Goal: Task Accomplishment & Management: Manage account settings

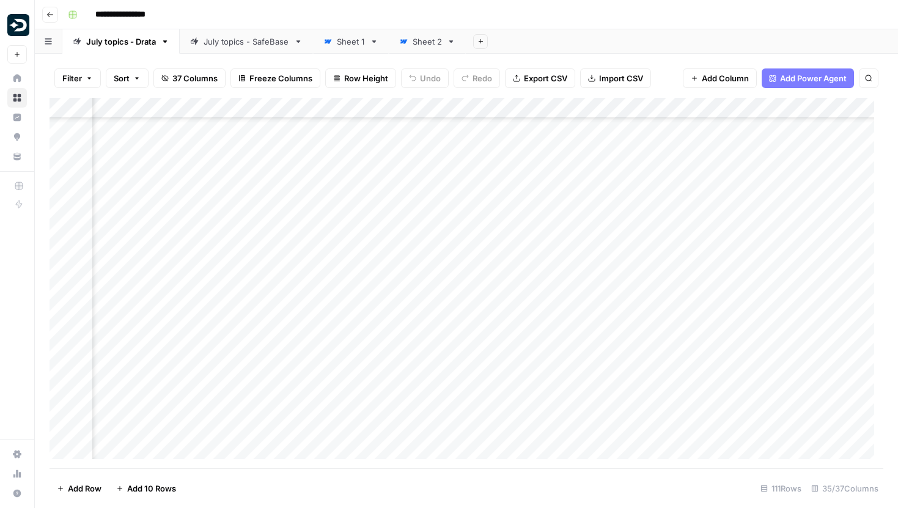
scroll to position [1104, 2443]
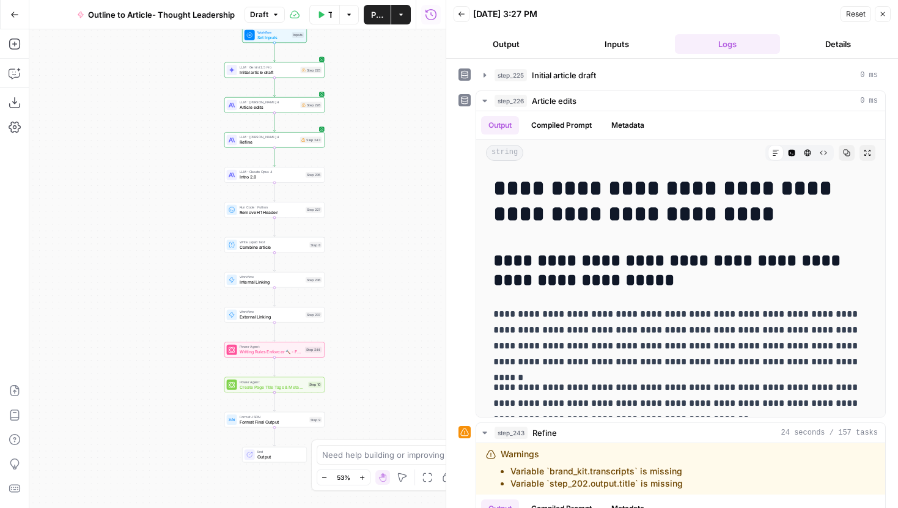
scroll to position [2392, 0]
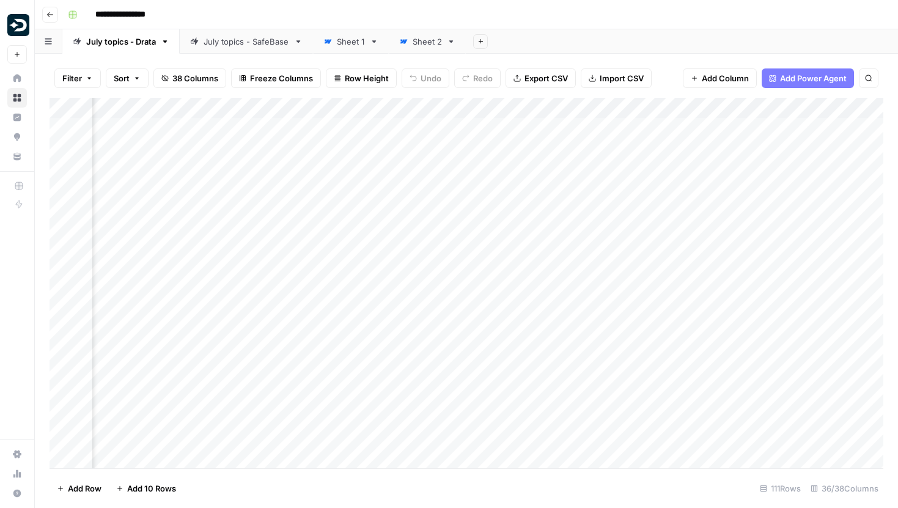
scroll to position [0, 796]
click at [64, 133] on div "Add Column" at bounding box center [467, 283] width 834 height 370
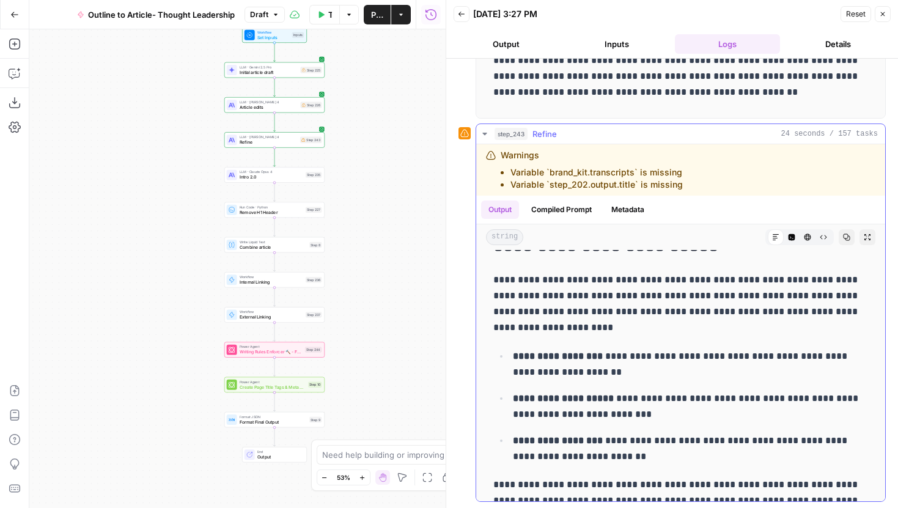
scroll to position [2618, 0]
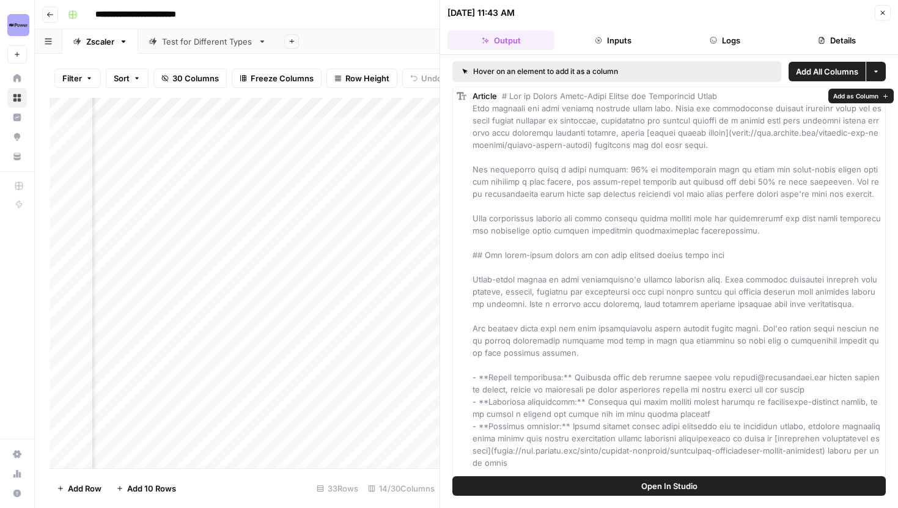
scroll to position [0, 1279]
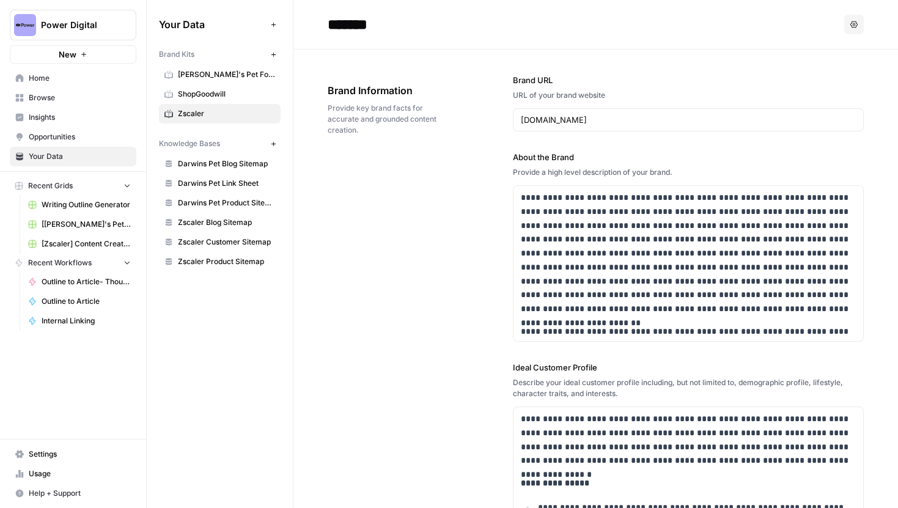
scroll to position [5538, 0]
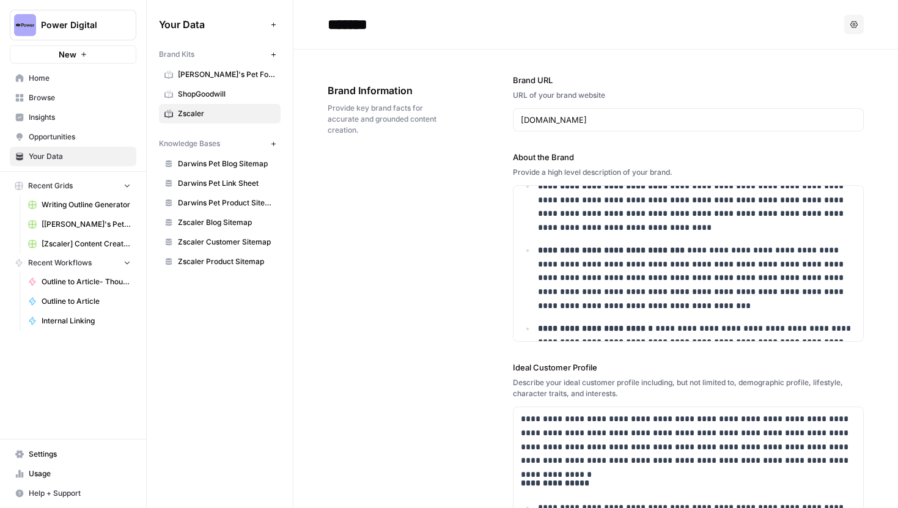
click at [75, 243] on span "[Zscaler] Content Creation" at bounding box center [86, 243] width 89 height 11
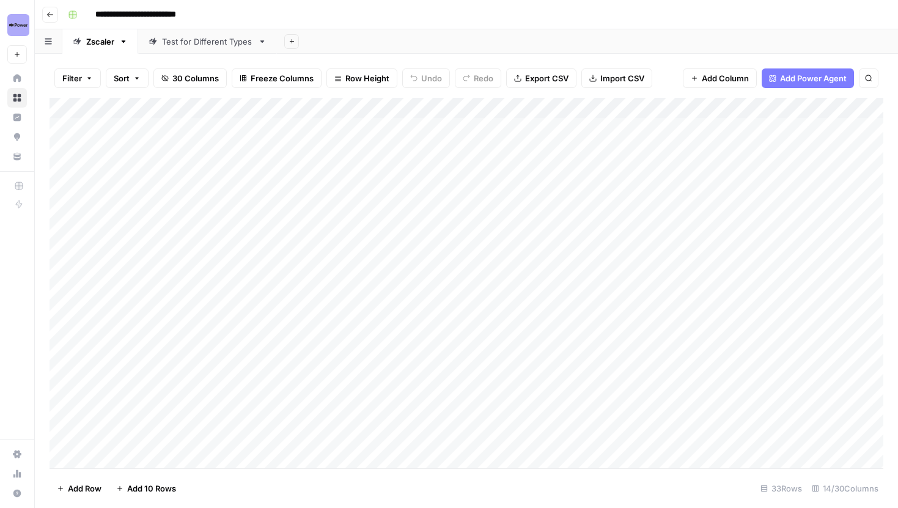
click at [52, 18] on button "Go back" at bounding box center [50, 15] width 16 height 16
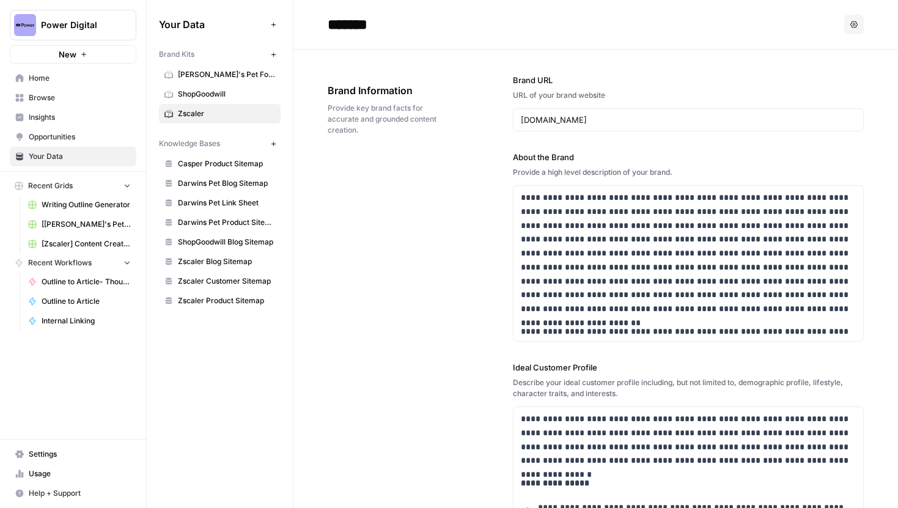
click at [48, 99] on span "Browse" at bounding box center [80, 97] width 102 height 11
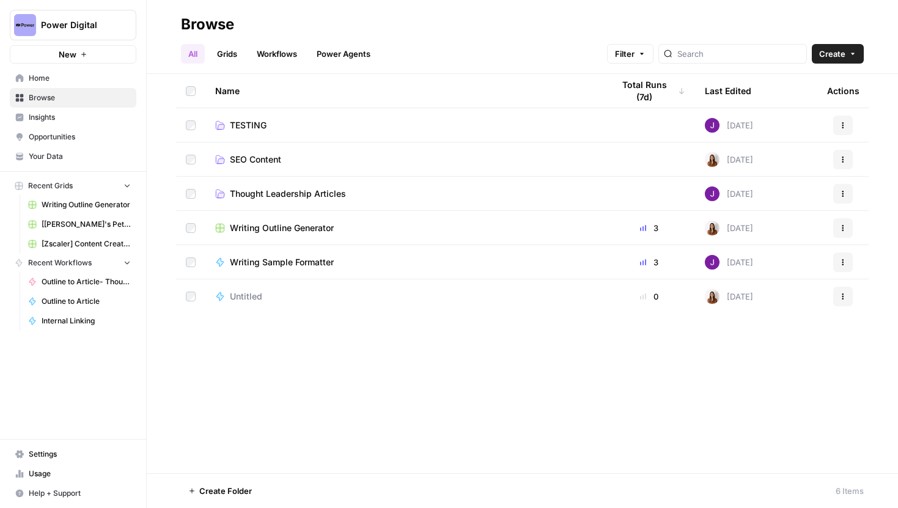
click at [257, 123] on span "TESTING" at bounding box center [248, 125] width 37 height 12
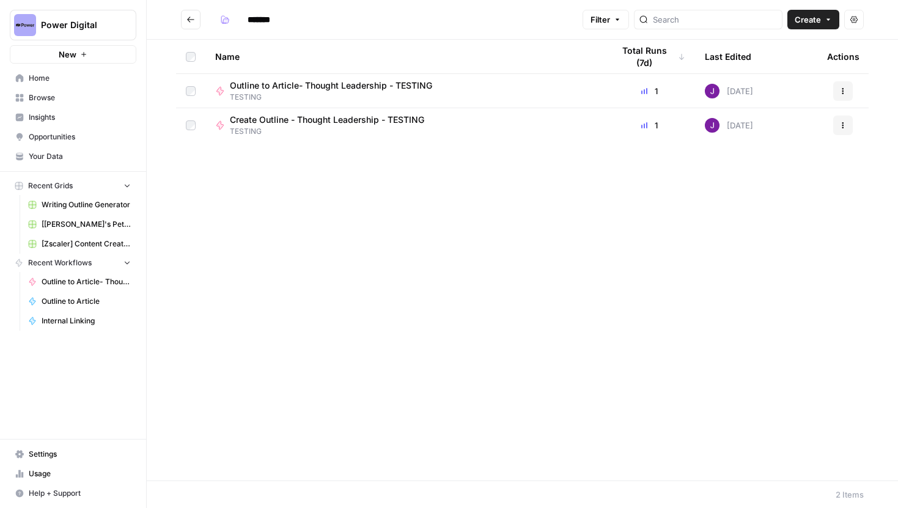
click at [192, 20] on icon "Go back" at bounding box center [190, 19] width 9 height 9
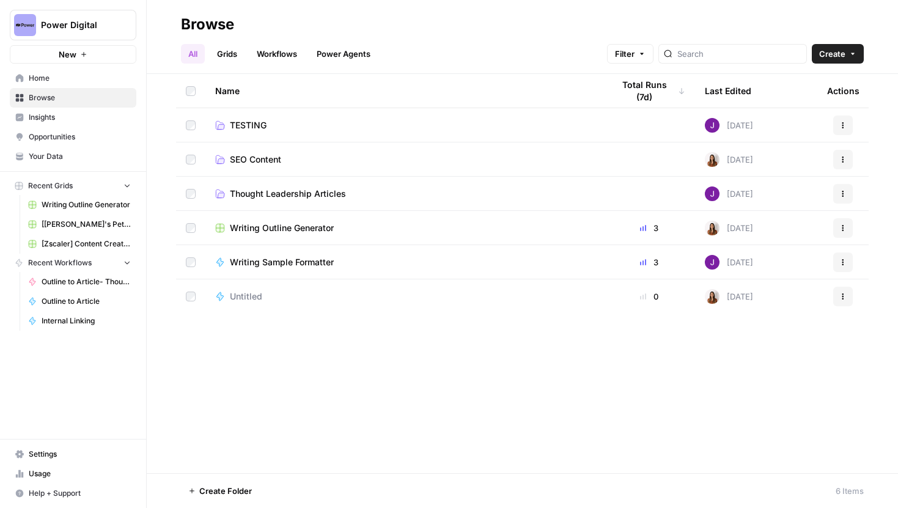
click at [284, 163] on link "SEO Content" at bounding box center [404, 159] width 378 height 12
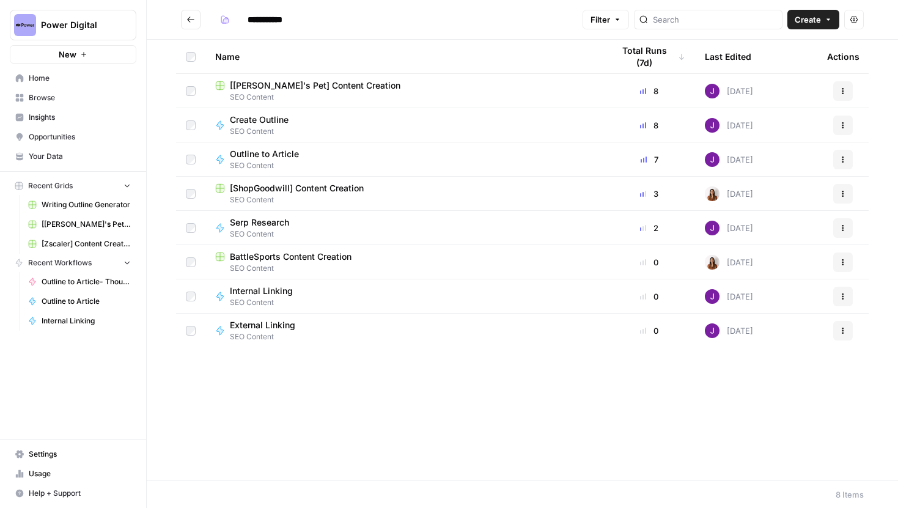
click at [336, 80] on span "[[PERSON_NAME]'s Pet] Content Creation" at bounding box center [315, 85] width 171 height 12
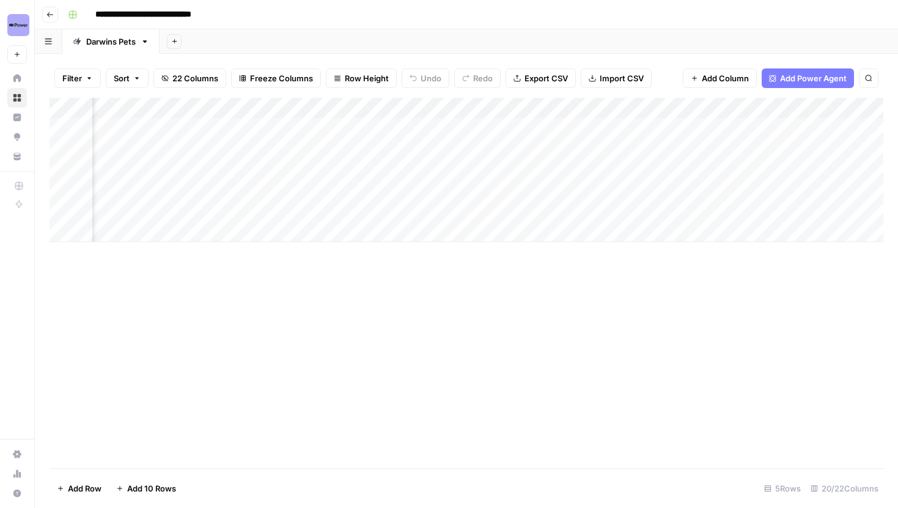
scroll to position [0, 1018]
click at [49, 8] on button "Go back" at bounding box center [50, 15] width 16 height 16
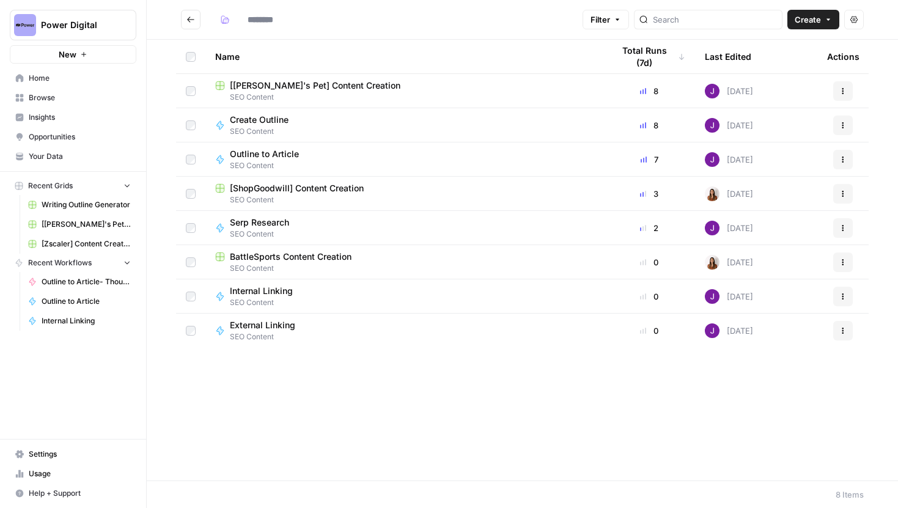
type input "**********"
click at [849, 97] on button "Actions" at bounding box center [843, 91] width 20 height 20
click at [755, 124] on span "Duplicate" at bounding box center [789, 120] width 98 height 12
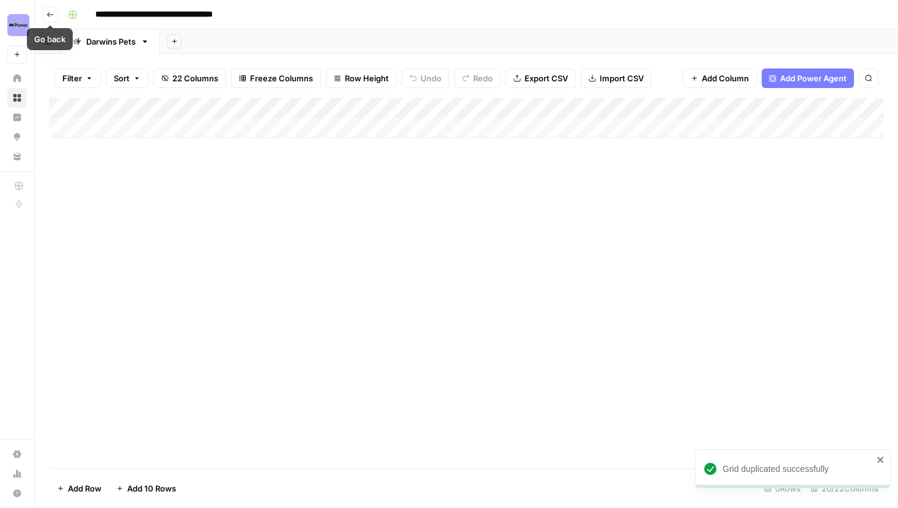
click at [210, 21] on input "**********" at bounding box center [176, 15] width 173 height 20
drag, startPoint x: 158, startPoint y: 15, endPoint x: 94, endPoint y: 14, distance: 63.6
click at [94, 14] on input "**********" at bounding box center [176, 15] width 173 height 20
drag, startPoint x: 245, startPoint y: 12, endPoint x: 213, endPoint y: 12, distance: 31.2
click at [213, 12] on input "**********" at bounding box center [169, 15] width 158 height 20
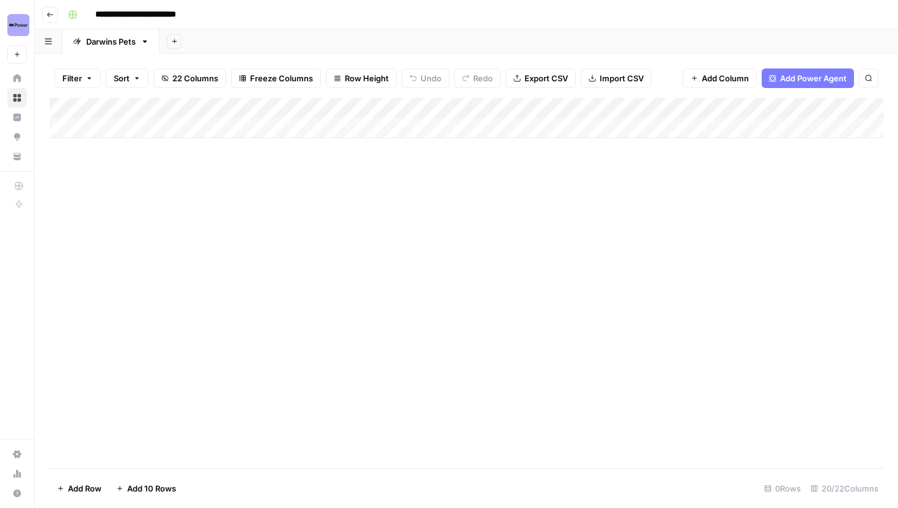
type input "**********"
click at [55, 14] on button "Go back" at bounding box center [50, 15] width 16 height 16
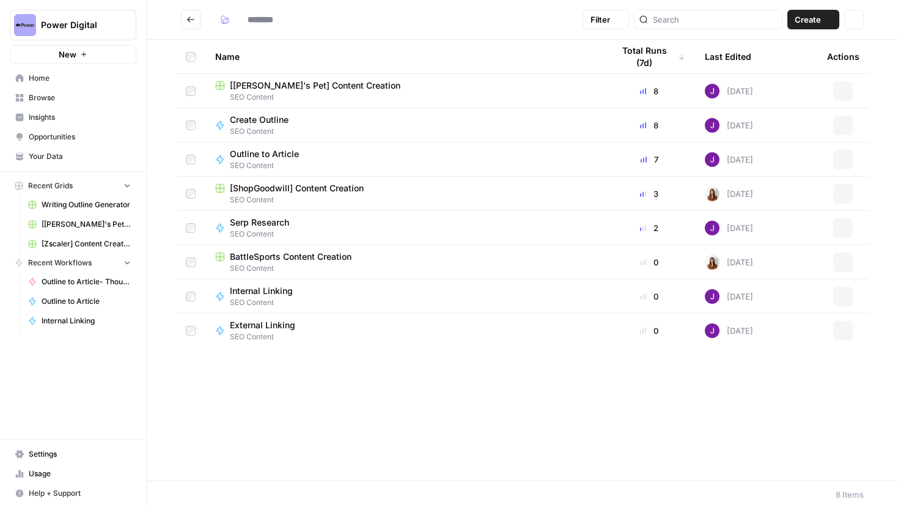
type input "**********"
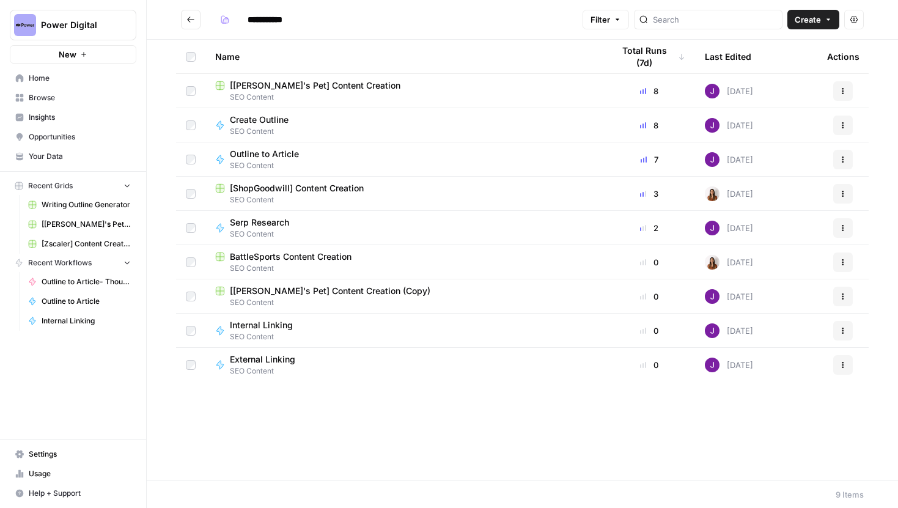
click at [329, 289] on span "[Darwin's Pet] Content Creation (Copy)" at bounding box center [330, 291] width 200 height 12
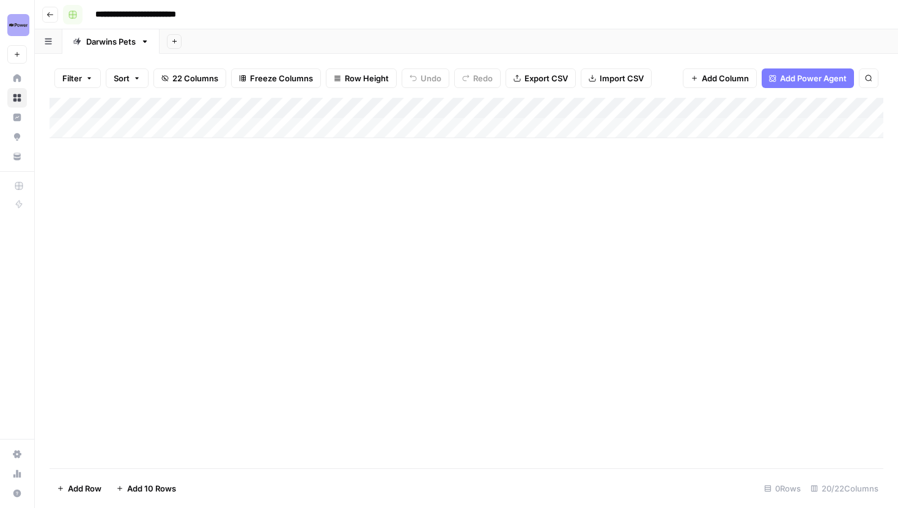
click at [49, 13] on icon "button" at bounding box center [49, 14] width 7 height 7
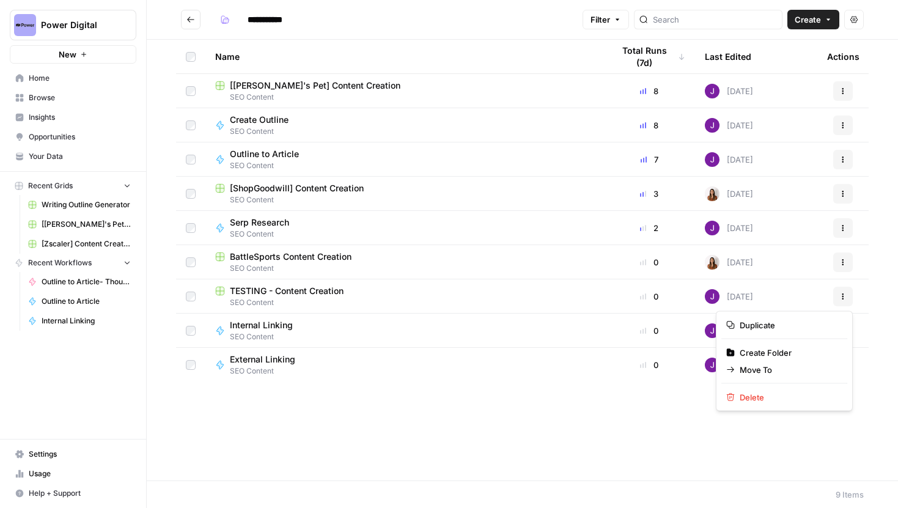
click at [852, 298] on button "Actions" at bounding box center [843, 297] width 20 height 20
click at [765, 372] on span "Move To" at bounding box center [789, 370] width 98 height 12
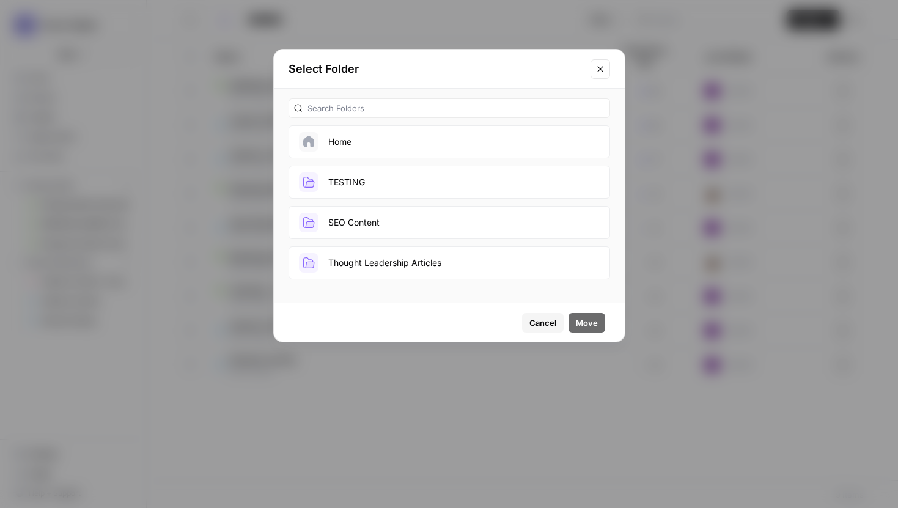
click at [389, 180] on button "TESTING" at bounding box center [450, 182] width 322 height 33
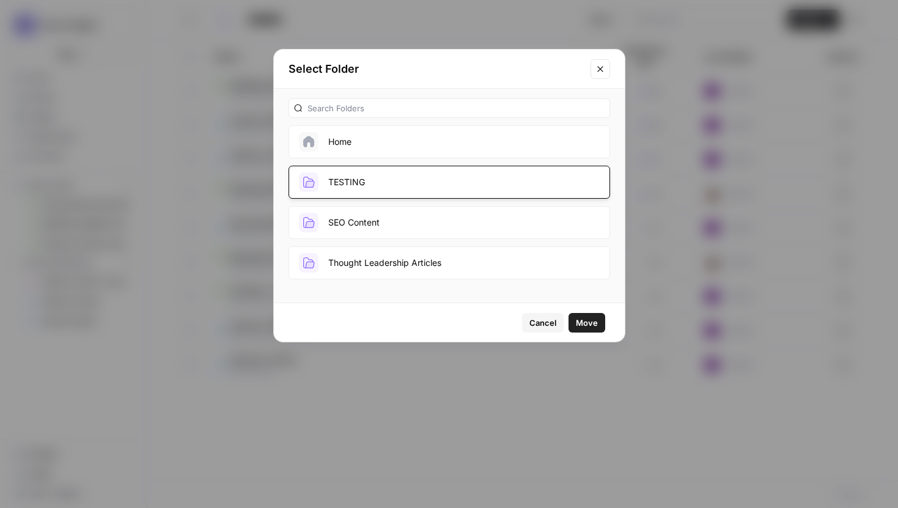
click at [578, 323] on span "Move" at bounding box center [587, 323] width 22 height 12
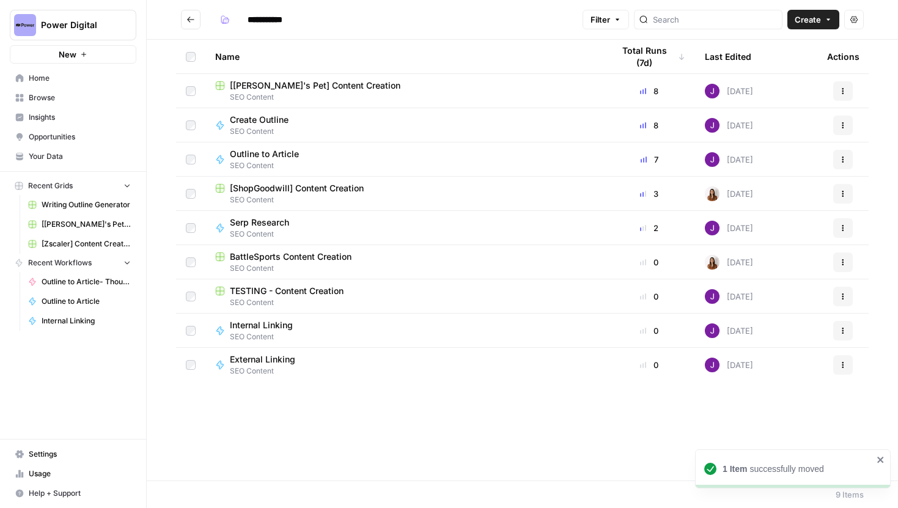
type input "*******"
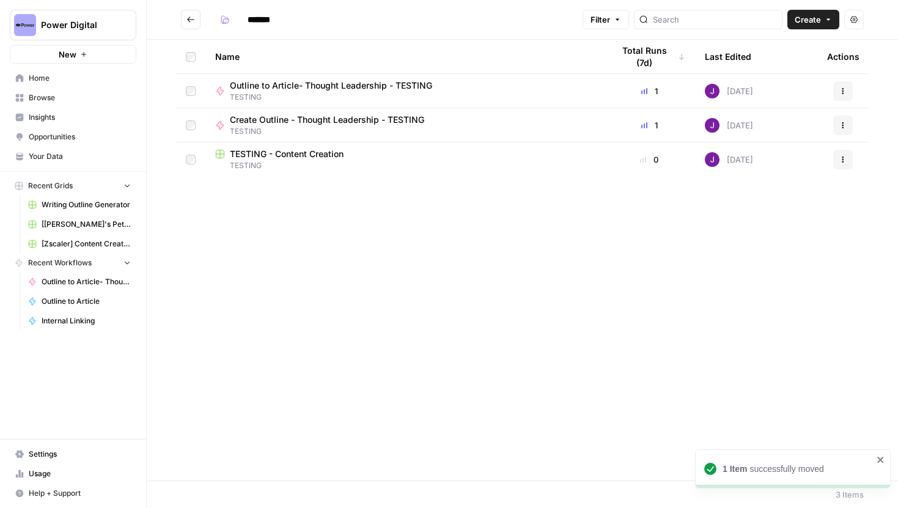
click at [317, 165] on span "TESTING" at bounding box center [404, 165] width 378 height 11
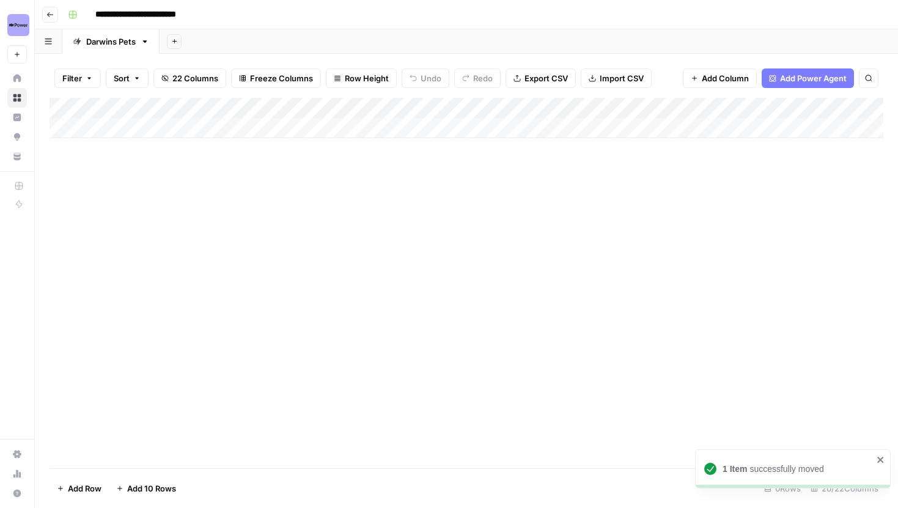
click at [200, 125] on div "Add Column" at bounding box center [467, 118] width 834 height 40
click at [111, 124] on div "Add Column" at bounding box center [467, 128] width 834 height 61
click at [105, 145] on div "Add Column" at bounding box center [467, 128] width 834 height 61
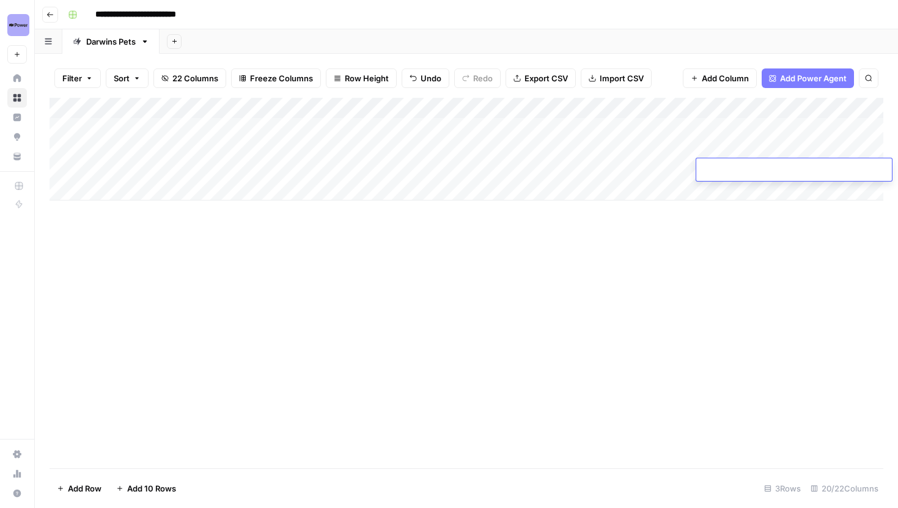
click at [218, 123] on div "Add Column" at bounding box center [467, 149] width 834 height 103
click at [839, 108] on span "Add Column" at bounding box center [855, 108] width 43 height 11
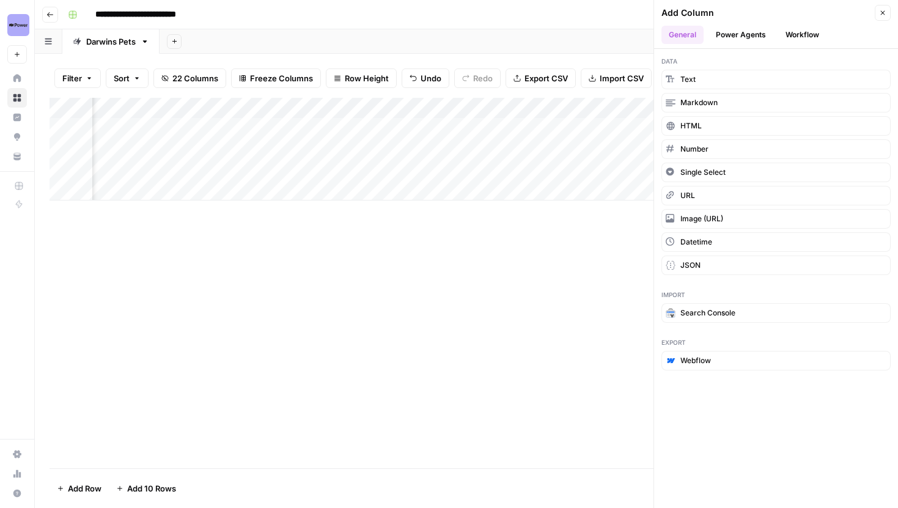
click at [785, 30] on button "Workflow" at bounding box center [802, 35] width 48 height 18
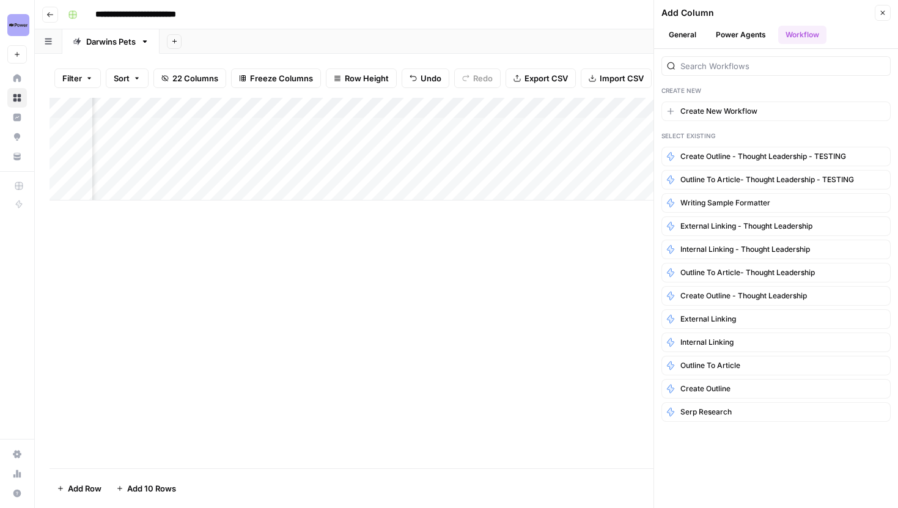
click at [53, 17] on button "Go back" at bounding box center [50, 15] width 16 height 16
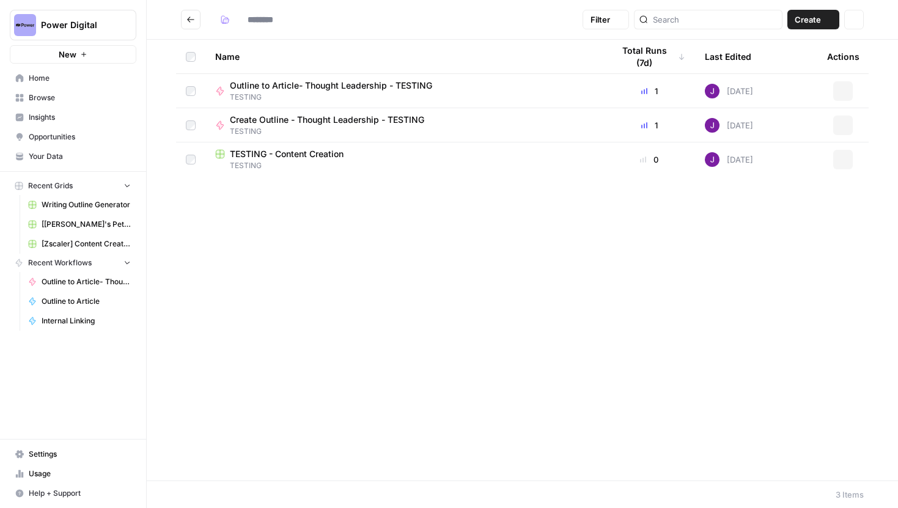
type input "*******"
click at [809, 21] on span "Create" at bounding box center [808, 19] width 26 height 12
click at [784, 71] on span "Workflow" at bounding box center [790, 65] width 68 height 12
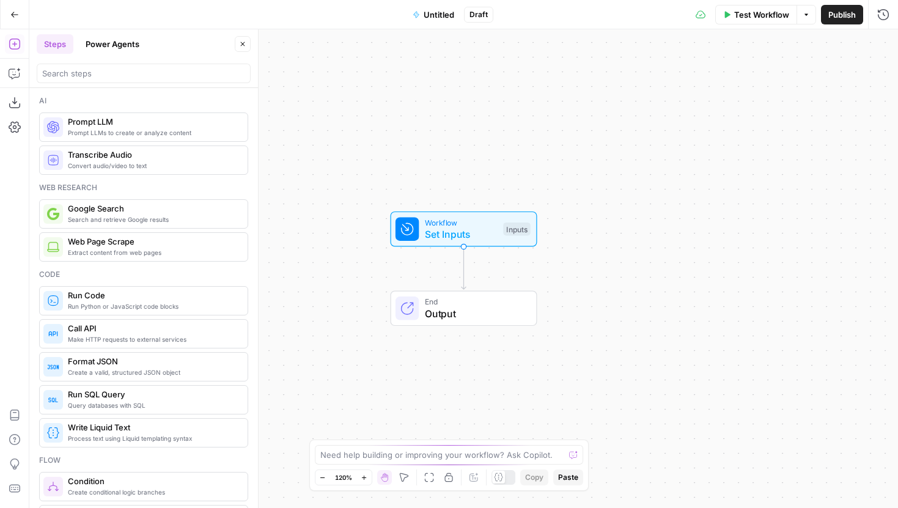
click at [432, 18] on span "Untitled" at bounding box center [439, 15] width 31 height 12
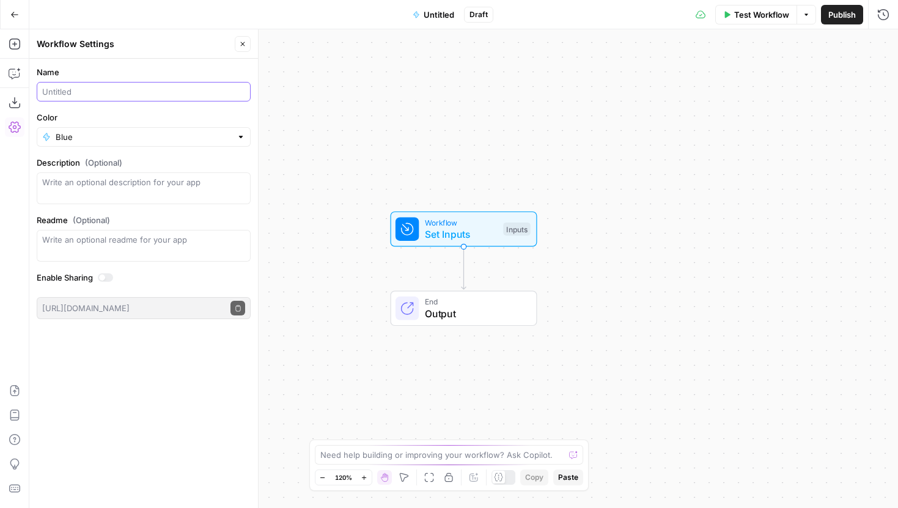
click at [153, 86] on input "Name" at bounding box center [143, 92] width 203 height 12
drag, startPoint x: 240, startPoint y: 48, endPoint x: 147, endPoint y: 91, distance: 102.0
click at [147, 91] on div "Workflow Settings Close Name Redpanda Prompt Color Blue Description (Optional) …" at bounding box center [143, 268] width 229 height 479
click at [147, 90] on input "Redpanda Prompt" at bounding box center [143, 92] width 203 height 12
type input "Redpanda Prompt - TEST"
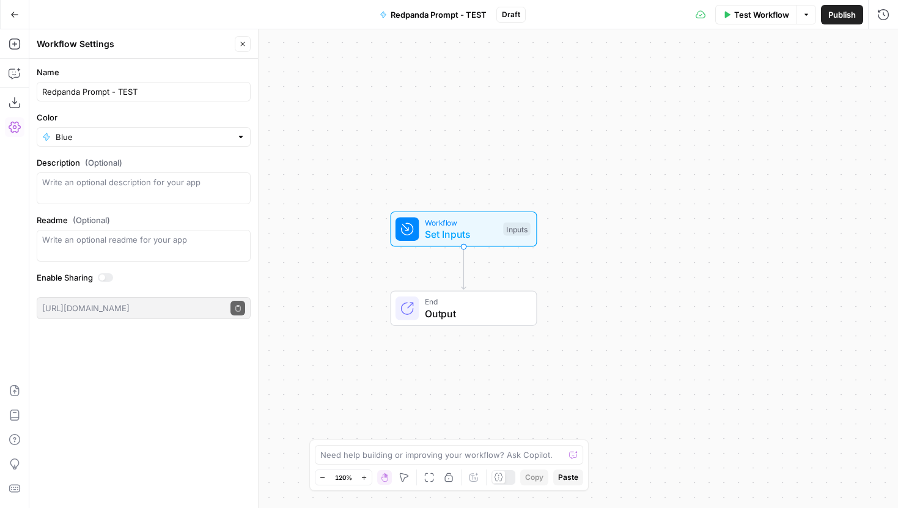
click at [239, 44] on icon "button" at bounding box center [242, 43] width 7 height 7
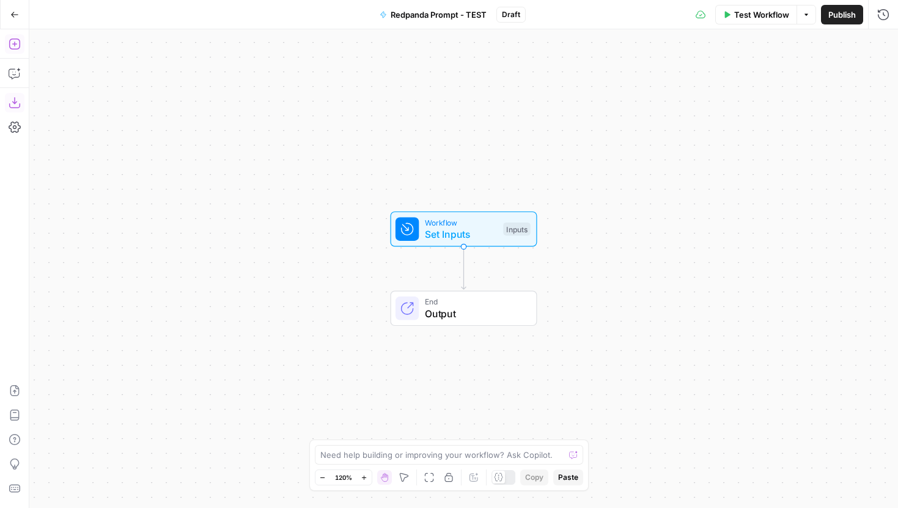
click at [17, 51] on button "Add Steps" at bounding box center [15, 44] width 20 height 20
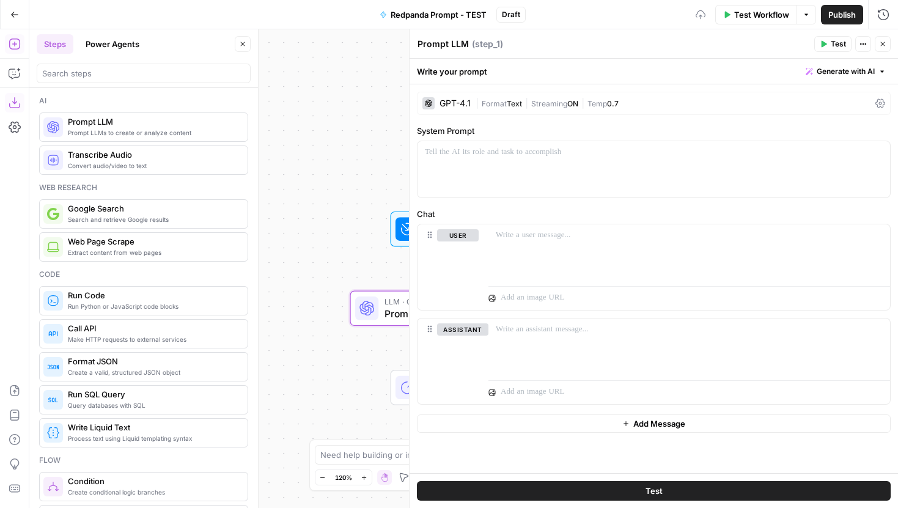
click at [247, 46] on button "Close" at bounding box center [243, 44] width 16 height 16
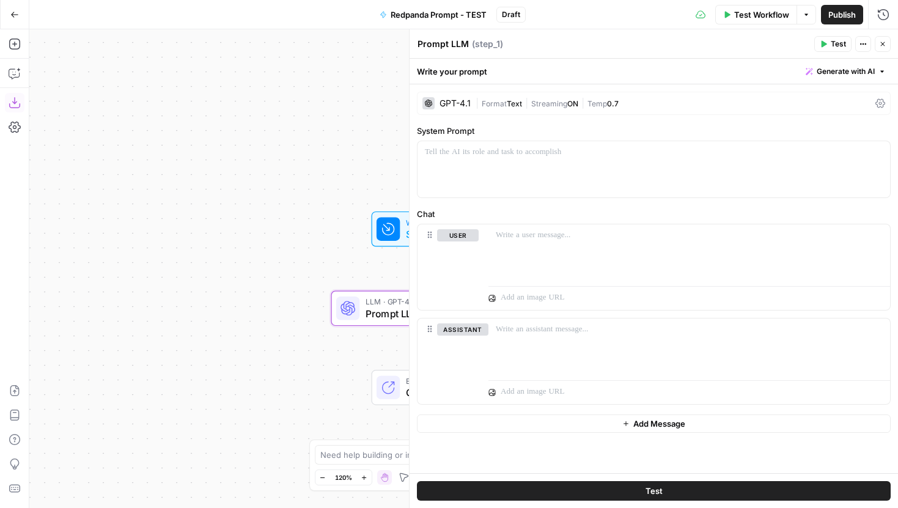
drag, startPoint x: 167, startPoint y: 226, endPoint x: 50, endPoint y: 214, distance: 118.0
click at [50, 215] on div "Workflow Set Inputs Inputs LLM · GPT-4.1 Prompt LLM Step 1 End Output" at bounding box center [463, 268] width 869 height 479
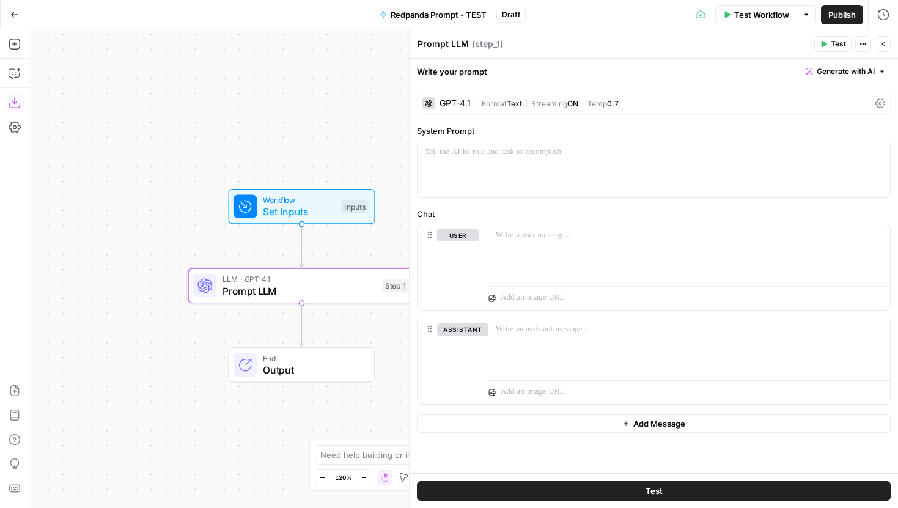
drag, startPoint x: 187, startPoint y: 278, endPoint x: 110, endPoint y: 243, distance: 84.5
click at [110, 243] on div "Workflow Set Inputs Inputs LLM · GPT-4.1 Prompt LLM Step 1 End Output" at bounding box center [463, 268] width 869 height 479
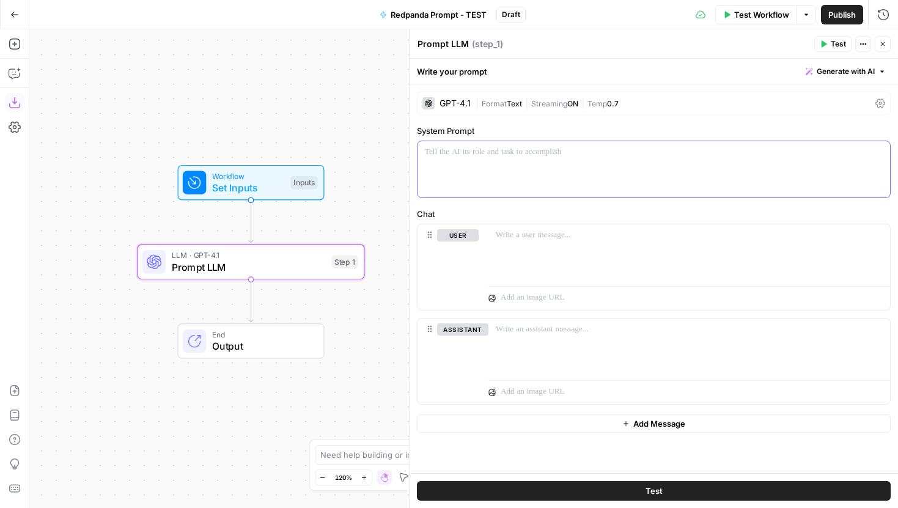
click at [482, 161] on div at bounding box center [654, 169] width 473 height 56
click at [512, 161] on div at bounding box center [654, 169] width 473 height 56
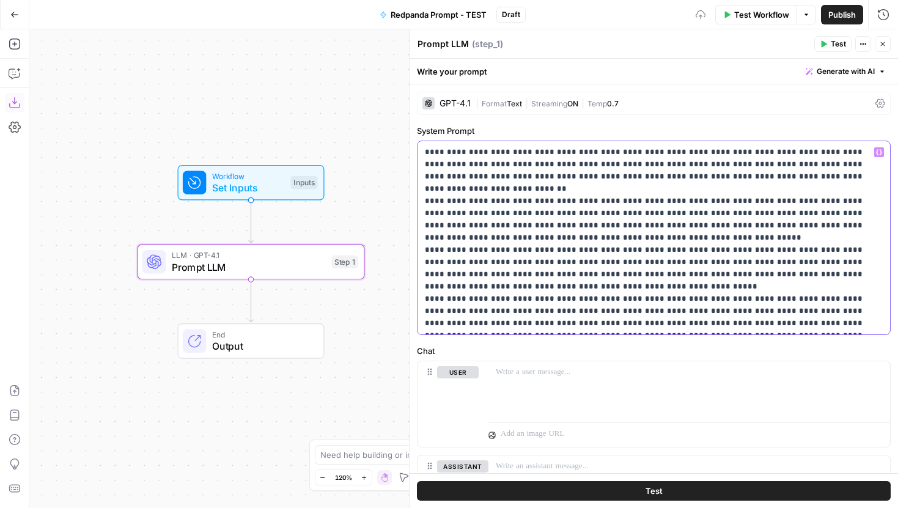
scroll to position [16, 0]
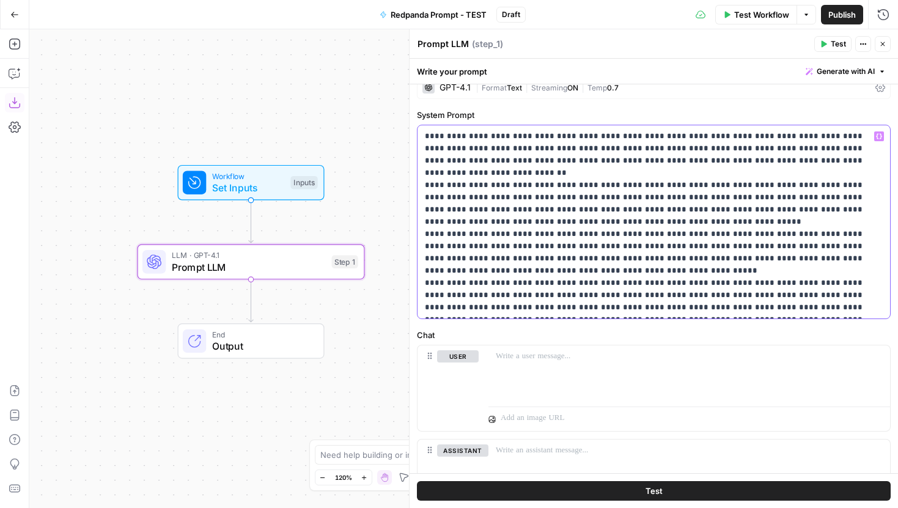
click at [529, 207] on p "**********" at bounding box center [654, 221] width 458 height 183
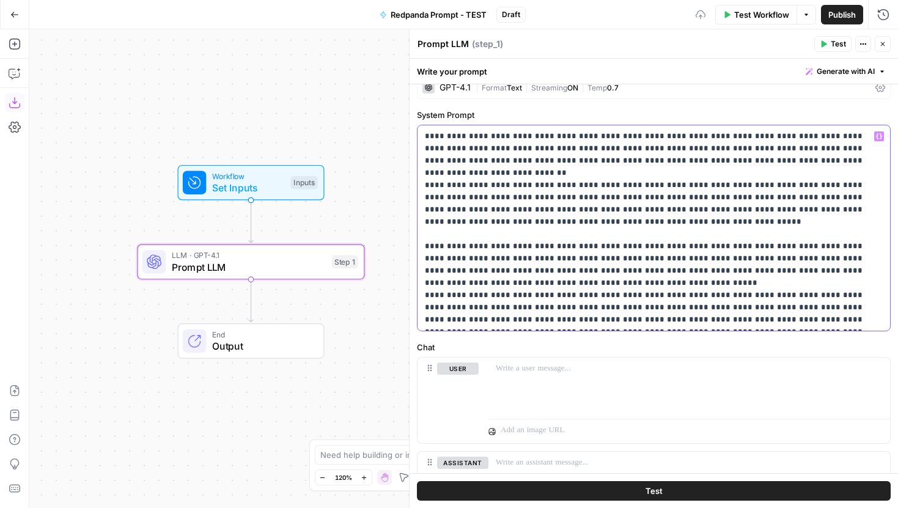
click at [537, 271] on p "**********" at bounding box center [654, 228] width 458 height 196
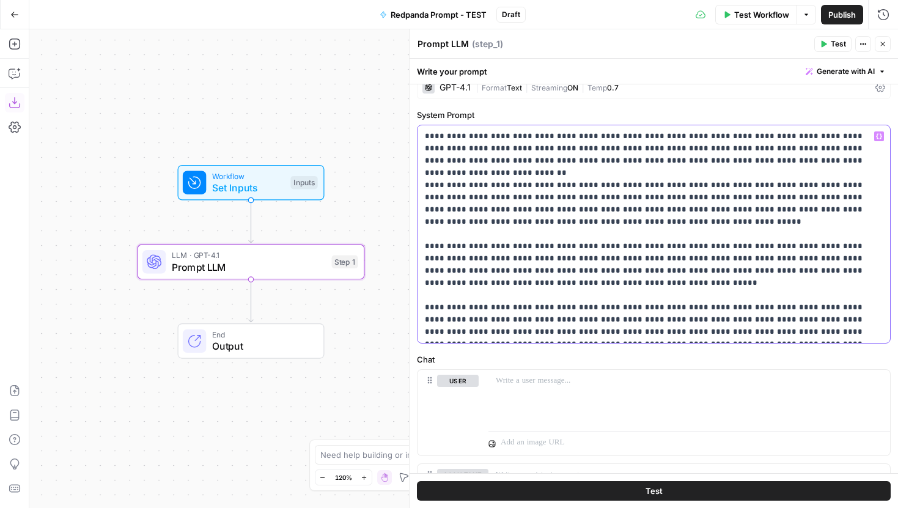
click at [578, 270] on p "**********" at bounding box center [654, 234] width 458 height 208
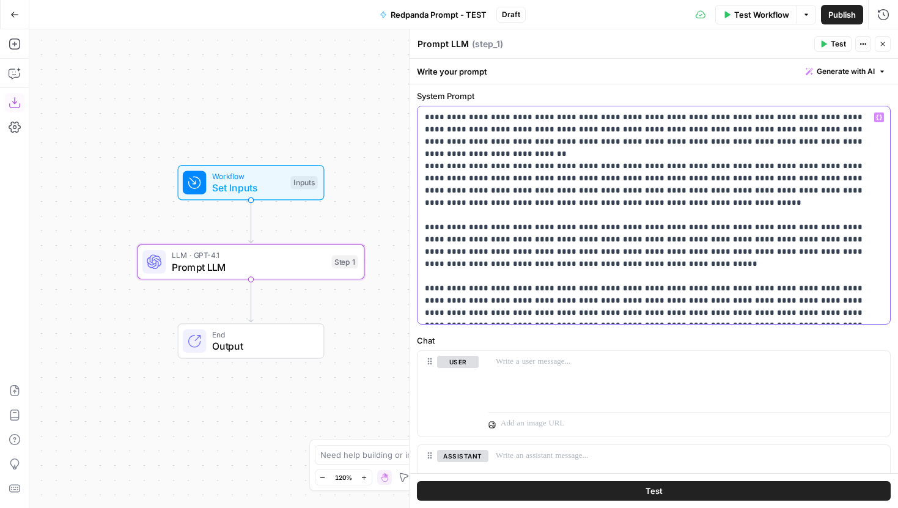
scroll to position [29, 0]
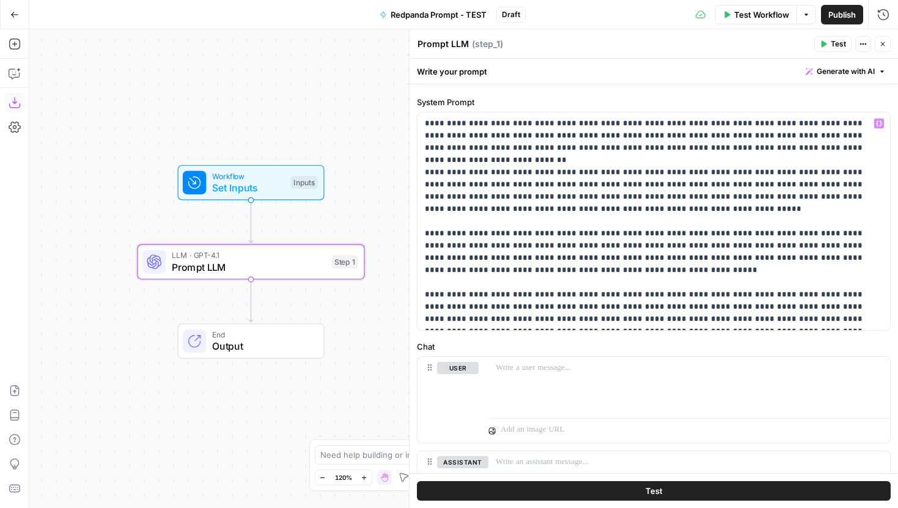
click at [263, 176] on span "Workflow" at bounding box center [248, 176] width 73 height 12
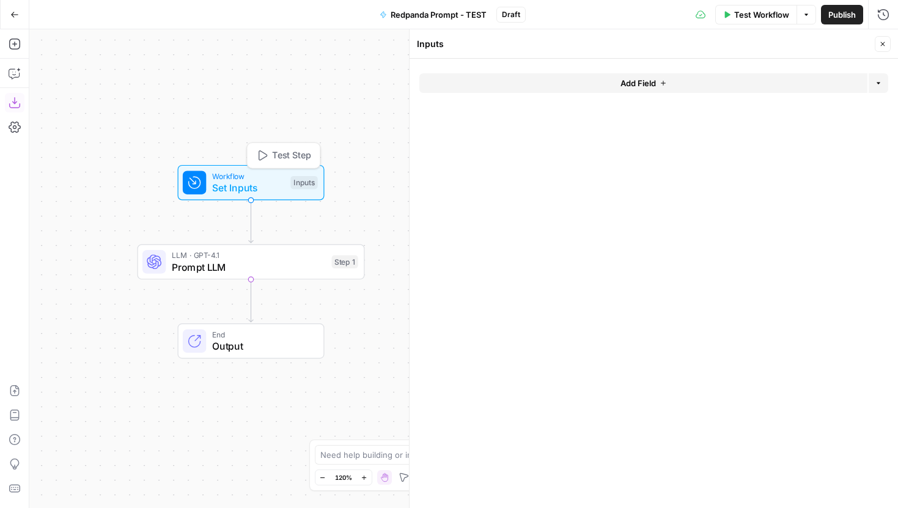
click at [507, 81] on button "Add Field" at bounding box center [643, 83] width 448 height 20
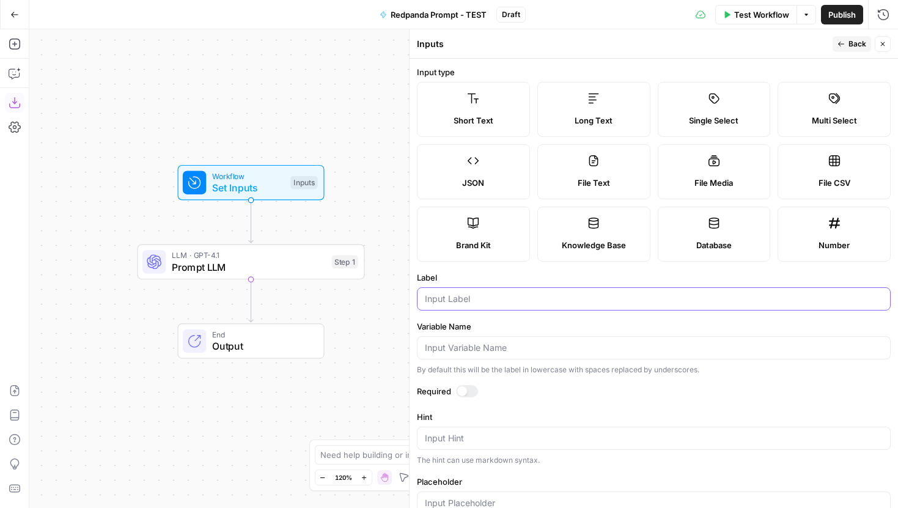
click at [493, 304] on input "Label" at bounding box center [654, 299] width 458 height 12
type input "Keyword"
click at [852, 43] on span "Back" at bounding box center [857, 44] width 18 height 11
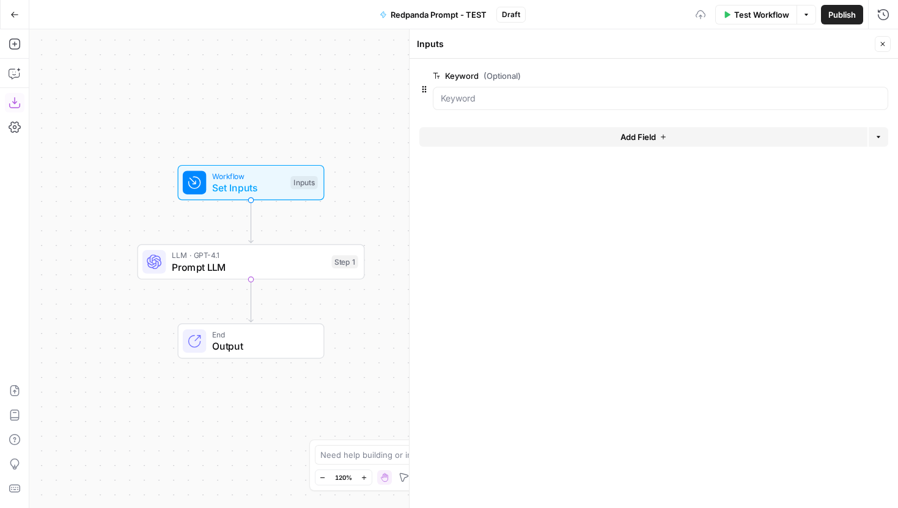
click at [309, 263] on span "Prompt LLM" at bounding box center [249, 267] width 154 height 15
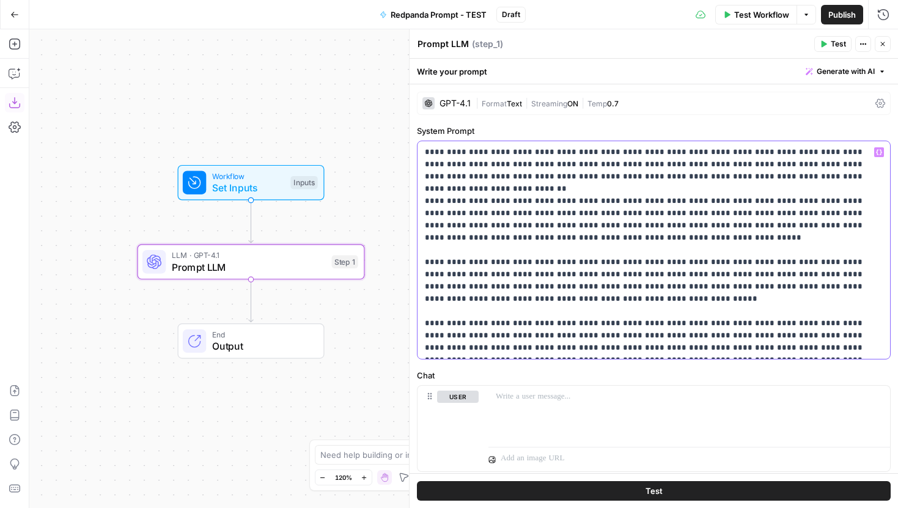
click at [548, 166] on p "**********" at bounding box center [654, 250] width 458 height 208
click at [575, 233] on p "**********" at bounding box center [654, 250] width 458 height 208
drag, startPoint x: 467, startPoint y: 173, endPoint x: 796, endPoint y: 163, distance: 329.6
click at [796, 163] on p "**********" at bounding box center [654, 250] width 458 height 208
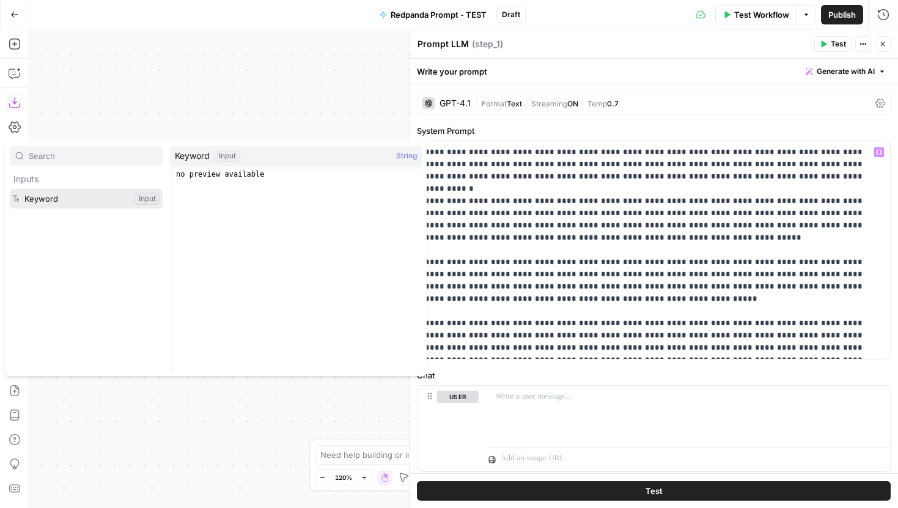
click at [57, 200] on button "Select variable Keyword" at bounding box center [86, 199] width 153 height 20
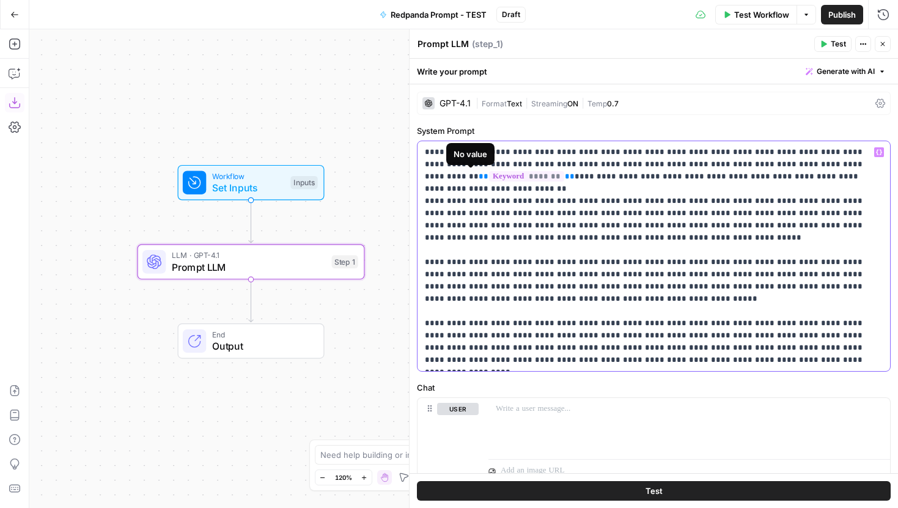
click at [505, 184] on p "**********" at bounding box center [654, 256] width 458 height 220
drag, startPoint x: 563, startPoint y: 185, endPoint x: 626, endPoint y: 172, distance: 64.3
click at [627, 172] on p "**********" at bounding box center [654, 256] width 458 height 220
click at [626, 172] on p "**********" at bounding box center [654, 256] width 458 height 220
click at [620, 183] on p "**********" at bounding box center [654, 256] width 458 height 220
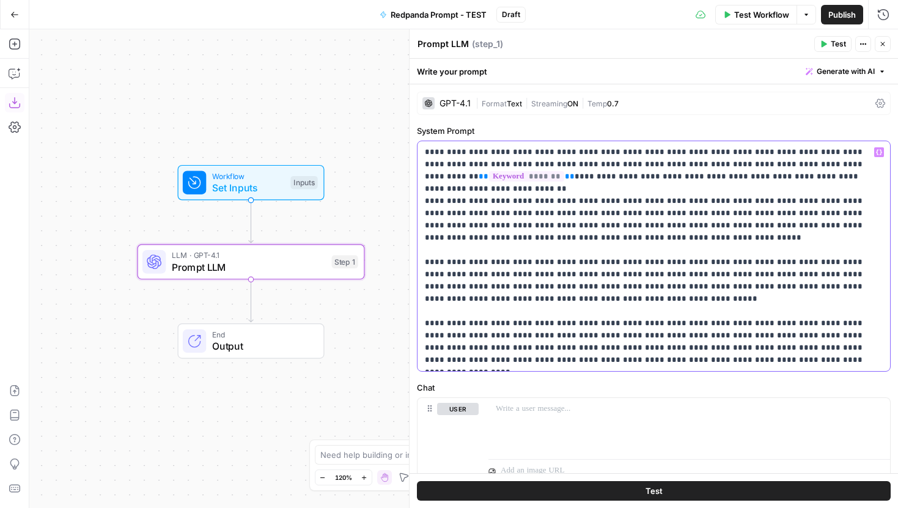
drag, startPoint x: 531, startPoint y: 188, endPoint x: 417, endPoint y: 188, distance: 114.3
click at [418, 188] on div "**********" at bounding box center [654, 256] width 473 height 230
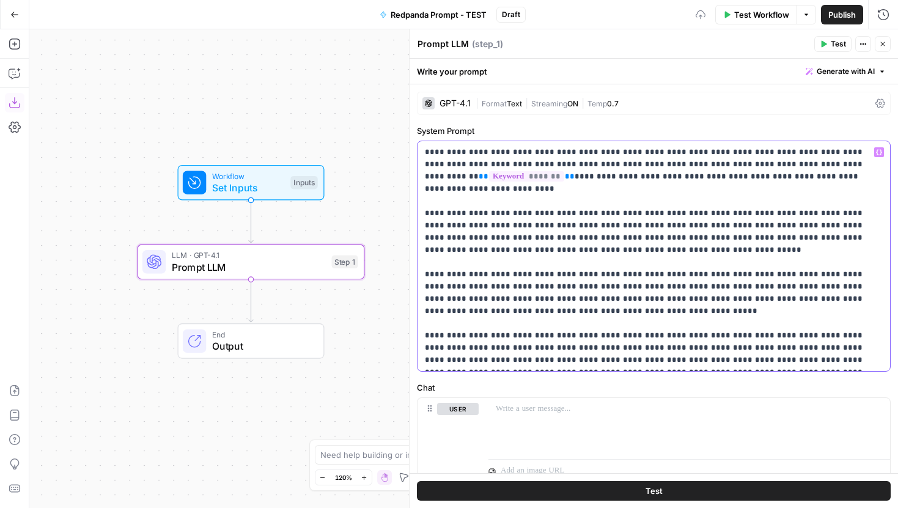
click at [527, 242] on p "**********" at bounding box center [654, 256] width 458 height 220
drag, startPoint x: 881, startPoint y: 179, endPoint x: 688, endPoint y: 177, distance: 193.2
click at [688, 177] on p "**********" at bounding box center [654, 256] width 458 height 220
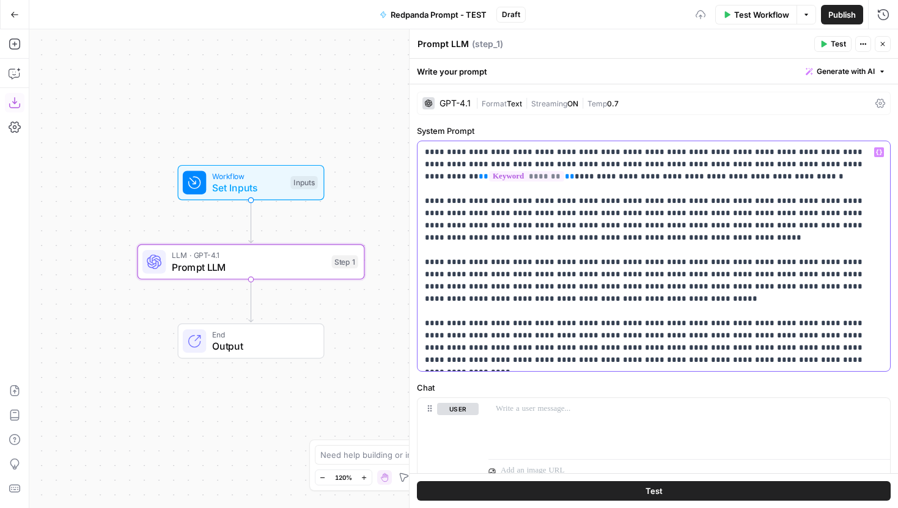
click at [562, 189] on p "**********" at bounding box center [654, 256] width 458 height 220
drag, startPoint x: 856, startPoint y: 216, endPoint x: 830, endPoint y: 217, distance: 26.3
click at [830, 217] on p "**********" at bounding box center [654, 256] width 458 height 220
copy p "*********"
click at [693, 213] on p "**********" at bounding box center [654, 256] width 458 height 220
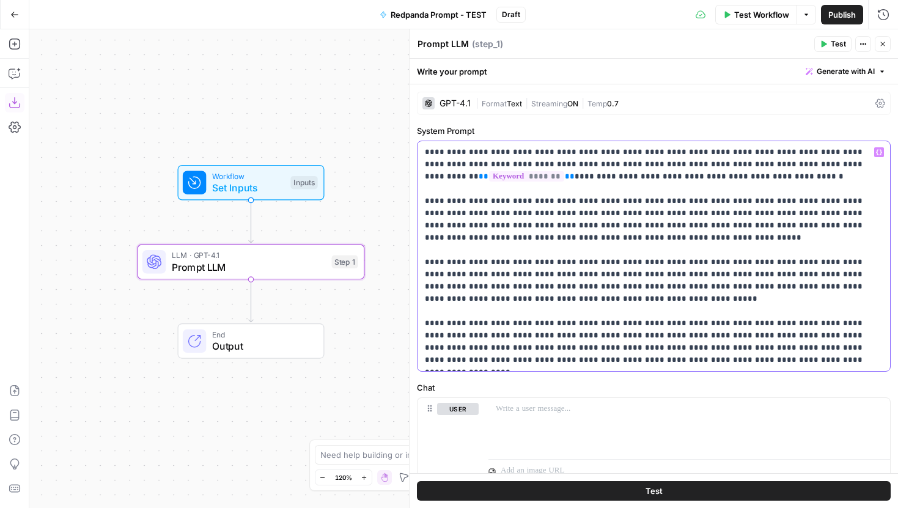
click at [598, 234] on p "**********" at bounding box center [654, 256] width 458 height 220
drag, startPoint x: 648, startPoint y: 235, endPoint x: 812, endPoint y: 226, distance: 164.7
click at [813, 226] on p "**********" at bounding box center [654, 256] width 458 height 220
click at [812, 226] on p "**********" at bounding box center [654, 256] width 458 height 220
click at [814, 227] on p "**********" at bounding box center [654, 256] width 458 height 220
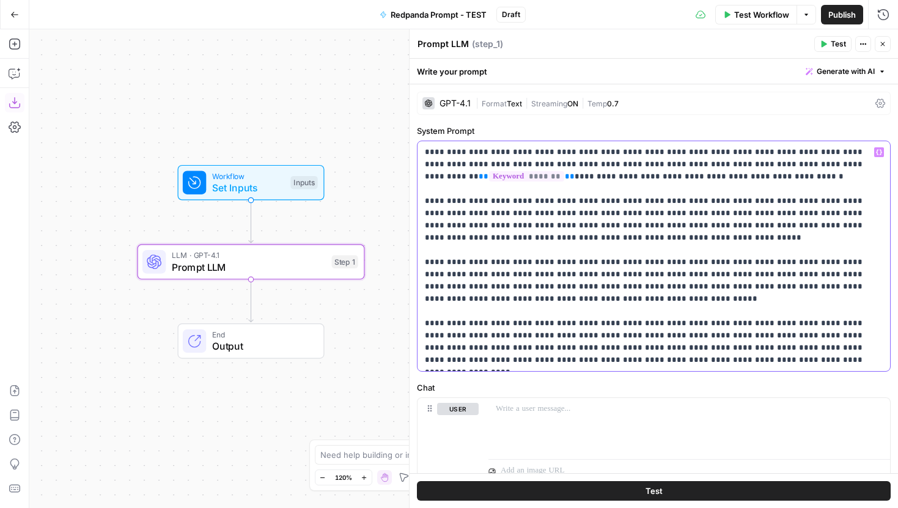
click at [813, 227] on p "**********" at bounding box center [654, 256] width 458 height 220
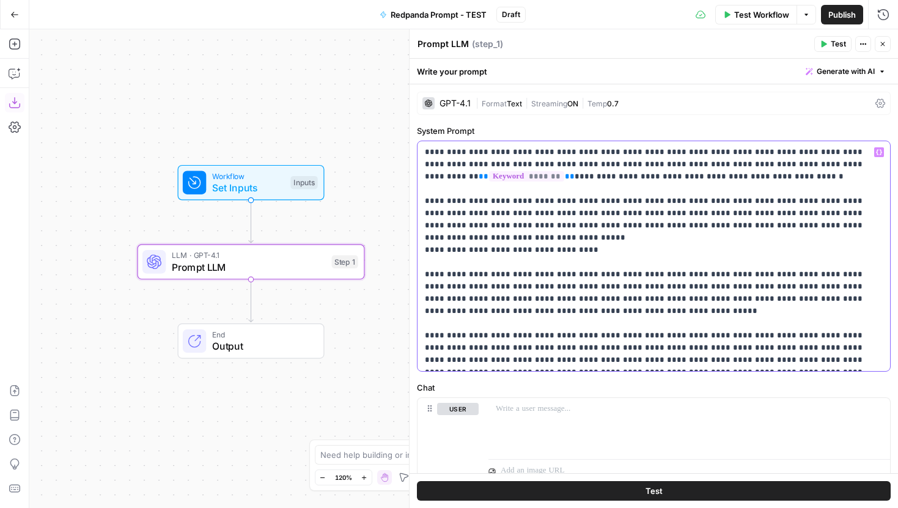
click at [487, 238] on p "**********" at bounding box center [654, 256] width 458 height 220
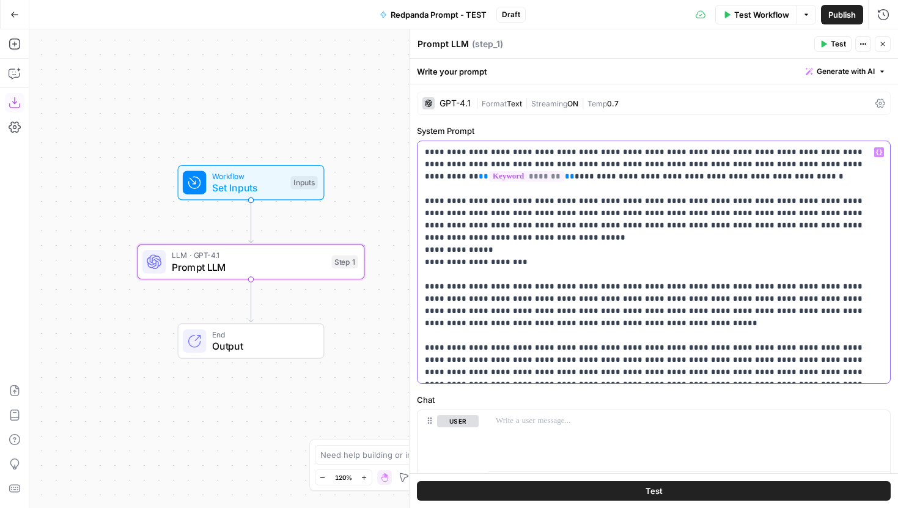
click at [460, 251] on p "**********" at bounding box center [654, 262] width 458 height 232
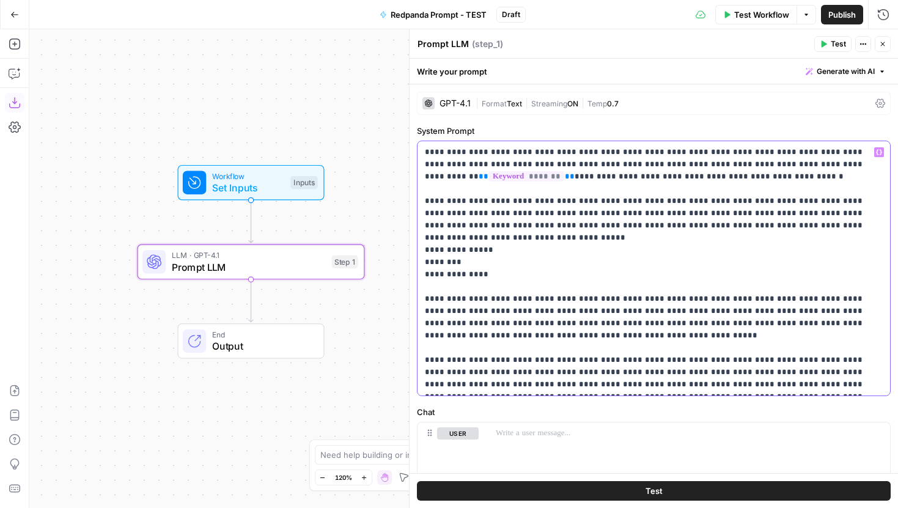
click at [481, 251] on p "**********" at bounding box center [654, 268] width 458 height 245
click at [425, 240] on p "**********" at bounding box center [654, 268] width 458 height 245
click at [422, 247] on div "**********" at bounding box center [654, 268] width 473 height 254
click at [424, 256] on div "**********" at bounding box center [654, 268] width 473 height 254
click at [524, 284] on p "**********" at bounding box center [654, 268] width 458 height 245
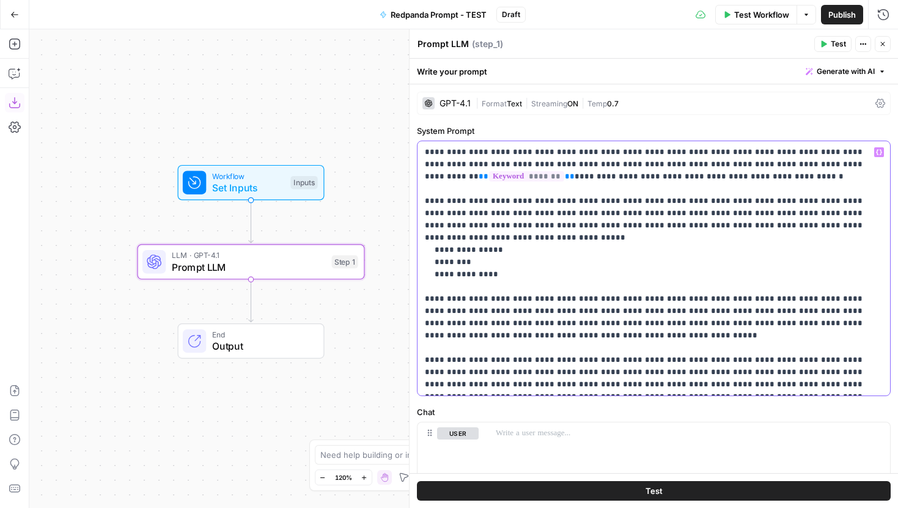
click at [528, 270] on p "**********" at bounding box center [654, 268] width 458 height 245
click at [572, 285] on p "**********" at bounding box center [654, 268] width 458 height 245
click at [603, 287] on p "**********" at bounding box center [654, 268] width 458 height 245
drag, startPoint x: 586, startPoint y: 285, endPoint x: 746, endPoint y: 287, distance: 160.2
click at [746, 287] on p "**********" at bounding box center [654, 268] width 458 height 245
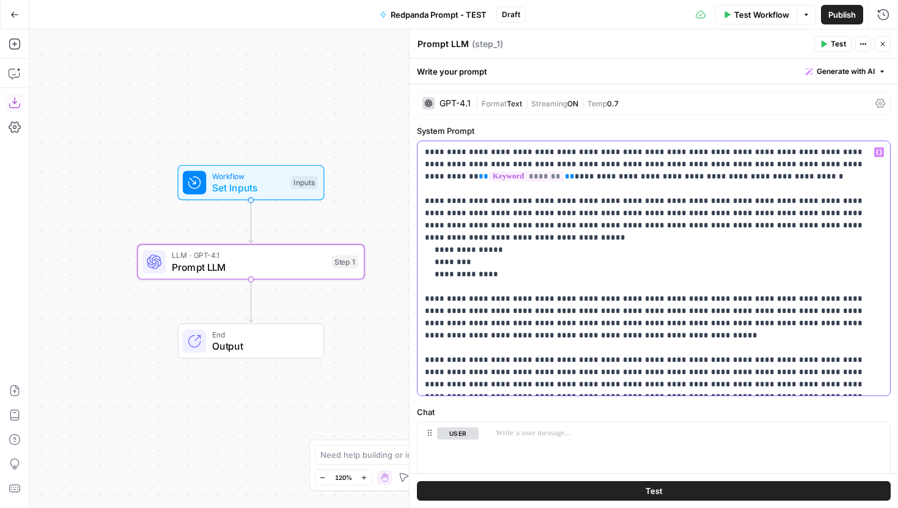
click at [746, 287] on p "**********" at bounding box center [654, 268] width 458 height 245
click at [718, 287] on p "**********" at bounding box center [654, 268] width 458 height 245
click at [758, 312] on p "**********" at bounding box center [654, 268] width 458 height 245
click at [715, 318] on p "**********" at bounding box center [654, 268] width 458 height 245
click at [724, 286] on p "**********" at bounding box center [654, 268] width 458 height 245
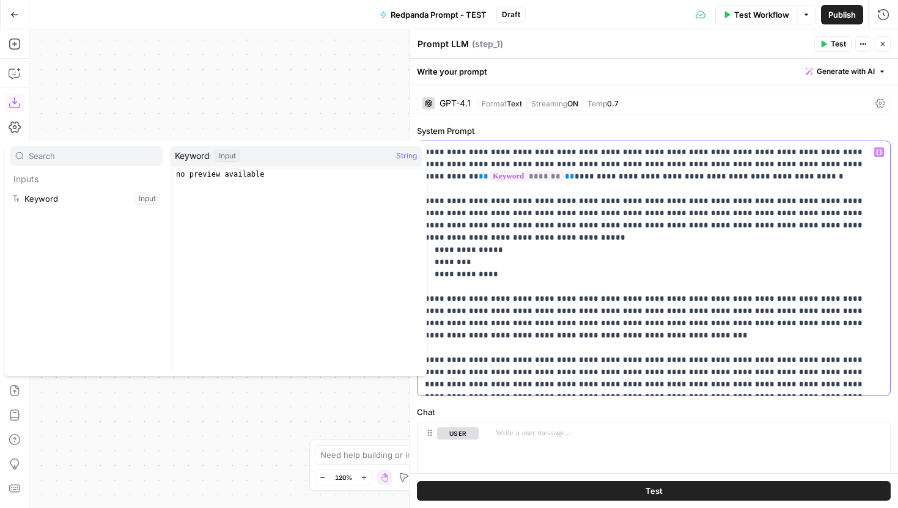
click at [729, 310] on p "**********" at bounding box center [654, 268] width 458 height 245
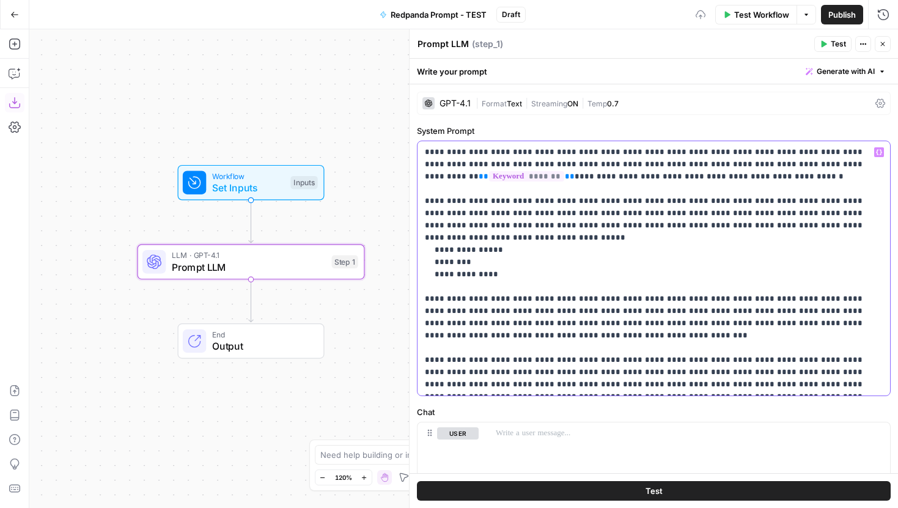
click at [713, 318] on p "**********" at bounding box center [654, 268] width 458 height 245
click at [507, 98] on div "| Format Text | Streaming ON | Temp 0.7" at bounding box center [673, 104] width 395 height 12
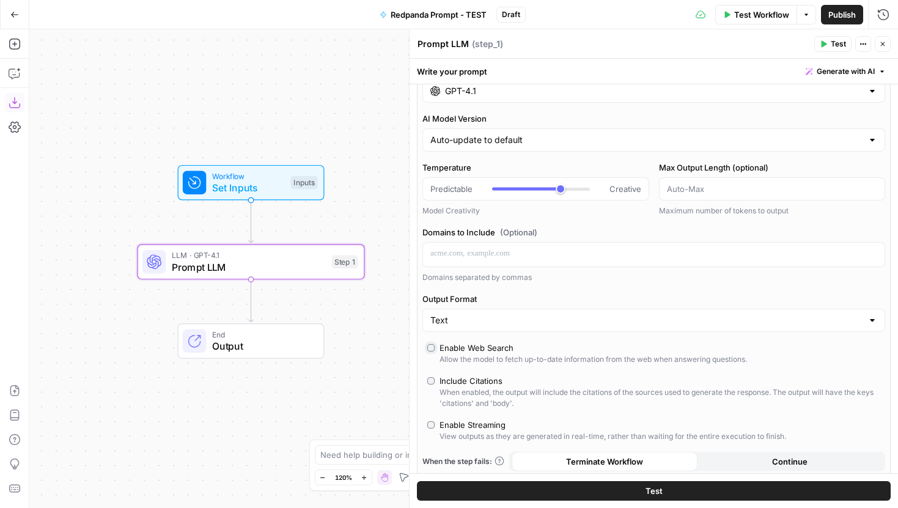
scroll to position [74, 0]
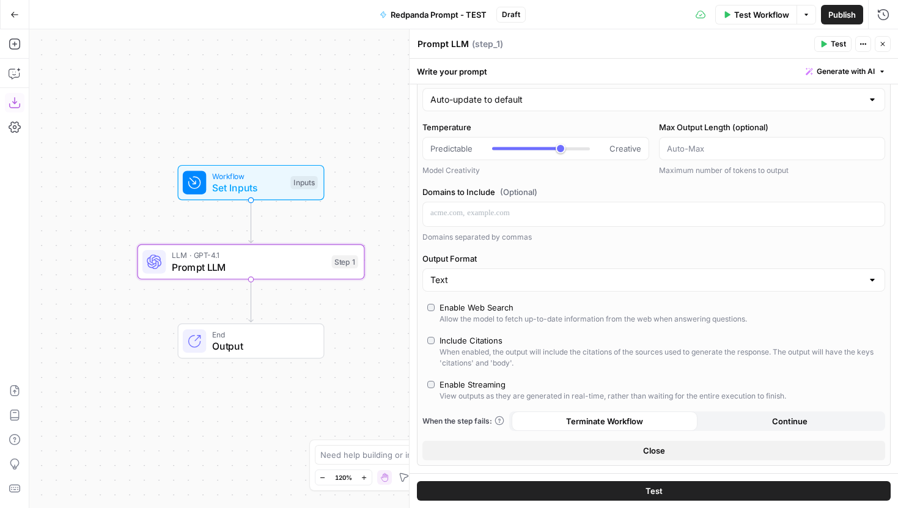
click at [586, 452] on button "Close" at bounding box center [653, 451] width 463 height 20
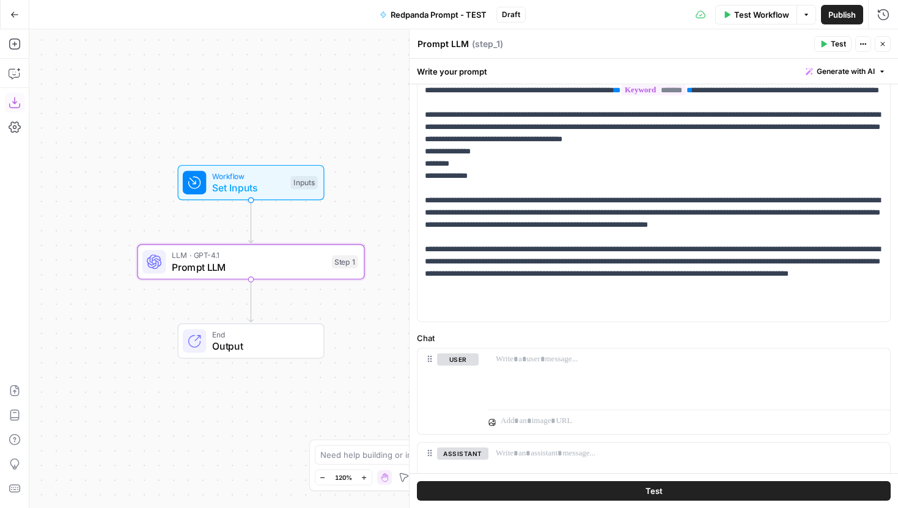
scroll to position [0, 0]
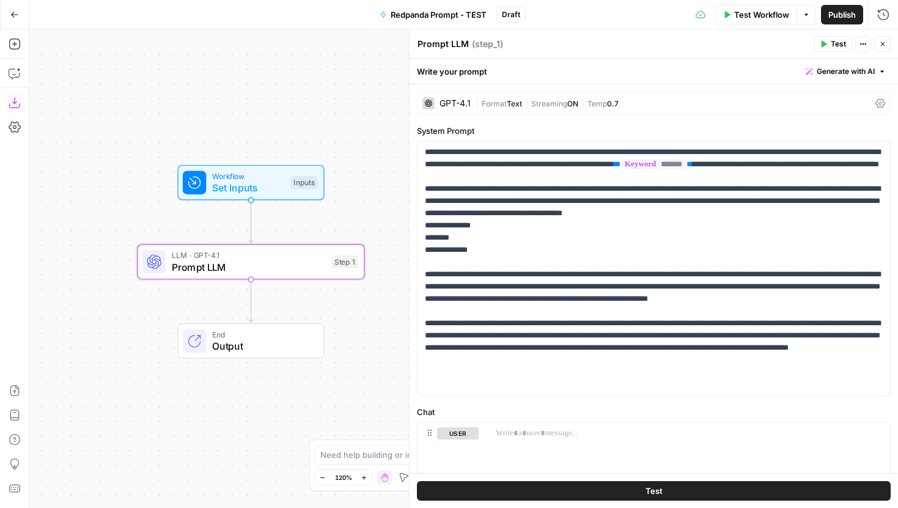
click at [506, 100] on span "Format" at bounding box center [494, 103] width 25 height 9
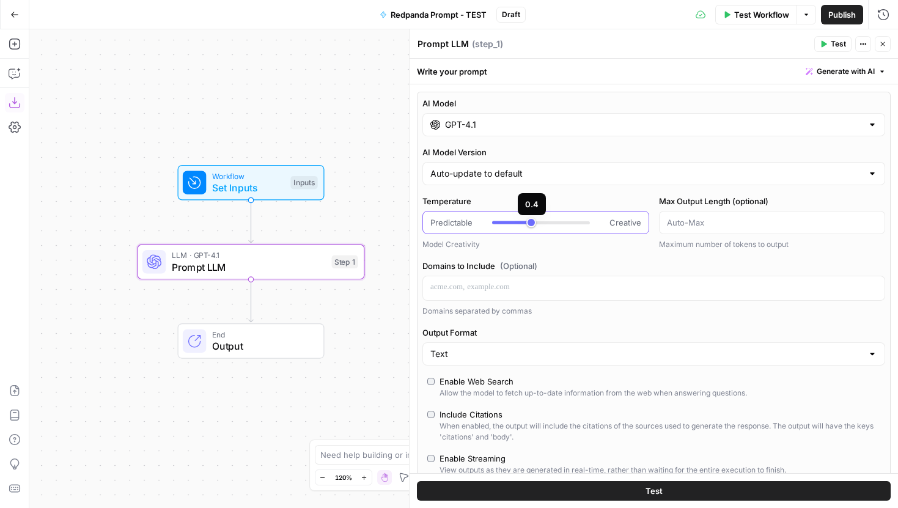
drag, startPoint x: 550, startPoint y: 221, endPoint x: 536, endPoint y: 221, distance: 14.1
click at [536, 221] on div at bounding box center [541, 222] width 98 height 12
type input "***"
drag, startPoint x: 533, startPoint y: 222, endPoint x: 525, endPoint y: 222, distance: 7.9
click at [525, 222] on div at bounding box center [541, 222] width 98 height 3
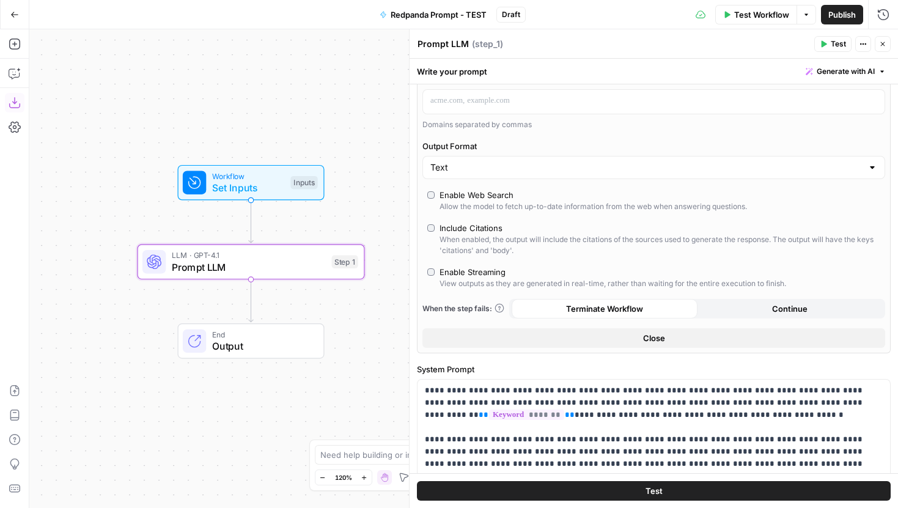
click at [586, 344] on button "Close" at bounding box center [653, 338] width 463 height 20
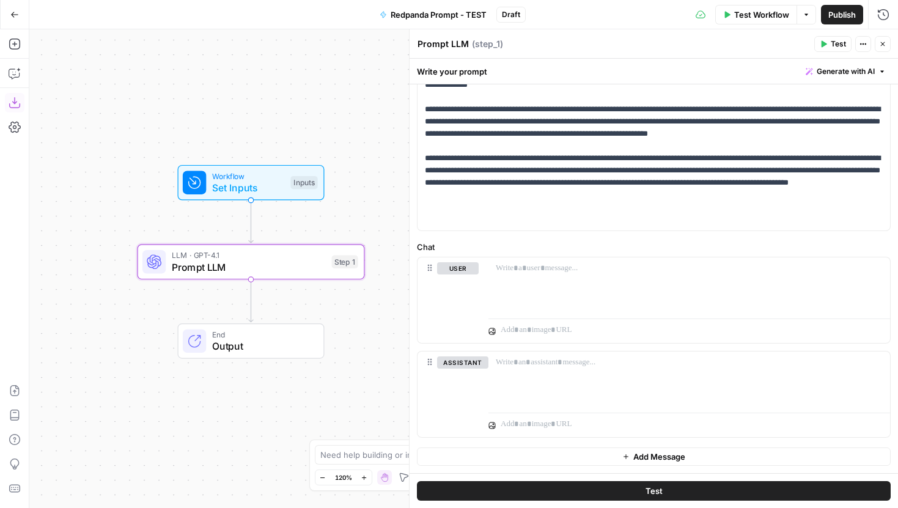
scroll to position [24, 0]
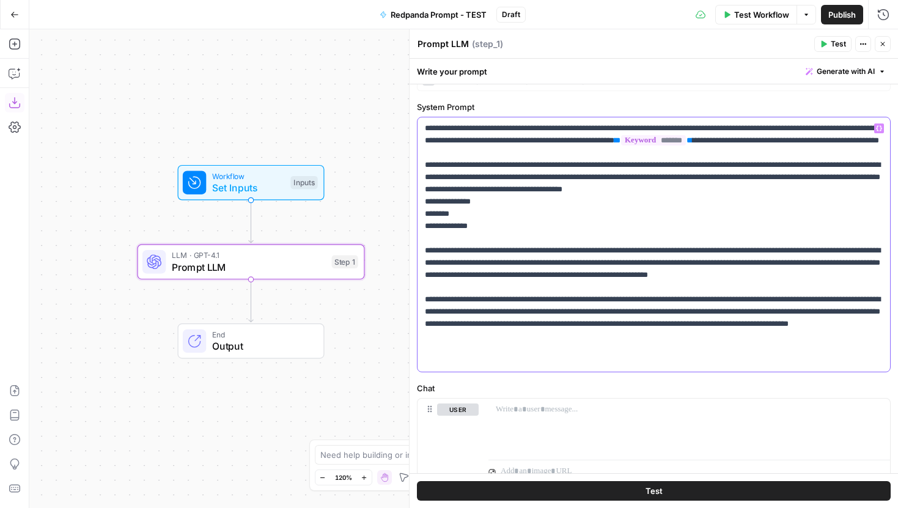
click at [548, 302] on p "**********" at bounding box center [654, 244] width 458 height 245
drag, startPoint x: 675, startPoint y: 359, endPoint x: 790, endPoint y: 345, distance: 115.9
click at [790, 345] on p "**********" at bounding box center [654, 244] width 458 height 245
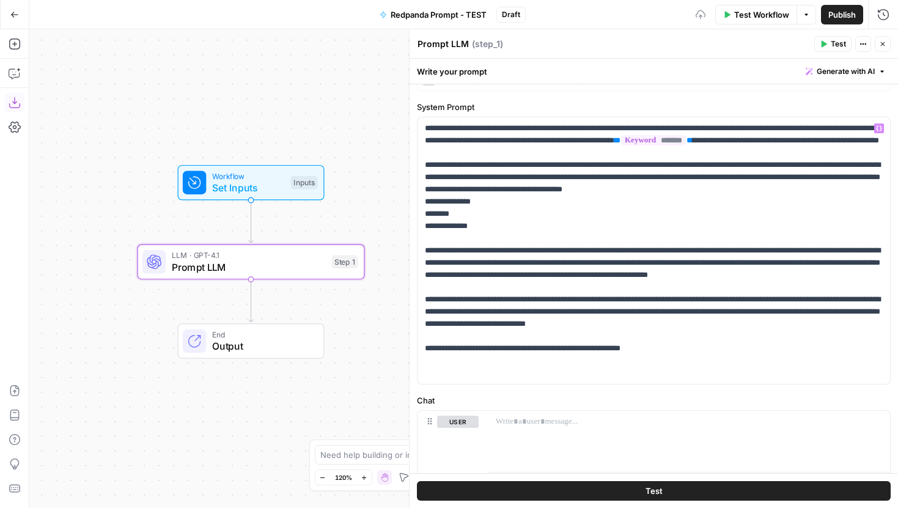
click at [624, 402] on label "Chat" at bounding box center [654, 400] width 474 height 12
click at [618, 422] on p at bounding box center [689, 422] width 387 height 12
click at [202, 186] on icon at bounding box center [194, 182] width 15 height 15
click at [273, 185] on span "Set Inputs" at bounding box center [249, 187] width 73 height 15
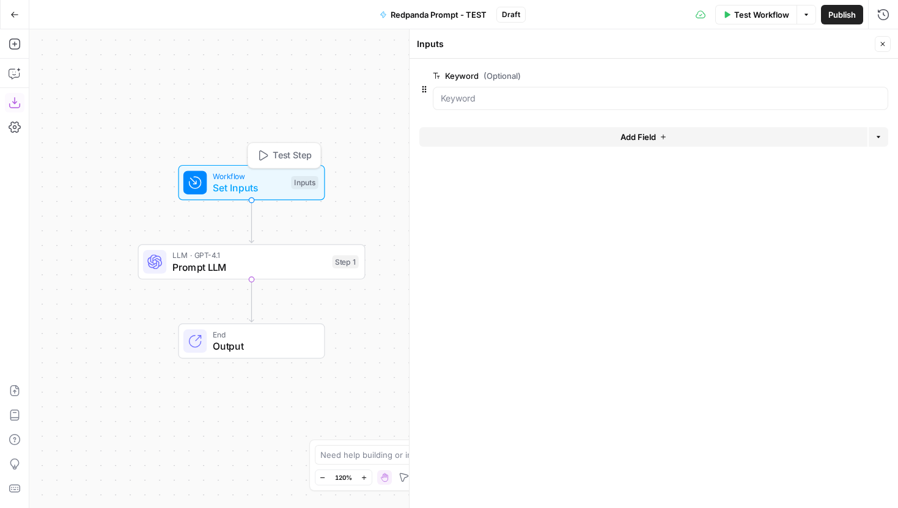
click at [605, 126] on form "Keyword (Optional) edit field Delete group Add Field Options" at bounding box center [654, 283] width 488 height 449
click at [605, 135] on button "Add Field" at bounding box center [643, 137] width 448 height 20
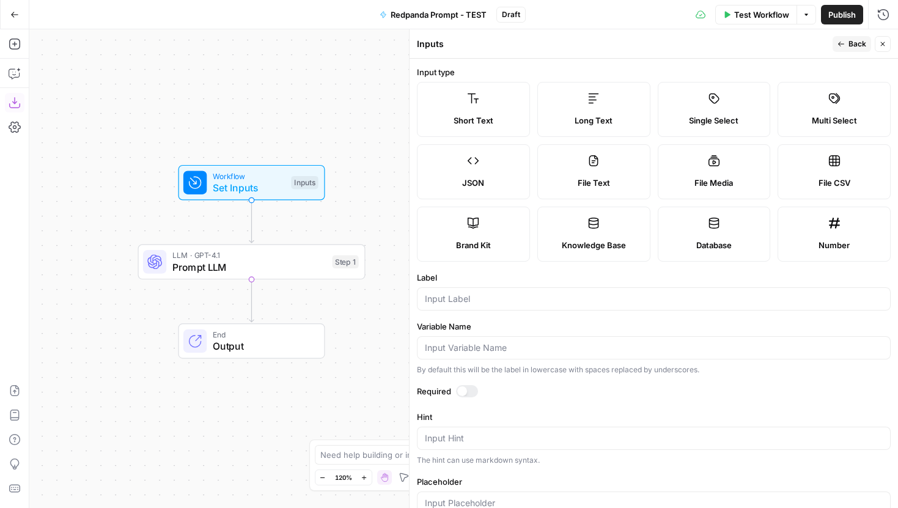
click at [600, 109] on label "Long Text" at bounding box center [593, 109] width 113 height 55
click at [506, 309] on div at bounding box center [654, 298] width 474 height 23
type input "Article"
click at [856, 48] on span "Back" at bounding box center [857, 44] width 18 height 11
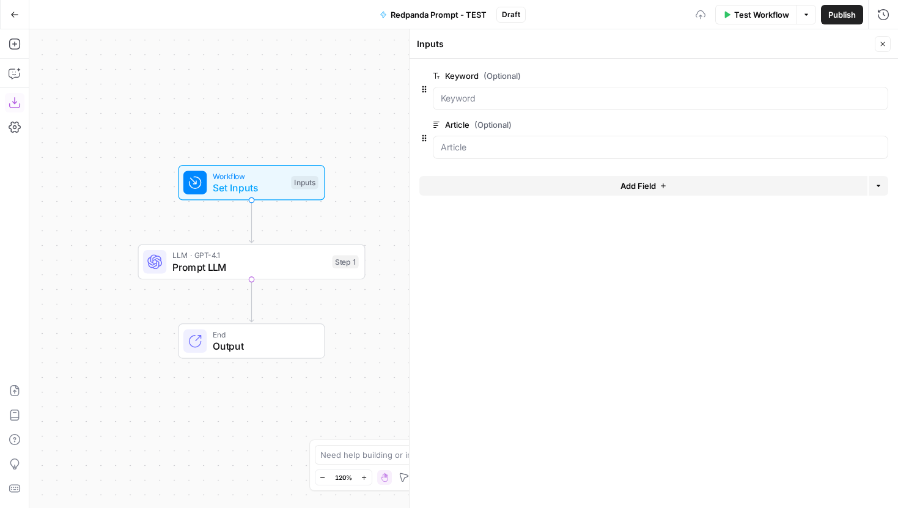
click at [880, 40] on icon "button" at bounding box center [882, 43] width 7 height 7
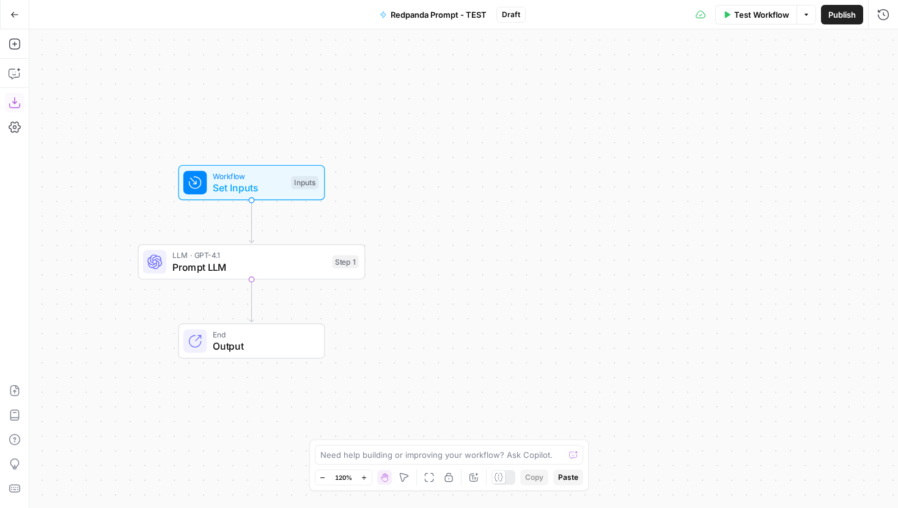
click at [322, 274] on div "LLM · GPT-4.1 Prompt LLM Step 1" at bounding box center [251, 262] width 227 height 35
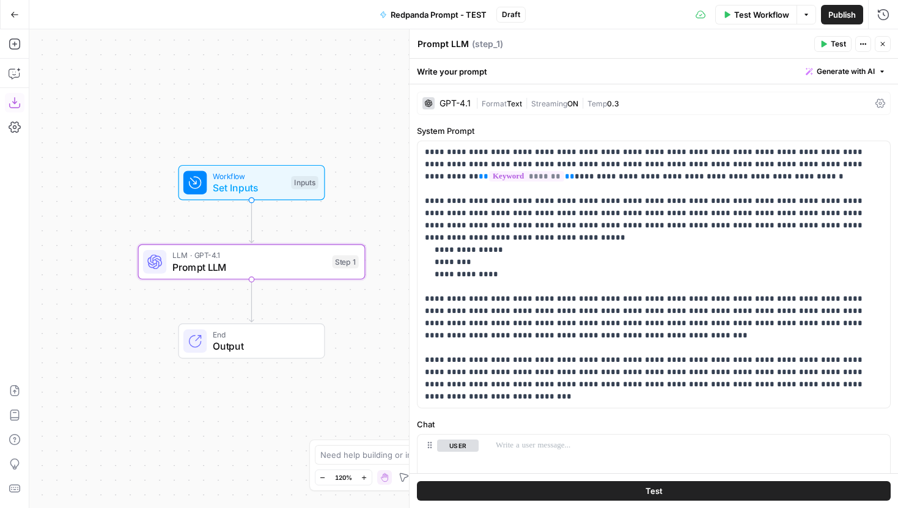
scroll to position [160, 0]
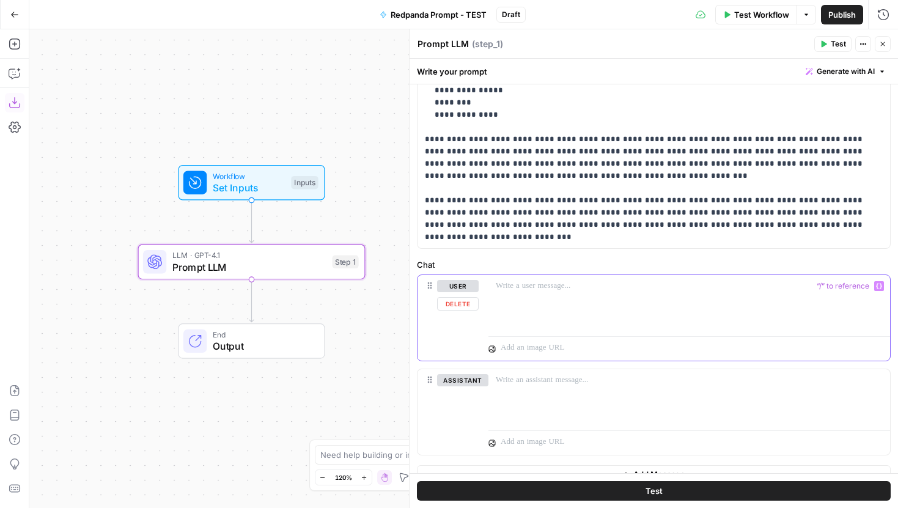
click at [557, 293] on div at bounding box center [689, 303] width 402 height 56
click at [458, 399] on button "Delete" at bounding box center [462, 397] width 51 height 13
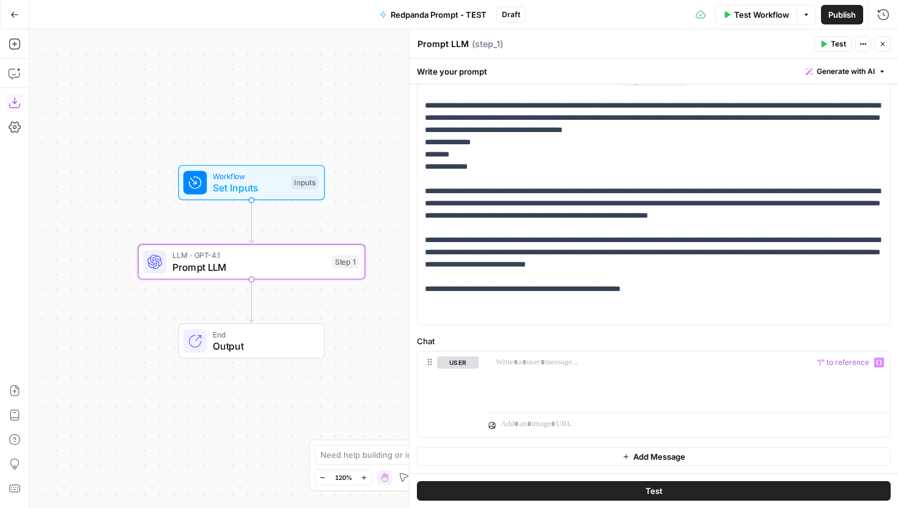
scroll to position [83, 0]
click at [525, 367] on p at bounding box center [689, 362] width 387 height 12
click at [881, 372] on div at bounding box center [689, 379] width 402 height 56
click at [879, 362] on icon "button" at bounding box center [879, 362] width 6 height 6
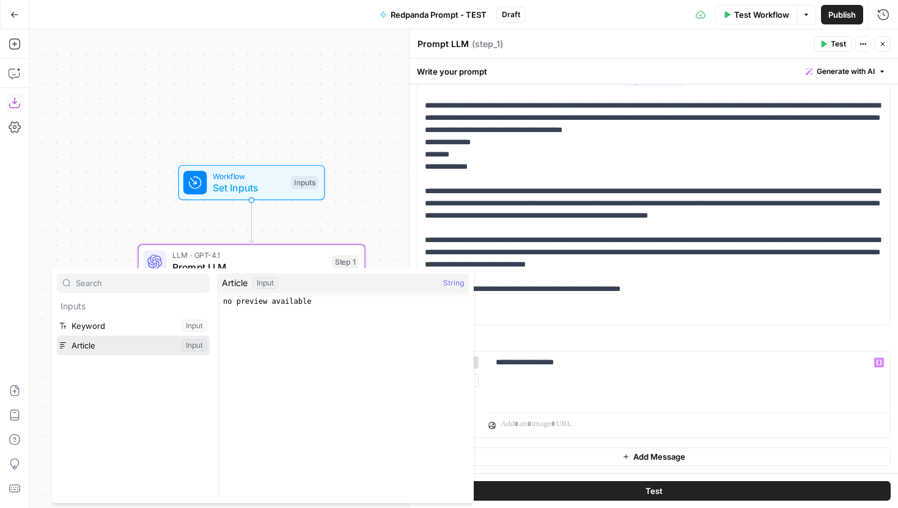
click at [134, 339] on button "Select variable Article" at bounding box center [133, 346] width 153 height 20
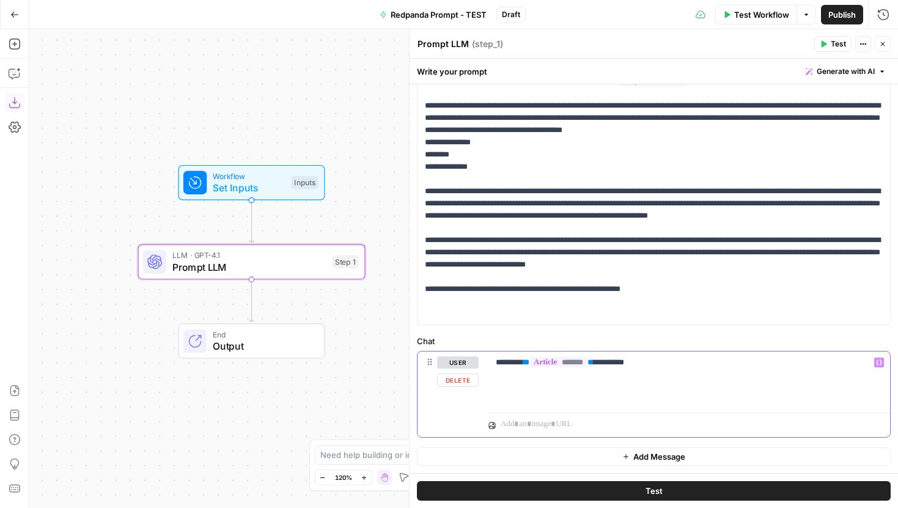
click at [657, 364] on p "**********" at bounding box center [689, 362] width 387 height 12
click at [842, 10] on span "Publish" at bounding box center [842, 15] width 28 height 12
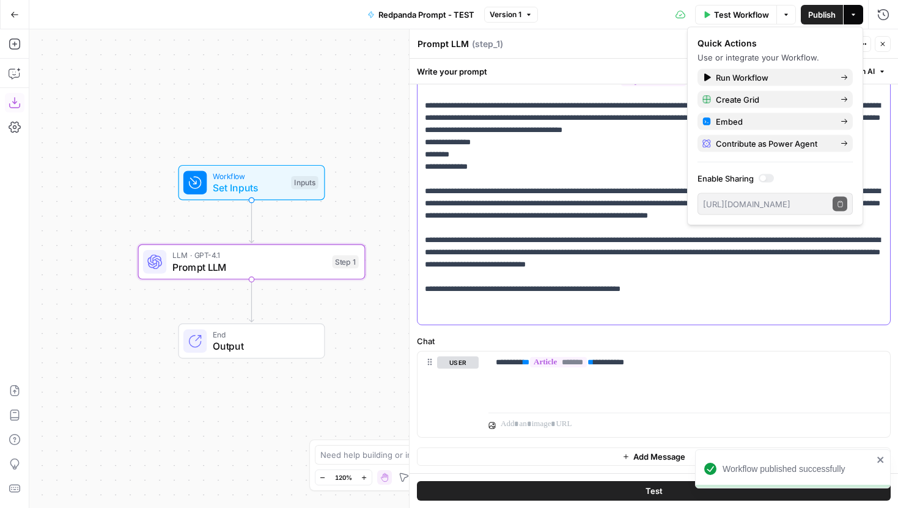
click at [598, 166] on p "**********" at bounding box center [654, 191] width 458 height 257
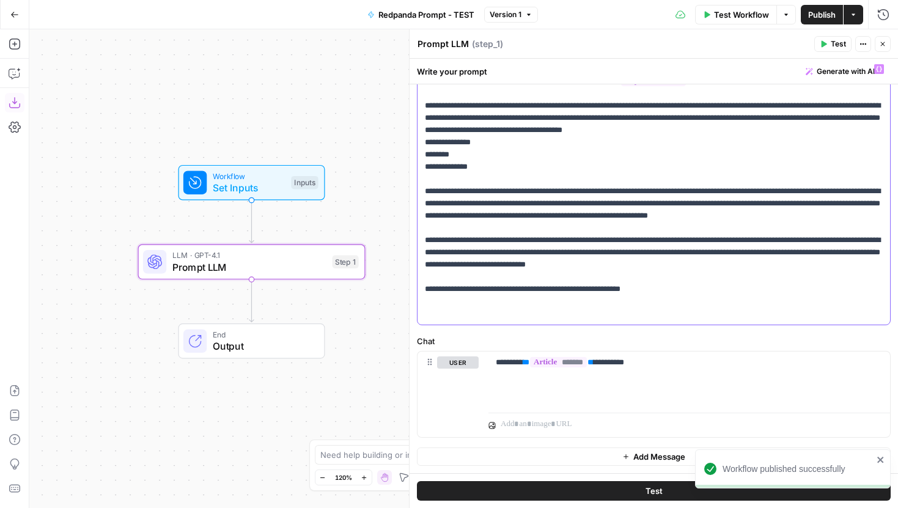
scroll to position [0, 0]
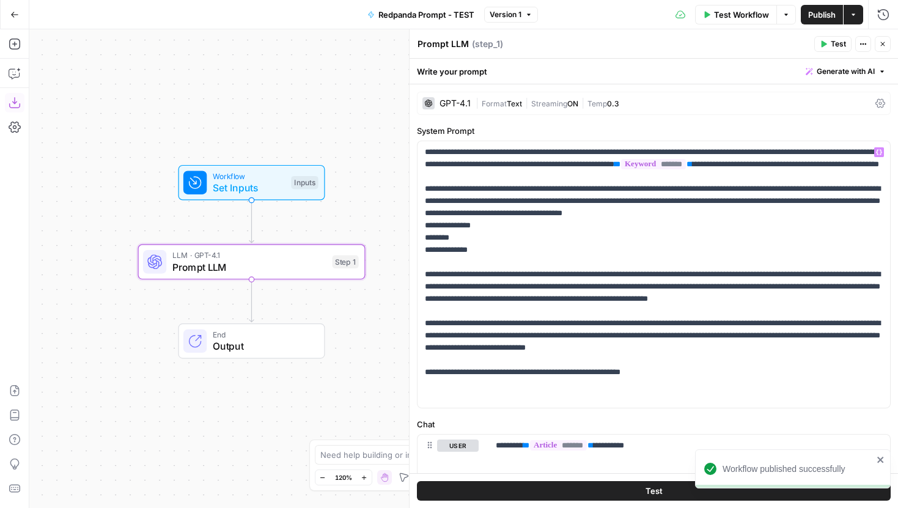
click at [881, 47] on icon "button" at bounding box center [882, 43] width 7 height 7
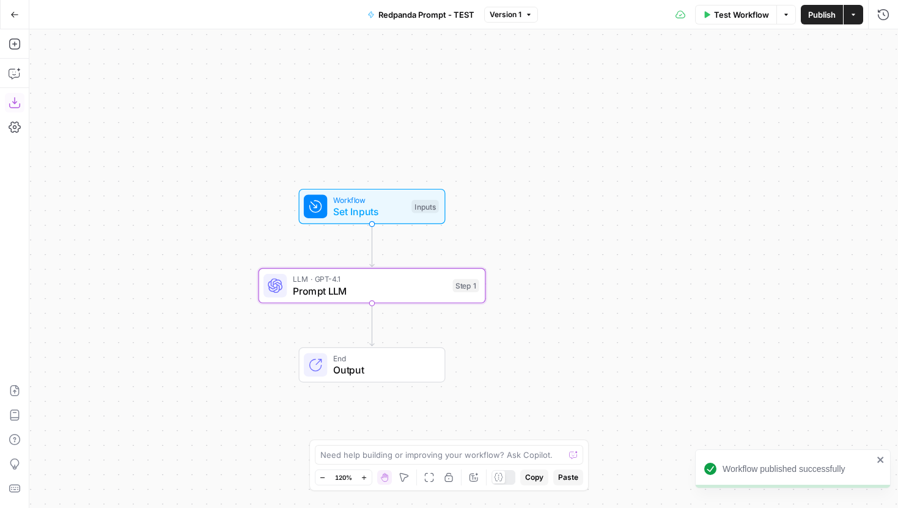
drag, startPoint x: 236, startPoint y: 145, endPoint x: 356, endPoint y: 169, distance: 122.3
click at [356, 169] on div "Workflow Set Inputs Inputs LLM · GPT-4.1 Prompt LLM Step 1 End Output" at bounding box center [463, 268] width 869 height 479
click at [15, 15] on icon "button" at bounding box center [14, 14] width 9 height 9
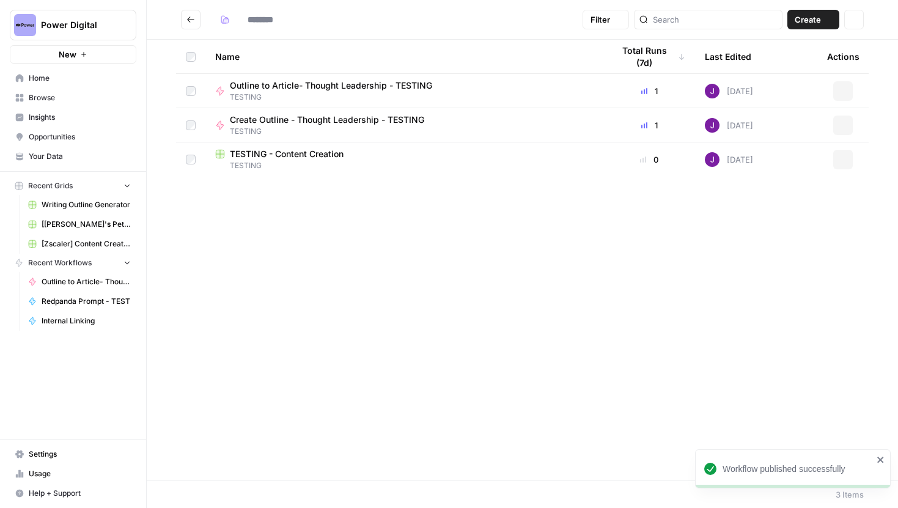
type input "*******"
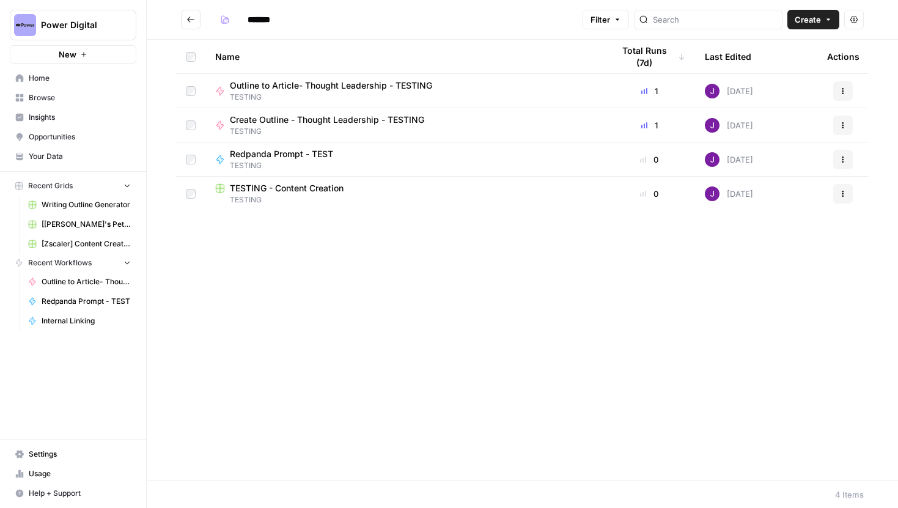
click at [284, 194] on span "TESTING - Content Creation" at bounding box center [287, 188] width 114 height 12
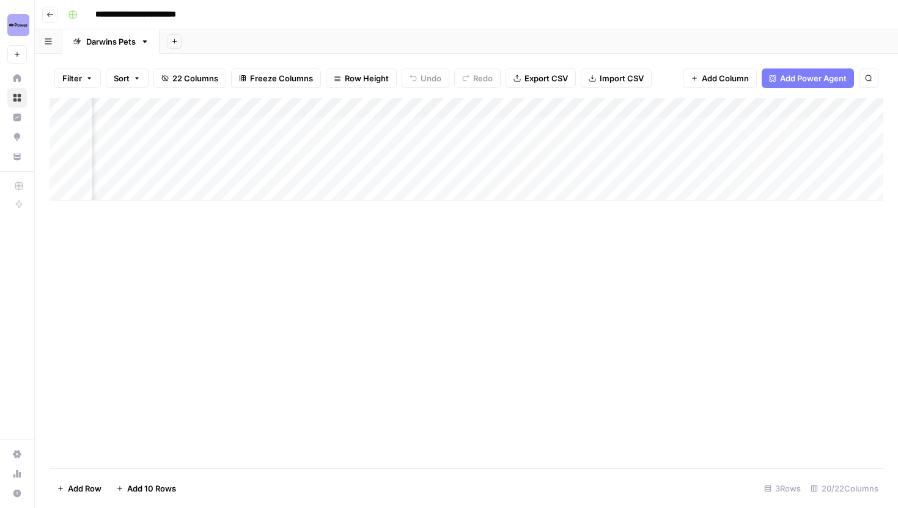
scroll to position [0, 1689]
click at [742, 78] on span "Add Column" at bounding box center [725, 78] width 47 height 12
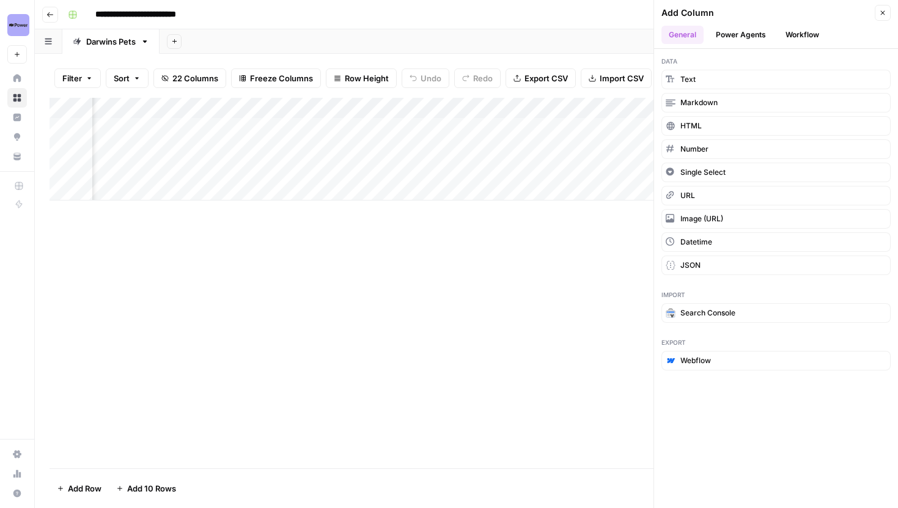
click at [794, 35] on button "Workflow" at bounding box center [802, 35] width 48 height 18
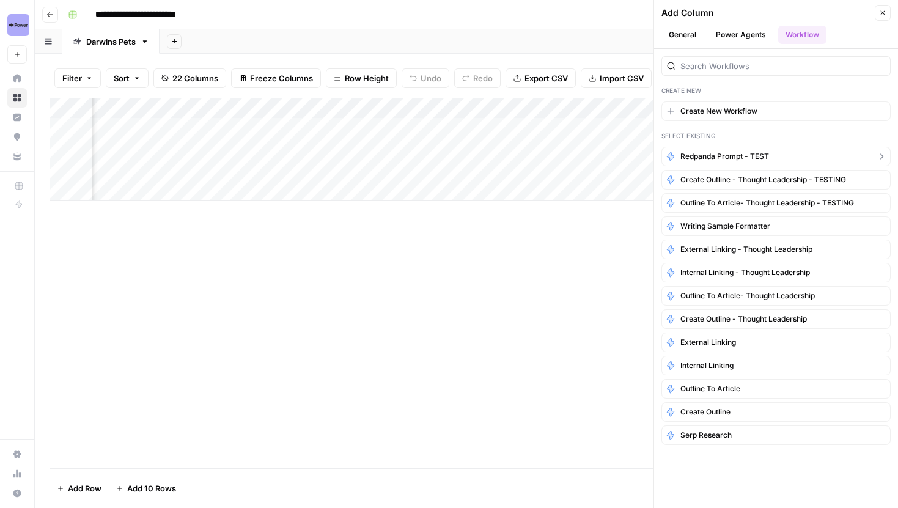
click at [760, 157] on span "Redpanda Prompt - TEST" at bounding box center [724, 156] width 89 height 11
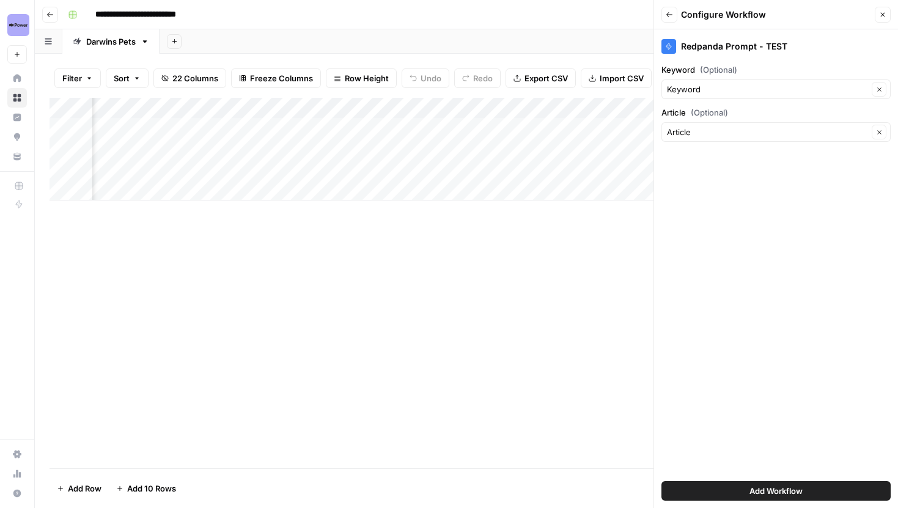
click at [764, 497] on button "Add Workflow" at bounding box center [775, 491] width 229 height 20
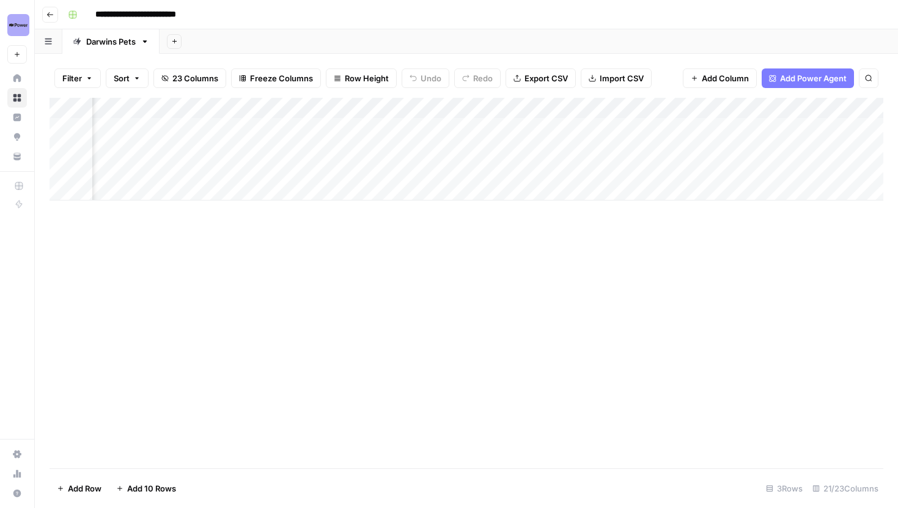
scroll to position [0, 1844]
click at [50, 14] on icon "button" at bounding box center [49, 14] width 7 height 7
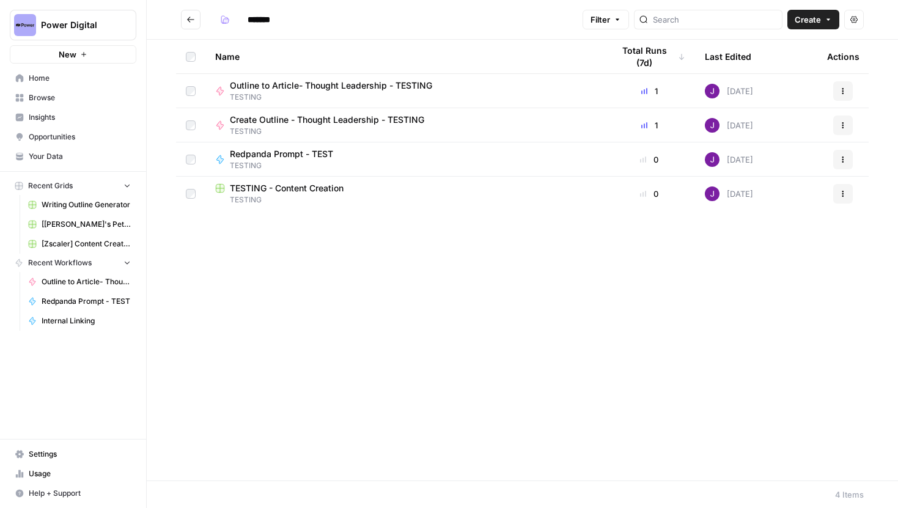
click at [189, 21] on icon "Go back" at bounding box center [190, 20] width 7 height 6
type input "**********"
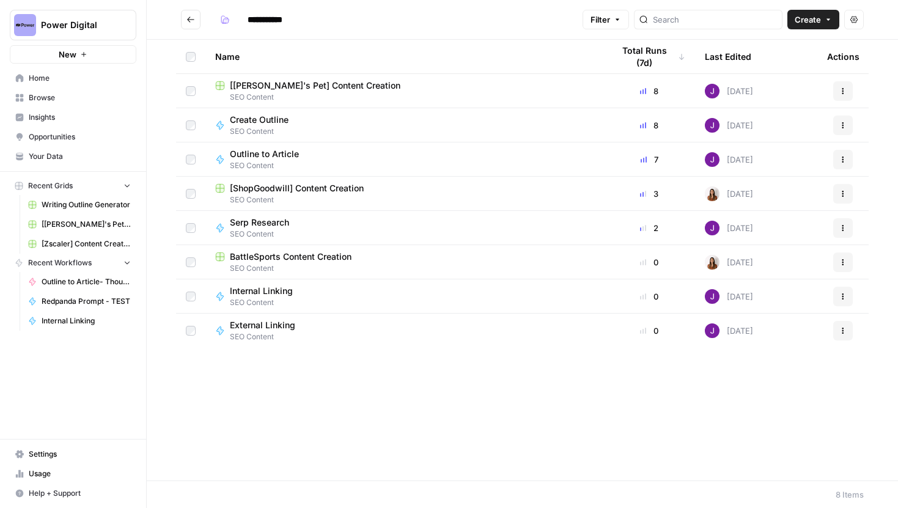
click at [311, 77] on td "[Darwin's Pet] Content Creation SEO Content" at bounding box center [404, 91] width 398 height 34
click at [314, 92] on span "SEO Content" at bounding box center [404, 97] width 378 height 11
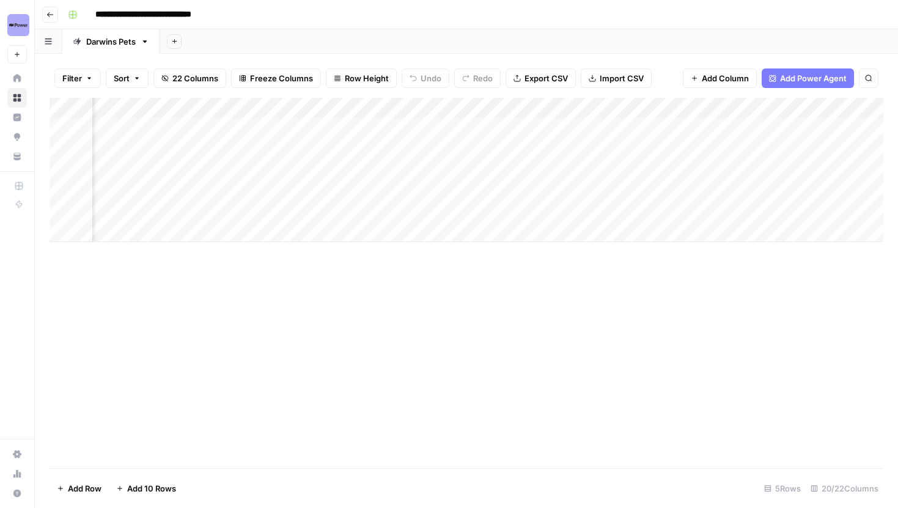
scroll to position [0, 1689]
click at [690, 127] on div "Add Column" at bounding box center [467, 170] width 834 height 144
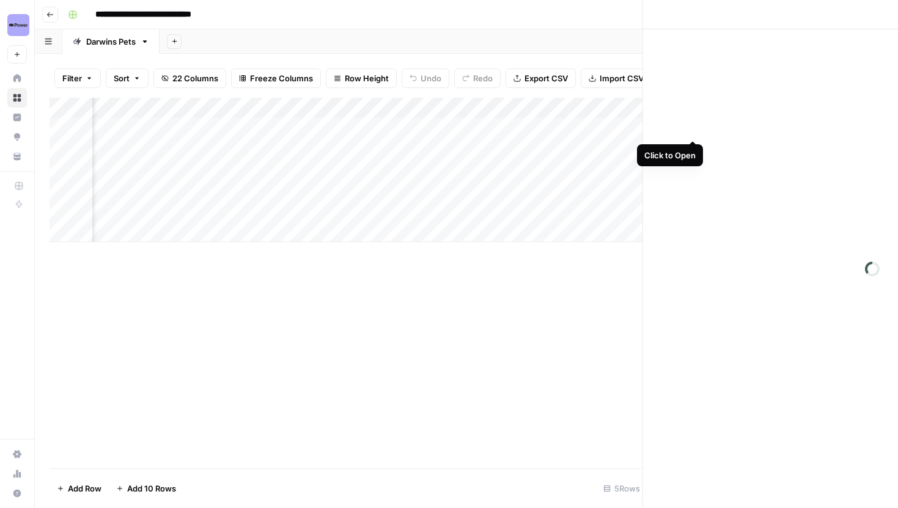
scroll to position [0, 1680]
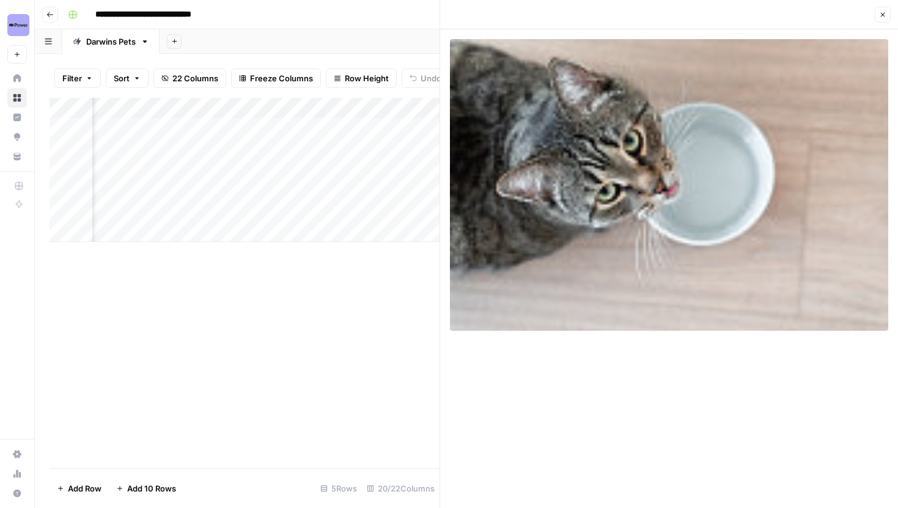
click at [883, 17] on icon "button" at bounding box center [882, 14] width 7 height 7
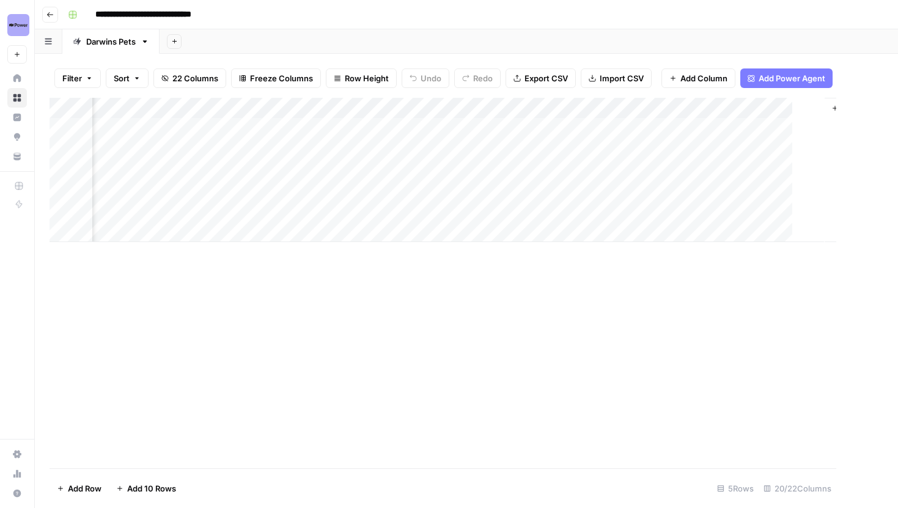
scroll to position [0, 1674]
click at [708, 150] on div "Add Column" at bounding box center [467, 170] width 834 height 144
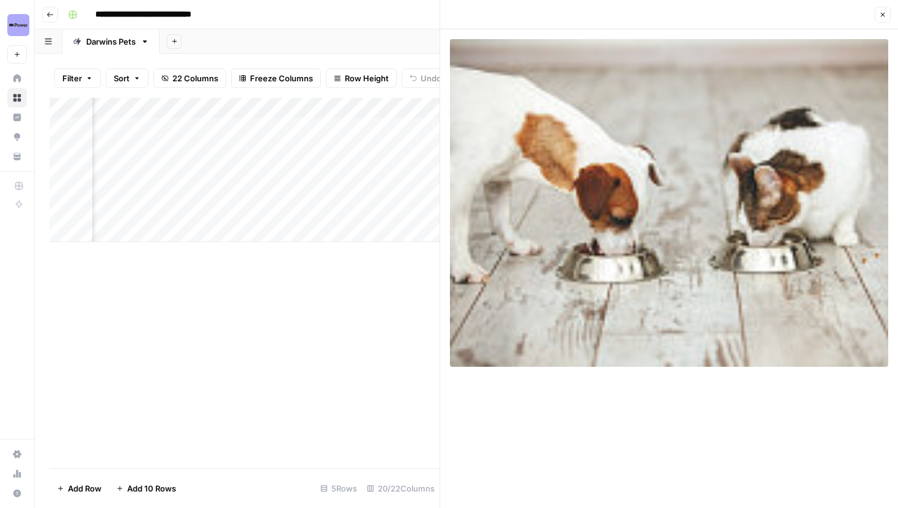
click at [885, 19] on button "Close" at bounding box center [883, 15] width 16 height 16
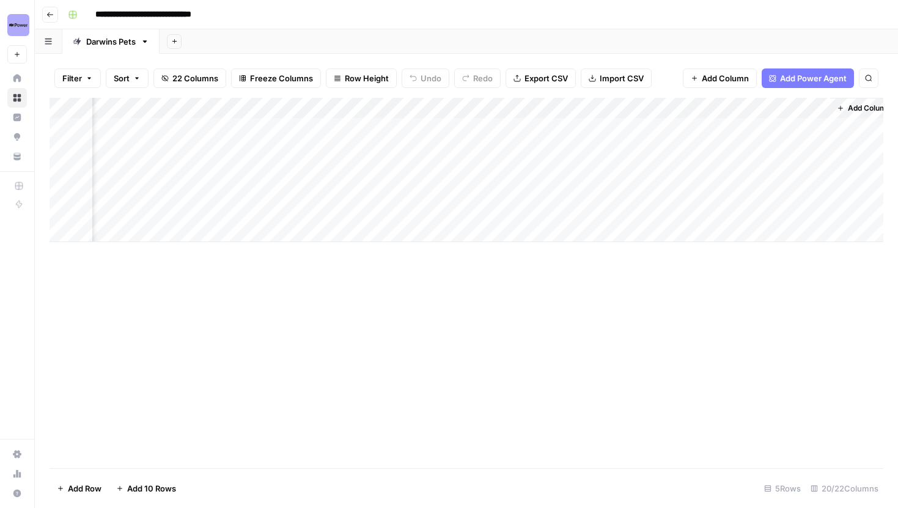
click at [771, 144] on div "Add Column" at bounding box center [467, 170] width 834 height 144
click at [153, 109] on div "Add Column" at bounding box center [467, 170] width 834 height 144
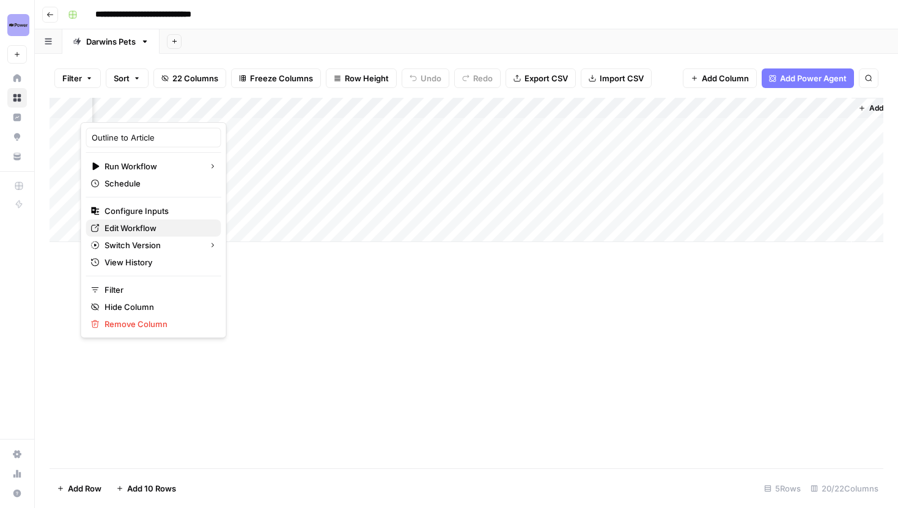
click at [150, 224] on span "Edit Workflow" at bounding box center [158, 228] width 107 height 12
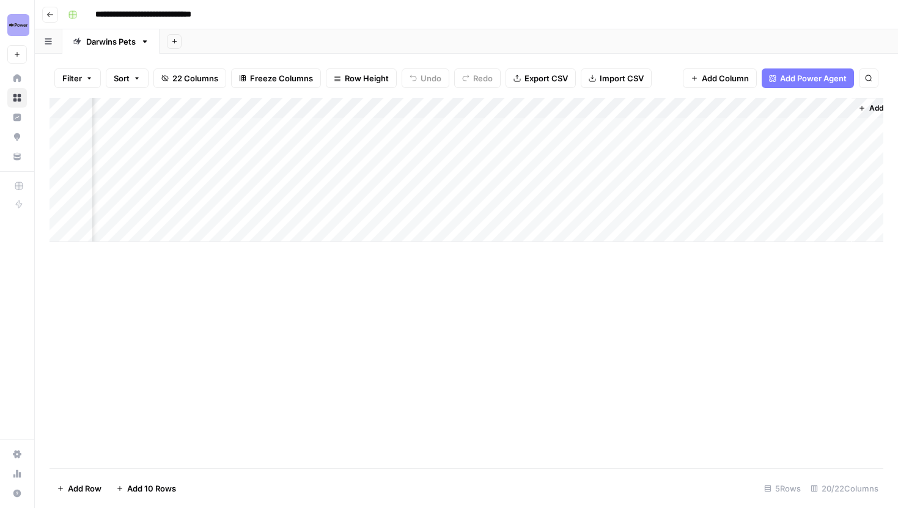
click at [144, 109] on div "Add Column" at bounding box center [467, 170] width 834 height 144
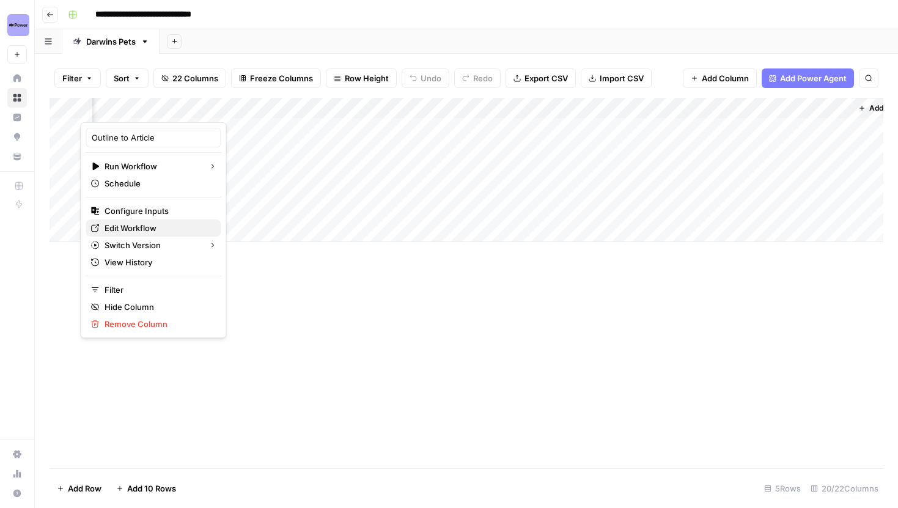
click at [149, 229] on span "Edit Workflow" at bounding box center [158, 228] width 107 height 12
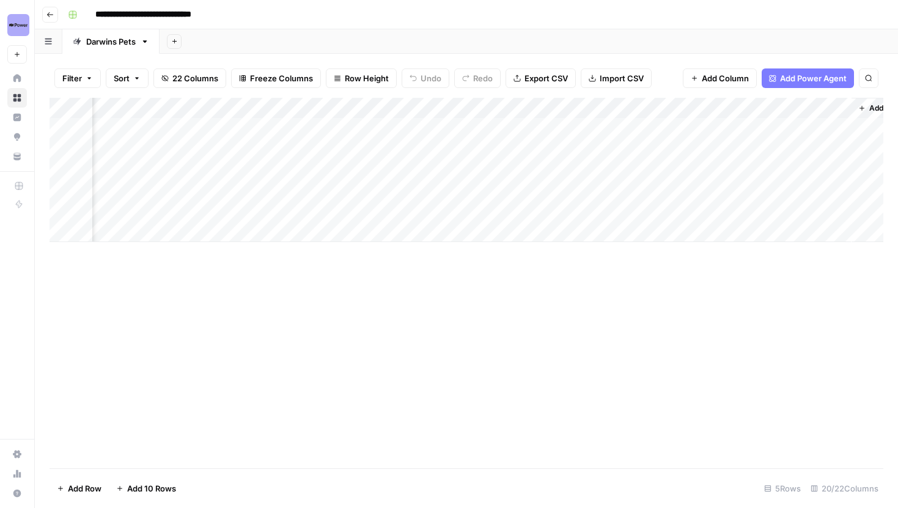
click at [165, 125] on div "Add Column" at bounding box center [467, 170] width 834 height 144
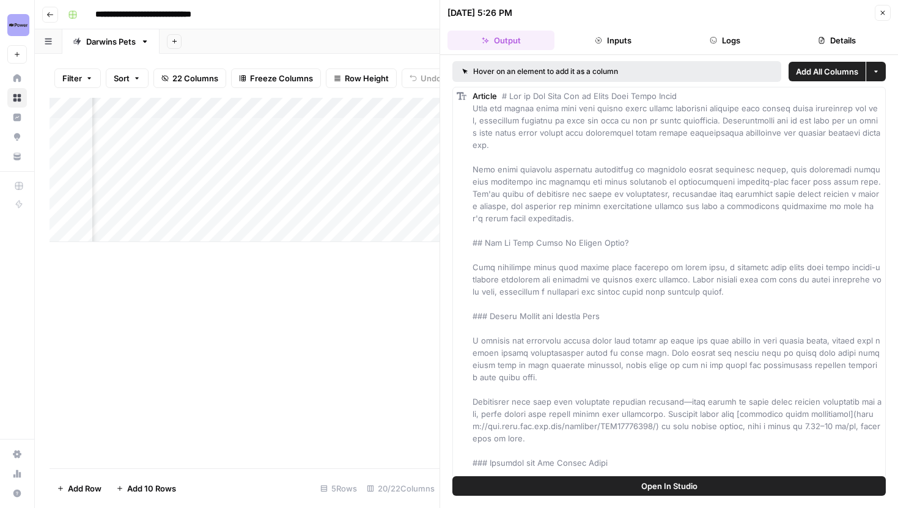
scroll to position [627, 0]
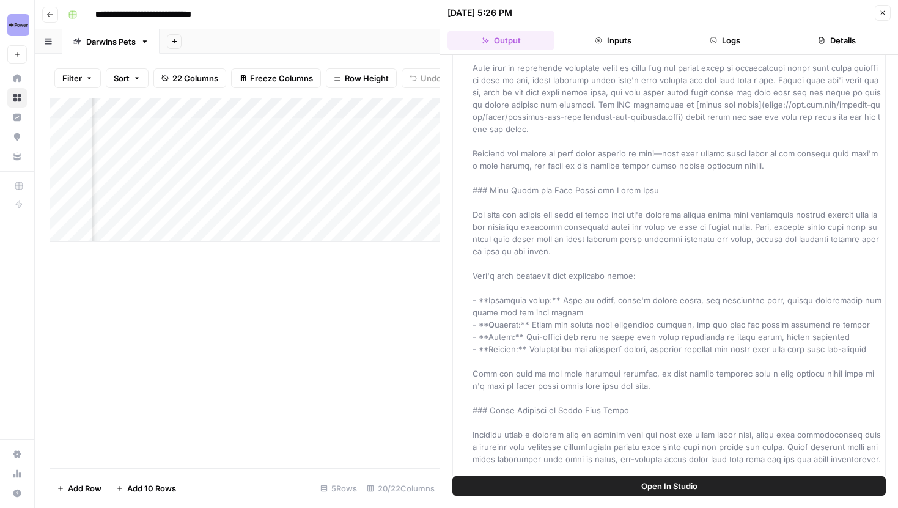
click at [617, 492] on button "Open In Studio" at bounding box center [668, 486] width 433 height 20
click at [883, 8] on button "Close" at bounding box center [883, 13] width 16 height 16
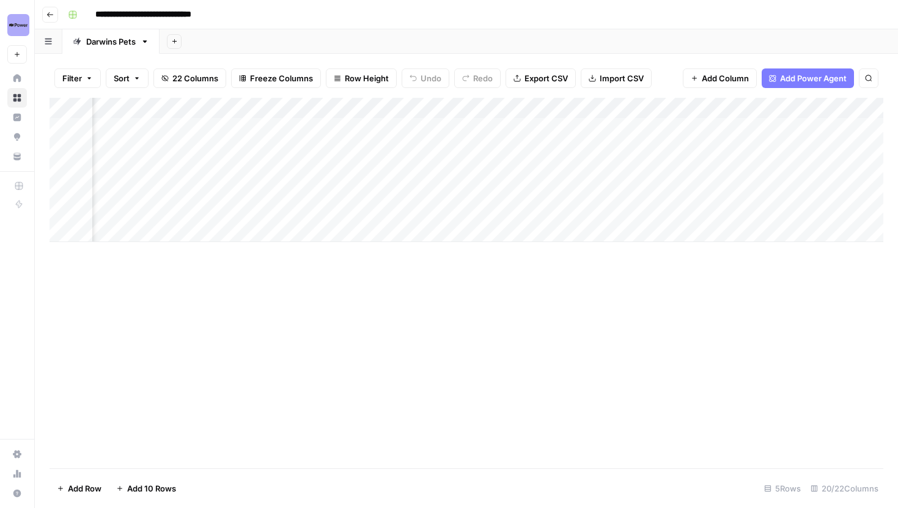
scroll to position [0, 1558]
click at [278, 127] on div "Add Column" at bounding box center [467, 170] width 834 height 144
click at [62, 18] on header "**********" at bounding box center [466, 14] width 863 height 29
click at [50, 12] on icon "button" at bounding box center [49, 14] width 7 height 7
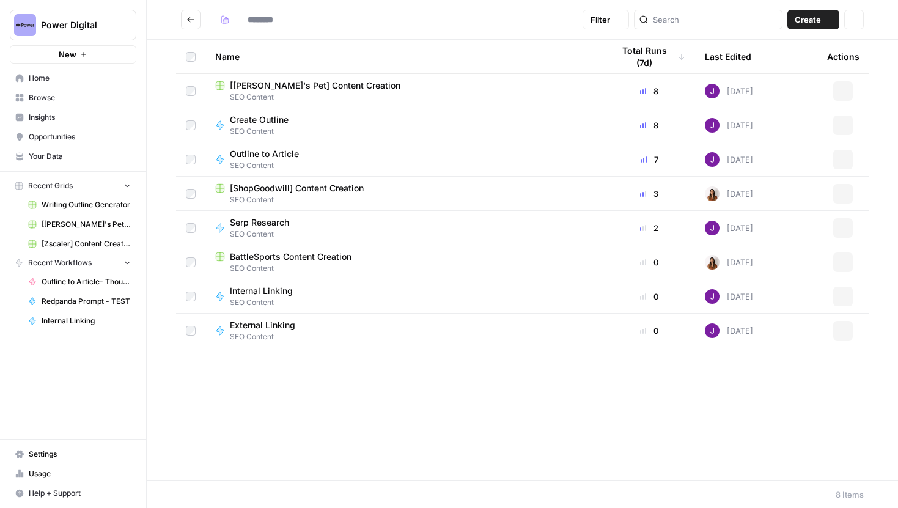
type input "**********"
click at [283, 195] on span "SEO Content" at bounding box center [404, 199] width 378 height 11
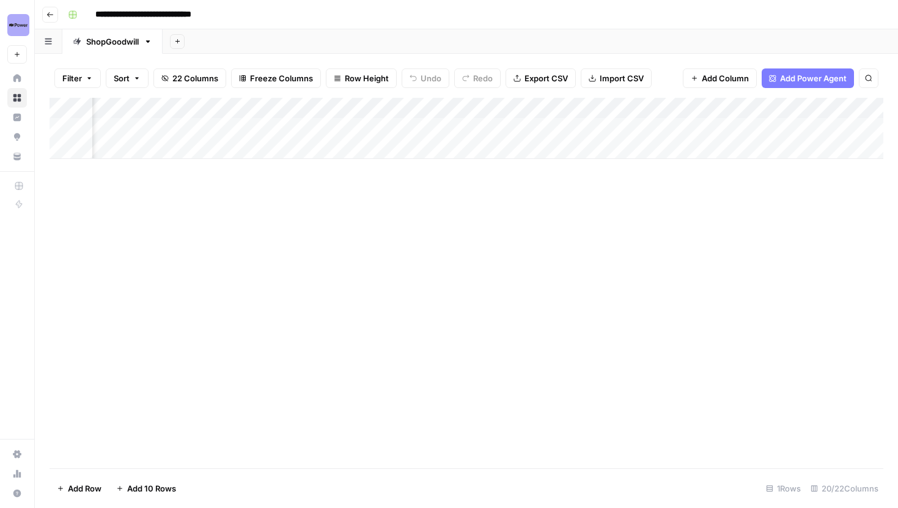
scroll to position [0, 1689]
click at [118, 111] on div "Add Column" at bounding box center [467, 128] width 834 height 61
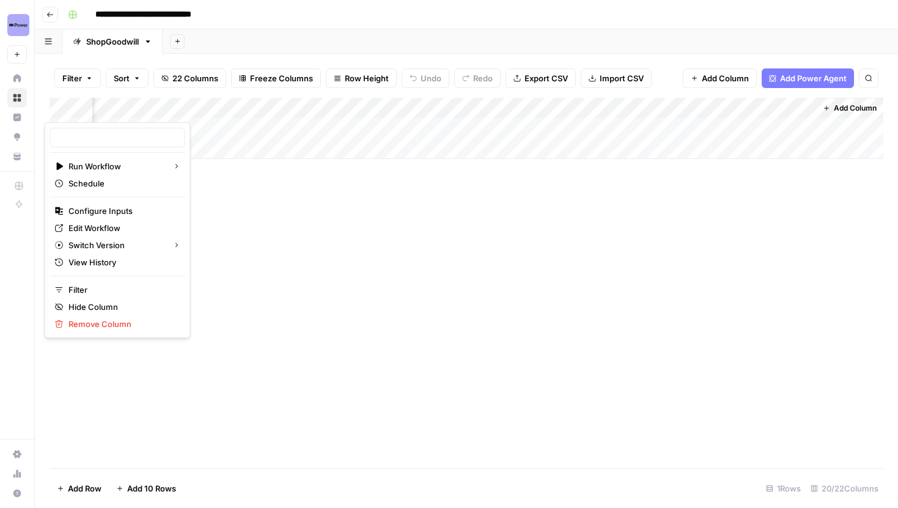
type input "Outline to Article"
click at [506, 247] on div "Add Column" at bounding box center [467, 283] width 834 height 370
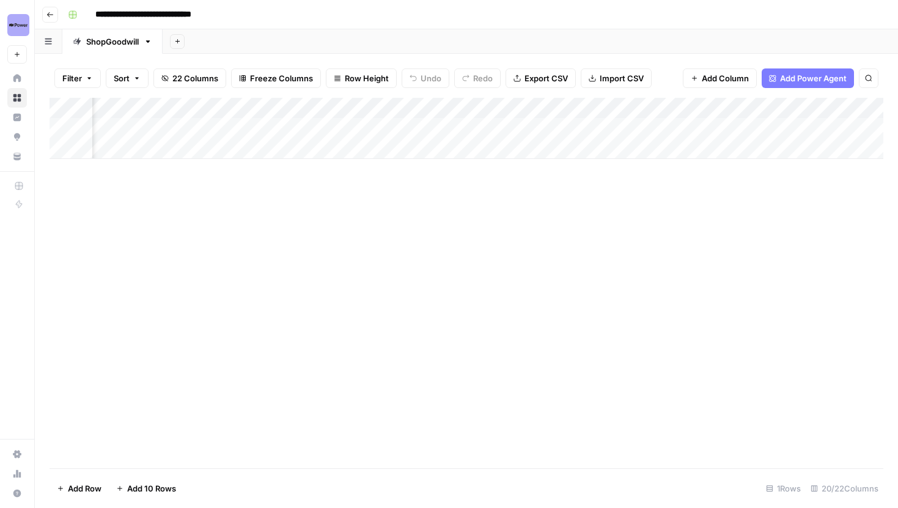
scroll to position [0, 1465]
click at [351, 127] on div "Add Column" at bounding box center [467, 128] width 834 height 61
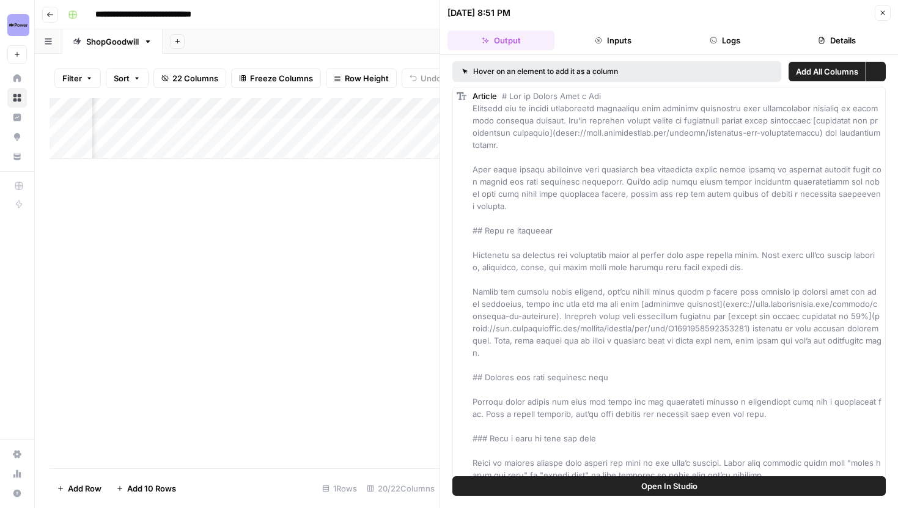
click at [807, 37] on button "Details" at bounding box center [837, 41] width 107 height 20
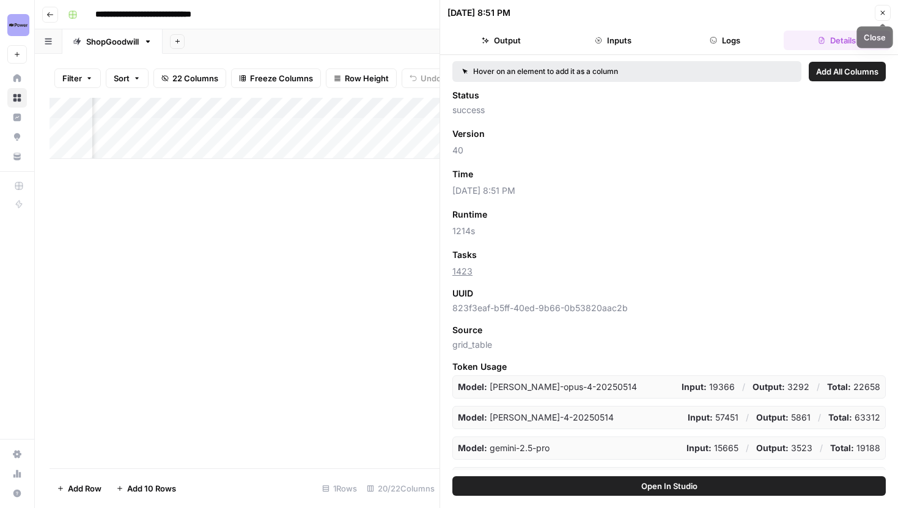
click at [881, 10] on icon "button" at bounding box center [882, 12] width 7 height 7
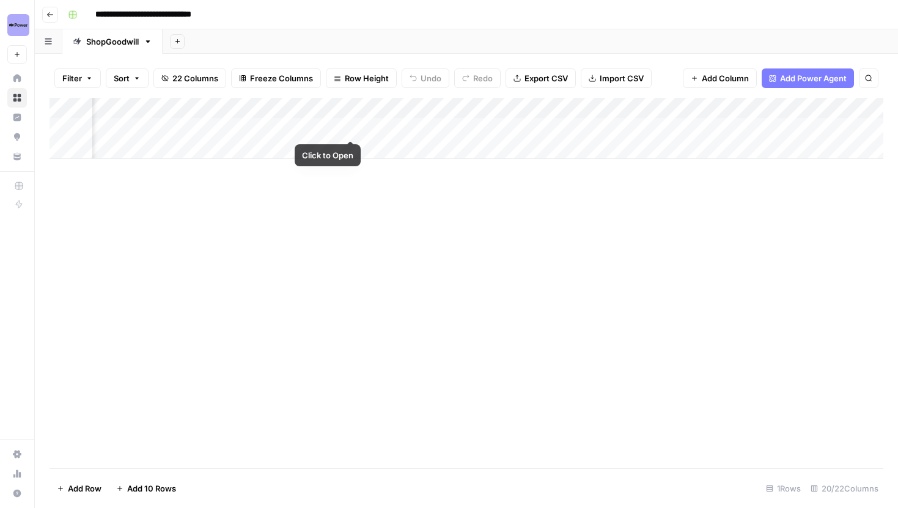
click at [350, 125] on div "Add Column" at bounding box center [467, 128] width 834 height 61
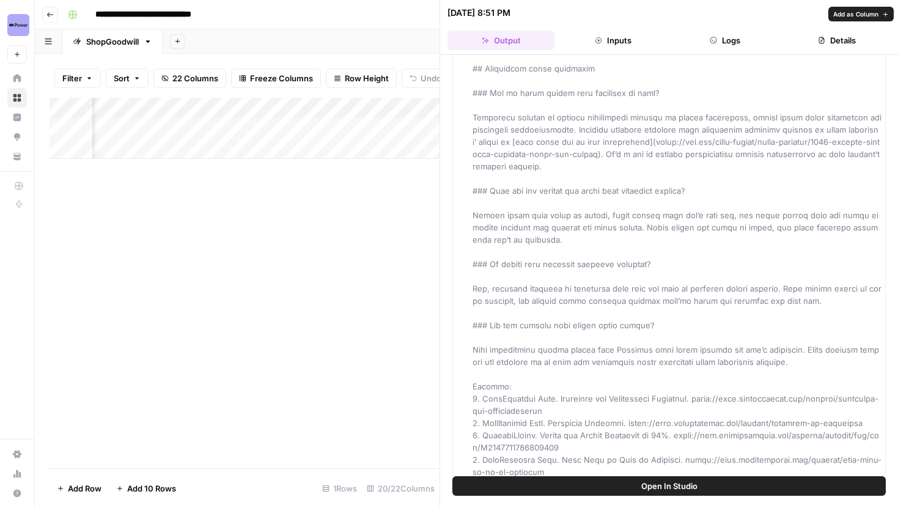
scroll to position [2592, 0]
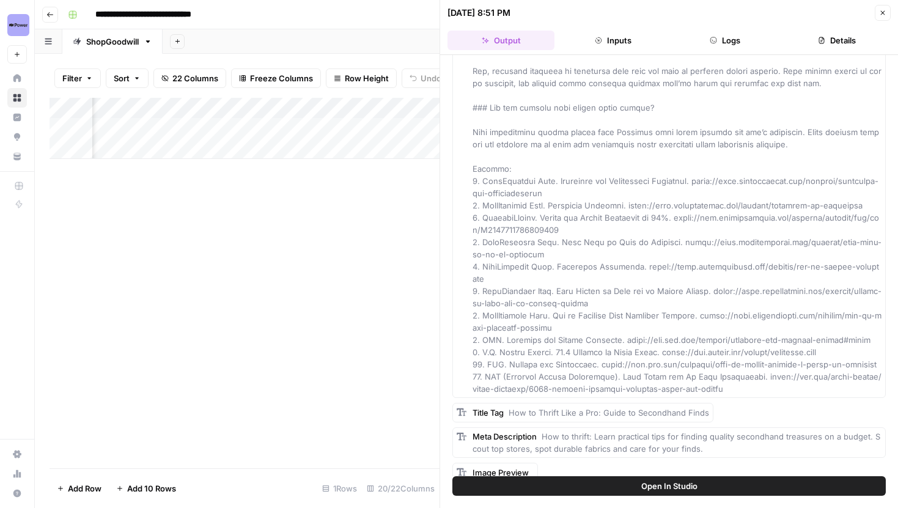
click at [712, 34] on button "Logs" at bounding box center [725, 41] width 107 height 20
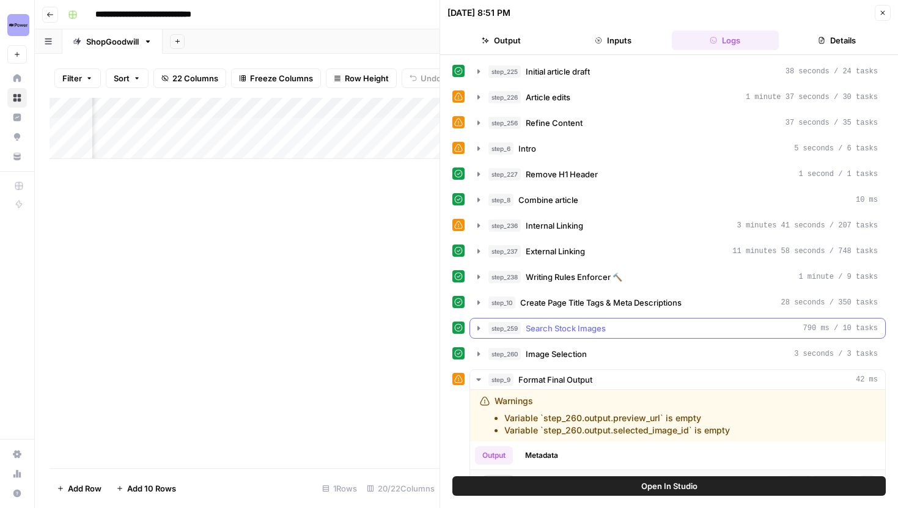
click at [474, 325] on icon "button" at bounding box center [479, 328] width 10 height 10
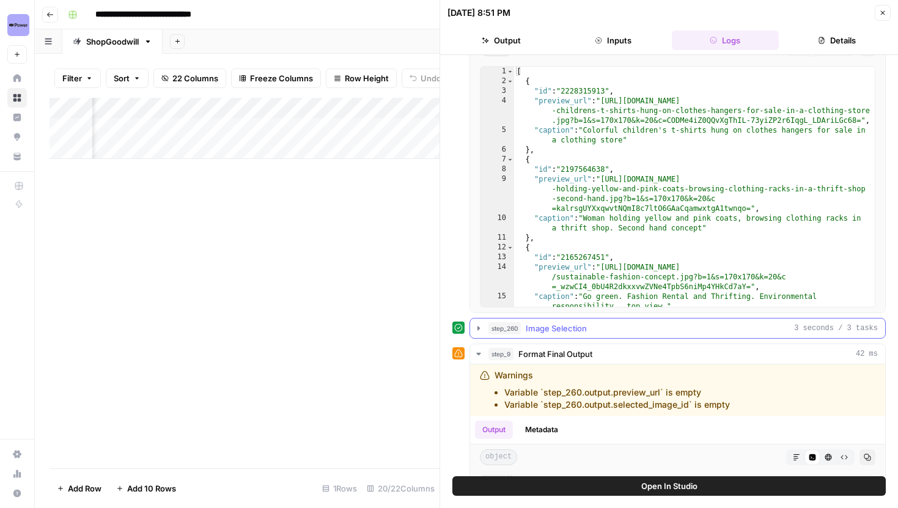
click at [475, 331] on icon "button" at bounding box center [479, 328] width 10 height 10
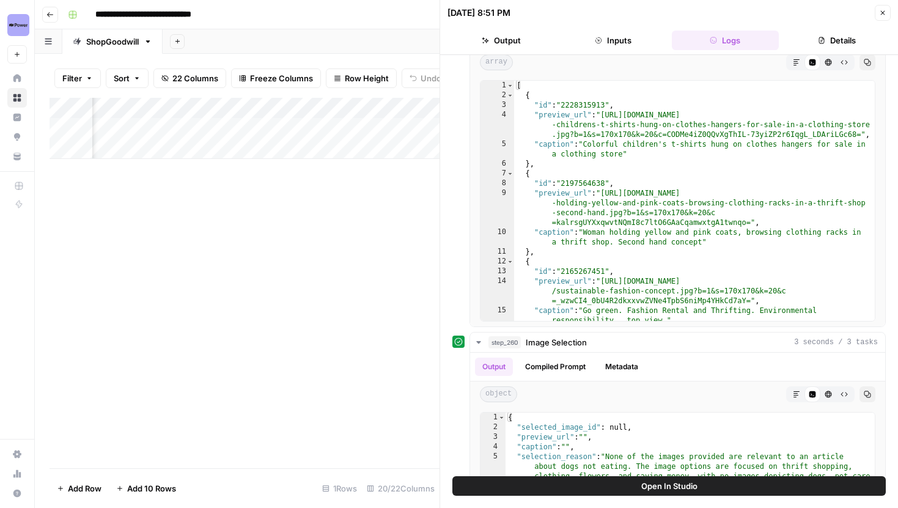
scroll to position [306, 0]
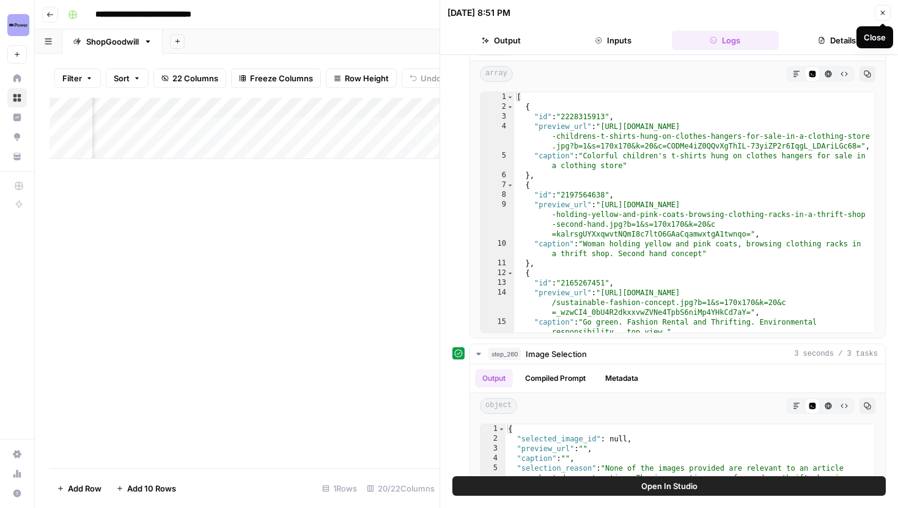
click at [878, 17] on button "Close" at bounding box center [883, 13] width 16 height 16
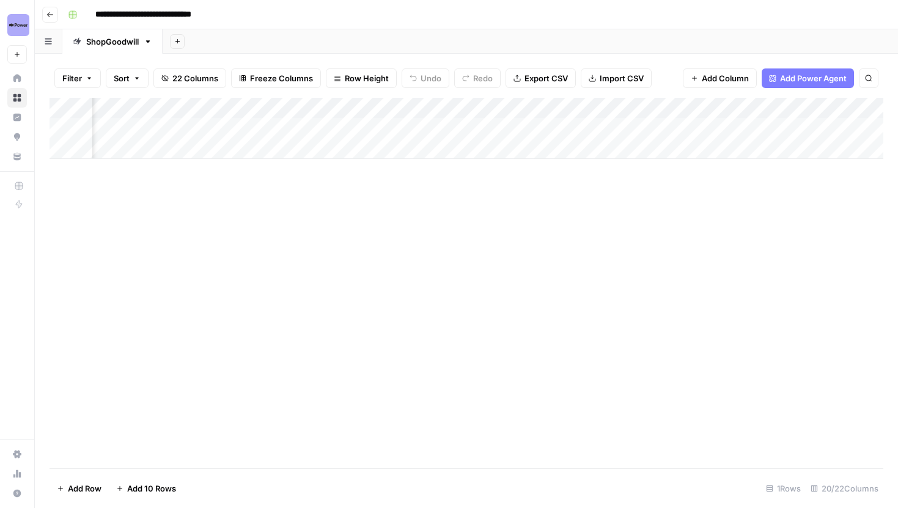
click at [332, 110] on div "Add Column" at bounding box center [467, 128] width 834 height 61
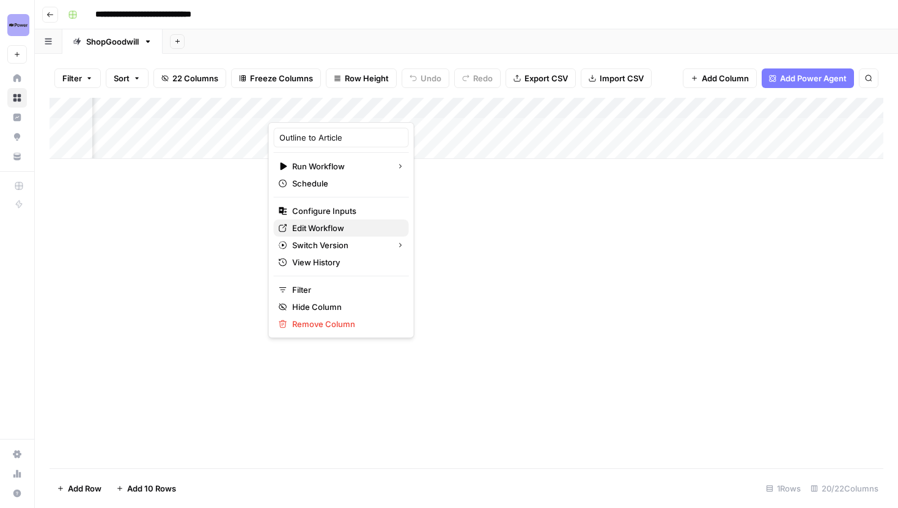
click at [307, 230] on span "Edit Workflow" at bounding box center [345, 228] width 107 height 12
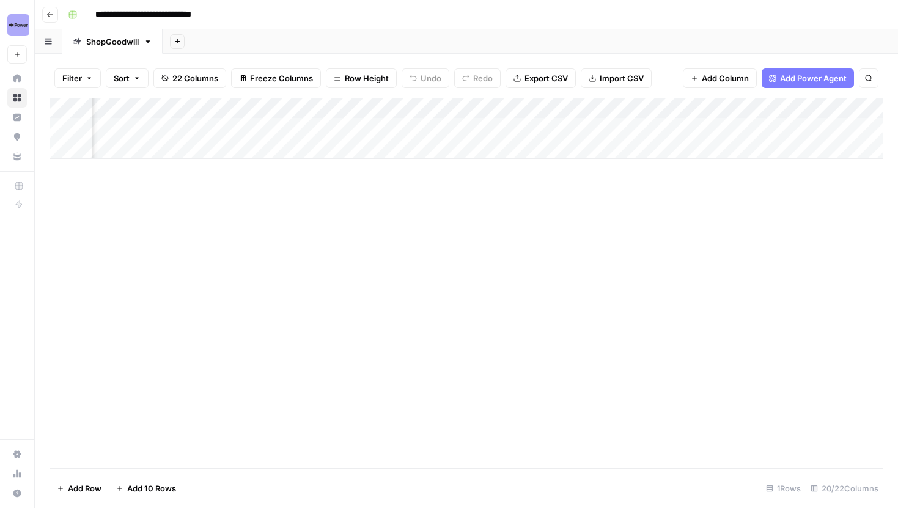
scroll to position [0, 1689]
click at [112, 104] on div "Add Column" at bounding box center [467, 128] width 834 height 61
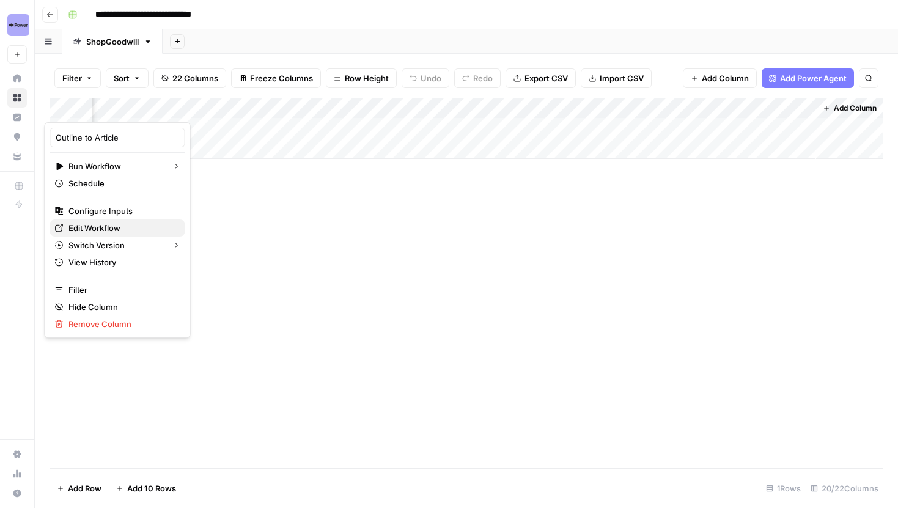
click at [111, 230] on span "Edit Workflow" at bounding box center [121, 228] width 107 height 12
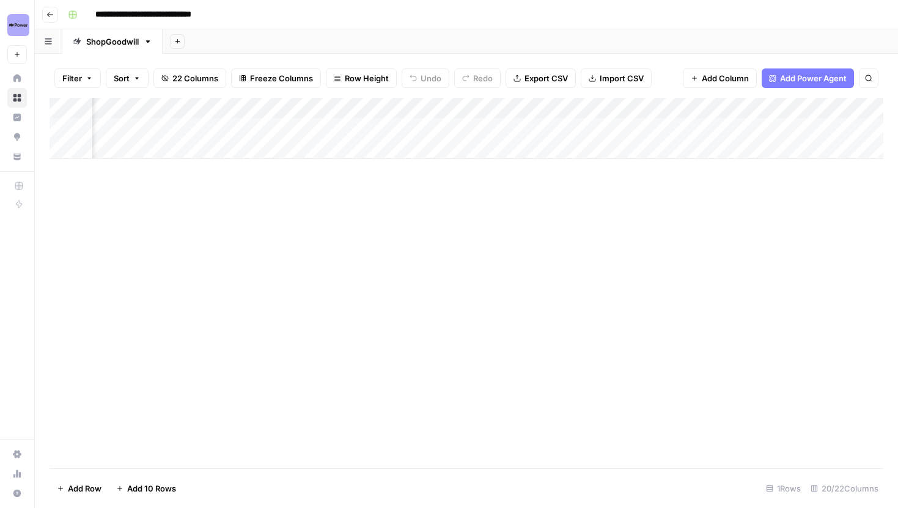
scroll to position [0, 0]
click at [44, 17] on button "Go back" at bounding box center [50, 15] width 16 height 16
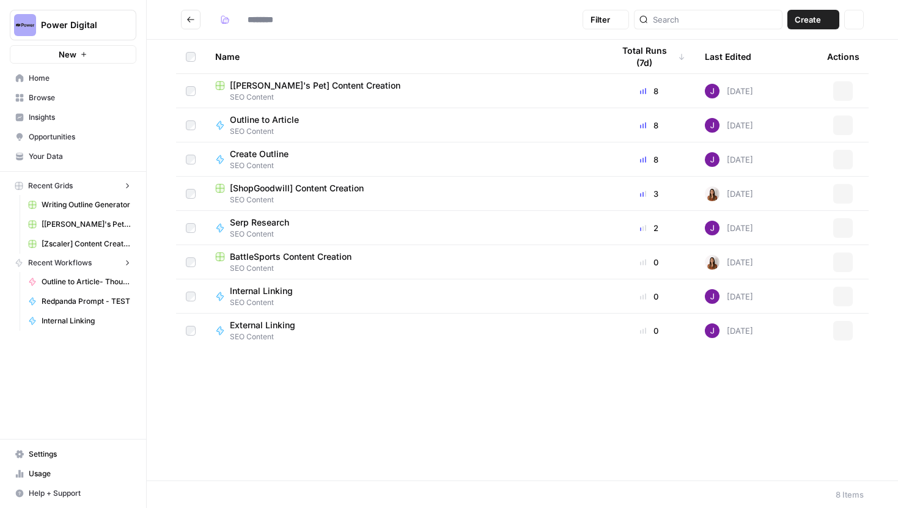
type input "**********"
click at [278, 252] on span "BattleSports Content Creation" at bounding box center [291, 257] width 122 height 12
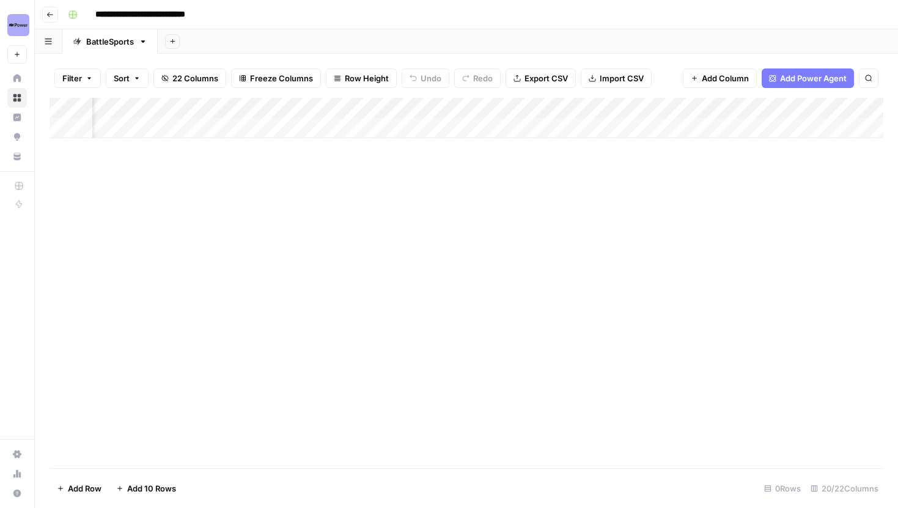
scroll to position [0, 1689]
click at [696, 110] on div "Add Column" at bounding box center [467, 118] width 834 height 40
click at [653, 223] on span "Remove Column" at bounding box center [672, 228] width 107 height 12
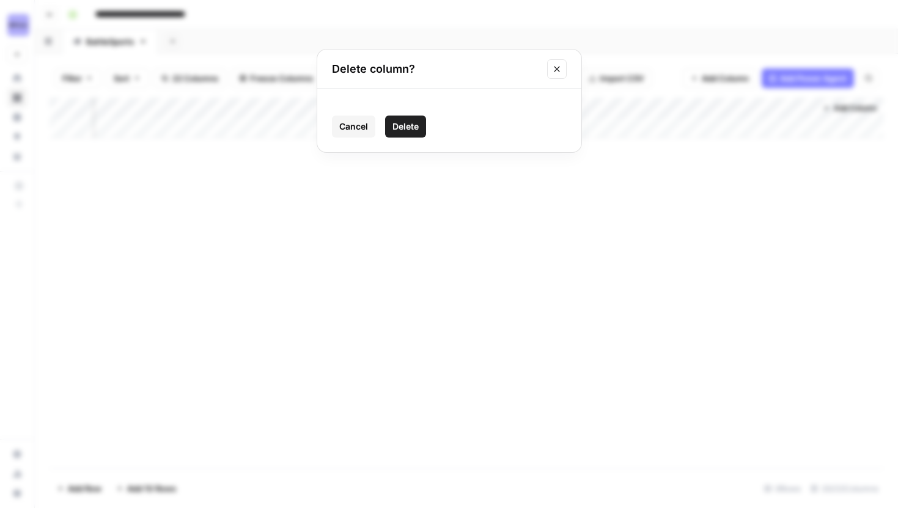
click at [406, 127] on span "Delete" at bounding box center [405, 126] width 26 height 12
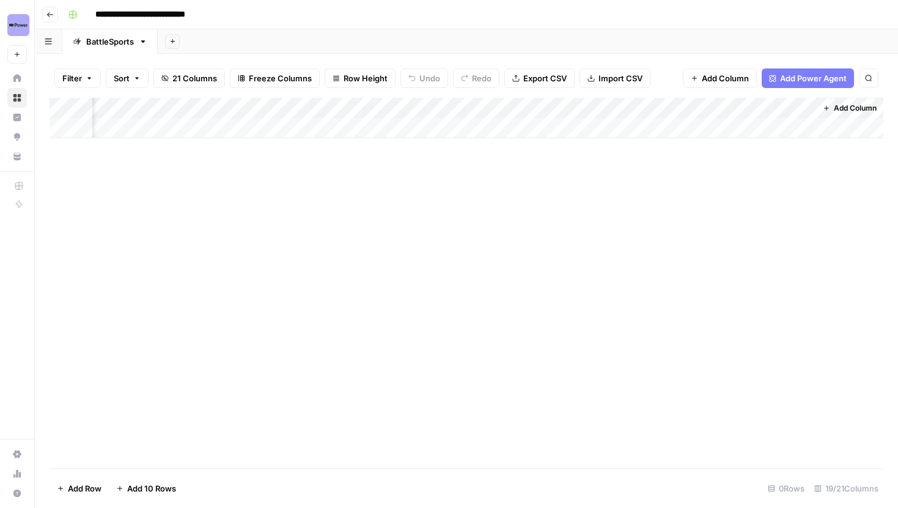
scroll to position [0, 1579]
click at [807, 106] on div "Add Column" at bounding box center [467, 118] width 834 height 40
click at [740, 221] on button "Remove Column" at bounding box center [777, 227] width 135 height 17
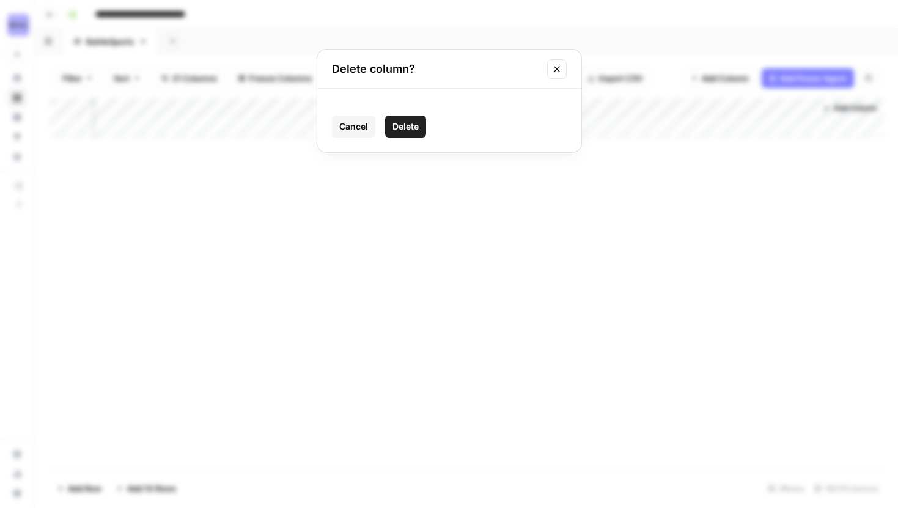
click at [411, 136] on button "Delete" at bounding box center [405, 127] width 41 height 22
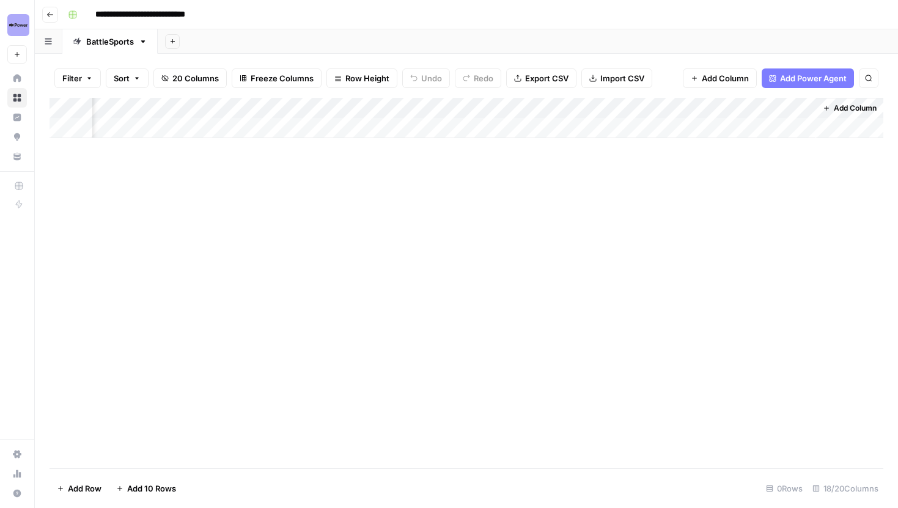
scroll to position [0, 1469]
click at [48, 12] on icon "button" at bounding box center [49, 14] width 7 height 7
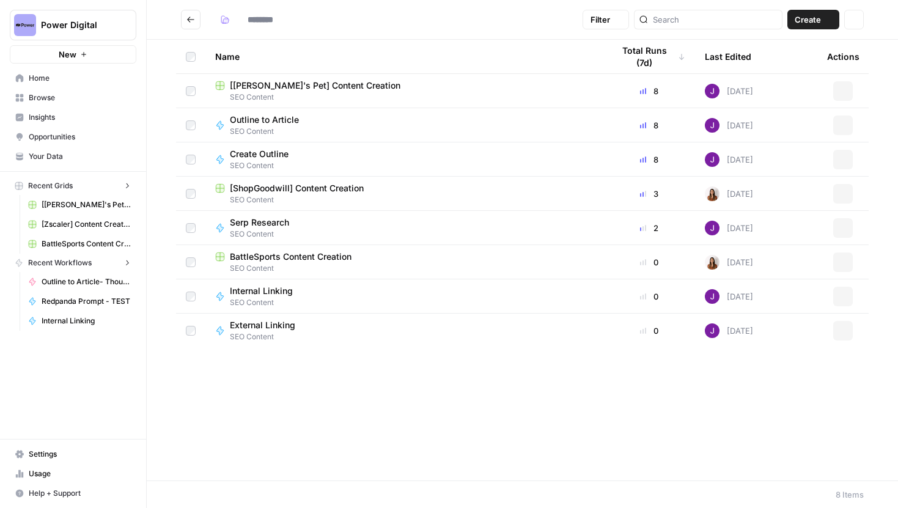
type input "**********"
click at [270, 185] on span "[ShopGoodwill] Content Creation" at bounding box center [297, 188] width 134 height 12
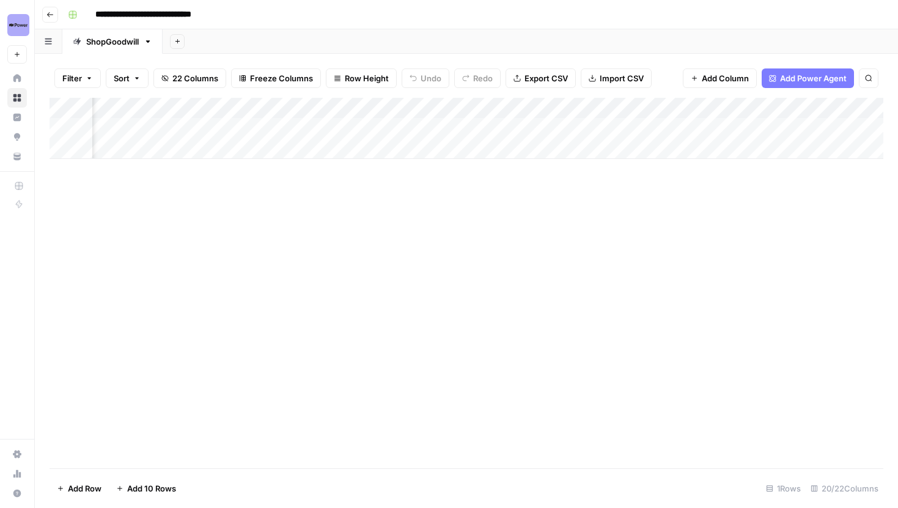
scroll to position [0, 1499]
click at [49, 16] on icon "button" at bounding box center [50, 14] width 6 height 5
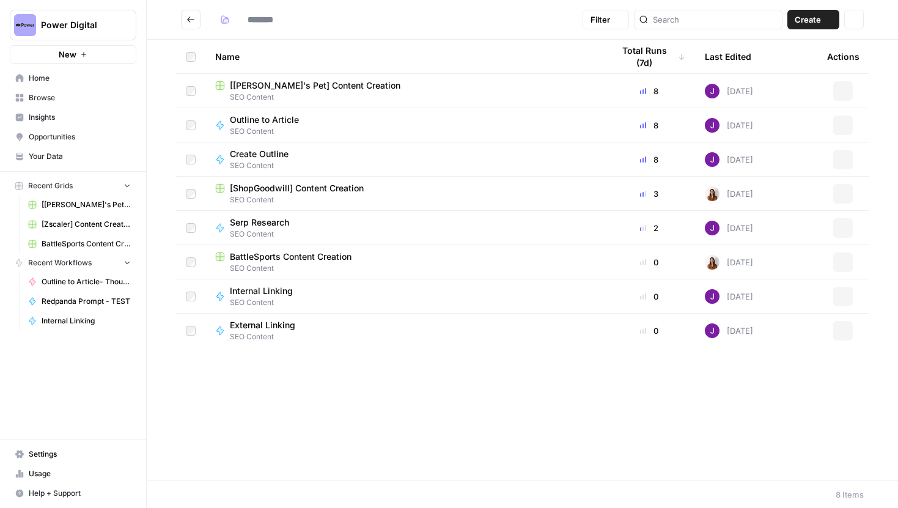
type input "**********"
click at [304, 85] on span "[[PERSON_NAME]'s Pet] Content Creation" at bounding box center [315, 85] width 171 height 12
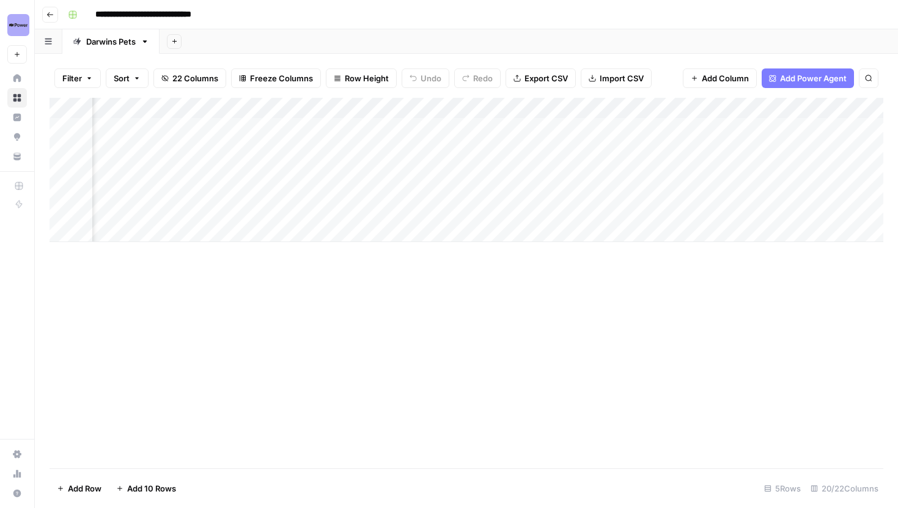
scroll to position [0, 1689]
click at [145, 125] on div "Add Column" at bounding box center [467, 170] width 834 height 144
click at [142, 127] on div "Add Column" at bounding box center [467, 170] width 834 height 144
click at [113, 103] on div "Add Column" at bounding box center [467, 170] width 834 height 144
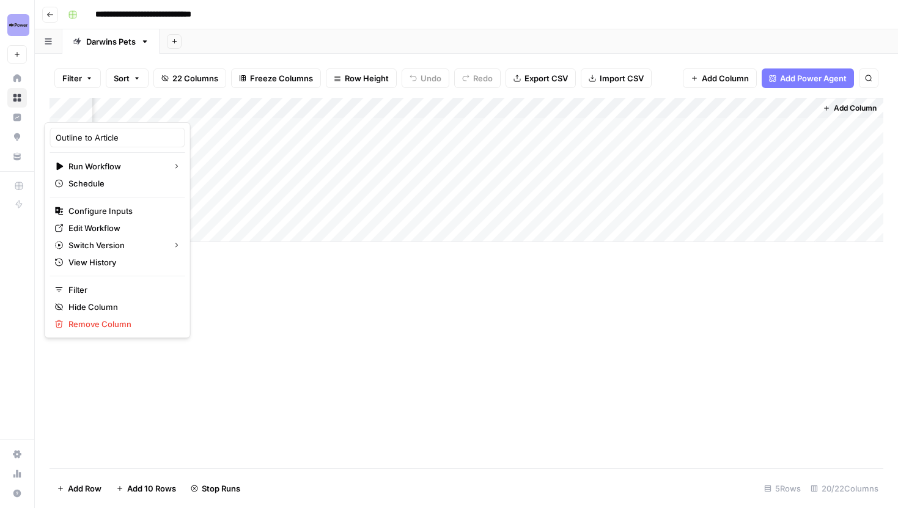
click at [623, 334] on div "Add Column" at bounding box center [467, 283] width 834 height 370
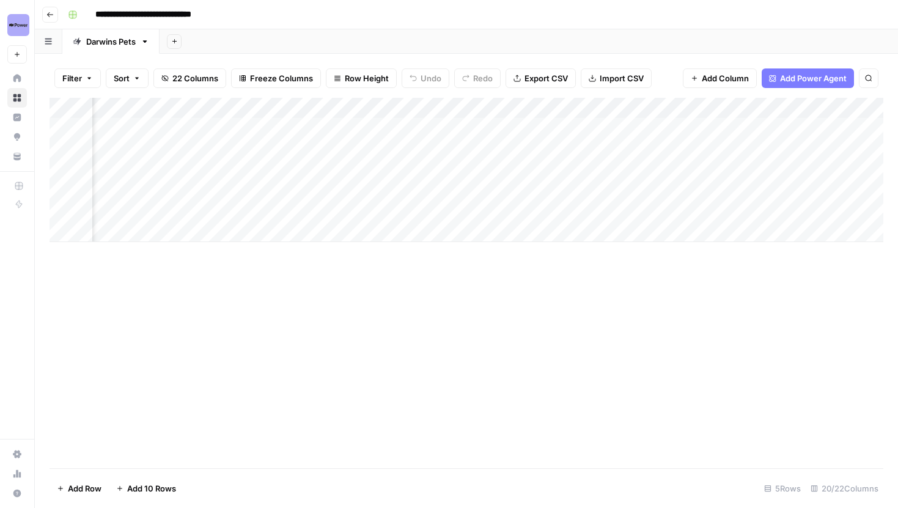
scroll to position [0, 1575]
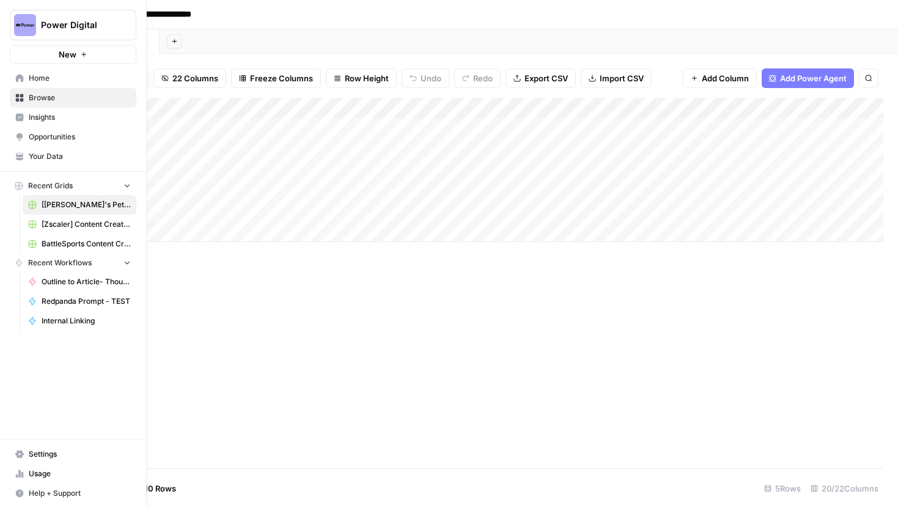
click at [53, 160] on span "Your Data" at bounding box center [80, 156] width 102 height 11
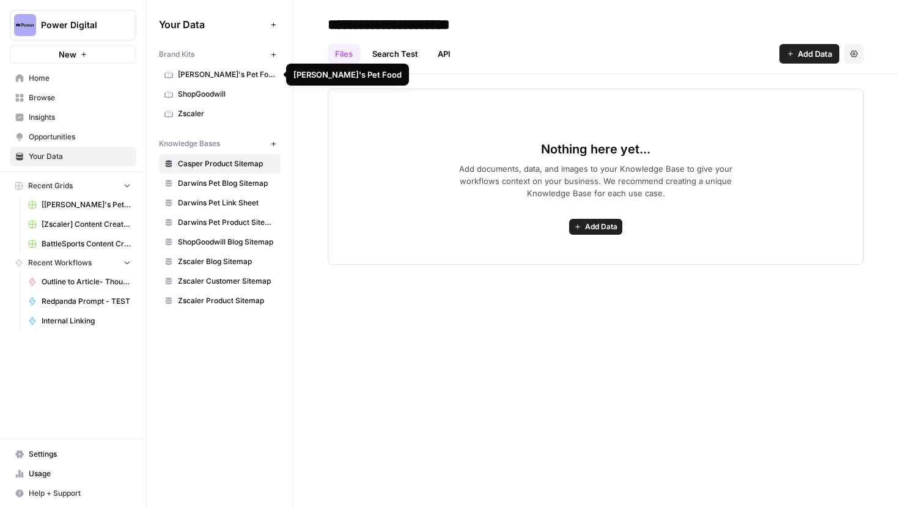
click at [210, 77] on span "Darwin's Pet Food" at bounding box center [226, 74] width 97 height 11
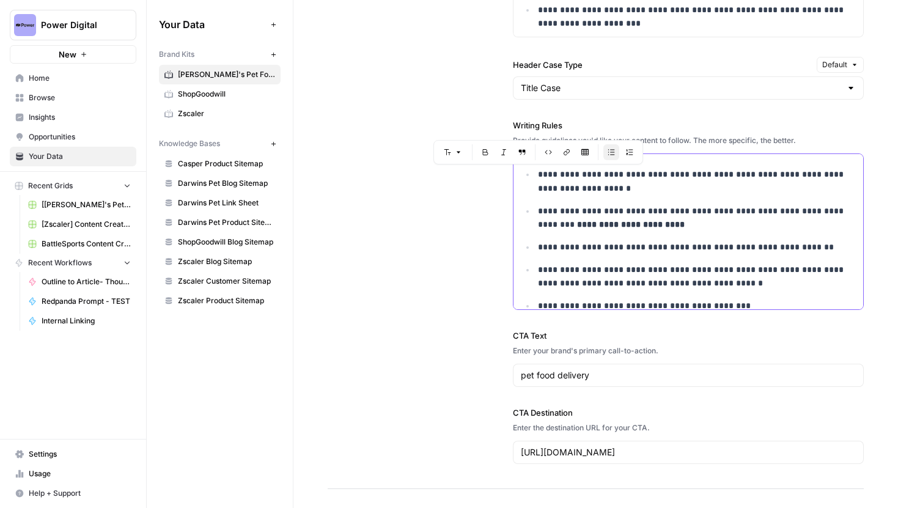
drag, startPoint x: 534, startPoint y: 173, endPoint x: 590, endPoint y: 234, distance: 83.1
click at [590, 234] on ul "**********" at bounding box center [688, 415] width 335 height 496
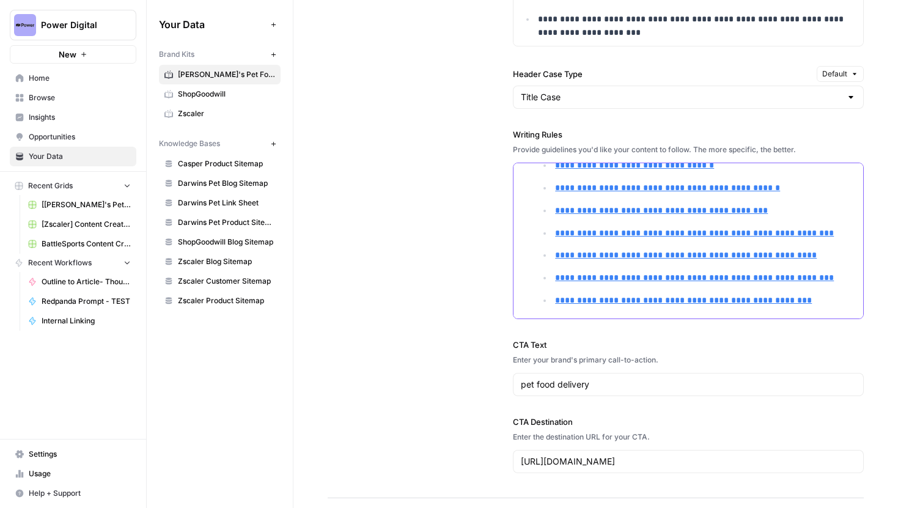
scroll to position [1312, 0]
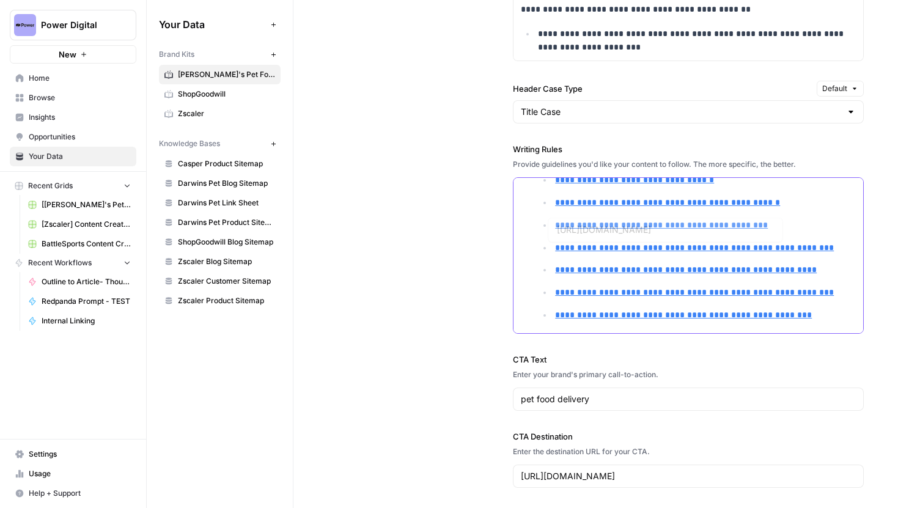
type input "https://www.darwinspet.com/product/raw-cat-food/"
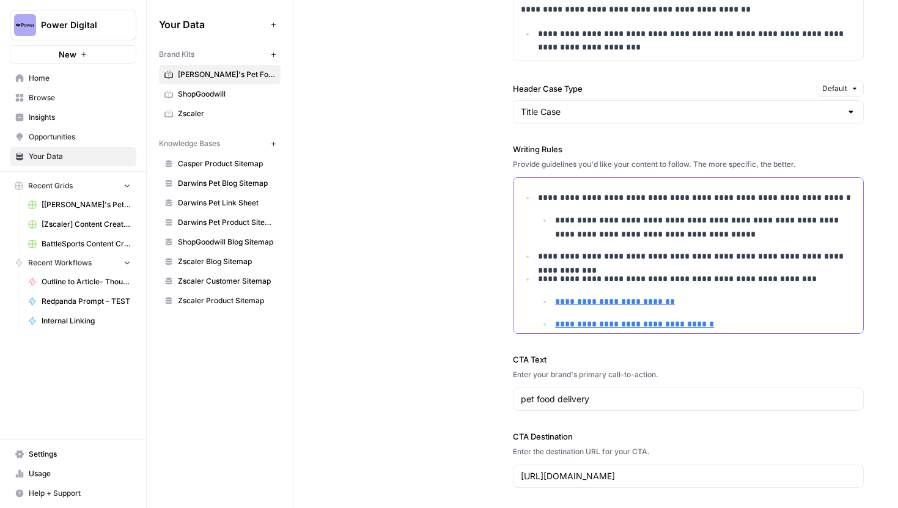
scroll to position [366, 0]
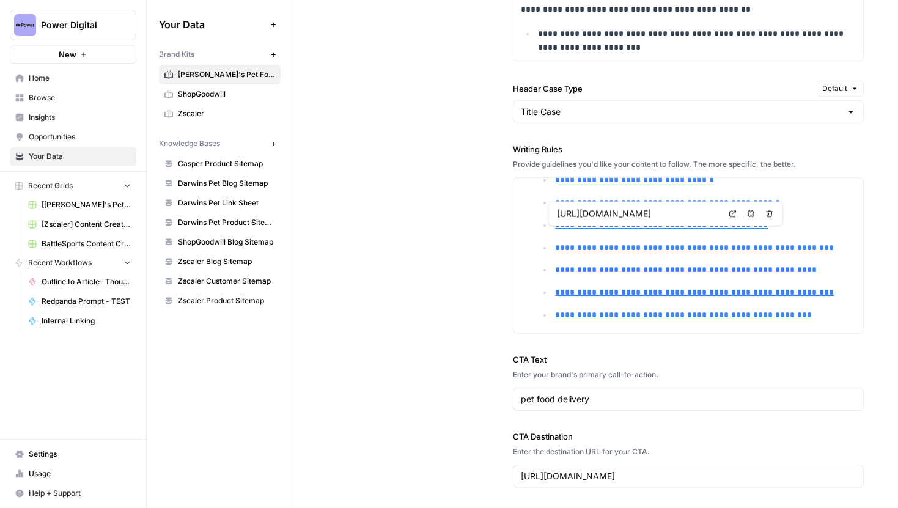
type input "https://www.darwinspet.com/product/raw-dog-food-ns/"
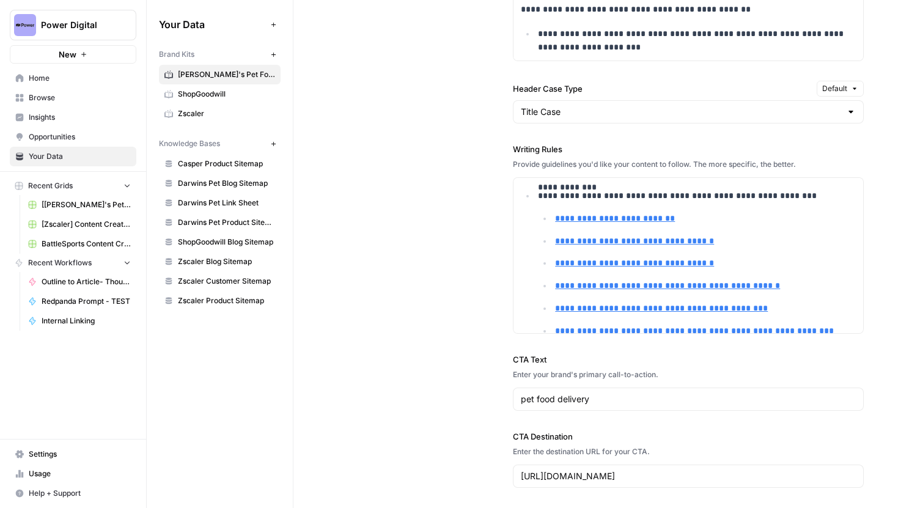
scroll to position [273, 0]
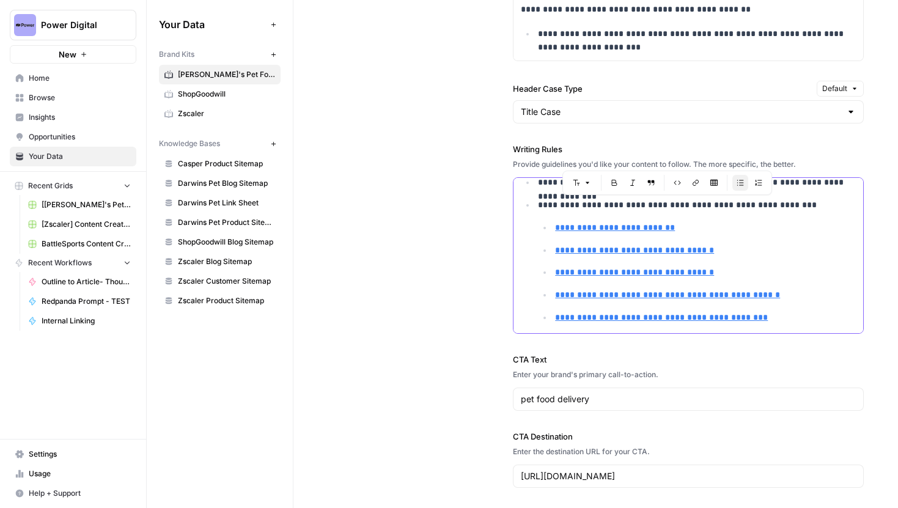
drag, startPoint x: 806, startPoint y: 208, endPoint x: 498, endPoint y: 208, distance: 308.1
click at [498, 208] on div "**********" at bounding box center [596, 69] width 536 height 888
copy p "**********"
click at [770, 258] on ul "**********" at bounding box center [697, 318] width 318 height 194
drag, startPoint x: 806, startPoint y: 323, endPoint x: 536, endPoint y: 205, distance: 294.8
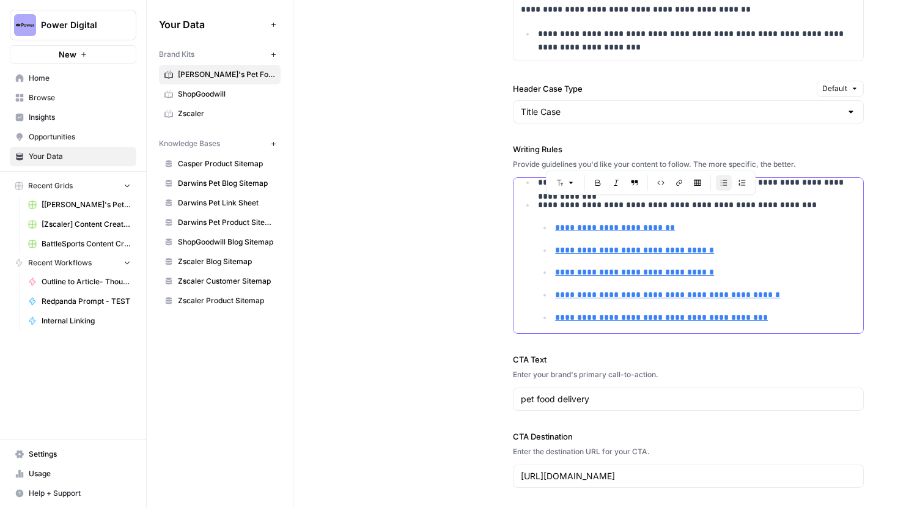
click at [536, 206] on li "**********" at bounding box center [695, 306] width 321 height 216
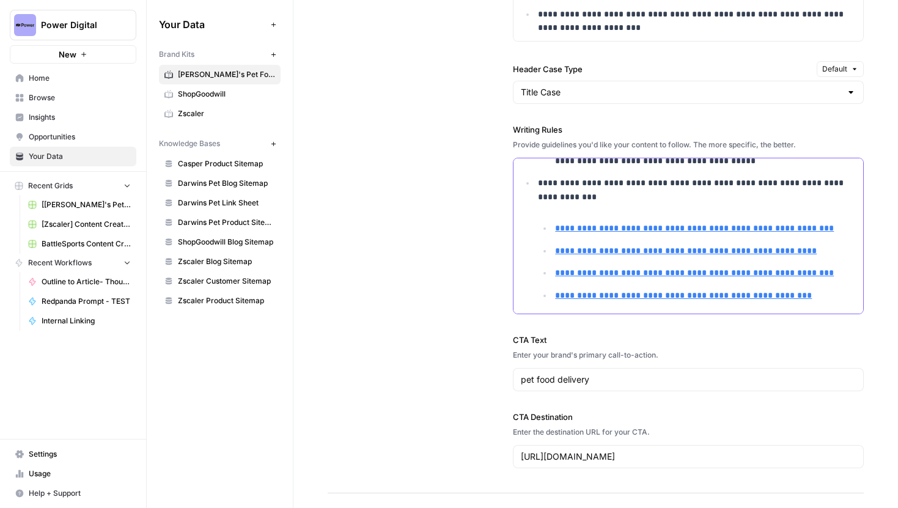
scroll to position [1354, 0]
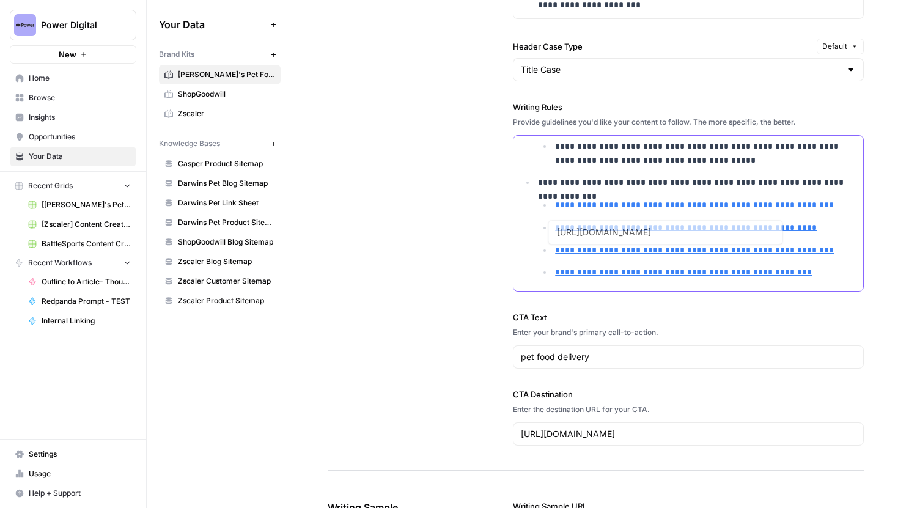
type input "https://www.darwinspet.com/product/prescription-meals-for-dogs/"
drag, startPoint x: 820, startPoint y: 269, endPoint x: 549, endPoint y: 203, distance: 279.3
click at [549, 203] on ul "**********" at bounding box center [697, 238] width 318 height 81
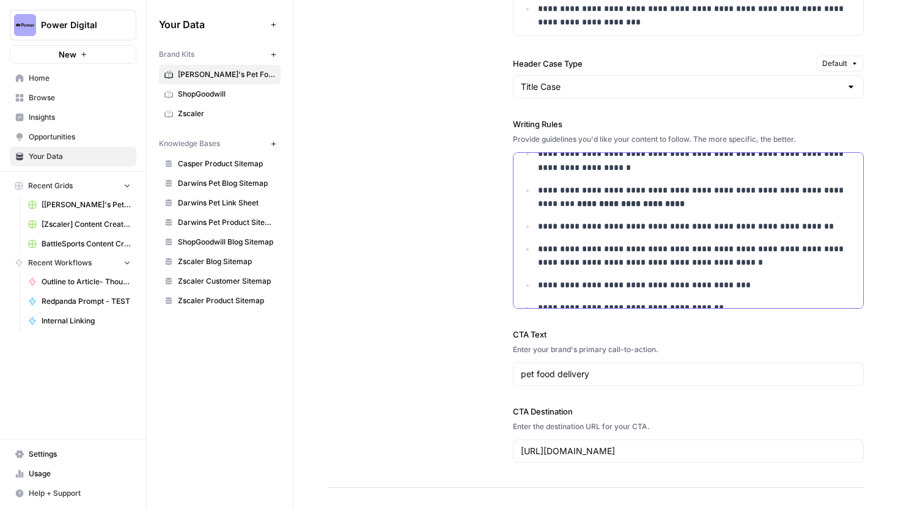
scroll to position [0, 0]
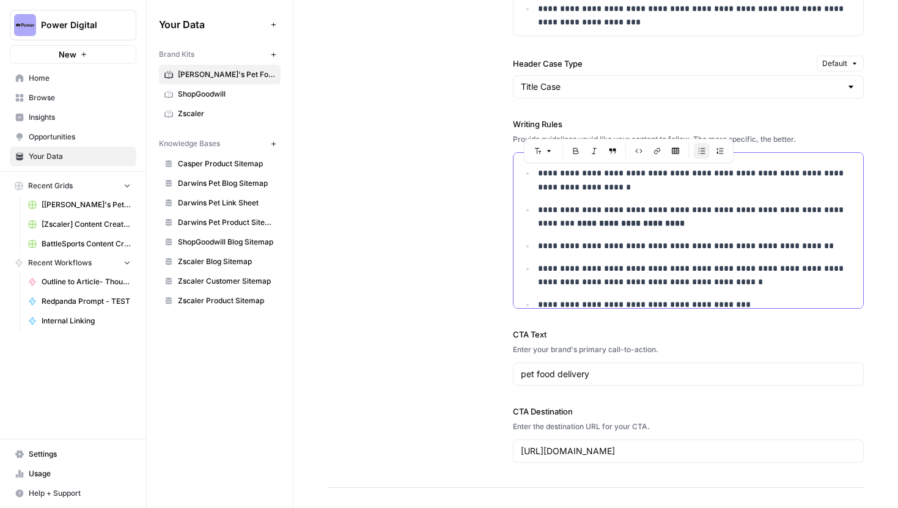
drag, startPoint x: 537, startPoint y: 172, endPoint x: 751, endPoint y: 285, distance: 241.2
click at [751, 285] on ul "**********" at bounding box center [688, 301] width 335 height 271
copy ul "**********"
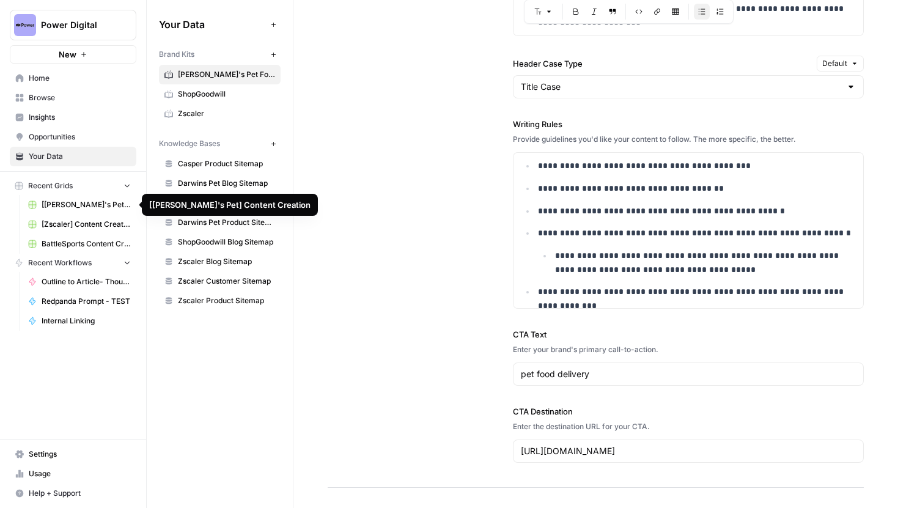
click at [72, 199] on span "[[PERSON_NAME]'s Pet] Content Creation" at bounding box center [86, 204] width 89 height 11
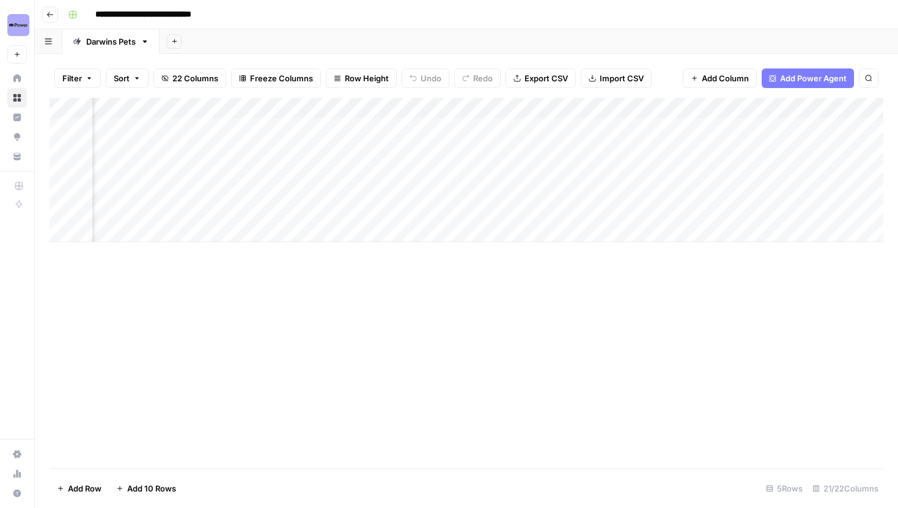
scroll to position [0, 584]
click at [295, 106] on div "Add Column" at bounding box center [467, 170] width 834 height 144
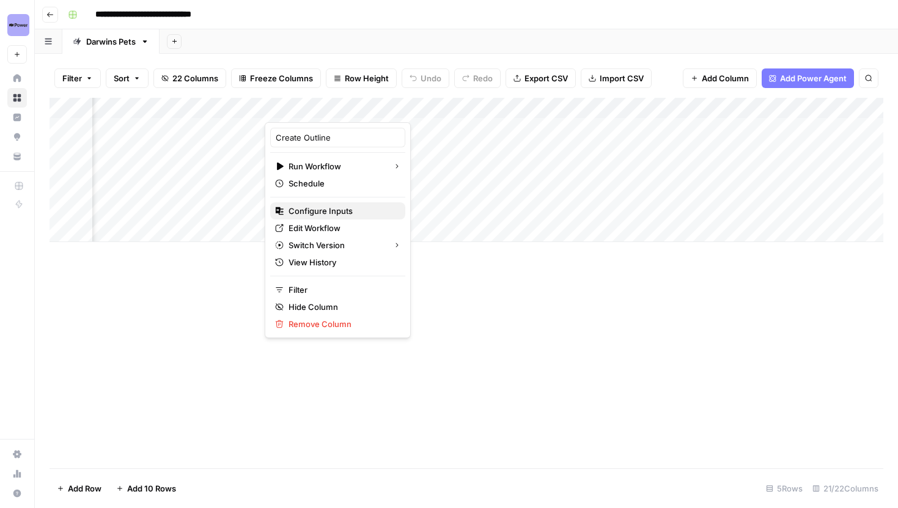
click at [322, 213] on span "Configure Inputs" at bounding box center [342, 211] width 107 height 12
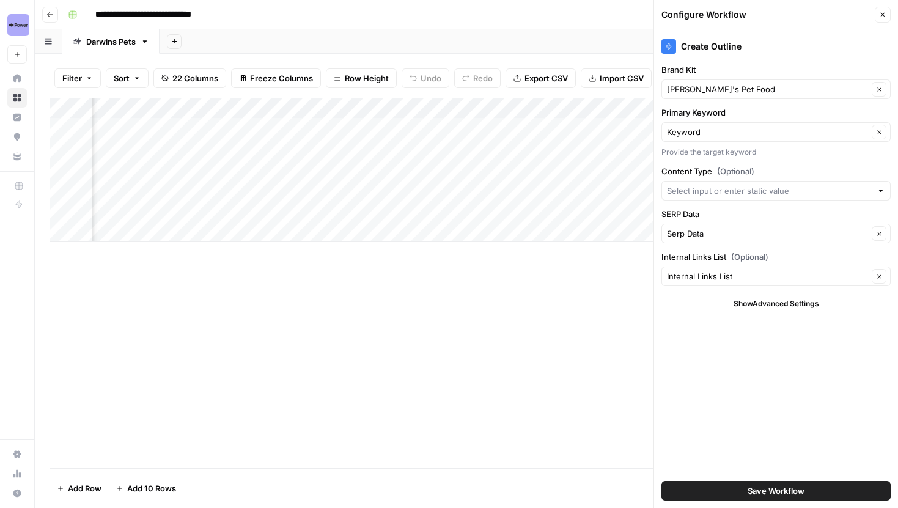
click at [316, 106] on div "Add Column" at bounding box center [467, 170] width 834 height 144
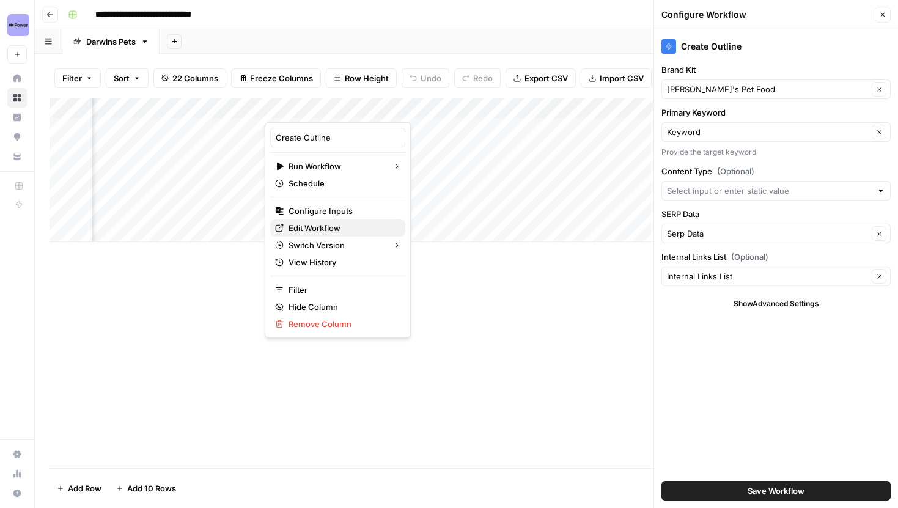
click at [313, 229] on span "Edit Workflow" at bounding box center [342, 228] width 107 height 12
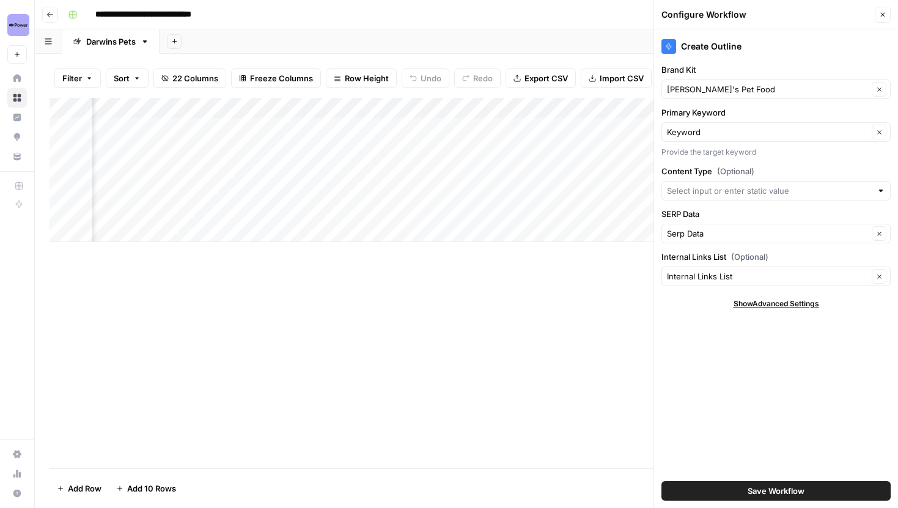
click at [331, 108] on div "Add Column" at bounding box center [467, 170] width 834 height 144
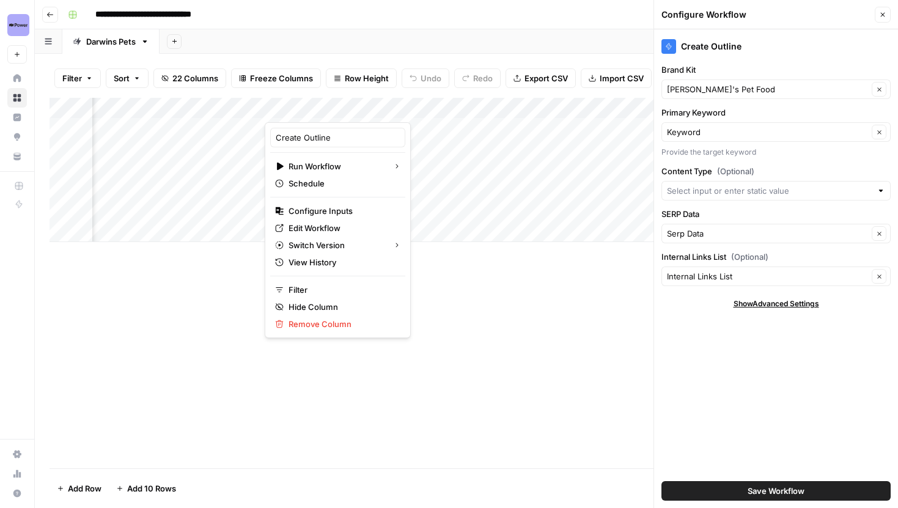
click at [885, 9] on button "Close" at bounding box center [883, 15] width 16 height 16
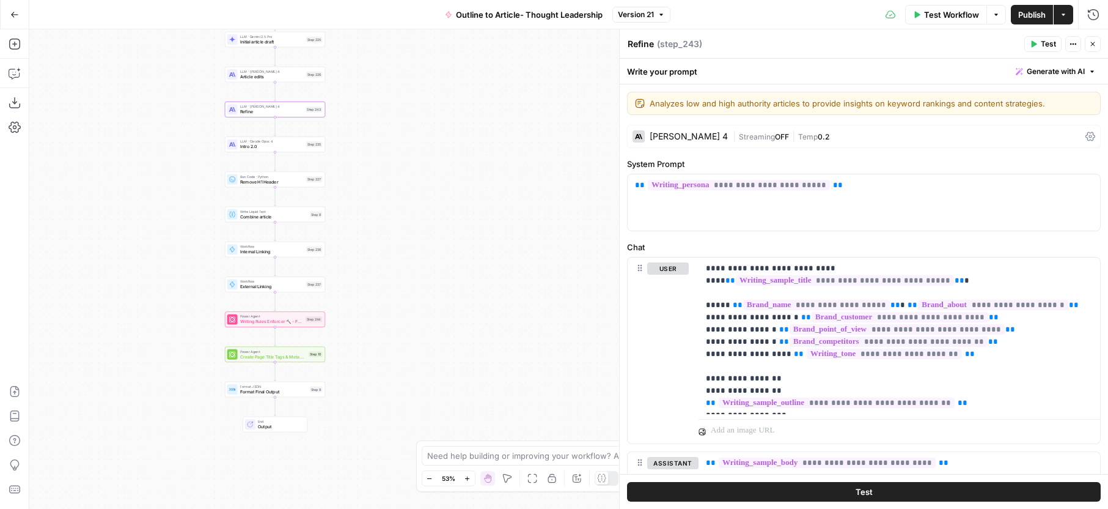
scroll to position [2166, 0]
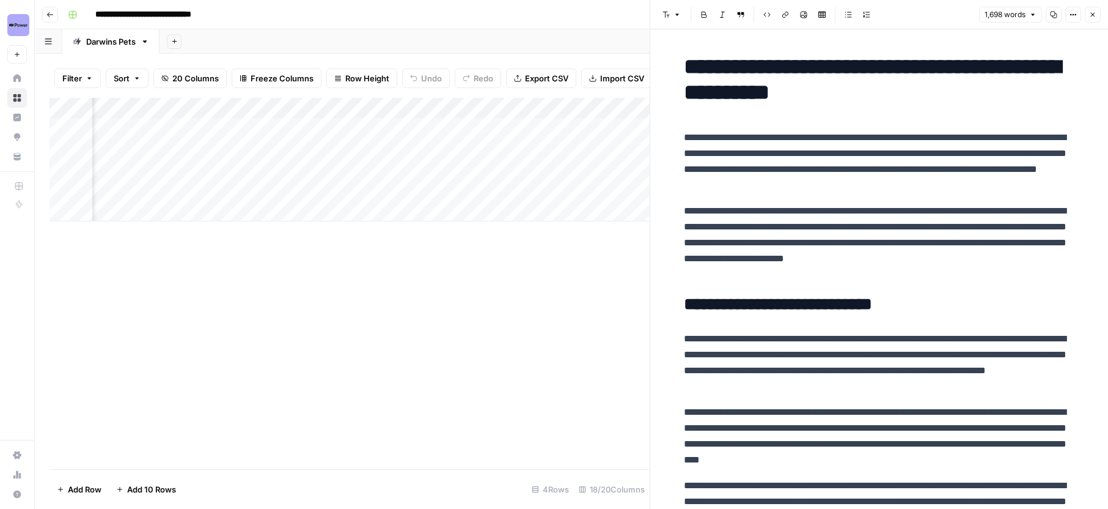
scroll to position [0, 1454]
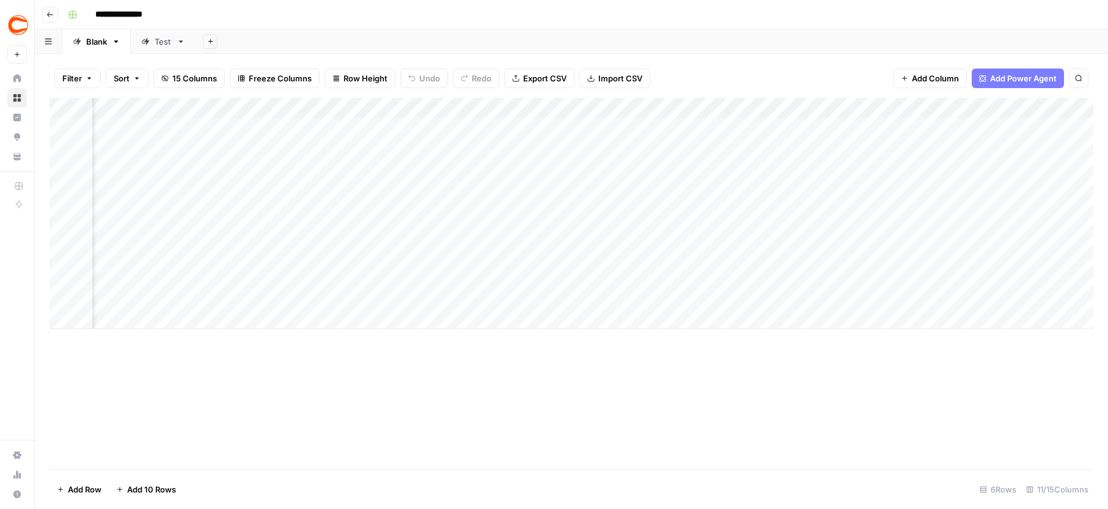
scroll to position [0, 539]
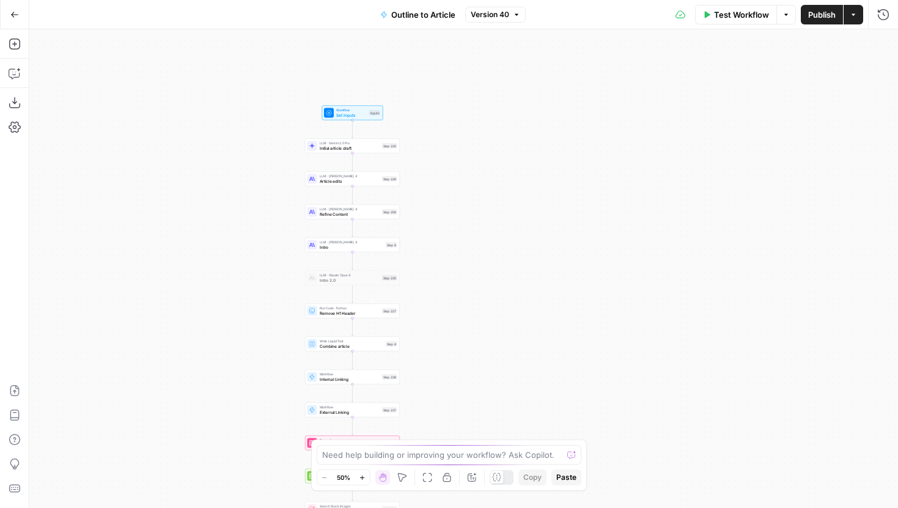
drag, startPoint x: 389, startPoint y: 174, endPoint x: 278, endPoint y: 265, distance: 144.2
click at [278, 265] on div "Workflow Set Inputs Inputs LLM · Gemini 2.5 Pro Initial article draft Step 225 …" at bounding box center [463, 268] width 869 height 479
click at [366, 481] on button "Zoom In" at bounding box center [362, 477] width 15 height 15
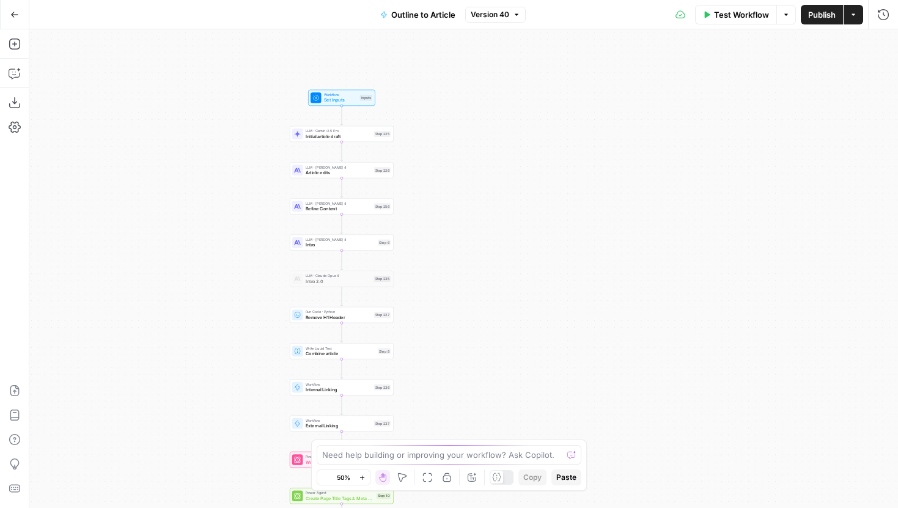
click at [366, 481] on button "Zoom In" at bounding box center [362, 477] width 15 height 15
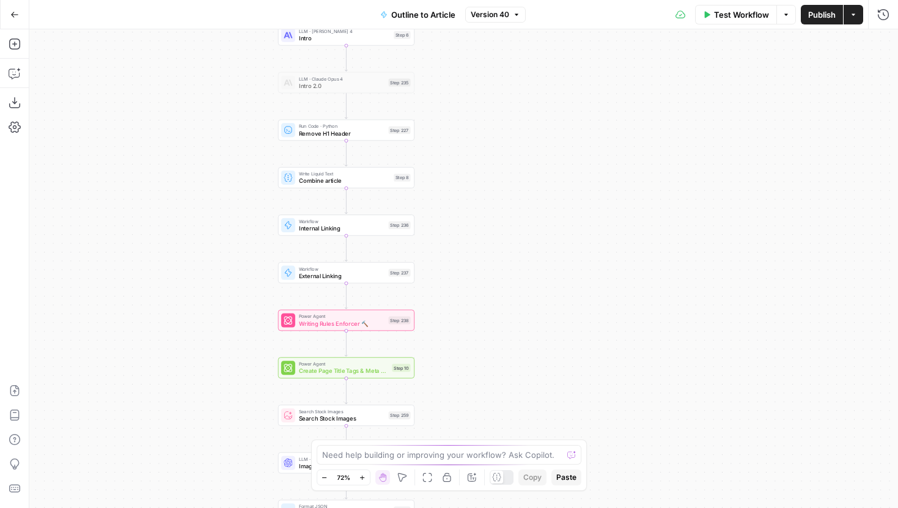
drag, startPoint x: 458, startPoint y: 394, endPoint x: 455, endPoint y: 98, distance: 295.9
click at [455, 98] on div "Workflow Set Inputs Inputs LLM · Gemini 2.5 Pro Initial article draft Step 225 …" at bounding box center [463, 268] width 869 height 479
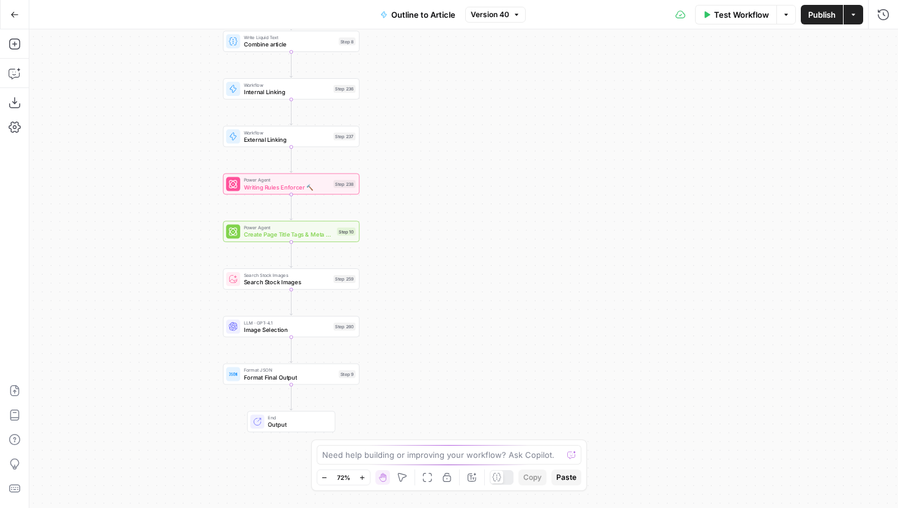
drag, startPoint x: 457, startPoint y: 267, endPoint x: 426, endPoint y: 184, distance: 88.8
click at [426, 184] on div "Workflow Set Inputs Inputs LLM · Gemini 2.5 Pro Initial article draft Step 225 …" at bounding box center [463, 268] width 869 height 479
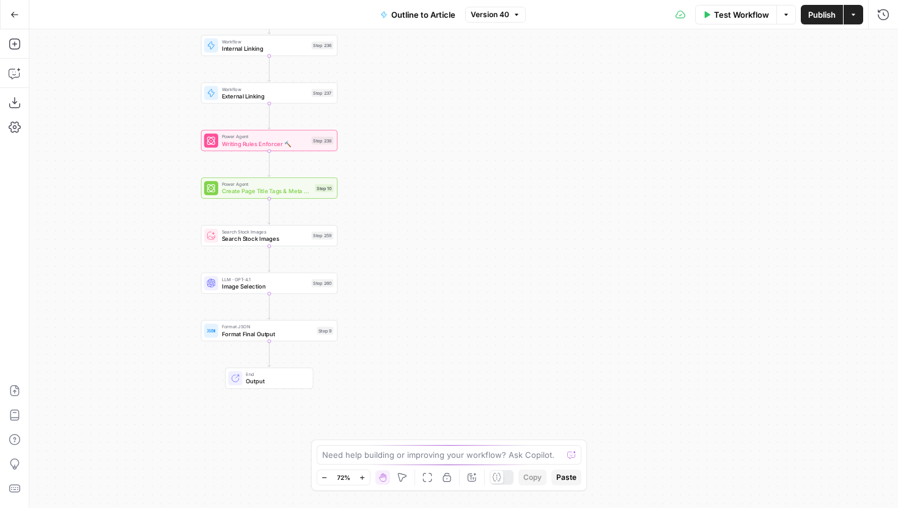
click at [287, 242] on span "Search Stock Images" at bounding box center [265, 238] width 86 height 9
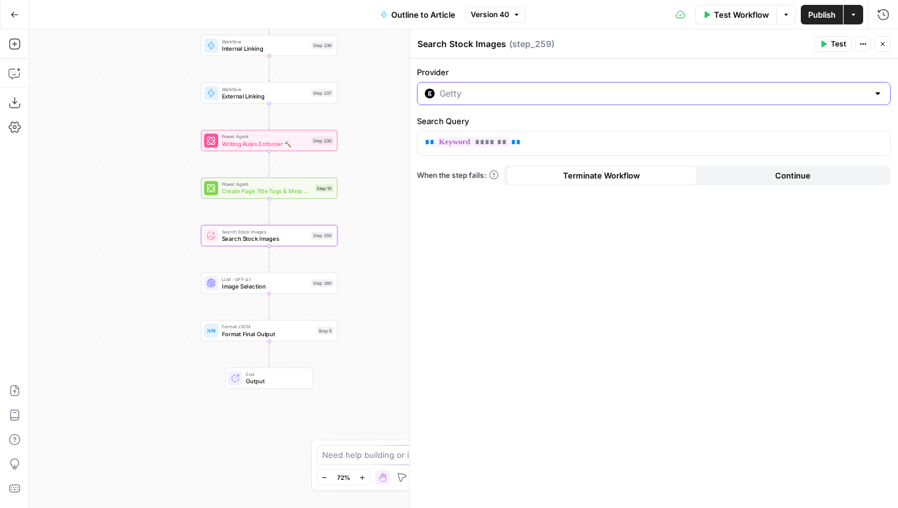
click at [507, 97] on input "Provider" at bounding box center [654, 93] width 429 height 12
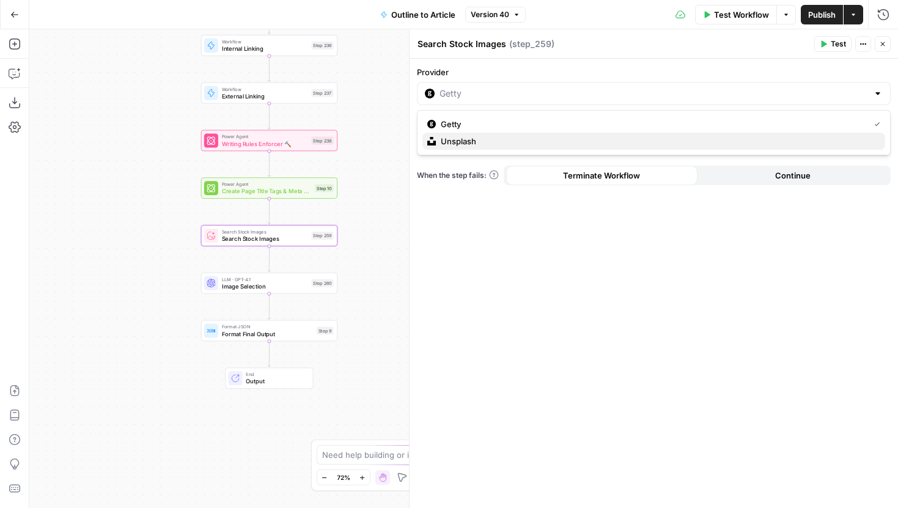
click at [488, 138] on span "Unsplash" at bounding box center [658, 141] width 435 height 12
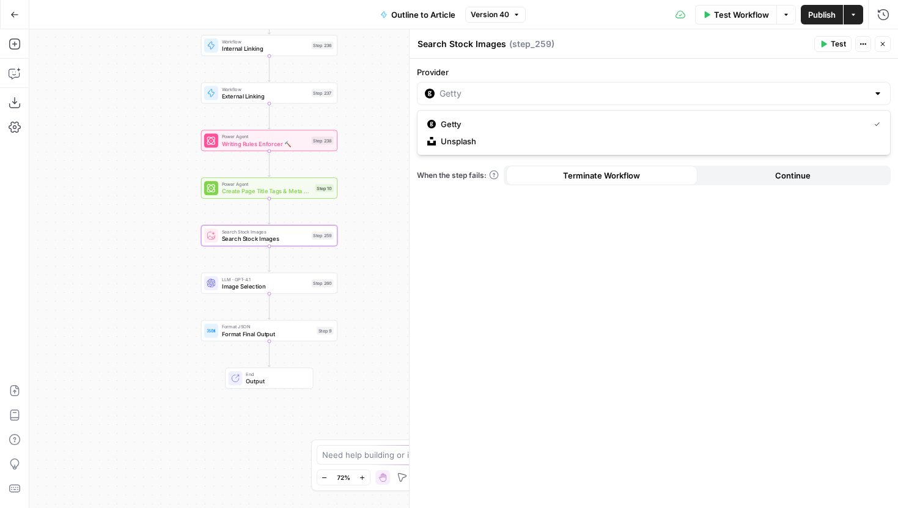
type input "Unsplash"
click at [827, 45] on button "Test" at bounding box center [832, 44] width 37 height 16
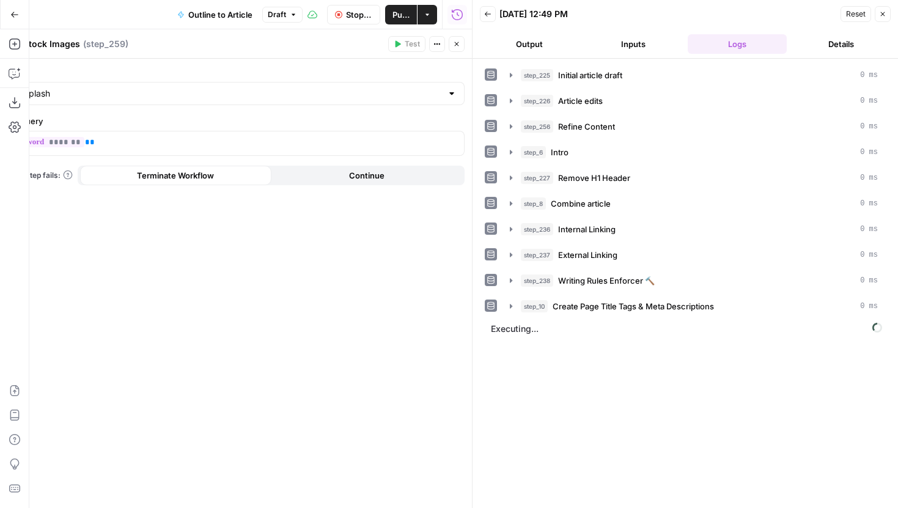
click at [455, 44] on icon "button" at bounding box center [456, 43] width 7 height 7
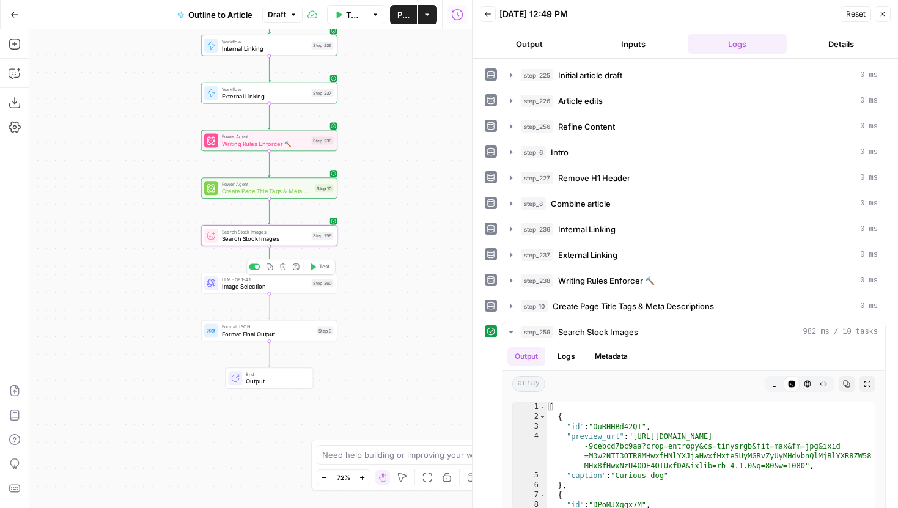
click at [325, 267] on span "Test" at bounding box center [324, 267] width 10 height 8
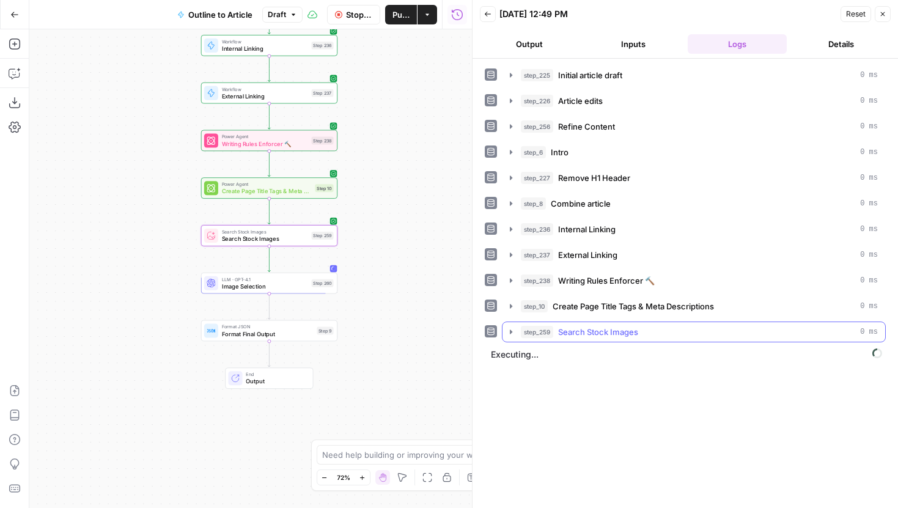
click at [506, 332] on icon "button" at bounding box center [511, 332] width 10 height 10
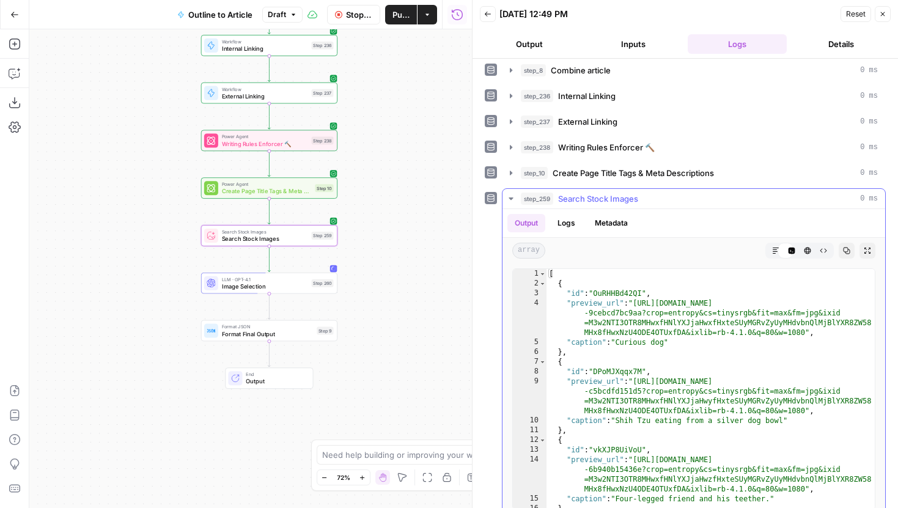
scroll to position [169, 0]
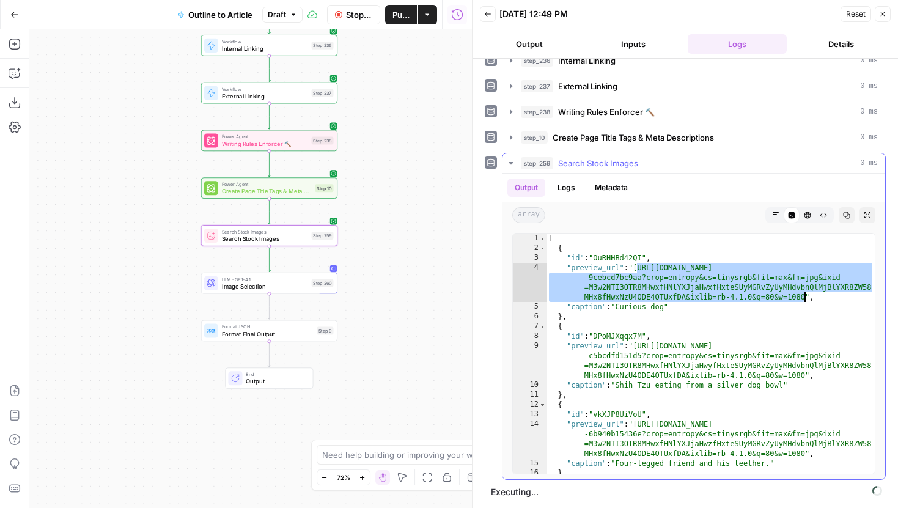
drag, startPoint x: 639, startPoint y: 269, endPoint x: 805, endPoint y: 298, distance: 168.7
click at [805, 298] on div "[ { "id" : "OuRHHBd42QI" , "preview_url" : "https://images.unsplash.com/photo-1…" at bounding box center [710, 364] width 328 height 260
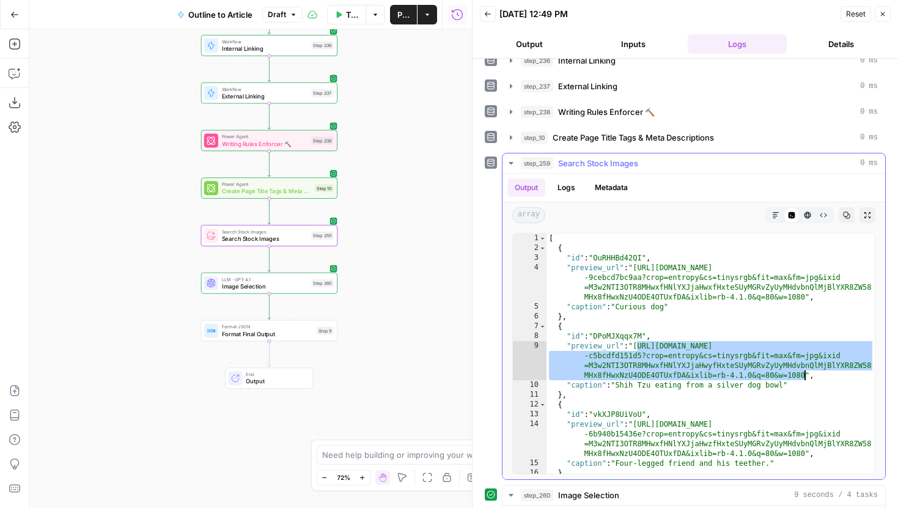
drag, startPoint x: 638, startPoint y: 348, endPoint x: 805, endPoint y: 374, distance: 169.5
click at [805, 374] on div "[ { "id" : "OuRHHBd42QI" , "preview_url" : "https://images.unsplash.com/photo-1…" at bounding box center [710, 364] width 328 height 260
type textarea "**********"
click at [21, 70] on button "Copilot" at bounding box center [15, 74] width 20 height 20
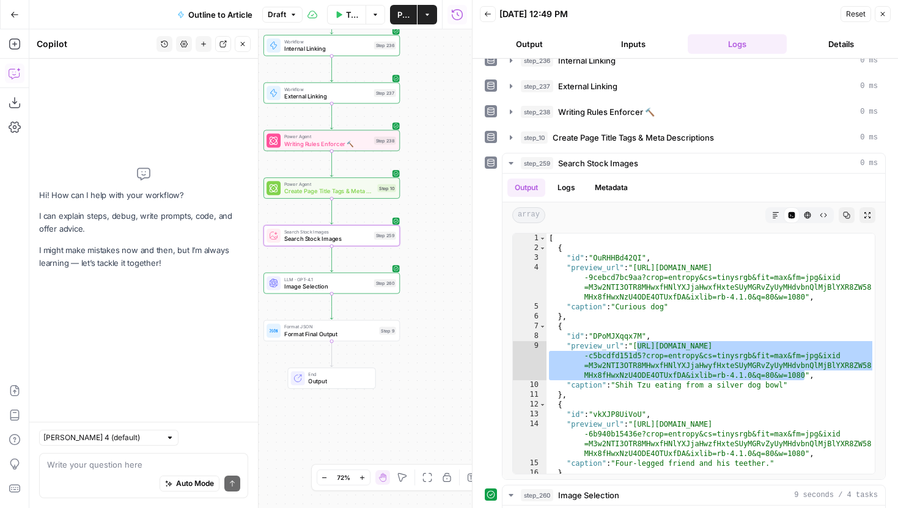
click at [245, 42] on icon "button" at bounding box center [242, 43] width 7 height 7
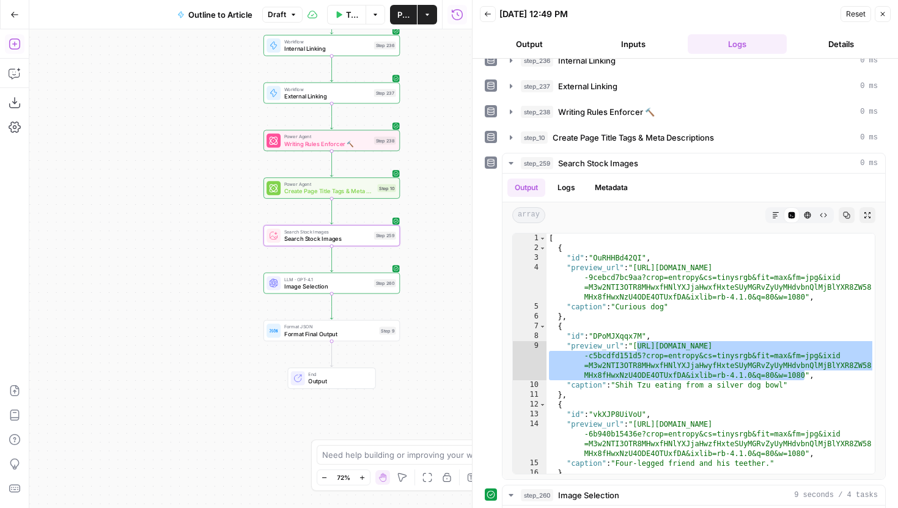
click at [9, 45] on icon "button" at bounding box center [14, 44] width 11 height 11
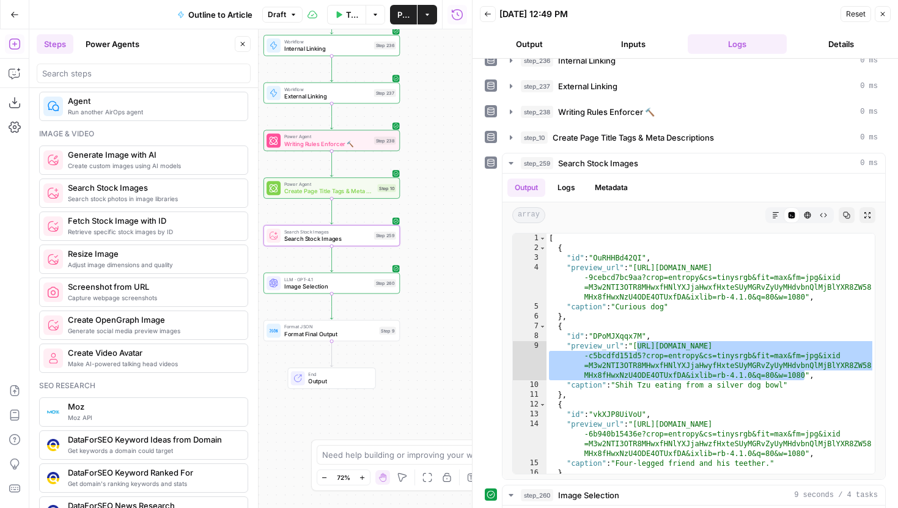
scroll to position [778, 0]
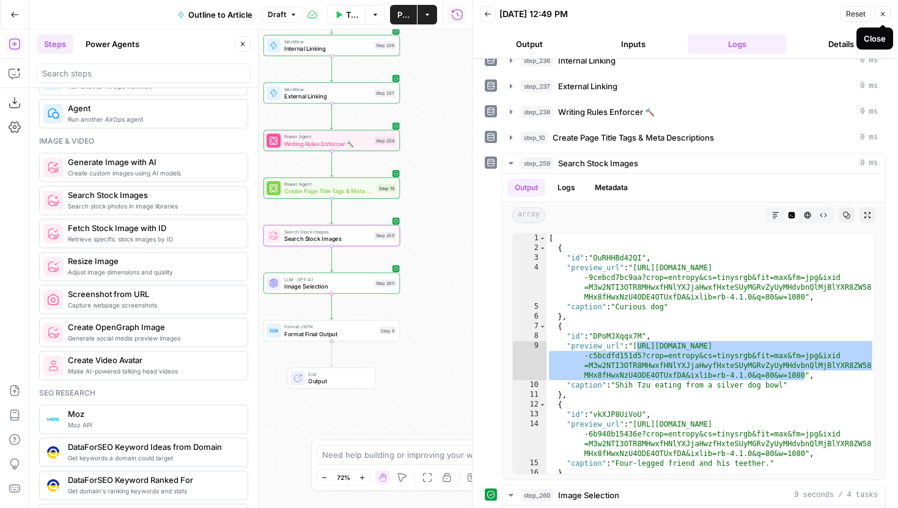
click at [881, 14] on icon "button" at bounding box center [882, 13] width 7 height 7
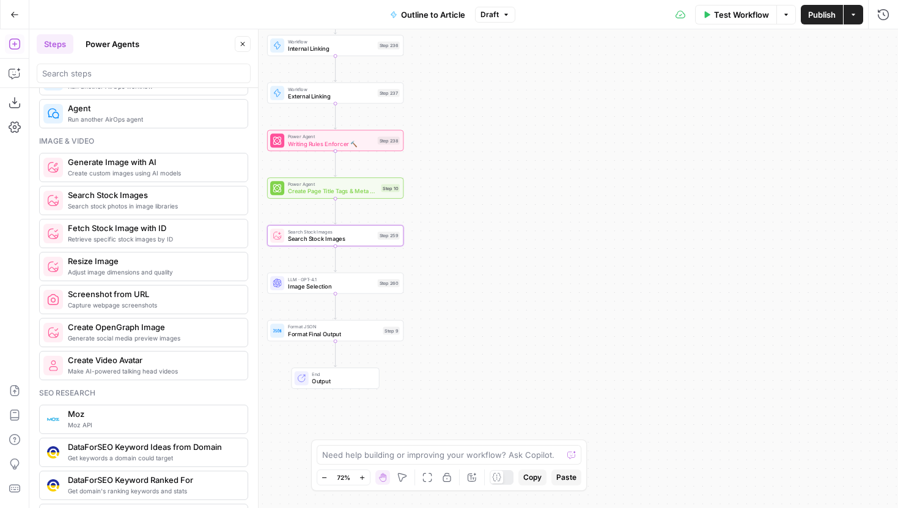
drag, startPoint x: 429, startPoint y: 284, endPoint x: 539, endPoint y: 279, distance: 109.5
click at [539, 279] on div "Workflow Set Inputs Inputs LLM · Gemini 2.5 Pro Initial article draft Step 225 …" at bounding box center [463, 268] width 869 height 479
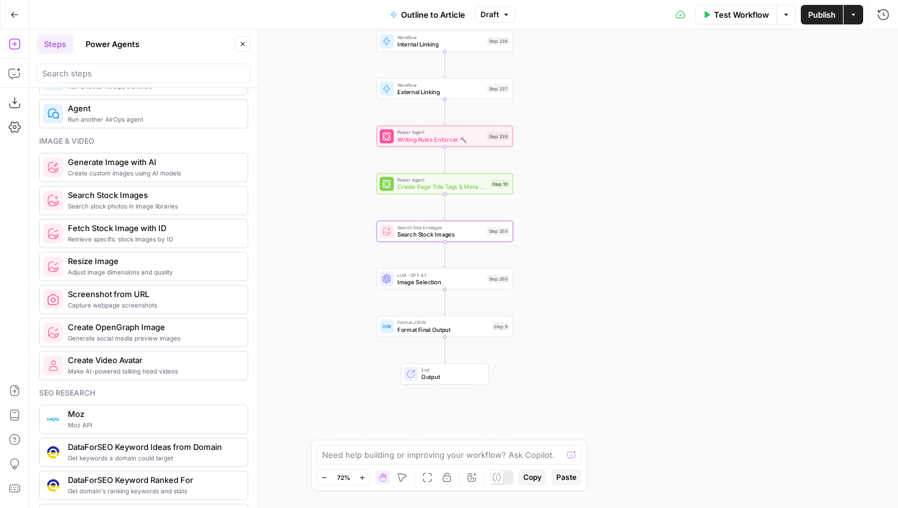
click at [487, 235] on div "Search Stock Images Search Stock Images Step 259 Copy step Delete step Add Note…" at bounding box center [445, 231] width 130 height 15
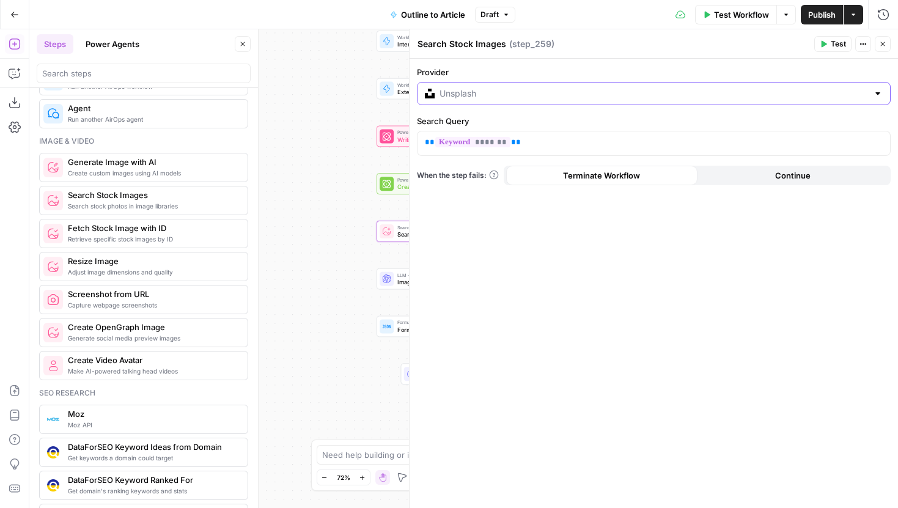
click at [620, 91] on input "Provider" at bounding box center [654, 93] width 429 height 12
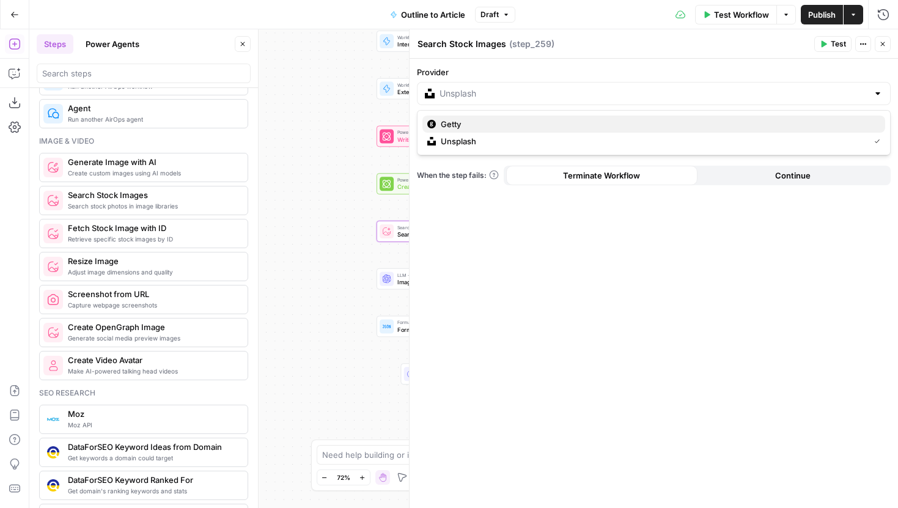
click at [503, 120] on span "Getty" at bounding box center [658, 124] width 435 height 12
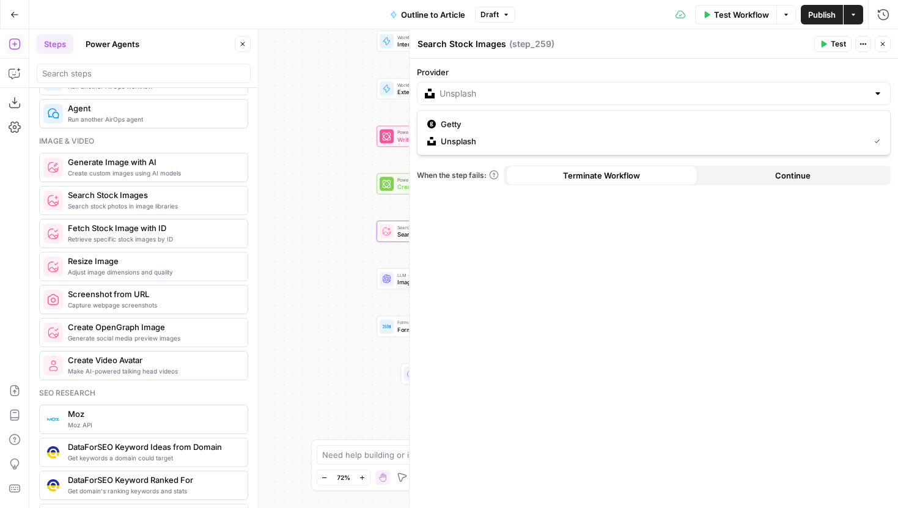
type input "Getty"
click at [886, 45] on icon "button" at bounding box center [882, 43] width 7 height 7
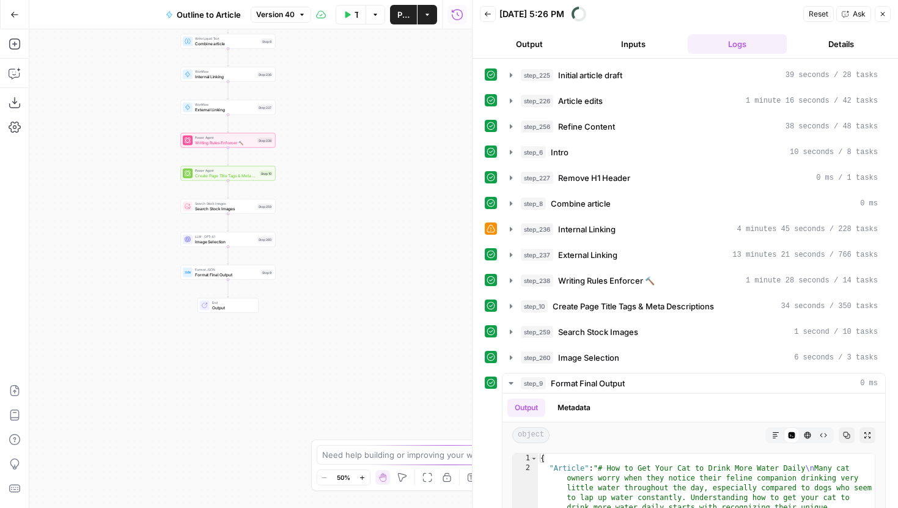
drag, startPoint x: 177, startPoint y: 330, endPoint x: 147, endPoint y: 116, distance: 216.6
click at [147, 116] on div "Workflow Set Inputs Inputs LLM · Gemini 2.5 Pro Initial article draft Step 225 …" at bounding box center [250, 268] width 443 height 479
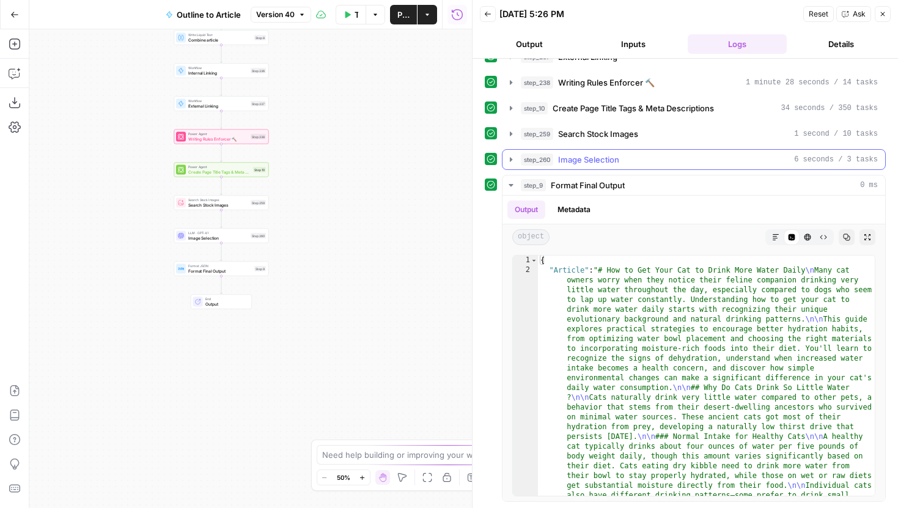
click at [507, 160] on icon "button" at bounding box center [511, 160] width 10 height 10
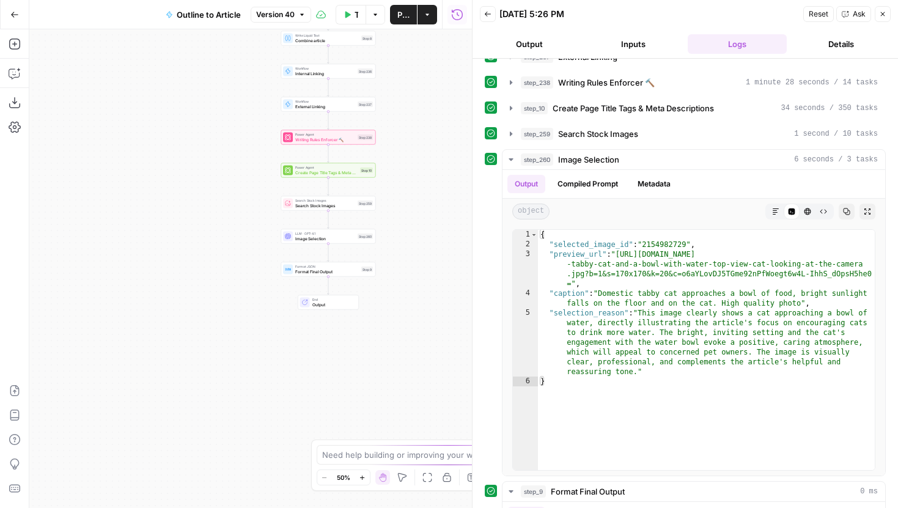
drag, startPoint x: 110, startPoint y: 303, endPoint x: 215, endPoint y: 303, distance: 104.5
click at [216, 304] on div "Workflow Set Inputs Inputs LLM · Gemini 2.5 Pro Initial article draft Step 225 …" at bounding box center [250, 268] width 443 height 479
click at [15, 50] on icon "button" at bounding box center [15, 44] width 12 height 12
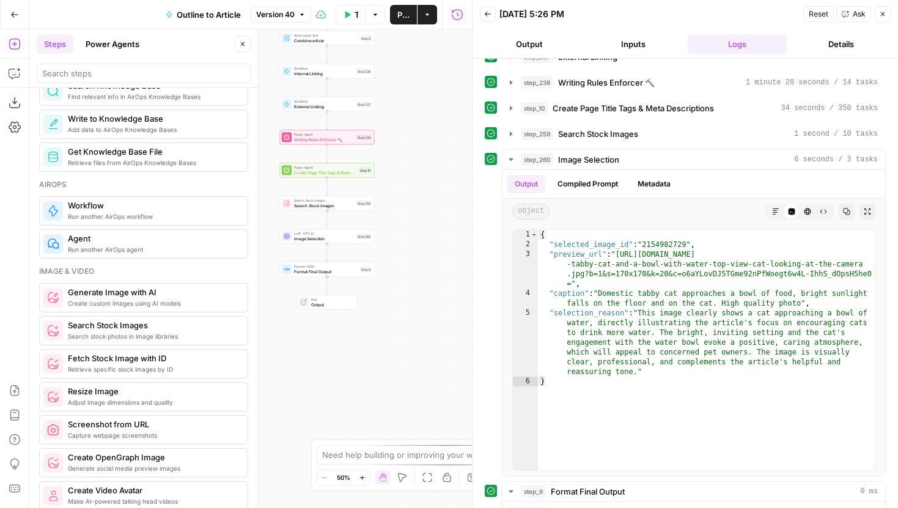
scroll to position [660, 0]
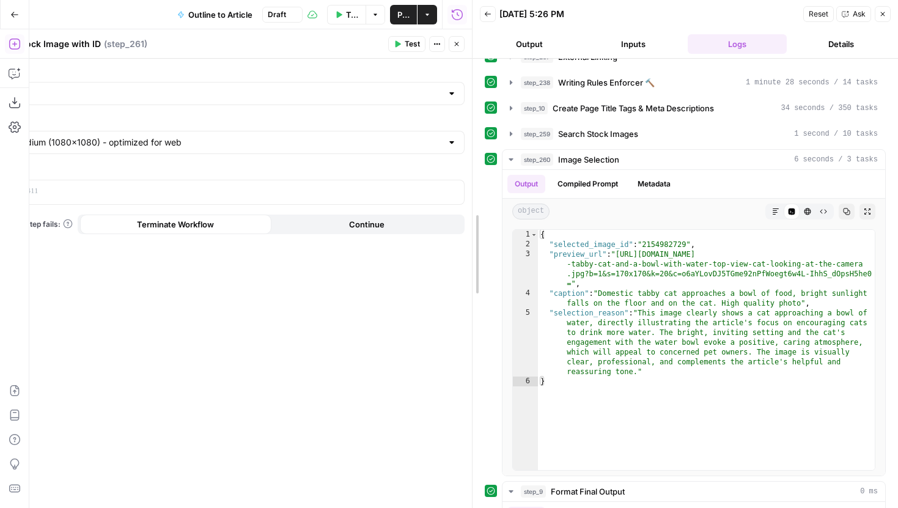
drag, startPoint x: 471, startPoint y: 39, endPoint x: 700, endPoint y: 38, distance: 229.2
click at [479, 38] on div at bounding box center [472, 254] width 12 height 508
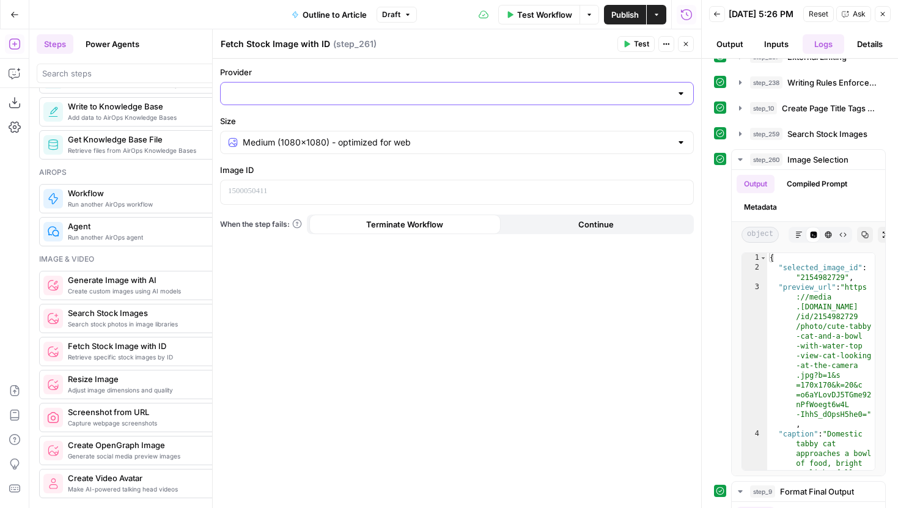
click at [382, 90] on input "Provider" at bounding box center [449, 93] width 443 height 12
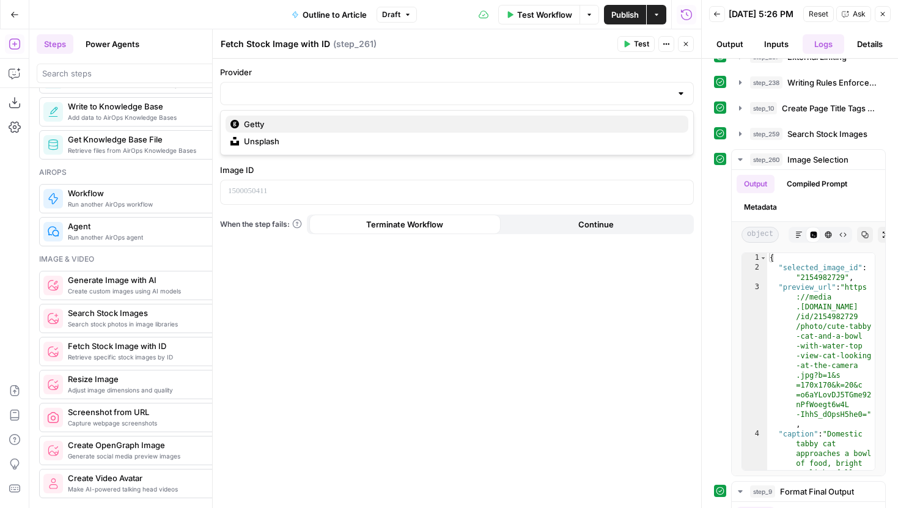
click at [295, 122] on span "Getty" at bounding box center [461, 124] width 435 height 12
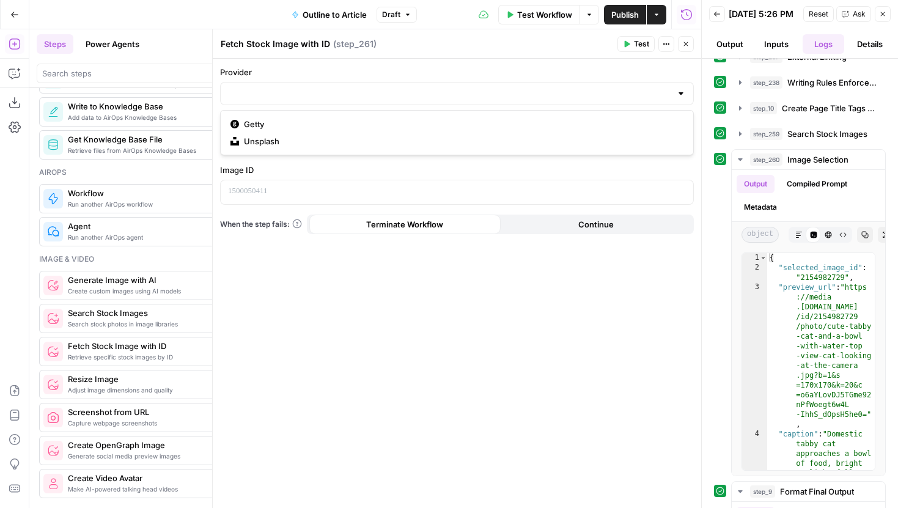
type input "Getty"
click at [426, 145] on input "Size" at bounding box center [457, 142] width 429 height 12
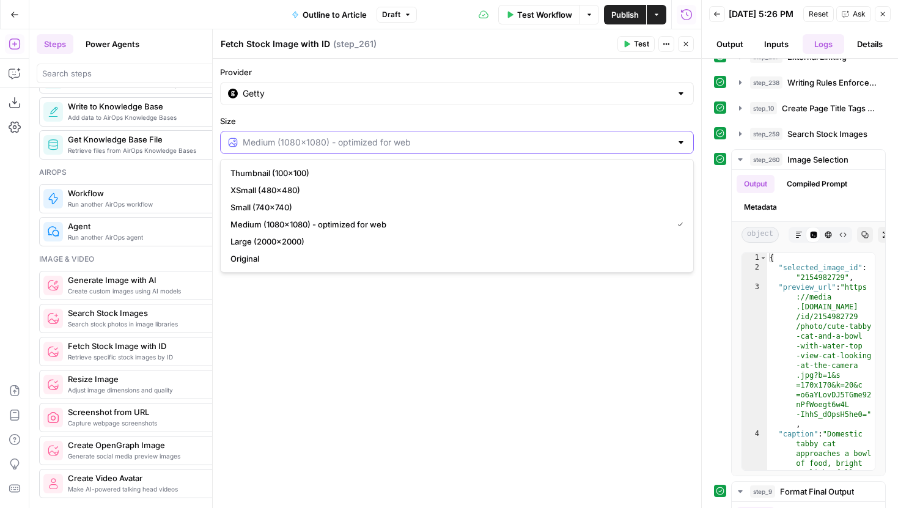
click at [440, 144] on input "Size" at bounding box center [457, 142] width 429 height 12
type input "Medium (1080x1080) - optimized for web"
click at [440, 112] on div "Provider Getty Size Medium (1080x1080) - optimized for web Image ID When the st…" at bounding box center [457, 283] width 488 height 449
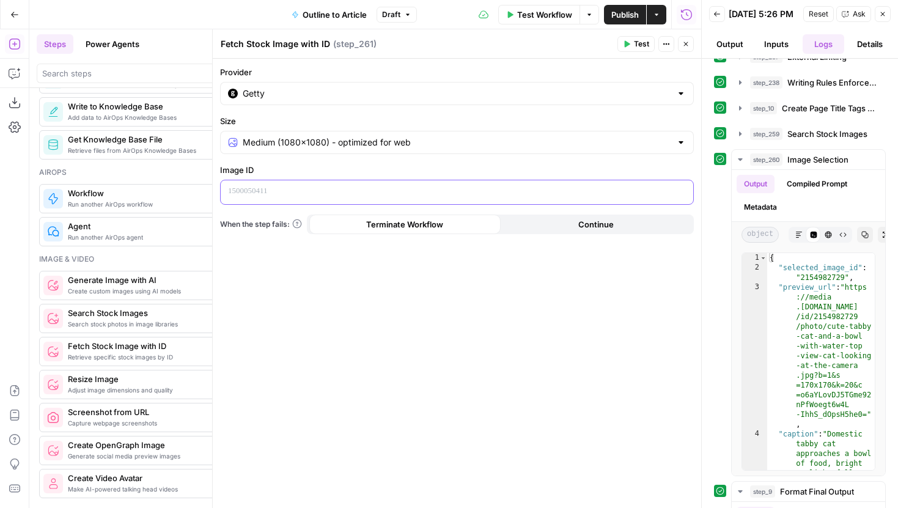
click at [388, 185] on p at bounding box center [447, 191] width 438 height 12
click at [678, 189] on button "Variables Menu" at bounding box center [682, 191] width 10 height 10
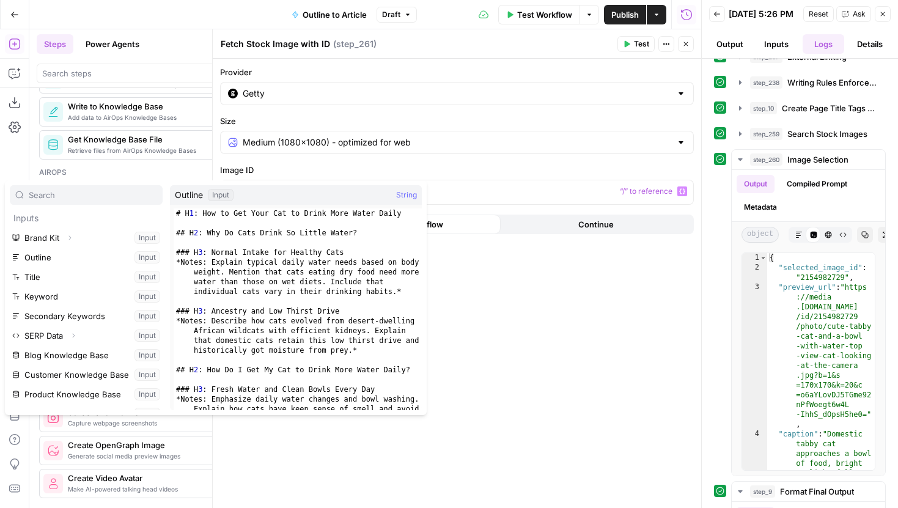
scroll to position [287, 0]
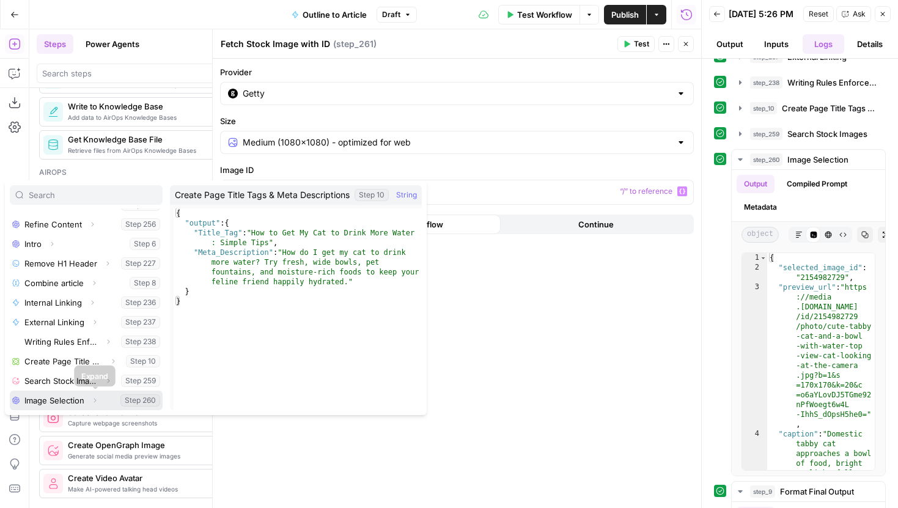
click at [97, 401] on icon "button" at bounding box center [94, 400] width 7 height 7
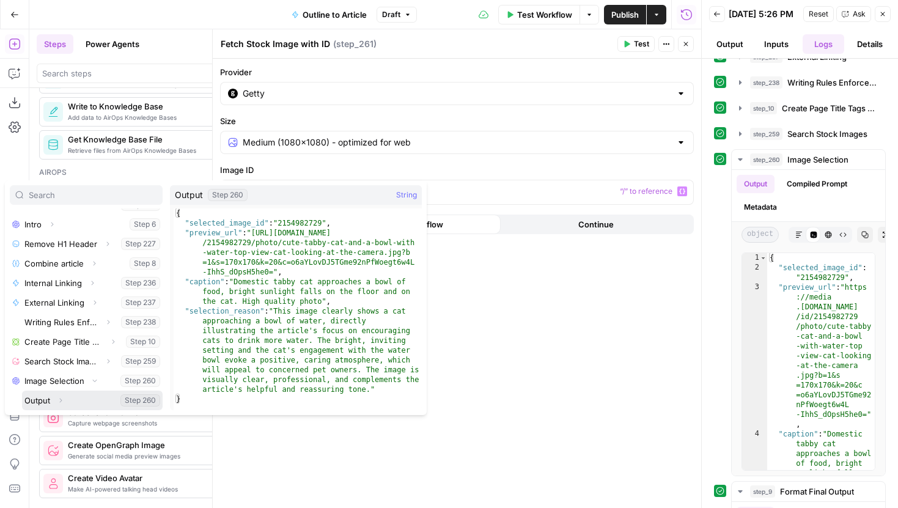
click at [63, 400] on icon "button" at bounding box center [60, 400] width 7 height 7
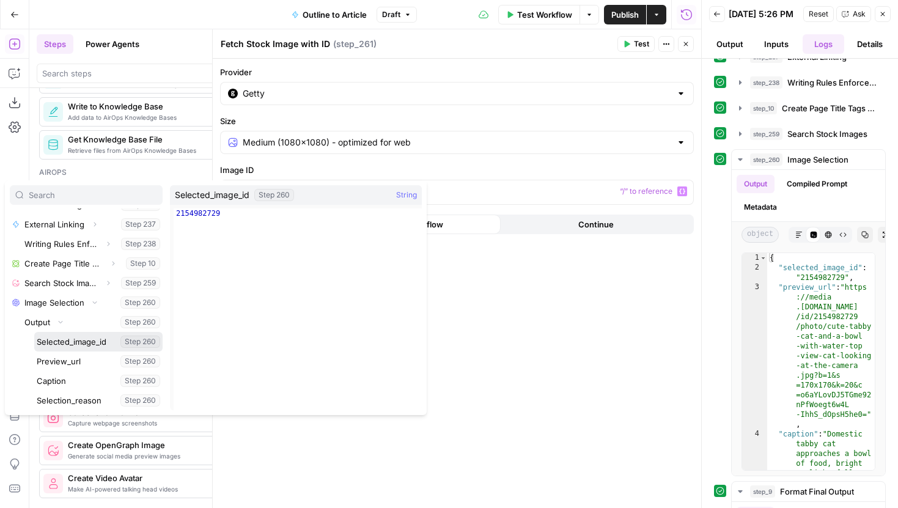
click at [88, 345] on button "Select variable Selected_image_id" at bounding box center [98, 342] width 128 height 20
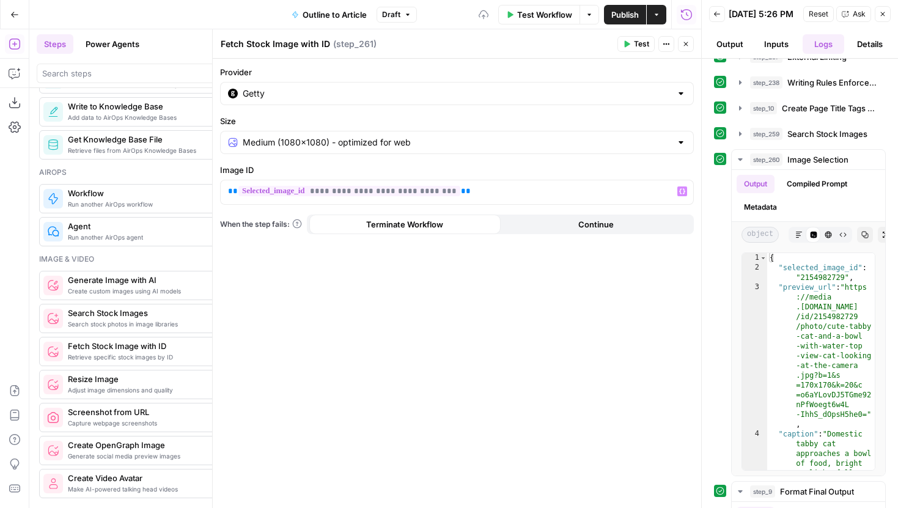
click at [643, 43] on span "Test" at bounding box center [641, 44] width 15 height 11
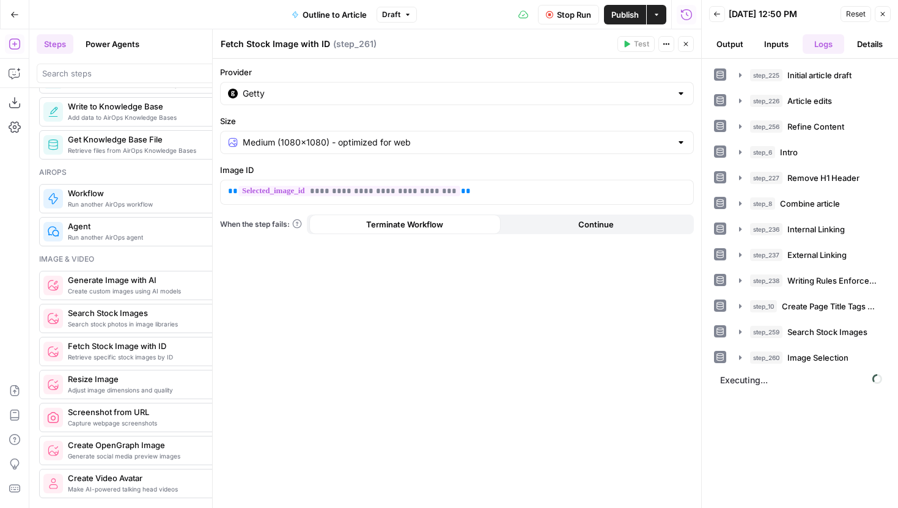
click at [685, 43] on icon "button" at bounding box center [686, 44] width 4 height 4
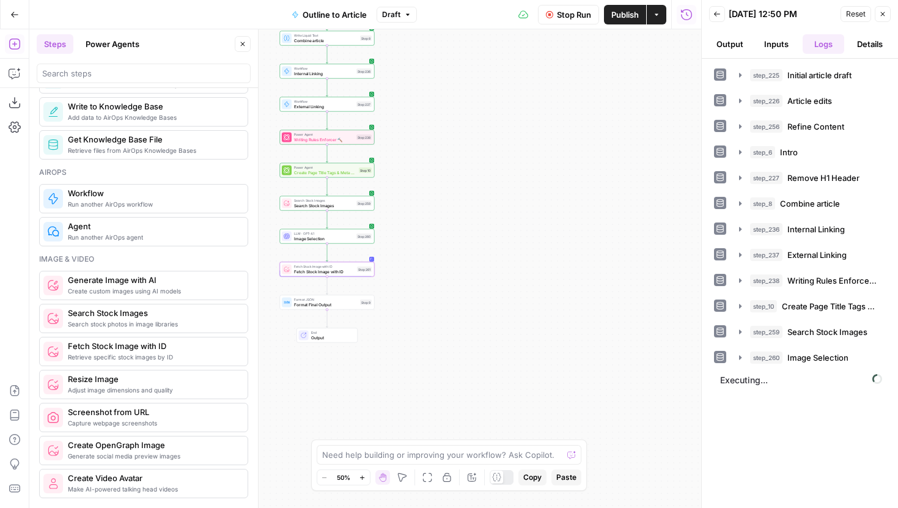
click at [242, 45] on icon "button" at bounding box center [242, 43] width 7 height 7
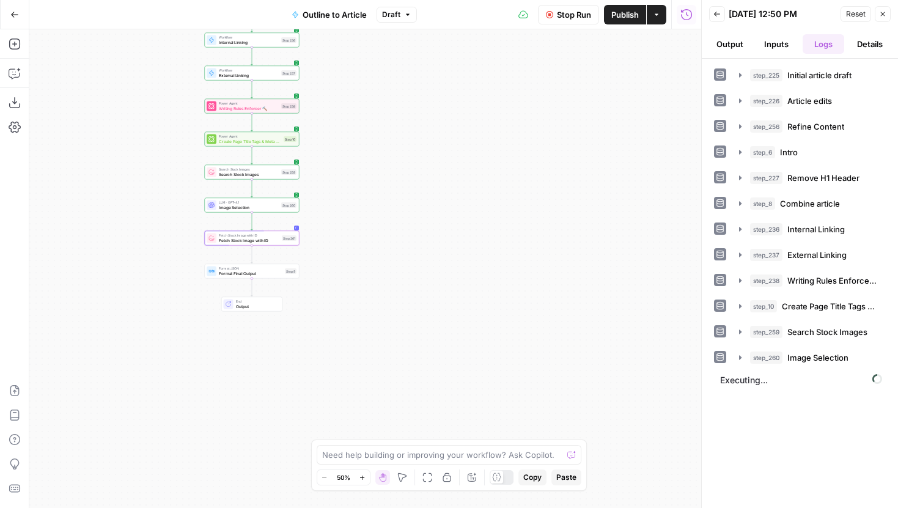
drag, startPoint x: 216, startPoint y: 192, endPoint x: 133, endPoint y: 162, distance: 88.4
click at [133, 162] on div "Workflow Set Inputs Inputs LLM · Gemini 2.5 Pro Initial article draft Step 225 …" at bounding box center [365, 268] width 672 height 479
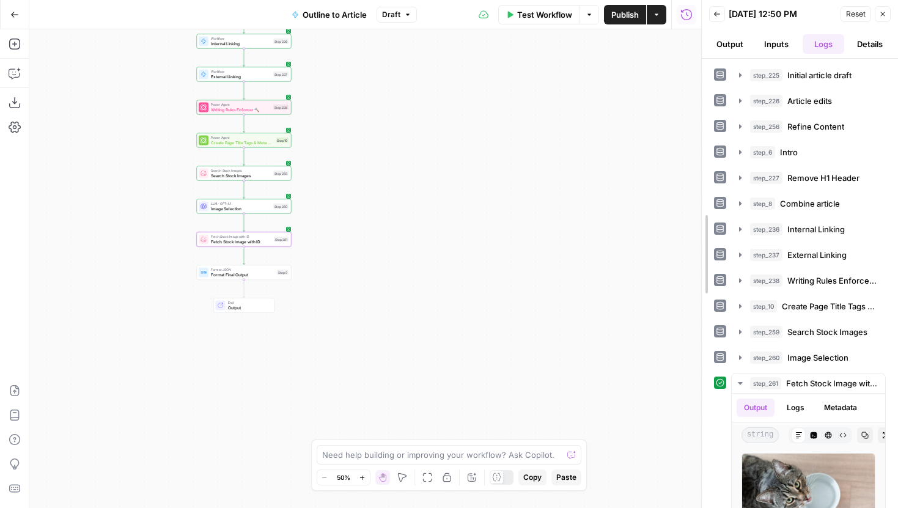
drag, startPoint x: 703, startPoint y: 318, endPoint x: 540, endPoint y: 324, distance: 162.7
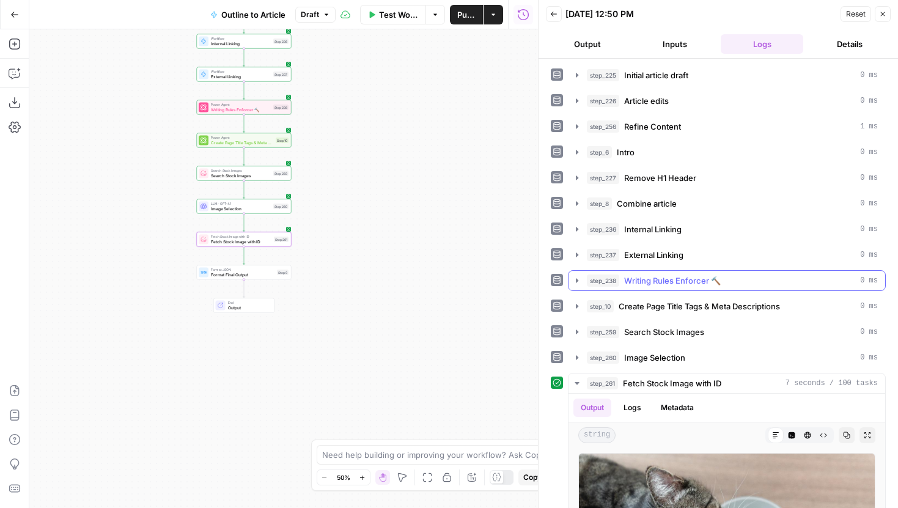
scroll to position [155, 0]
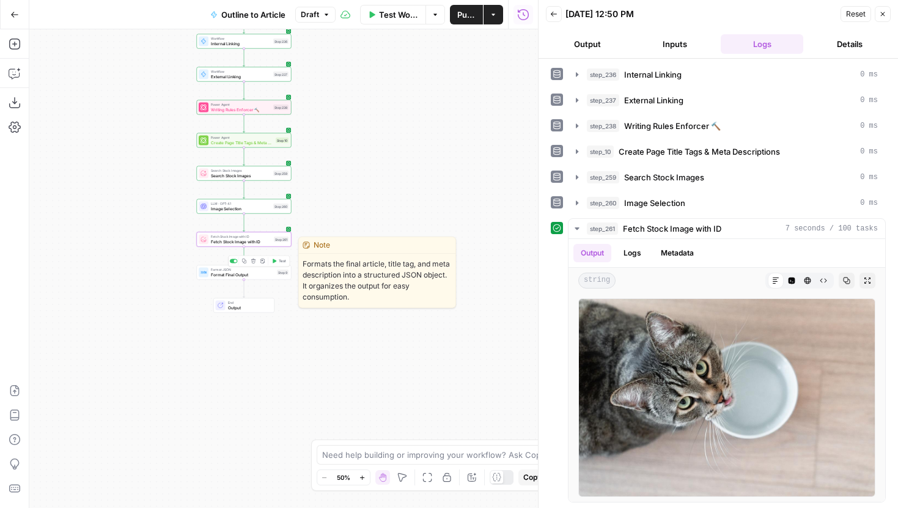
click at [269, 274] on span "Format Final Output" at bounding box center [243, 274] width 64 height 6
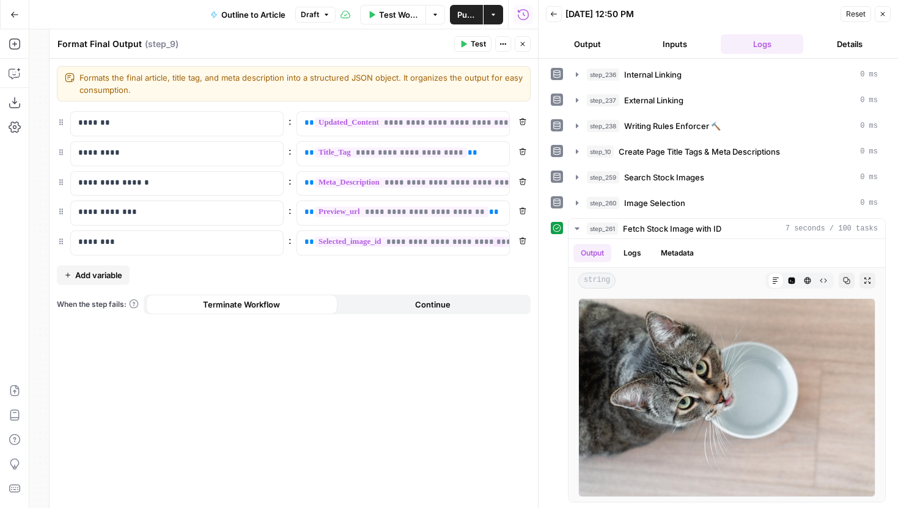
click at [531, 240] on div "**********" at bounding box center [294, 283] width 488 height 449
click at [526, 240] on button "Remove" at bounding box center [523, 241] width 16 height 16
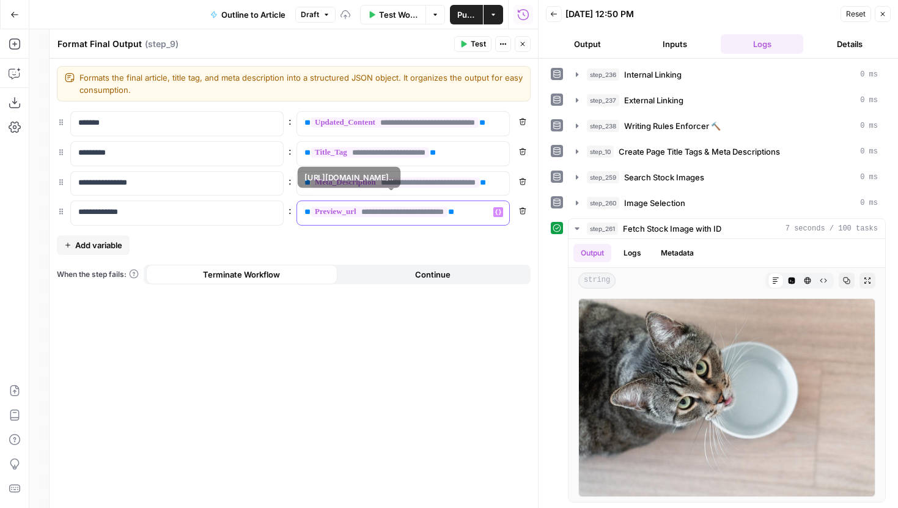
drag, startPoint x: 487, startPoint y: 215, endPoint x: 256, endPoint y: 215, distance: 231.7
click at [256, 215] on div "**********" at bounding box center [294, 212] width 474 height 25
click at [501, 207] on button "Variables Menu" at bounding box center [498, 212] width 10 height 10
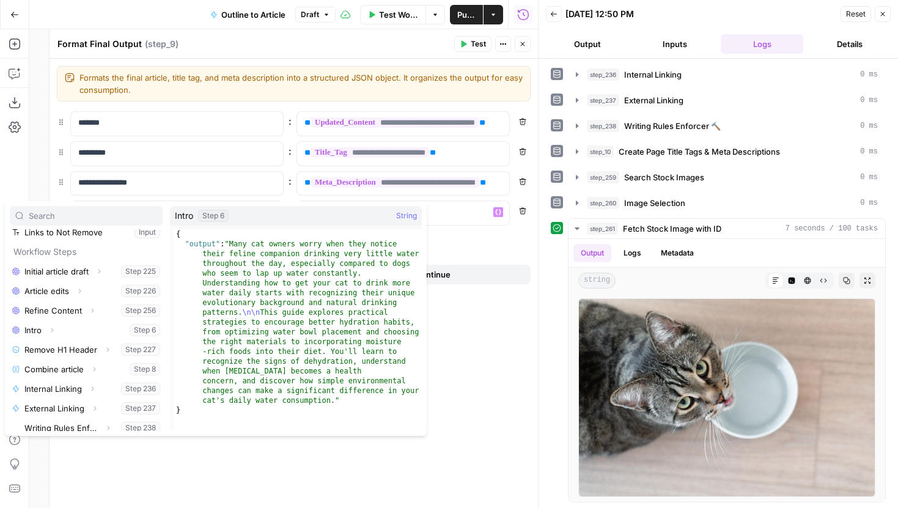
scroll to position [307, 0]
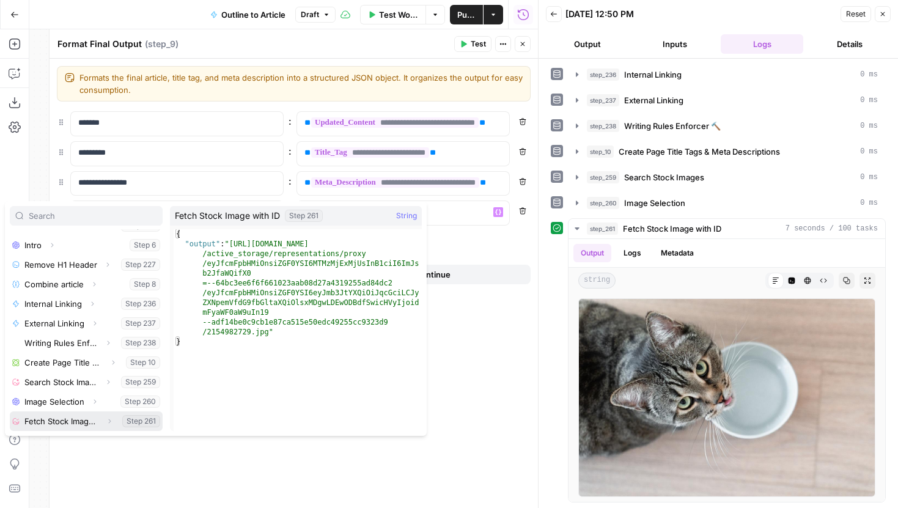
click at [110, 421] on icon "button" at bounding box center [110, 421] width 2 height 4
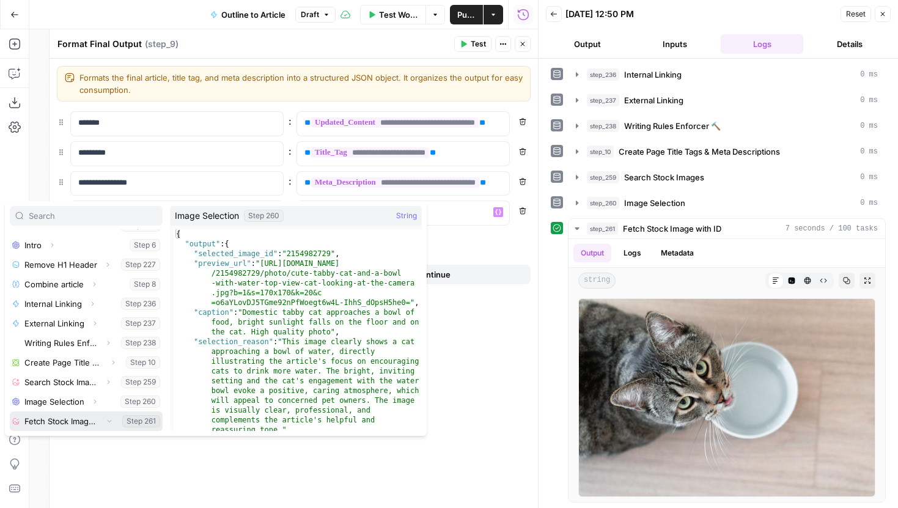
scroll to position [326, 0]
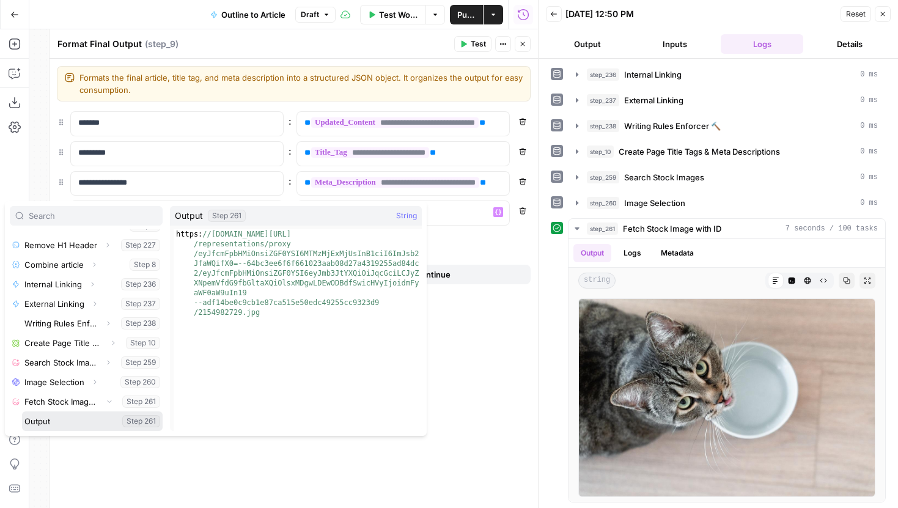
click at [60, 418] on button "Select variable Output" at bounding box center [92, 421] width 141 height 20
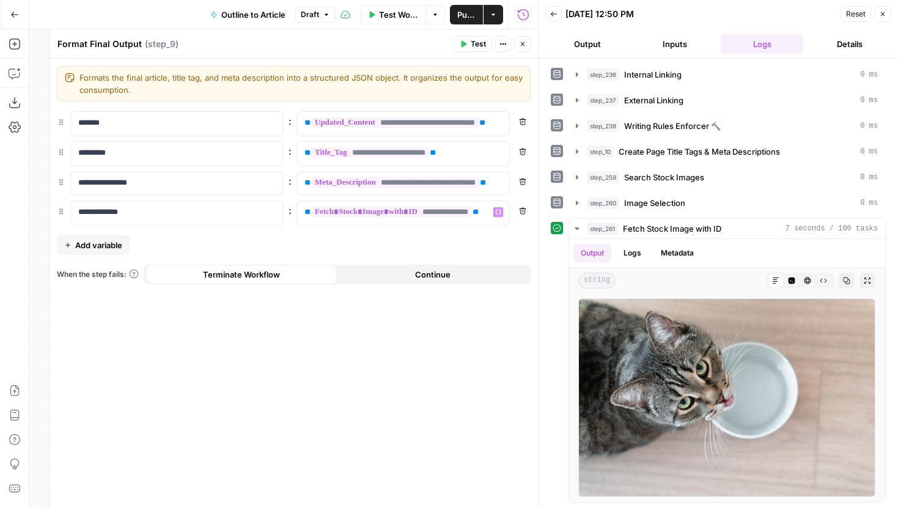
click at [523, 41] on icon "button" at bounding box center [522, 43] width 7 height 7
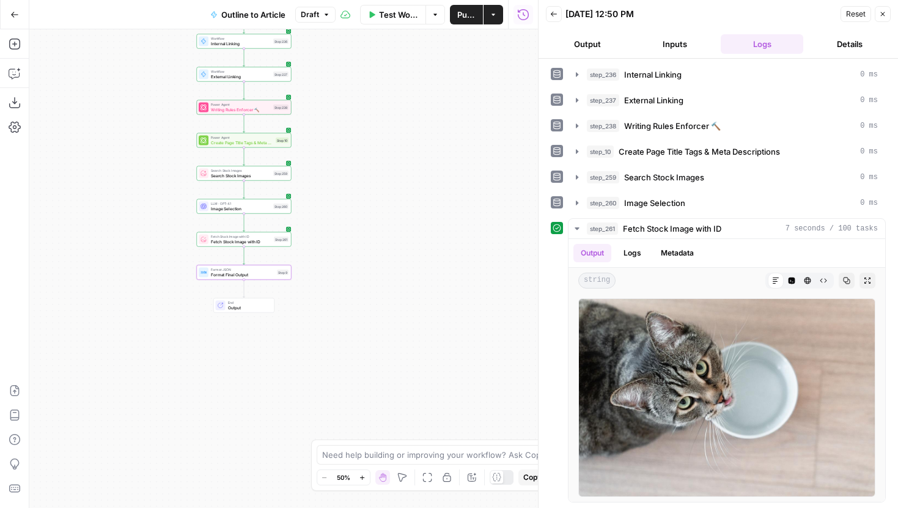
drag, startPoint x: 428, startPoint y: 215, endPoint x: 428, endPoint y: 245, distance: 29.3
click at [428, 245] on div "Workflow Set Inputs Inputs LLM · Gemini 2.5 Pro Initial article draft Step 225 …" at bounding box center [283, 268] width 509 height 479
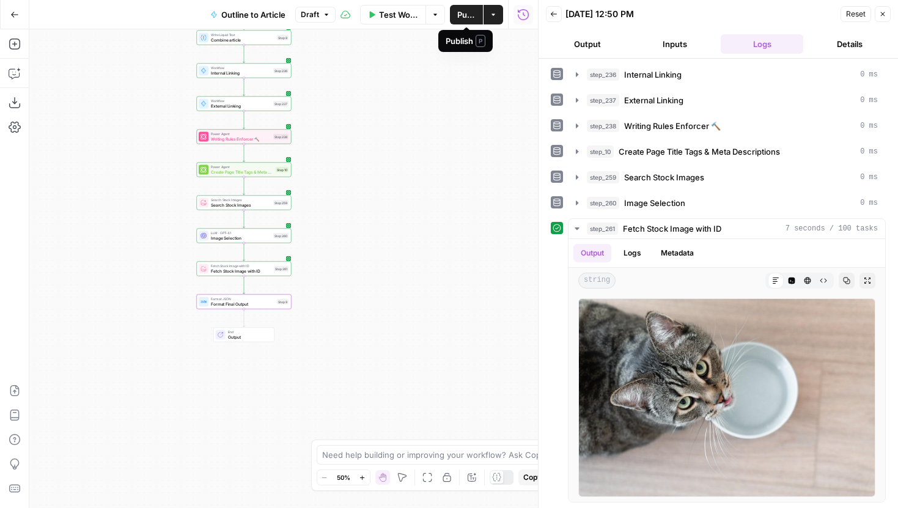
click at [458, 15] on span "Publish" at bounding box center [466, 15] width 18 height 12
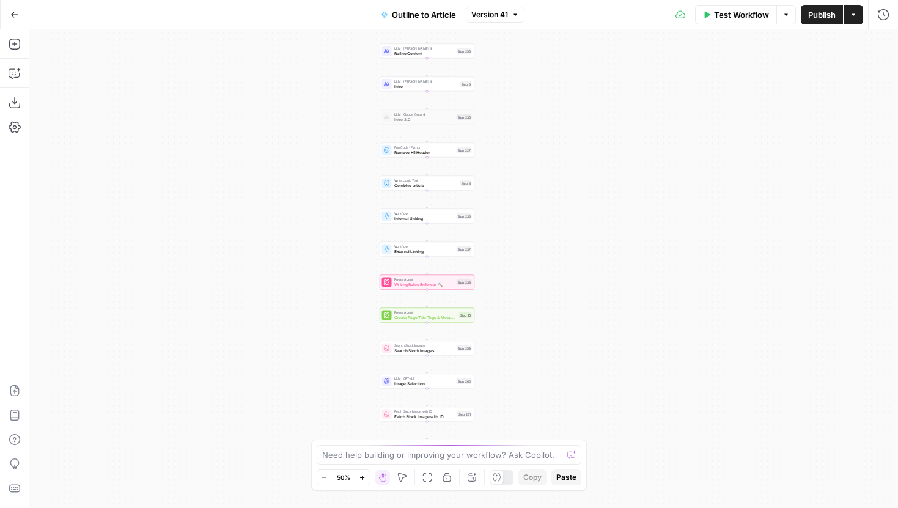
drag, startPoint x: 314, startPoint y: 355, endPoint x: 224, endPoint y: 245, distance: 141.6
click at [224, 245] on div "Workflow Set Inputs Inputs LLM · Gemini 2.5 Pro Initial article draft Step 225 …" at bounding box center [463, 268] width 869 height 479
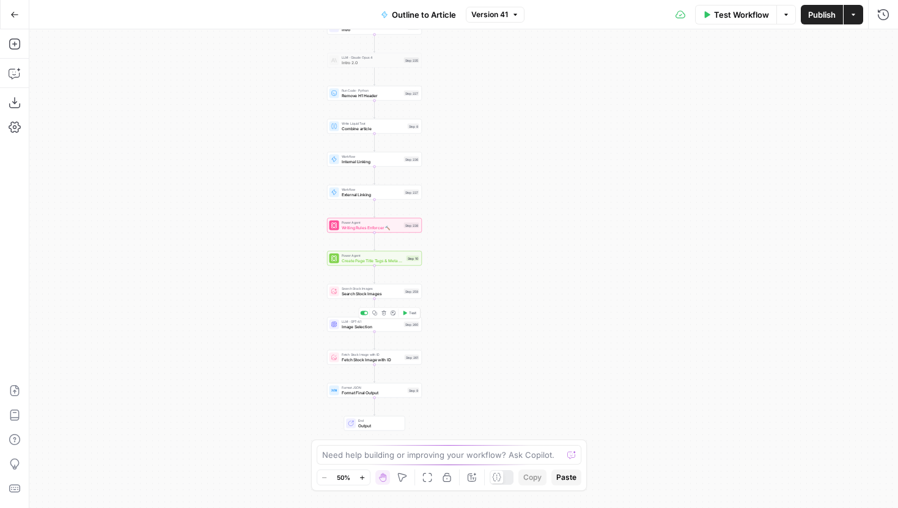
click at [350, 329] on div "LLM · GPT-4.1 Image Selection Step 260 Copy step Delete step Add Note Test" at bounding box center [374, 324] width 95 height 15
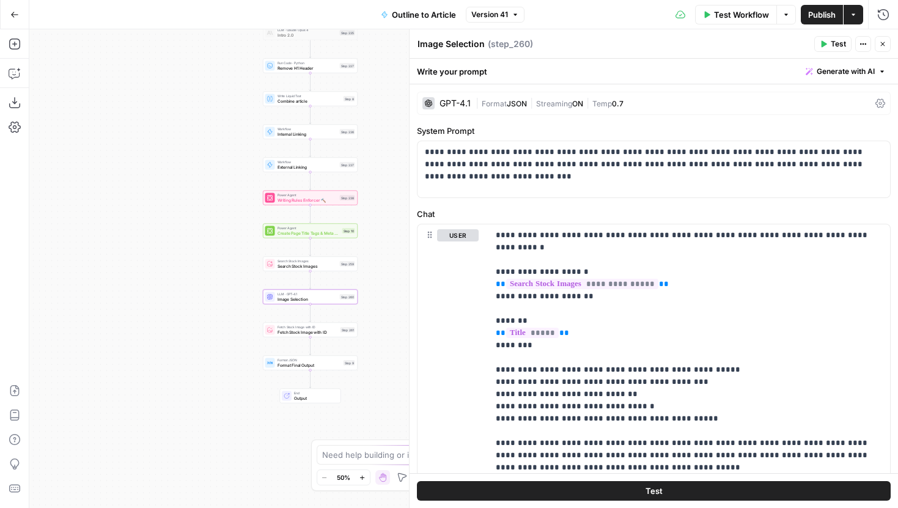
drag, startPoint x: 275, startPoint y: 331, endPoint x: 172, endPoint y: 291, distance: 110.9
click at [172, 291] on div "Workflow Set Inputs Inputs LLM · Gemini 2.5 Pro Initial article draft Step 225 …" at bounding box center [463, 268] width 869 height 479
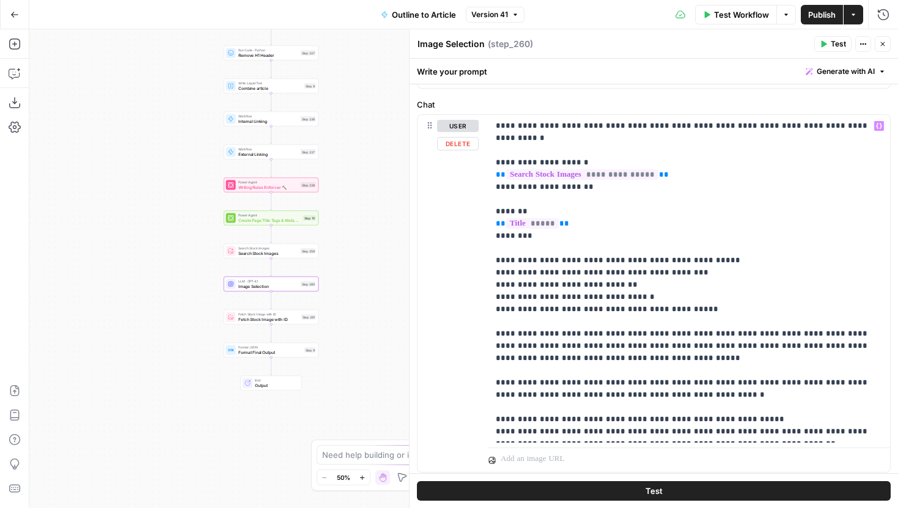
scroll to position [109, 0]
drag, startPoint x: 682, startPoint y: 262, endPoint x: 619, endPoint y: 264, distance: 63.0
click at [619, 264] on p "**********" at bounding box center [689, 279] width 387 height 318
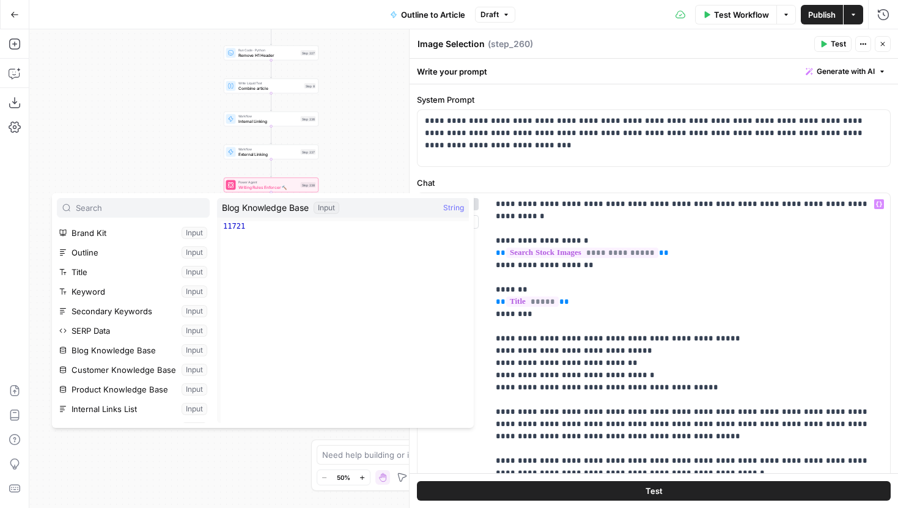
scroll to position [0, 0]
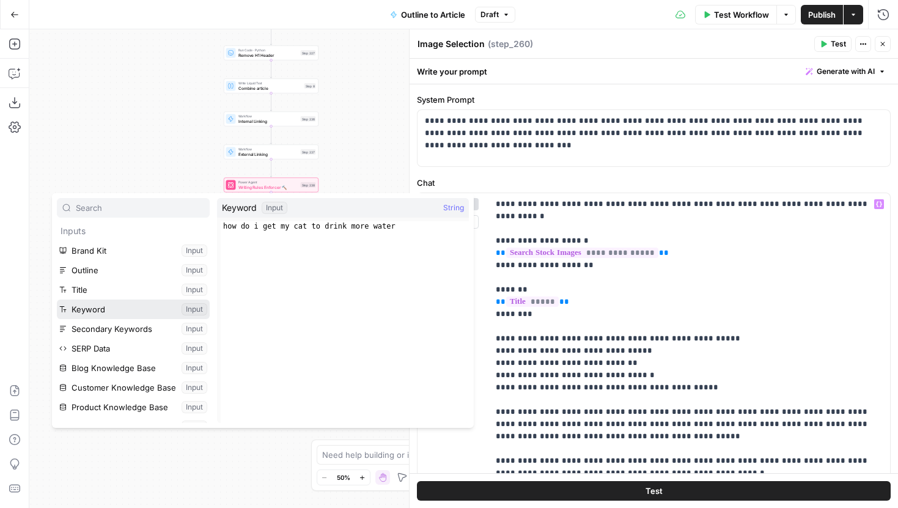
click at [98, 303] on button "Select variable Keyword" at bounding box center [133, 310] width 153 height 20
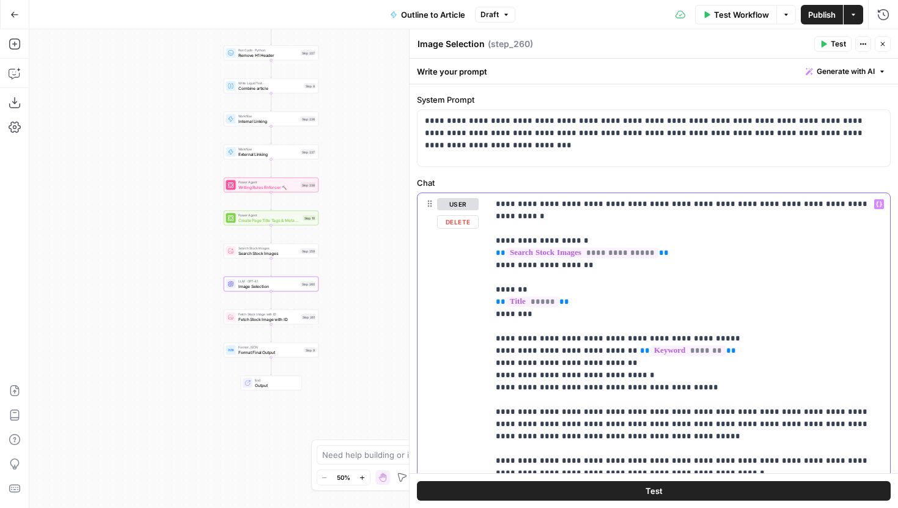
click at [638, 351] on p "**********" at bounding box center [689, 357] width 387 height 318
drag, startPoint x: 638, startPoint y: 351, endPoint x: 480, endPoint y: 351, distance: 158.3
click at [480, 351] on div "**********" at bounding box center [654, 371] width 473 height 357
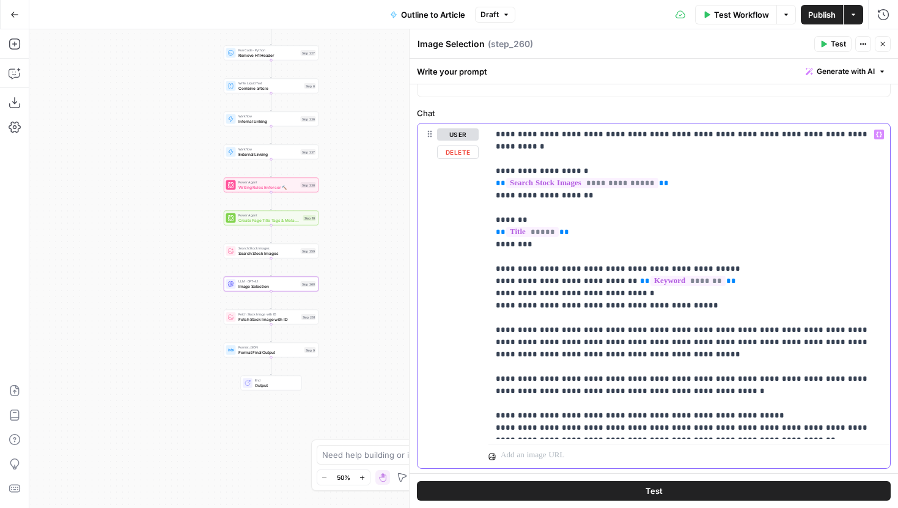
scroll to position [101, 0]
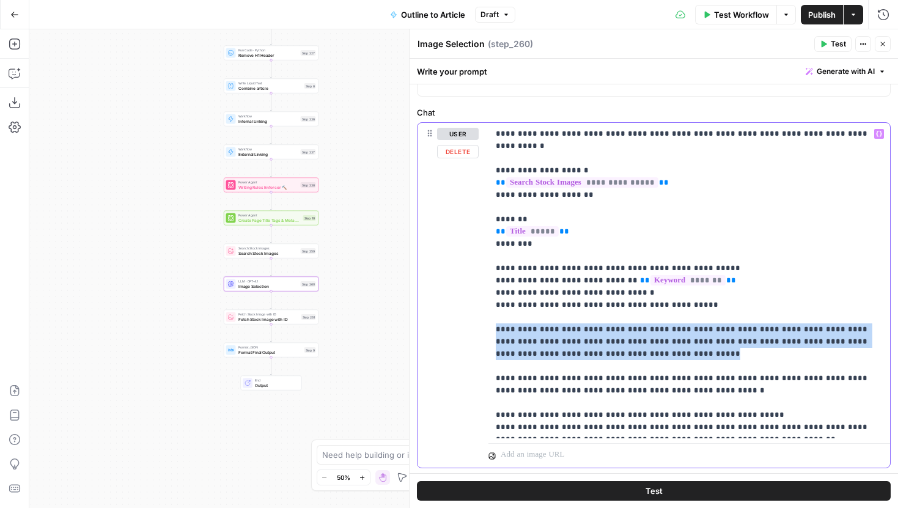
drag, startPoint x: 614, startPoint y: 344, endPoint x: 483, endPoint y: 318, distance: 134.0
click at [483, 318] on div "**********" at bounding box center [654, 295] width 473 height 345
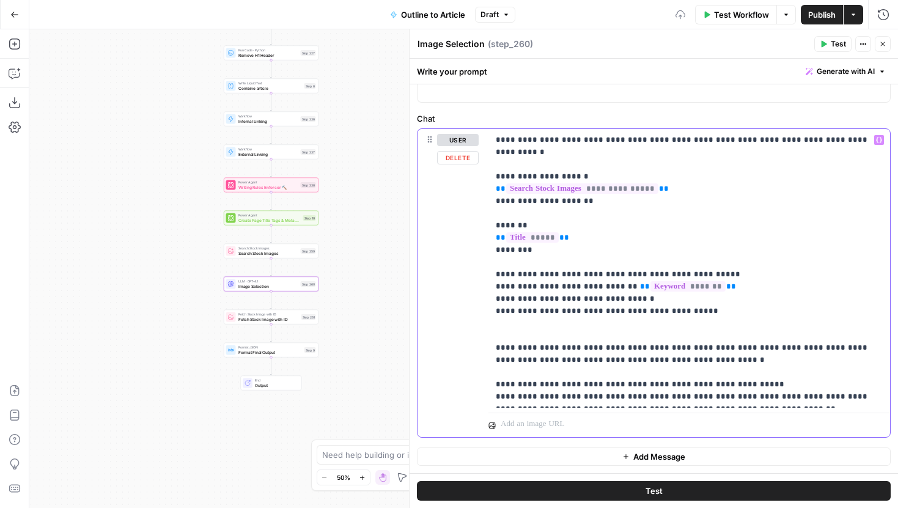
scroll to position [83, 0]
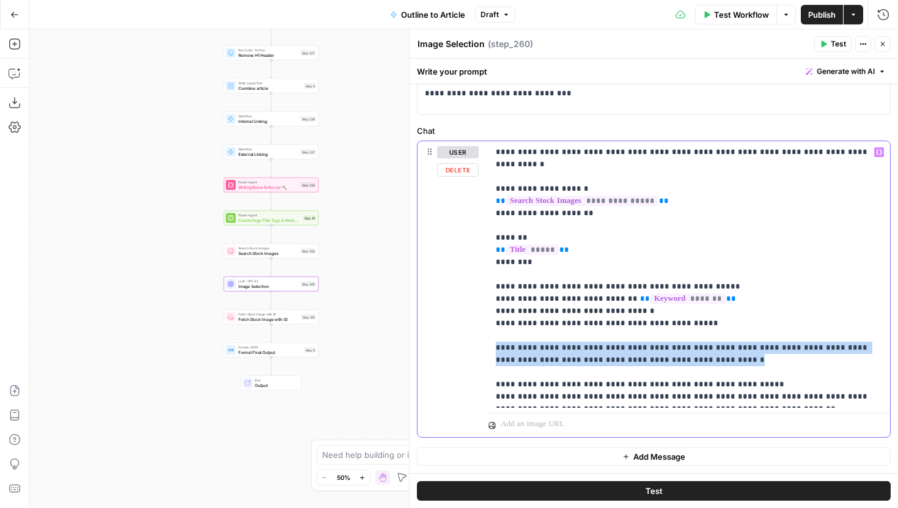
drag, startPoint x: 719, startPoint y: 346, endPoint x: 488, endPoint y: 334, distance: 230.8
click at [488, 334] on div "**********" at bounding box center [689, 274] width 402 height 267
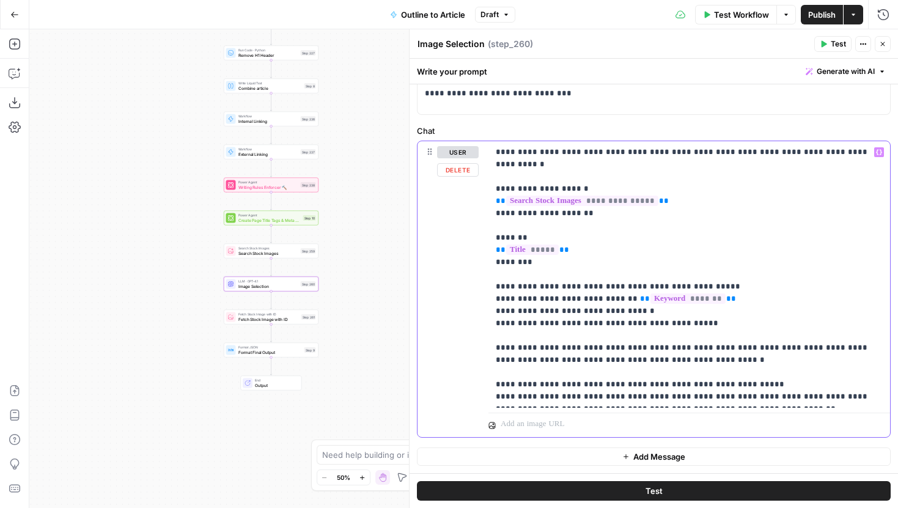
click at [570, 337] on p "**********" at bounding box center [689, 274] width 387 height 257
drag, startPoint x: 693, startPoint y: 351, endPoint x: 528, endPoint y: 350, distance: 165.7
click at [528, 350] on p "**********" at bounding box center [689, 274] width 387 height 257
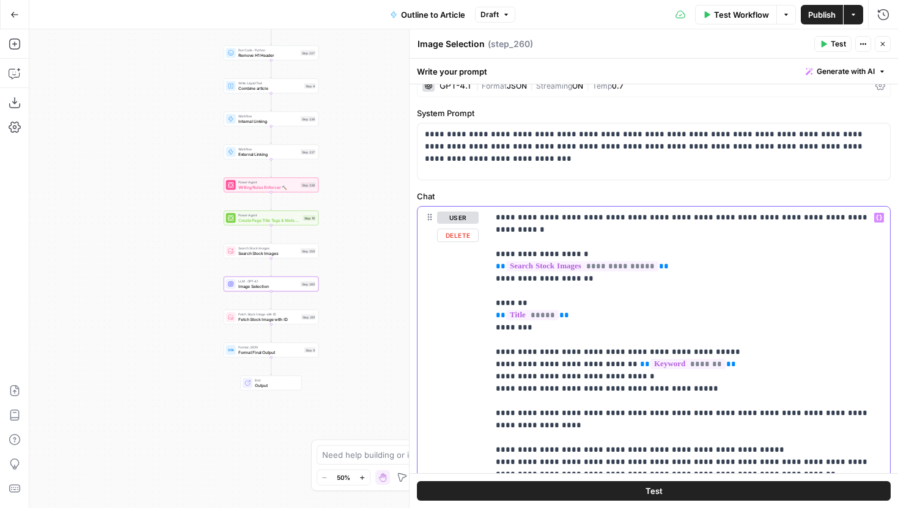
scroll to position [0, 0]
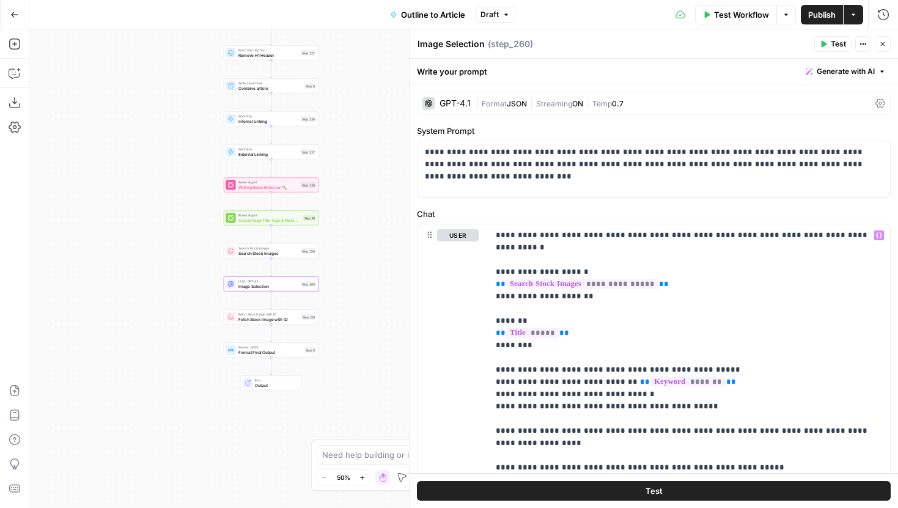
click at [809, 7] on button "Publish" at bounding box center [822, 15] width 42 height 20
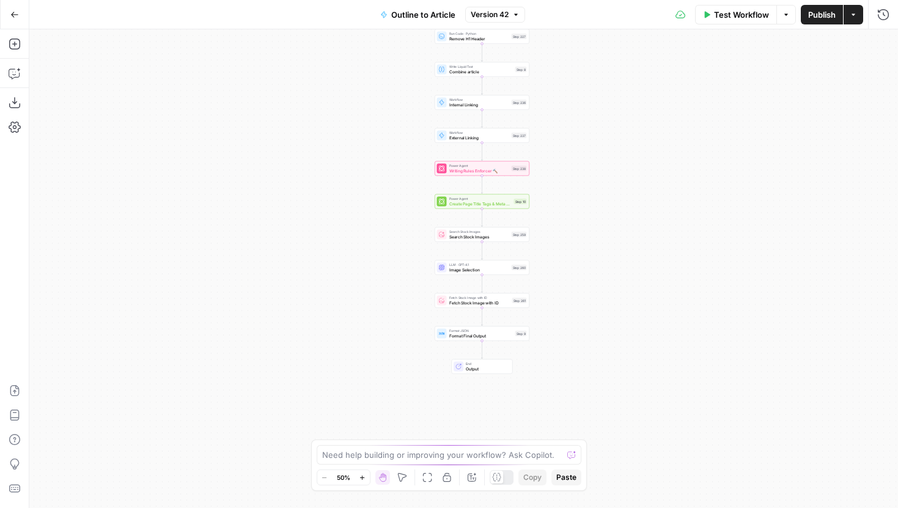
drag, startPoint x: 568, startPoint y: 252, endPoint x: 587, endPoint y: 87, distance: 166.7
click at [587, 87] on div "Workflow Set Inputs Inputs LLM · Gemini 2.5 Pro Initial article draft Step 225 …" at bounding box center [463, 268] width 869 height 479
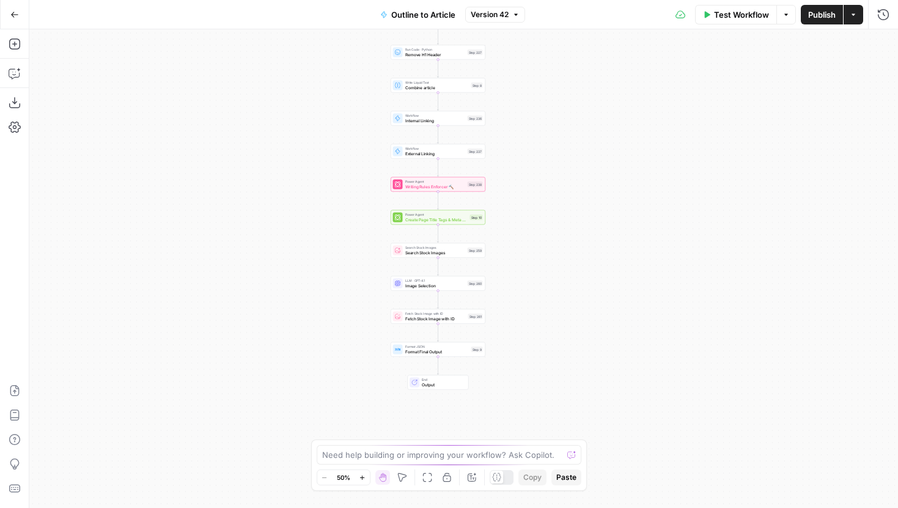
drag, startPoint x: 608, startPoint y: 191, endPoint x: 564, endPoint y: 207, distance: 47.4
click at [564, 207] on div "Workflow Set Inputs Inputs LLM · Gemini 2.5 Pro Initial article draft Step 225 …" at bounding box center [463, 268] width 869 height 479
click at [8, 13] on button "Go Back" at bounding box center [15, 15] width 22 height 22
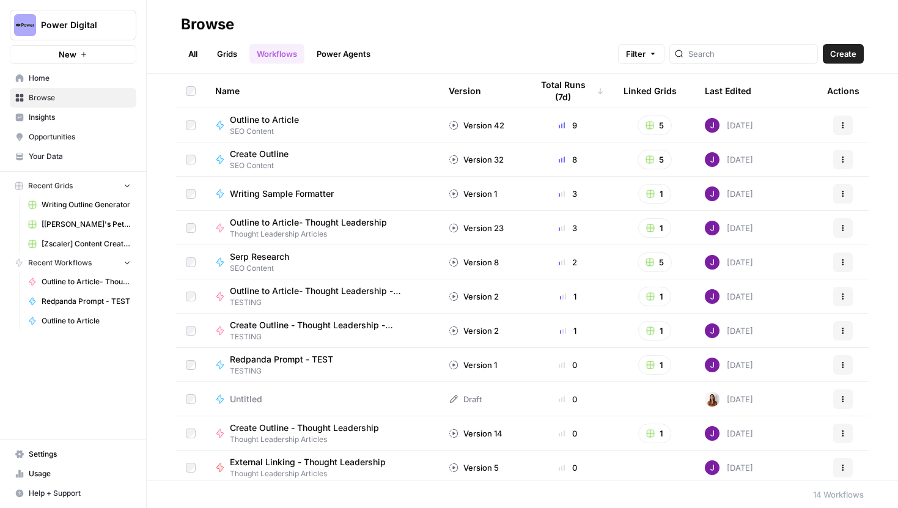
click at [200, 54] on link "All" at bounding box center [193, 54] width 24 height 20
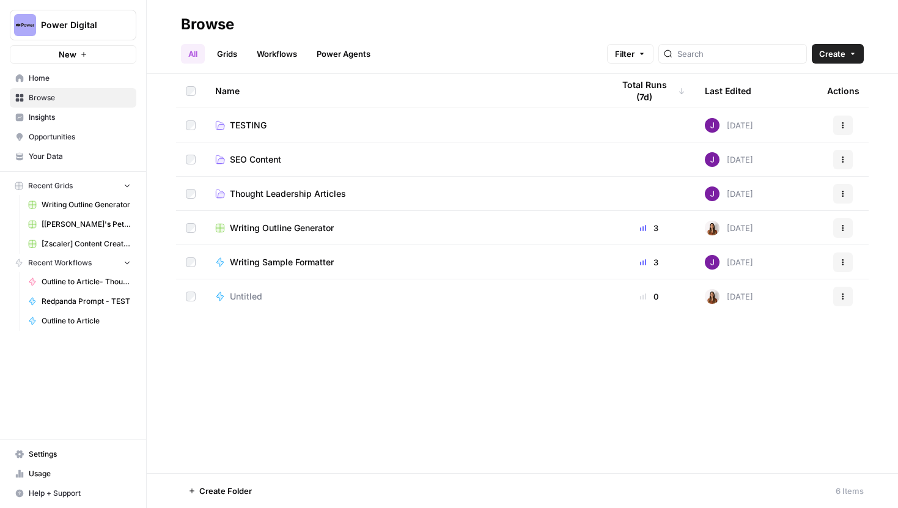
click at [263, 158] on span "SEO Content" at bounding box center [255, 159] width 51 height 12
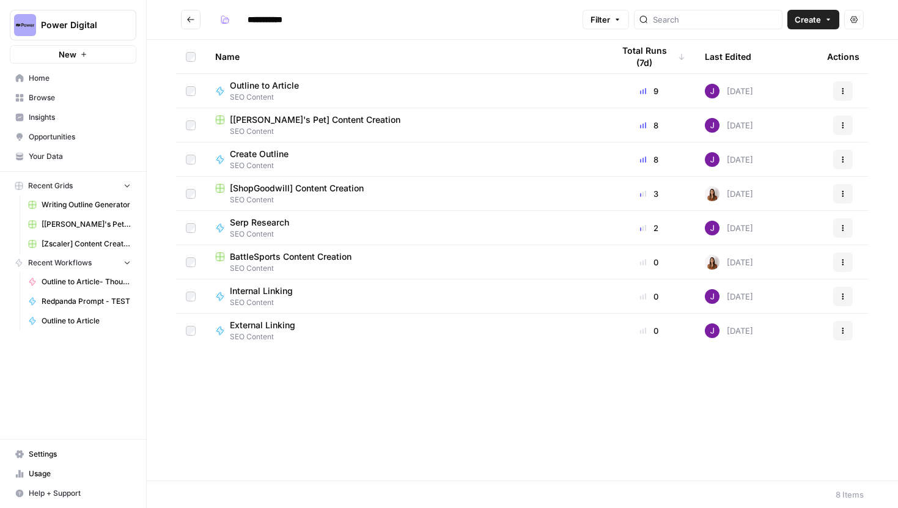
click at [304, 188] on span "[ShopGoodwill] Content Creation" at bounding box center [297, 188] width 134 height 12
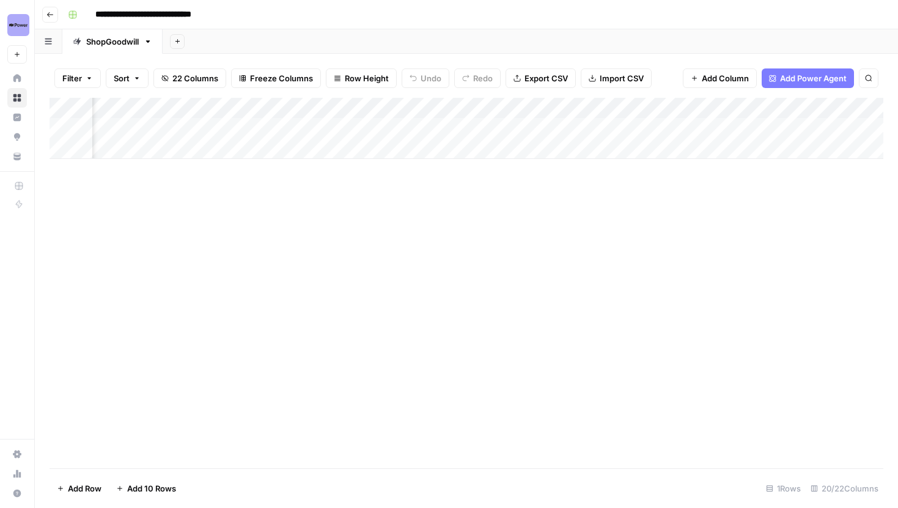
scroll to position [0, 1407]
click at [425, 129] on div "Add Column" at bounding box center [467, 128] width 834 height 61
click at [56, 22] on header "**********" at bounding box center [466, 14] width 863 height 29
click at [49, 15] on icon "button" at bounding box center [49, 14] width 7 height 7
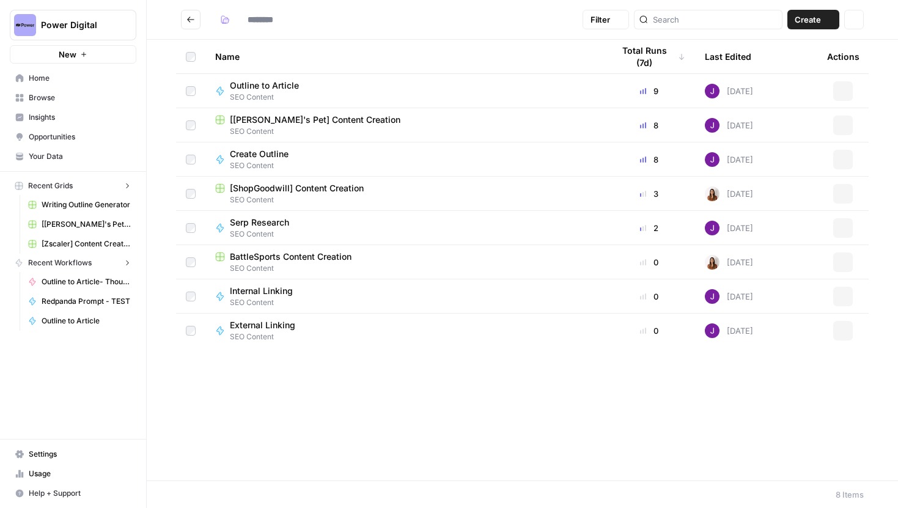
type input "**********"
click at [276, 120] on span "[[PERSON_NAME]'s Pet] Content Creation" at bounding box center [315, 120] width 171 height 12
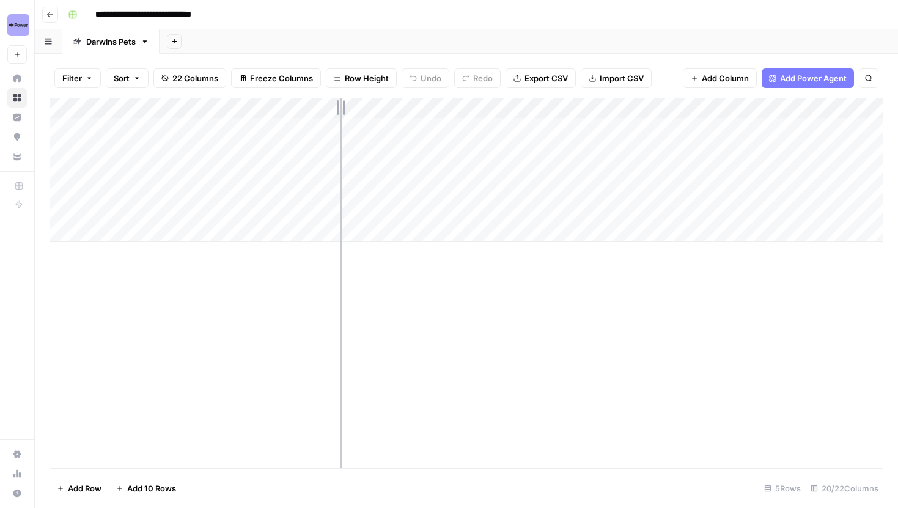
drag, startPoint x: 456, startPoint y: 111, endPoint x: 316, endPoint y: 111, distance: 140.0
click at [316, 111] on div "Add Column" at bounding box center [467, 170] width 834 height 144
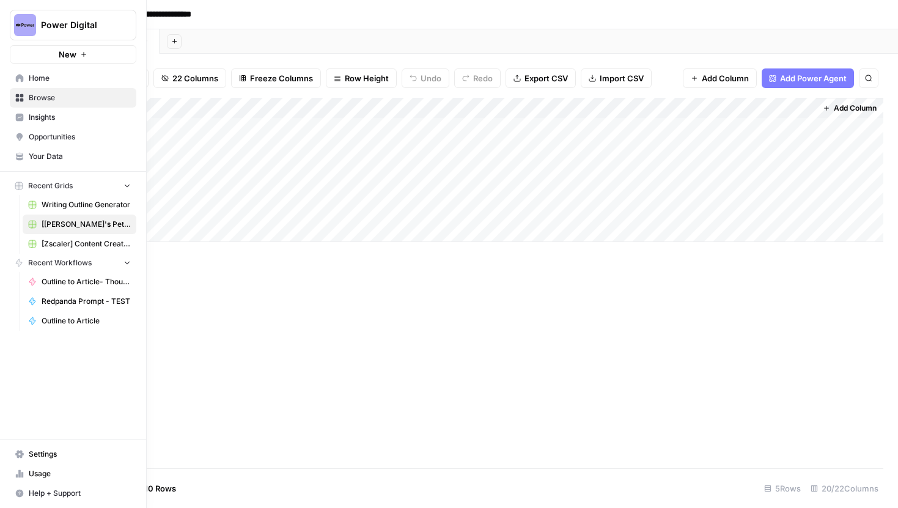
click at [23, 150] on link "Your Data" at bounding box center [73, 157] width 127 height 20
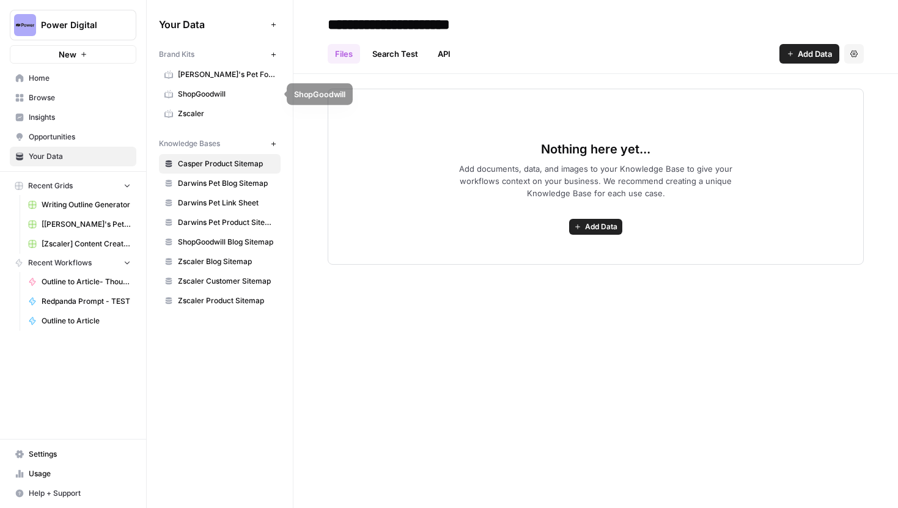
click at [216, 89] on span "ShopGoodwill" at bounding box center [226, 94] width 97 height 11
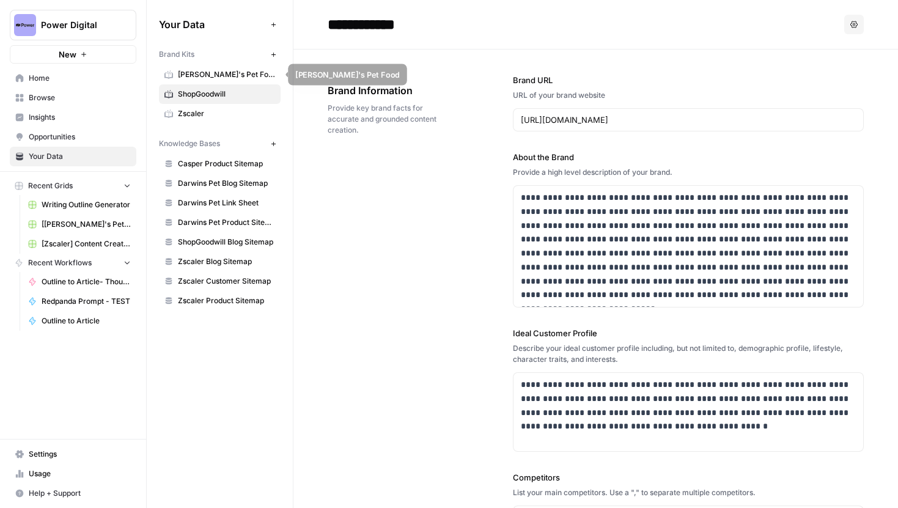
click at [221, 75] on span "[PERSON_NAME]'s Pet Food" at bounding box center [226, 74] width 97 height 11
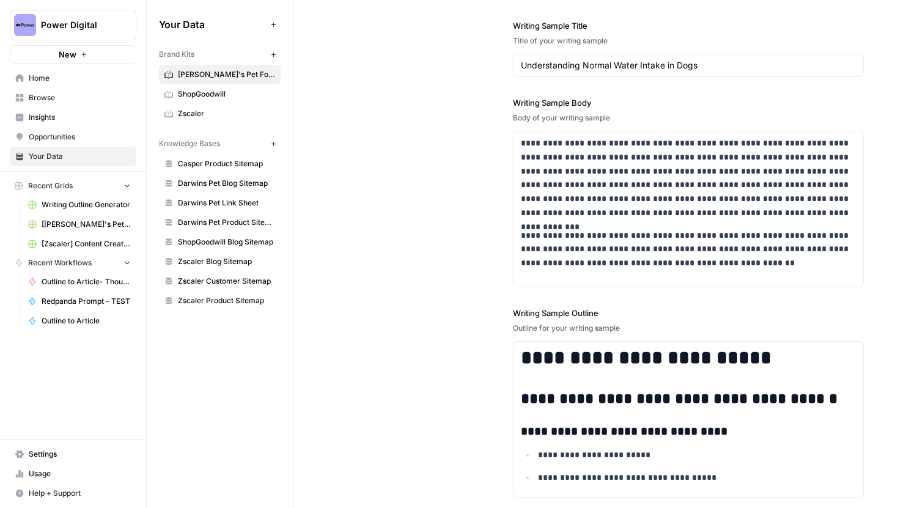
scroll to position [2704, 0]
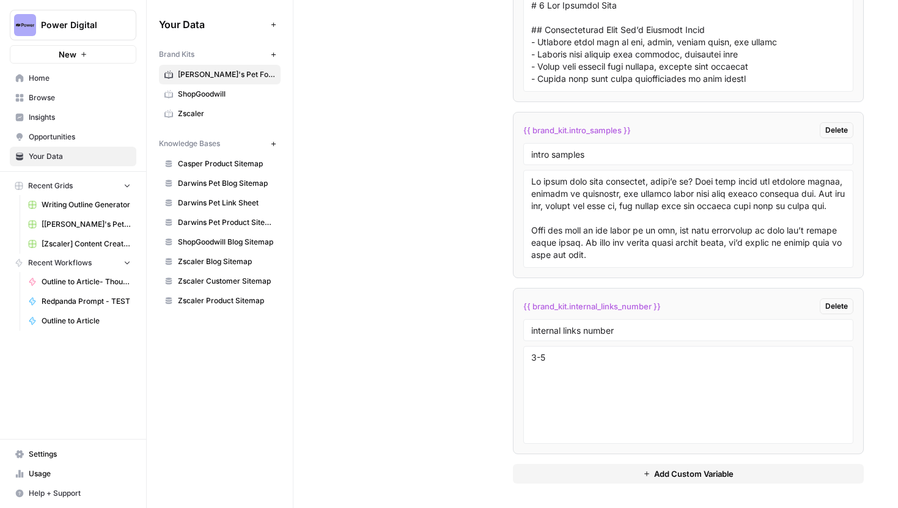
drag, startPoint x: 672, startPoint y: 304, endPoint x: 520, endPoint y: 303, distance: 152.2
click at [520, 303] on li "{{ brand_kit.internal_links_number }} Delete internal links number 3-5" at bounding box center [688, 371] width 351 height 166
click at [682, 296] on li "{{ brand_kit.internal_links_number }} Delete internal links number 3-5" at bounding box center [688, 371] width 351 height 166
drag, startPoint x: 680, startPoint y: 306, endPoint x: 518, endPoint y: 306, distance: 161.4
click at [518, 306] on li "{{ brand_kit.internal_links_number }} Delete internal links number 3-5" at bounding box center [688, 371] width 351 height 166
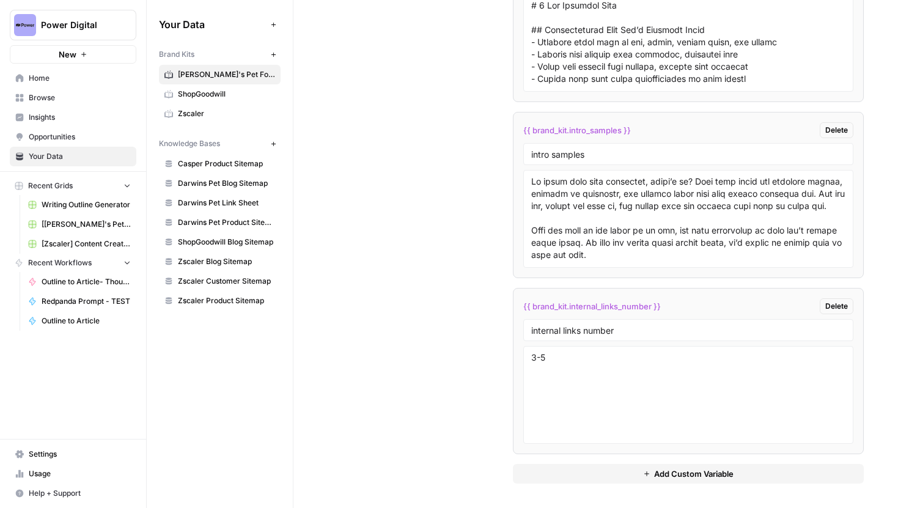
copy span "{{ brand_kit.internal_links_number }}"
click at [57, 98] on span "Browse" at bounding box center [80, 97] width 102 height 11
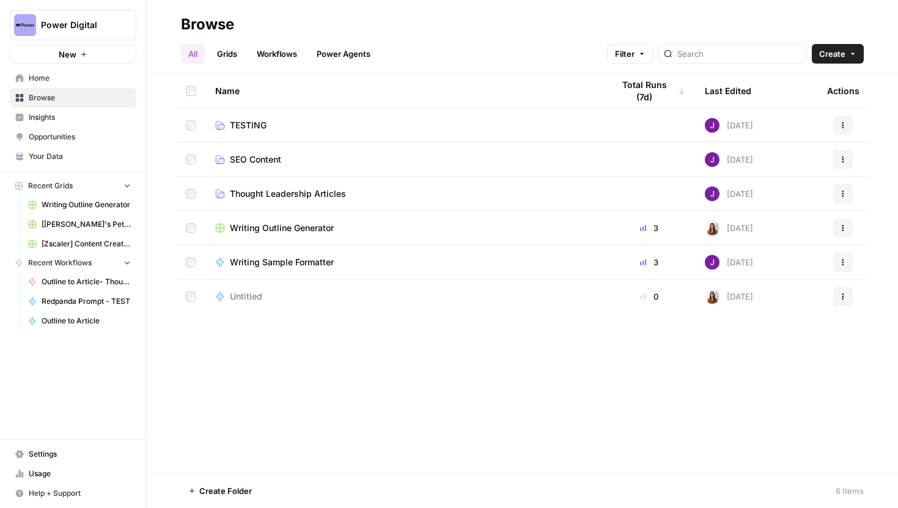
click at [260, 156] on span "SEO Content" at bounding box center [255, 159] width 51 height 12
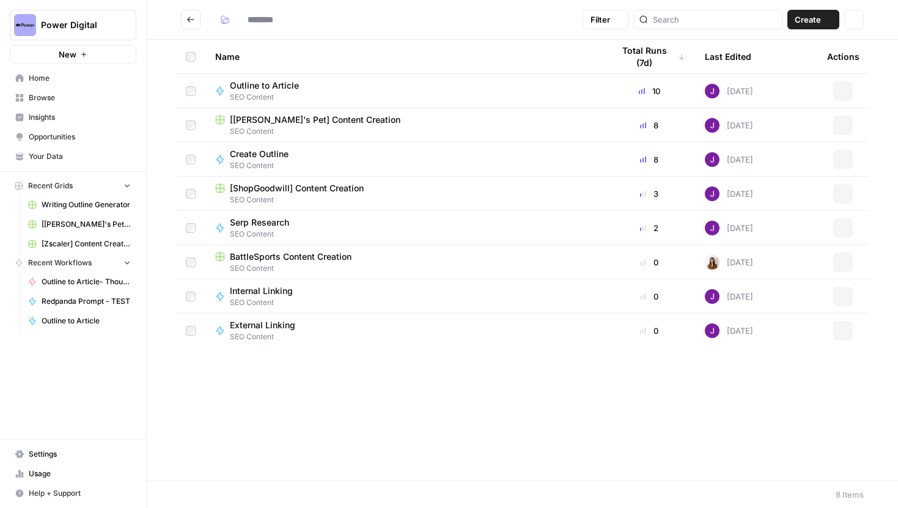
type input "**********"
click at [259, 291] on span "Internal Linking" at bounding box center [261, 291] width 63 height 12
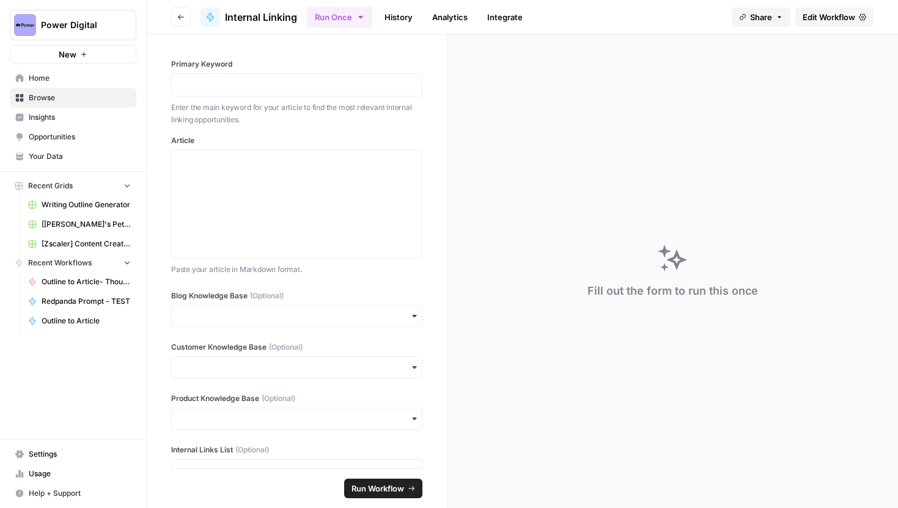
click at [822, 21] on span "Edit Workflow" at bounding box center [829, 17] width 53 height 12
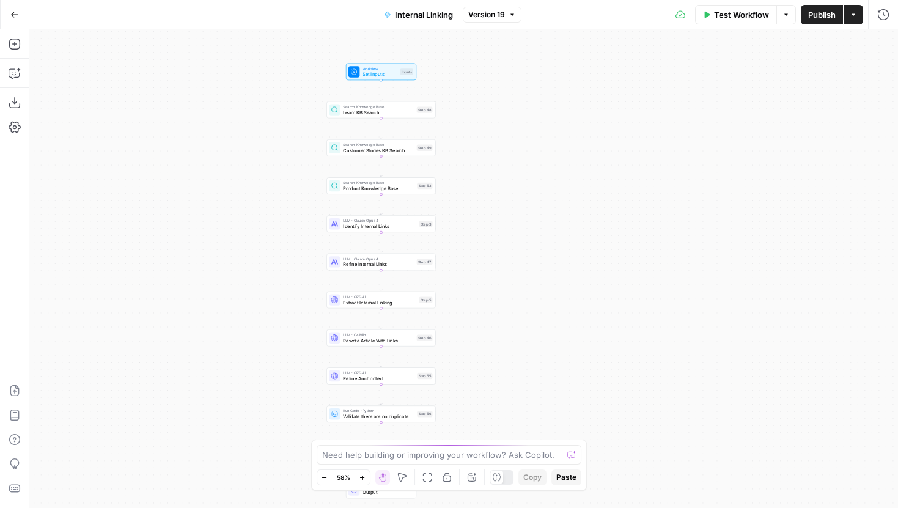
drag, startPoint x: 369, startPoint y: 322, endPoint x: 274, endPoint y: 337, distance: 95.9
click at [274, 337] on div "Workflow Set Inputs Inputs Search Knowledge Base Learn KB Search Step 48 Search…" at bounding box center [463, 268] width 869 height 479
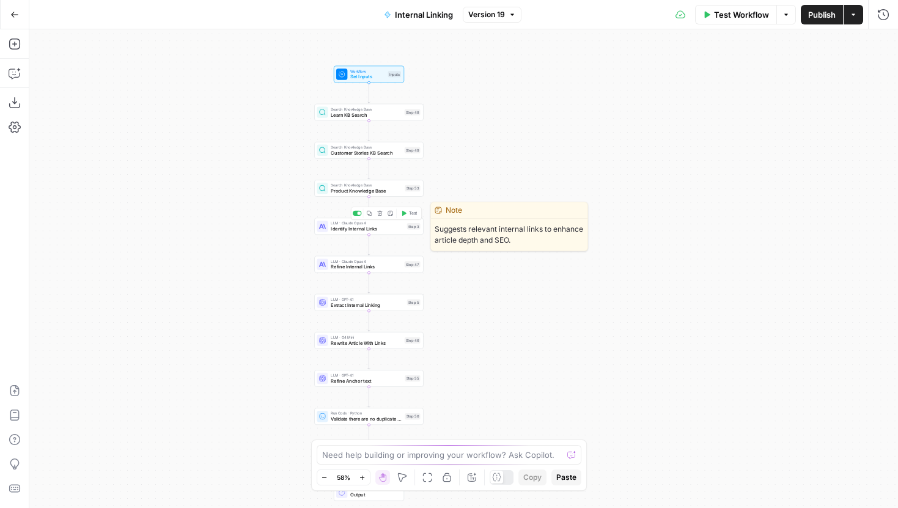
click at [340, 224] on span "LLM · Claude Opus 4" at bounding box center [367, 223] width 73 height 6
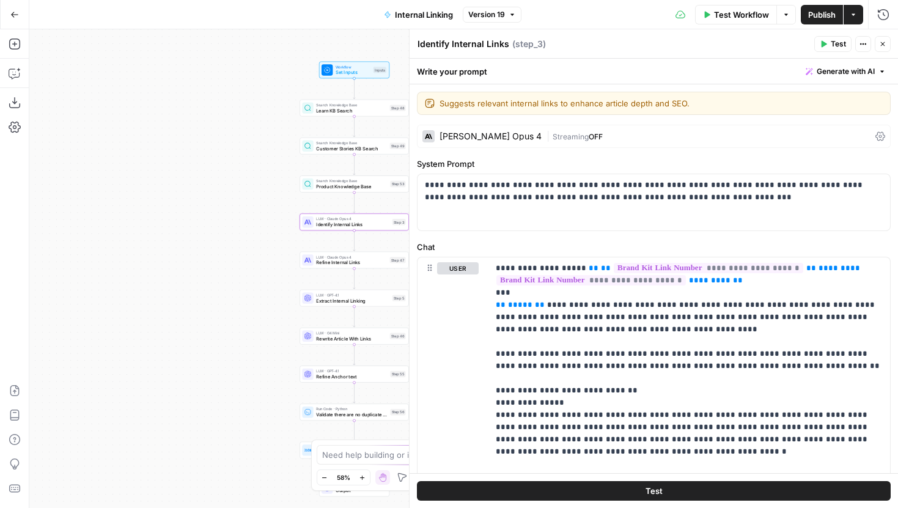
drag, startPoint x: 286, startPoint y: 242, endPoint x: 165, endPoint y: 224, distance: 122.4
click at [165, 224] on div "Workflow Set Inputs Inputs Search Knowledge Base Learn KB Search Step 48 Search…" at bounding box center [463, 268] width 869 height 479
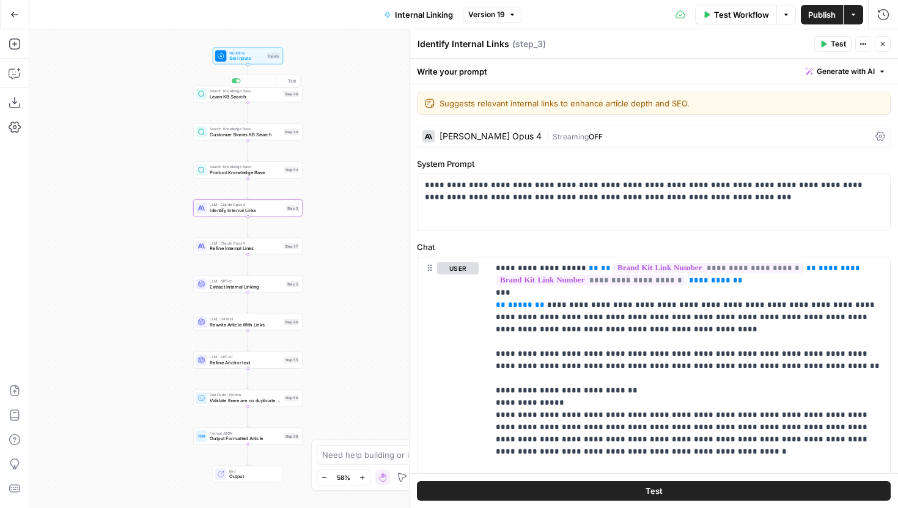
click at [268, 61] on div "Workflow Set Inputs Inputs" at bounding box center [247, 56] width 65 height 12
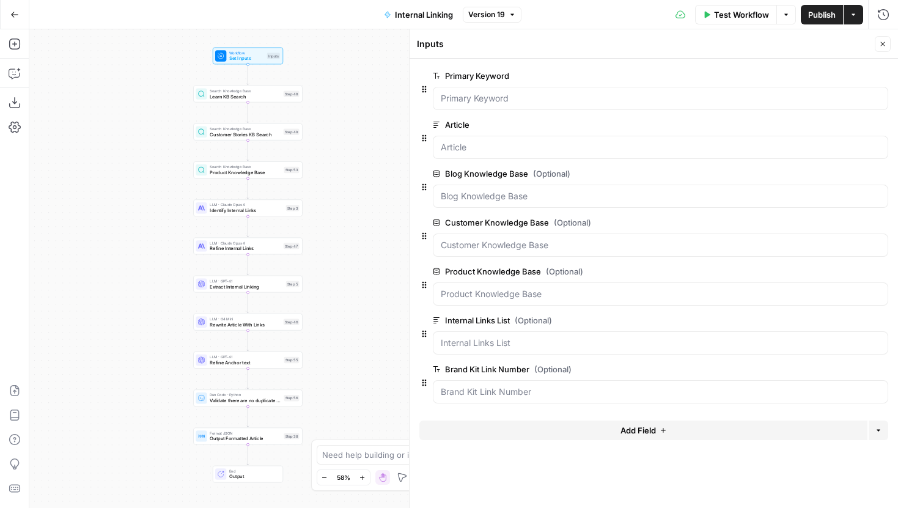
click at [885, 37] on button "Close" at bounding box center [883, 44] width 16 height 16
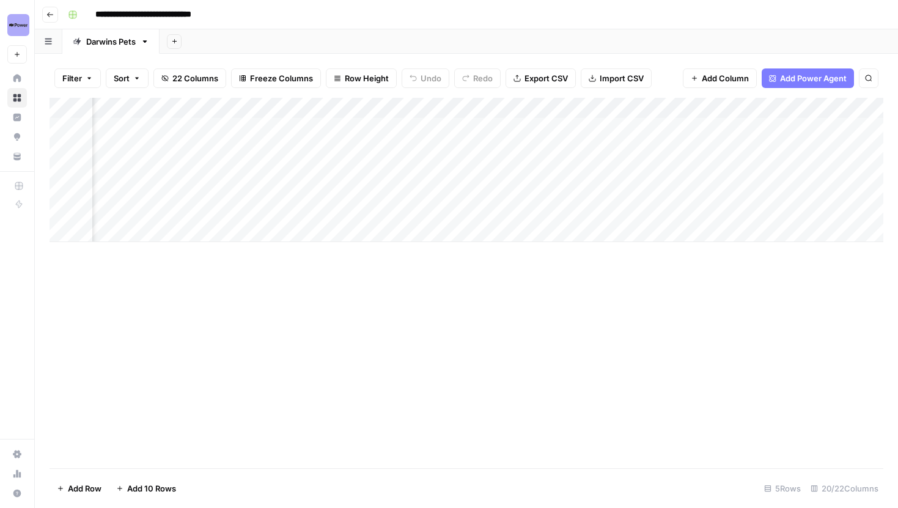
scroll to position [0, 1392]
click at [265, 102] on div "Add Column" at bounding box center [467, 170] width 834 height 144
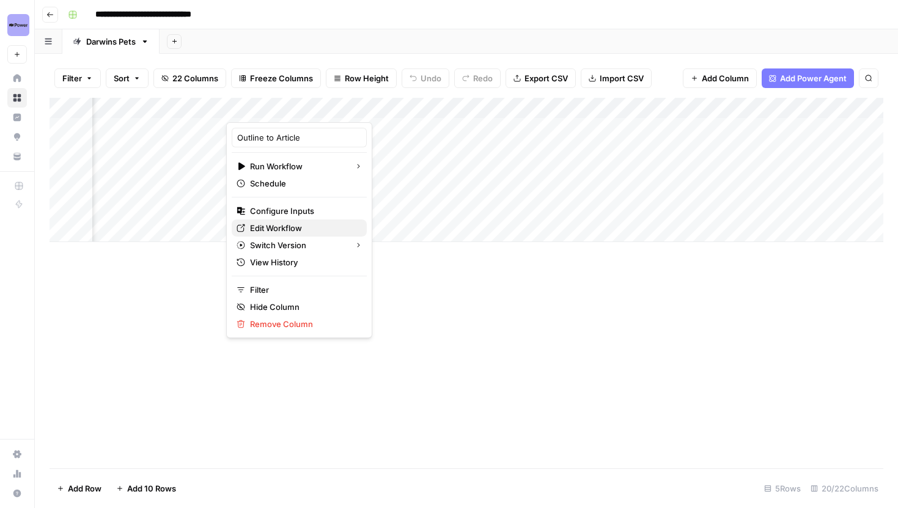
click at [288, 229] on span "Edit Workflow" at bounding box center [303, 228] width 107 height 12
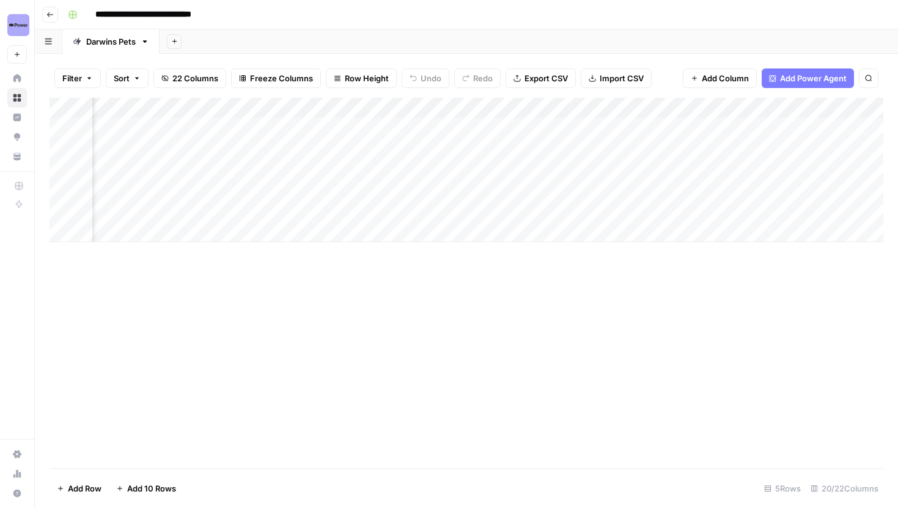
scroll to position [0, 506]
click at [191, 78] on span "22 Columns" at bounding box center [195, 78] width 46 height 12
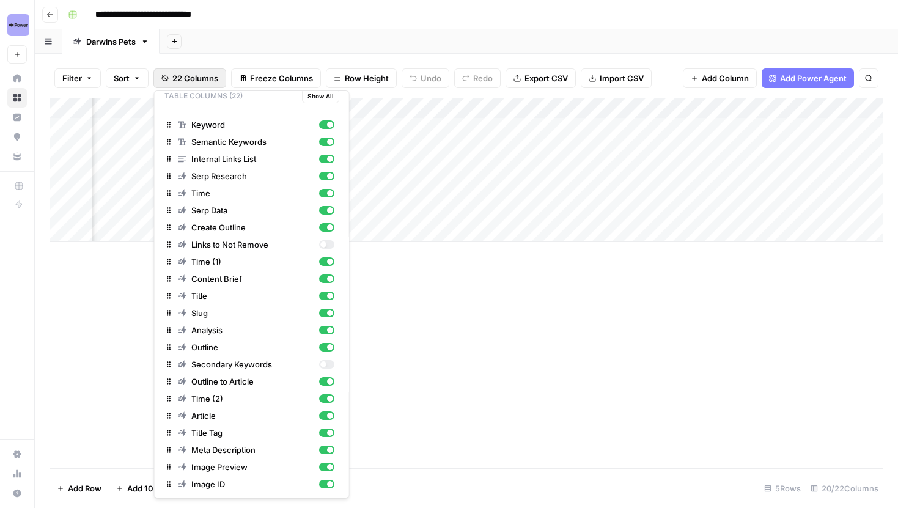
scroll to position [0, 0]
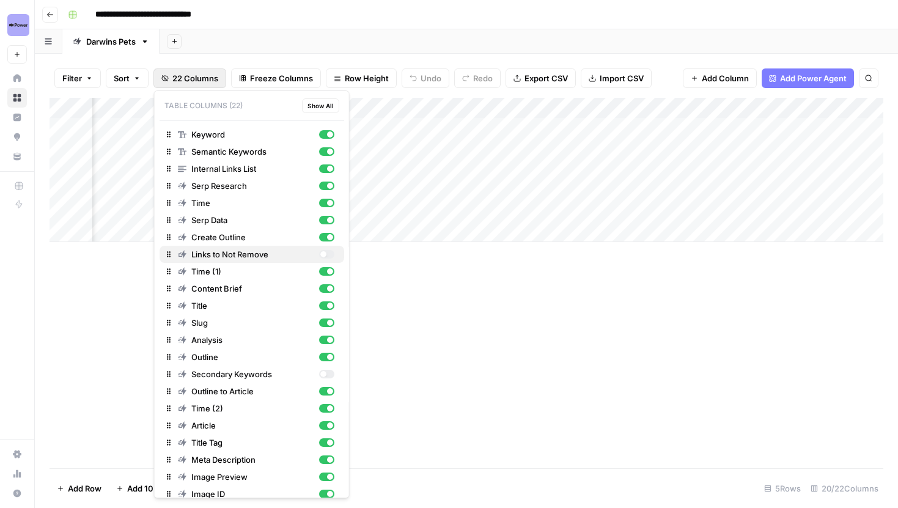
click at [322, 253] on div "button" at bounding box center [323, 254] width 6 height 6
click at [329, 252] on div "button" at bounding box center [330, 254] width 6 height 6
click at [418, 301] on div "Add Column" at bounding box center [467, 283] width 834 height 370
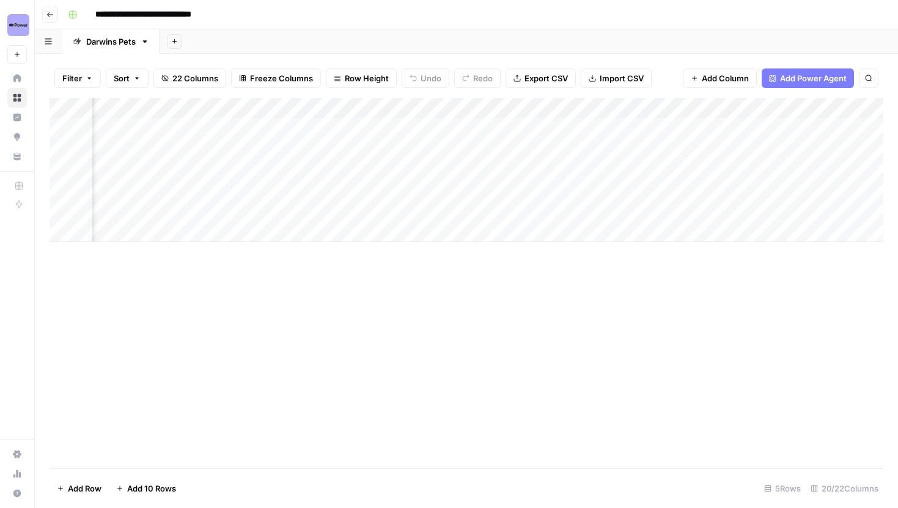
scroll to position [0, 655]
click at [230, 106] on div "Add Column" at bounding box center [467, 170] width 834 height 144
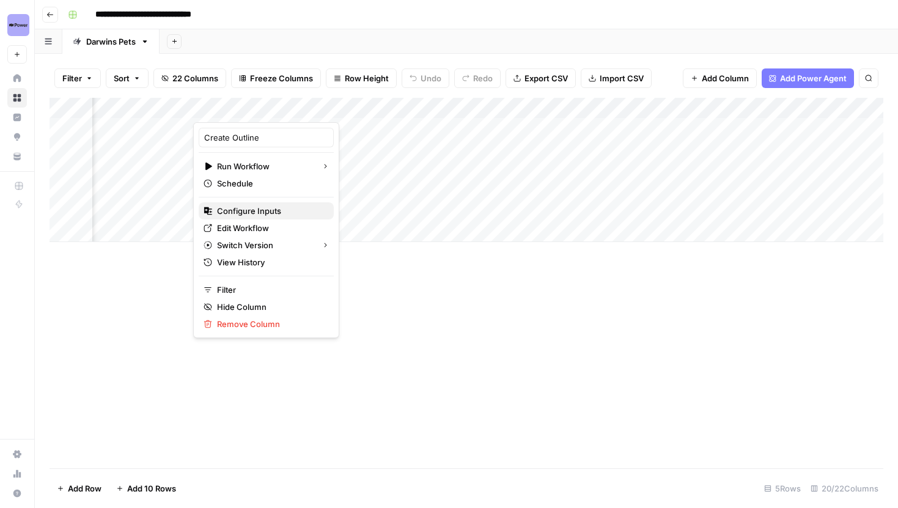
click at [251, 212] on span "Configure Inputs" at bounding box center [270, 211] width 107 height 12
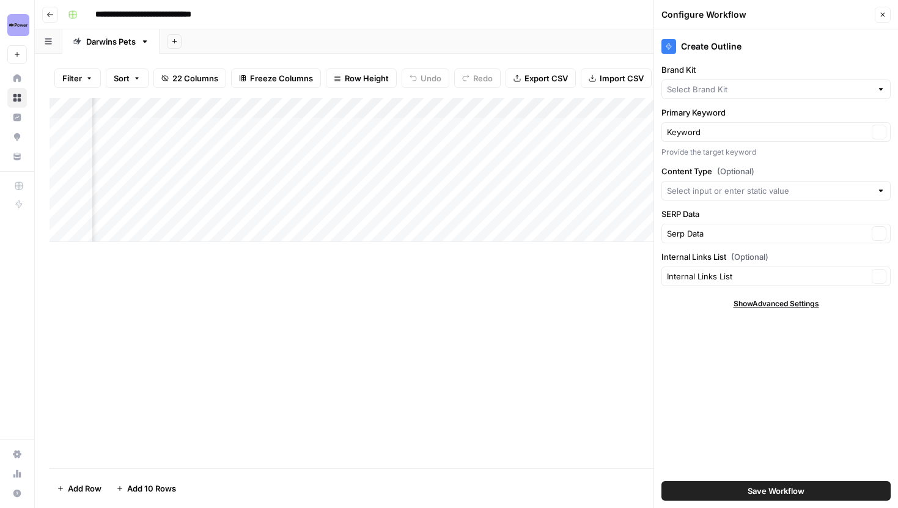
type input "Darwin's Pet Food"
click at [883, 13] on icon "button" at bounding box center [882, 14] width 7 height 7
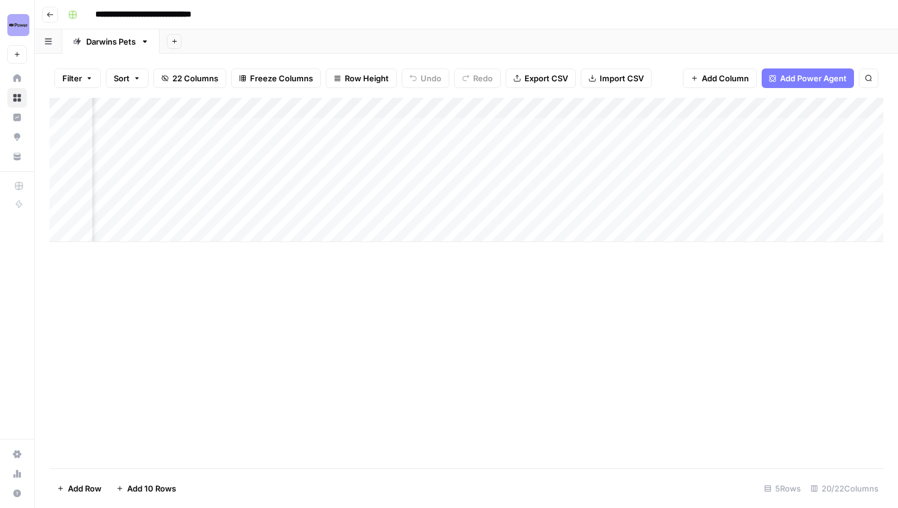
scroll to position [0, 674]
click at [183, 86] on button "22 Columns" at bounding box center [189, 78] width 73 height 20
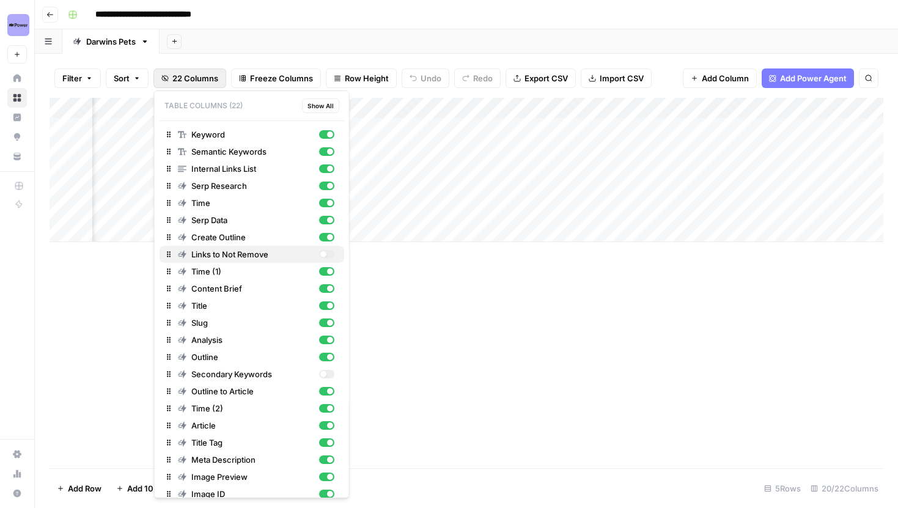
click at [325, 255] on div "button" at bounding box center [323, 254] width 6 height 6
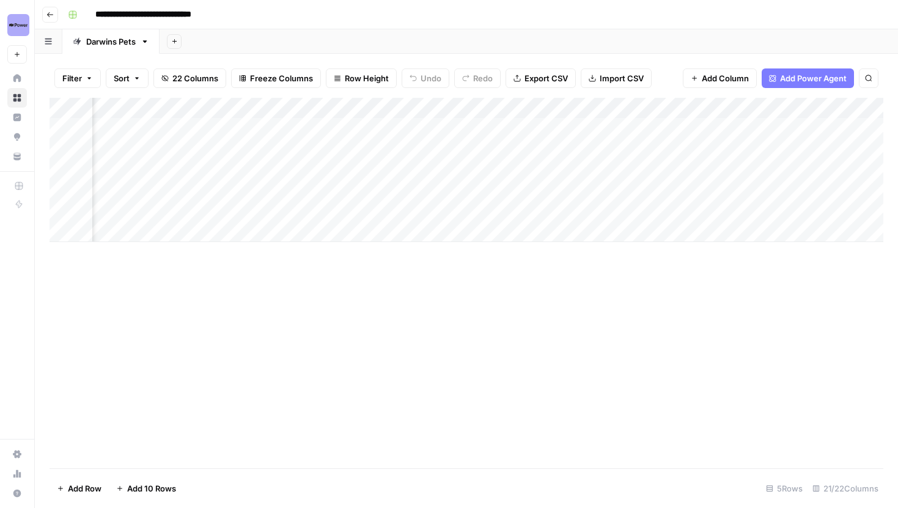
click at [440, 310] on div "Add Column" at bounding box center [467, 283] width 834 height 370
click at [367, 129] on div "Add Column" at bounding box center [467, 170] width 834 height 144
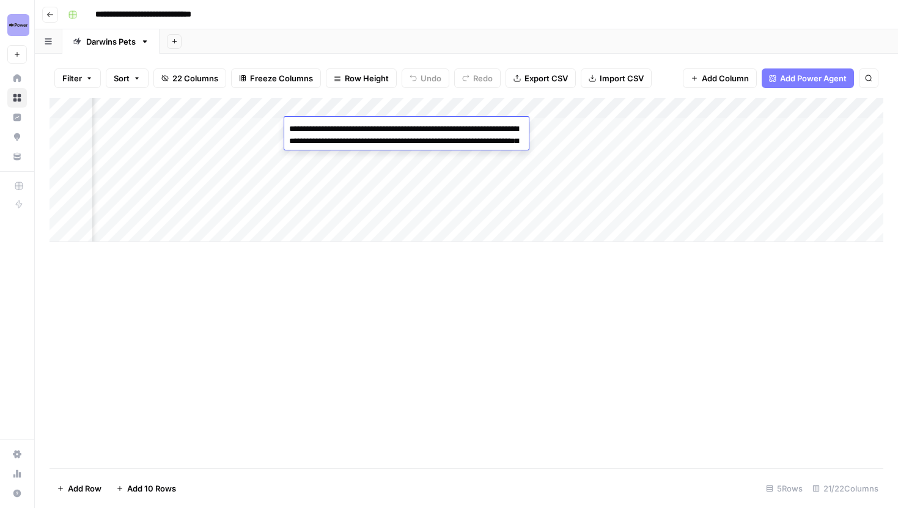
click at [364, 263] on div "Add Column" at bounding box center [467, 283] width 834 height 370
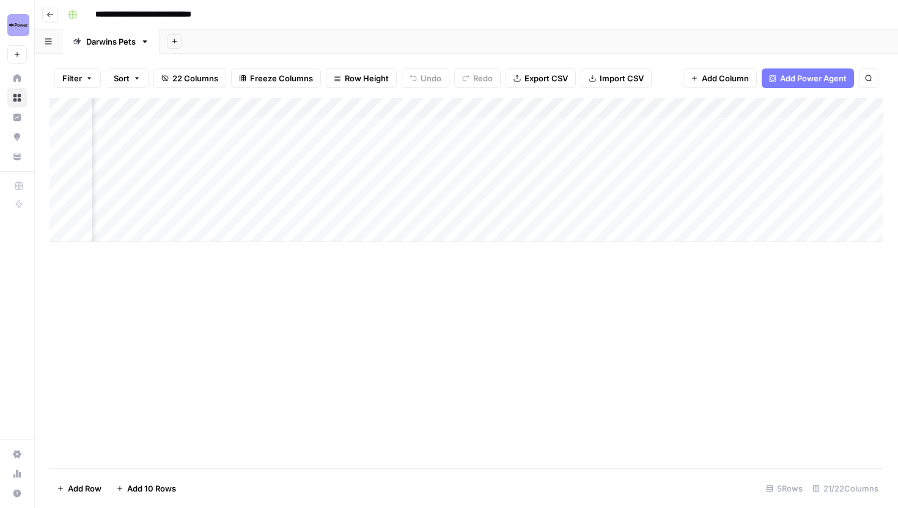
click at [361, 143] on div "Add Column" at bounding box center [467, 170] width 834 height 144
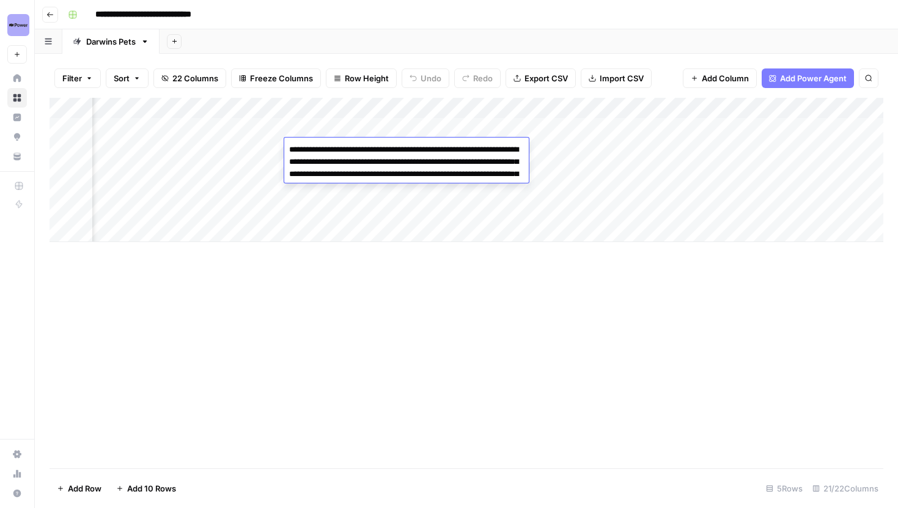
click at [375, 337] on div "Add Column" at bounding box center [467, 283] width 834 height 370
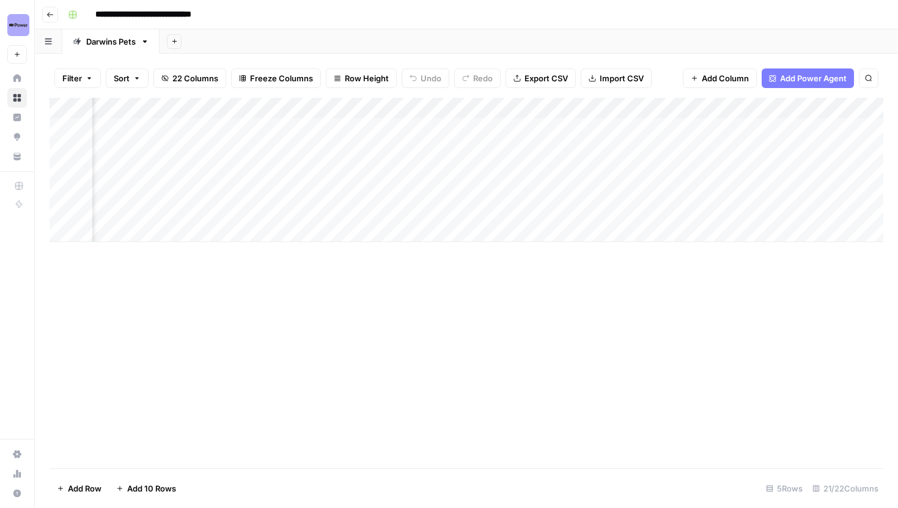
scroll to position [0, 475]
click at [552, 169] on div "Add Column" at bounding box center [467, 170] width 834 height 144
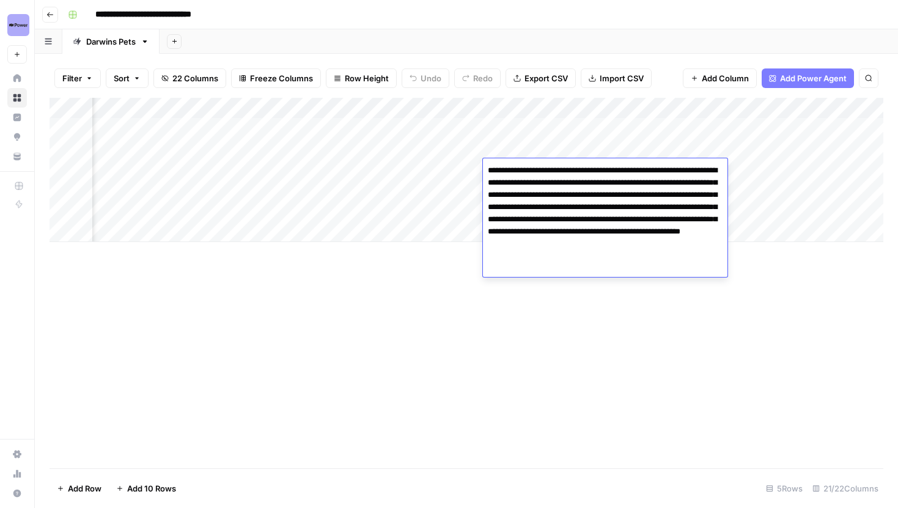
scroll to position [0, 177]
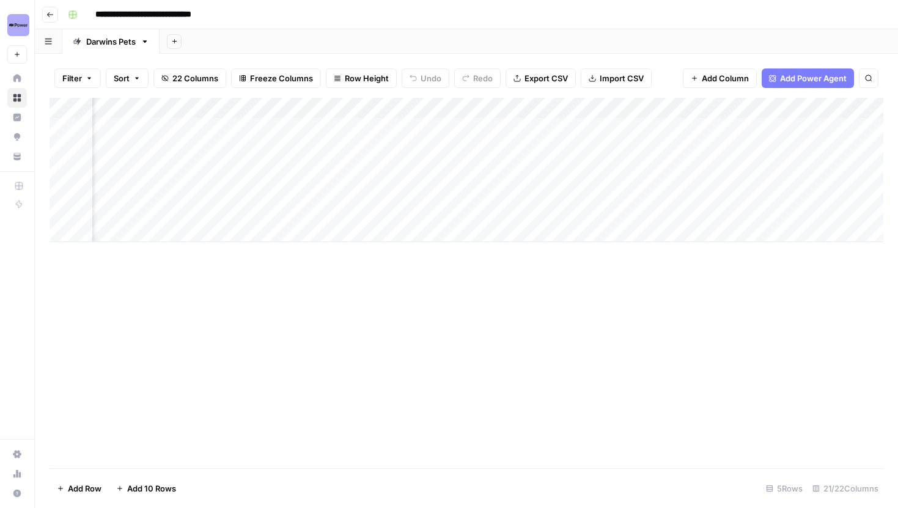
click at [807, 129] on div "Add Column" at bounding box center [467, 170] width 834 height 144
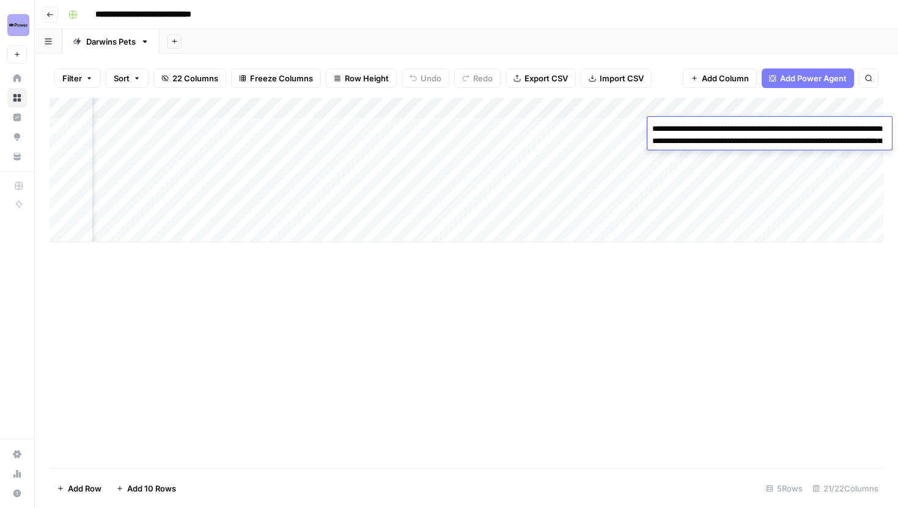
click at [760, 305] on div "Add Column" at bounding box center [467, 283] width 834 height 370
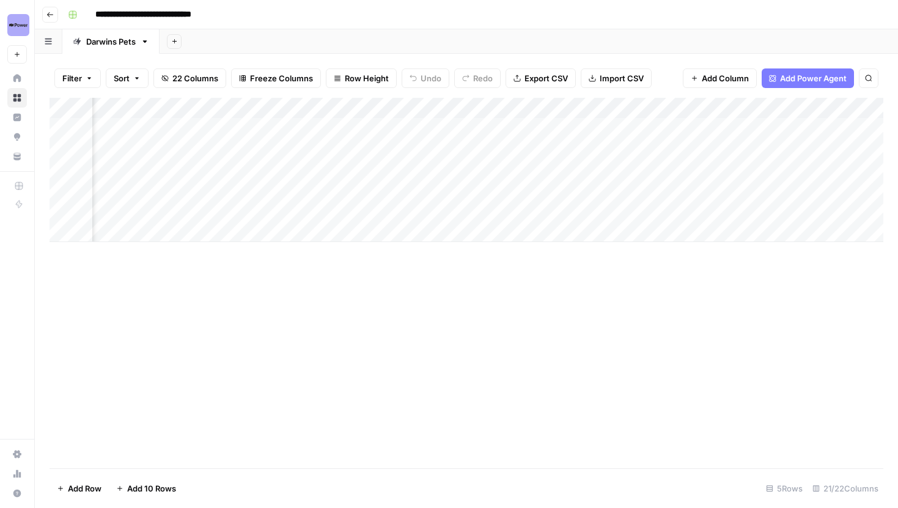
scroll to position [0, 320]
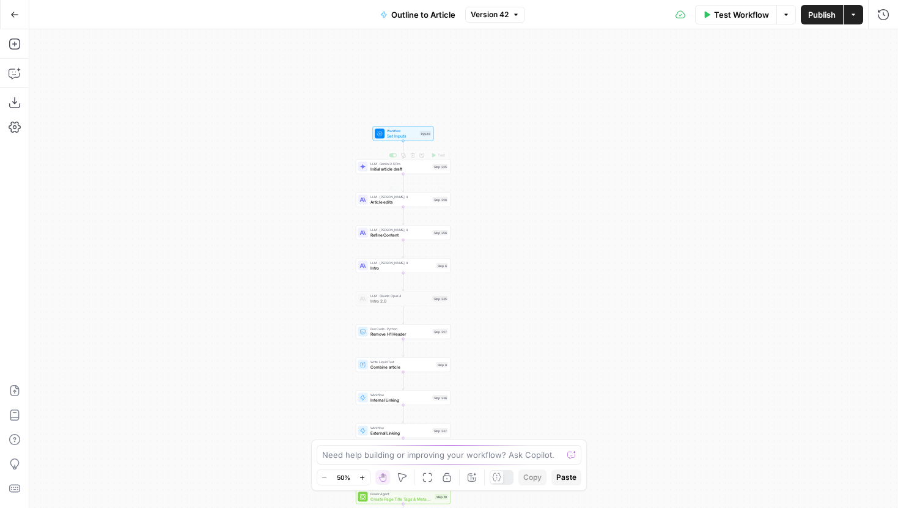
drag, startPoint x: 337, startPoint y: 103, endPoint x: 240, endPoint y: 253, distance: 179.1
click at [240, 253] on div "Workflow Set Inputs Inputs LLM · Gemini 2.5 Pro Initial article draft Step 225 …" at bounding box center [463, 268] width 869 height 479
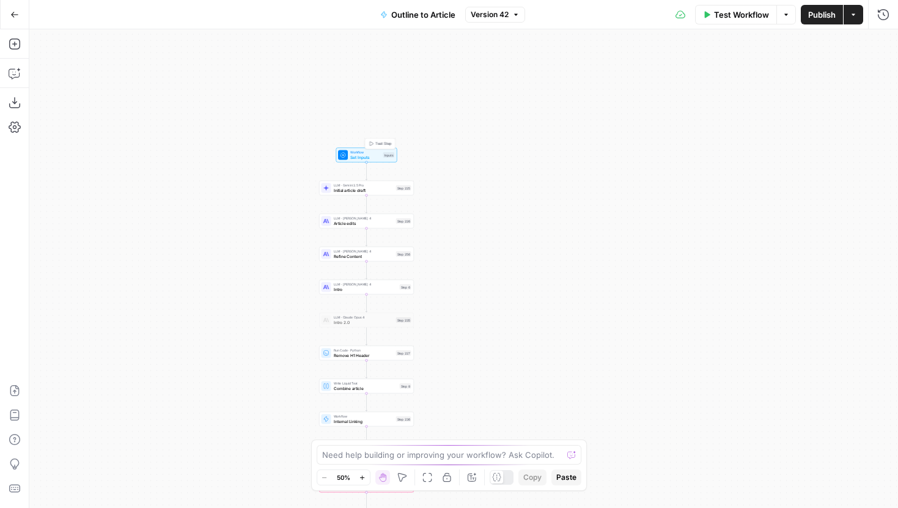
click at [358, 155] on span "Set Inputs" at bounding box center [365, 157] width 31 height 6
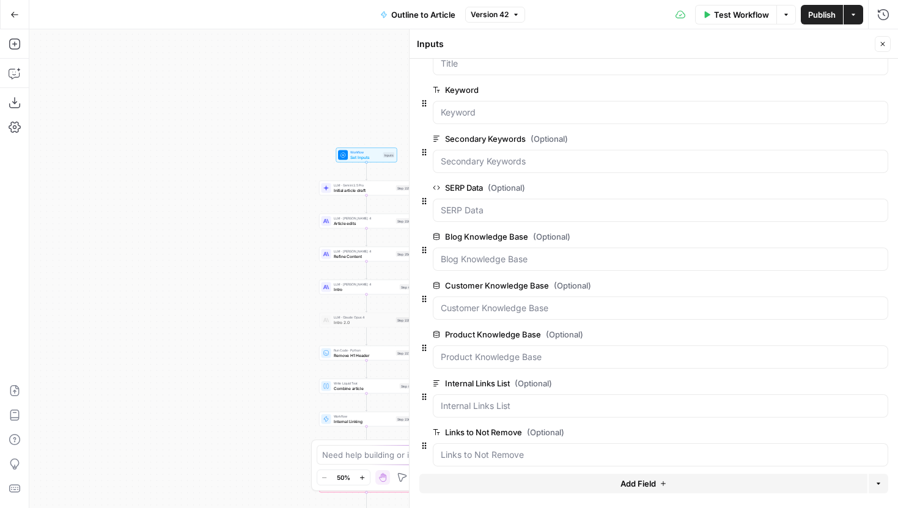
scroll to position [142, 0]
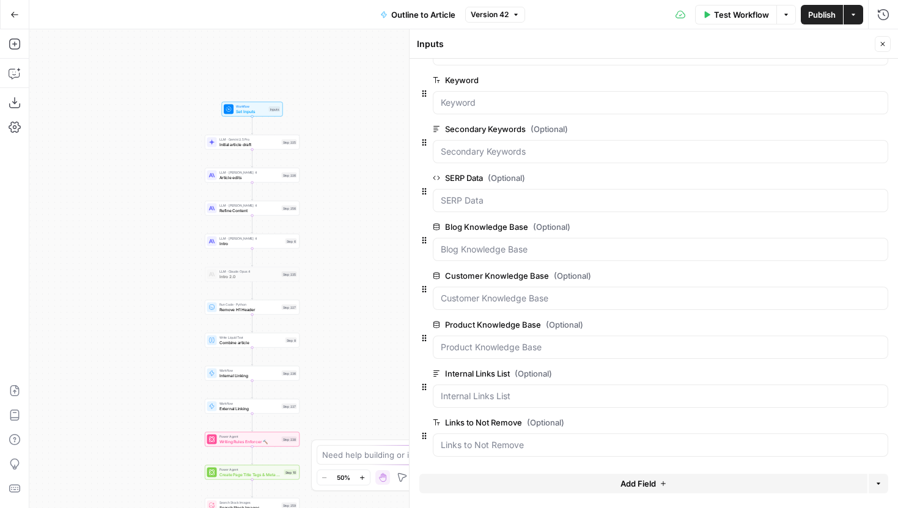
drag, startPoint x: 238, startPoint y: 270, endPoint x: 123, endPoint y: 223, distance: 124.0
click at [123, 223] on div "Workflow Set Inputs Inputs LLM · Gemini 2.5 Pro Initial article draft Step 225 …" at bounding box center [463, 268] width 869 height 479
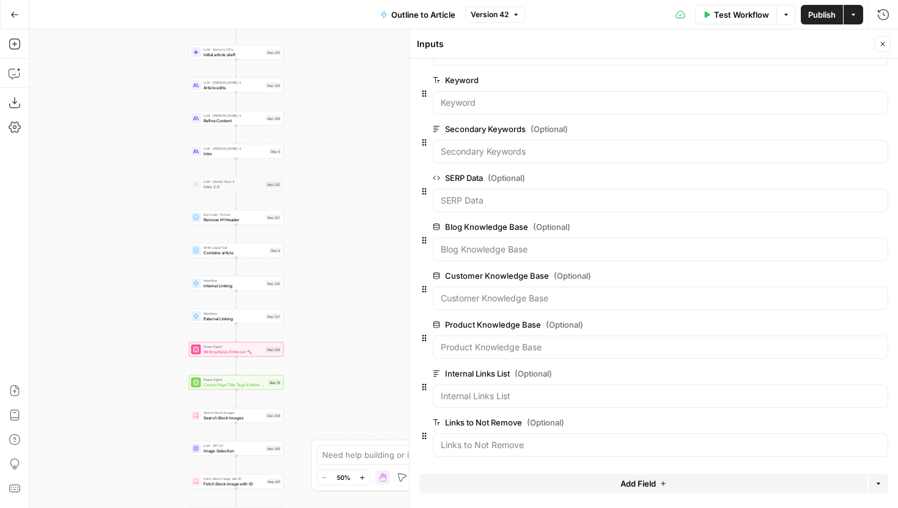
drag, startPoint x: 345, startPoint y: 334, endPoint x: 315, endPoint y: 209, distance: 128.8
click at [315, 209] on div "Workflow Set Inputs Inputs LLM · Gemini 2.5 Pro Initial article draft Step 225 …" at bounding box center [463, 268] width 869 height 479
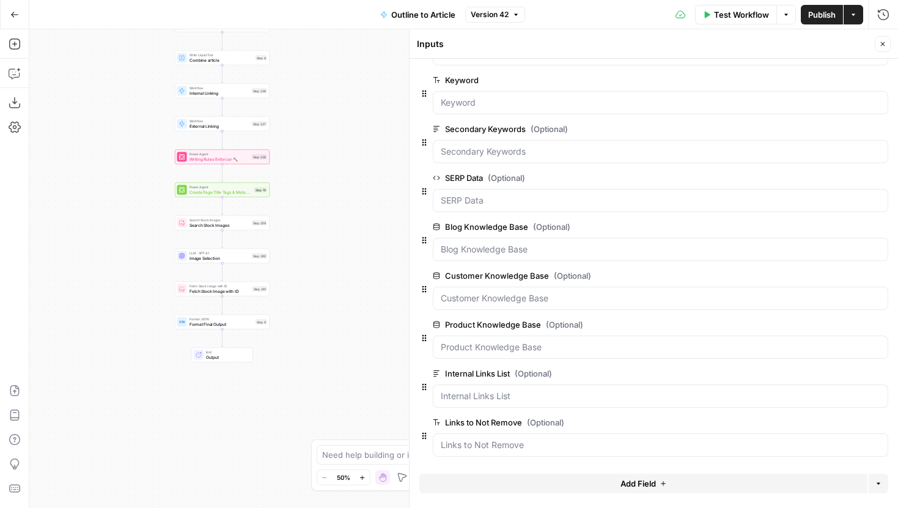
drag, startPoint x: 333, startPoint y: 352, endPoint x: 333, endPoint y: 166, distance: 186.4
click at [333, 166] on div "Workflow Set Inputs Inputs LLM · Gemini 2.5 Pro Initial article draft Step 225 …" at bounding box center [463, 268] width 869 height 479
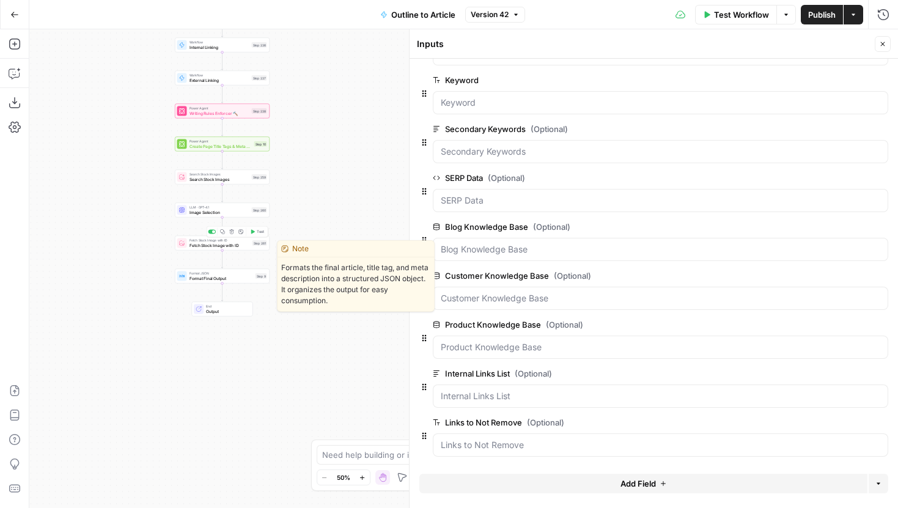
click at [243, 279] on span "Format Final Output" at bounding box center [221, 278] width 64 height 6
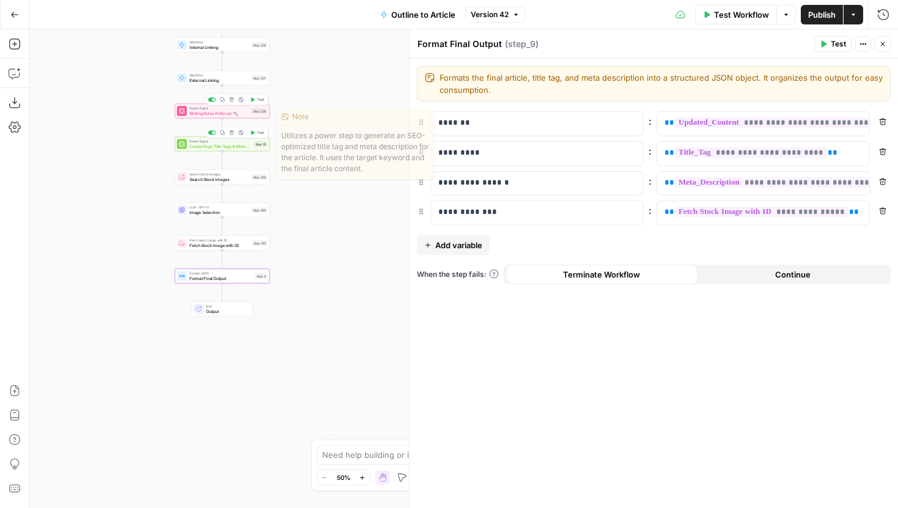
click at [245, 116] on span "Writing Rules Enforcer 🔨" at bounding box center [219, 113] width 60 height 6
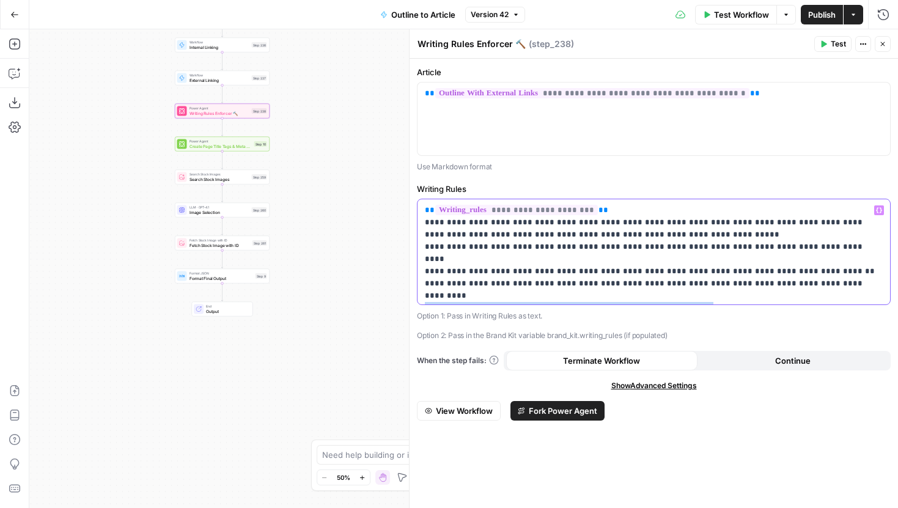
drag, startPoint x: 498, startPoint y: 295, endPoint x: 418, endPoint y: 284, distance: 80.7
click at [418, 284] on div "**********" at bounding box center [654, 252] width 473 height 106
copy p "**********"
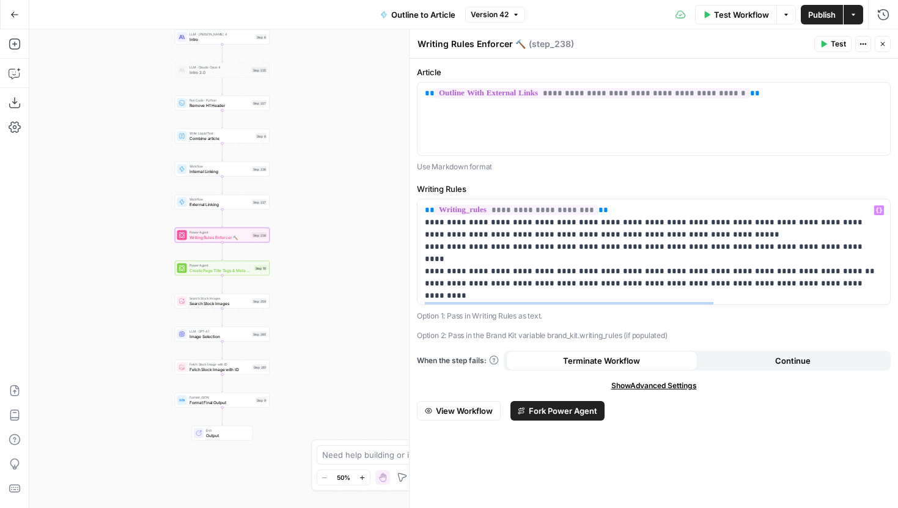
drag, startPoint x: 329, startPoint y: 95, endPoint x: 328, endPoint y: 324, distance: 229.2
click at [328, 324] on div "Workflow Set Inputs Inputs LLM · Gemini 2.5 Pro Initial article draft Step 225 …" at bounding box center [463, 268] width 869 height 479
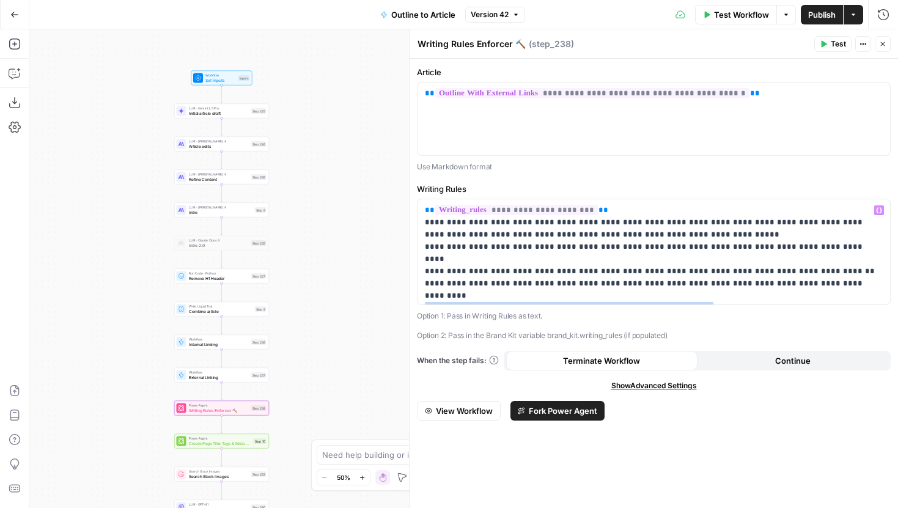
drag, startPoint x: 333, startPoint y: 166, endPoint x: 333, endPoint y: 191, distance: 25.1
click at [333, 191] on div "Workflow Set Inputs Inputs LLM · Gemini 2.5 Pro Initial article draft Step 225 …" at bounding box center [463, 268] width 869 height 479
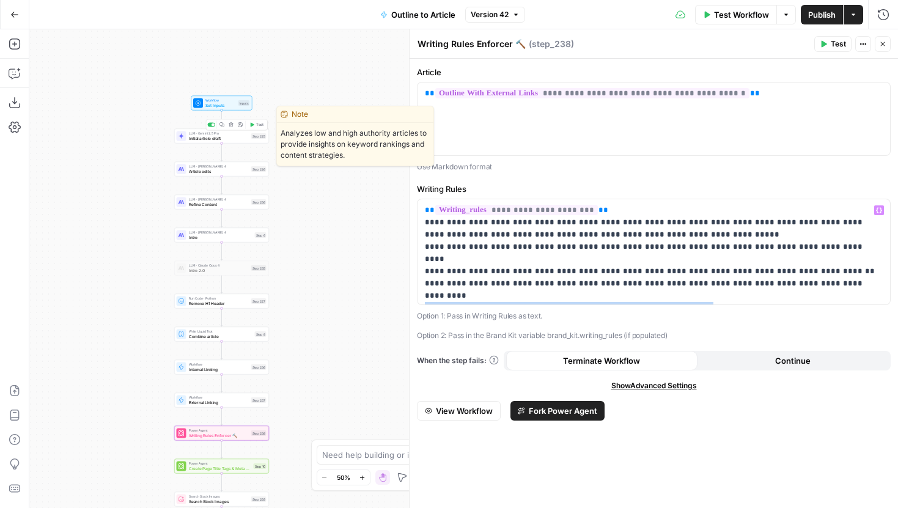
click at [246, 140] on span "Initial article draft" at bounding box center [219, 138] width 60 height 6
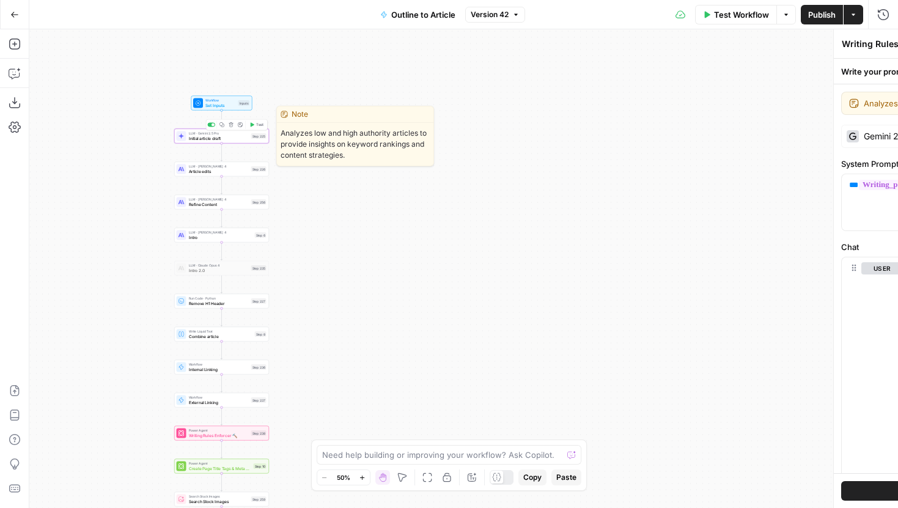
type textarea "Initial article draft"
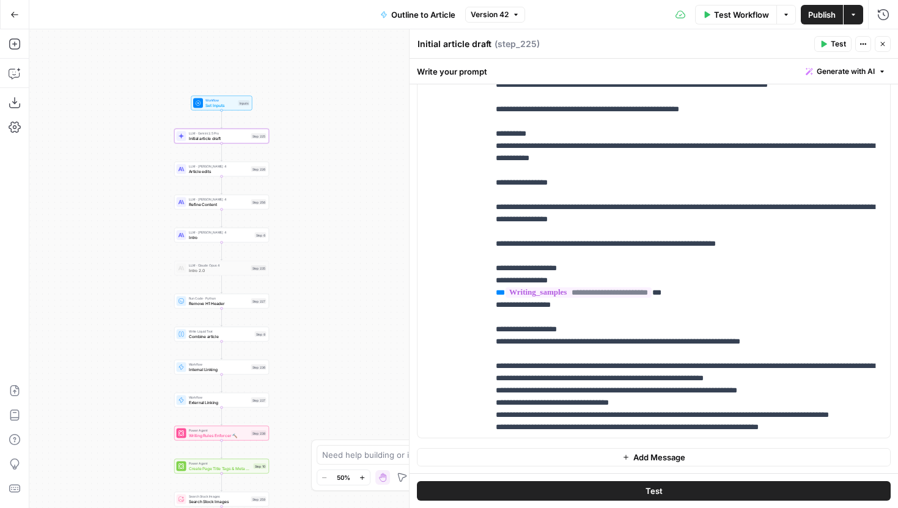
scroll to position [539, 0]
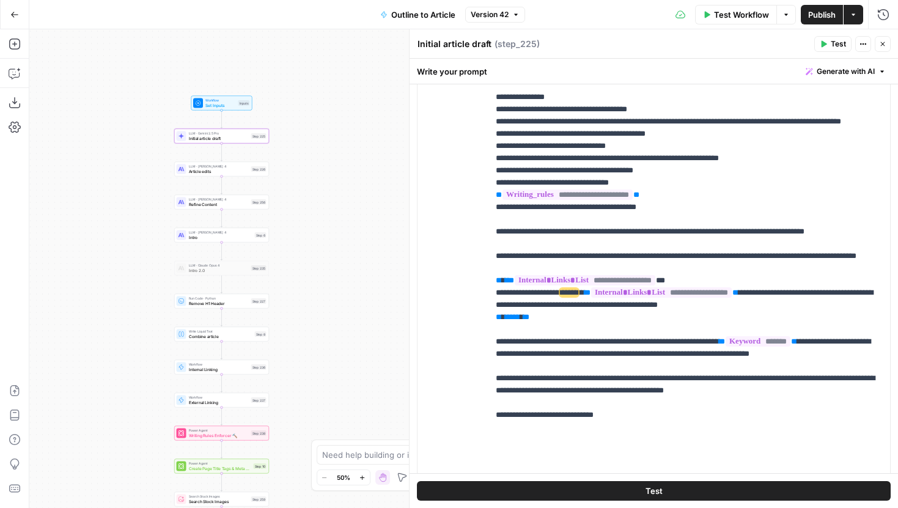
scroll to position [889, 0]
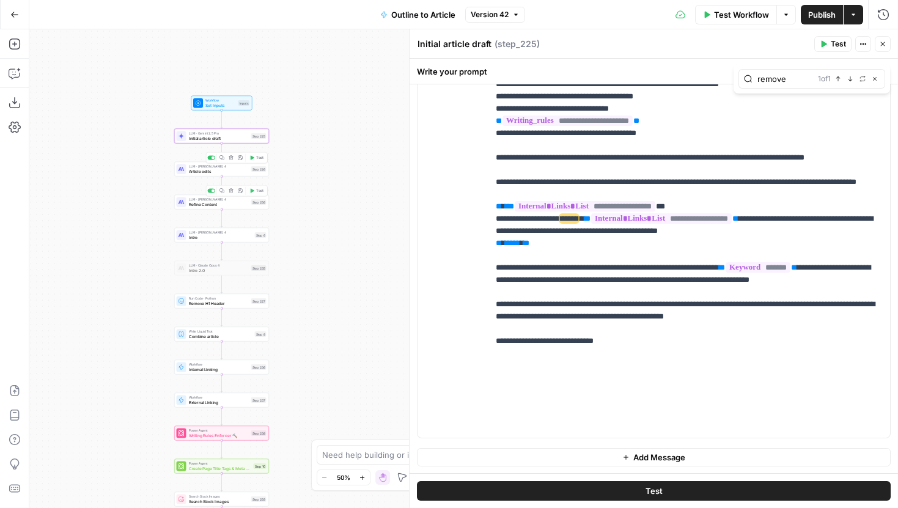
type input "remove"
click at [241, 169] on span "Article edits" at bounding box center [219, 171] width 60 height 6
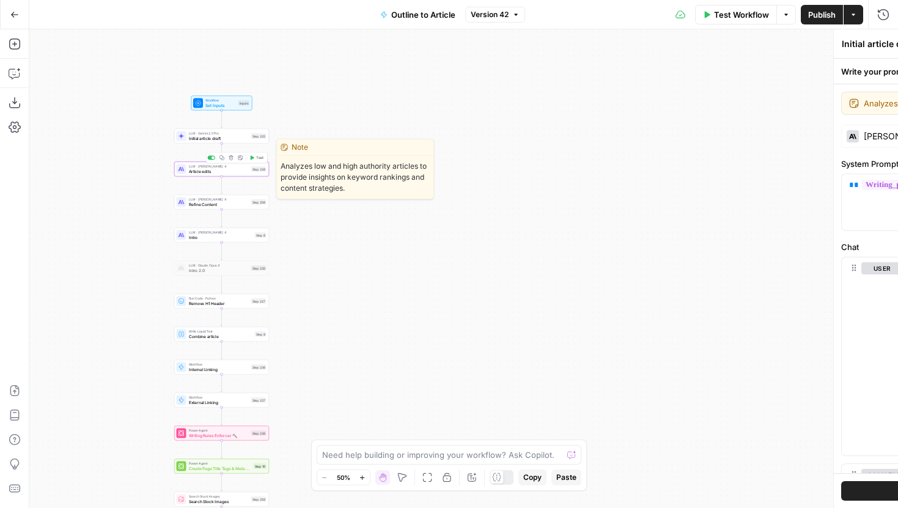
type textarea "Article edits"
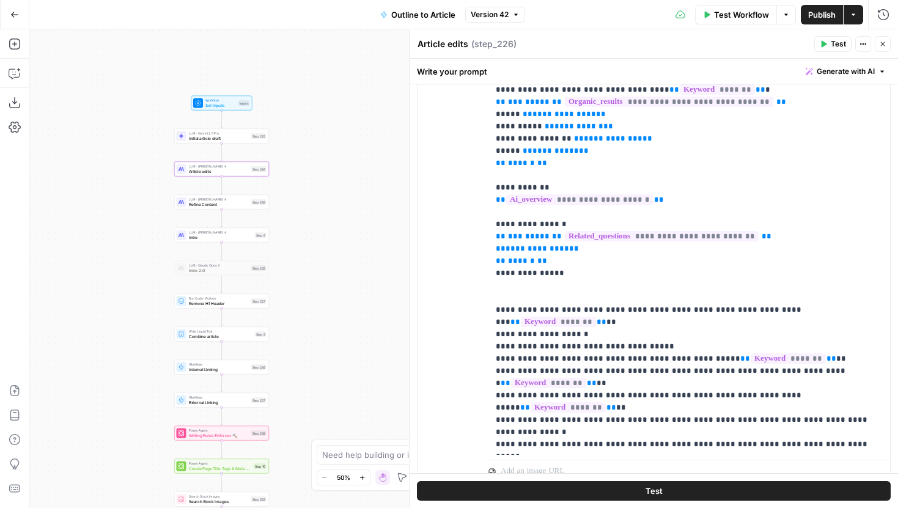
scroll to position [2, 0]
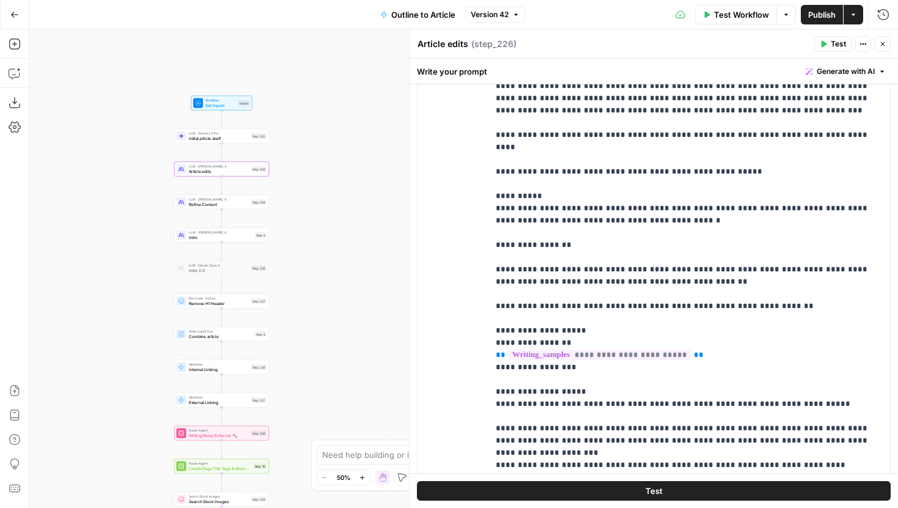
scroll to position [15, 0]
click at [637, 295] on p "**********" at bounding box center [689, 427] width 387 height 917
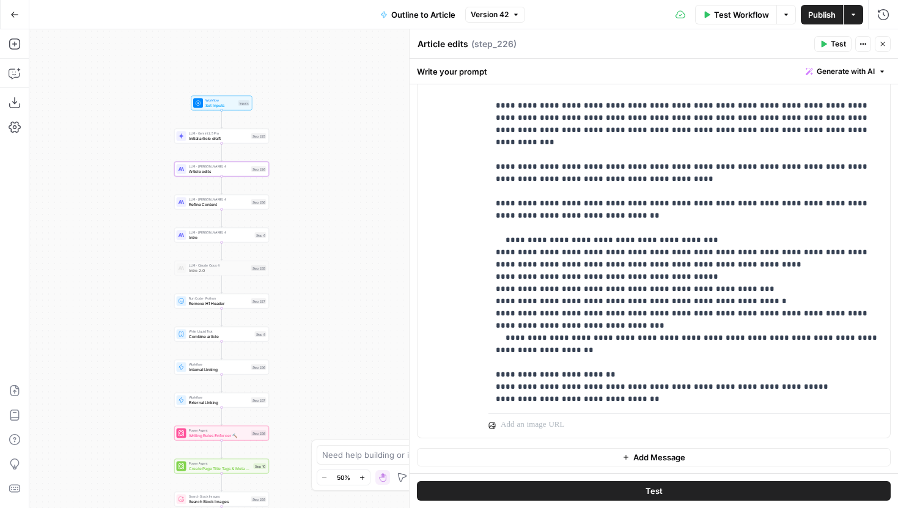
scroll to position [32, 0]
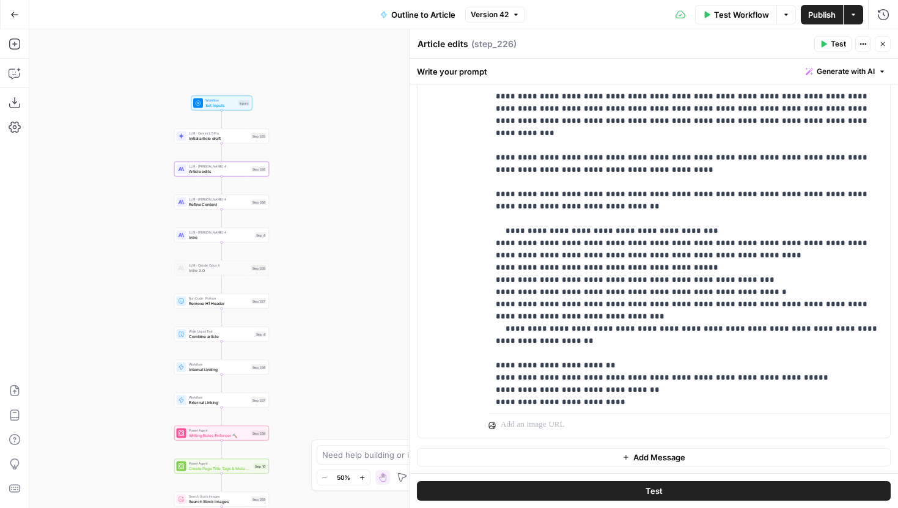
type input "remove"
click at [693, 350] on p "**********" at bounding box center [689, 237] width 387 height 709
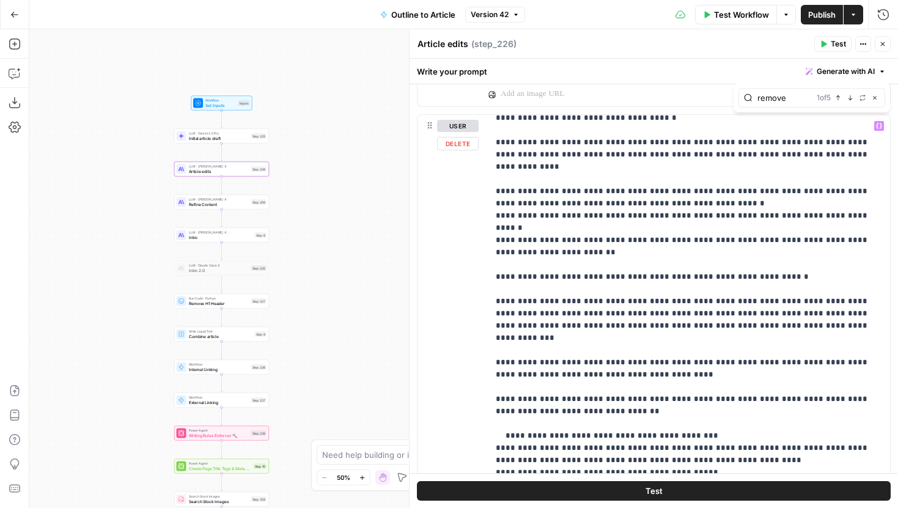
type input "remove"
click at [850, 97] on icon "button" at bounding box center [850, 97] width 4 height 5
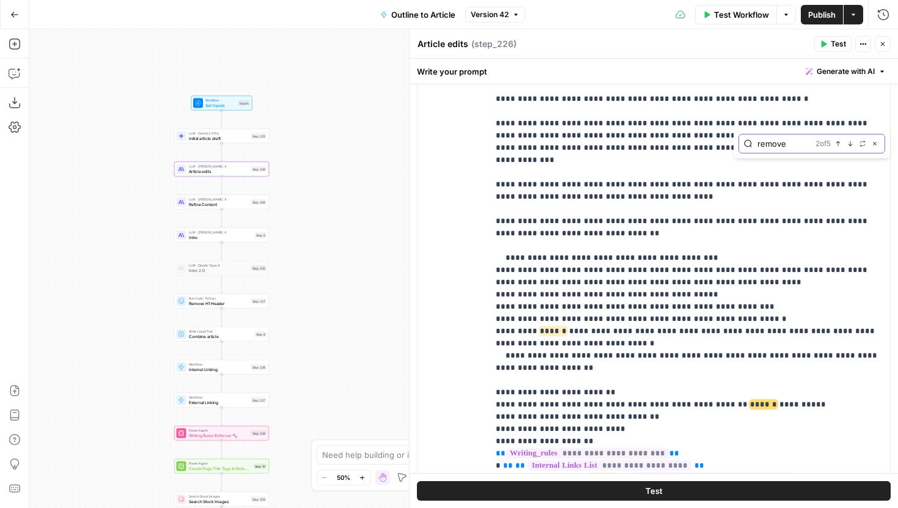
scroll to position [221, 0]
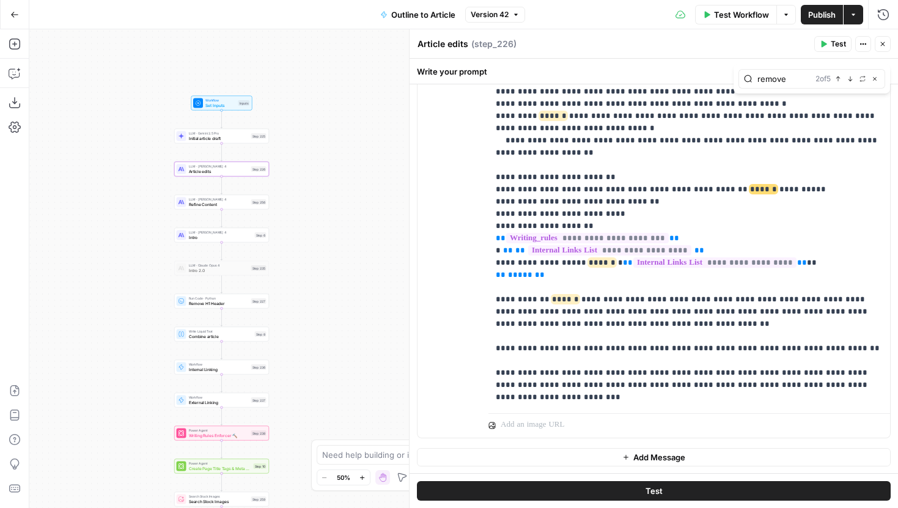
click at [231, 103] on span "Set Inputs" at bounding box center [220, 105] width 31 height 6
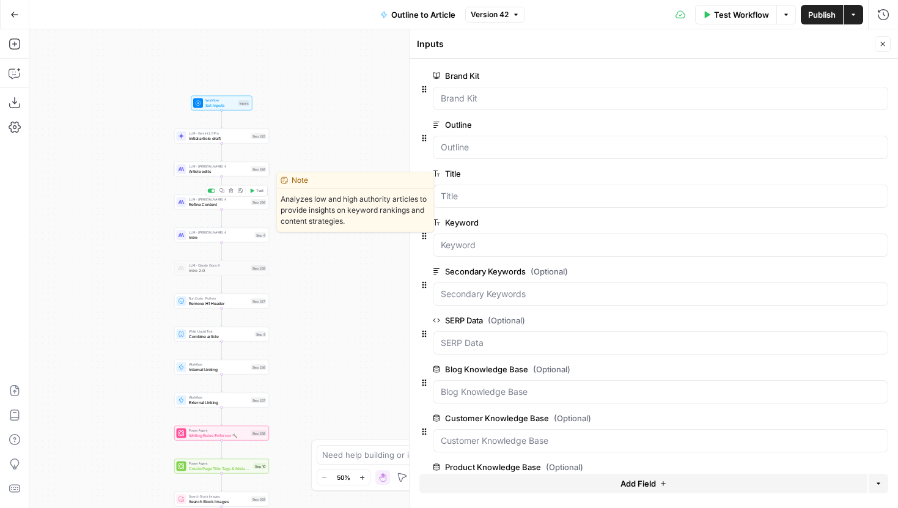
click at [237, 201] on span "Refine Content" at bounding box center [219, 204] width 60 height 6
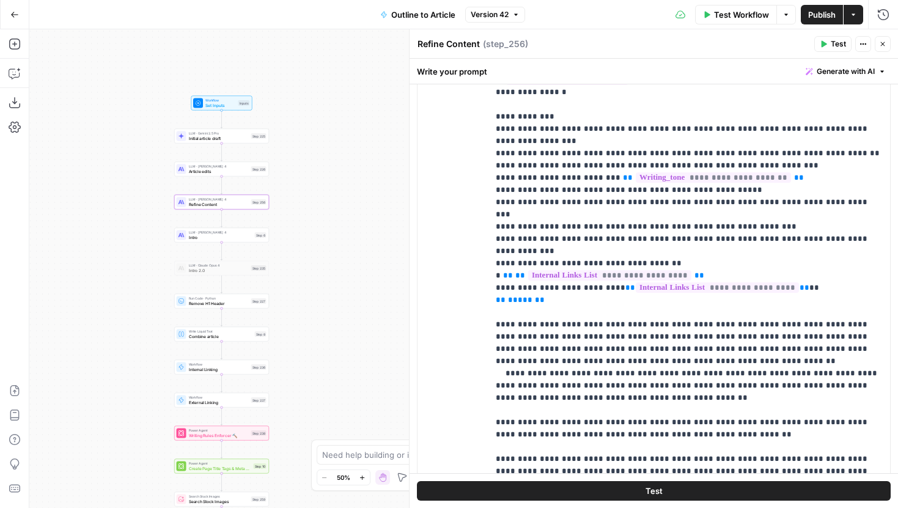
scroll to position [2427, 0]
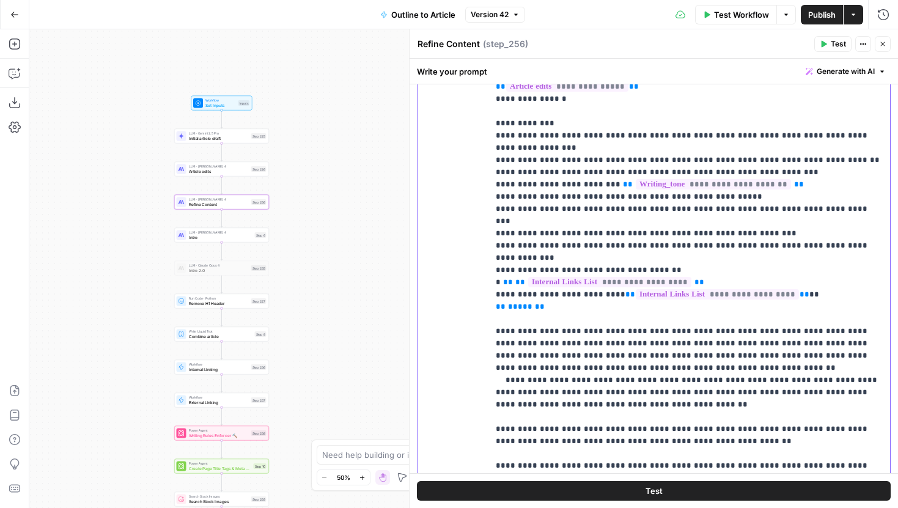
click at [688, 235] on p "**********" at bounding box center [689, 264] width 387 height 465
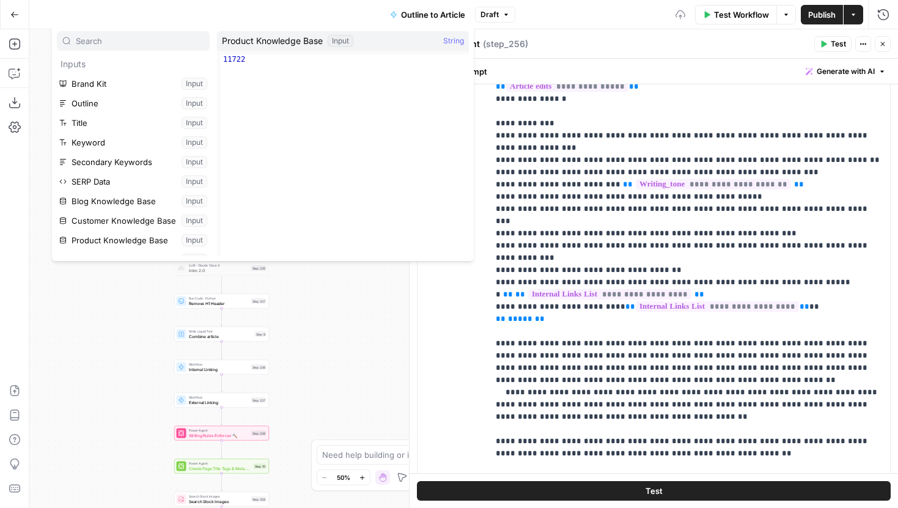
scroll to position [75, 0]
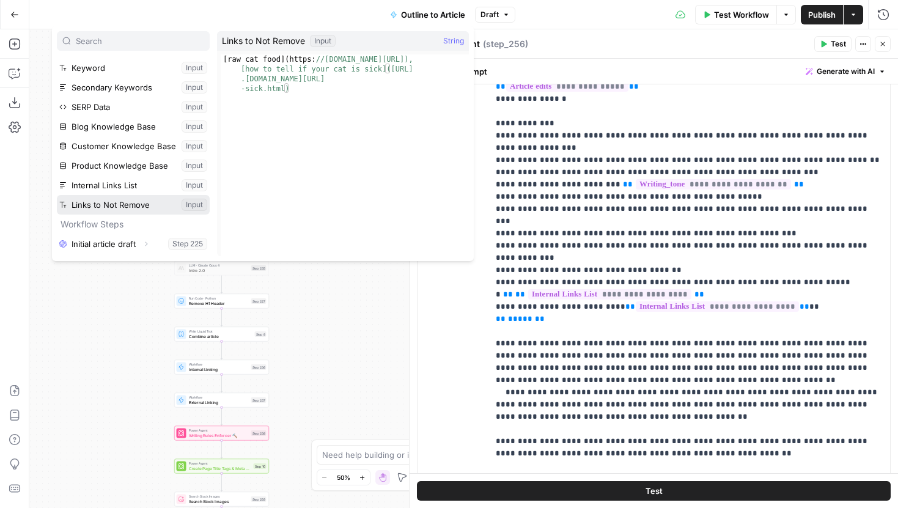
click at [139, 204] on button "Select variable Links to Not Remove" at bounding box center [133, 205] width 153 height 20
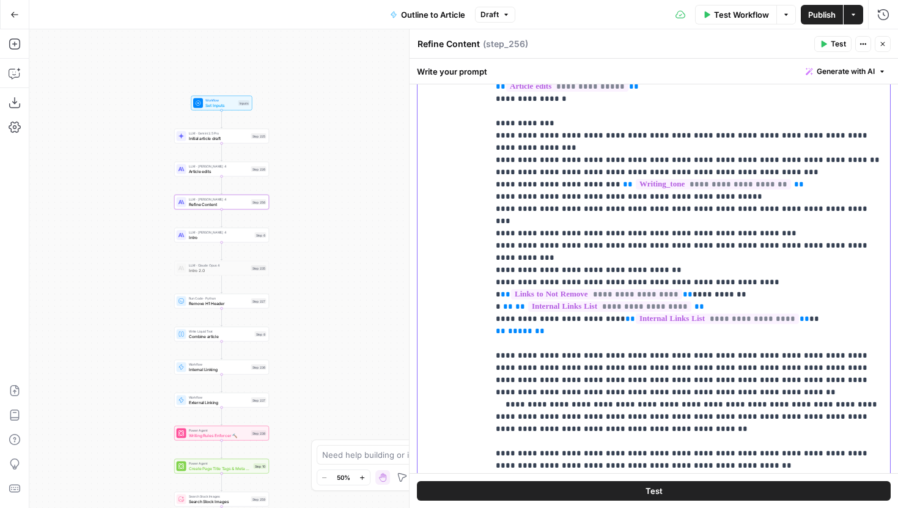
drag, startPoint x: 619, startPoint y: 289, endPoint x: 484, endPoint y: 272, distance: 136.2
click at [484, 271] on div "**********" at bounding box center [654, 290] width 473 height 527
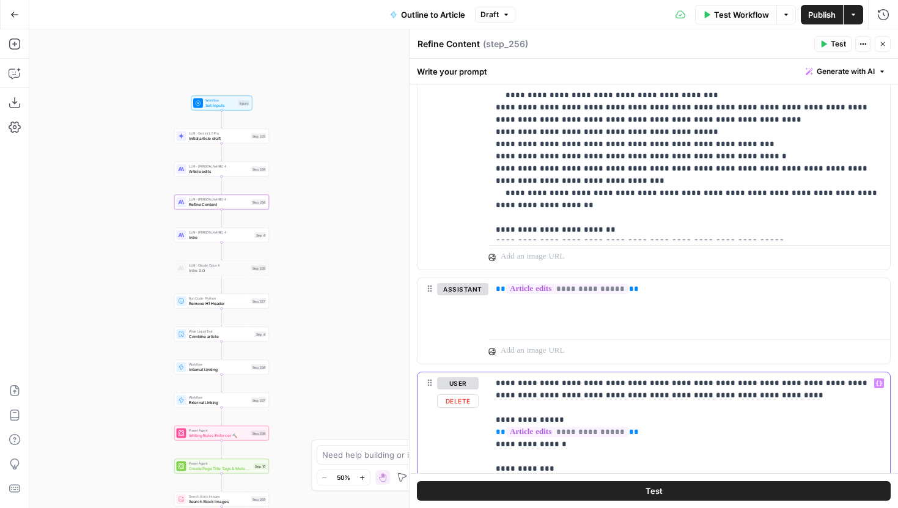
scroll to position [1864, 0]
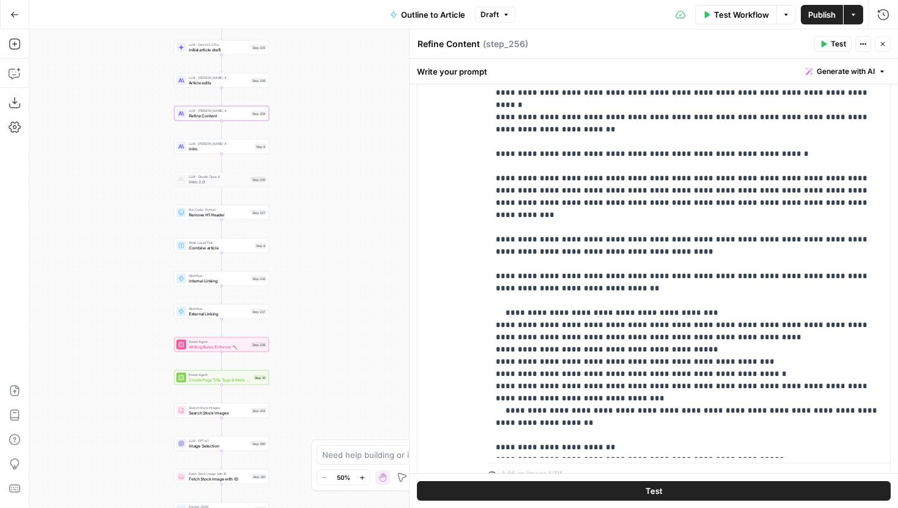
drag, startPoint x: 322, startPoint y: 322, endPoint x: 322, endPoint y: 234, distance: 88.6
click at [322, 234] on div "Workflow Set Inputs Inputs LLM · Gemini 2.5 Pro Initial article draft Step 225 …" at bounding box center [463, 268] width 869 height 479
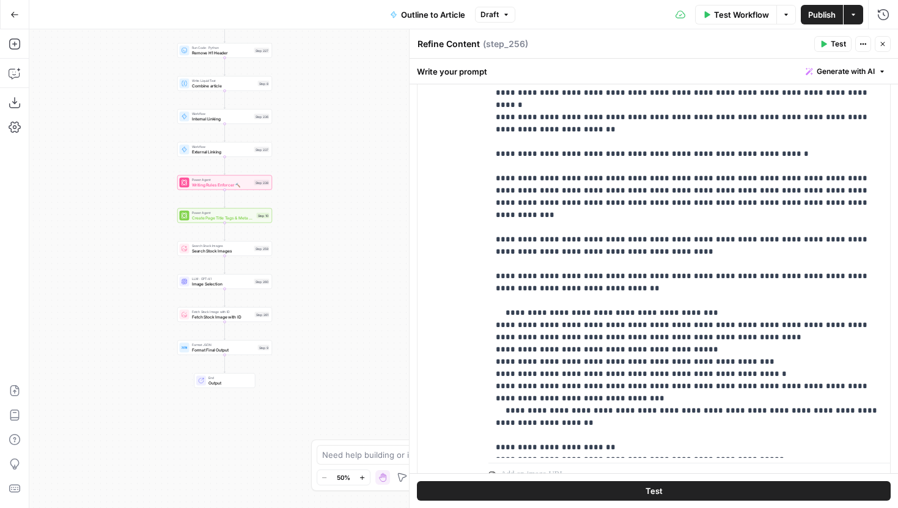
drag, startPoint x: 333, startPoint y: 342, endPoint x: 336, endPoint y: 177, distance: 164.5
click at [336, 177] on div "Workflow Set Inputs Inputs LLM · Gemini 2.5 Pro Initial article draft Step 225 …" at bounding box center [463, 268] width 869 height 479
click at [250, 181] on span "Writing Rules Enforcer 🔨" at bounding box center [222, 182] width 60 height 6
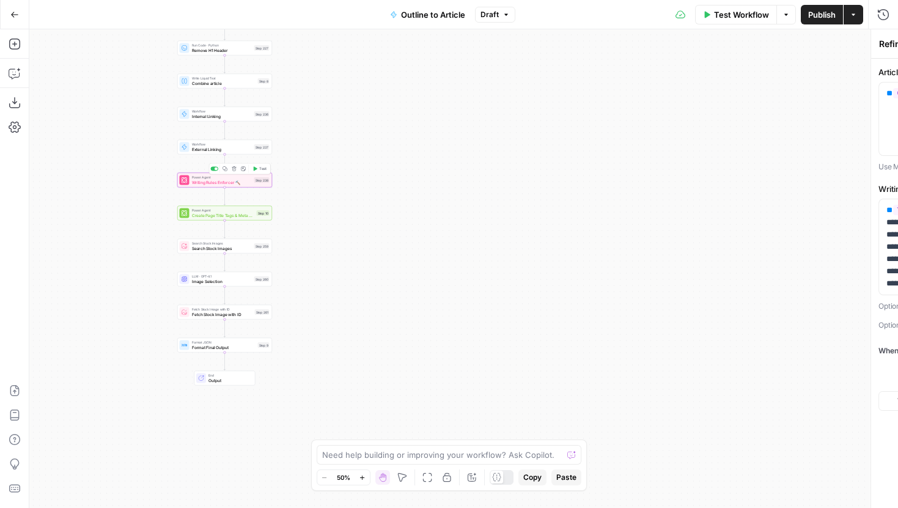
type textarea "Writing Rules Enforcer 🔨"
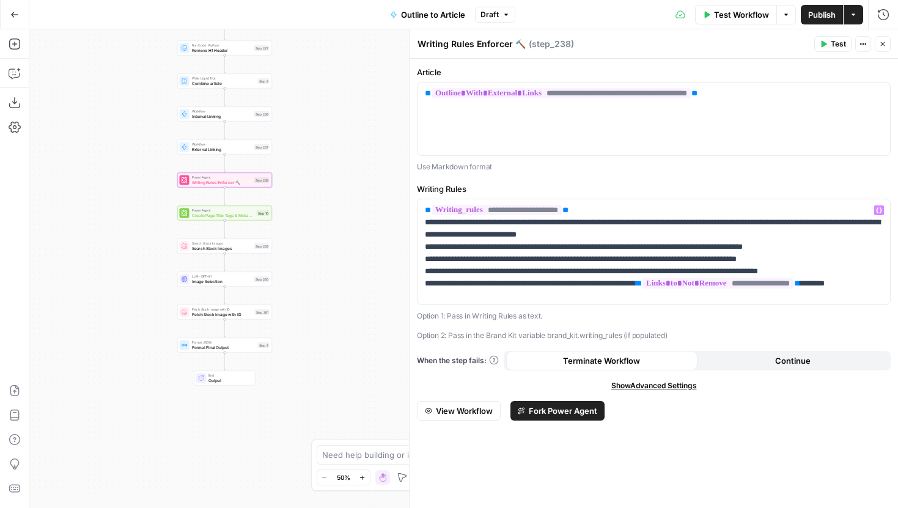
scroll to position [2, 0]
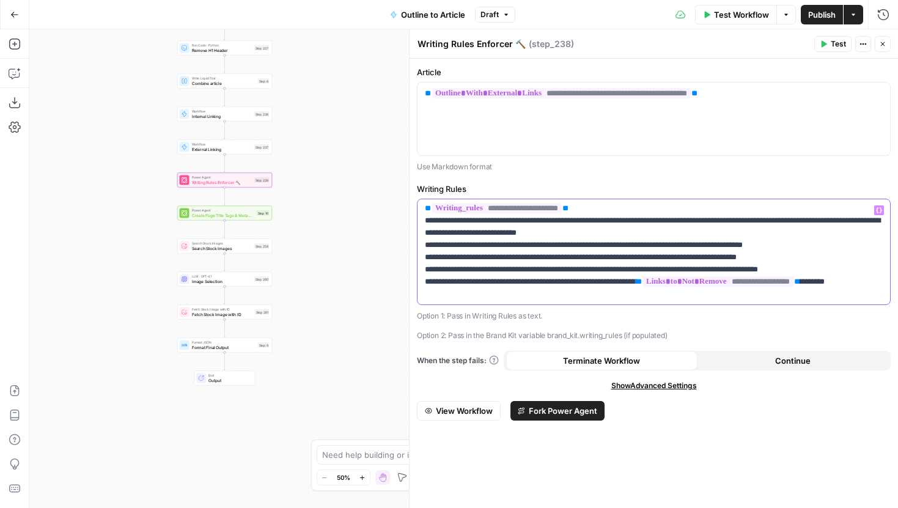
click at [665, 293] on p "**********" at bounding box center [654, 251] width 458 height 98
click at [246, 251] on span "Search Stock Images" at bounding box center [222, 248] width 60 height 6
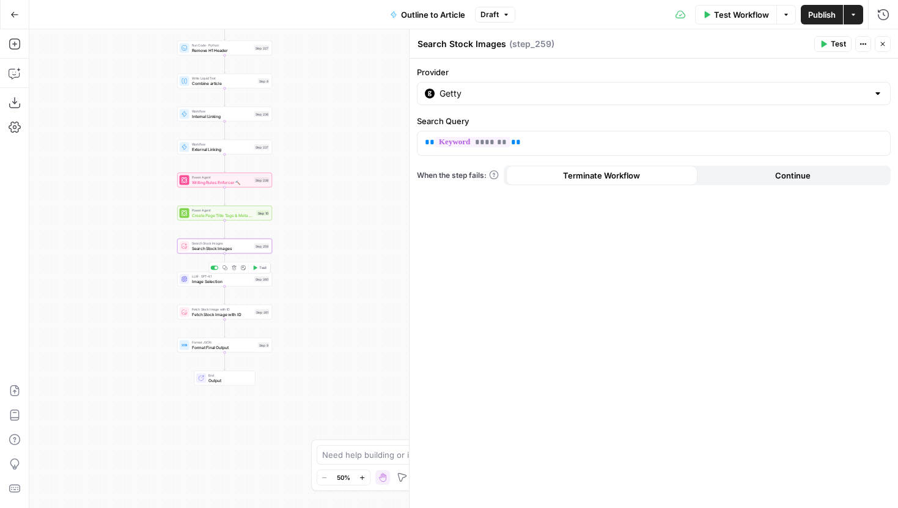
click at [243, 281] on span "Image Selection" at bounding box center [222, 281] width 60 height 6
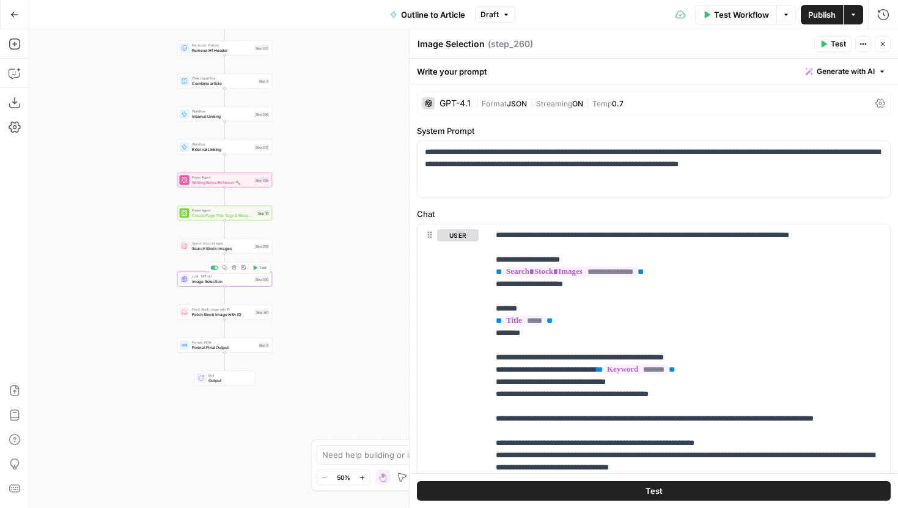
click at [241, 312] on span "Fetch Stock Image with ID" at bounding box center [222, 314] width 61 height 6
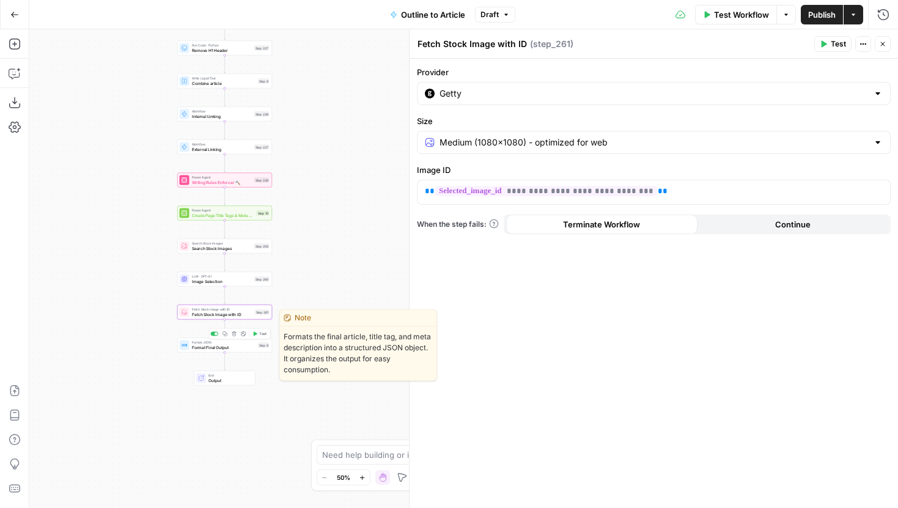
click at [237, 345] on span "Format Final Output" at bounding box center [224, 347] width 64 height 6
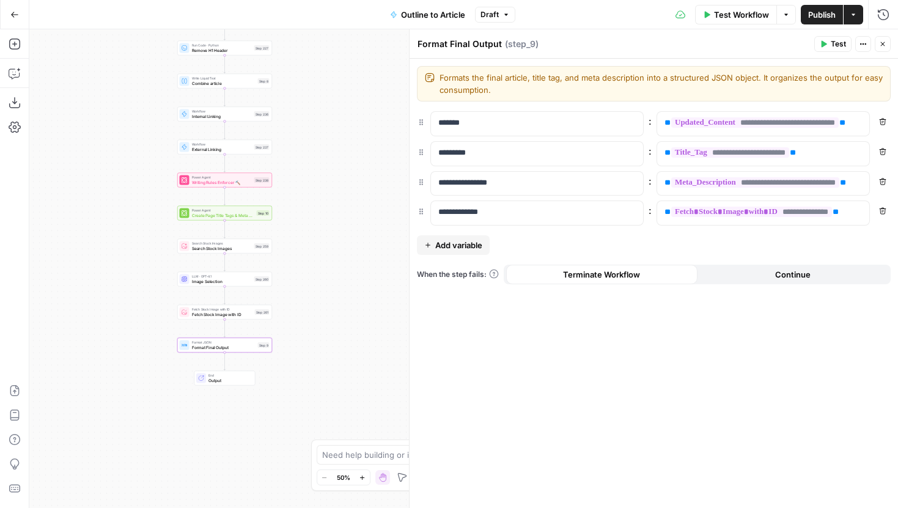
click at [819, 15] on span "Publish" at bounding box center [822, 15] width 28 height 12
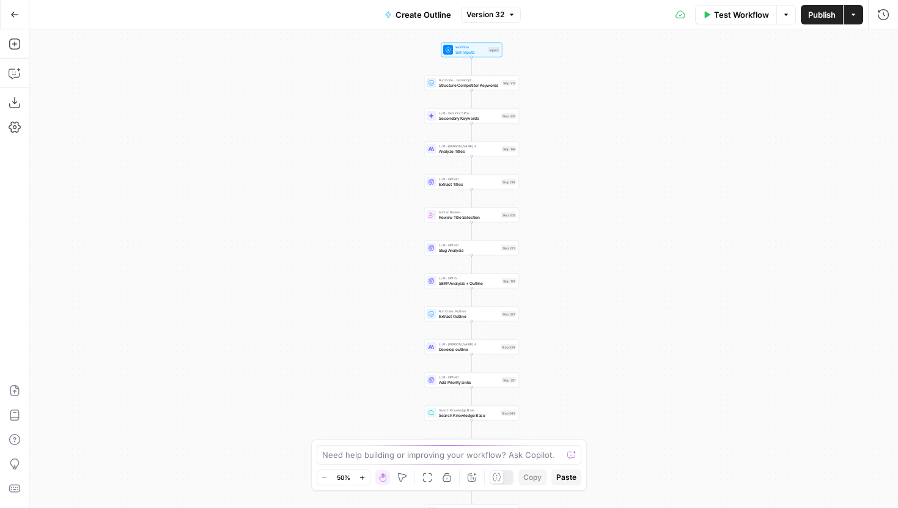
drag, startPoint x: 554, startPoint y: 203, endPoint x: 562, endPoint y: 265, distance: 62.2
click at [562, 265] on div "Workflow Set Inputs Inputs Run Code · JavaScript Structure Competitor Keywords …" at bounding box center [463, 268] width 869 height 479
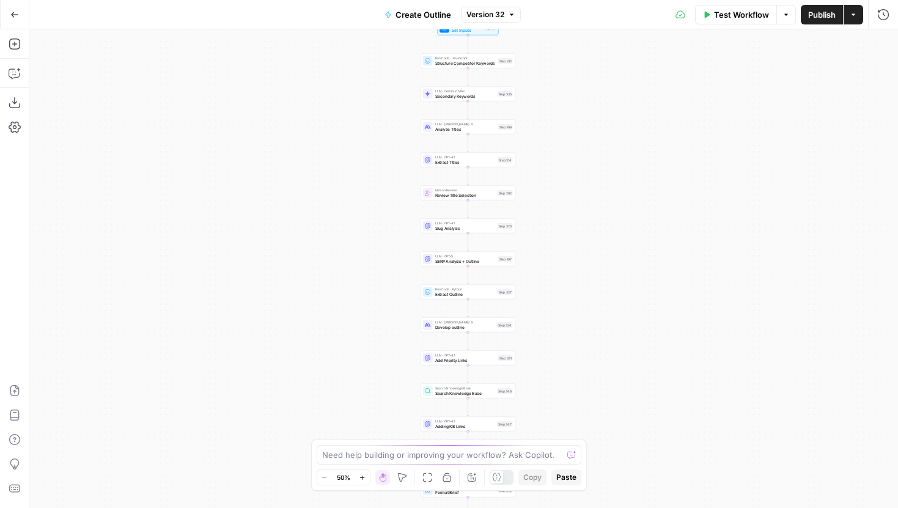
drag, startPoint x: 564, startPoint y: 248, endPoint x: 560, endPoint y: 224, distance: 23.5
click at [560, 224] on div "Workflow Set Inputs Inputs Run Code · JavaScript Structure Competitor Keywords …" at bounding box center [463, 268] width 869 height 479
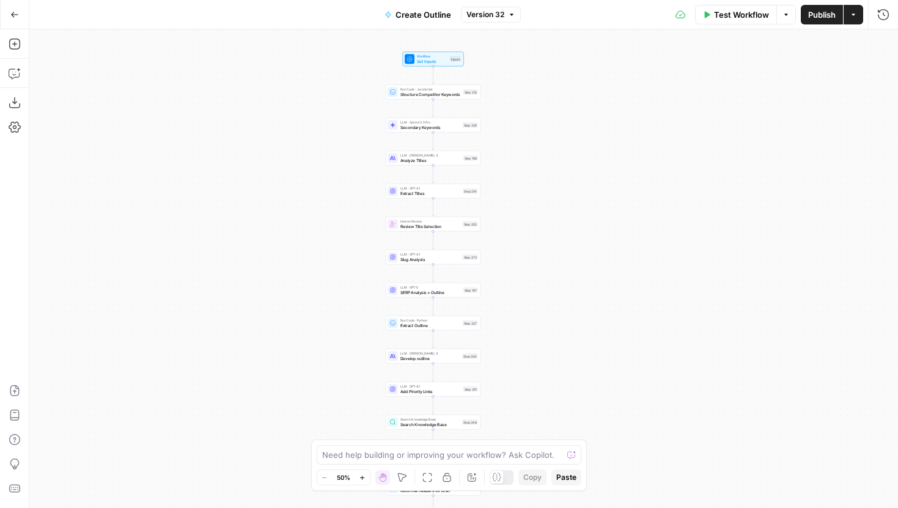
drag, startPoint x: 567, startPoint y: 275, endPoint x: 518, endPoint y: 326, distance: 70.9
click at [518, 326] on div "Workflow Set Inputs Inputs Run Code · JavaScript Structure Competitor Keywords …" at bounding box center [463, 268] width 869 height 479
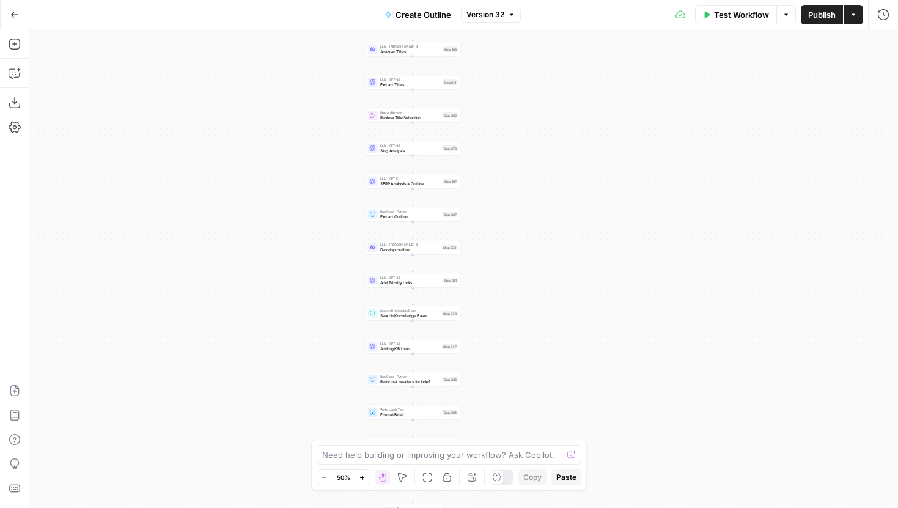
drag, startPoint x: 527, startPoint y: 389, endPoint x: 520, endPoint y: 270, distance: 119.4
click at [520, 271] on div "Workflow Set Inputs Inputs Run Code · JavaScript Structure Competitor Keywords …" at bounding box center [463, 268] width 869 height 479
click at [440, 318] on div "Search Knowledge Base Search Knowledge Base Step 348 Copy step Delete step Add …" at bounding box center [412, 313] width 90 height 10
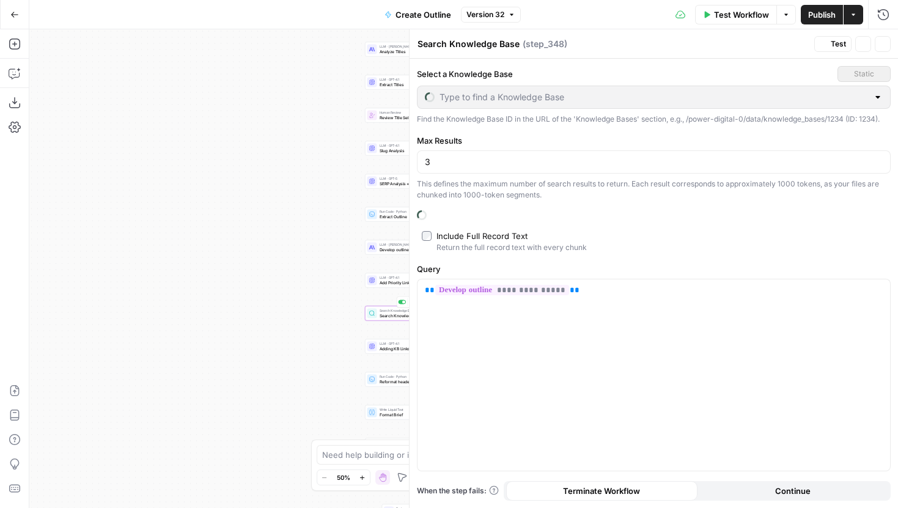
type input "Darwins Pet Link Sheet"
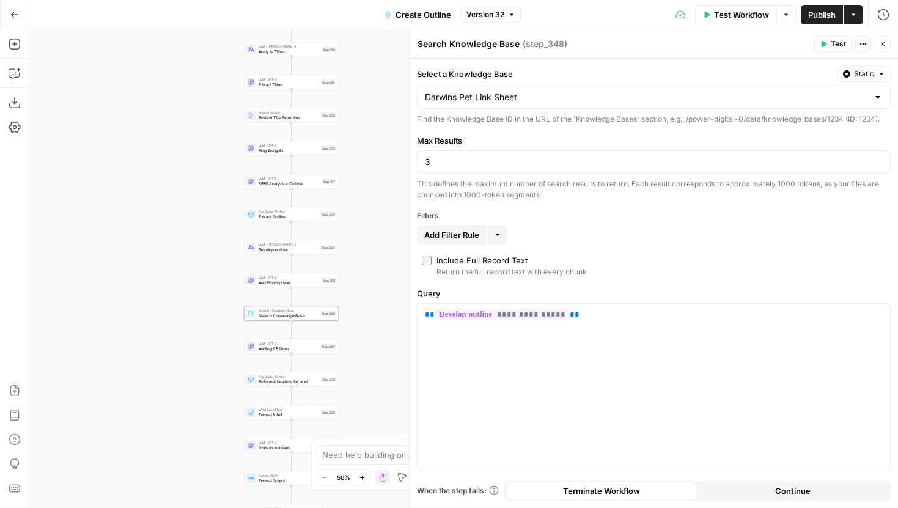
drag, startPoint x: 306, startPoint y: 291, endPoint x: 185, endPoint y: 291, distance: 121.0
click at [185, 291] on div "Workflow Set Inputs Inputs Run Code · JavaScript Structure Competitor Keywords …" at bounding box center [463, 268] width 869 height 479
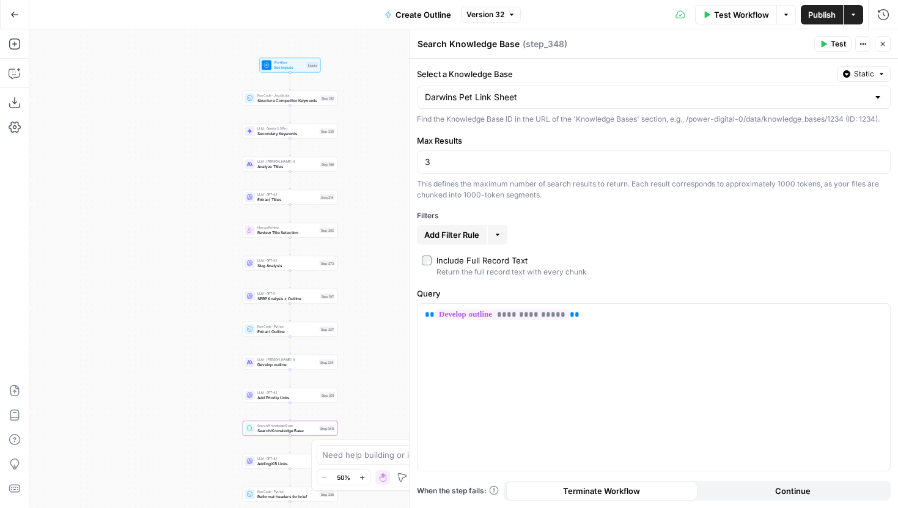
drag, startPoint x: 215, startPoint y: 133, endPoint x: 213, endPoint y: 281, distance: 147.3
click at [213, 281] on div "Workflow Set Inputs Inputs Run Code · JavaScript Structure Competitor Keywords …" at bounding box center [463, 268] width 869 height 479
click at [281, 97] on span "Set Inputs" at bounding box center [289, 100] width 31 height 6
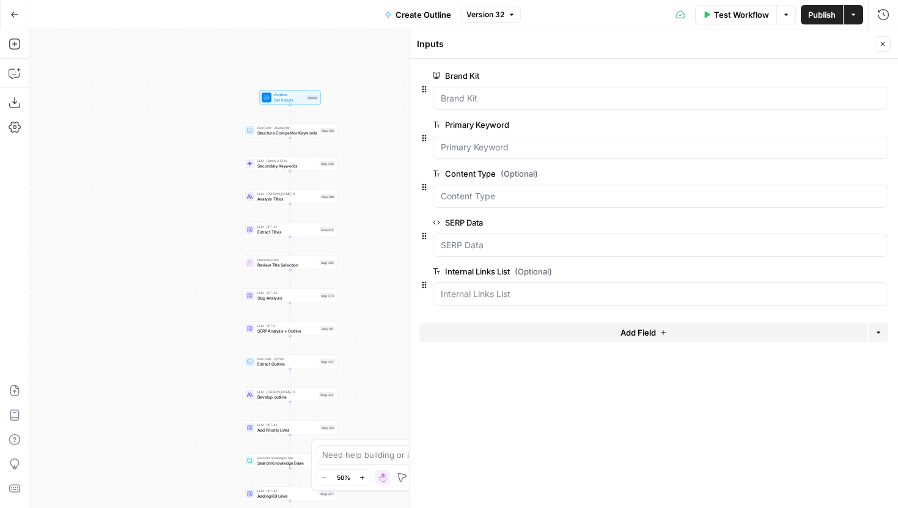
click at [652, 335] on span "Add Field" at bounding box center [637, 332] width 35 height 12
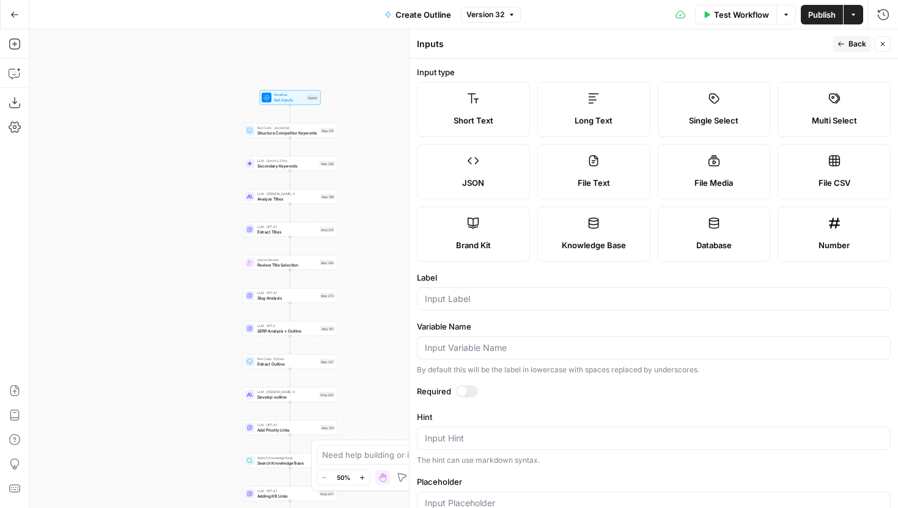
click at [603, 253] on label "Knowledge Base" at bounding box center [593, 234] width 113 height 55
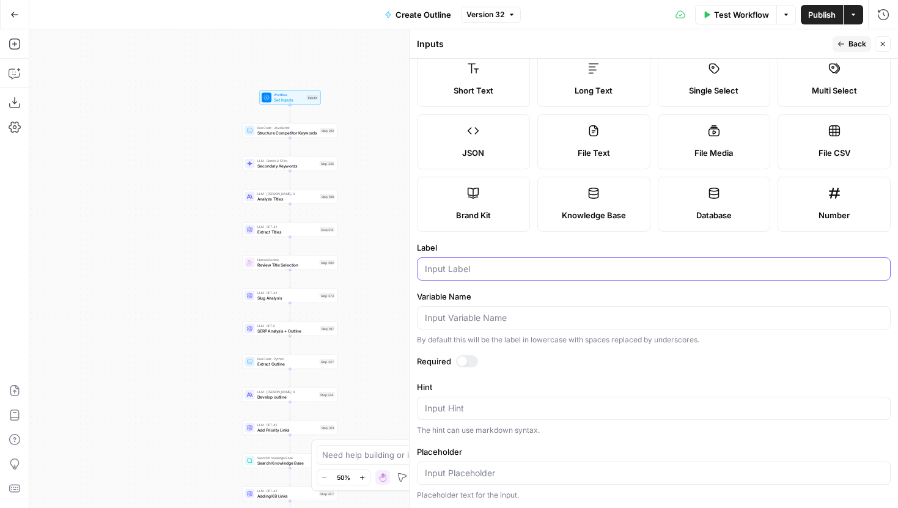
click at [475, 265] on input "Label" at bounding box center [654, 269] width 458 height 12
type input "Internal Link Sheet KB"
click at [853, 52] on header "Inputs Back Close" at bounding box center [654, 43] width 488 height 29
click at [842, 43] on icon "button" at bounding box center [840, 43] width 7 height 7
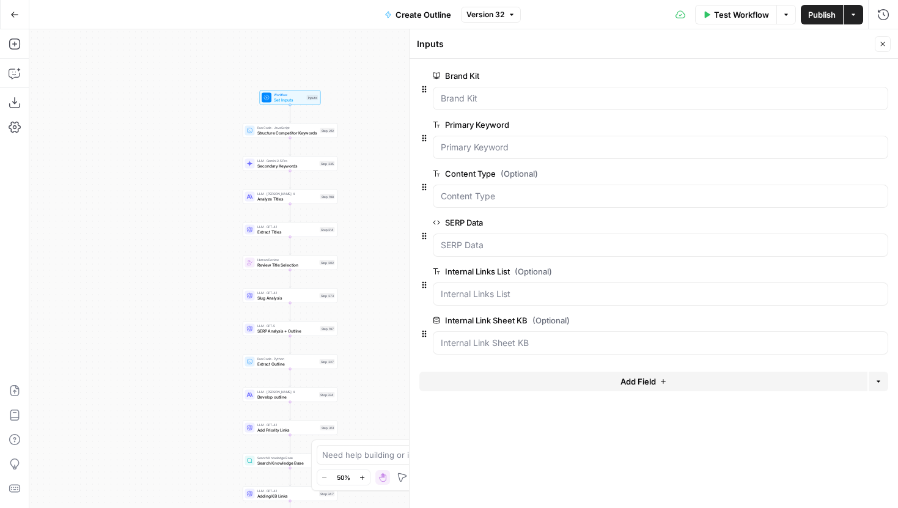
click at [841, 269] on span "edit field" at bounding box center [842, 272] width 27 height 10
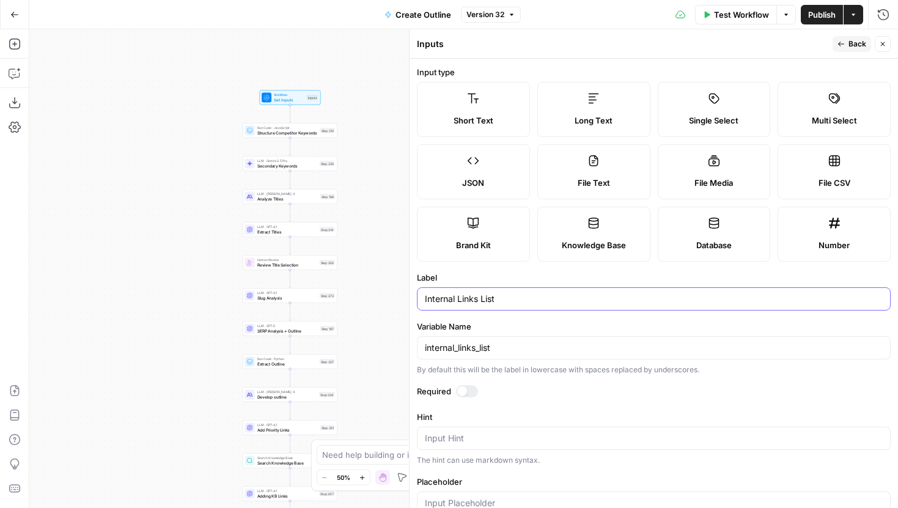
drag, startPoint x: 529, startPoint y: 295, endPoint x: 402, endPoint y: 293, distance: 127.2
click at [402, 293] on body "Power Digital New Home Browse Insights Opportunities Your Data Recent Grids [Da…" at bounding box center [449, 254] width 898 height 508
drag, startPoint x: 519, startPoint y: 297, endPoint x: 409, endPoint y: 297, distance: 110.0
click at [409, 297] on div "Inputs Back Close Input type Short Text Long Text Single Select Multi Select JS…" at bounding box center [653, 268] width 489 height 479
type input "Priority Links"
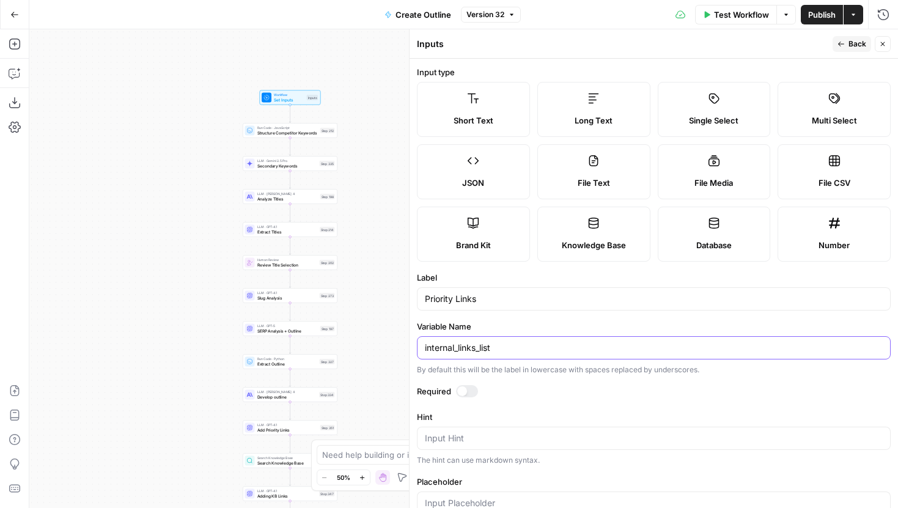
drag, startPoint x: 502, startPoint y: 345, endPoint x: 408, endPoint y: 345, distance: 94.7
click at [409, 345] on div "Inputs Back Close Input type Short Text Long Text Single Select Multi Select JS…" at bounding box center [653, 268] width 489 height 479
type input "P"
type input "p"
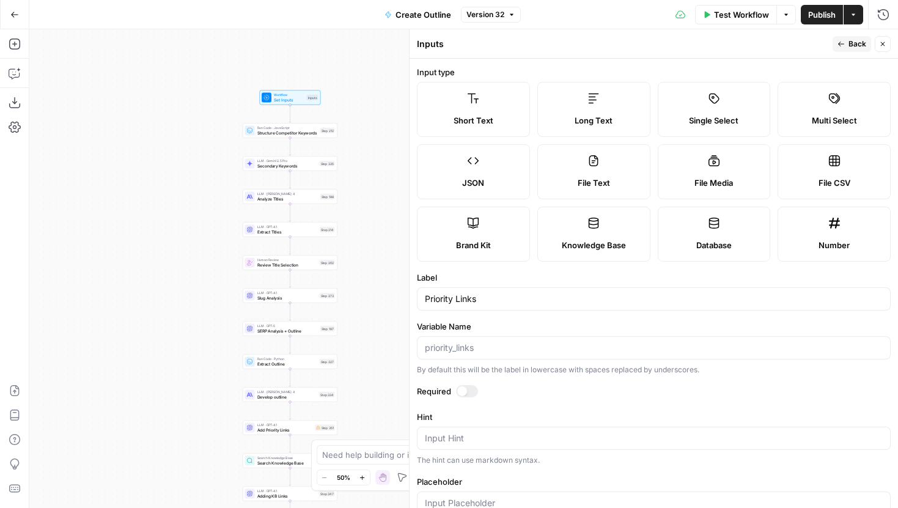
click at [539, 339] on div at bounding box center [654, 347] width 474 height 23
click at [860, 35] on header "Inputs Back Close" at bounding box center [654, 43] width 488 height 29
click at [856, 39] on span "Back" at bounding box center [857, 44] width 18 height 11
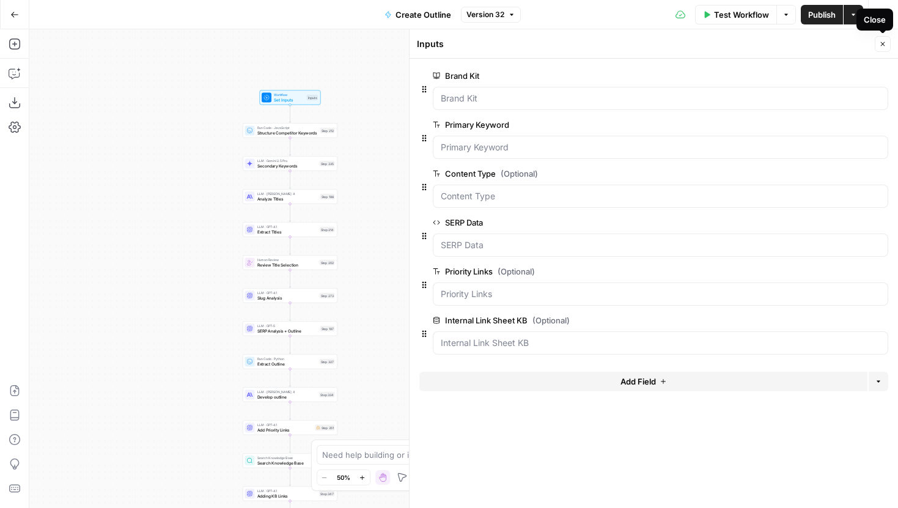
click at [885, 46] on icon "button" at bounding box center [882, 43] width 7 height 7
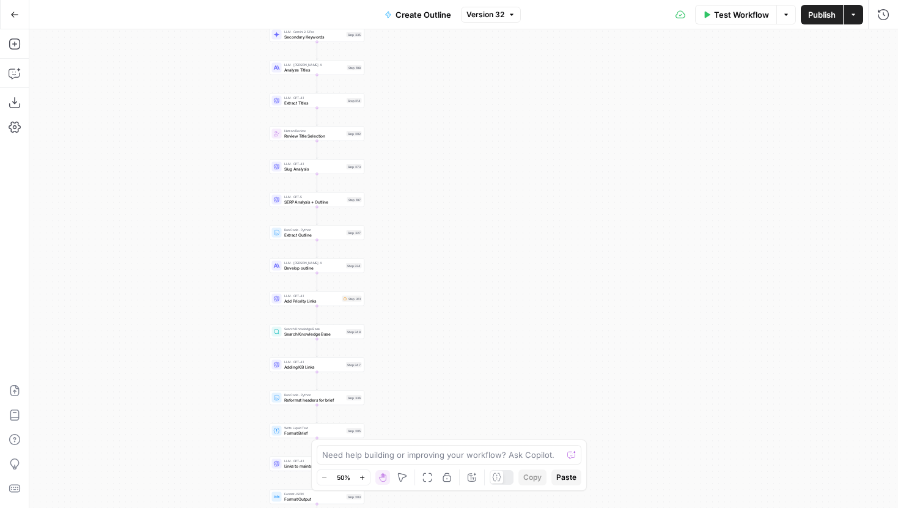
drag, startPoint x: 444, startPoint y: 376, endPoint x: 479, endPoint y: 225, distance: 154.8
click at [478, 225] on div "Workflow Set Inputs Inputs Run Code · JavaScript Structure Competitor Keywords …" at bounding box center [463, 268] width 869 height 479
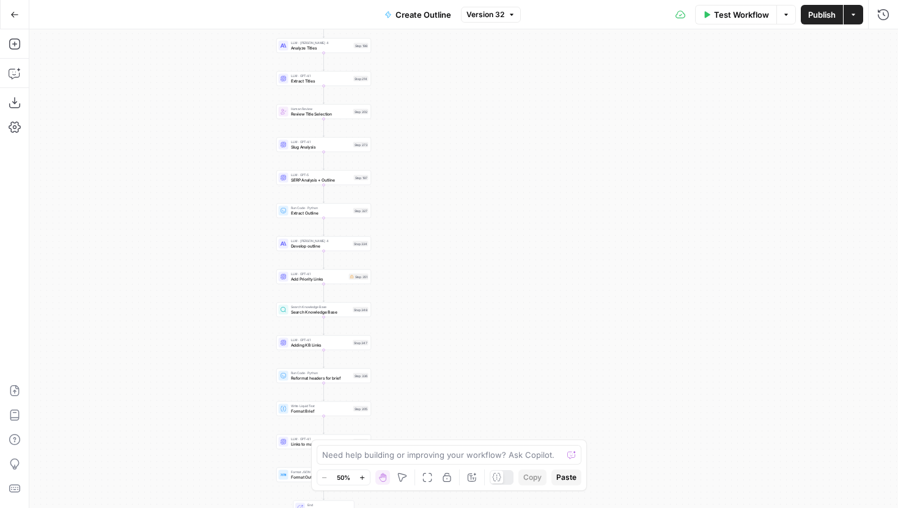
drag, startPoint x: 420, startPoint y: 284, endPoint x: 420, endPoint y: 268, distance: 15.9
click at [420, 268] on div "Workflow Set Inputs Inputs Run Code · JavaScript Structure Competitor Keywords …" at bounding box center [463, 268] width 869 height 479
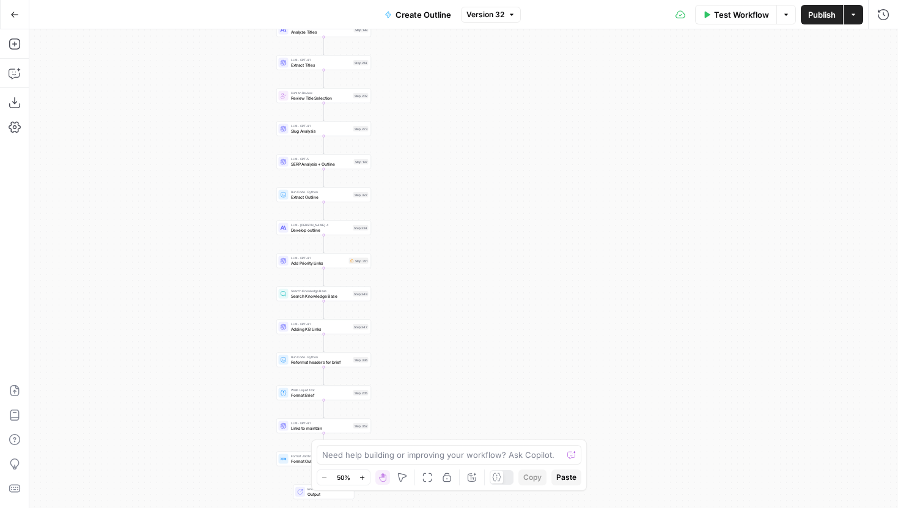
click at [337, 266] on div "LLM · GPT-4.1 Add Priority Links Step 351 Copy step Delete step Add Note Test" at bounding box center [323, 261] width 95 height 15
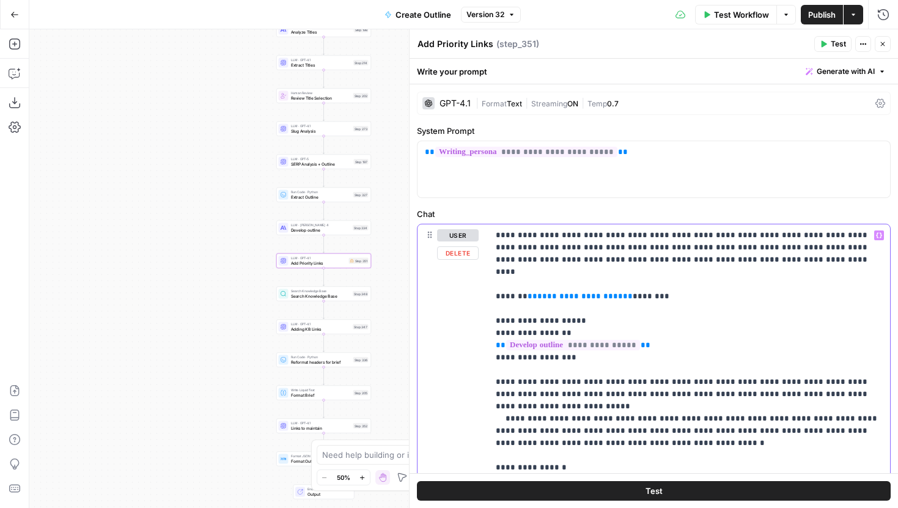
drag, startPoint x: 601, startPoint y: 286, endPoint x: 524, endPoint y: 287, distance: 77.6
click at [524, 287] on p "**********" at bounding box center [689, 375] width 387 height 293
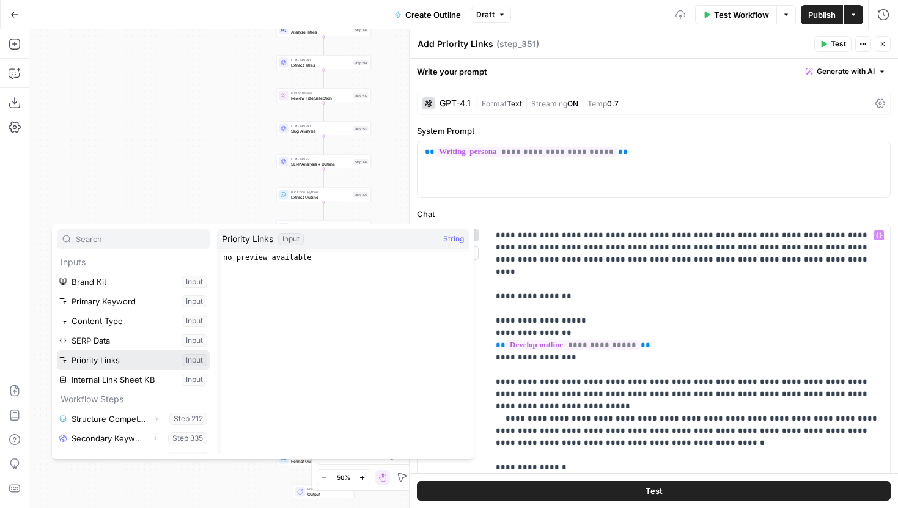
click at [112, 358] on button "Select variable Priority Links" at bounding box center [133, 360] width 153 height 20
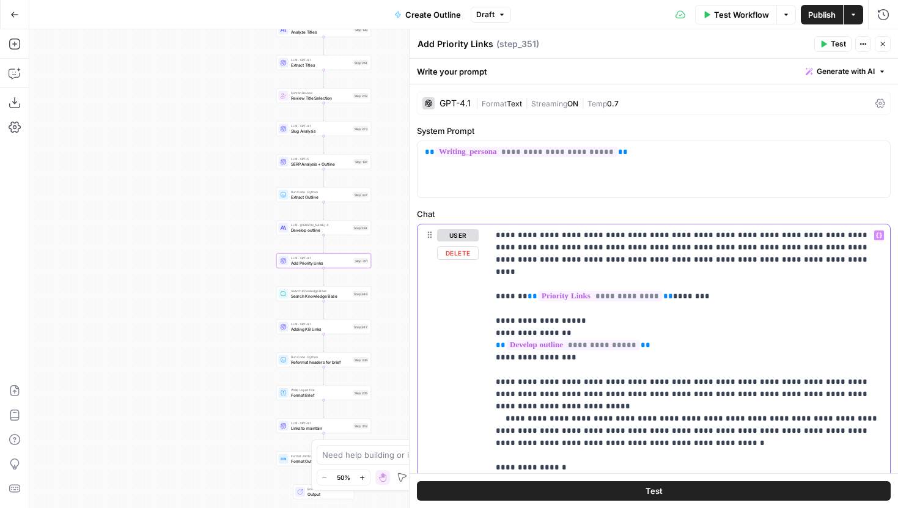
scroll to position [120, 0]
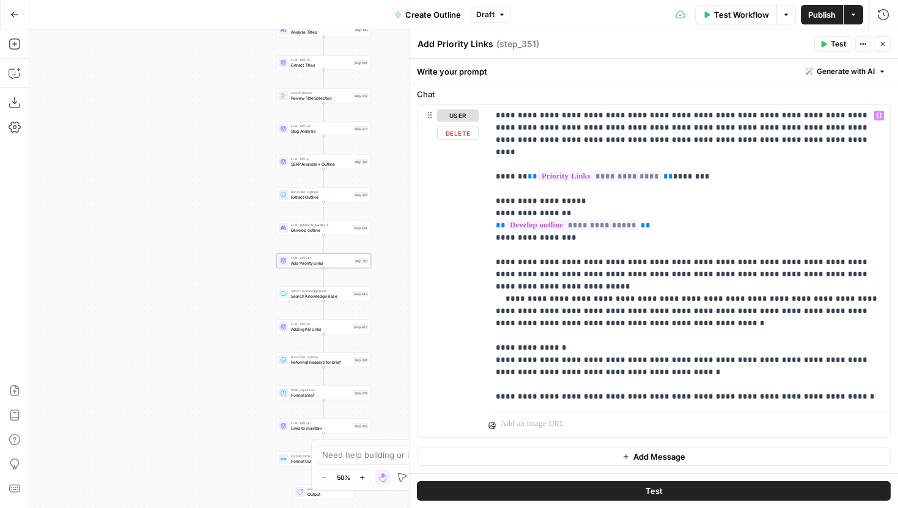
click at [353, 293] on div "Step 348" at bounding box center [361, 294] width 16 height 6
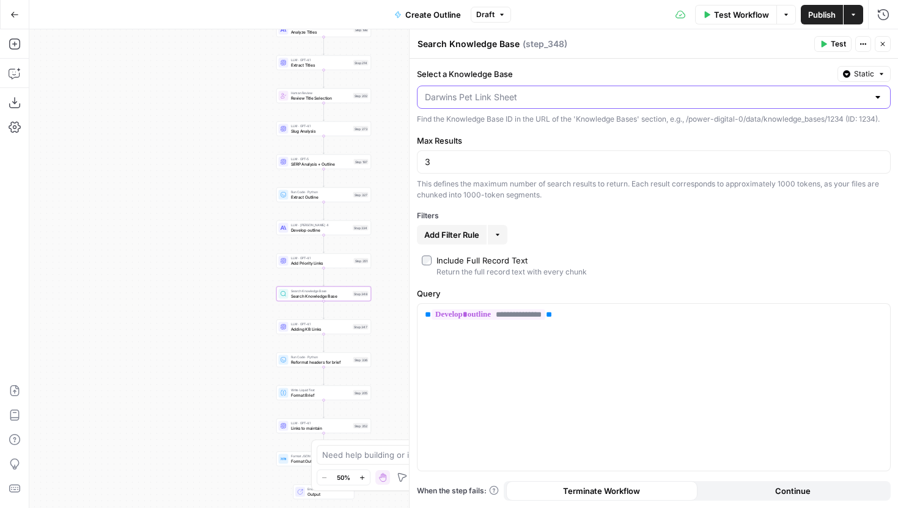
click at [591, 100] on input "Select a Knowledge Base" at bounding box center [646, 97] width 443 height 12
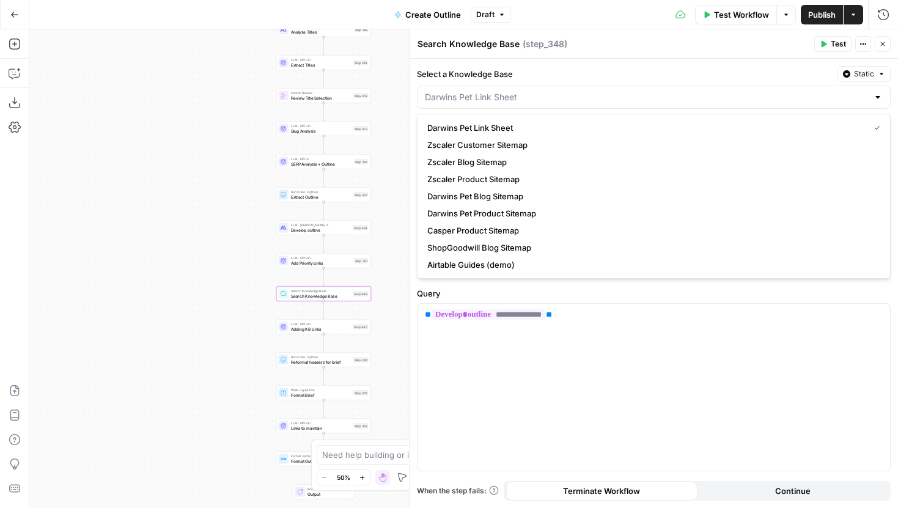
type input "Darwins Pet Link Sheet"
click at [594, 65] on div "**********" at bounding box center [654, 283] width 488 height 449
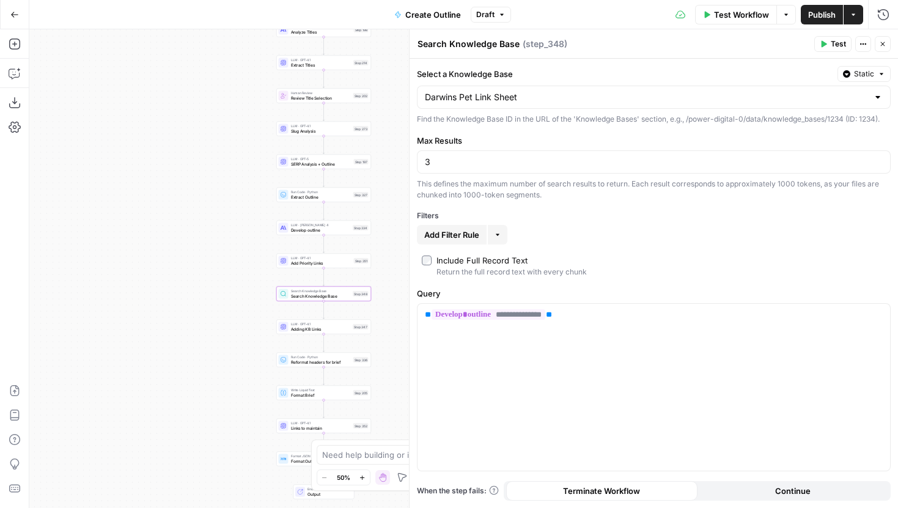
click at [853, 74] on button "Static" at bounding box center [863, 74] width 53 height 16
click at [827, 134] on div "Set value with Liquid" at bounding box center [835, 139] width 87 height 11
drag, startPoint x: 731, startPoint y: 94, endPoint x: 419, endPoint y: 97, distance: 311.8
click at [419, 97] on div "*****" at bounding box center [644, 98] width 453 height 24
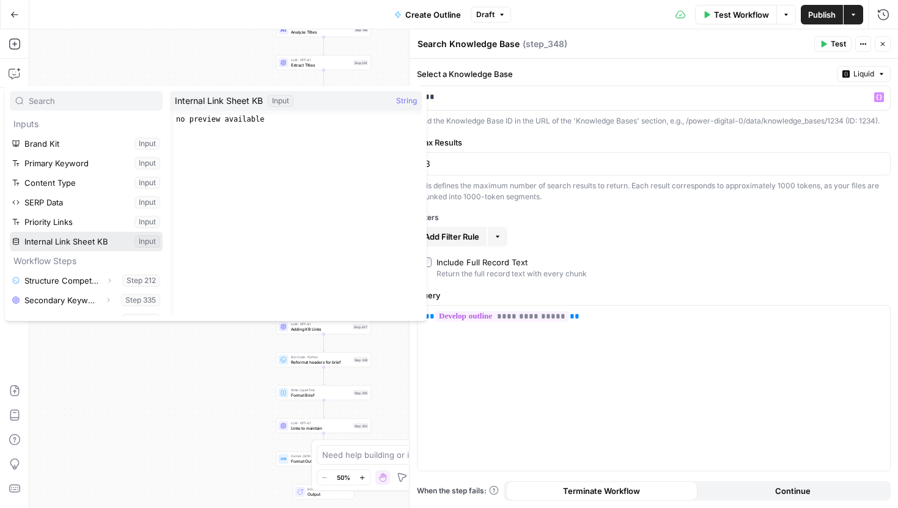
click at [72, 237] on button "Select variable Internal Link Sheet KB" at bounding box center [86, 242] width 153 height 20
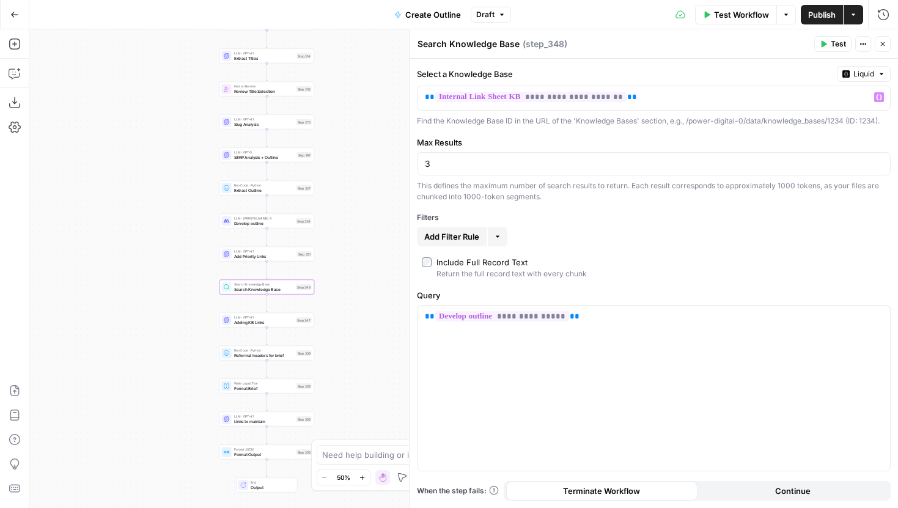
drag, startPoint x: 249, startPoint y: 245, endPoint x: 186, endPoint y: 234, distance: 63.9
click at [186, 234] on div "Workflow Set Inputs Inputs Run Code · JavaScript Structure Competitor Keywords …" at bounding box center [463, 268] width 869 height 479
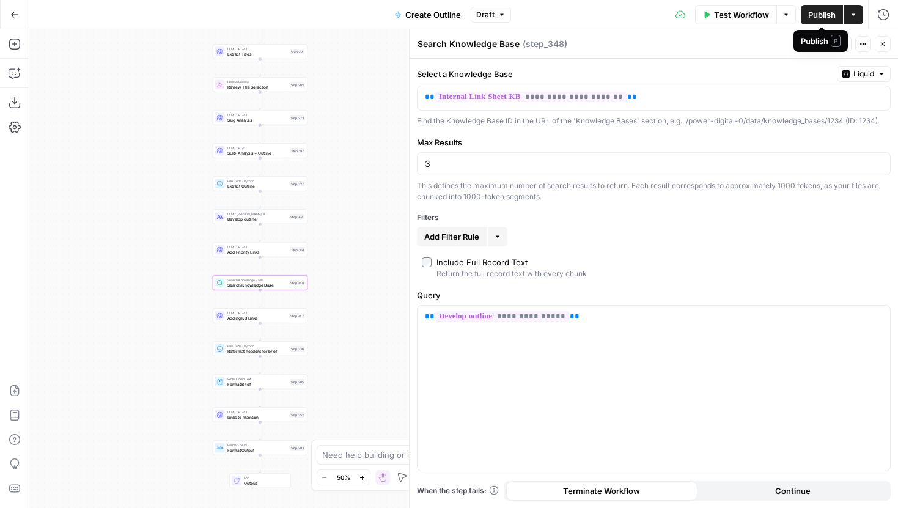
click at [826, 18] on span "Publish" at bounding box center [822, 15] width 28 height 12
click at [481, 13] on span "Version 33" at bounding box center [485, 14] width 39 height 11
click at [496, 14] on span "Version 33" at bounding box center [485, 14] width 39 height 11
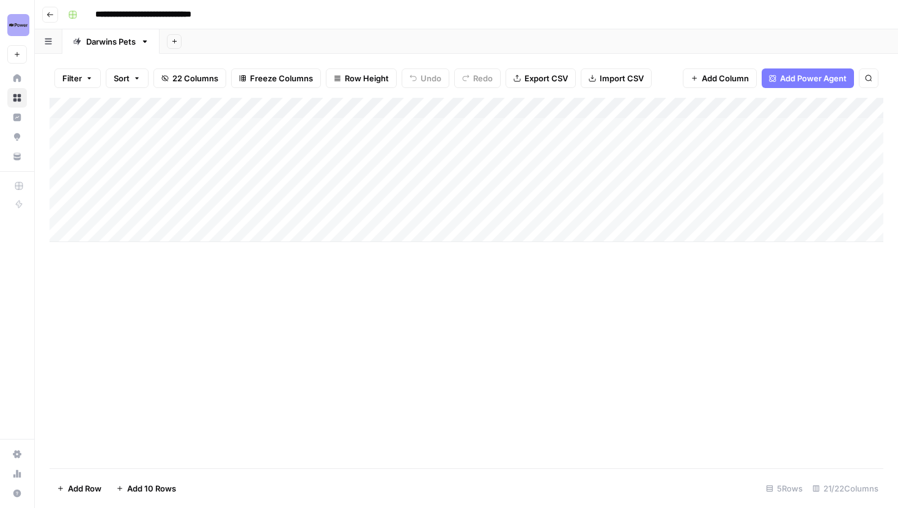
scroll to position [0, 410]
click at [476, 103] on div "Add Column" at bounding box center [467, 170] width 834 height 144
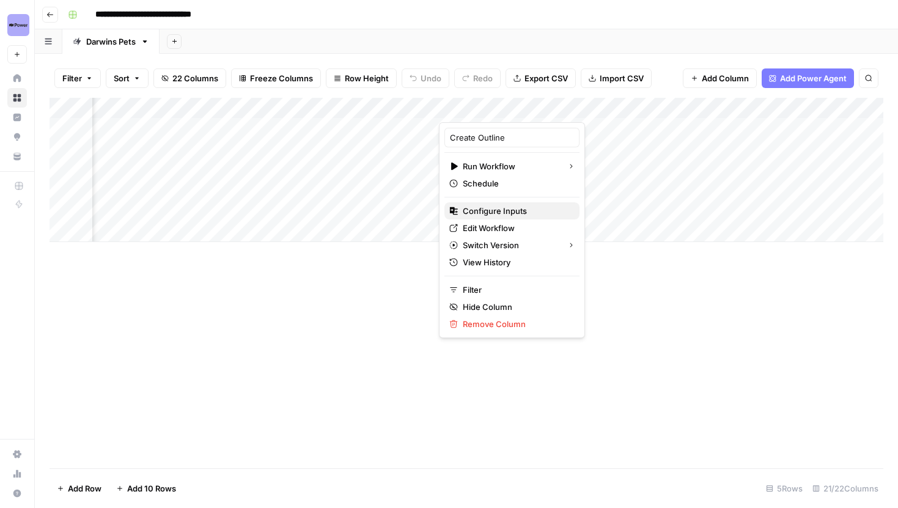
click at [485, 214] on span "Configure Inputs" at bounding box center [516, 211] width 107 height 12
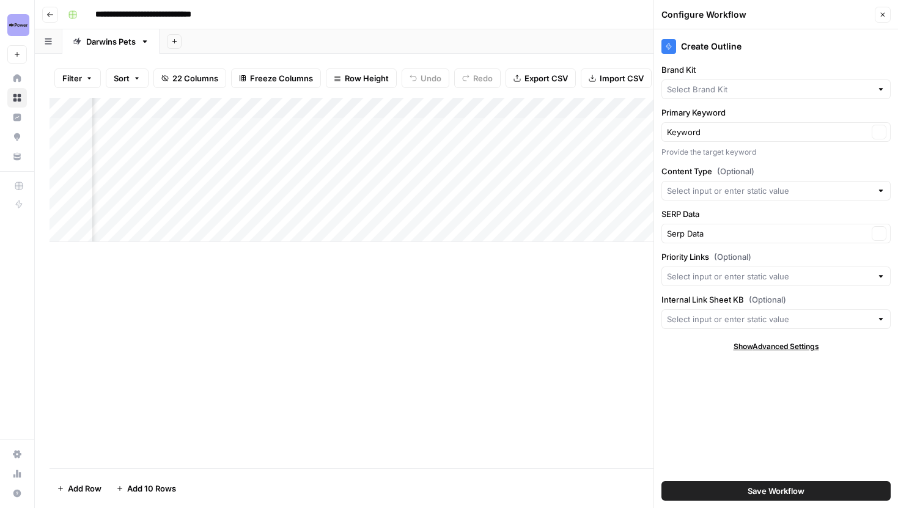
type input "[PERSON_NAME]'s Pet Food"
click at [741, 180] on div "Content Type (Optional)" at bounding box center [775, 182] width 229 height 35
click at [764, 315] on input "Internal Link Sheet KB (Optional)" at bounding box center [769, 319] width 205 height 12
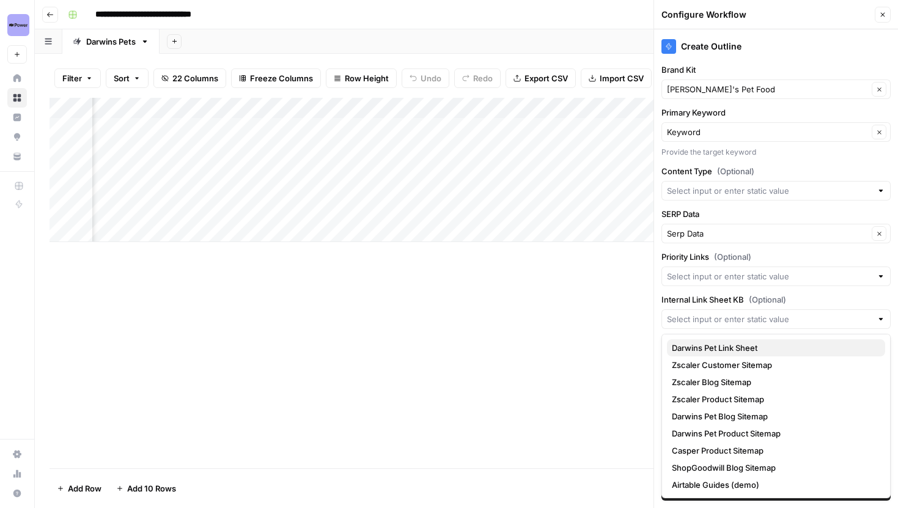
click at [741, 347] on span "Darwins Pet Link Sheet" at bounding box center [774, 348] width 204 height 12
type input "Darwins Pet Link Sheet"
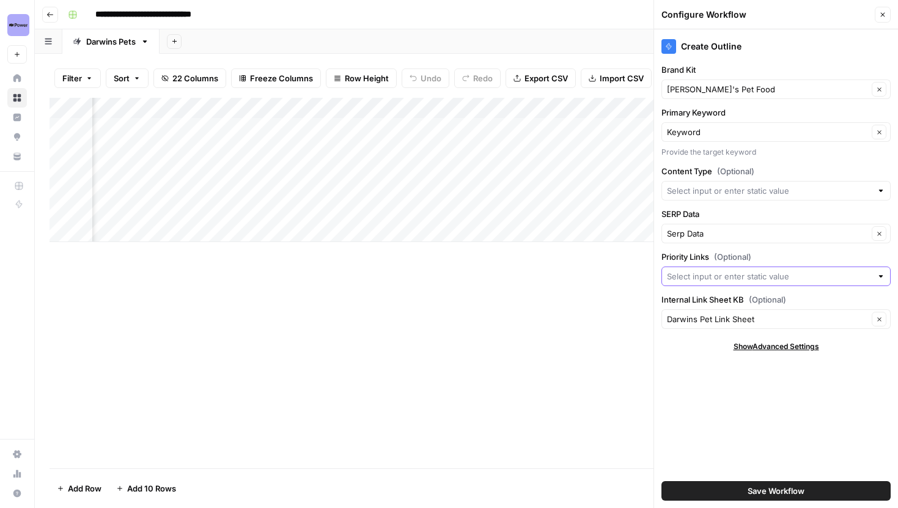
click at [768, 280] on input "Priority Links (Optional)" at bounding box center [769, 276] width 205 height 12
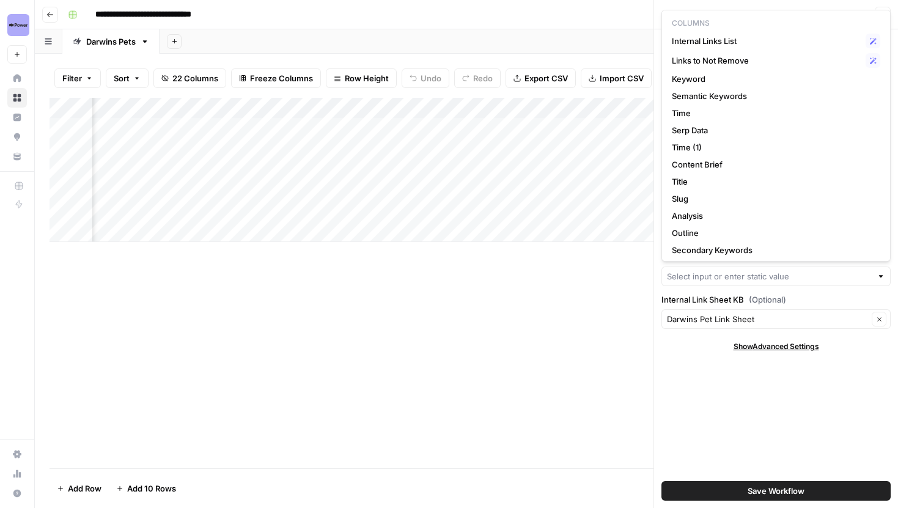
click at [337, 242] on div "Add Column" at bounding box center [467, 283] width 834 height 370
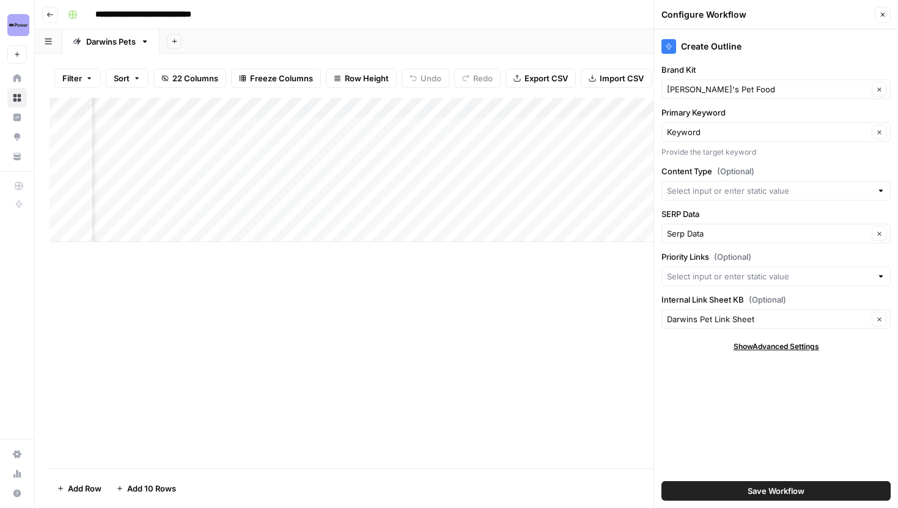
scroll to position [0, 0]
click at [433, 109] on div "Add Column" at bounding box center [467, 170] width 834 height 144
drag, startPoint x: 419, startPoint y: 137, endPoint x: 316, endPoint y: 137, distance: 103.3
click at [316, 137] on body "**********" at bounding box center [449, 254] width 898 height 508
drag, startPoint x: 430, startPoint y: 139, endPoint x: 348, endPoint y: 139, distance: 81.9
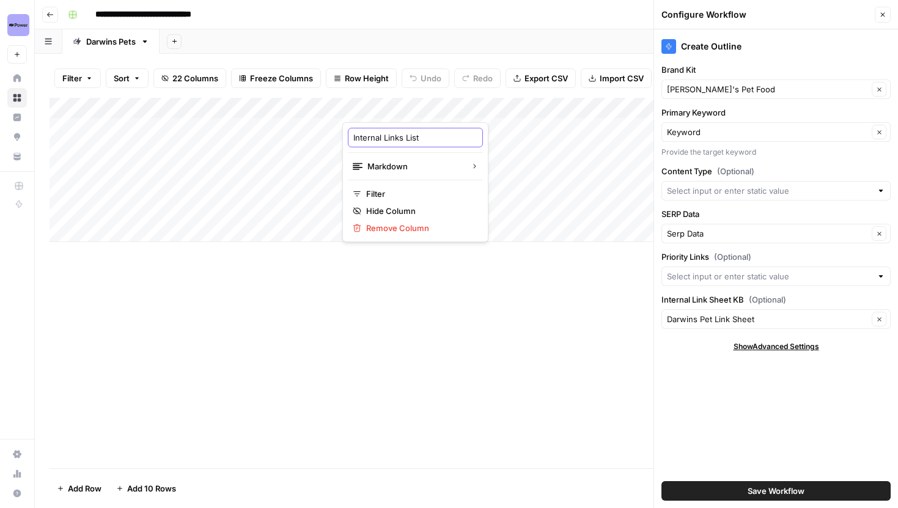
click at [348, 139] on div "Internal Links List" at bounding box center [415, 138] width 135 height 20
type input "Priority Links"
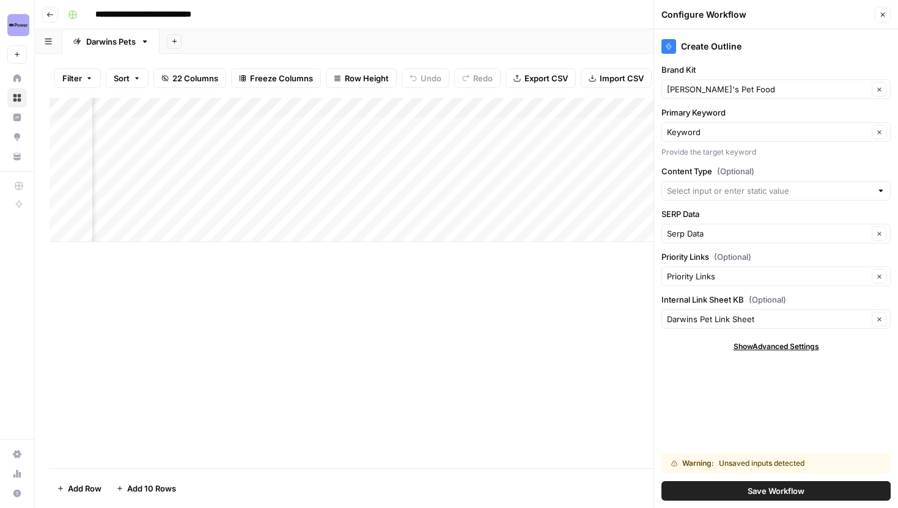
scroll to position [0, 177]
click at [785, 497] on button "Save Workflow" at bounding box center [775, 491] width 229 height 20
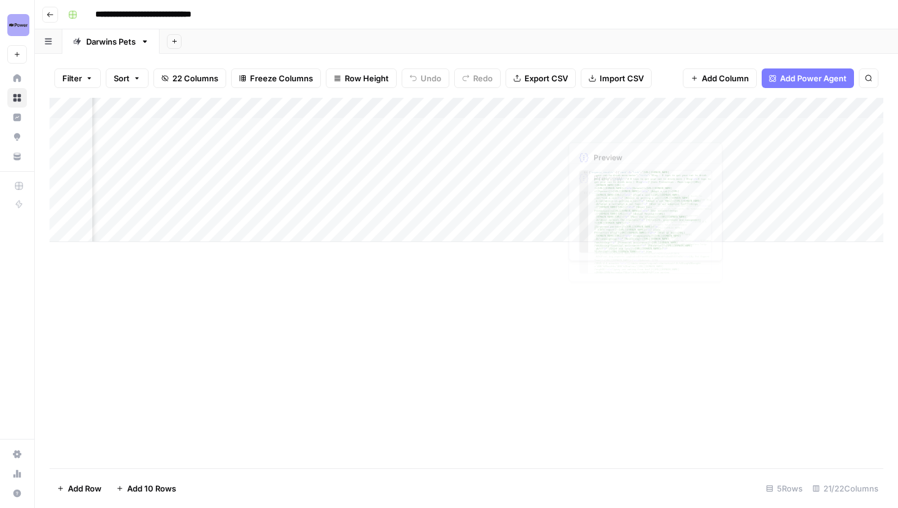
click at [693, 103] on div "Add Column" at bounding box center [467, 170] width 834 height 144
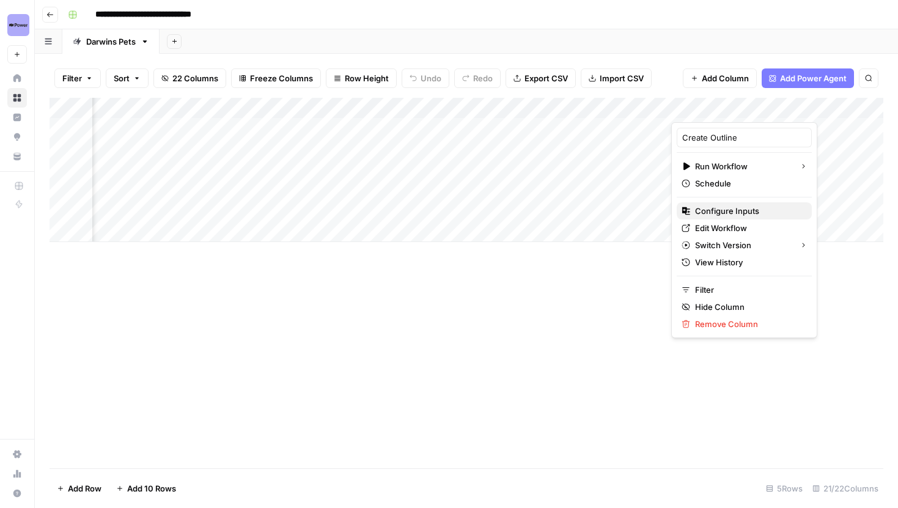
click at [711, 204] on button "Configure Inputs" at bounding box center [744, 210] width 135 height 17
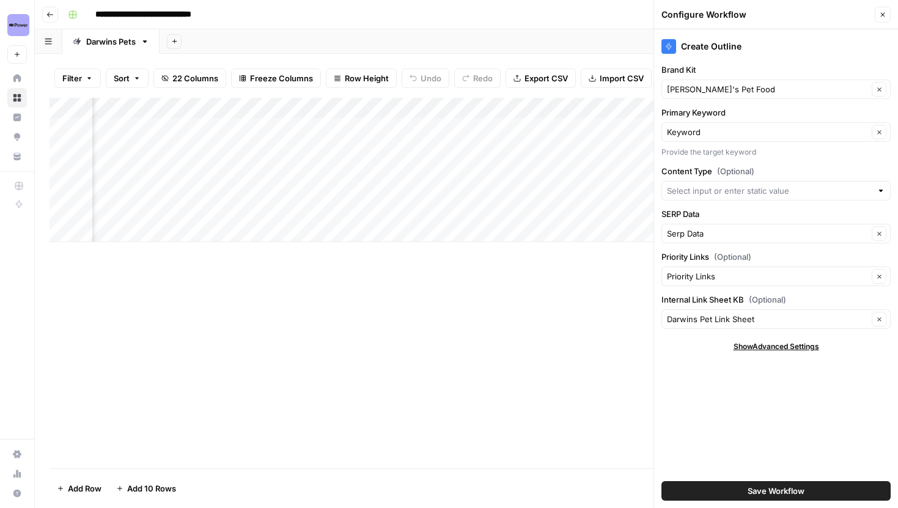
scroll to position [0, 0]
click at [880, 13] on icon "button" at bounding box center [882, 14] width 7 height 7
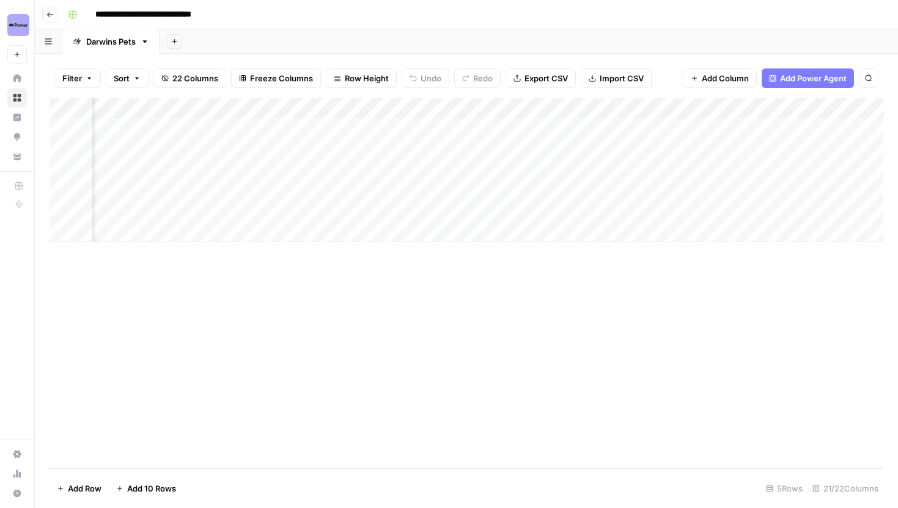
scroll to position [0, 1684]
click at [128, 127] on div "Add Column" at bounding box center [467, 170] width 834 height 144
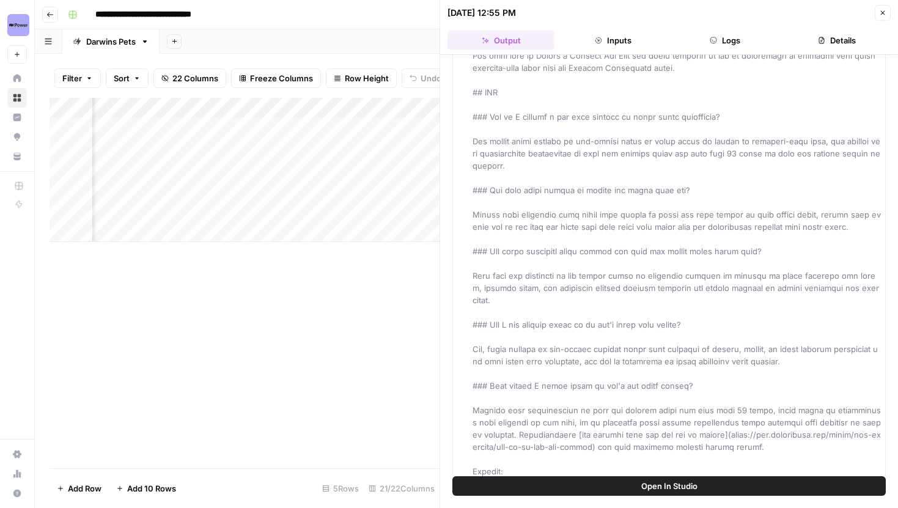
scroll to position [2469, 0]
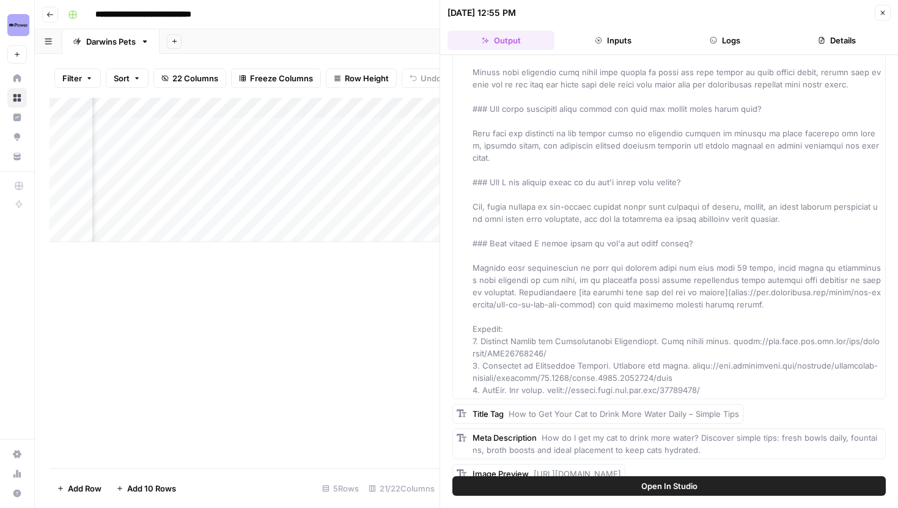
click at [885, 12] on icon "button" at bounding box center [882, 12] width 7 height 7
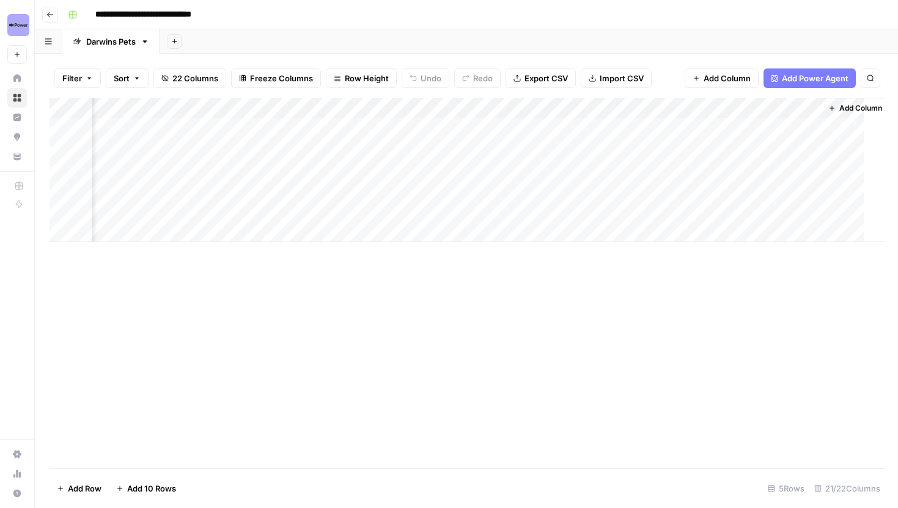
scroll to position [0, 1669]
click at [705, 128] on div "Add Column" at bounding box center [467, 170] width 834 height 144
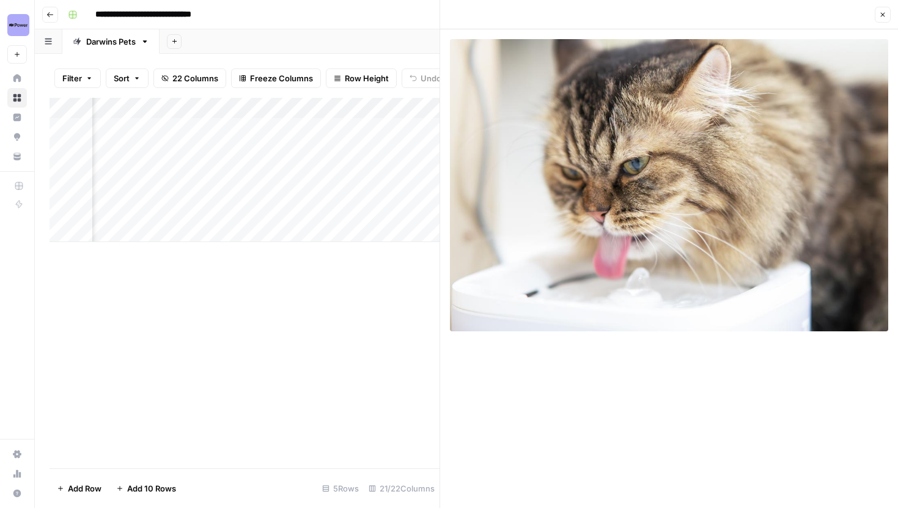
click at [877, 12] on button "Close" at bounding box center [883, 15] width 16 height 16
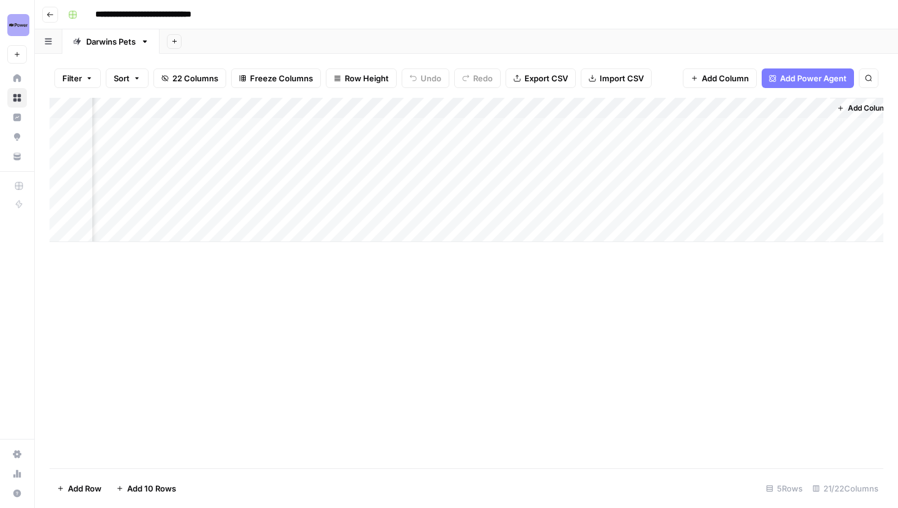
click at [120, 105] on div "Add Column" at bounding box center [467, 170] width 834 height 144
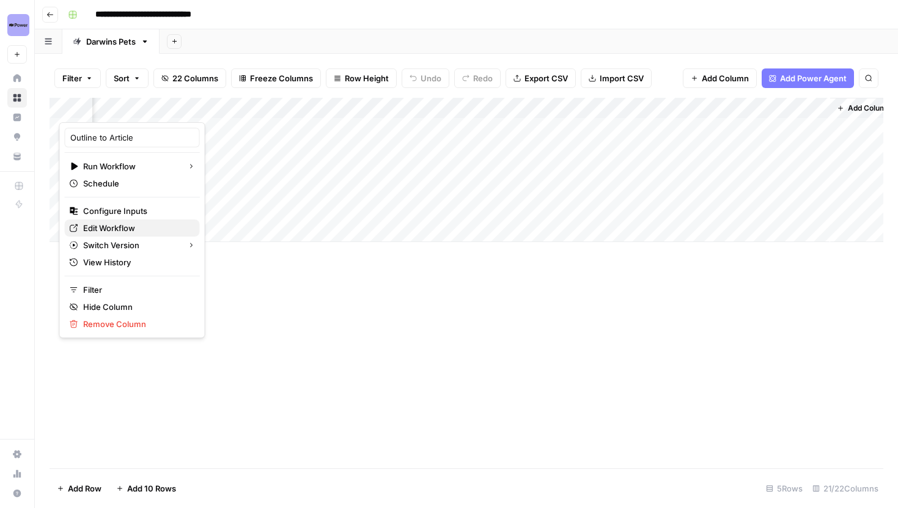
click at [112, 224] on span "Edit Workflow" at bounding box center [136, 228] width 107 height 12
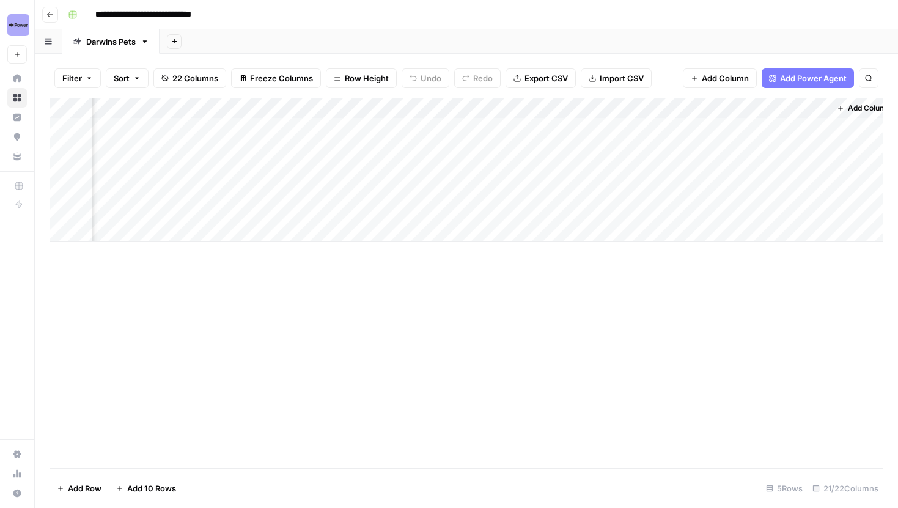
click at [822, 109] on div "Add Column" at bounding box center [467, 170] width 834 height 144
click at [774, 222] on span "Remove Column" at bounding box center [796, 228] width 107 height 12
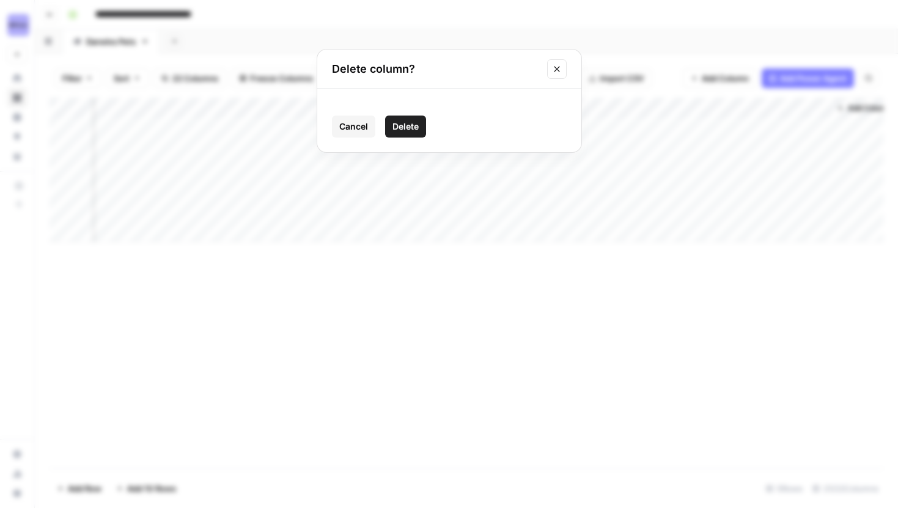
click at [402, 125] on span "Delete" at bounding box center [405, 126] width 26 height 12
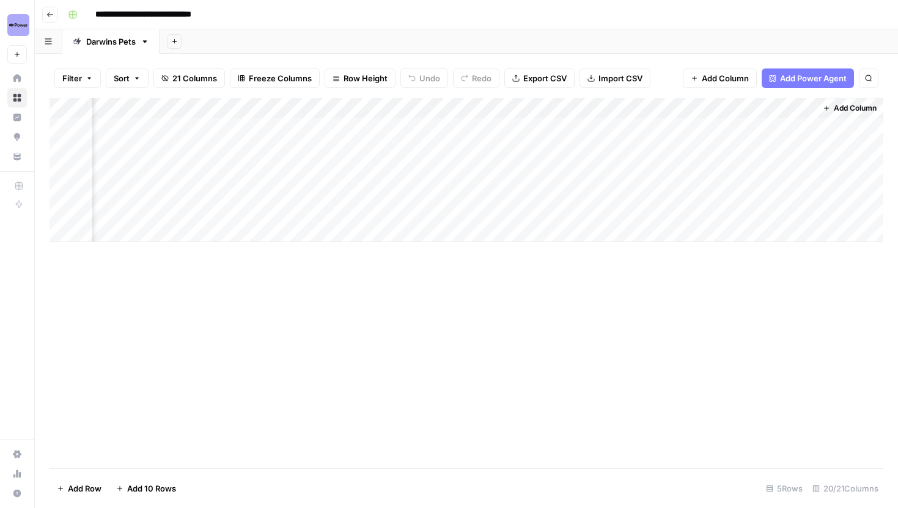
scroll to position [0, 1574]
click at [252, 147] on div "Add Column" at bounding box center [467, 170] width 834 height 144
click at [253, 169] on div "Add Column" at bounding box center [467, 170] width 834 height 144
click at [253, 191] on div "Add Column" at bounding box center [467, 170] width 834 height 144
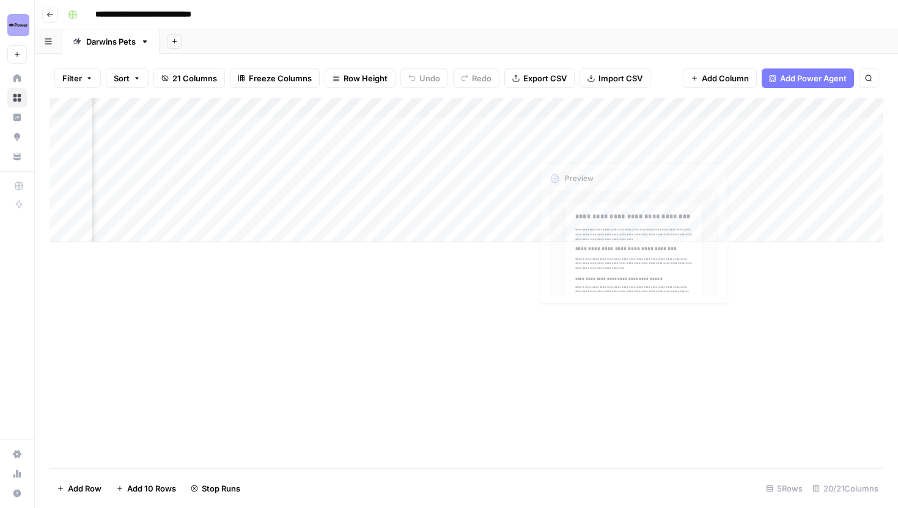
click at [686, 114] on div "Add Column" at bounding box center [467, 170] width 834 height 144
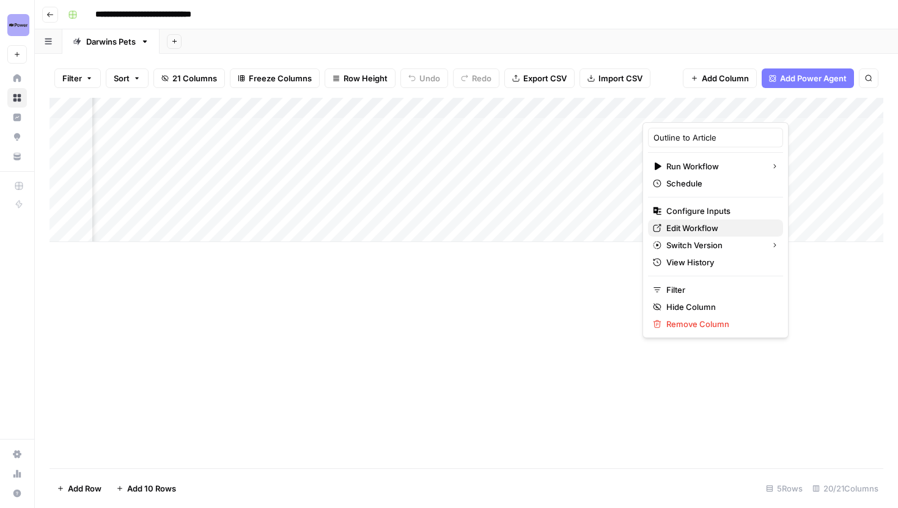
click at [685, 226] on span "Edit Workflow" at bounding box center [719, 228] width 107 height 12
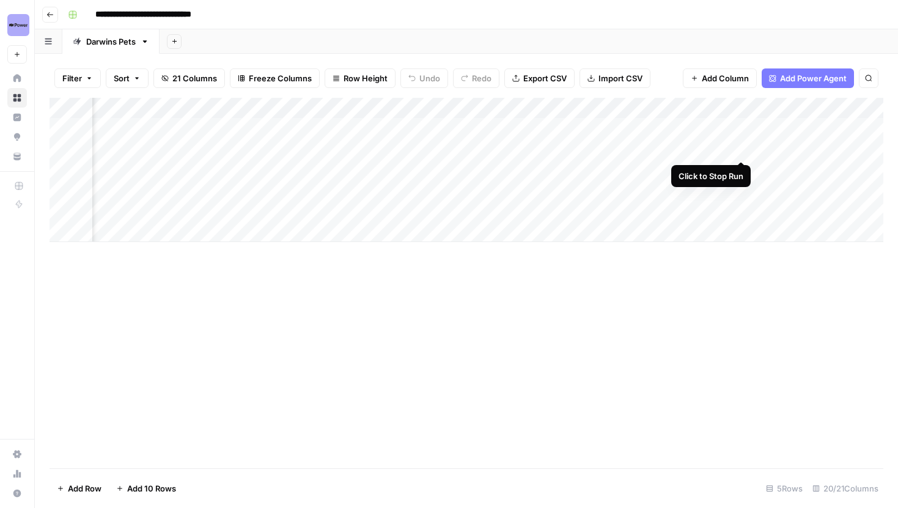
click at [743, 146] on div "Add Column" at bounding box center [467, 170] width 834 height 144
click at [743, 164] on div "Add Column" at bounding box center [467, 170] width 834 height 144
click at [743, 186] on div "Add Column" at bounding box center [467, 170] width 834 height 144
click at [701, 107] on div "Add Column" at bounding box center [467, 170] width 834 height 144
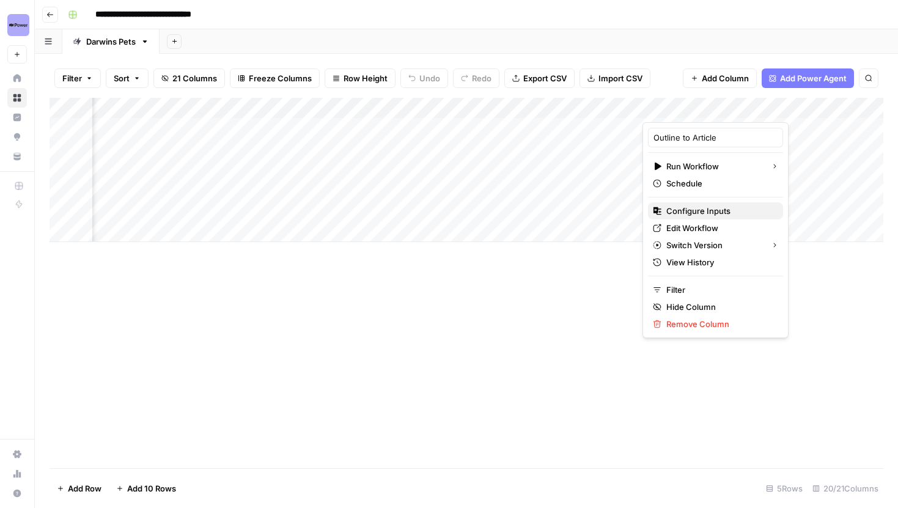
click at [704, 214] on span "Configure Inputs" at bounding box center [719, 211] width 107 height 12
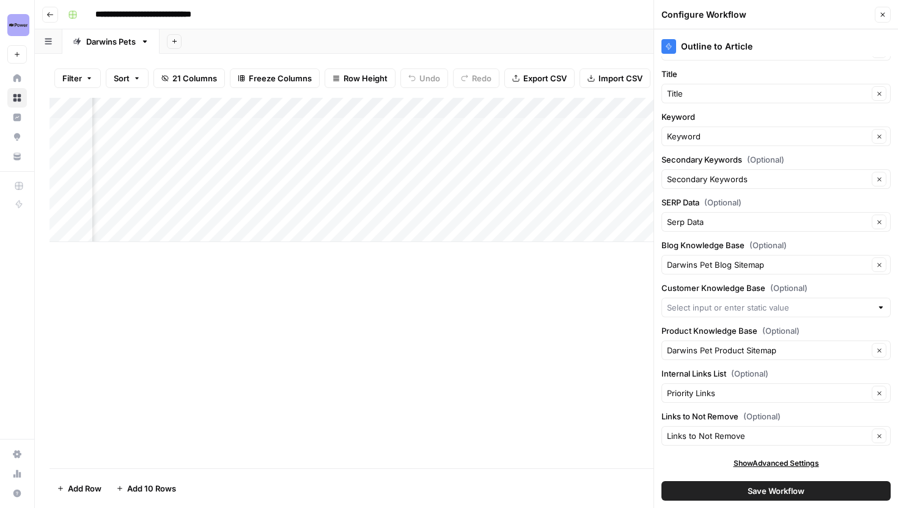
scroll to position [0, 1319]
click at [473, 114] on div "Add Column" at bounding box center [467, 170] width 834 height 144
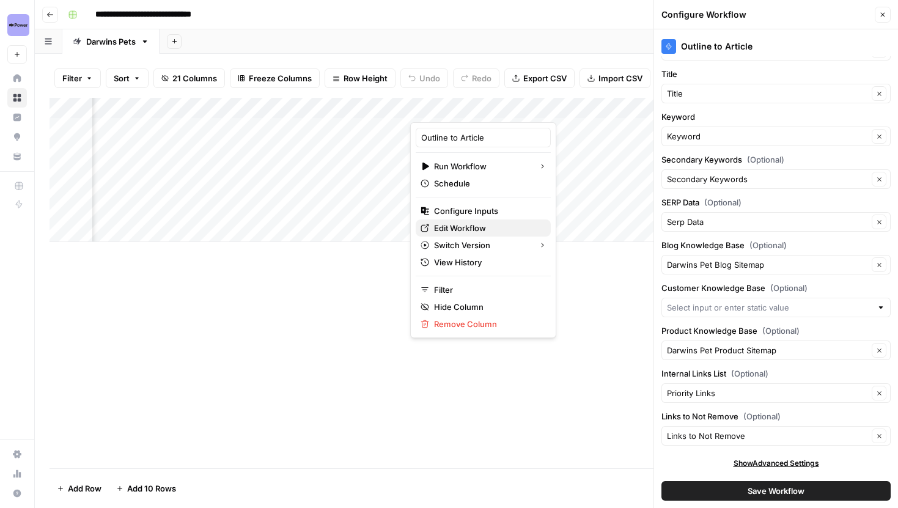
drag, startPoint x: 457, startPoint y: 211, endPoint x: 461, endPoint y: 226, distance: 15.1
click at [462, 227] on div "Outline to Article Run Workflow Schedule Configure Inputs Edit Workflow Switch …" at bounding box center [483, 230] width 146 height 216
click at [461, 226] on span "Edit Workflow" at bounding box center [487, 228] width 107 height 12
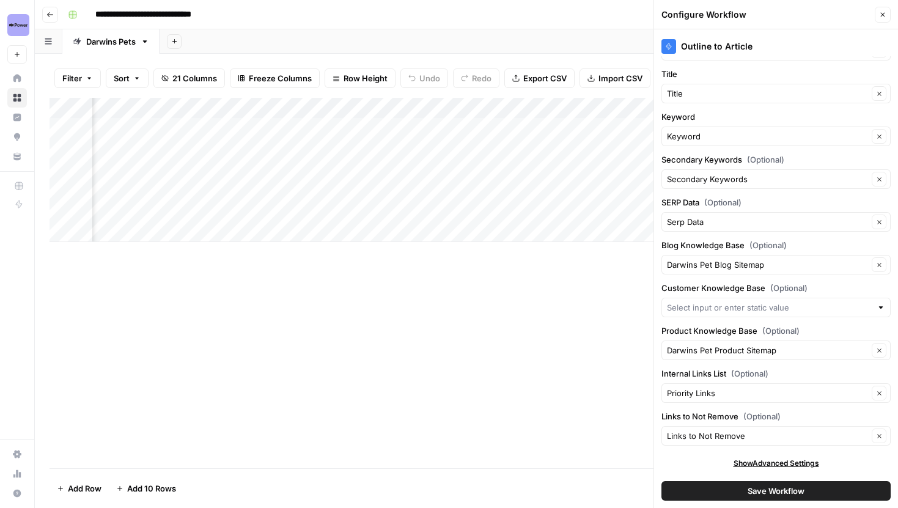
scroll to position [0, 741]
click at [179, 81] on span "21 Columns" at bounding box center [194, 78] width 45 height 12
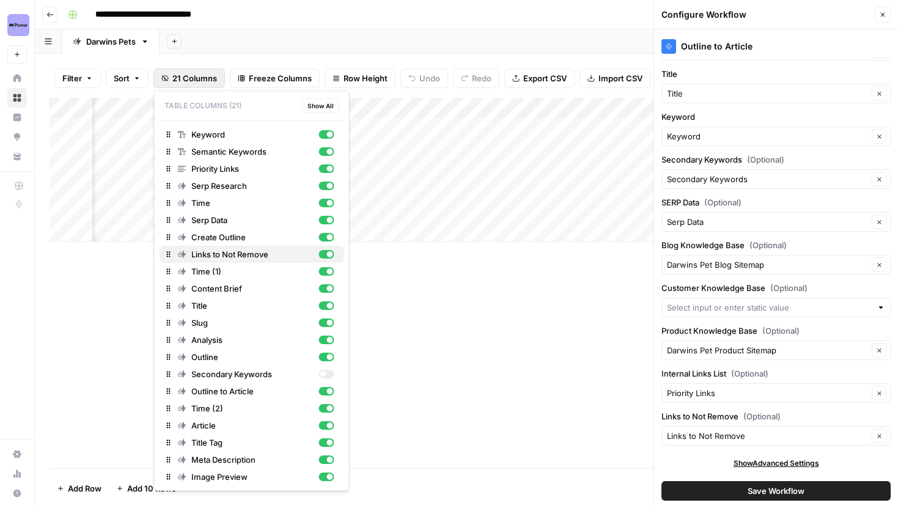
click at [326, 252] on div "button" at bounding box center [325, 254] width 15 height 9
click at [185, 79] on span "21 Columns" at bounding box center [194, 78] width 45 height 12
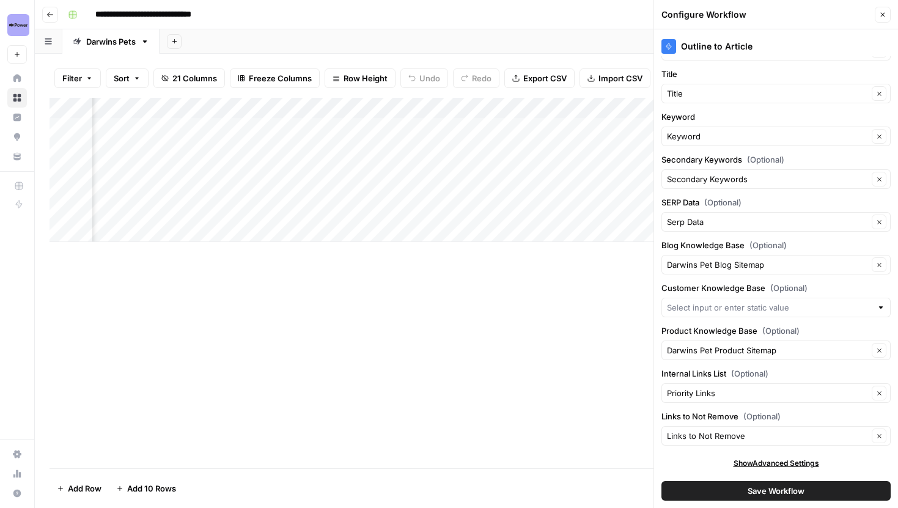
click at [881, 17] on icon "button" at bounding box center [882, 14] width 7 height 7
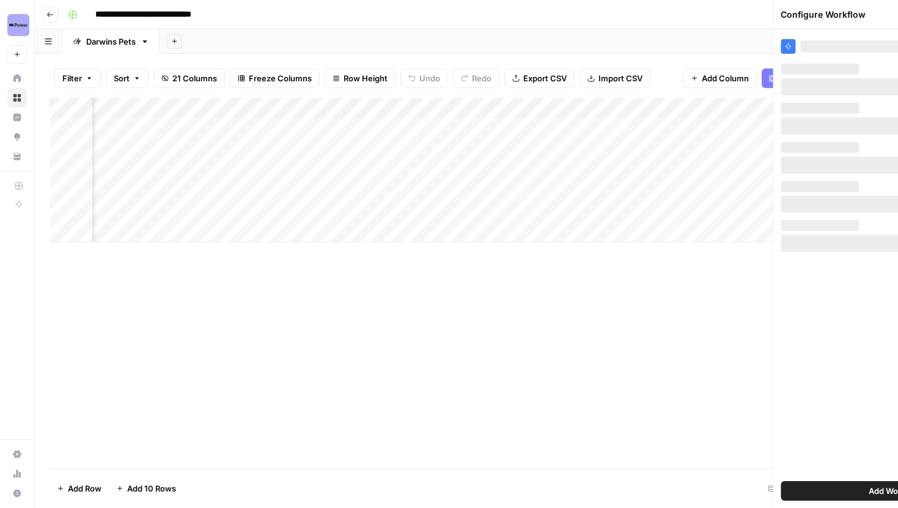
scroll to position [0, 0]
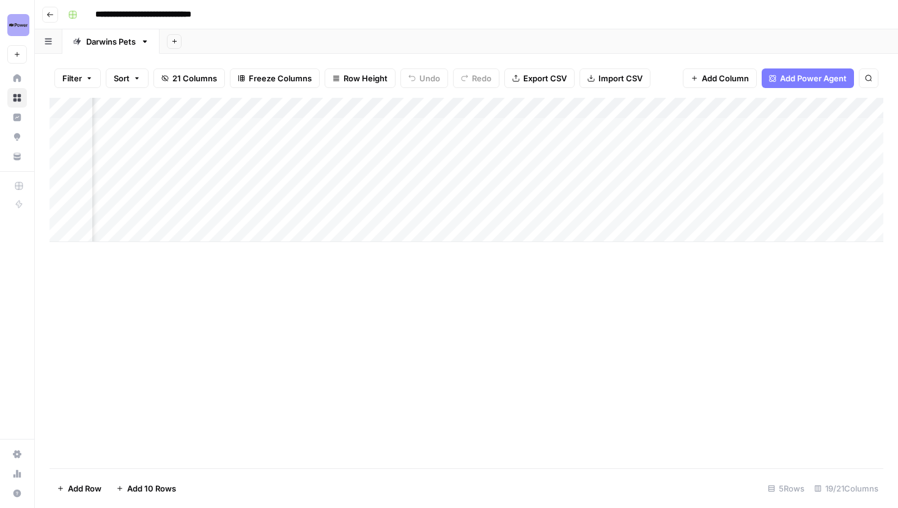
click at [147, 41] on icon "button" at bounding box center [145, 41] width 4 height 2
click at [182, 84] on span "Duplicate Sheet" at bounding box center [195, 82] width 59 height 12
click at [123, 42] on div "Darwins Pets" at bounding box center [111, 41] width 50 height 12
click at [51, 194] on div "Add Column" at bounding box center [467, 170] width 834 height 144
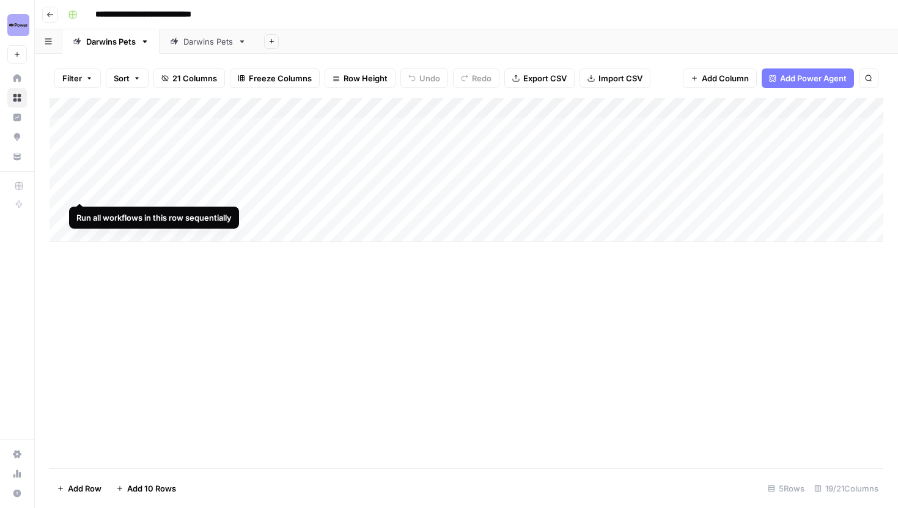
click at [65, 191] on div "Add Column" at bounding box center [467, 170] width 834 height 144
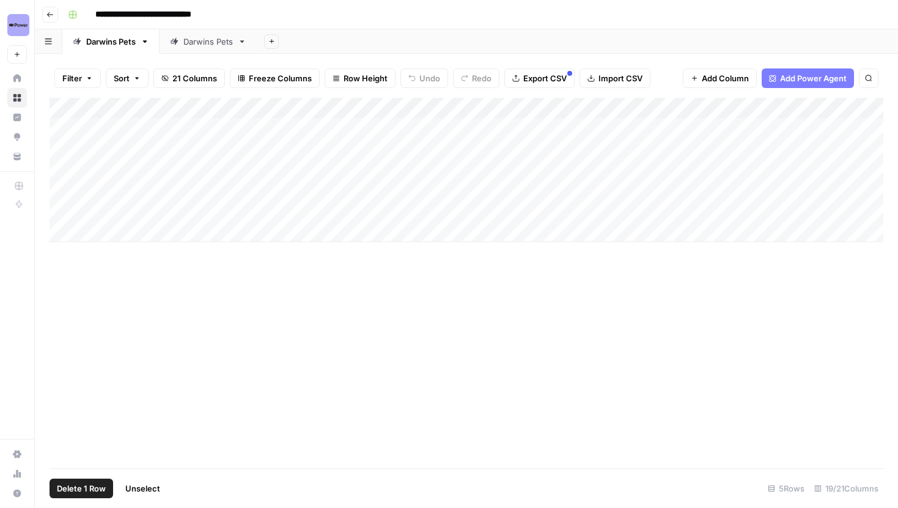
click at [241, 246] on div "Add Column" at bounding box center [467, 283] width 834 height 370
click at [237, 179] on div "Add Column" at bounding box center [467, 170] width 834 height 144
click at [244, 197] on div "Add Column" at bounding box center [467, 170] width 834 height 144
click at [212, 48] on link "Darwins Pets" at bounding box center [208, 41] width 97 height 24
click at [163, 126] on div "Add Column" at bounding box center [467, 118] width 834 height 40
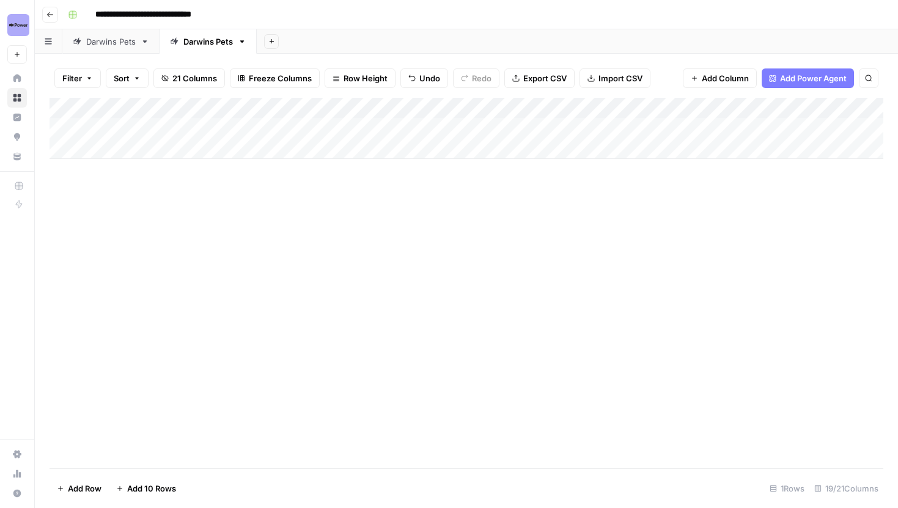
click at [138, 125] on body "**********" at bounding box center [449, 254] width 898 height 508
type textarea "**********"
click at [105, 40] on div "Darwins Pets" at bounding box center [111, 41] width 50 height 12
click at [400, 198] on div "Add Column" at bounding box center [467, 170] width 834 height 144
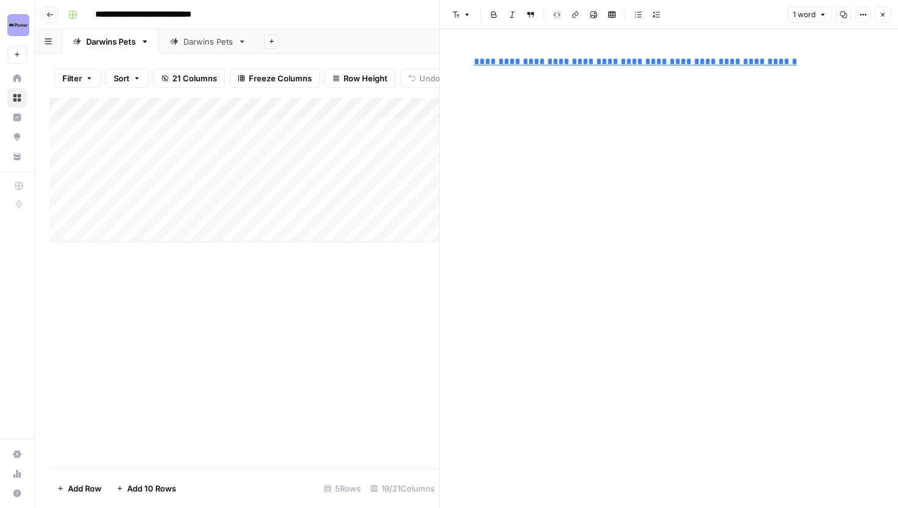
click at [880, 17] on icon "button" at bounding box center [882, 14] width 7 height 7
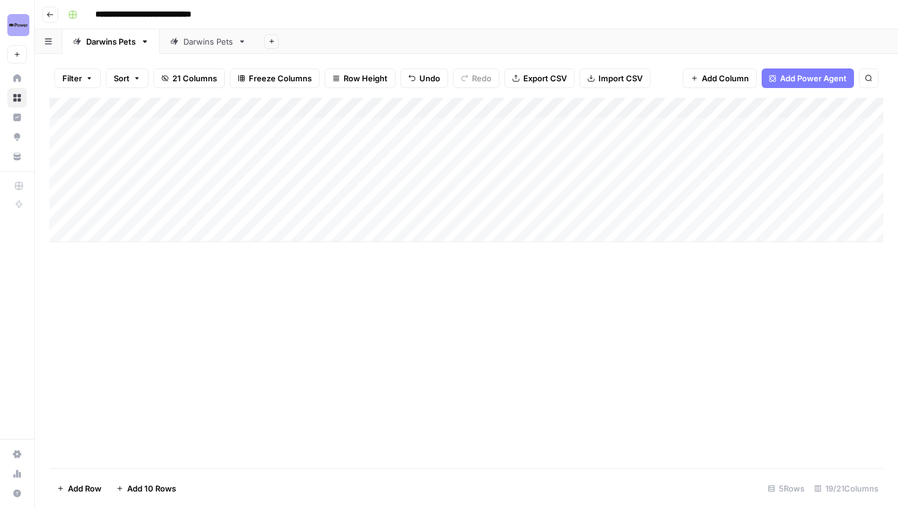
click at [496, 185] on div "Add Column" at bounding box center [467, 170] width 834 height 144
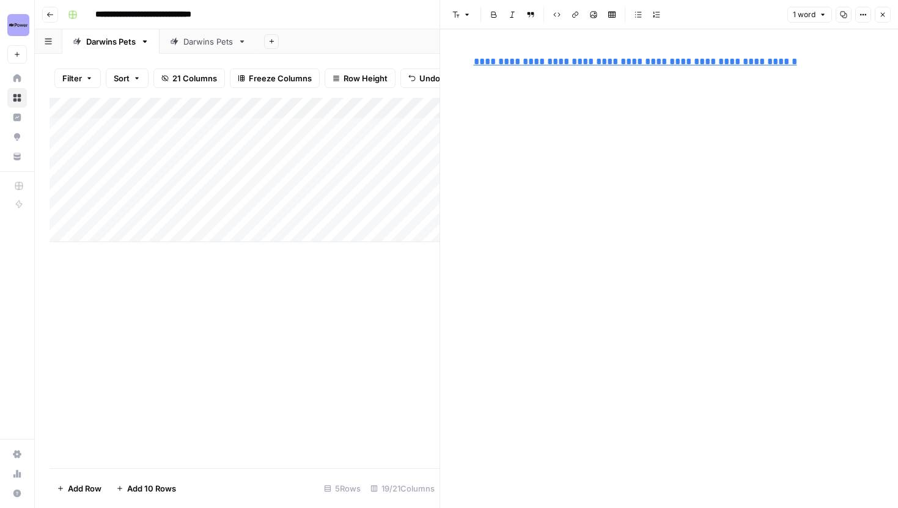
click at [879, 18] on button "Close" at bounding box center [883, 15] width 16 height 16
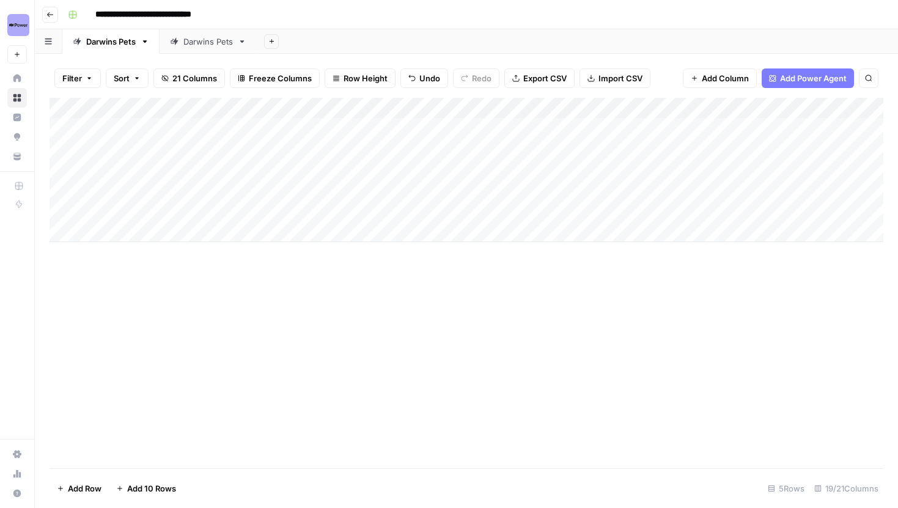
click at [427, 179] on div "Add Column" at bounding box center [467, 170] width 834 height 144
click at [376, 185] on div "Add Column" at bounding box center [467, 170] width 834 height 144
click at [174, 32] on link "Darwins Pets" at bounding box center [208, 41] width 97 height 24
click at [407, 130] on div "Add Column" at bounding box center [467, 128] width 834 height 61
click at [103, 40] on div "Darwins Pets" at bounding box center [111, 41] width 50 height 12
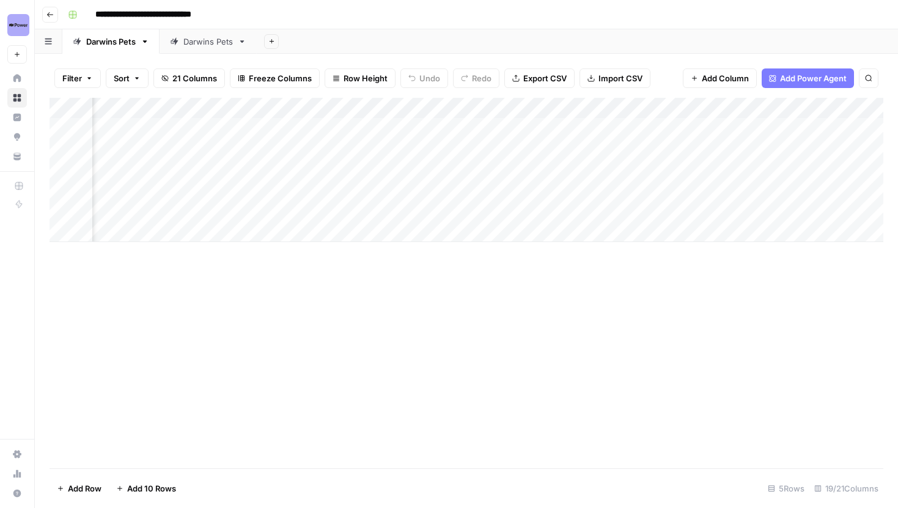
scroll to position [0, 149]
click at [659, 189] on div "Add Column" at bounding box center [467, 170] width 834 height 144
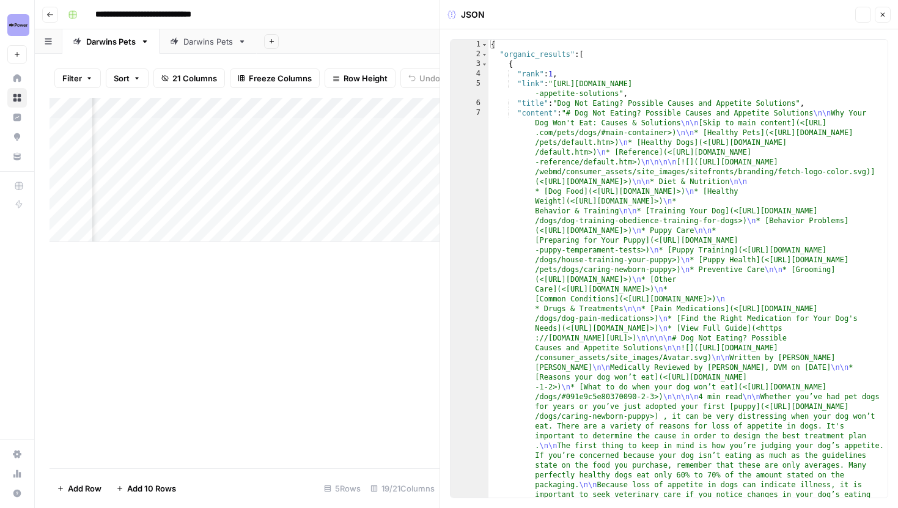
click at [677, 199] on div at bounding box center [645, 190] width 112 height 23
click at [674, 189] on div at bounding box center [645, 190] width 112 height 23
type textarea "**********"
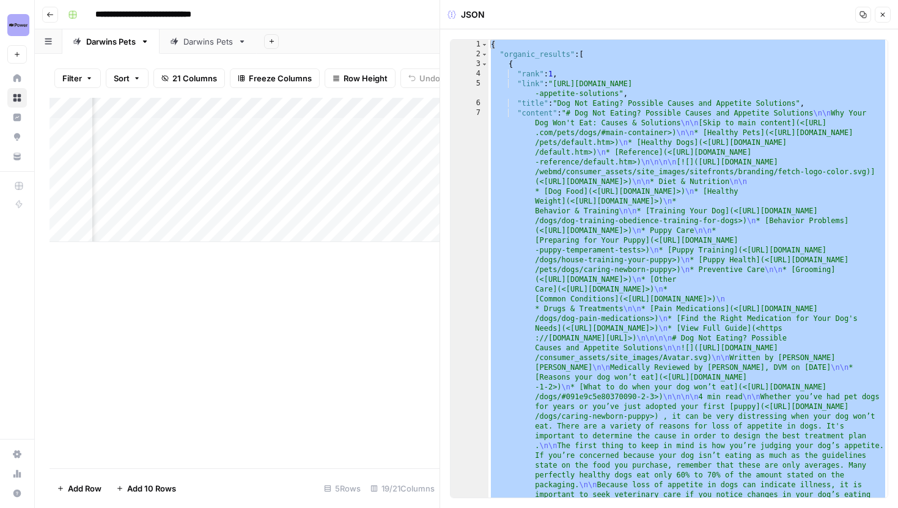
click at [883, 23] on header "JSON Copy Close" at bounding box center [669, 14] width 458 height 29
click at [884, 21] on button "Close" at bounding box center [883, 15] width 16 height 16
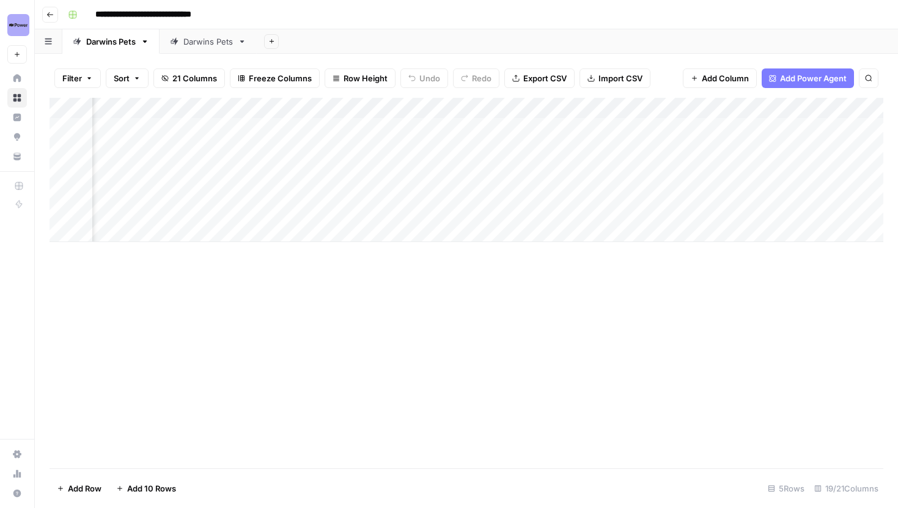
click at [210, 44] on div "Darwins Pets" at bounding box center [208, 41] width 50 height 12
click at [762, 127] on div "Add Column" at bounding box center [467, 128] width 834 height 61
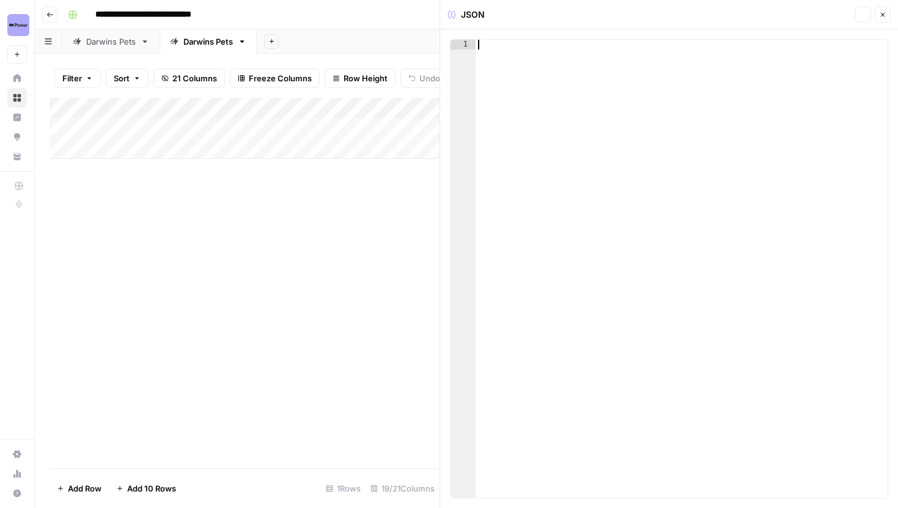
click at [702, 184] on div at bounding box center [682, 278] width 412 height 477
paste textarea "*"
type textarea "*"
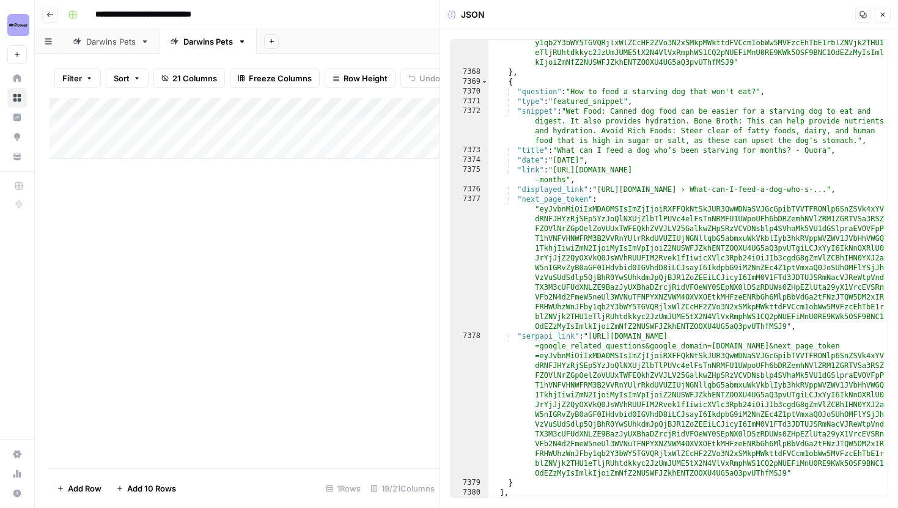
scroll to position [19573, 0]
click at [886, 17] on icon "button" at bounding box center [882, 14] width 7 height 7
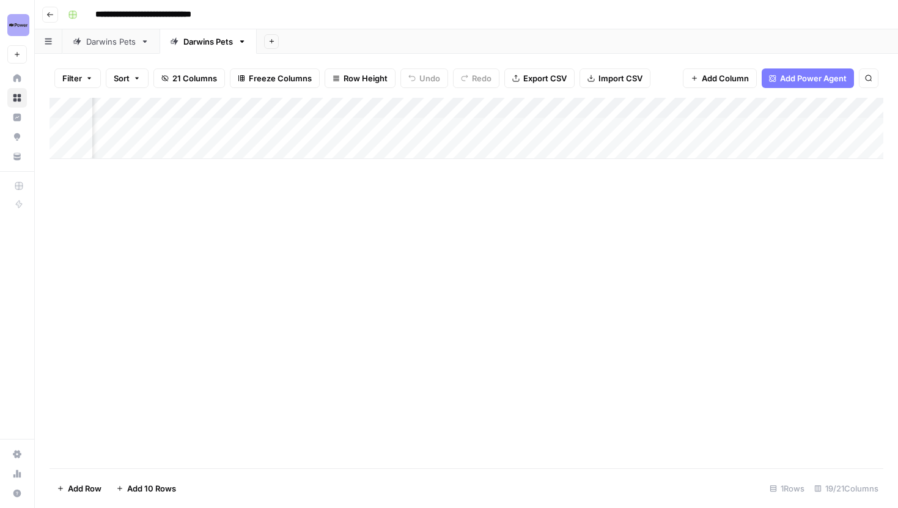
scroll to position [0, 497]
click at [407, 112] on div "Add Column" at bounding box center [467, 128] width 834 height 61
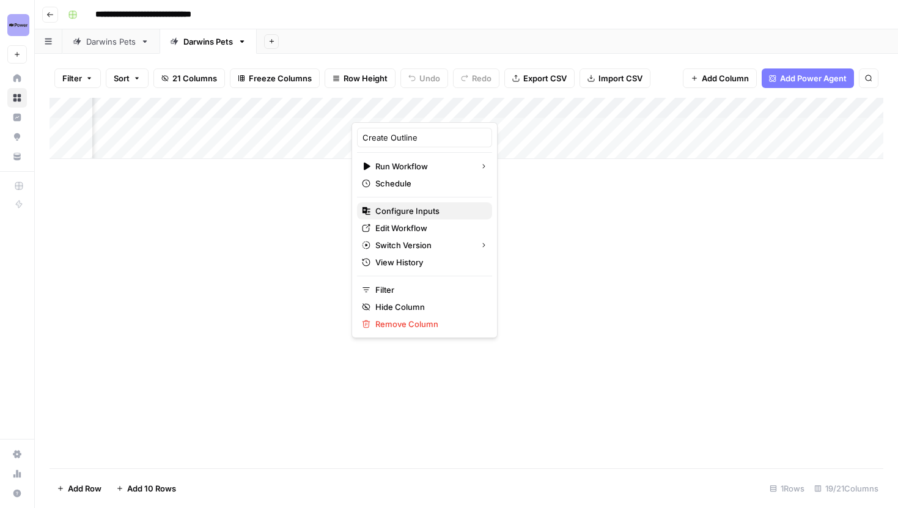
click at [408, 209] on span "Configure Inputs" at bounding box center [428, 211] width 107 height 12
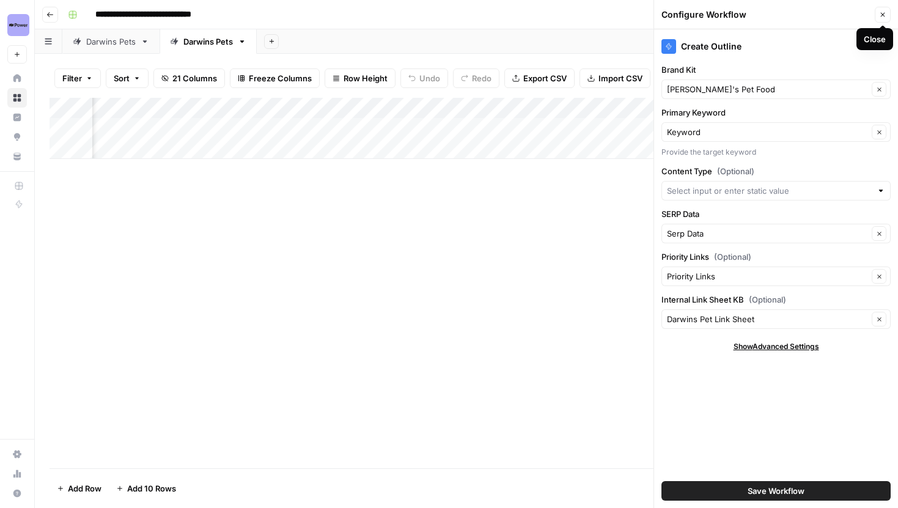
click at [881, 14] on icon "button" at bounding box center [882, 14] width 7 height 7
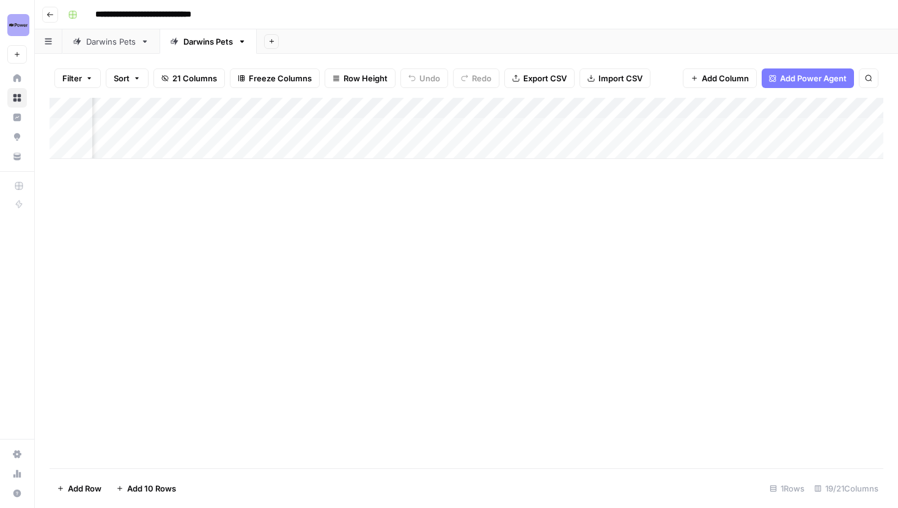
click at [429, 126] on div "Add Column" at bounding box center [467, 128] width 834 height 61
click at [110, 48] on link "Darwins Pets" at bounding box center [110, 41] width 97 height 24
click at [361, 105] on div "Add Column" at bounding box center [467, 170] width 834 height 144
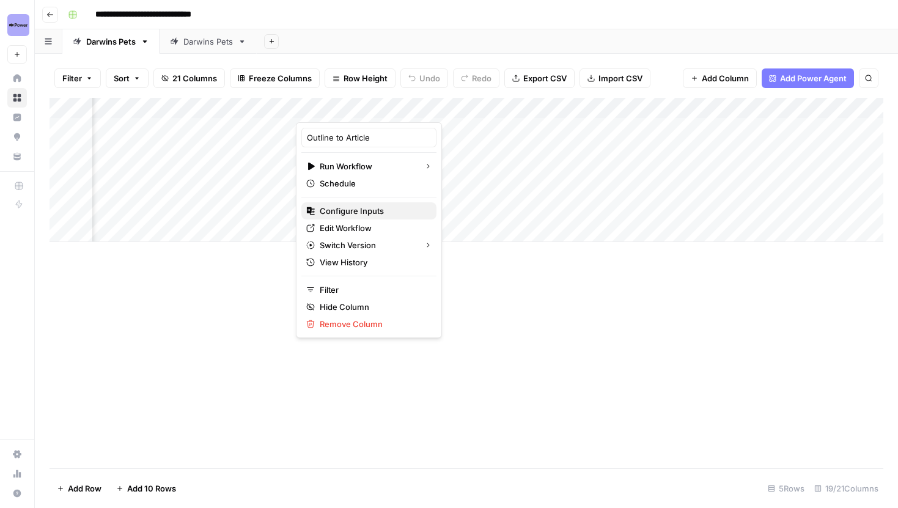
click at [358, 213] on span "Configure Inputs" at bounding box center [373, 211] width 107 height 12
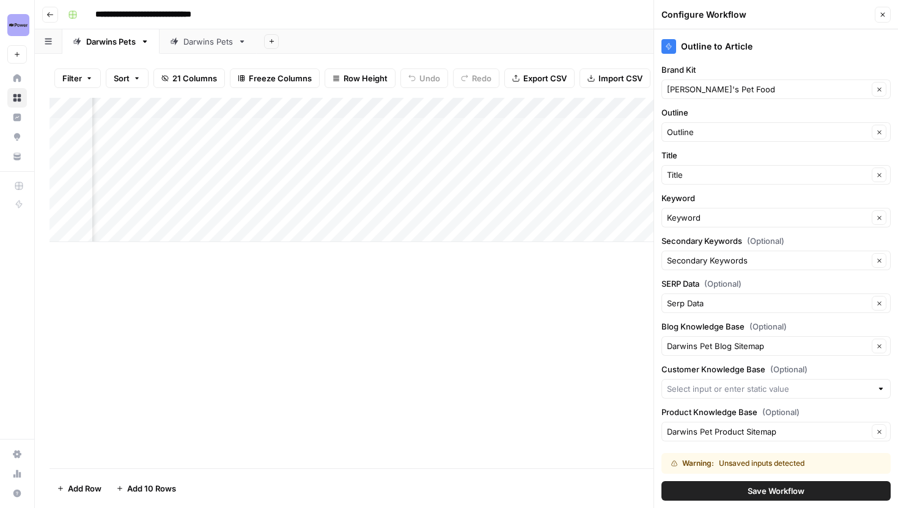
click at [551, 359] on div "Add Column" at bounding box center [467, 283] width 834 height 370
click at [732, 388] on input "Customer Knowledge Base (Optional)" at bounding box center [769, 389] width 205 height 12
click at [752, 405] on div "Outline to Article Brand Kit Darwin's Pet Food Clear Outline Outline Clear Titl…" at bounding box center [776, 268] width 244 height 479
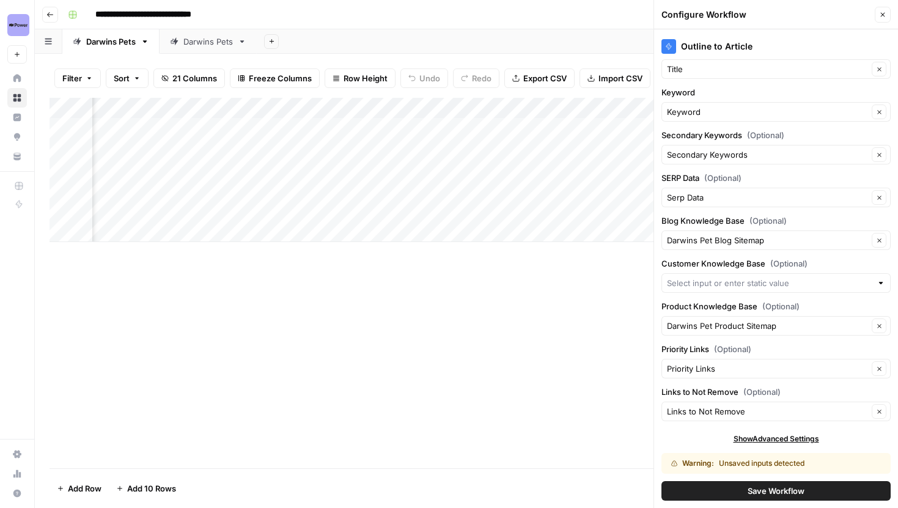
scroll to position [109, 0]
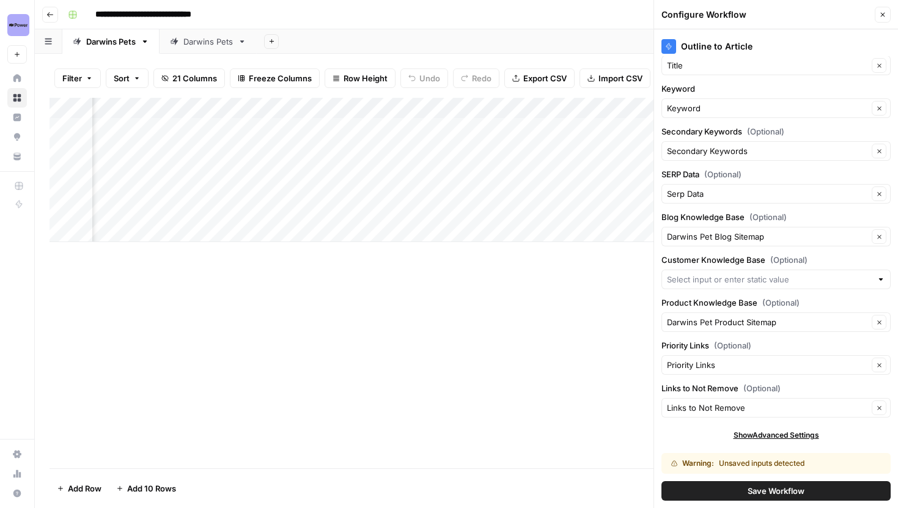
click at [768, 495] on span "Save Workflow" at bounding box center [776, 491] width 57 height 12
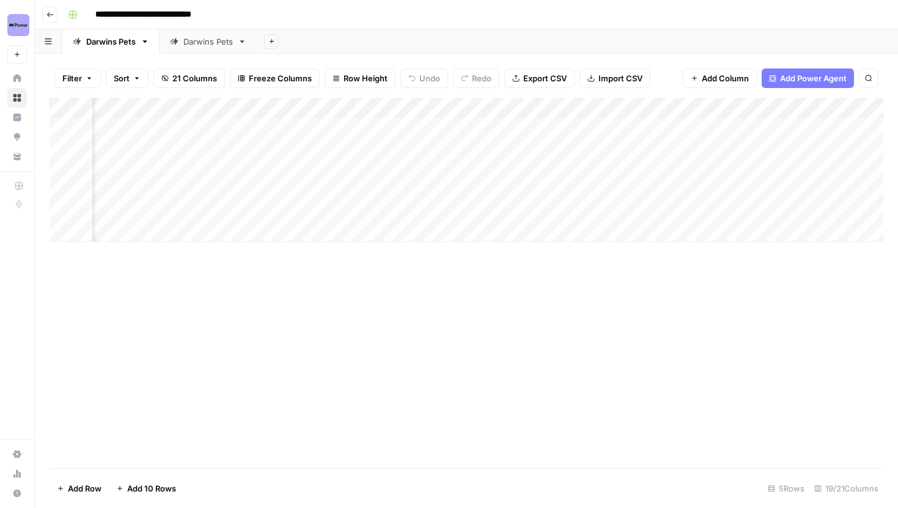
click at [331, 109] on div "Add Column" at bounding box center [467, 170] width 834 height 144
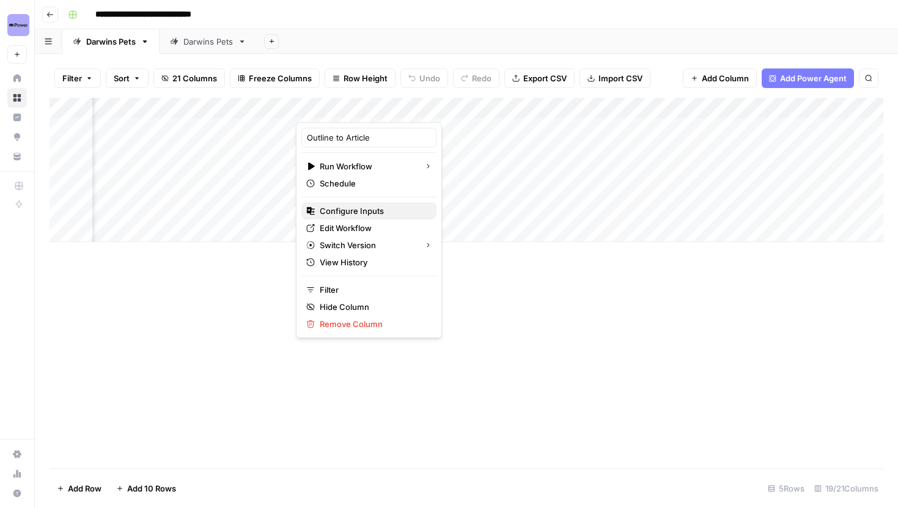
click at [356, 204] on button "Configure Inputs" at bounding box center [368, 210] width 135 height 17
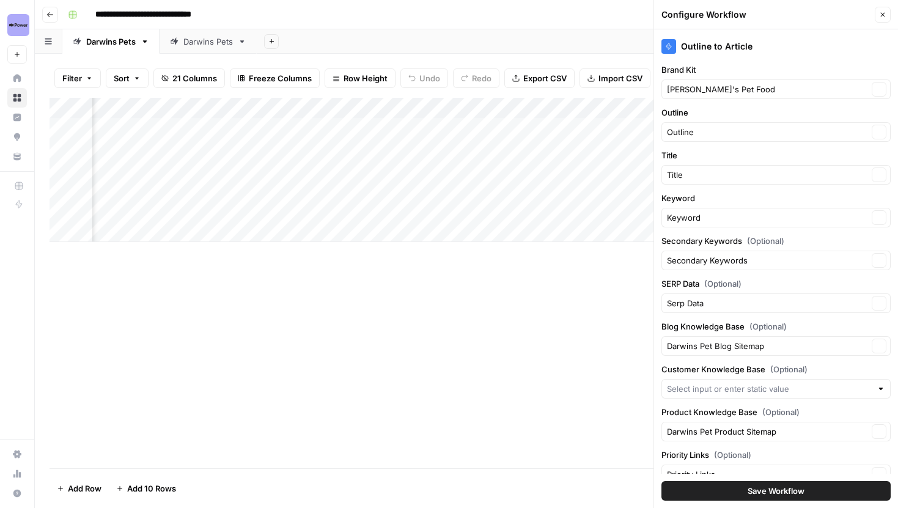
scroll to position [81, 0]
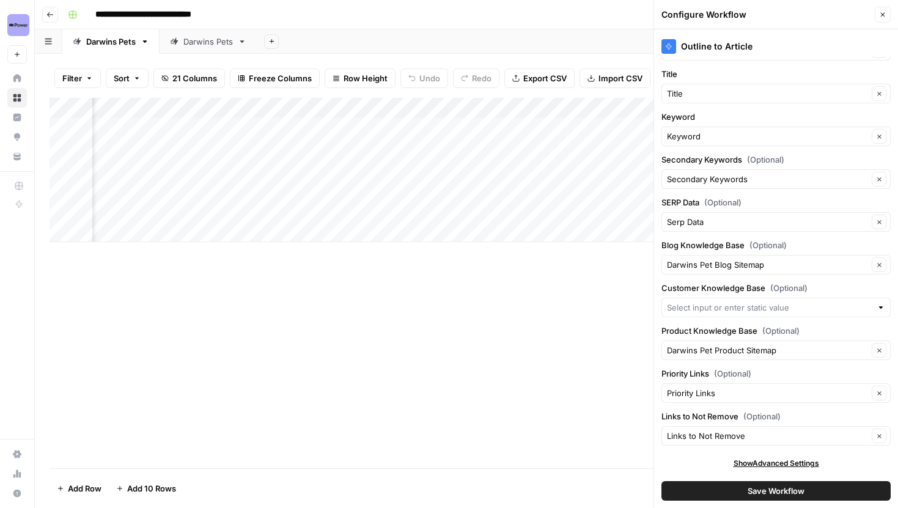
drag, startPoint x: 660, startPoint y: 329, endPoint x: 756, endPoint y: 329, distance: 95.4
click at [756, 329] on div "Outline to Article Brand Kit Darwin's Pet Food Clear Outline Outline Clear Titl…" at bounding box center [776, 268] width 244 height 479
click at [739, 331] on label "Product Knowledge Base (Optional)" at bounding box center [775, 331] width 229 height 12
click at [739, 344] on input "Darwins Pet Product Sitemap" at bounding box center [767, 350] width 201 height 12
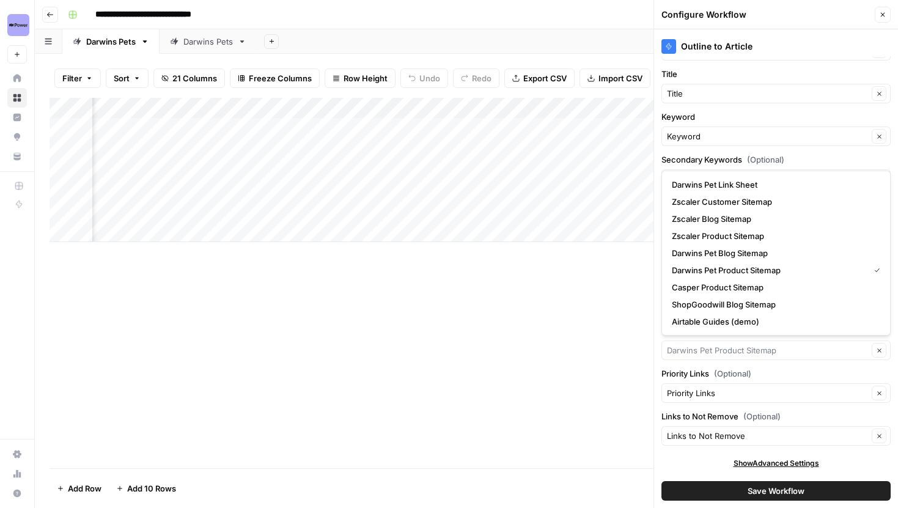
type input "Darwins Pet Product Sitemap"
click at [803, 384] on div "Priority Links Clear" at bounding box center [775, 393] width 229 height 20
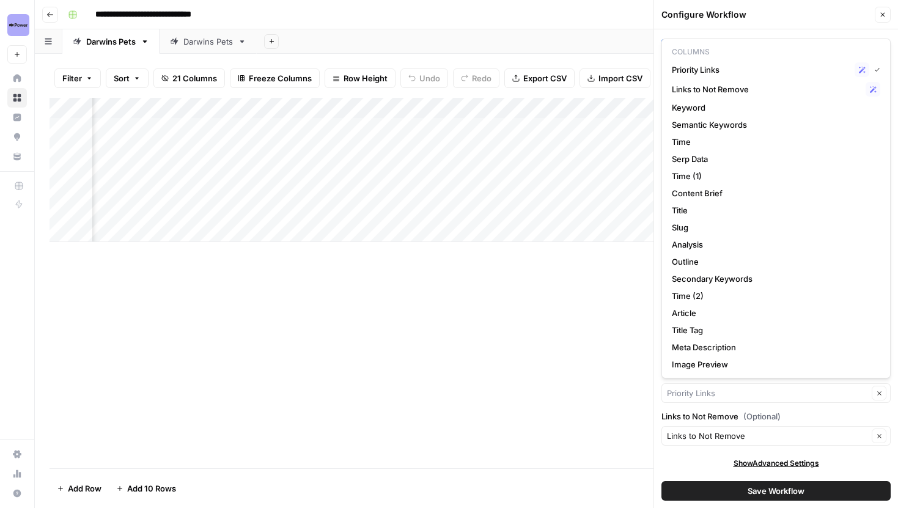
type input "Priority Links"
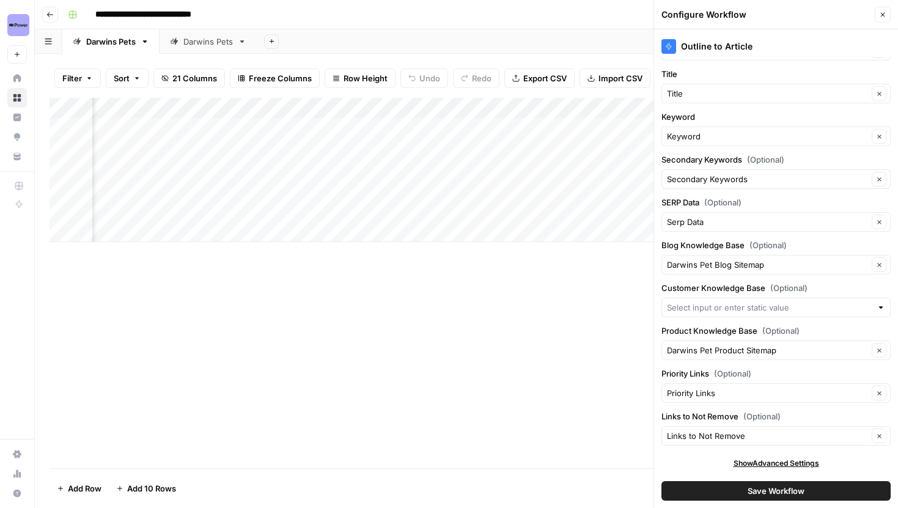
click at [784, 414] on label "Links to Not Remove (Optional)" at bounding box center [775, 416] width 229 height 12
click at [784, 430] on input "Links to Not Remove" at bounding box center [767, 436] width 201 height 12
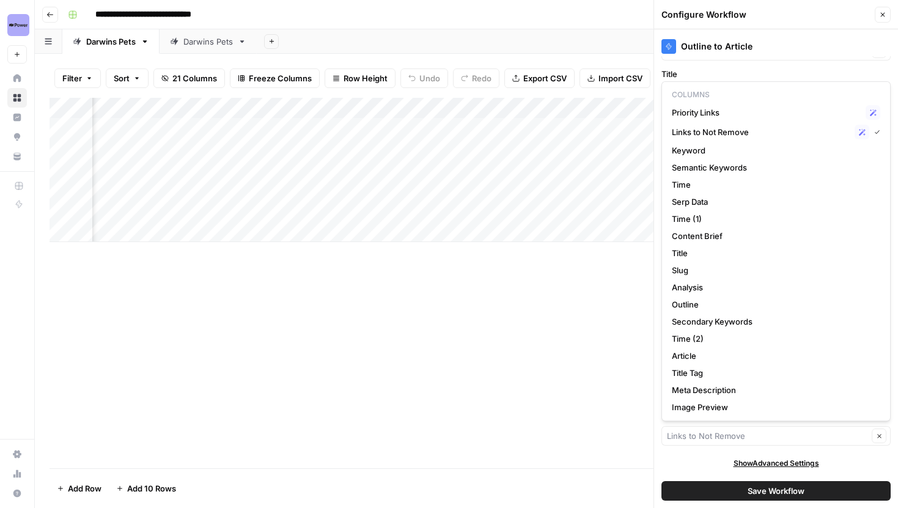
type input "Links to Not Remove"
click at [633, 305] on div "Add Column" at bounding box center [467, 283] width 834 height 370
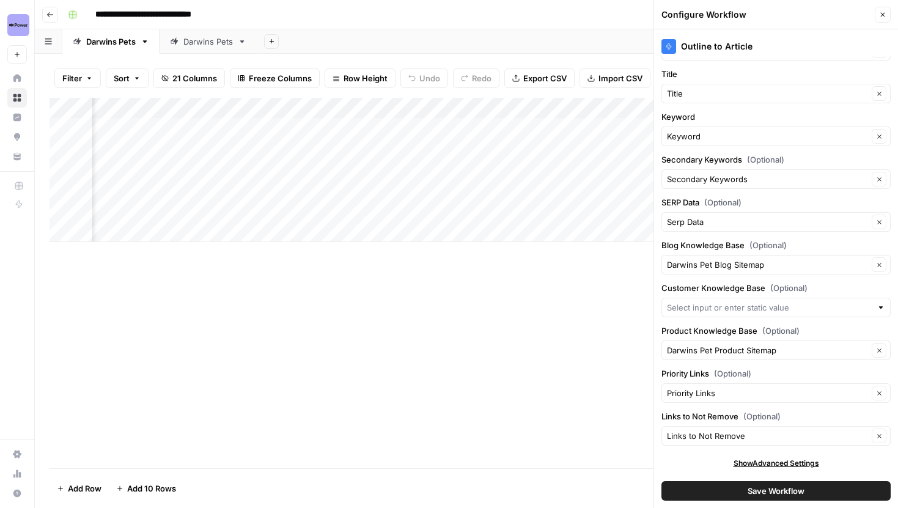
click at [751, 496] on span "Save Workflow" at bounding box center [776, 491] width 57 height 12
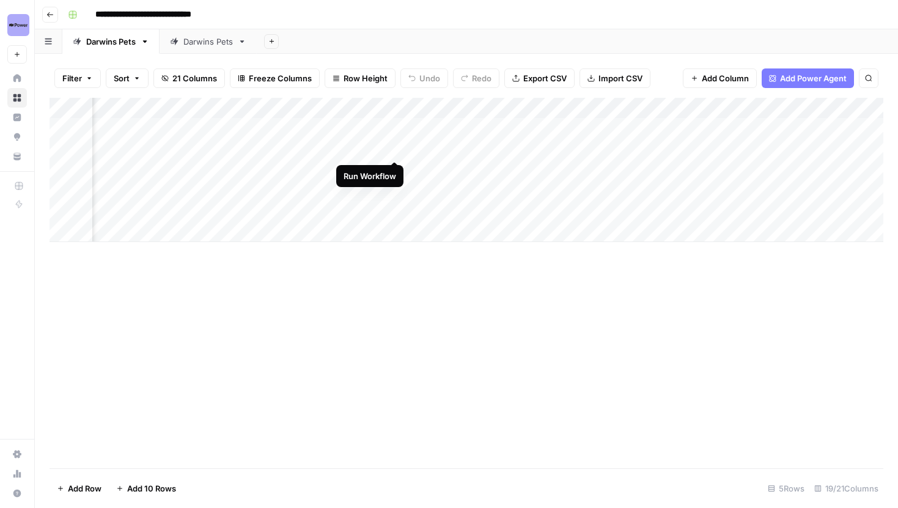
click at [392, 148] on div "Add Column" at bounding box center [467, 170] width 834 height 144
click at [395, 168] on div "Add Column" at bounding box center [467, 170] width 834 height 144
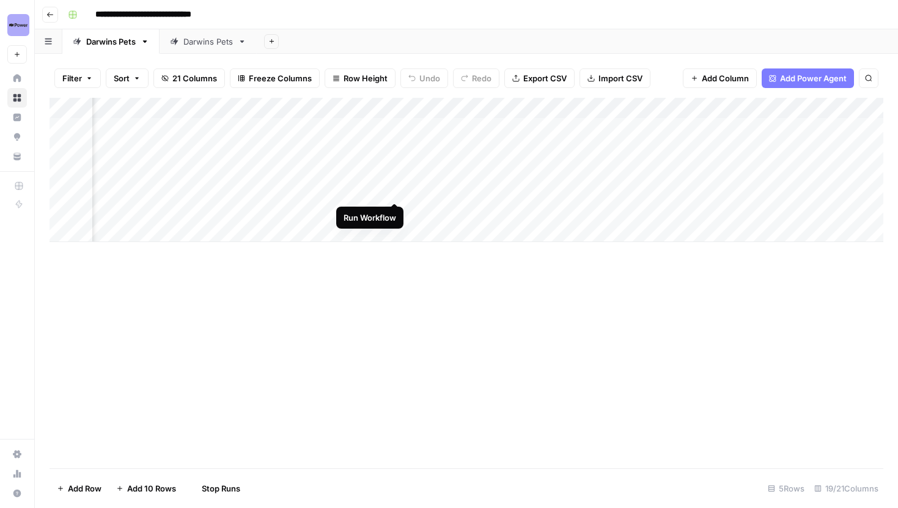
click at [395, 190] on div "Add Column" at bounding box center [467, 170] width 834 height 144
click at [395, 144] on div "Add Column" at bounding box center [467, 170] width 834 height 144
click at [337, 170] on div "Add Column" at bounding box center [467, 170] width 834 height 144
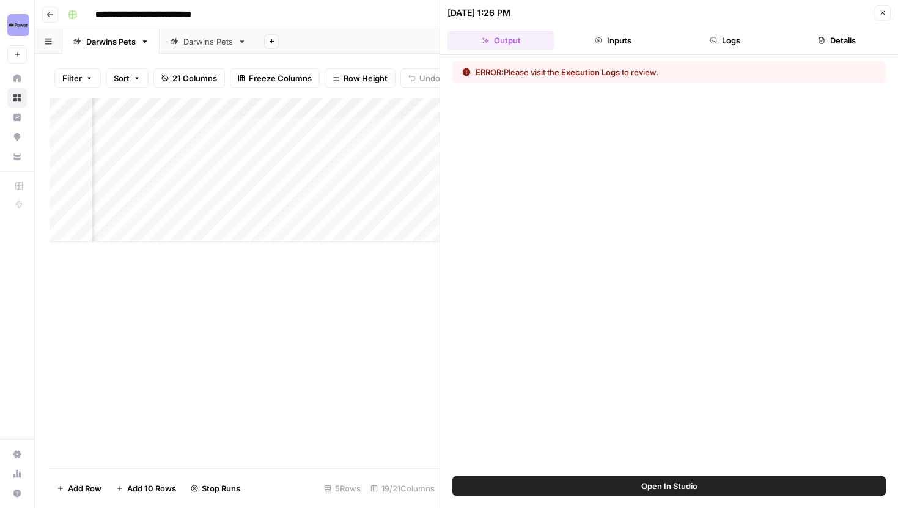
click at [724, 45] on button "Logs" at bounding box center [725, 41] width 107 height 20
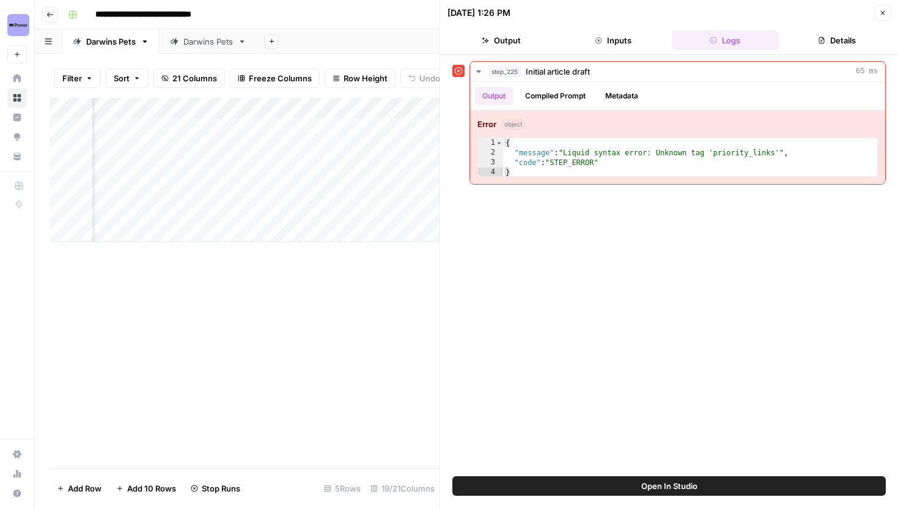
click at [302, 104] on div "Add Column" at bounding box center [245, 170] width 390 height 144
click at [622, 480] on button "Open In Studio" at bounding box center [668, 486] width 433 height 20
click at [650, 488] on span "Open In Studio" at bounding box center [669, 486] width 56 height 12
click at [353, 152] on div "Add Column" at bounding box center [245, 170] width 390 height 144
click at [353, 163] on div "Add Column" at bounding box center [245, 170] width 390 height 144
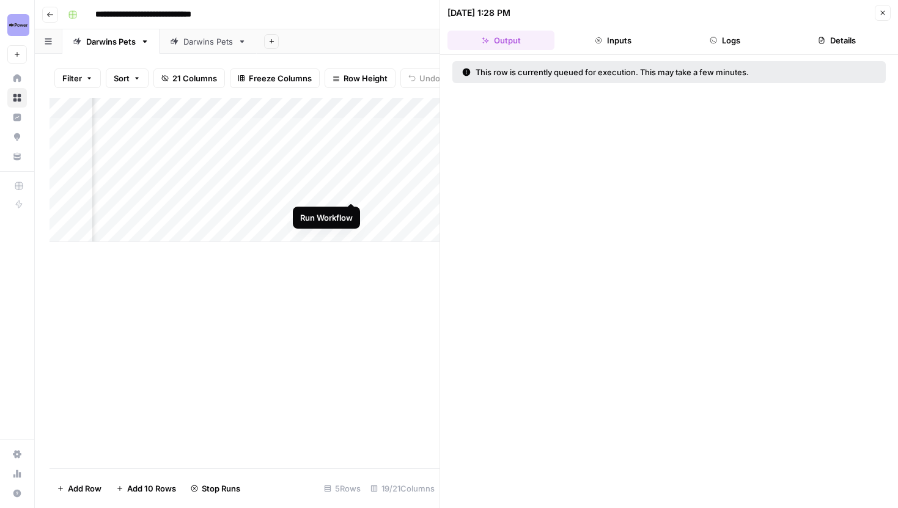
click at [353, 190] on div "Add Column" at bounding box center [245, 170] width 390 height 144
click at [210, 36] on div "Darwins Pets" at bounding box center [208, 41] width 50 height 12
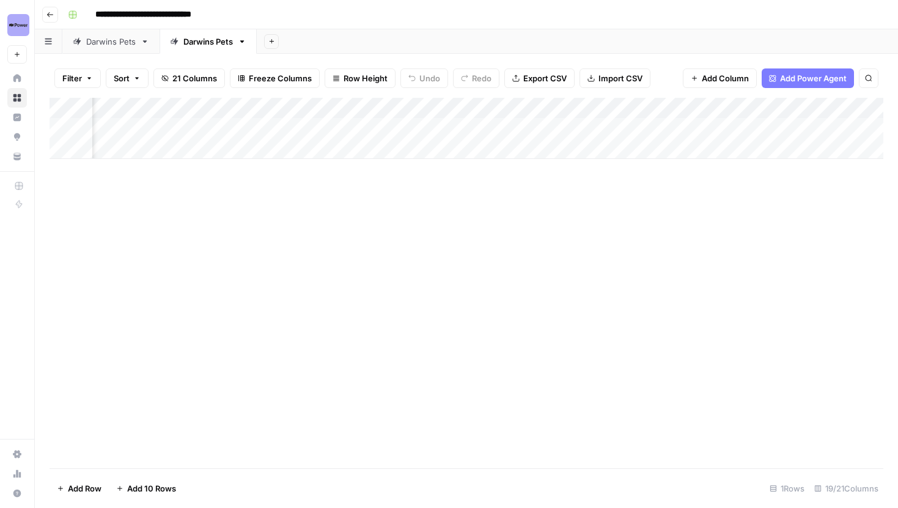
scroll to position [0, 412]
click at [534, 128] on div "Add Column" at bounding box center [467, 128] width 834 height 61
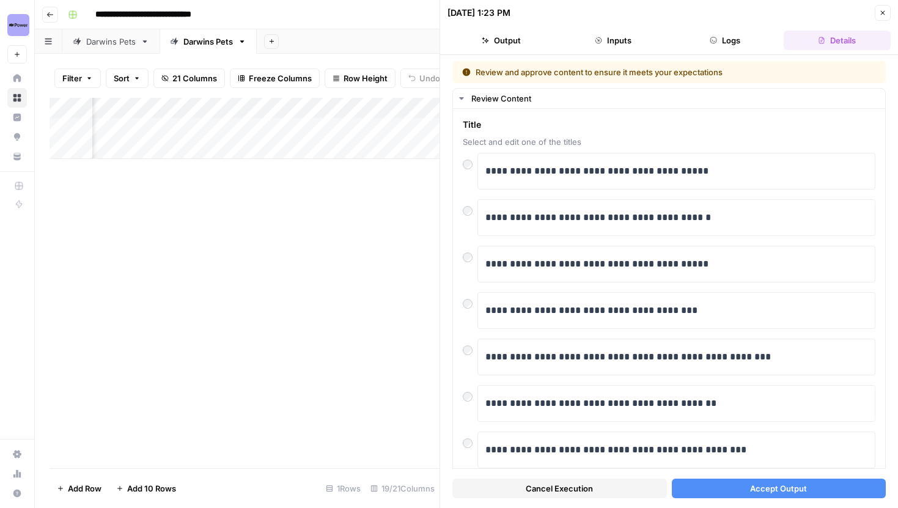
click at [711, 498] on button "Accept Output" at bounding box center [779, 489] width 215 height 20
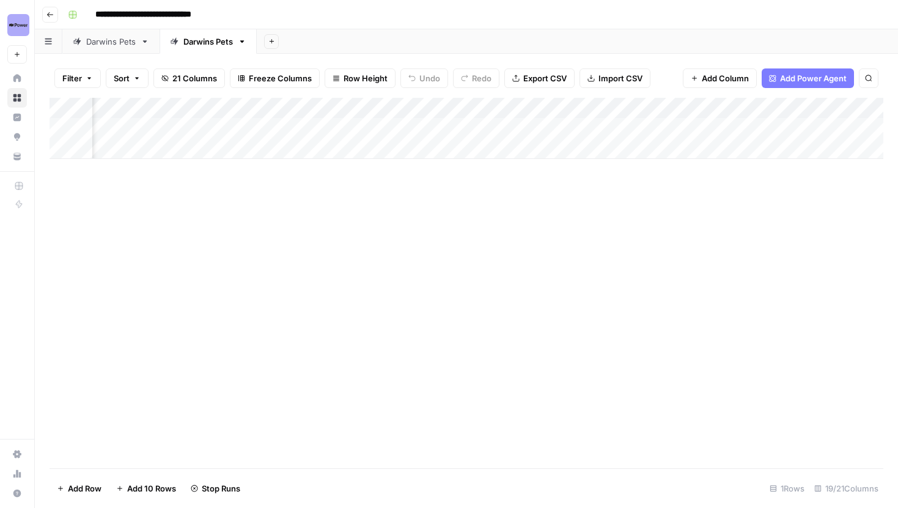
click at [59, 18] on header "**********" at bounding box center [466, 14] width 863 height 29
click at [55, 17] on button "Go back" at bounding box center [50, 15] width 16 height 16
click at [51, 15] on icon "button" at bounding box center [49, 14] width 7 height 7
click at [53, 16] on icon "button" at bounding box center [49, 14] width 7 height 7
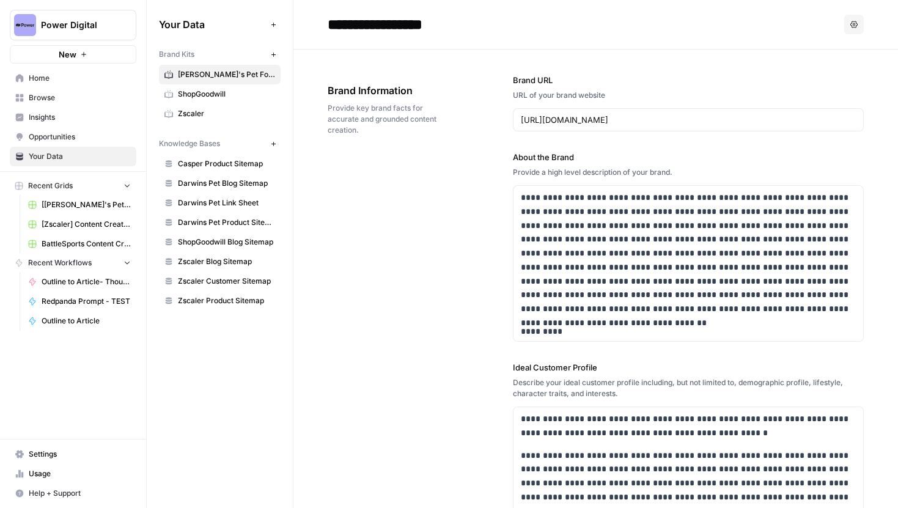
click at [67, 111] on link "Insights" at bounding box center [73, 118] width 127 height 20
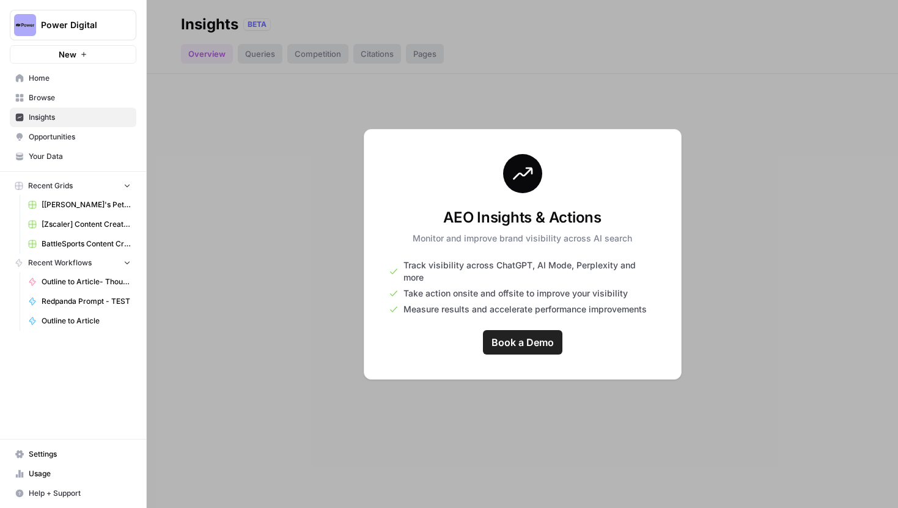
click at [67, 102] on span "Browse" at bounding box center [80, 97] width 102 height 11
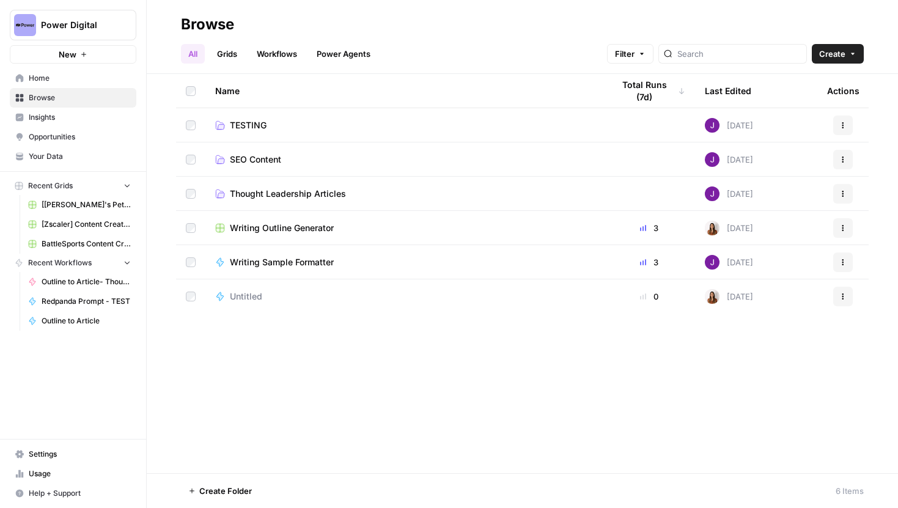
click at [261, 124] on span "TESTING" at bounding box center [248, 125] width 37 height 12
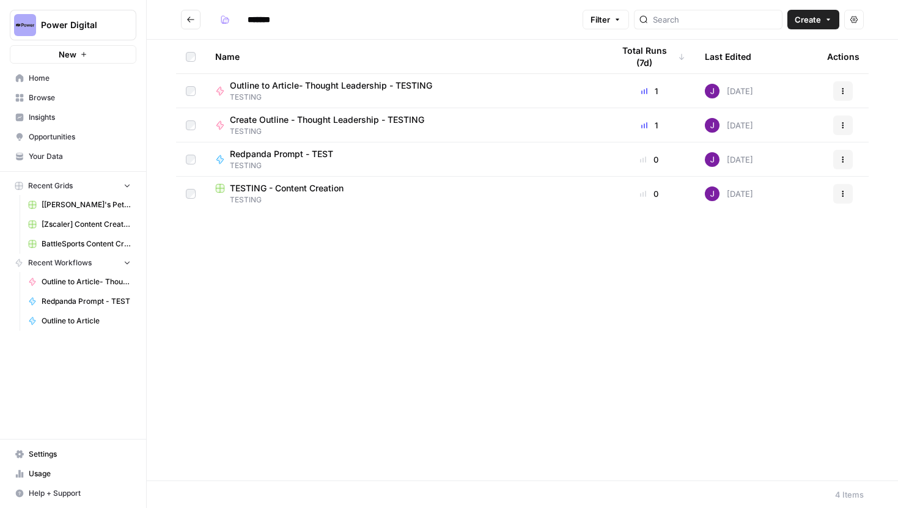
click at [187, 17] on icon "Go back" at bounding box center [190, 19] width 9 height 9
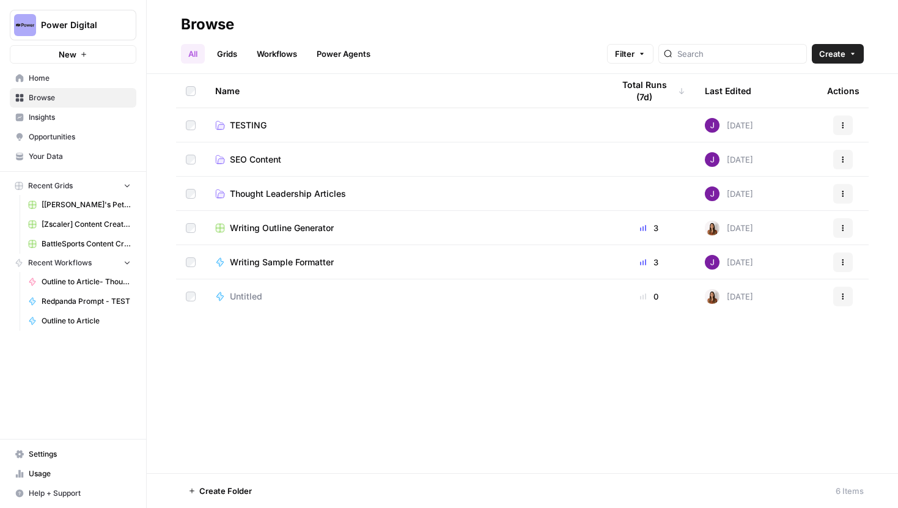
click at [256, 162] on span "SEO Content" at bounding box center [255, 159] width 51 height 12
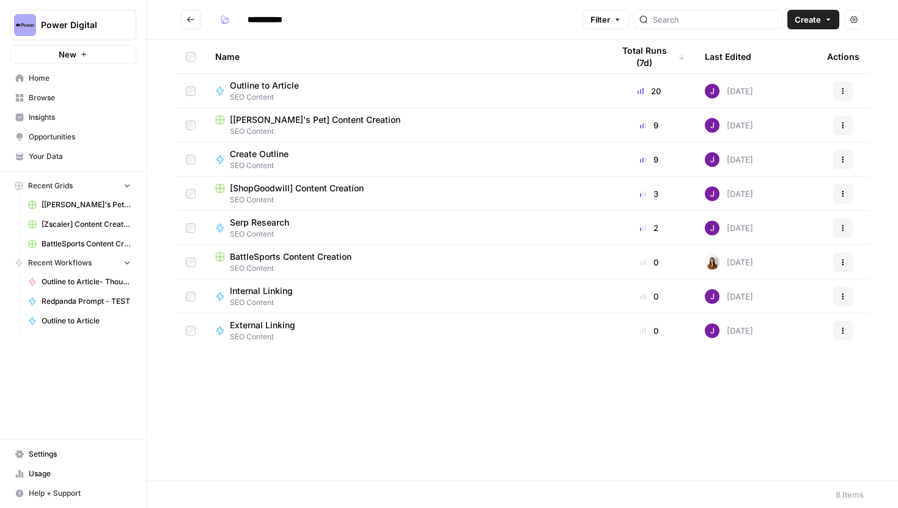
click at [300, 189] on span "[ShopGoodwill] Content Creation" at bounding box center [297, 188] width 134 height 12
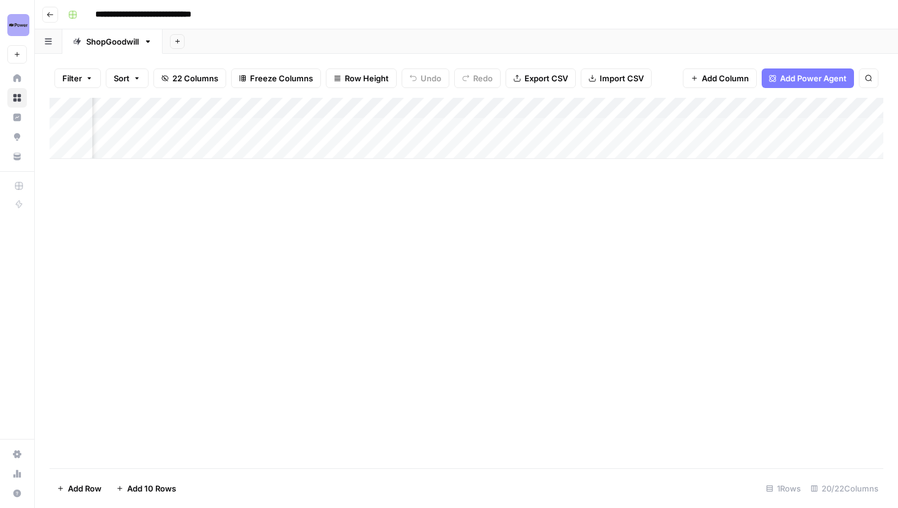
scroll to position [0, 1689]
click at [810, 109] on div "Add Column" at bounding box center [467, 128] width 834 height 61
click at [754, 234] on button "Remove Column" at bounding box center [777, 227] width 135 height 17
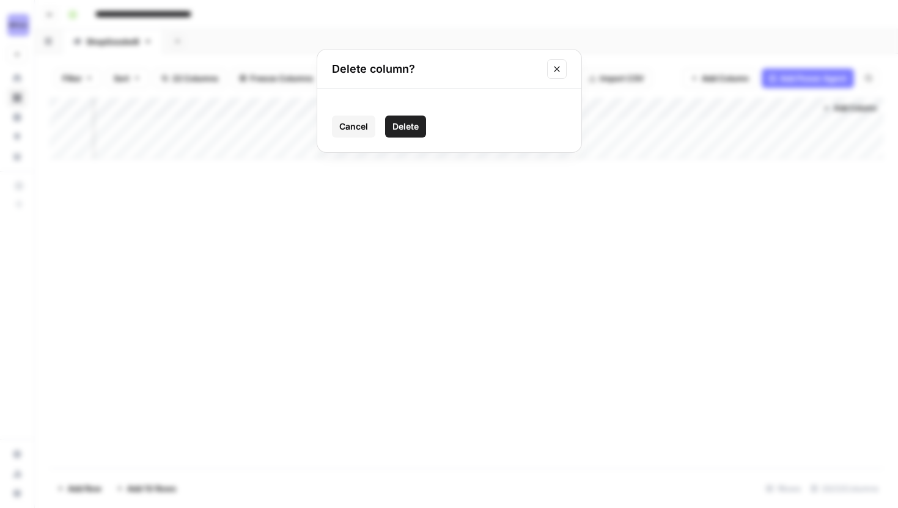
click at [407, 130] on span "Delete" at bounding box center [405, 126] width 26 height 12
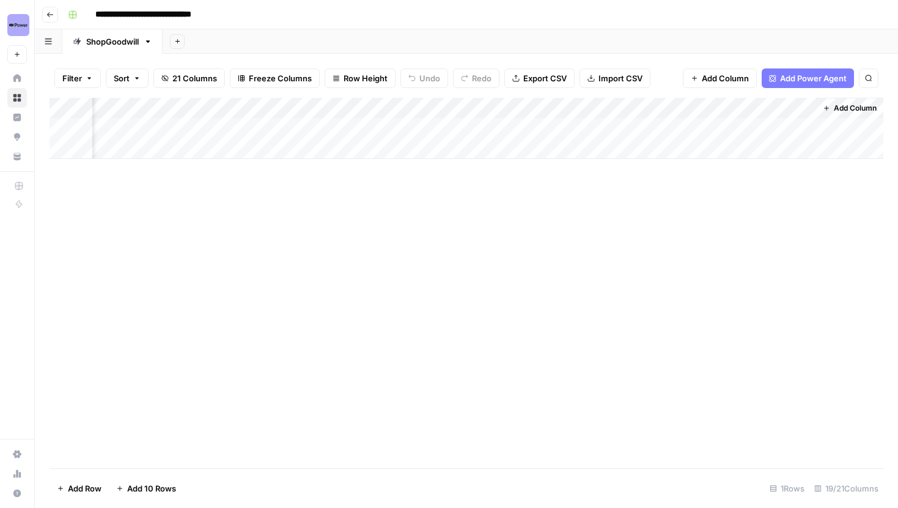
scroll to position [0, 1579]
click at [804, 125] on div "Add Column" at bounding box center [467, 128] width 834 height 61
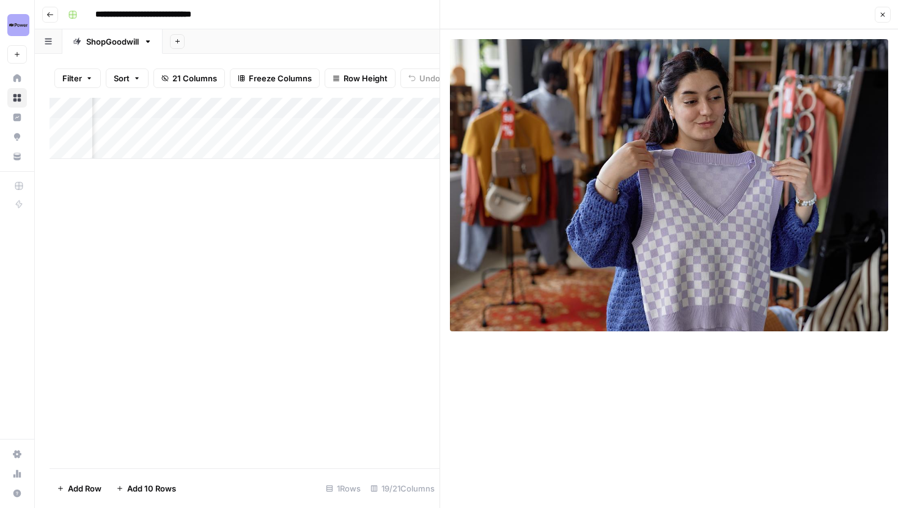
click at [875, 15] on button "Close" at bounding box center [883, 15] width 16 height 16
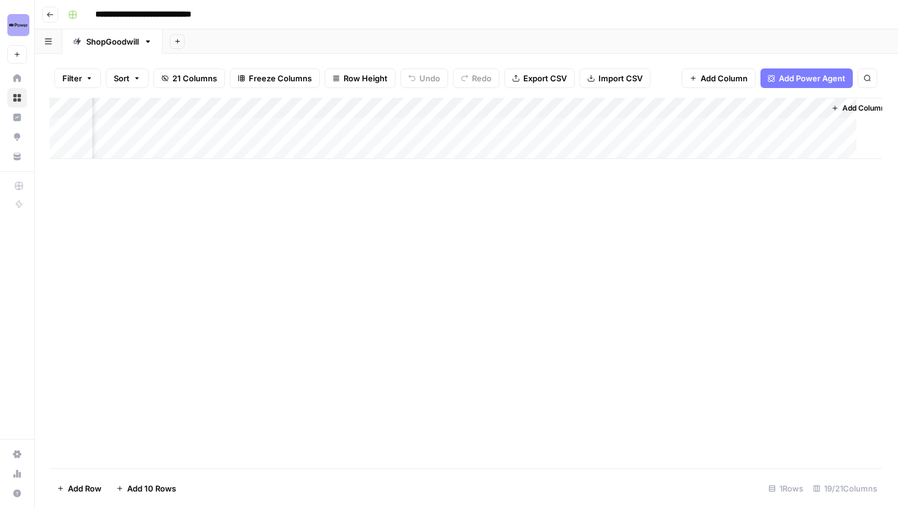
scroll to position [0, 1564]
click at [484, 130] on div "Add Column" at bounding box center [467, 128] width 834 height 61
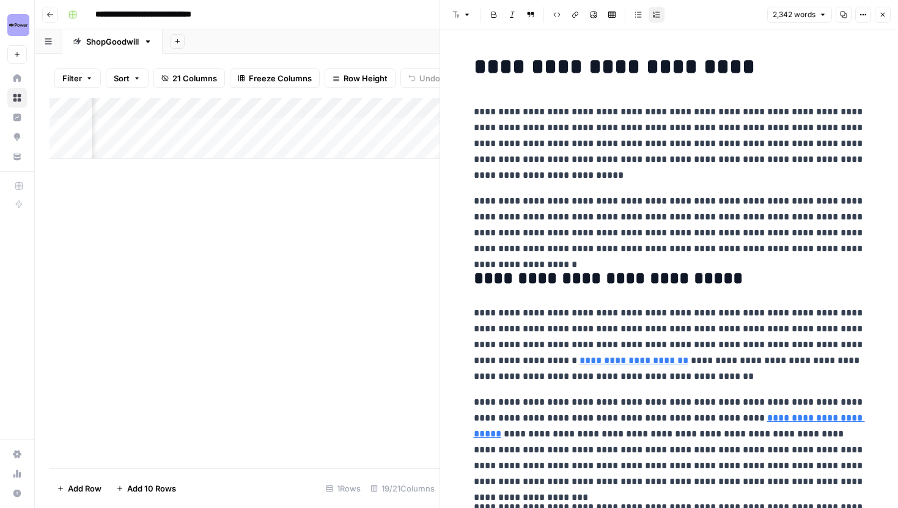
click at [879, 10] on button "Close" at bounding box center [883, 15] width 16 height 16
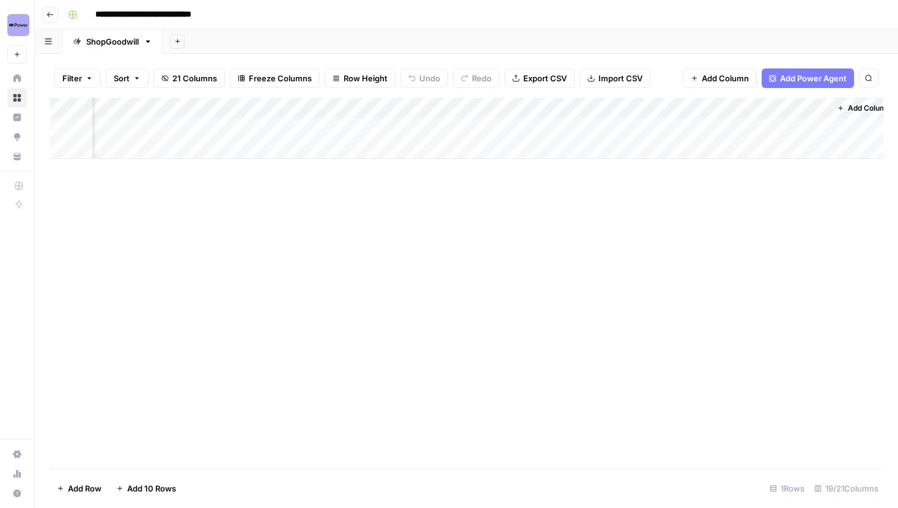
click at [815, 124] on div "Add Column" at bounding box center [467, 128] width 834 height 61
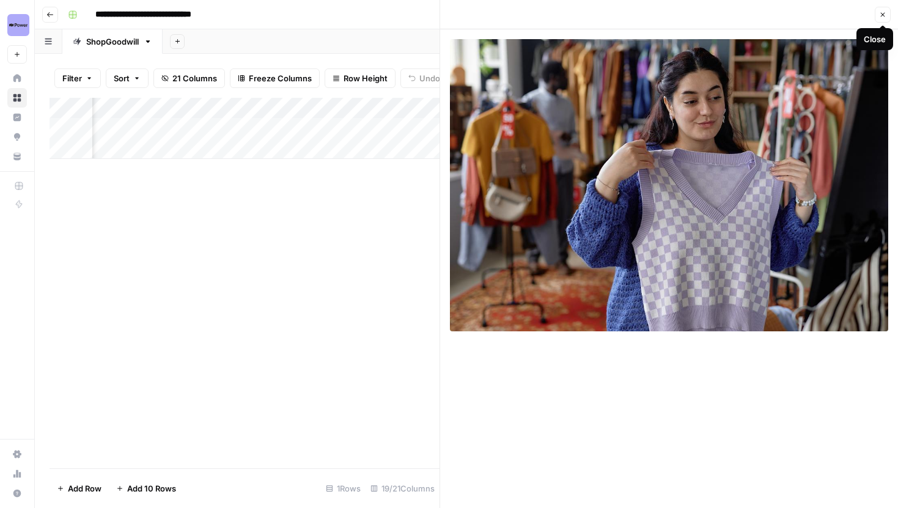
click at [883, 12] on icon "button" at bounding box center [882, 14] width 7 height 7
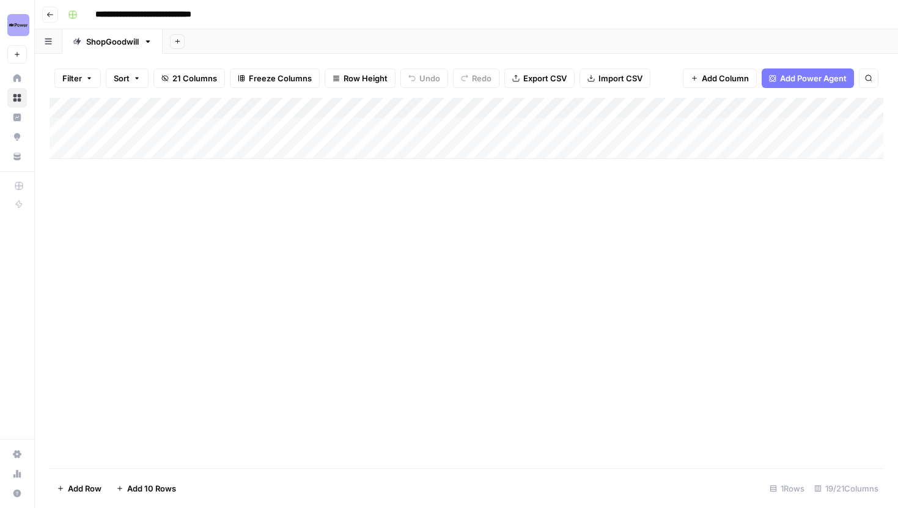
click at [337, 127] on div "Add Column" at bounding box center [467, 128] width 834 height 61
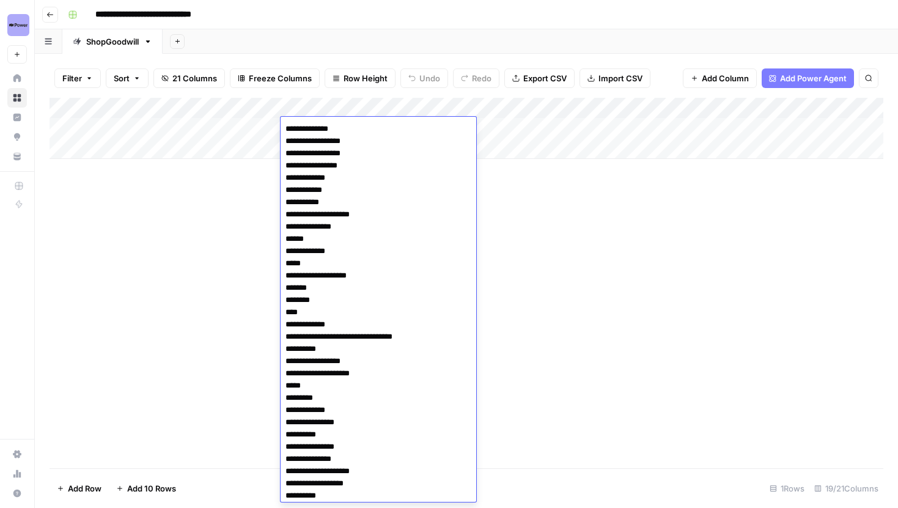
click at [522, 256] on div "Add Column" at bounding box center [467, 283] width 834 height 370
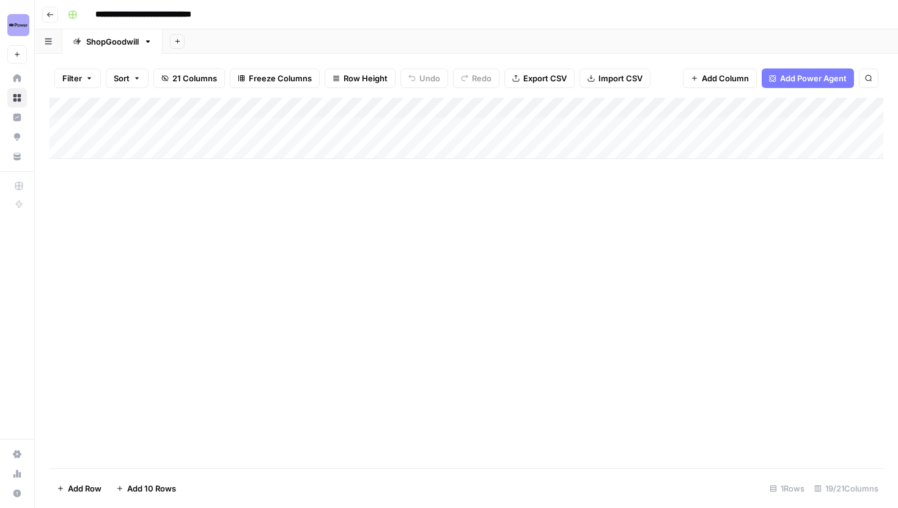
click at [416, 106] on div "Add Column" at bounding box center [467, 128] width 834 height 61
click at [416, 106] on div at bounding box center [369, 110] width 177 height 24
click at [440, 183] on div "Add Column" at bounding box center [467, 283] width 834 height 370
click at [419, 123] on div "Add Column" at bounding box center [467, 128] width 834 height 61
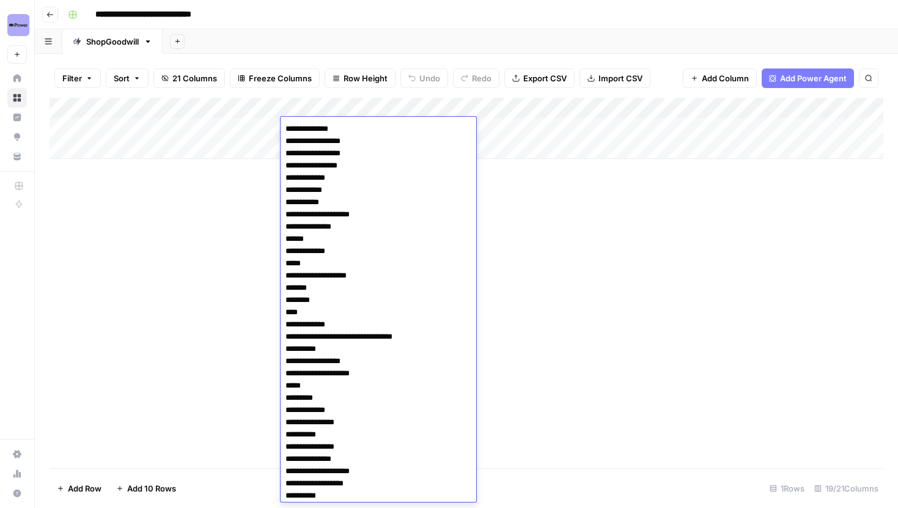
click at [595, 220] on div "Add Column" at bounding box center [467, 283] width 834 height 370
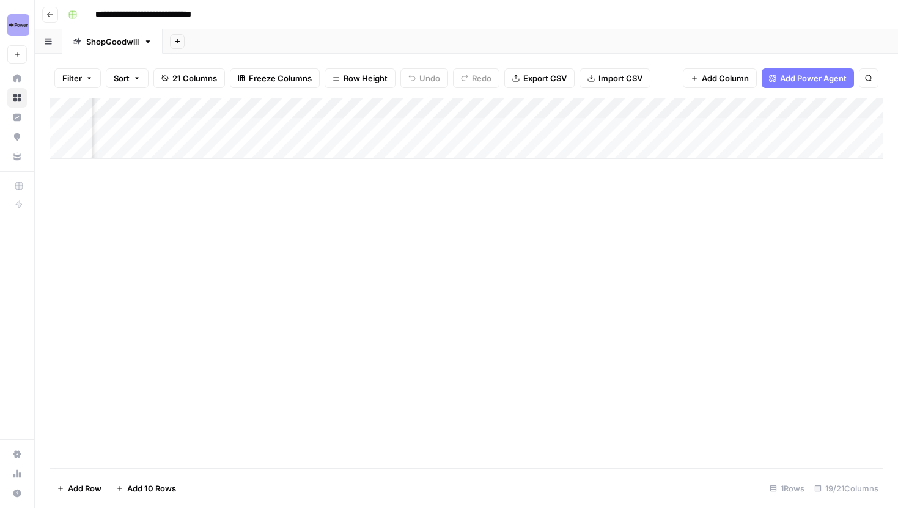
scroll to position [0, 1440]
click at [333, 111] on div "Add Column" at bounding box center [467, 128] width 834 height 61
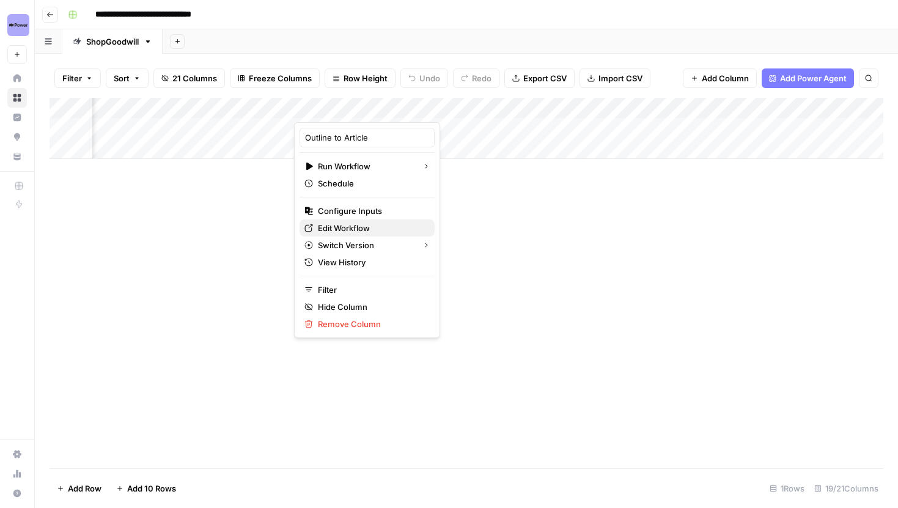
click at [356, 225] on span "Edit Workflow" at bounding box center [371, 228] width 107 height 12
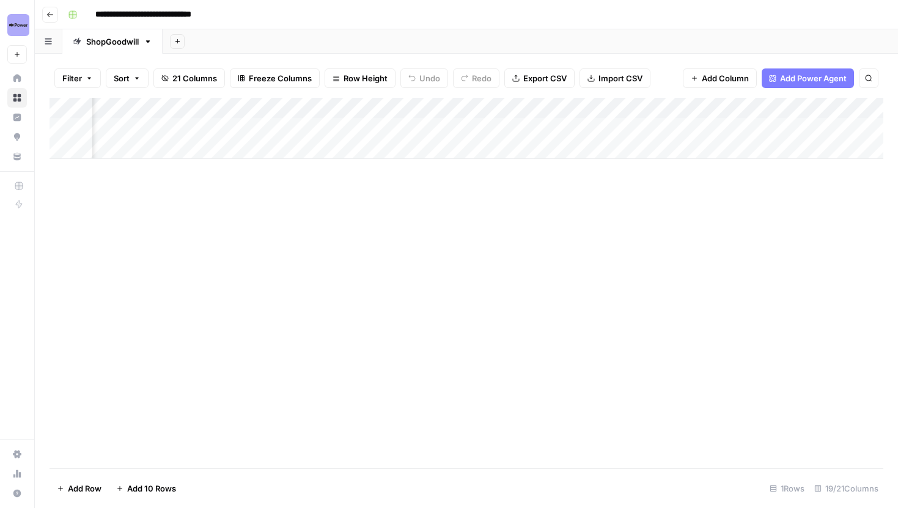
click at [334, 111] on div "Add Column" at bounding box center [467, 128] width 834 height 61
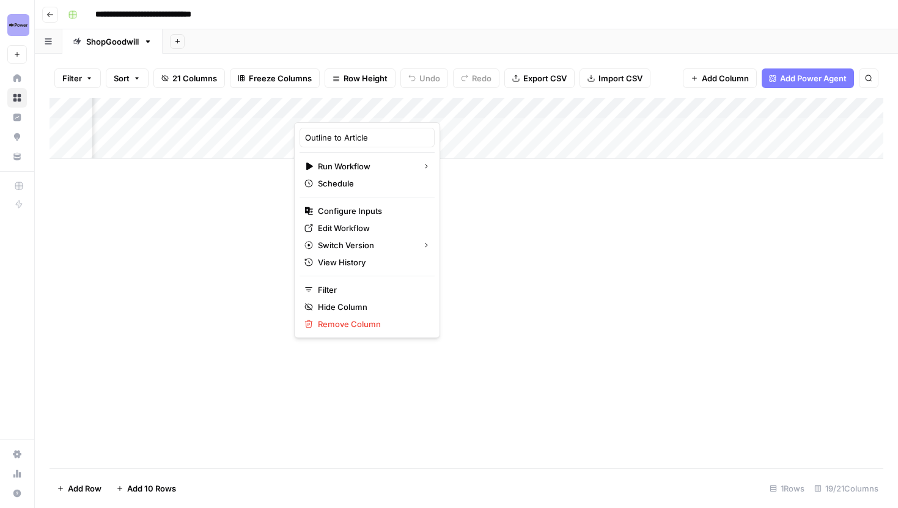
click at [506, 230] on div "Add Column" at bounding box center [467, 283] width 834 height 370
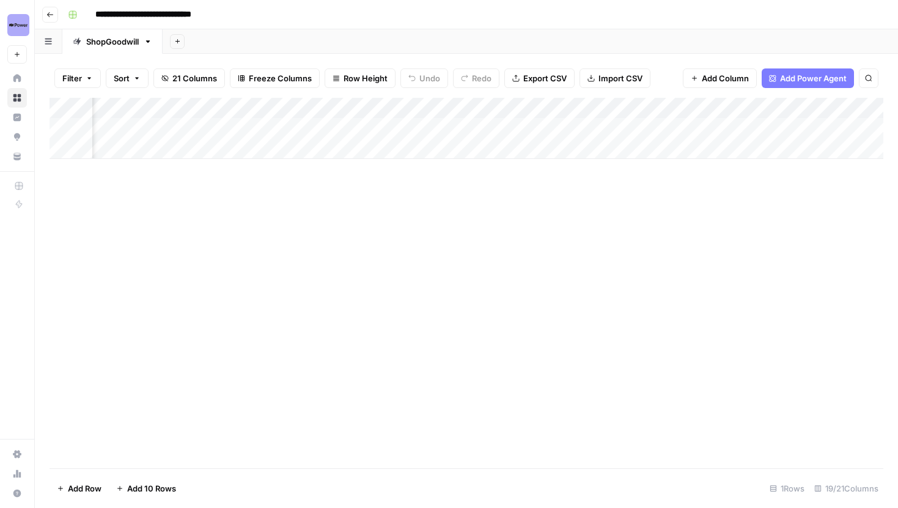
click at [353, 107] on div "Add Column" at bounding box center [467, 128] width 834 height 61
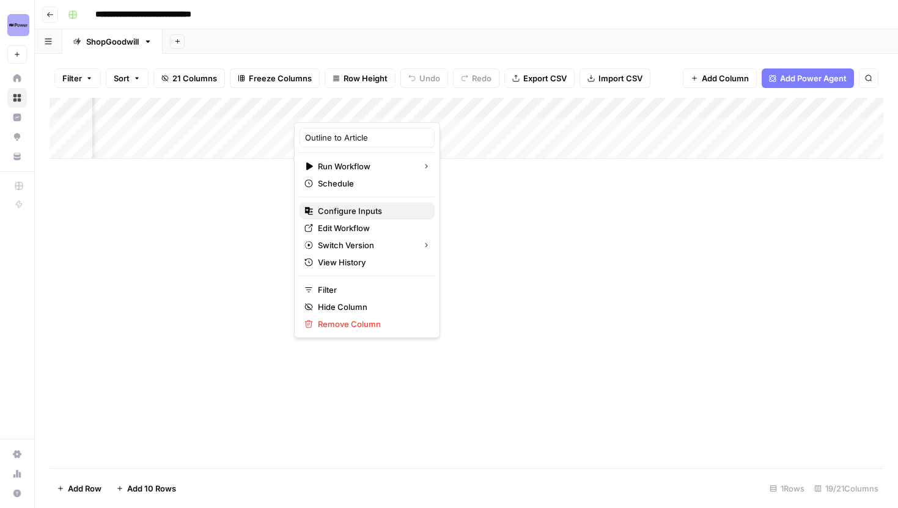
click at [346, 208] on span "Configure Inputs" at bounding box center [371, 211] width 107 height 12
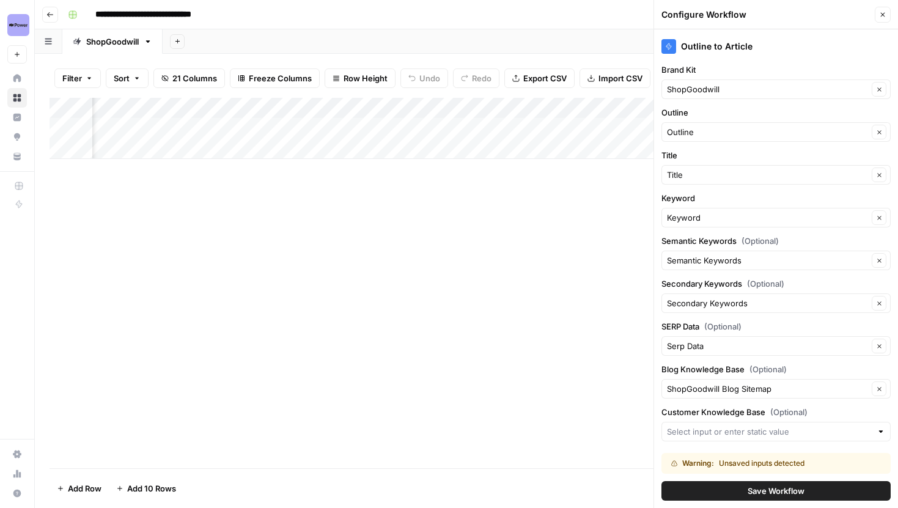
scroll to position [152, 0]
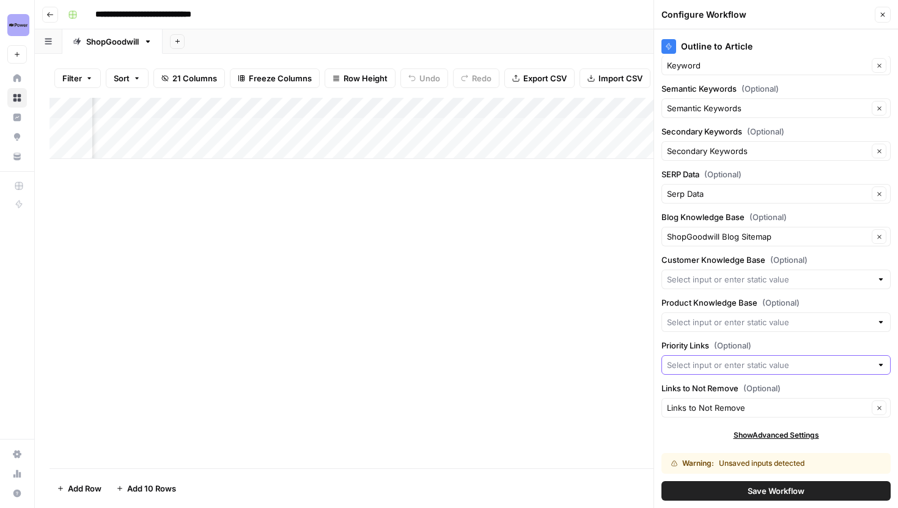
click at [743, 361] on input "Priority Links (Optional)" at bounding box center [769, 365] width 205 height 12
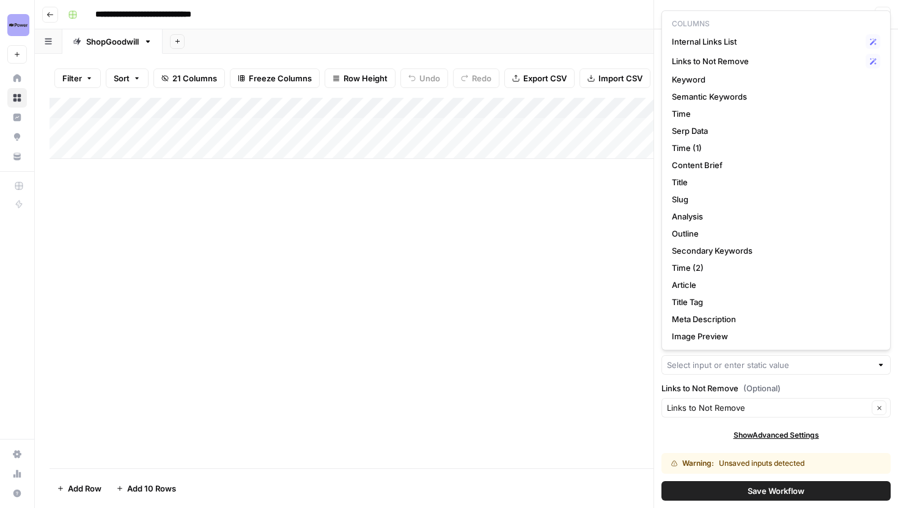
scroll to position [0, 0]
click at [529, 104] on div "Add Column" at bounding box center [467, 128] width 834 height 61
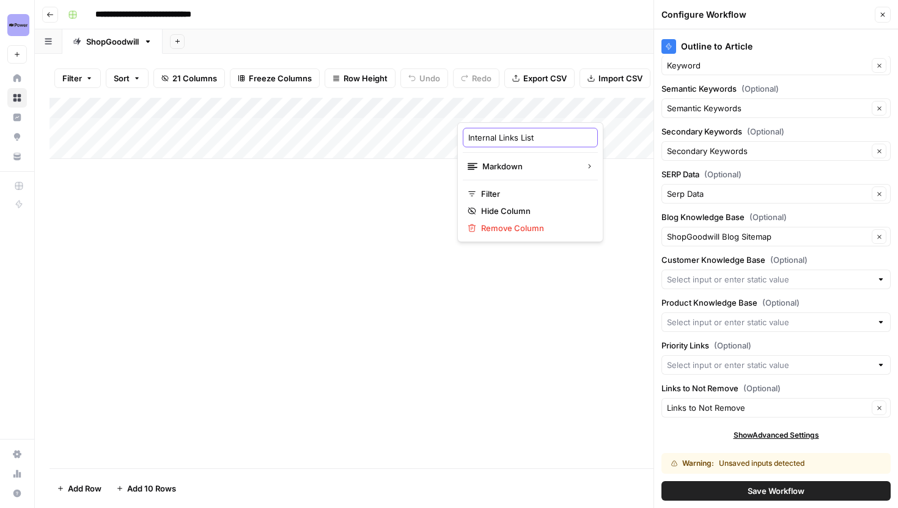
drag, startPoint x: 545, startPoint y: 132, endPoint x: 462, endPoint y: 136, distance: 83.9
click at [462, 136] on div "Internal Links List Markdown Filter Hide Column Remove Column" at bounding box center [530, 182] width 146 height 120
type input "Priority Keywords"
click at [541, 108] on div "Add Column" at bounding box center [467, 128] width 834 height 61
drag, startPoint x: 543, startPoint y: 138, endPoint x: 498, endPoint y: 137, distance: 45.8
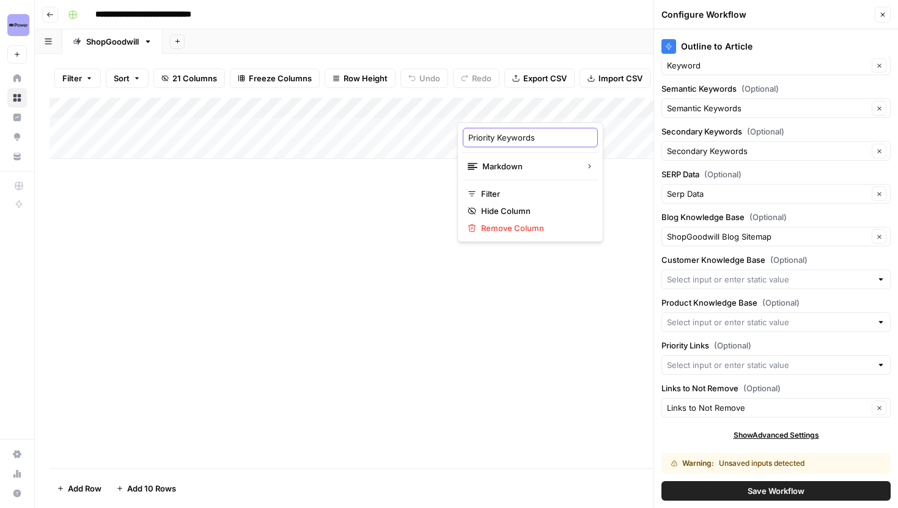
click at [498, 137] on input "Priority Keywords" at bounding box center [530, 137] width 124 height 12
type input "Priority Links"
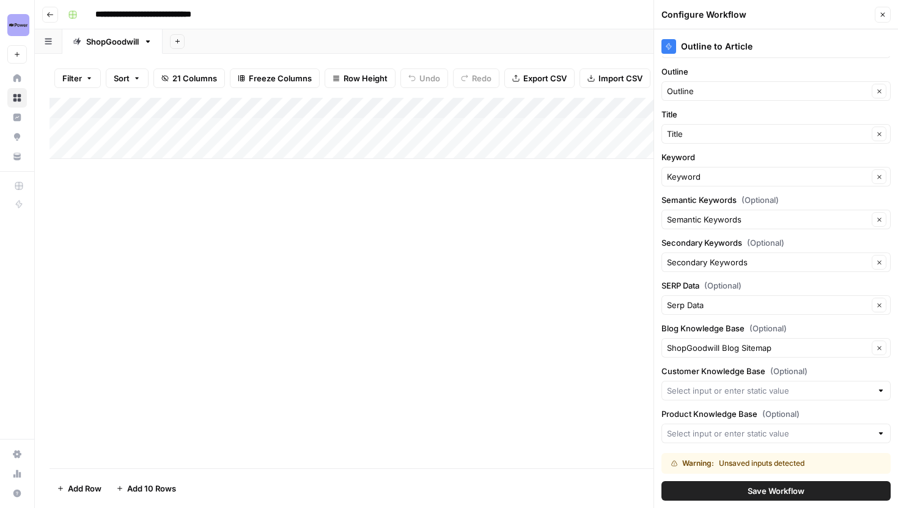
scroll to position [40, 0]
click at [757, 484] on button "Save Workflow" at bounding box center [775, 491] width 229 height 20
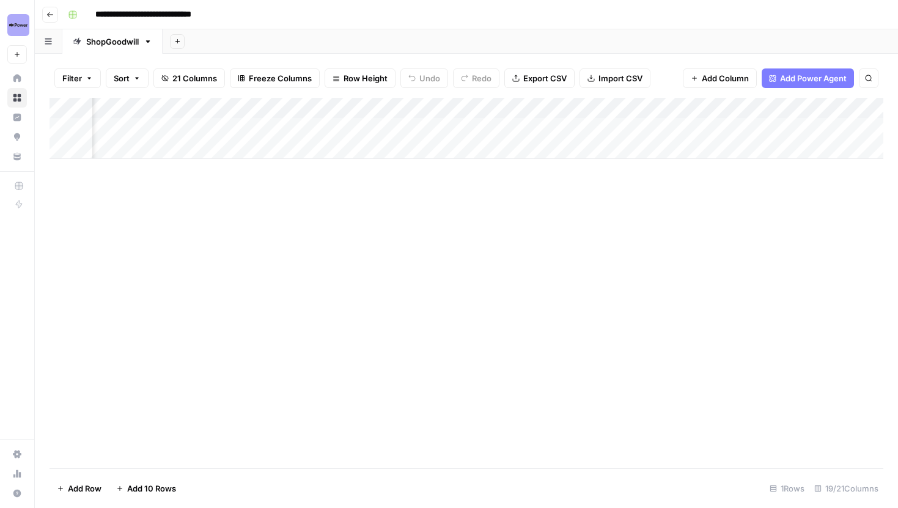
scroll to position [0, 1457]
click at [53, 14] on span "Go back" at bounding box center [53, 14] width 1 height 1
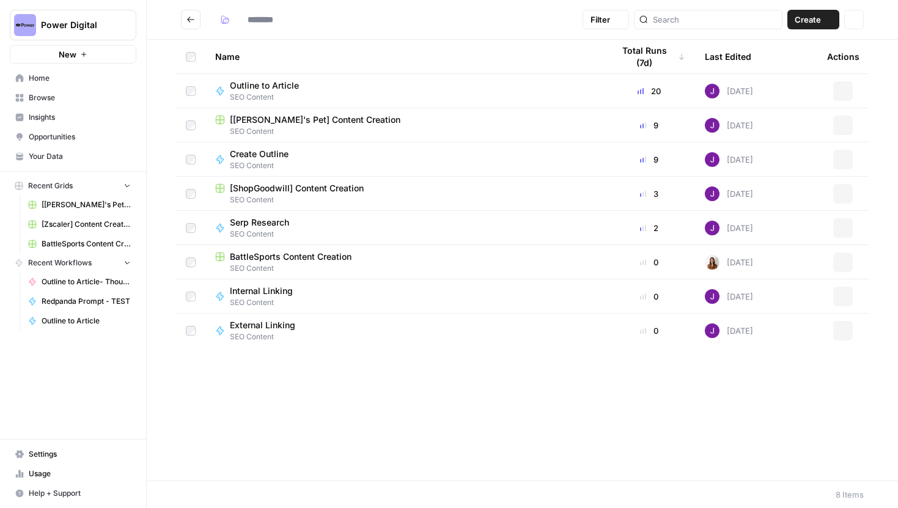
type input "**********"
click at [265, 124] on span "[[PERSON_NAME]'s Pet] Content Creation" at bounding box center [315, 120] width 171 height 12
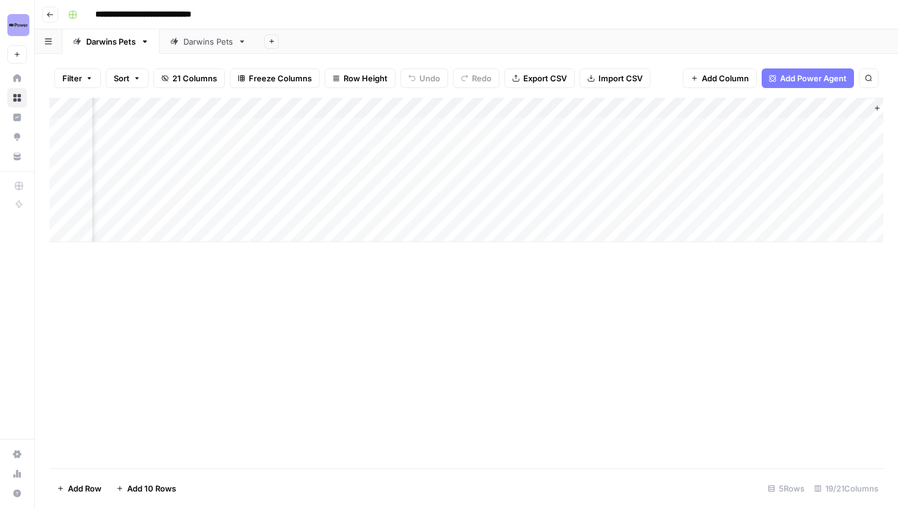
scroll to position [0, 1427]
click at [241, 112] on div "Add Column" at bounding box center [467, 170] width 834 height 144
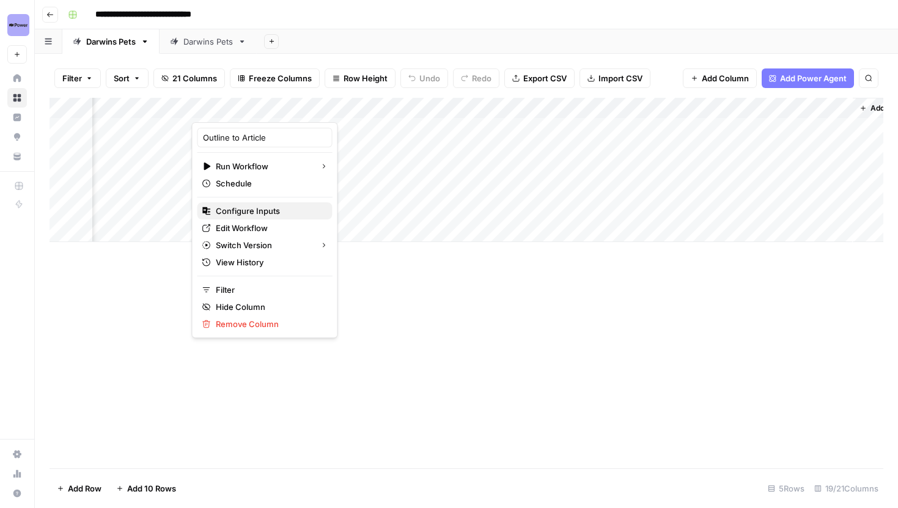
click at [246, 210] on span "Configure Inputs" at bounding box center [269, 211] width 107 height 12
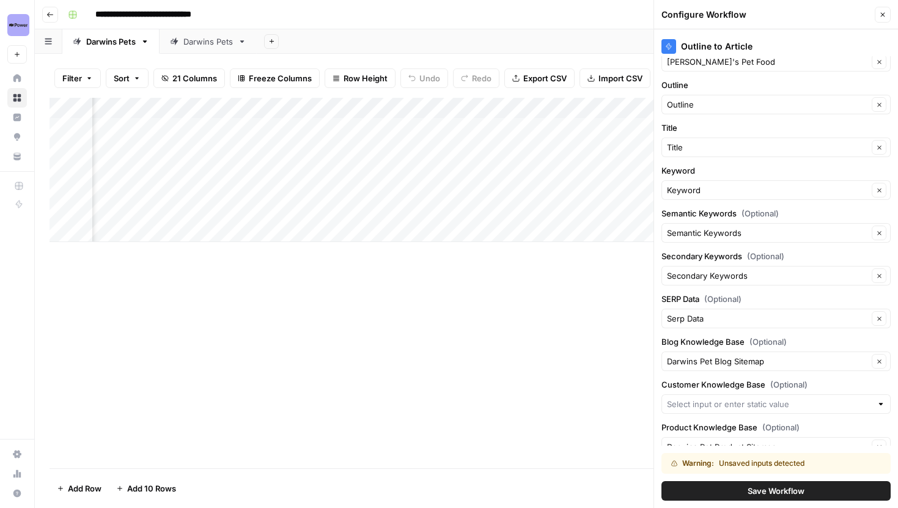
scroll to position [25, 0]
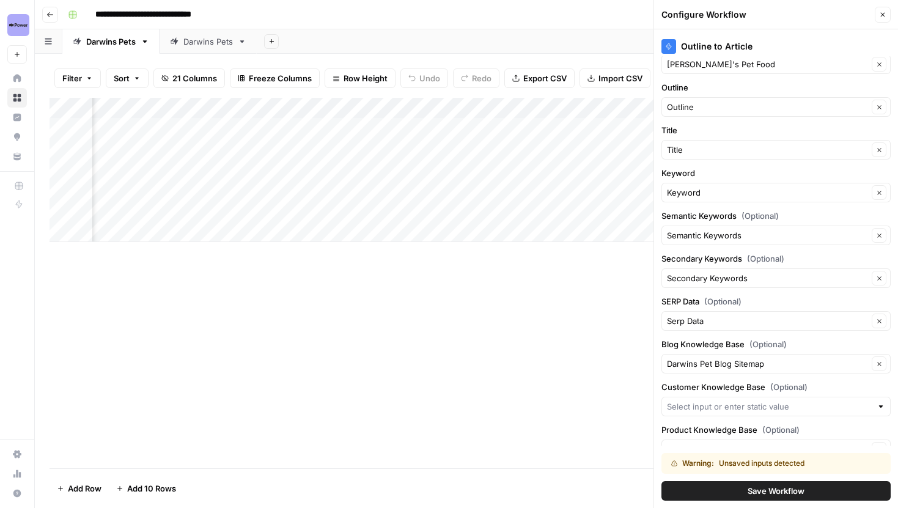
click at [751, 487] on span "Save Workflow" at bounding box center [776, 491] width 57 height 12
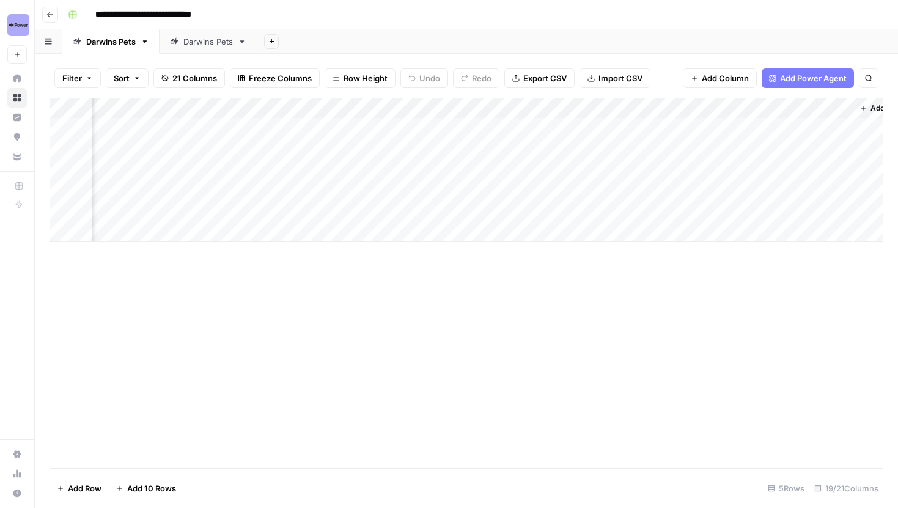
click at [267, 112] on div "Add Column" at bounding box center [467, 170] width 834 height 144
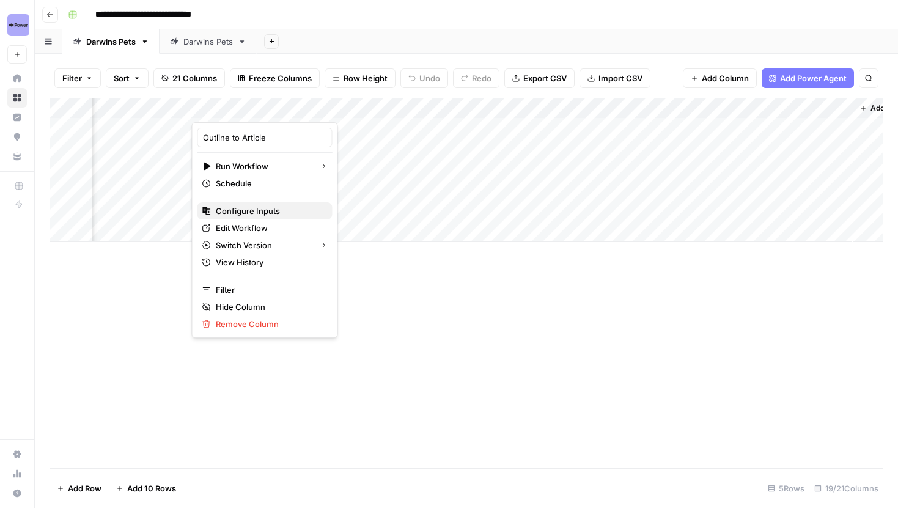
click at [255, 205] on span "Configure Inputs" at bounding box center [269, 211] width 107 height 12
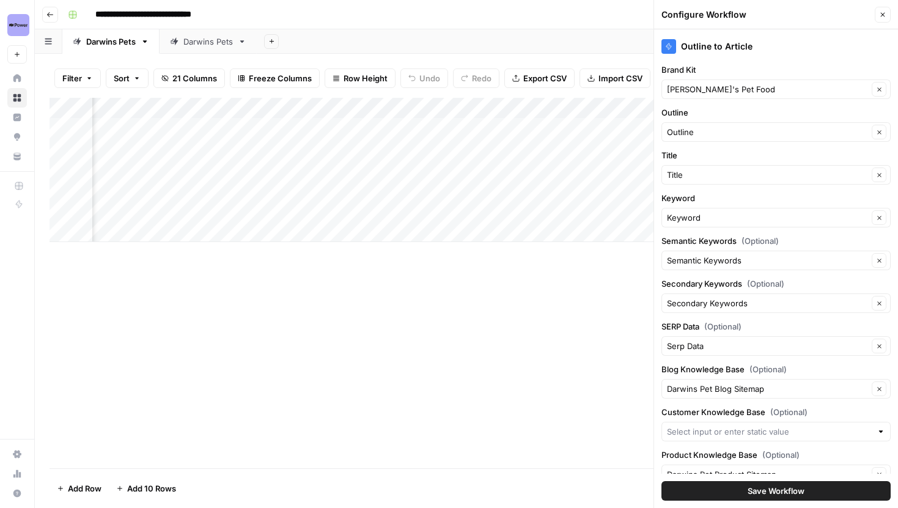
click at [881, 12] on icon "button" at bounding box center [882, 14] width 7 height 7
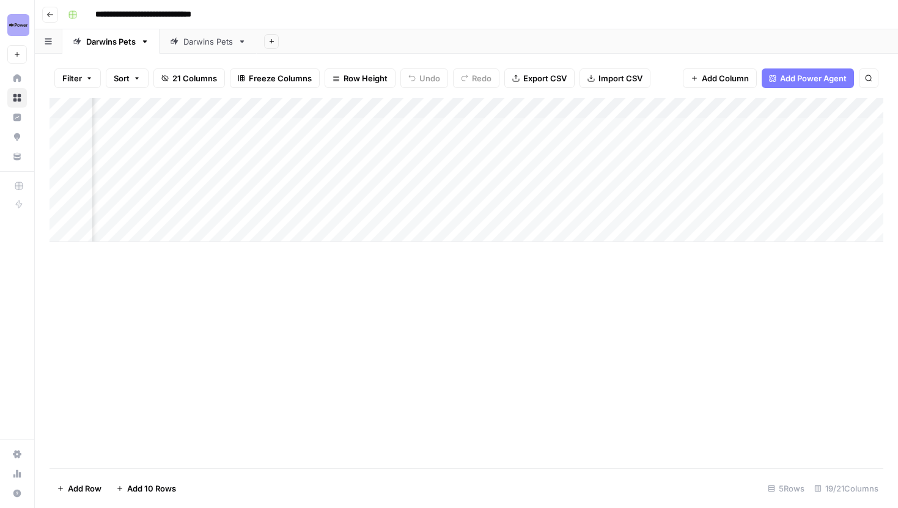
scroll to position [0, 1464]
click at [213, 106] on div "Add Column" at bounding box center [467, 170] width 834 height 144
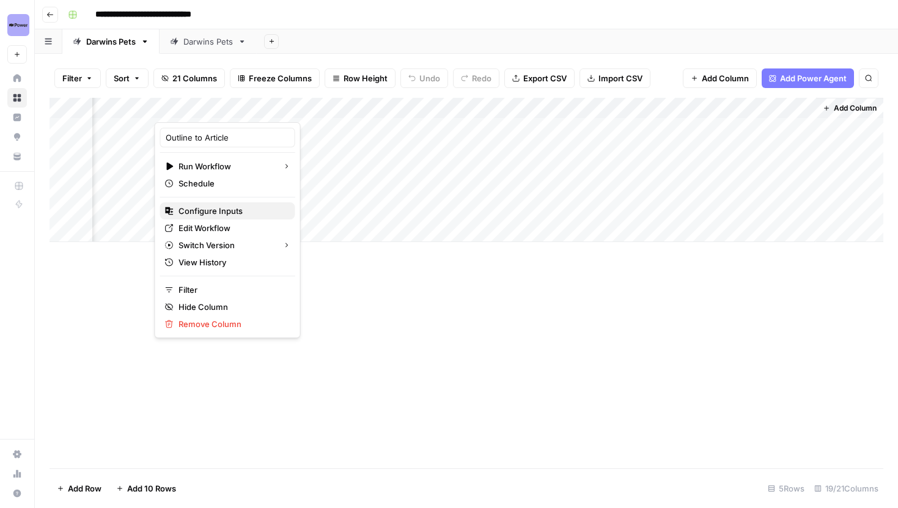
click at [211, 212] on span "Configure Inputs" at bounding box center [231, 211] width 107 height 12
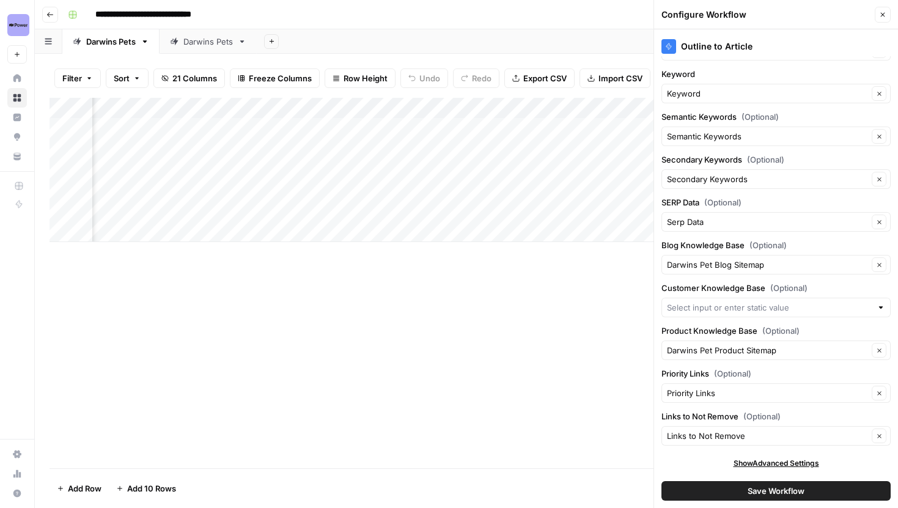
scroll to position [0, 758]
click at [152, 106] on div "Add Column" at bounding box center [467, 170] width 834 height 144
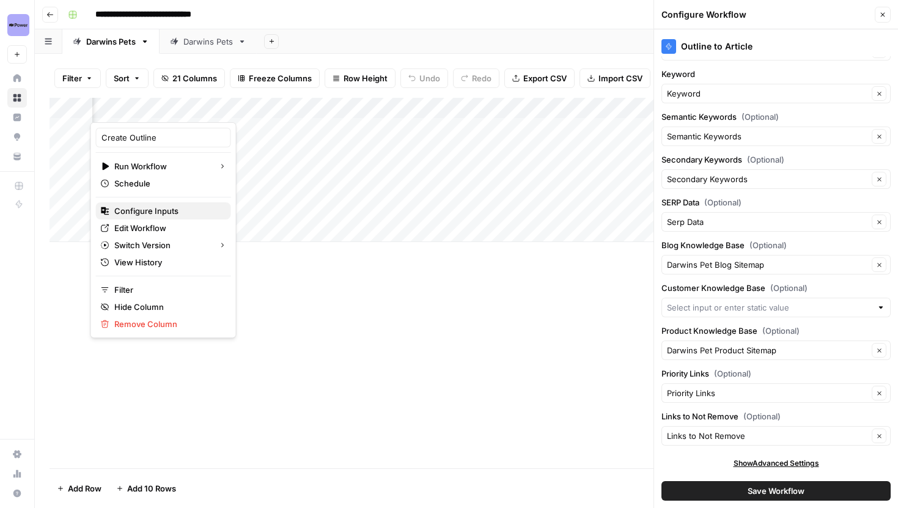
click at [147, 210] on span "Configure Inputs" at bounding box center [167, 211] width 107 height 12
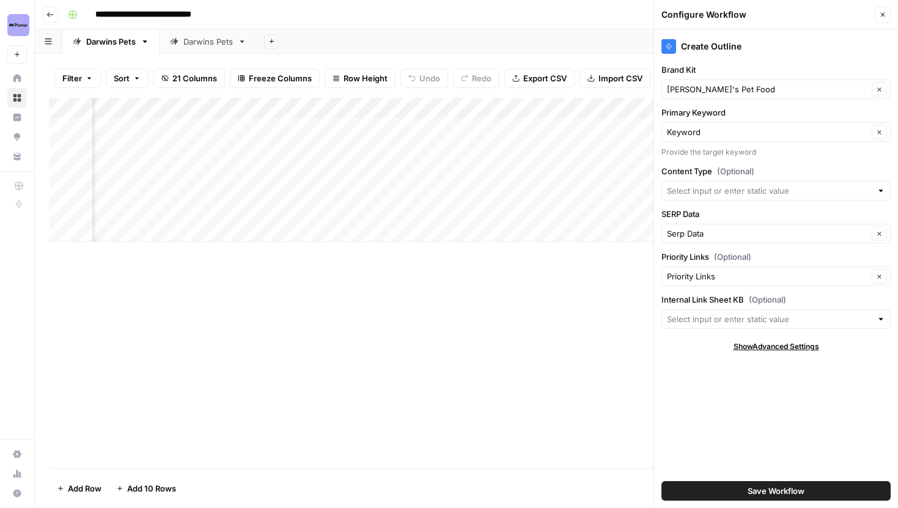
scroll to position [0, 0]
click at [737, 186] on input "Content Type (Optional)" at bounding box center [769, 191] width 205 height 12
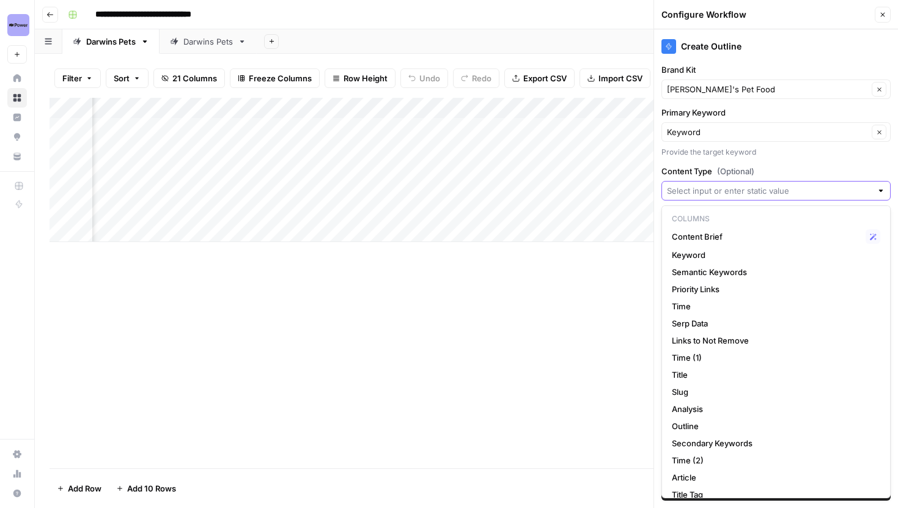
click at [752, 188] on input "Content Type (Optional)" at bounding box center [769, 191] width 205 height 12
click at [769, 167] on label "Content Type (Optional)" at bounding box center [775, 171] width 229 height 12
click at [769, 185] on input "Content Type (Optional)" at bounding box center [769, 191] width 205 height 12
click at [769, 167] on label "Content Type (Optional)" at bounding box center [775, 171] width 229 height 12
click at [769, 185] on input "Content Type (Optional)" at bounding box center [769, 191] width 205 height 12
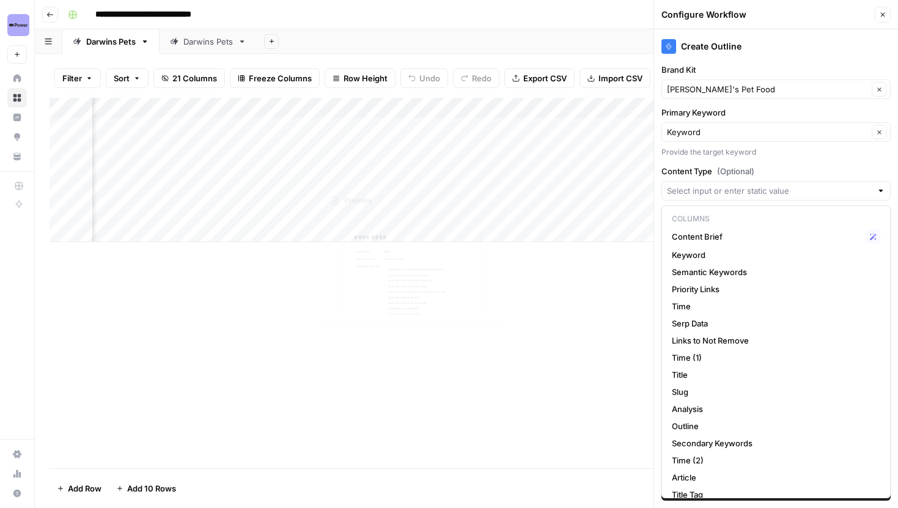
click at [226, 279] on div "Add Column" at bounding box center [467, 283] width 834 height 370
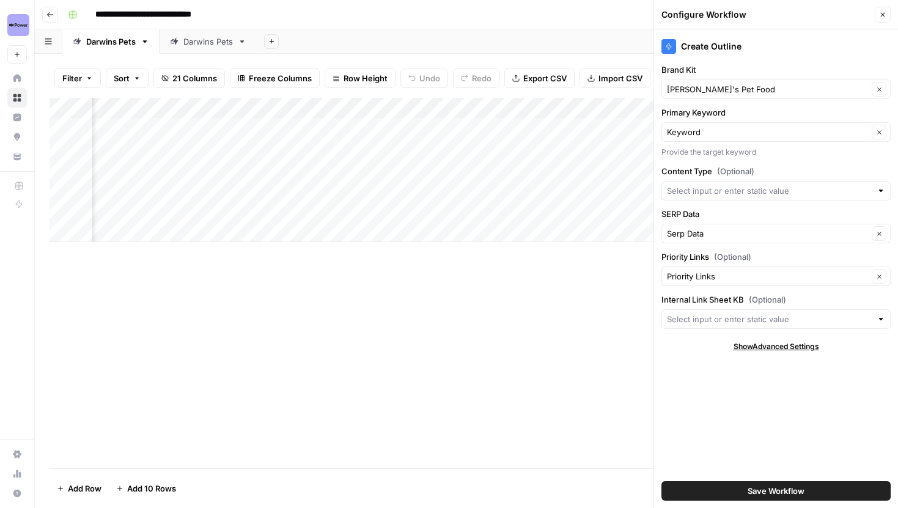
scroll to position [0, 409]
click at [496, 110] on div "Add Column" at bounding box center [467, 170] width 834 height 144
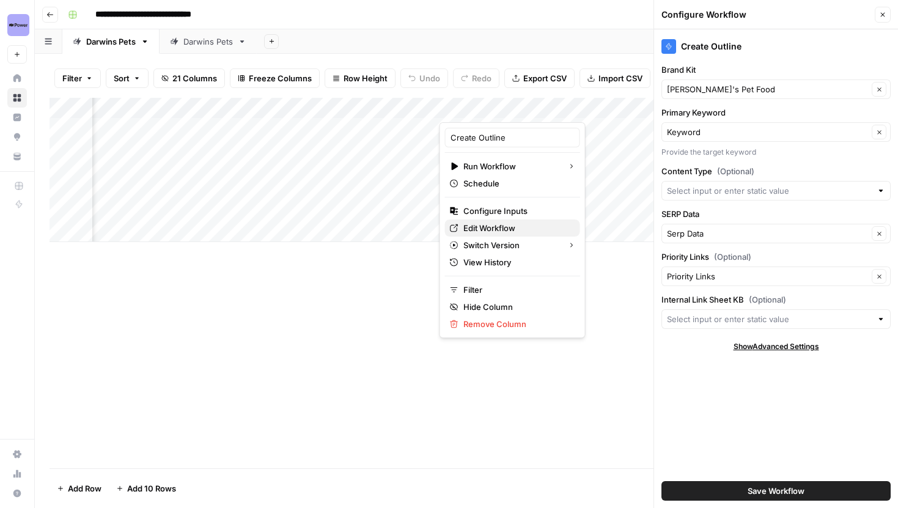
click at [487, 221] on link "Edit Workflow" at bounding box center [512, 227] width 135 height 17
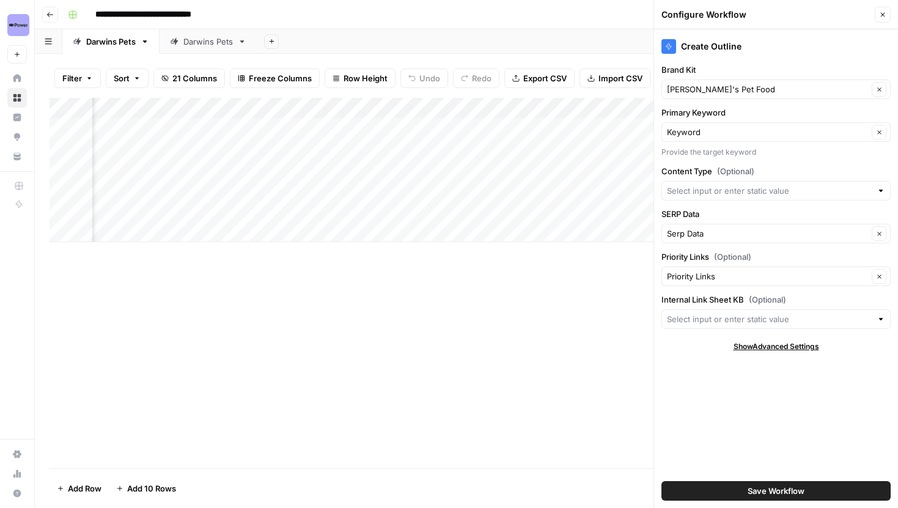
click at [502, 108] on div "Add Column" at bounding box center [467, 170] width 834 height 144
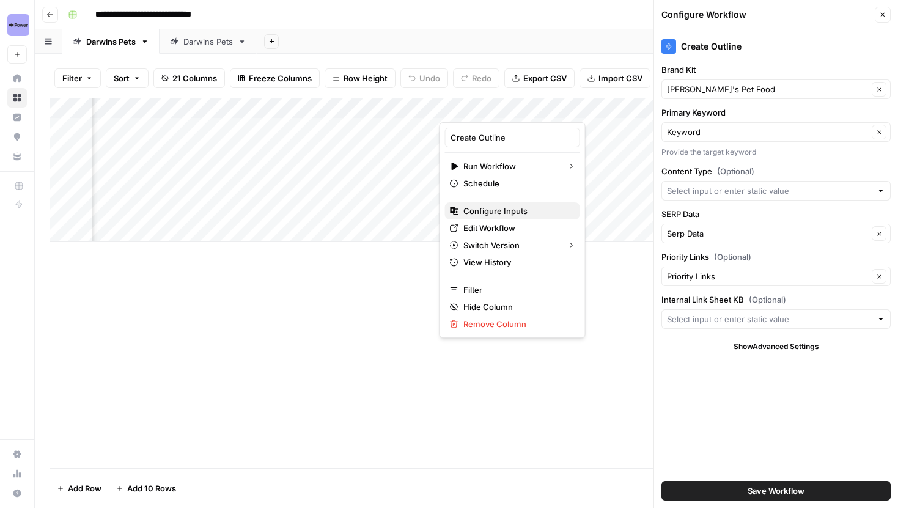
click at [490, 207] on span "Configure Inputs" at bounding box center [516, 211] width 107 height 12
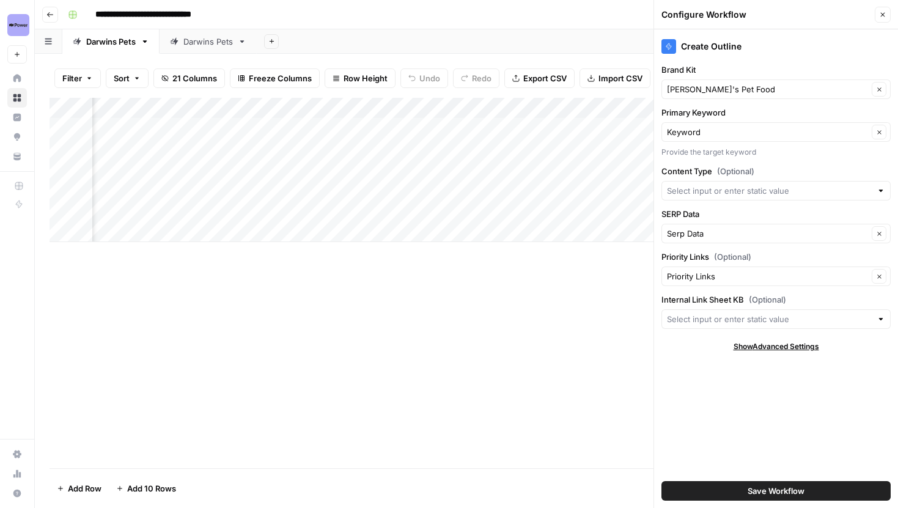
click at [885, 11] on icon "button" at bounding box center [882, 14] width 7 height 7
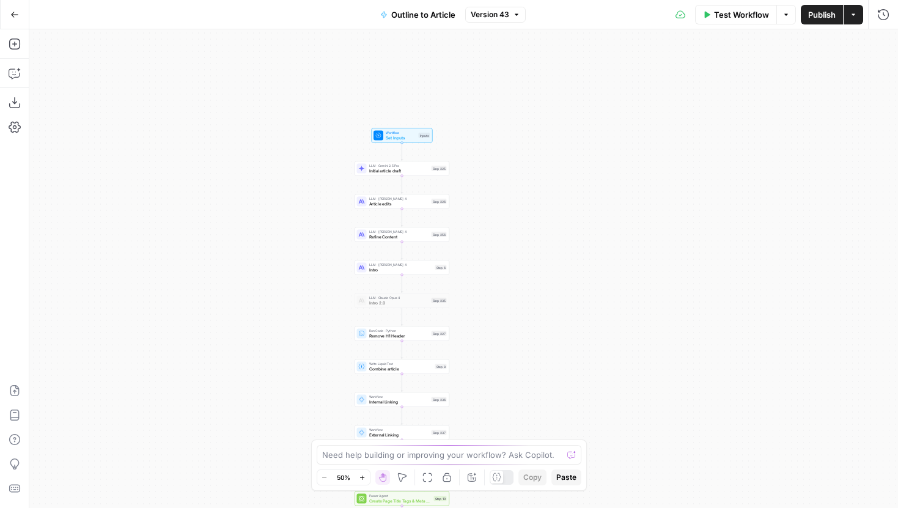
drag, startPoint x: 376, startPoint y: 156, endPoint x: 318, endPoint y: 263, distance: 122.3
click at [318, 263] on div "Workflow Set Inputs Inputs LLM · Gemini 2.5 Pro Initial article draft Step 225 …" at bounding box center [463, 268] width 869 height 479
click at [394, 130] on div "Workflow Set Inputs Inputs Test Step" at bounding box center [399, 137] width 61 height 15
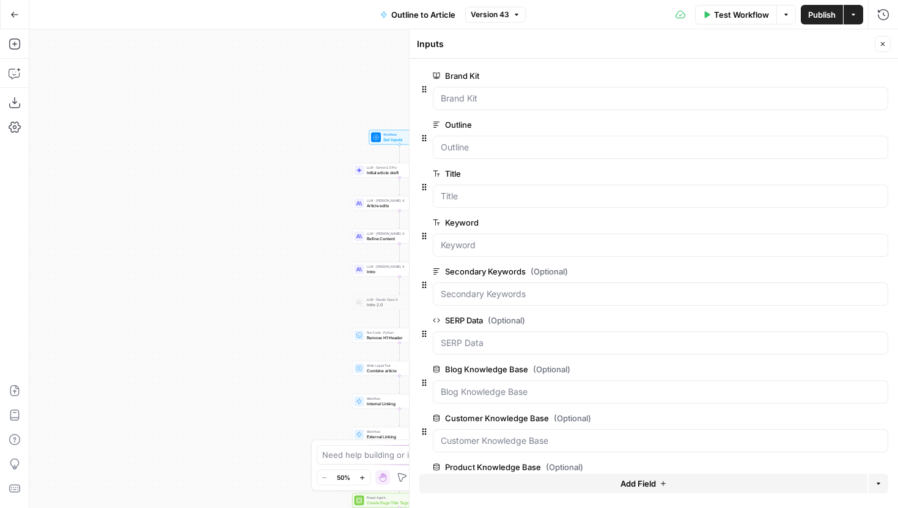
scroll to position [142, 0]
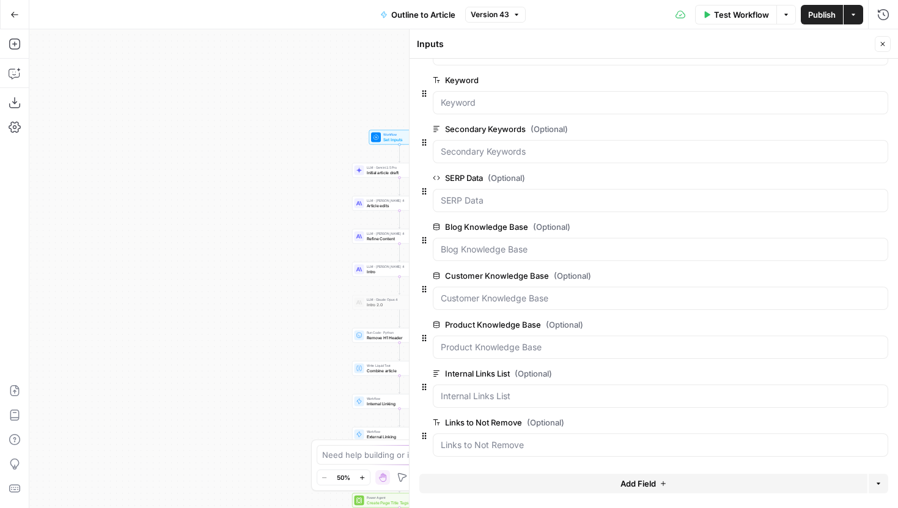
click at [838, 370] on span "edit field" at bounding box center [842, 374] width 27 height 10
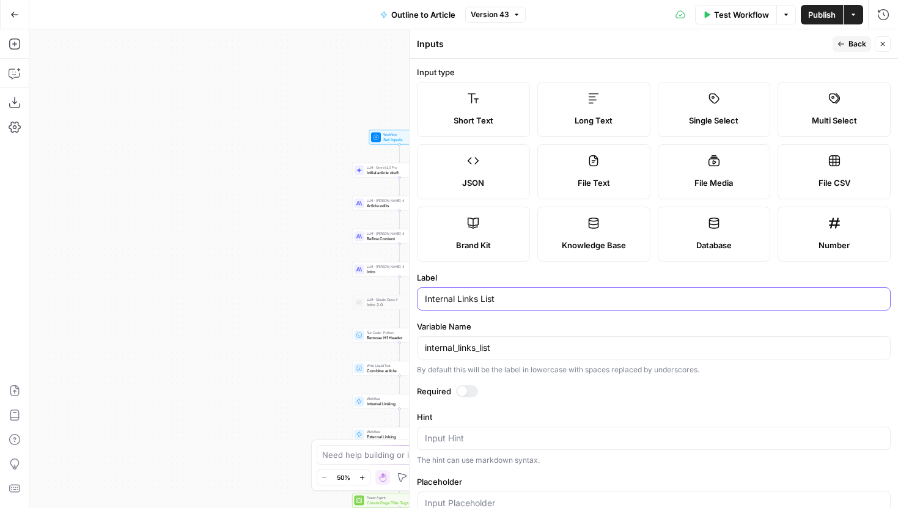
click at [399, 294] on body "Power Digital New Home Browse Insights Opportunities Your Data Recent Grids [Da…" at bounding box center [449, 254] width 898 height 508
type input "Priority Links"
drag, startPoint x: 502, startPoint y: 341, endPoint x: 528, endPoint y: 354, distance: 28.7
click at [528, 354] on div "internal_links_list" at bounding box center [654, 347] width 474 height 23
click at [845, 40] on button "Back" at bounding box center [852, 44] width 39 height 16
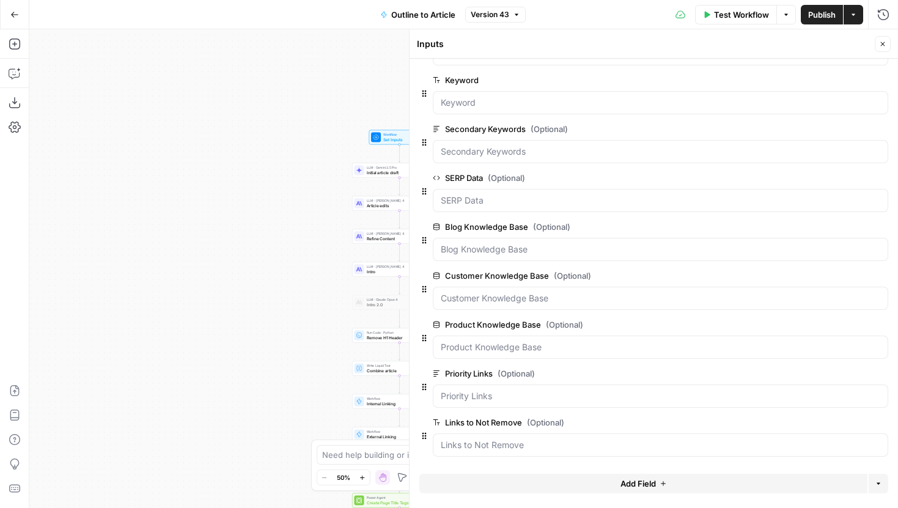
click at [882, 38] on button "Close" at bounding box center [883, 44] width 16 height 16
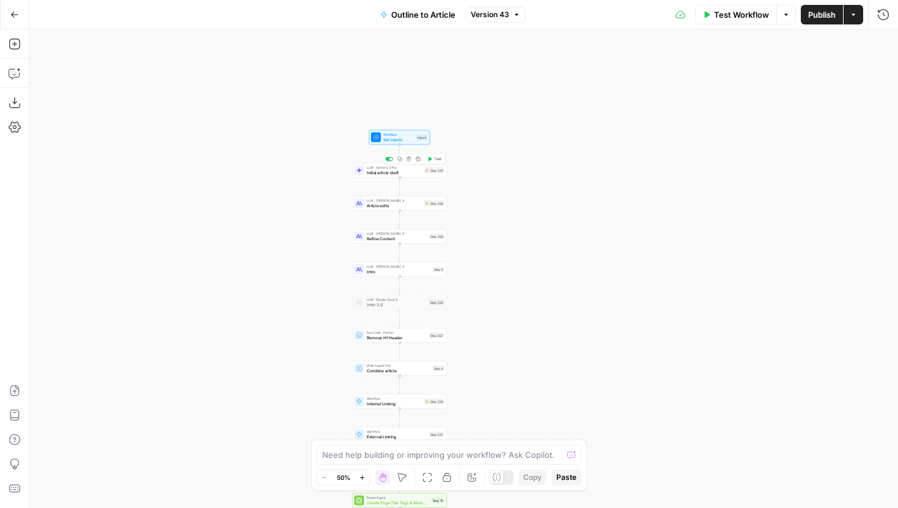
click at [429, 174] on div "LLM · Gemini 2.5 Pro Initial article draft Step 225 Copy step Delete step Edit …" at bounding box center [400, 170] width 90 height 10
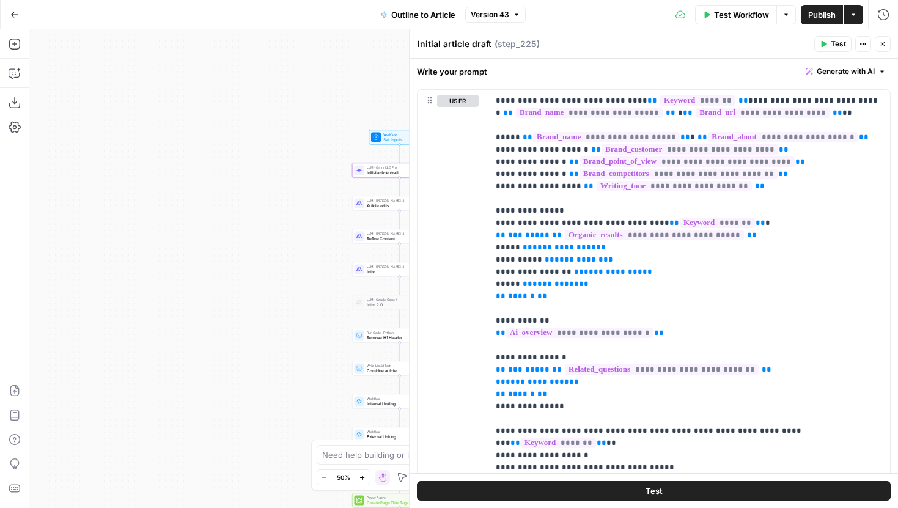
scroll to position [173, 0]
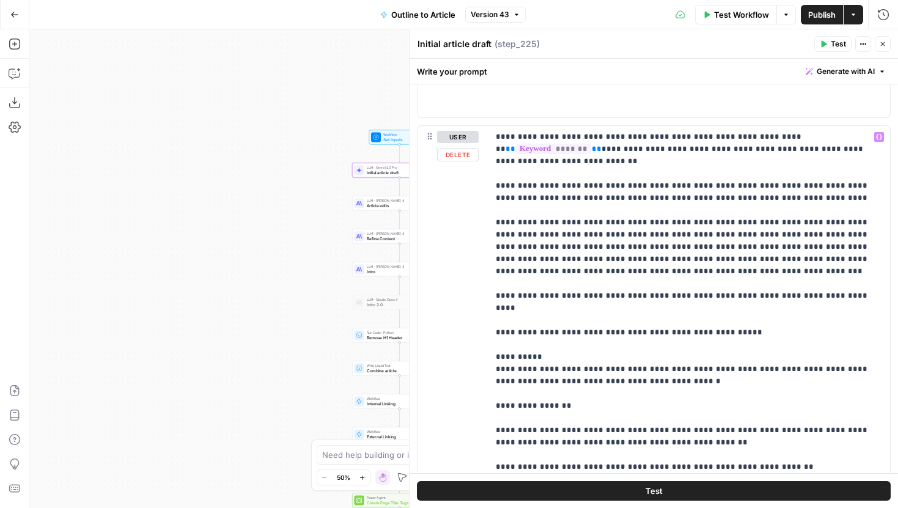
type input "internal"
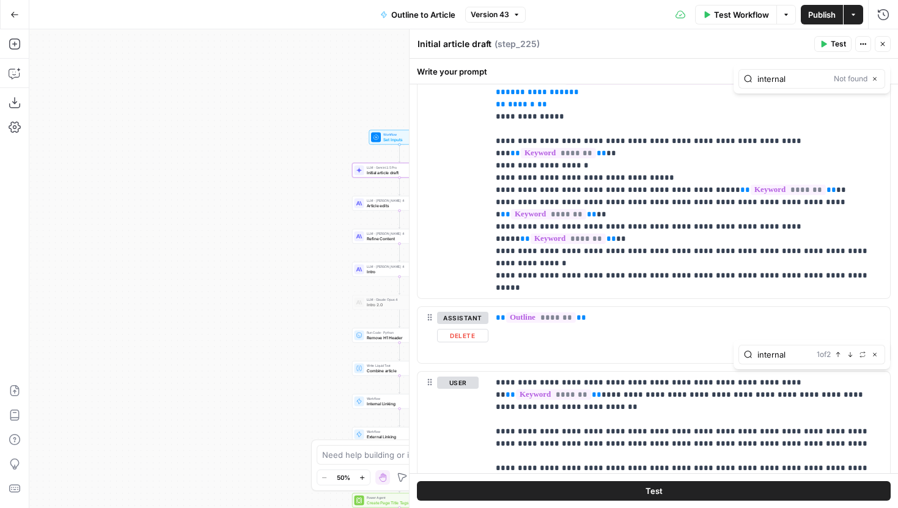
scroll to position [889, 0]
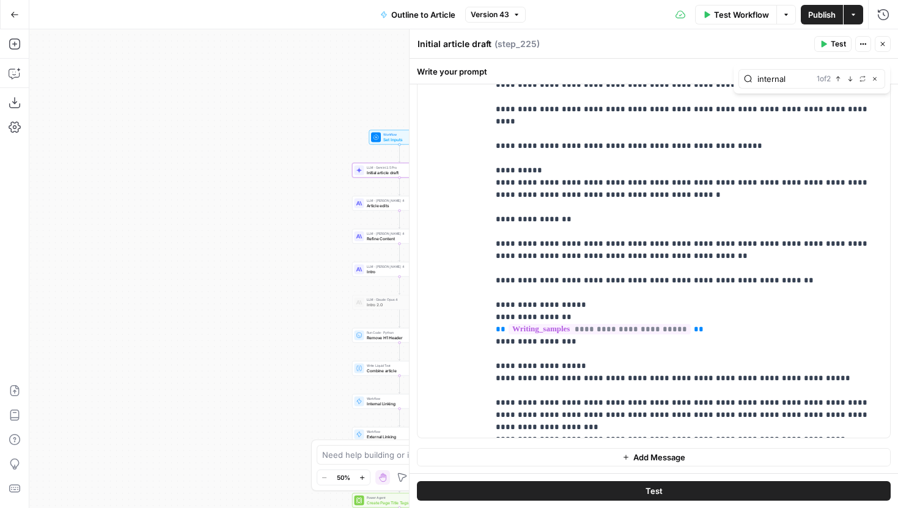
type input "internal"
click at [850, 79] on icon "button" at bounding box center [850, 78] width 4 height 5
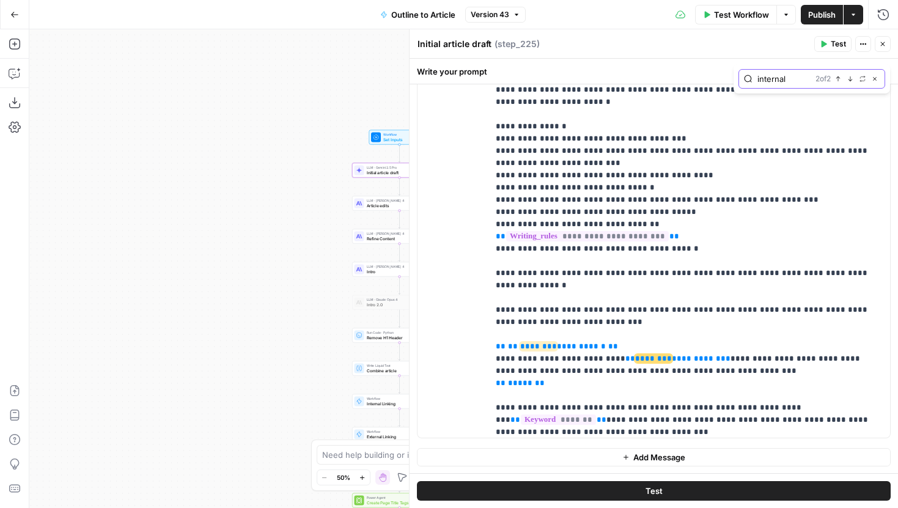
scroll to position [539, 0]
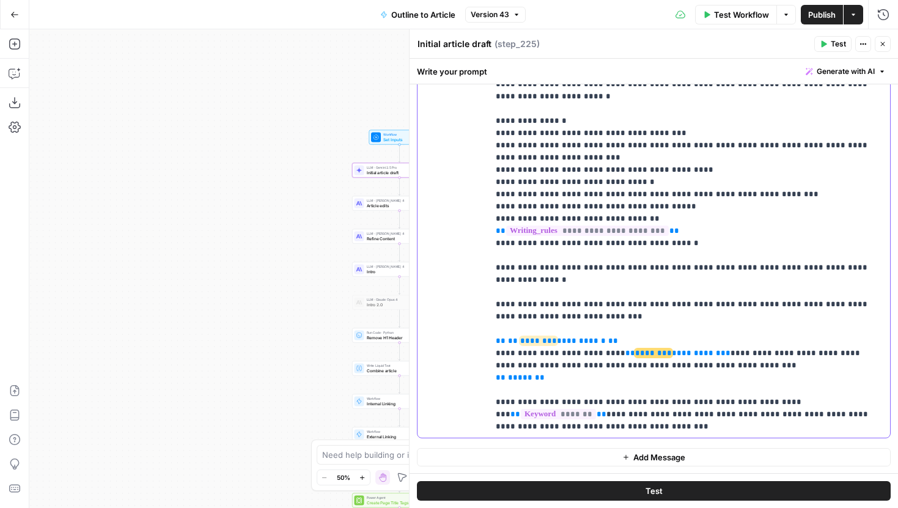
drag, startPoint x: 581, startPoint y: 279, endPoint x: 517, endPoint y: 278, distance: 64.2
drag, startPoint x: 690, startPoint y: 291, endPoint x: 613, endPoint y: 291, distance: 76.4
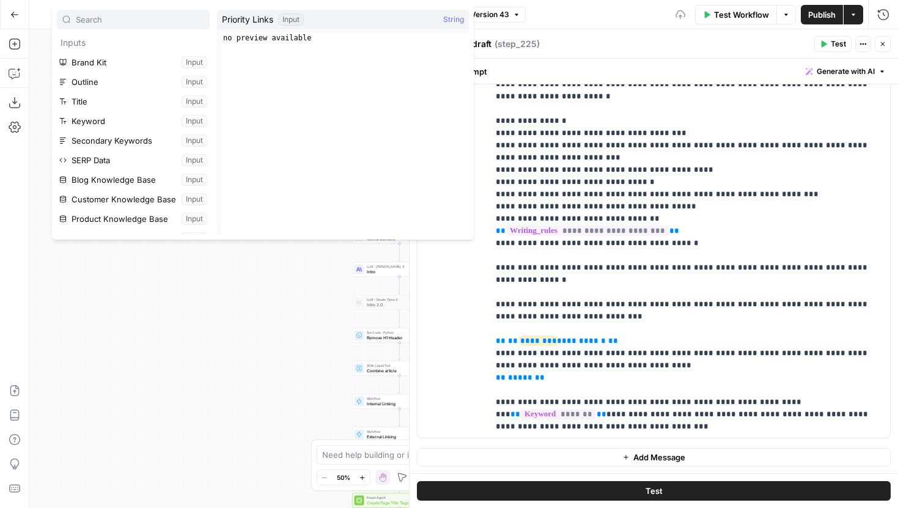
scroll to position [33, 0]
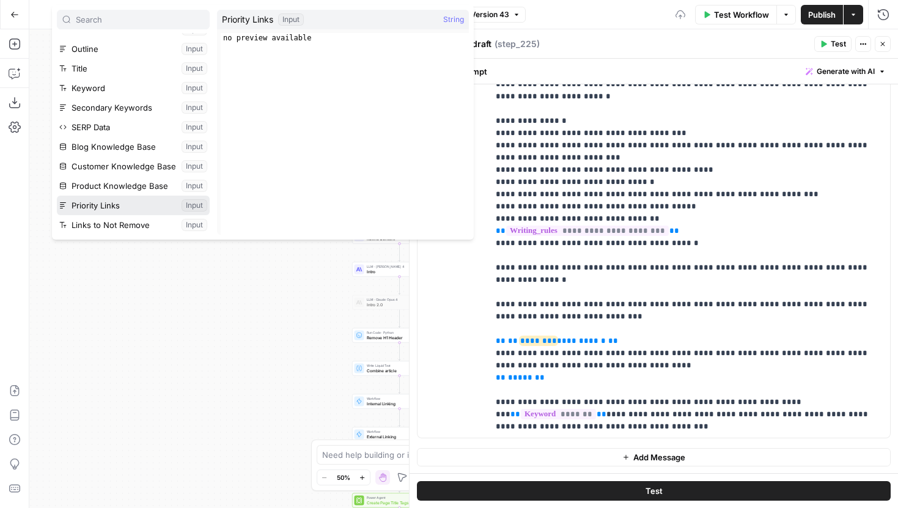
click at [122, 198] on button "Select variable Priority Links" at bounding box center [133, 206] width 153 height 20
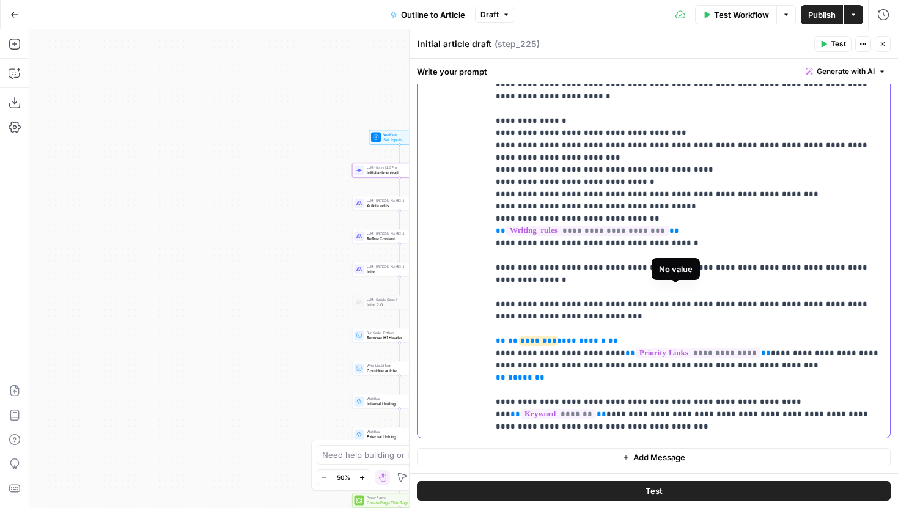
drag, startPoint x: 727, startPoint y: 293, endPoint x: 681, endPoint y: 292, distance: 45.8
click at [681, 348] on span "**********" at bounding box center [698, 353] width 125 height 10
copy span "**********"
drag, startPoint x: 579, startPoint y: 281, endPoint x: 510, endPoint y: 281, distance: 69.1
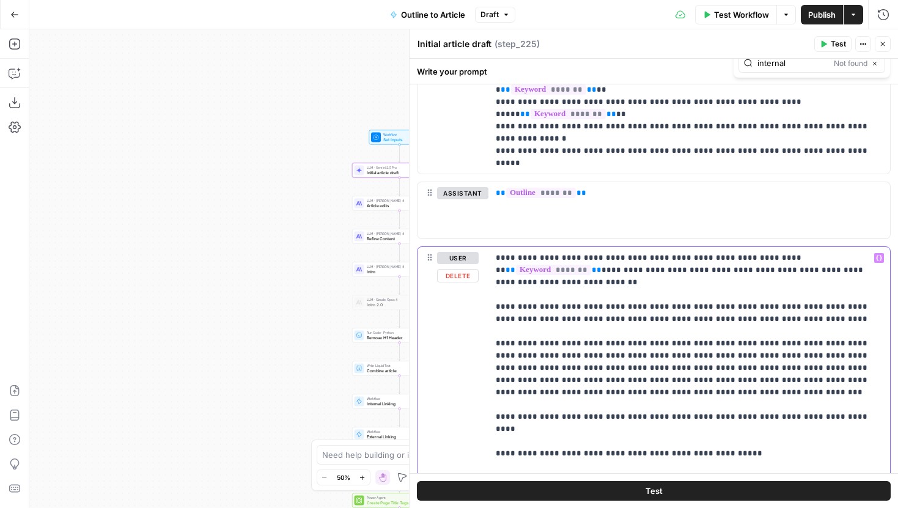
scroll to position [554, 0]
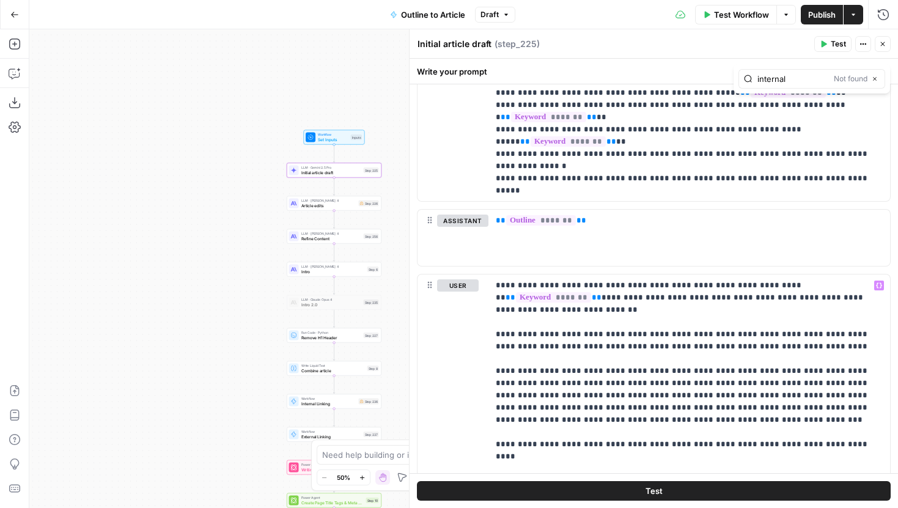
drag, startPoint x: 279, startPoint y: 270, endPoint x: 138, endPoint y: 270, distance: 141.8
click at [133, 270] on div "Workflow Set Inputs Inputs LLM · Gemini 2.5 Pro Initial article draft Step 225 …" at bounding box center [463, 268] width 869 height 479
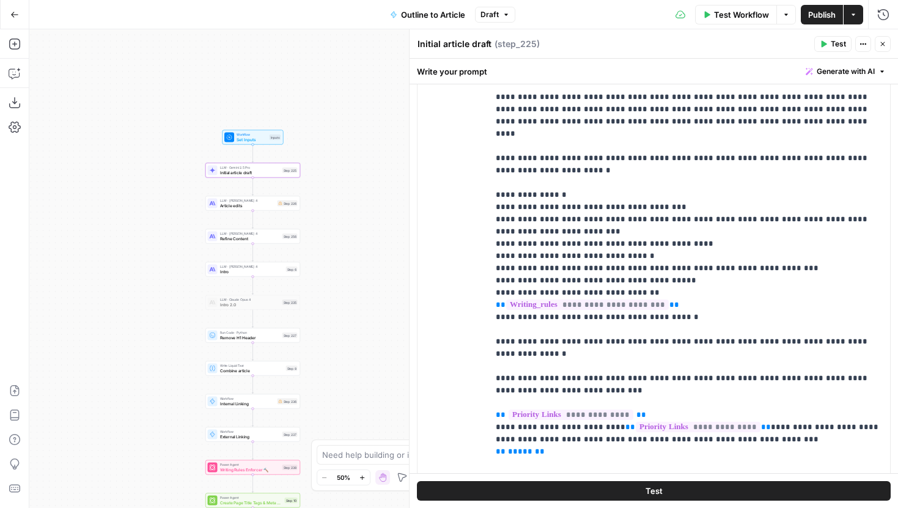
scroll to position [889, 0]
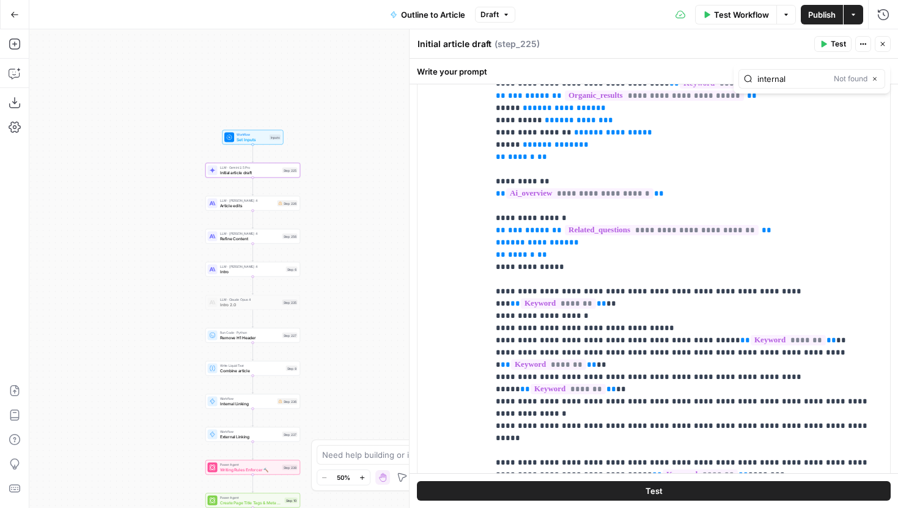
scroll to position [50, 0]
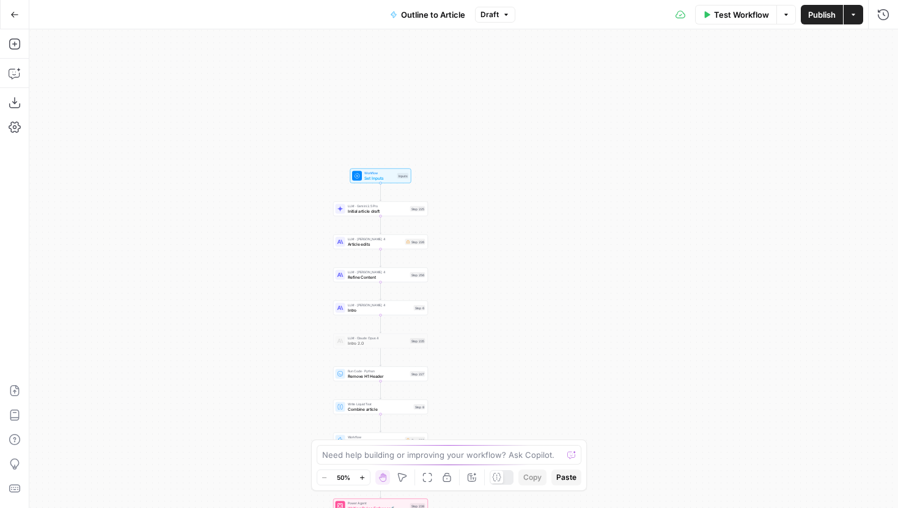
drag, startPoint x: 587, startPoint y: 164, endPoint x: 497, endPoint y: 342, distance: 199.6
click at [497, 342] on div "Workflow Set Inputs Inputs LLM · Gemini 2.5 Pro Initial article draft Step 225 …" at bounding box center [463, 268] width 869 height 479
click at [385, 219] on span "Initial article draft" at bounding box center [371, 218] width 60 height 6
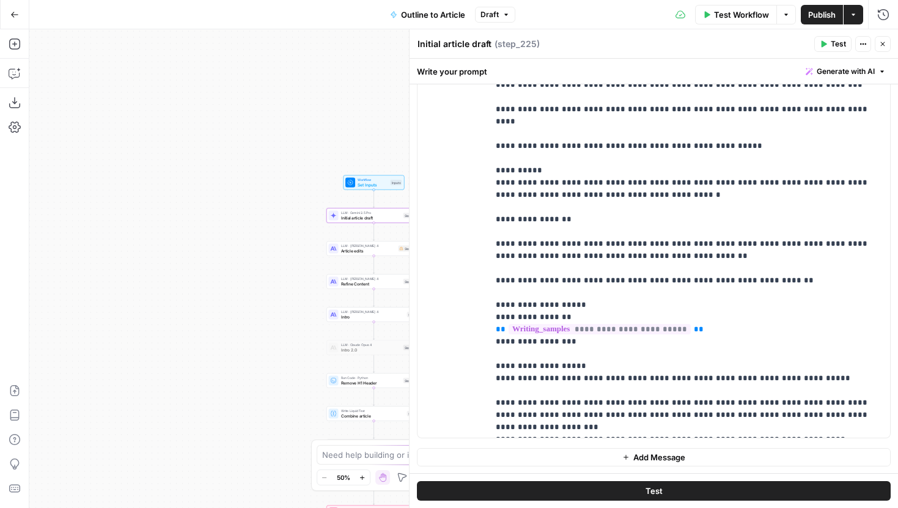
scroll to position [539, 0]
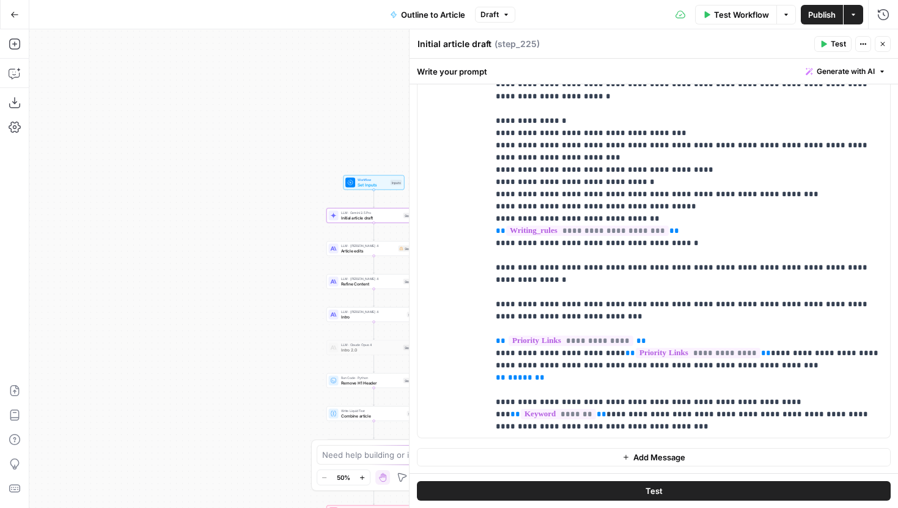
click at [383, 254] on div "LLM · [PERSON_NAME] 4 Article edits Step 226" at bounding box center [373, 248] width 95 height 15
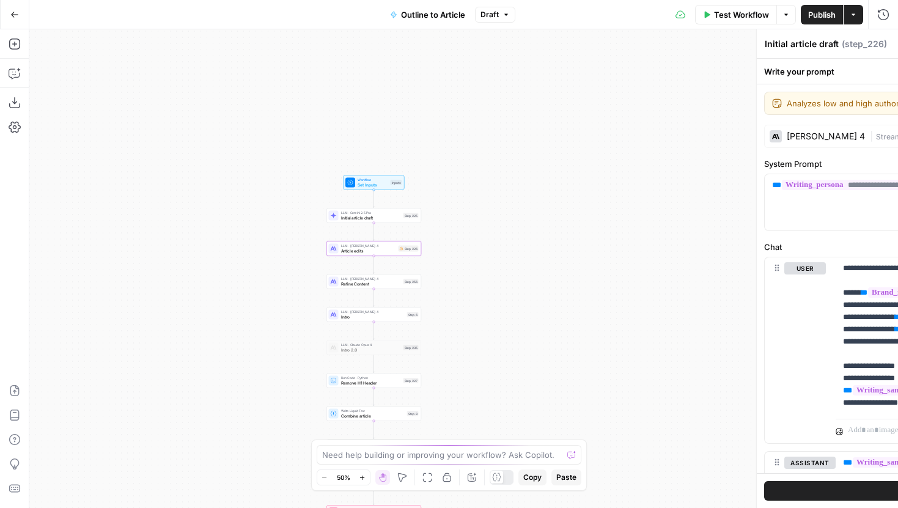
type textarea "Article edits"
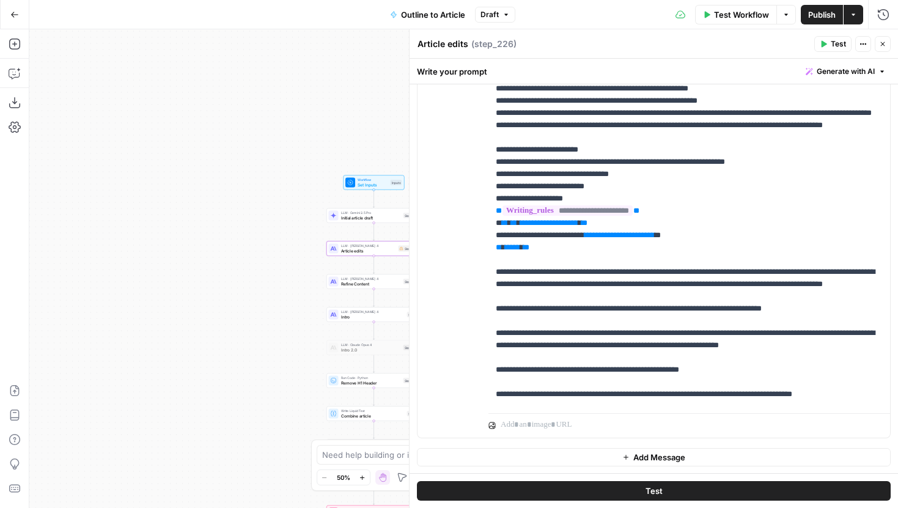
scroll to position [221, 0]
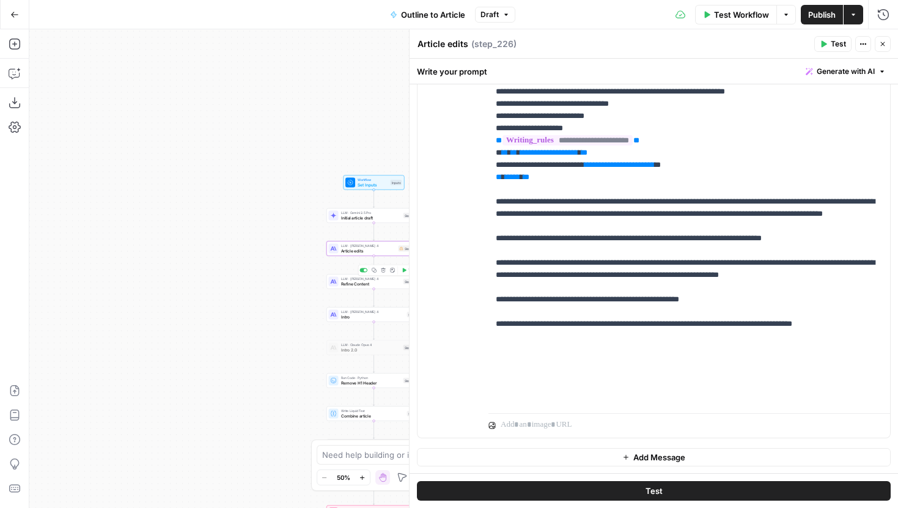
click at [337, 282] on div at bounding box center [334, 282] width 10 height 10
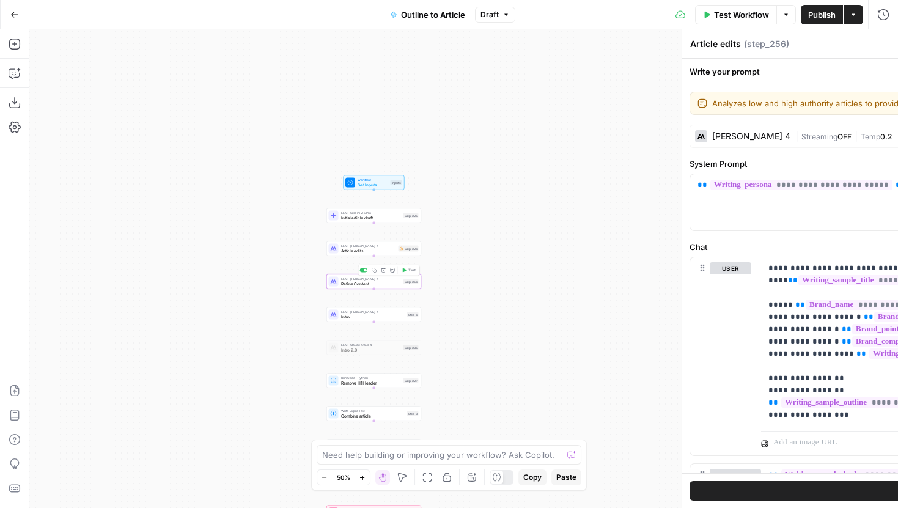
type textarea "Refine Content"
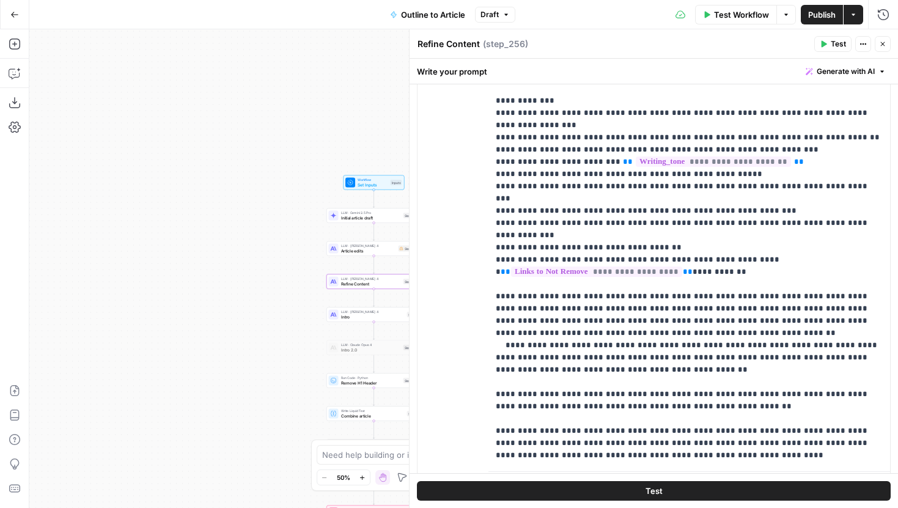
scroll to position [2448, 0]
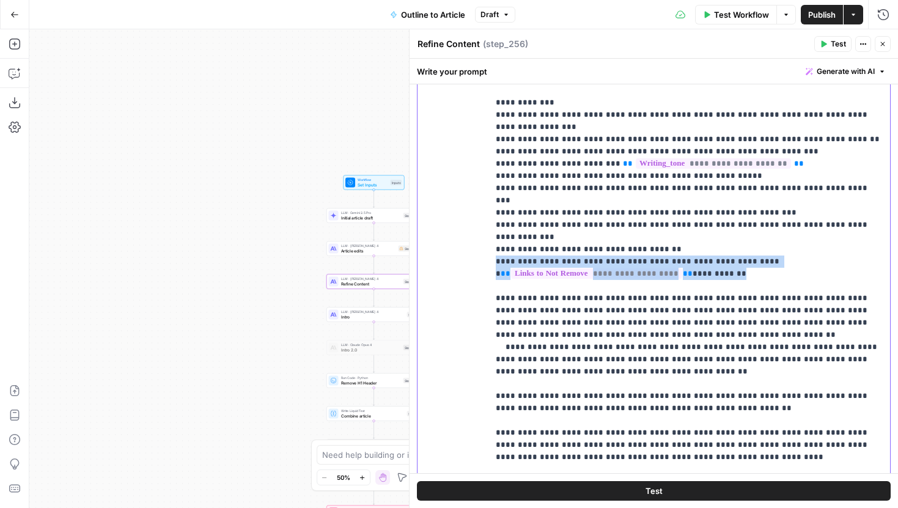
drag, startPoint x: 741, startPoint y: 239, endPoint x: 485, endPoint y: 222, distance: 256.1
click at [485, 222] on div "**********" at bounding box center [654, 251] width 473 height 491
copy p "**********"
click at [340, 219] on div "LLM · Gemini 2.5 Pro Initial article draft Step 225 Copy step Delete step Edit …" at bounding box center [374, 215] width 90 height 10
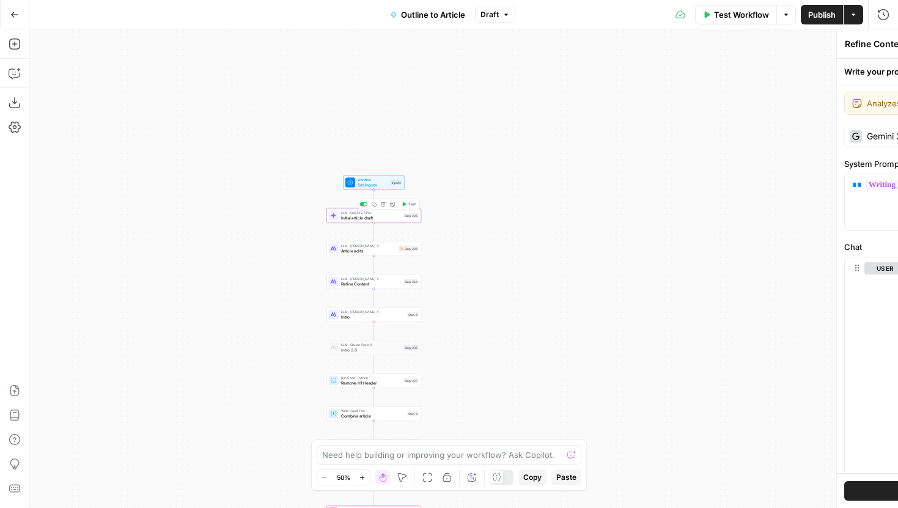
type textarea "Initial article draft"
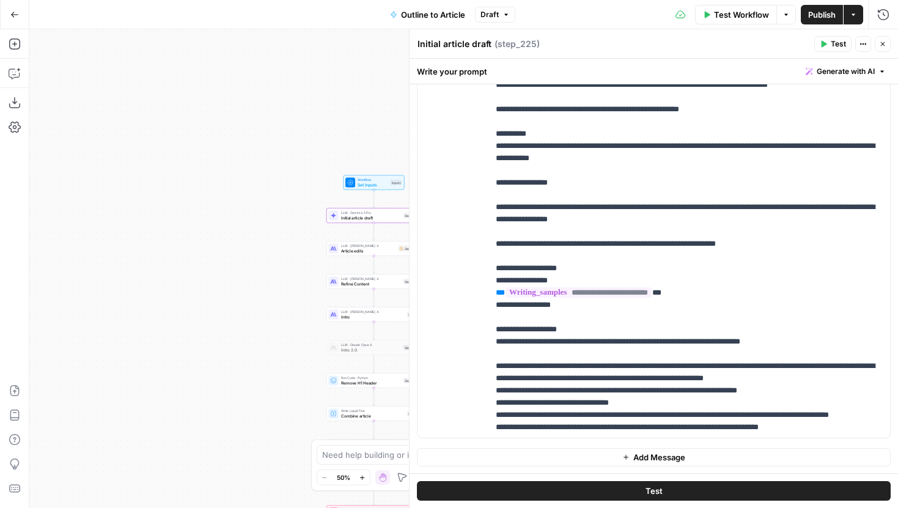
scroll to position [539, 0]
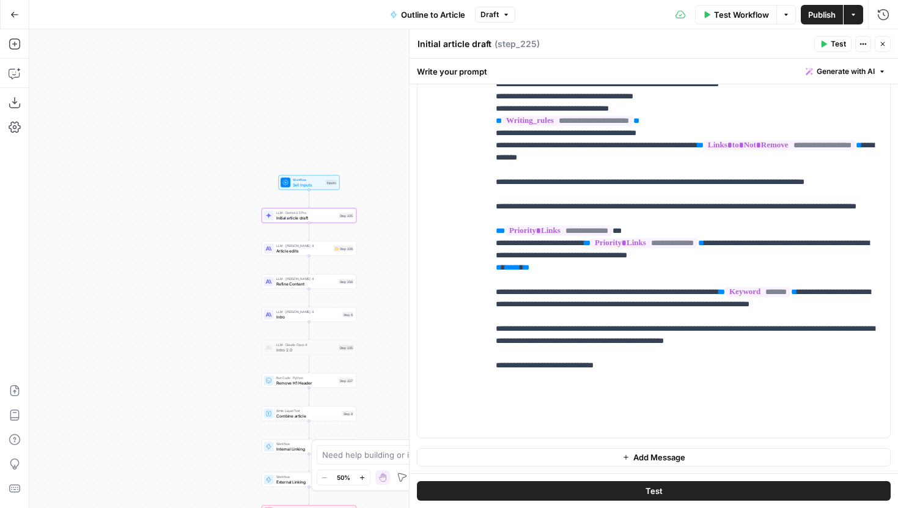
drag, startPoint x: 282, startPoint y: 273, endPoint x: 144, endPoint y: 271, distance: 138.8
click at [144, 271] on div "Workflow Set Inputs Inputs LLM · Gemini 2.5 Pro Initial article draft Step 225 …" at bounding box center [463, 268] width 869 height 479
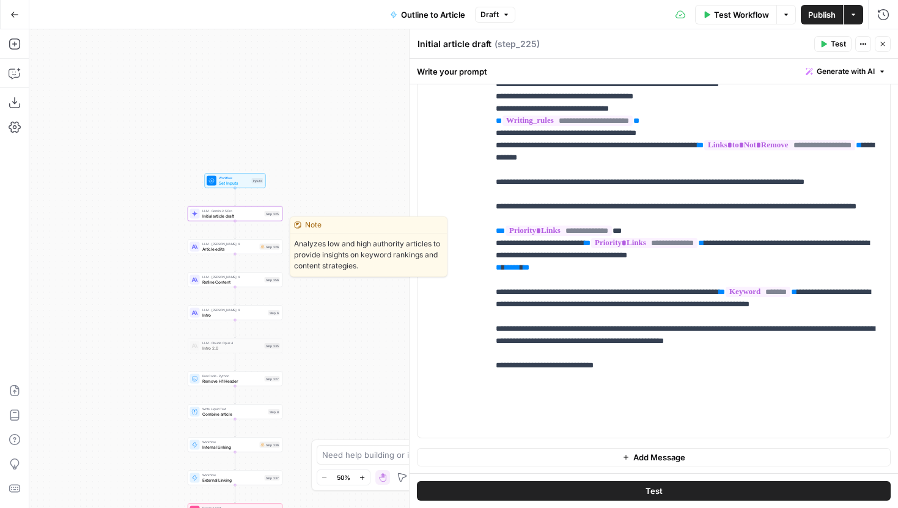
click at [210, 248] on span "Article edits" at bounding box center [229, 249] width 55 height 6
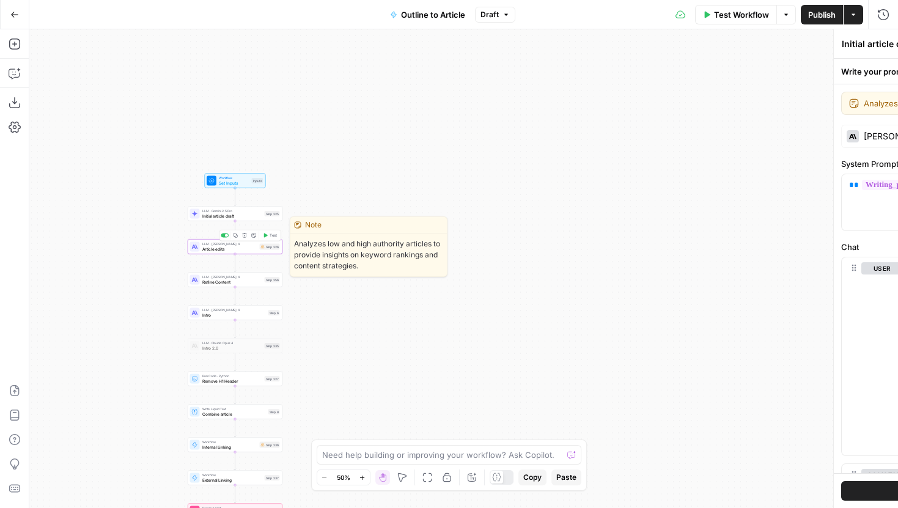
type textarea "Article edits"
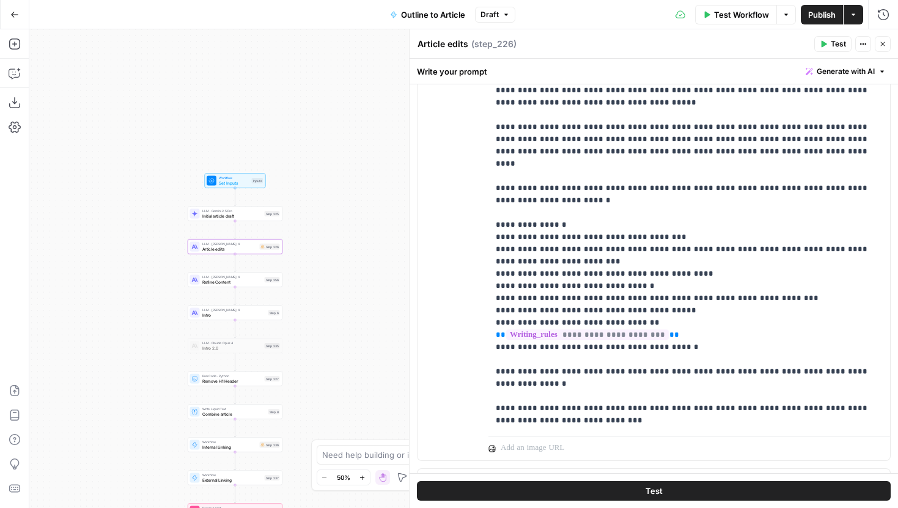
scroll to position [1211, 0]
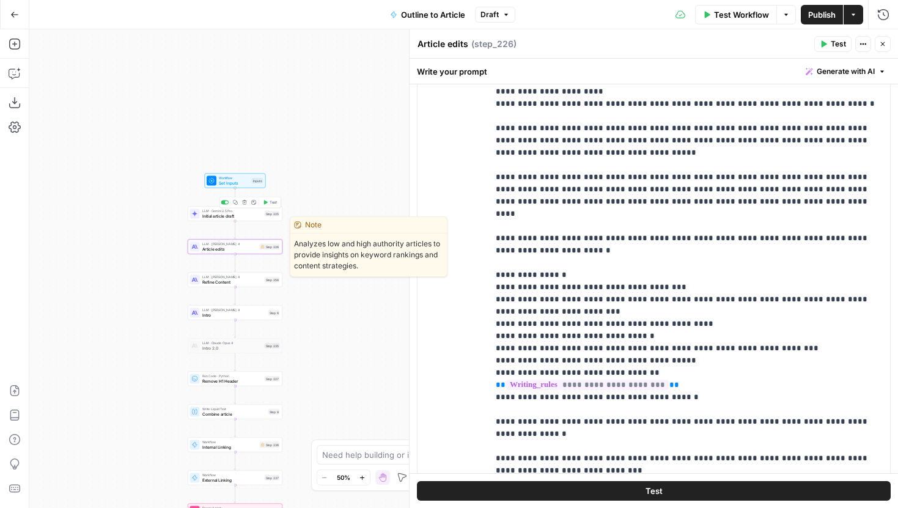
click at [231, 217] on span "Initial article draft" at bounding box center [232, 216] width 60 height 6
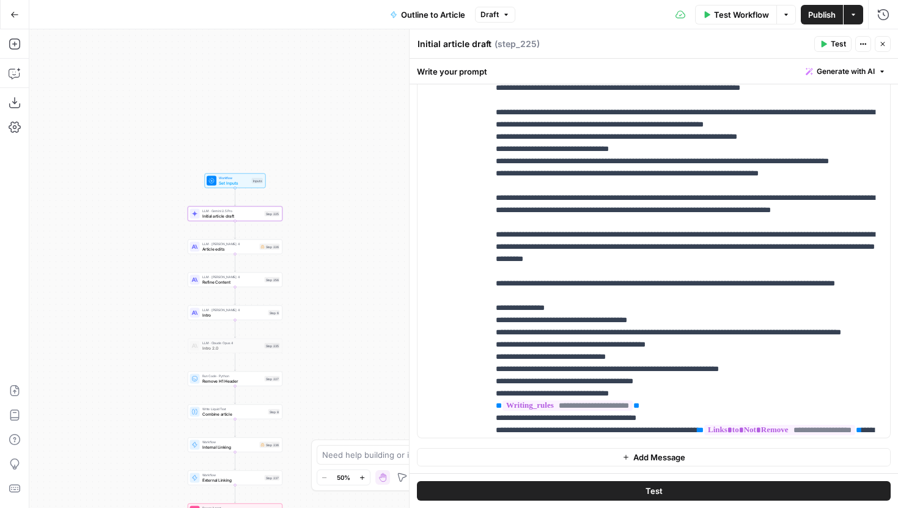
scroll to position [563, 0]
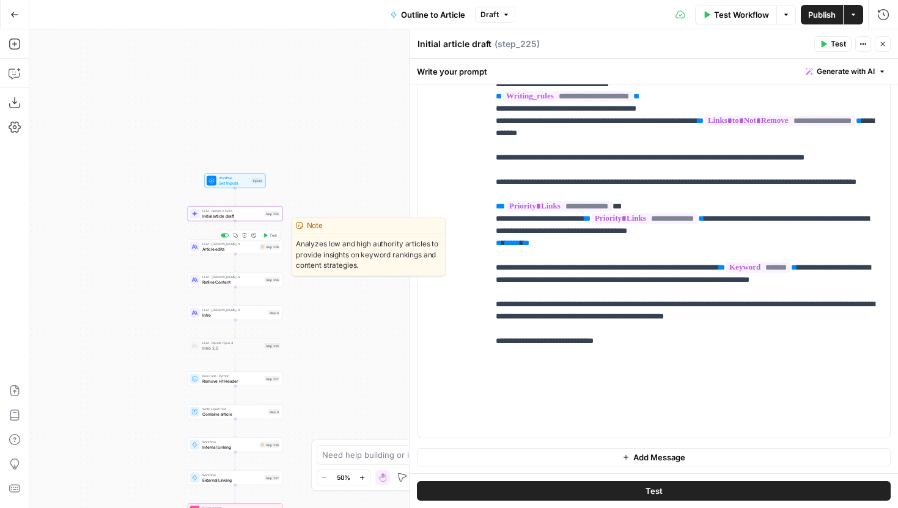
click at [219, 247] on span "Article edits" at bounding box center [229, 249] width 55 height 6
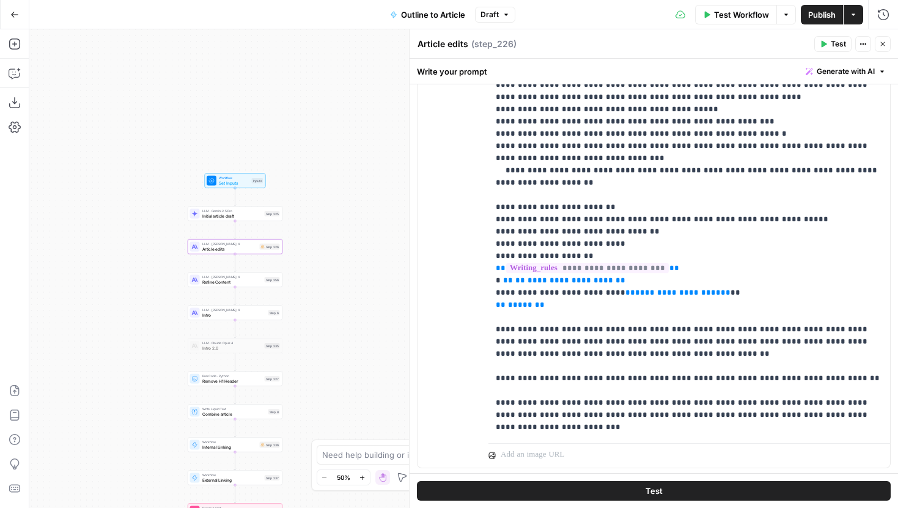
scroll to position [1894, 0]
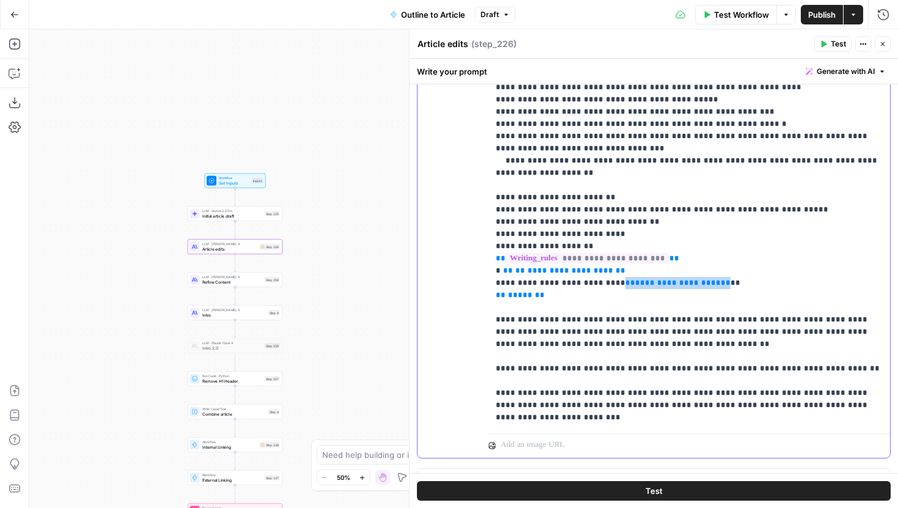
drag, startPoint x: 691, startPoint y: 248, endPoint x: 614, endPoint y: 250, distance: 77.1
click at [614, 250] on p "**********" at bounding box center [689, 69] width 387 height 709
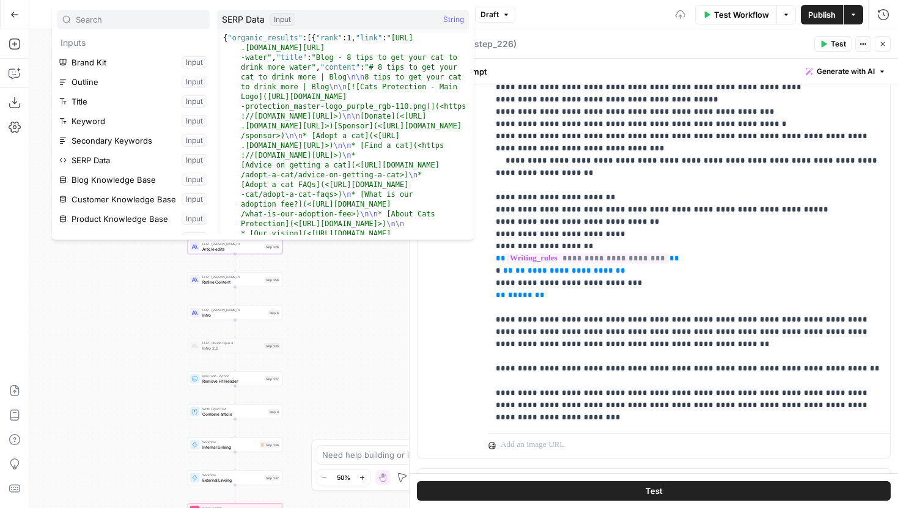
scroll to position [72, 0]
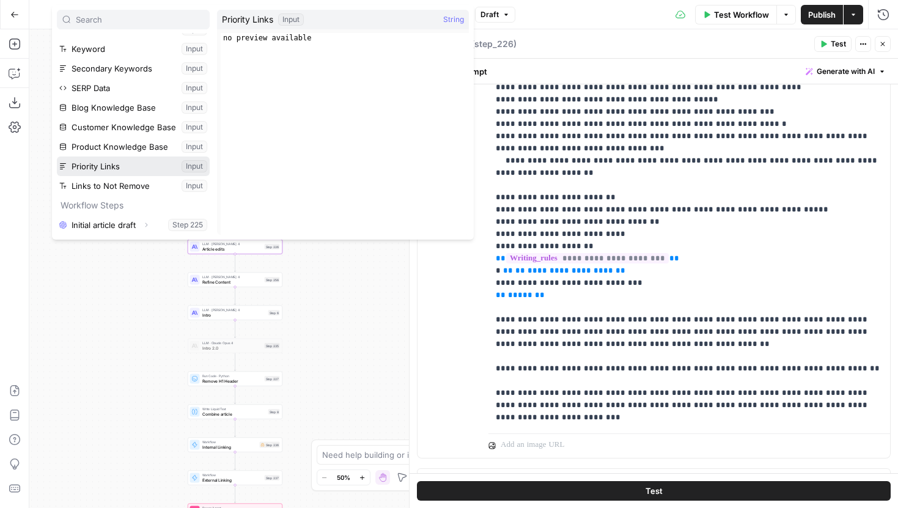
click at [128, 167] on button "Select variable Priority Links" at bounding box center [133, 166] width 153 height 20
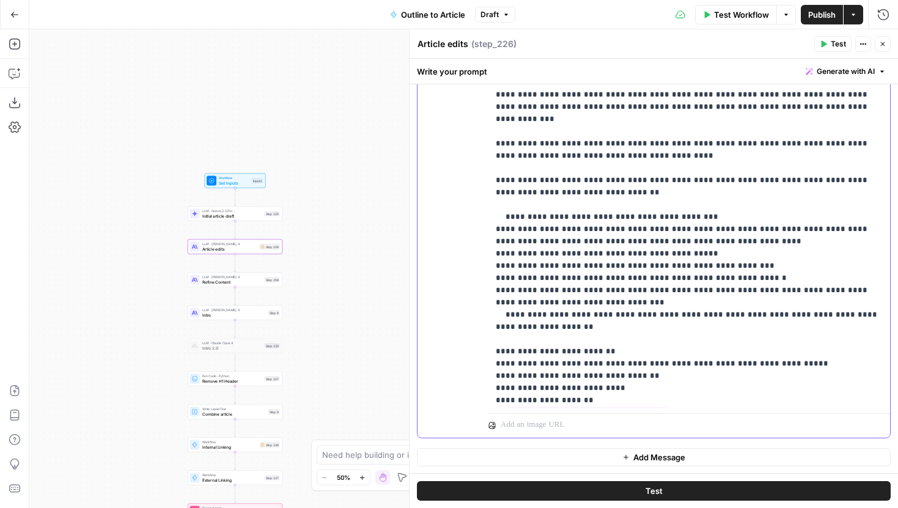
scroll to position [221, 0]
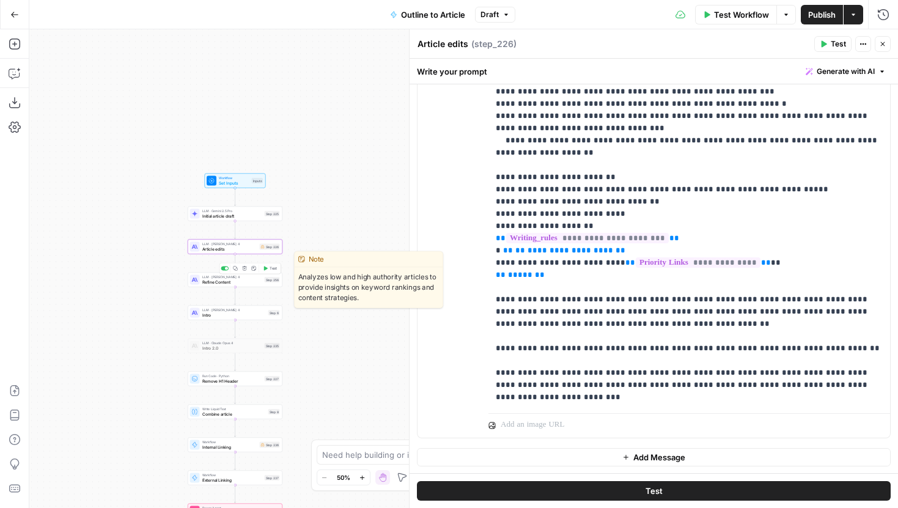
click at [241, 285] on div "LLM · Claude Sonnet 4 Refine Content Step 256 Copy step Delete step Edit Note T…" at bounding box center [235, 280] width 95 height 15
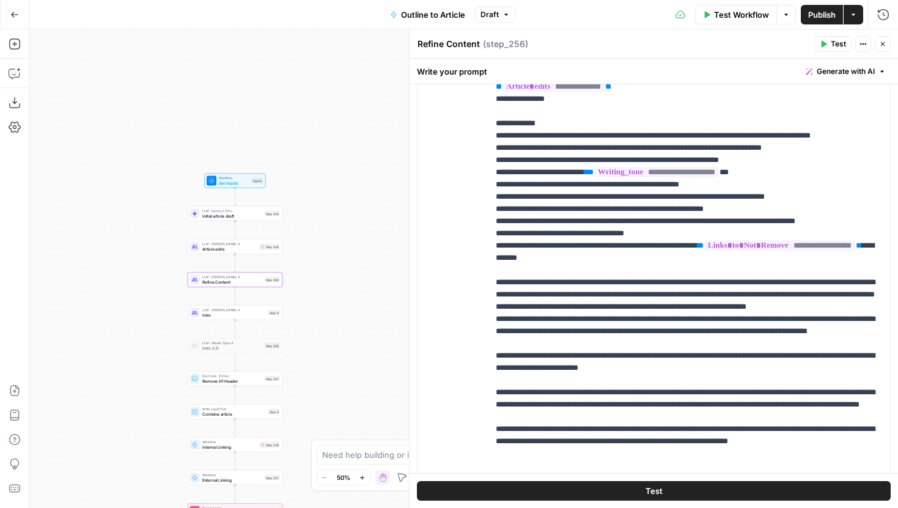
scroll to position [2421, 0]
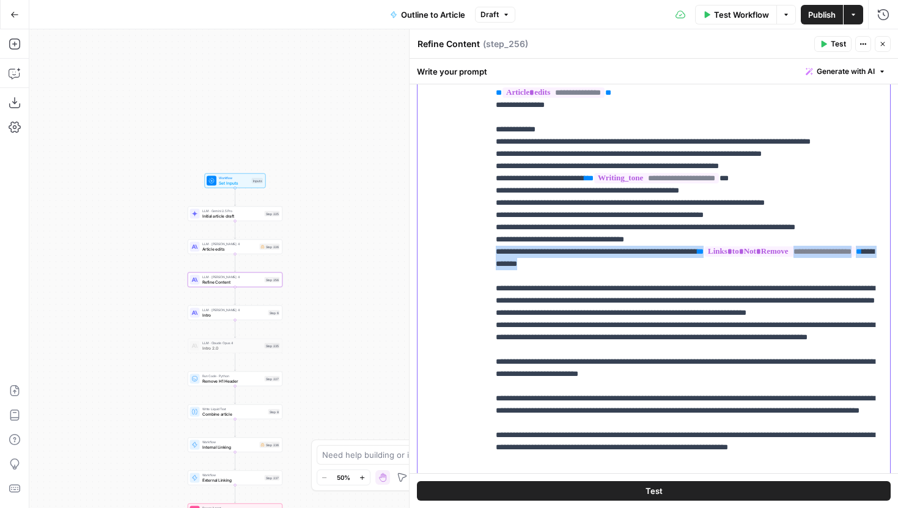
drag, startPoint x: 738, startPoint y: 267, endPoint x: 483, endPoint y: 253, distance: 255.9
click at [483, 253] on div "**********" at bounding box center [654, 278] width 473 height 491
copy p "**********"
click at [252, 246] on span "Article edits" at bounding box center [229, 249] width 55 height 6
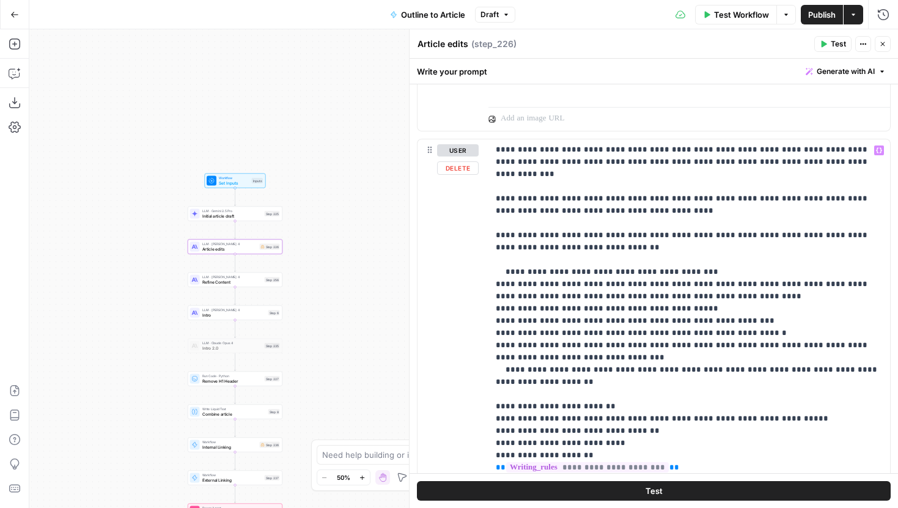
scroll to position [1914, 0]
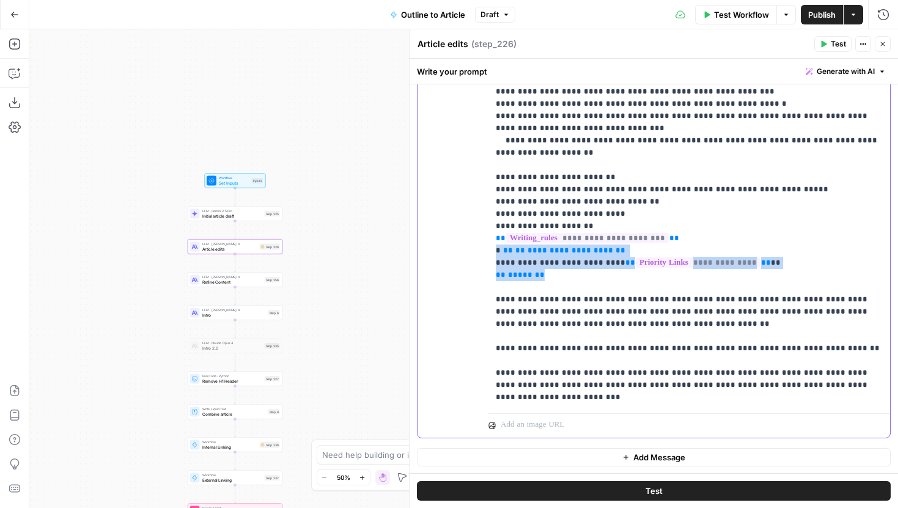
drag, startPoint x: 564, startPoint y: 240, endPoint x: 490, endPoint y: 215, distance: 77.9
click at [490, 215] on div "**********" at bounding box center [689, 159] width 402 height 498
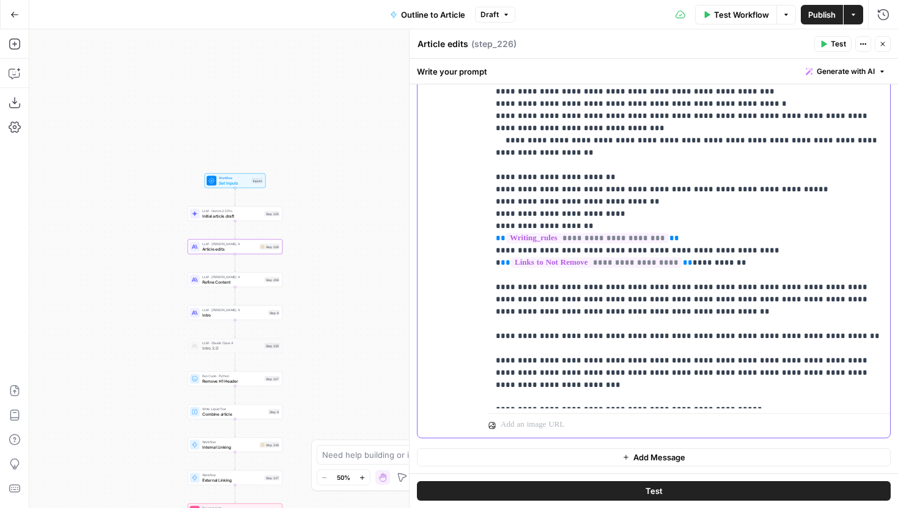
scroll to position [208, 0]
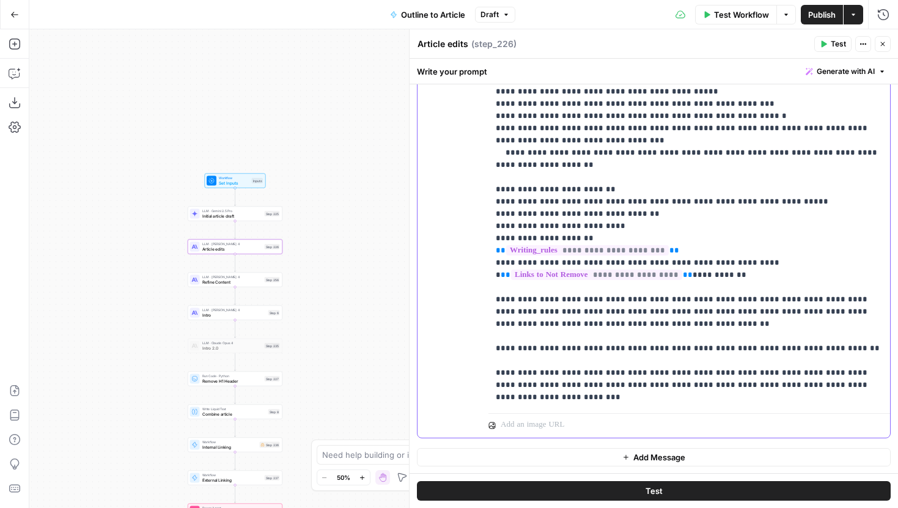
click at [741, 281] on p "**********" at bounding box center [689, 55] width 387 height 697
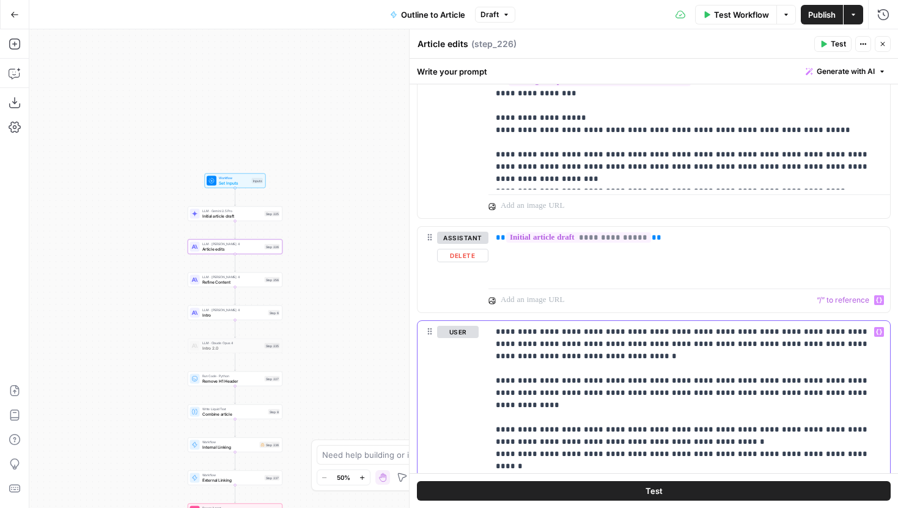
scroll to position [0, 0]
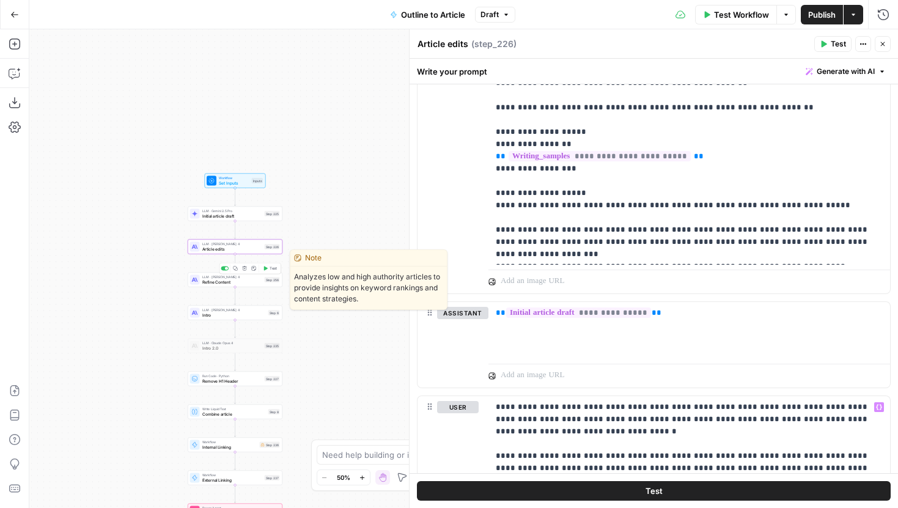
click at [263, 284] on div "LLM · [PERSON_NAME] 4 Refine Content Step 256 Copy step Delete step Edit Note T…" at bounding box center [235, 279] width 90 height 10
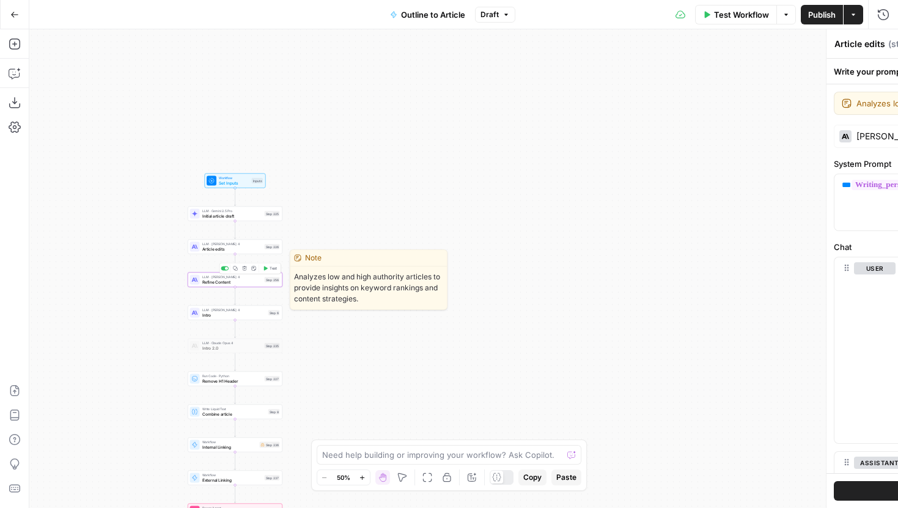
type textarea "Refine Content"
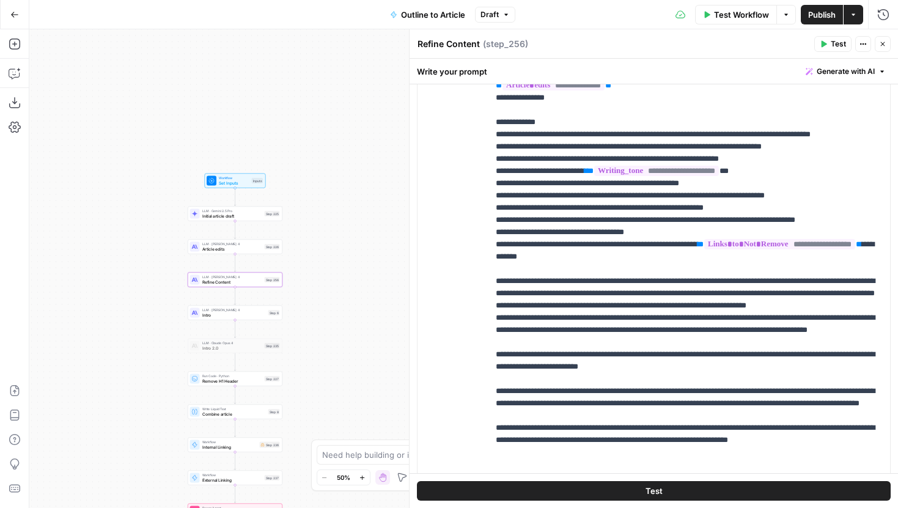
scroll to position [2508, 0]
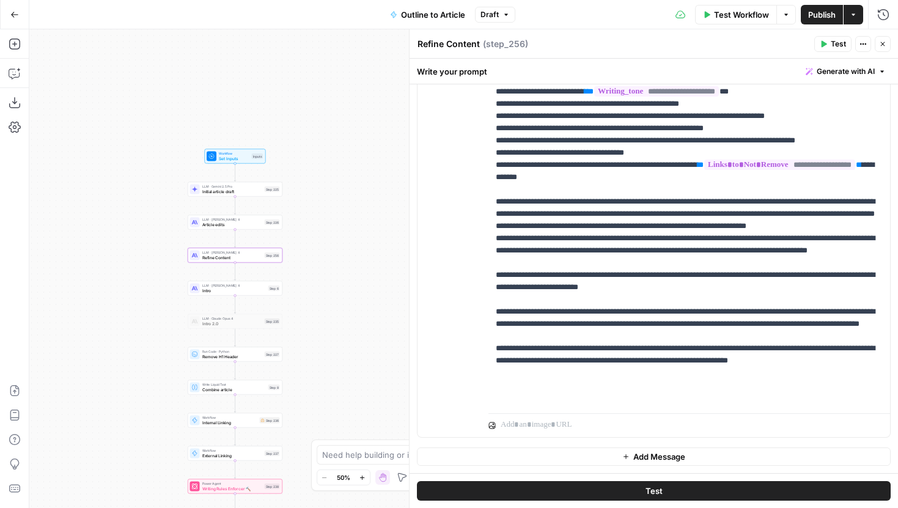
drag, startPoint x: 358, startPoint y: 384, endPoint x: 356, endPoint y: 248, distance: 136.9
click at [356, 248] on div "Workflow Set Inputs Inputs LLM · Gemini 2.5 Pro Initial article draft Step 225 …" at bounding box center [463, 268] width 869 height 479
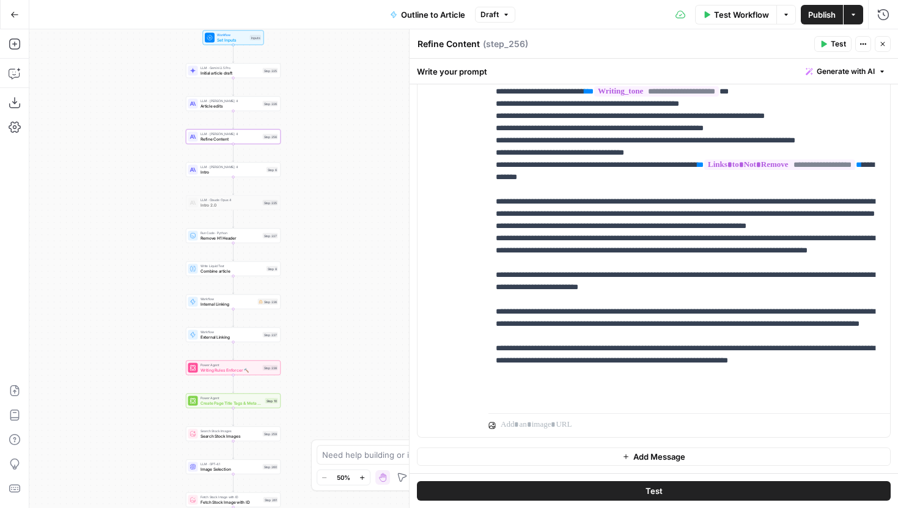
click at [245, 304] on span "Internal Linking" at bounding box center [227, 304] width 55 height 6
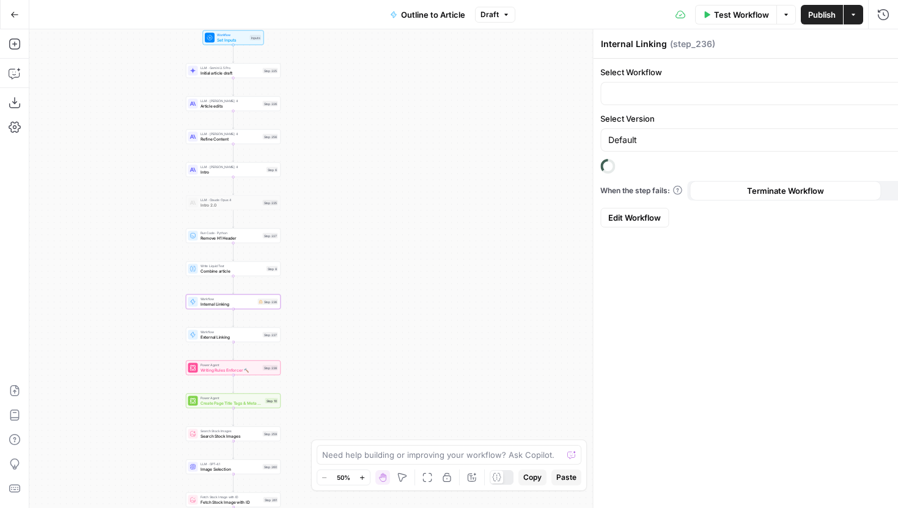
type input "Internal Linking"
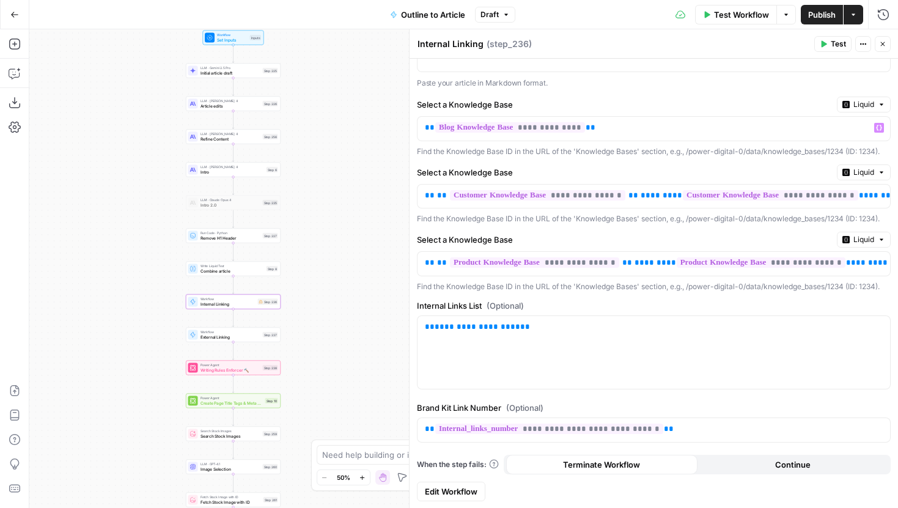
scroll to position [242, 0]
drag, startPoint x: 521, startPoint y: 328, endPoint x: 423, endPoint y: 329, distance: 97.8
click at [423, 329] on div "**********" at bounding box center [654, 351] width 473 height 73
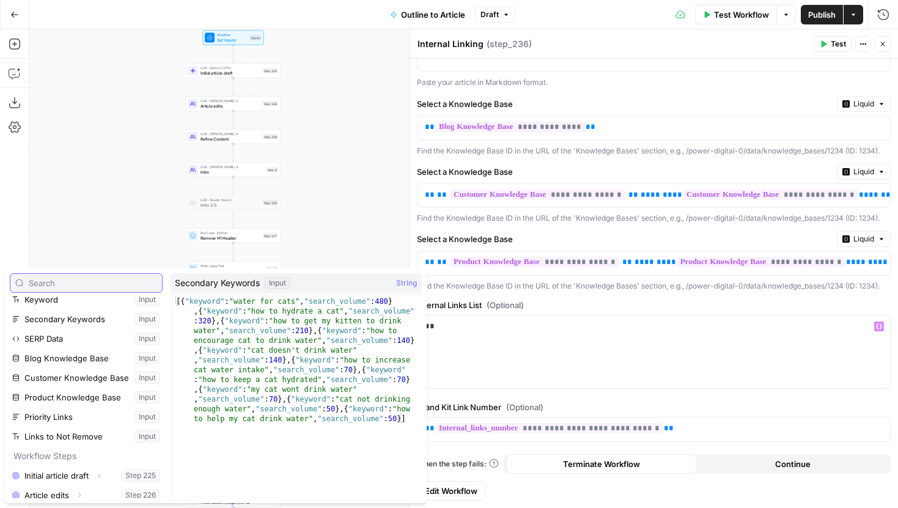
scroll to position [170, 0]
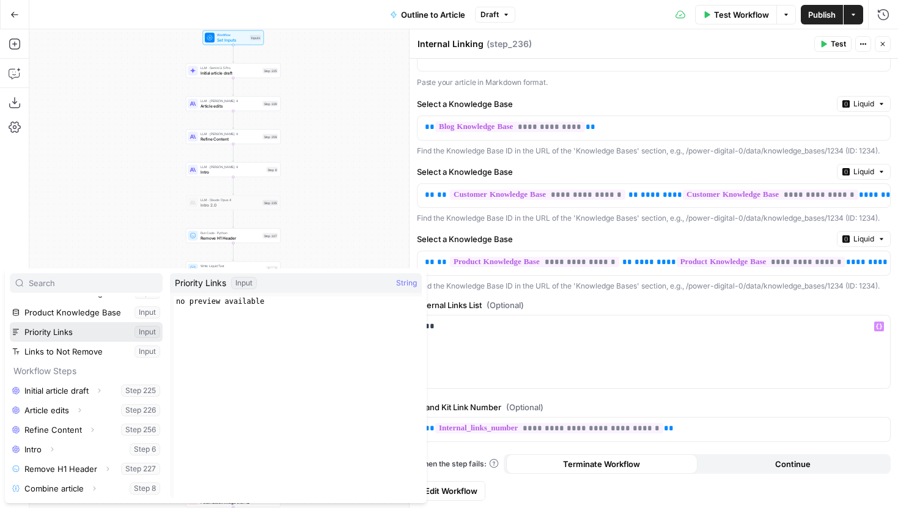
click at [78, 336] on button "Select variable Priority Links" at bounding box center [86, 332] width 153 height 20
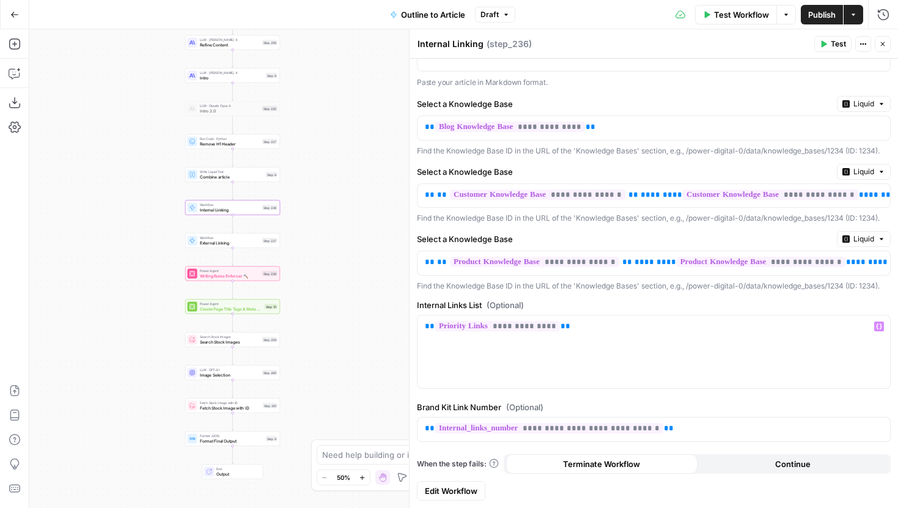
drag, startPoint x: 315, startPoint y: 383, endPoint x: 314, endPoint y: 290, distance: 92.9
click at [314, 289] on div "Workflow Set Inputs Inputs LLM · Gemini 2.5 Pro Initial article draft Step 225 …" at bounding box center [463, 268] width 869 height 479
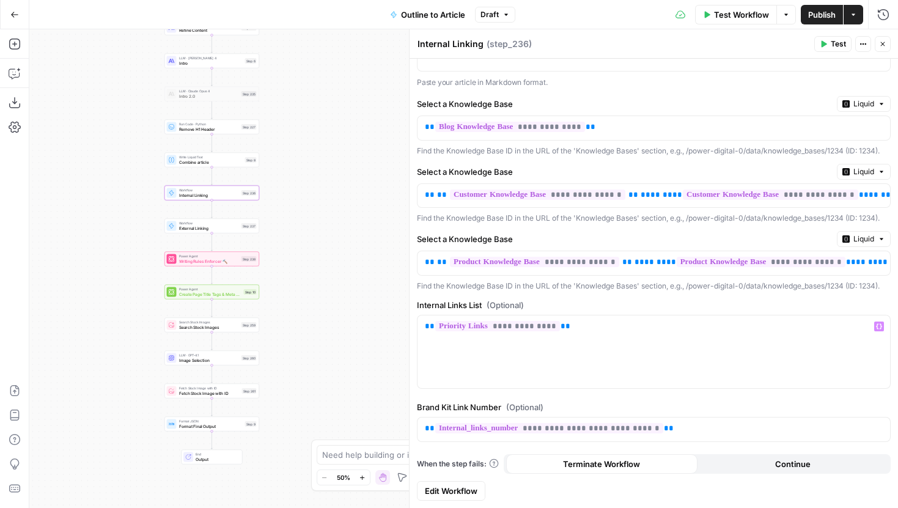
drag, startPoint x: 323, startPoint y: 342, endPoint x: 290, endPoint y: 320, distance: 38.8
click at [290, 320] on div "Workflow Set Inputs Inputs LLM · Gemini 2.5 Pro Initial article draft Step 225 …" at bounding box center [463, 268] width 869 height 479
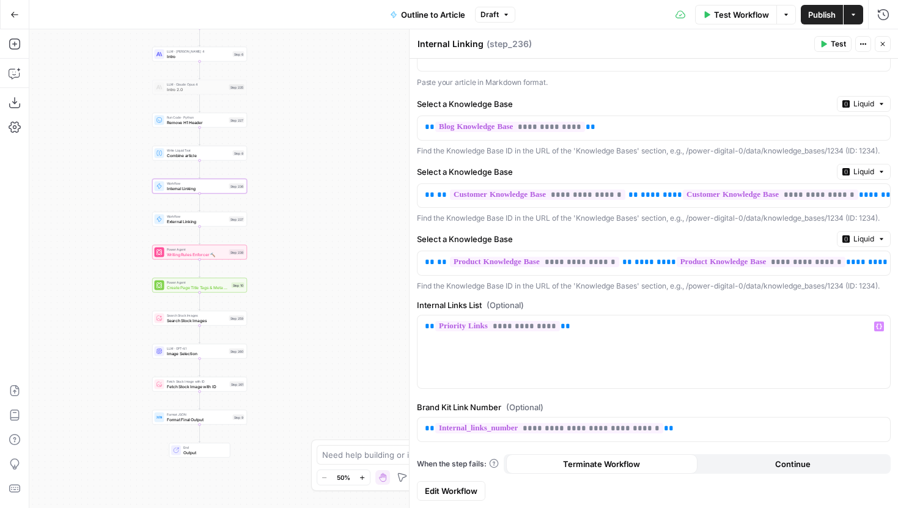
click at [832, 20] on span "Publish" at bounding box center [822, 15] width 28 height 12
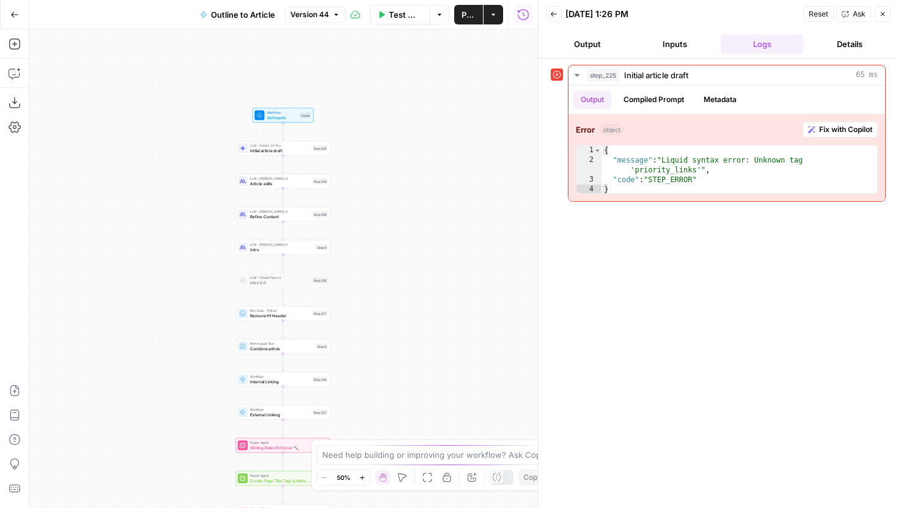
drag, startPoint x: 487, startPoint y: 150, endPoint x: 482, endPoint y: 276, distance: 126.0
click at [482, 276] on div "Workflow Set Inputs Inputs LLM · Gemini 2.5 Pro Initial article draft Step 225 …" at bounding box center [283, 268] width 509 height 479
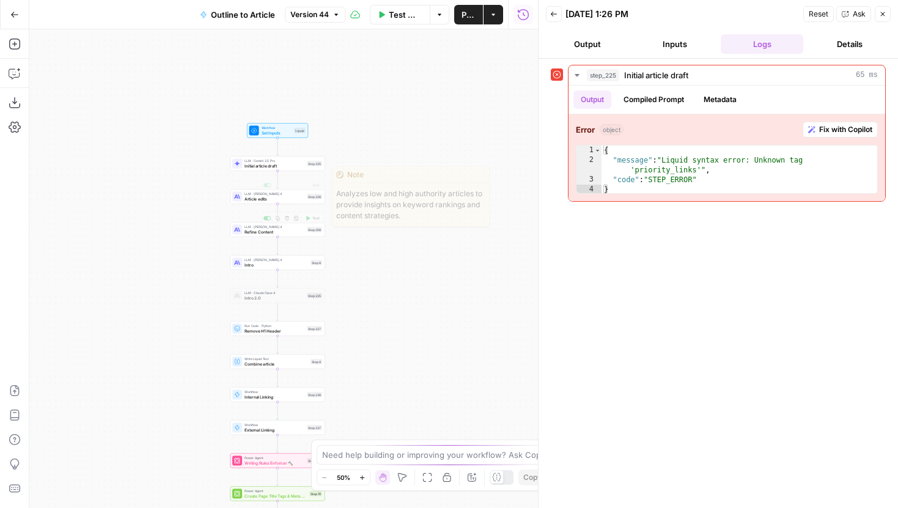
click at [282, 171] on div "Workflow Set Inputs Inputs LLM · Gemini 2.5 Pro Initial article draft Step 225 …" at bounding box center [283, 268] width 509 height 479
click at [317, 166] on div "LLM · Gemini 2.5 Pro Initial article draft Step 225 Copy step Delete step Edit …" at bounding box center [277, 163] width 90 height 10
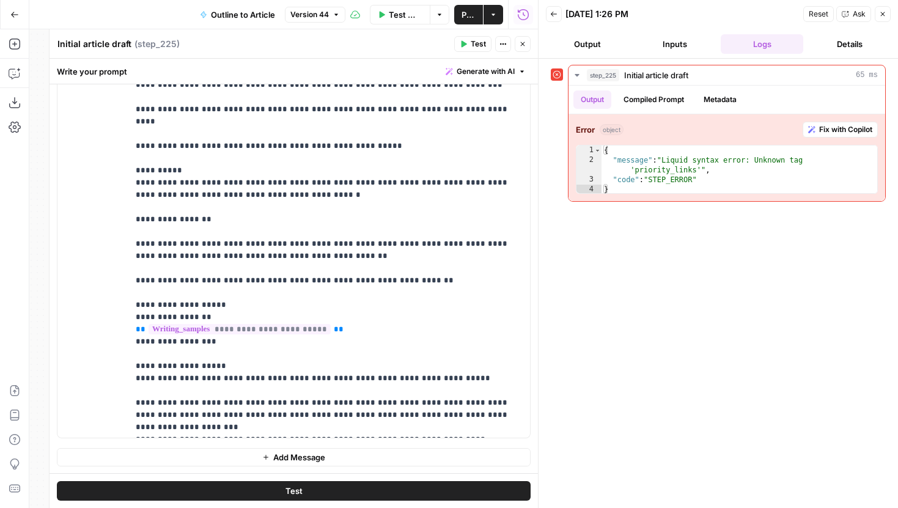
scroll to position [563, 0]
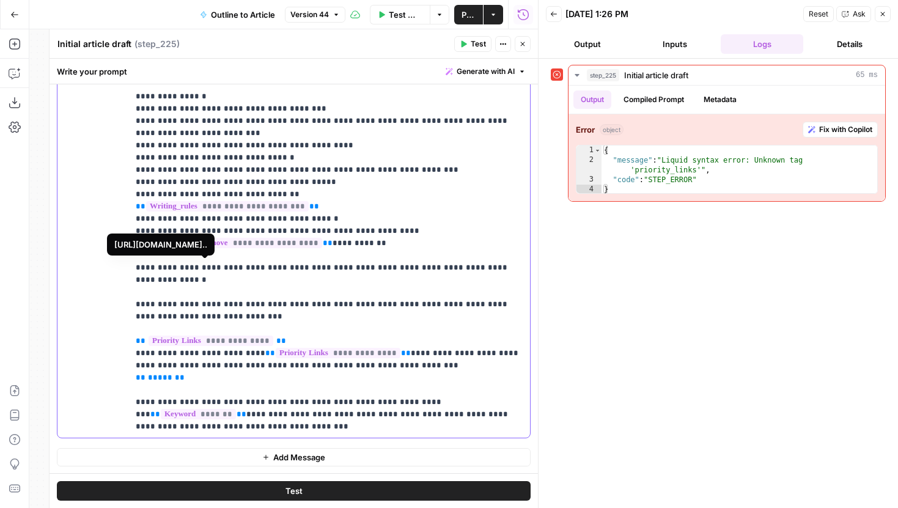
click at [151, 336] on span "**********" at bounding box center [211, 341] width 125 height 10
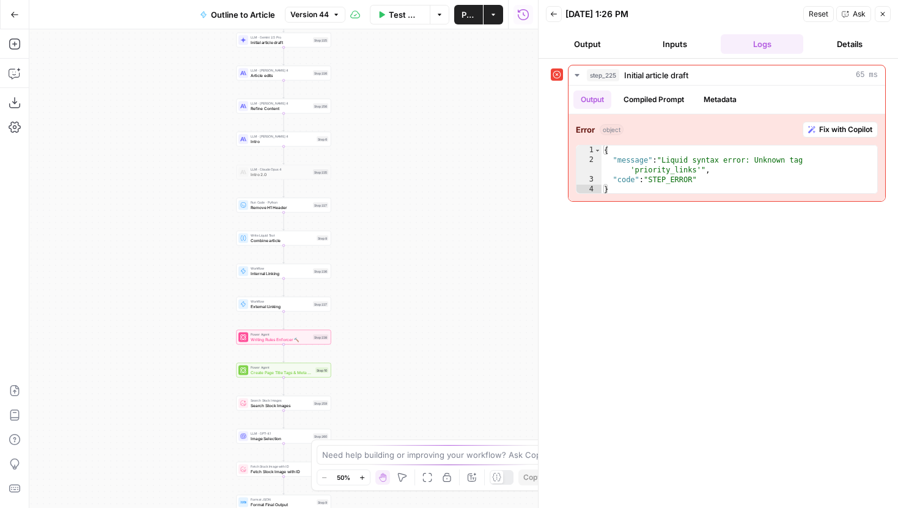
drag, startPoint x: 381, startPoint y: 74, endPoint x: 381, endPoint y: 226, distance: 151.6
click at [381, 226] on div "Workflow Set Inputs Inputs LLM · Gemini 2.5 Pro Initial article draft Step 225 …" at bounding box center [283, 268] width 509 height 479
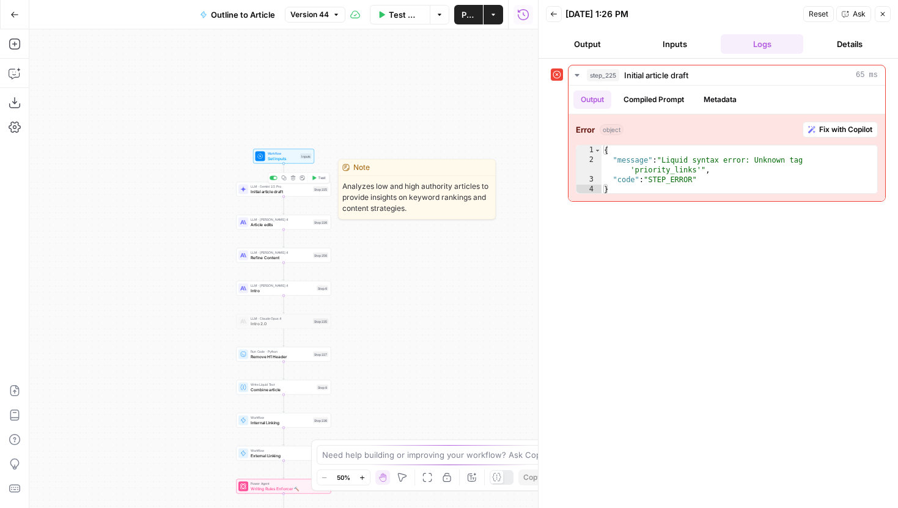
click at [312, 191] on div "LLM · Gemini 2.5 Pro Initial article draft Step 225 Copy step Delete step Edit …" at bounding box center [283, 189] width 90 height 10
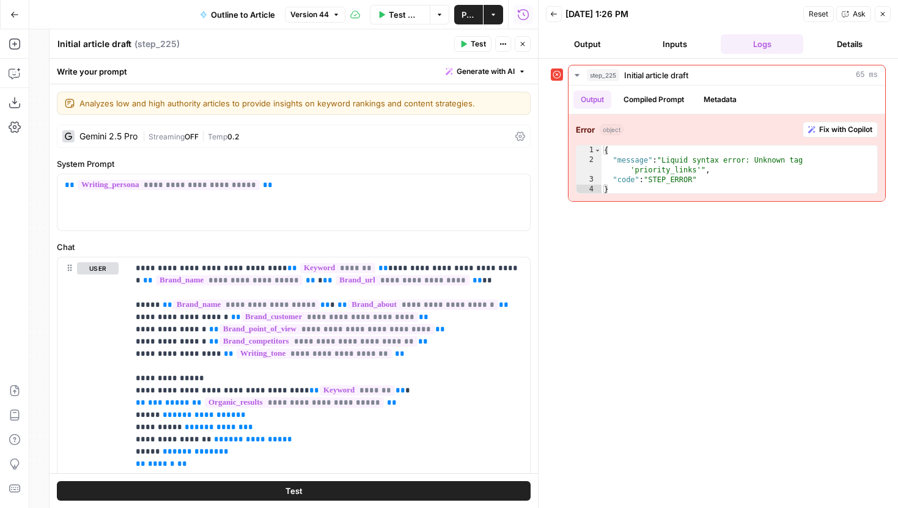
click at [329, 12] on button "Version 44" at bounding box center [315, 15] width 61 height 16
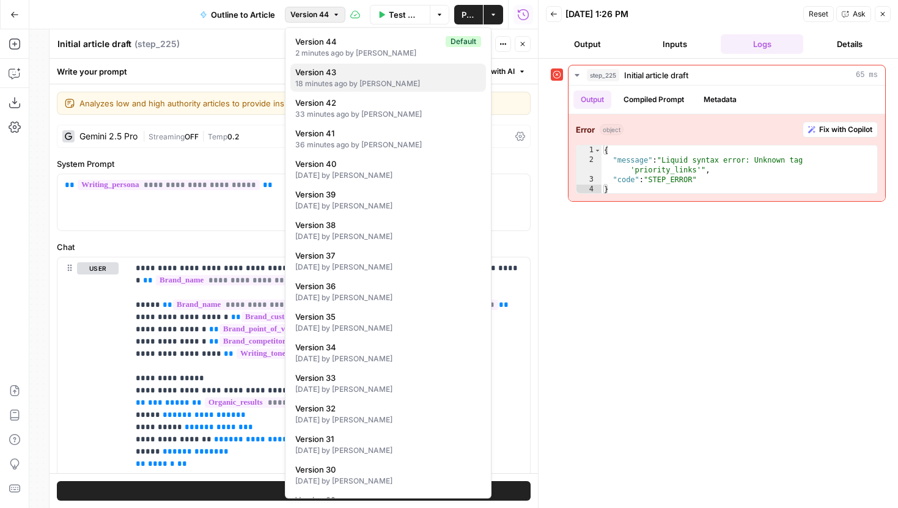
click at [331, 64] on button "Version 43 18 minutes ago by Joel Fazecas" at bounding box center [388, 78] width 196 height 28
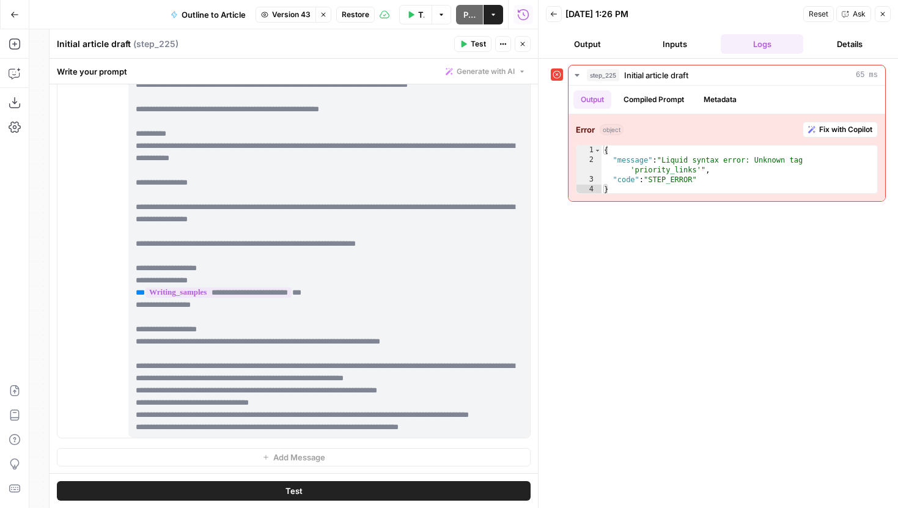
scroll to position [539, 0]
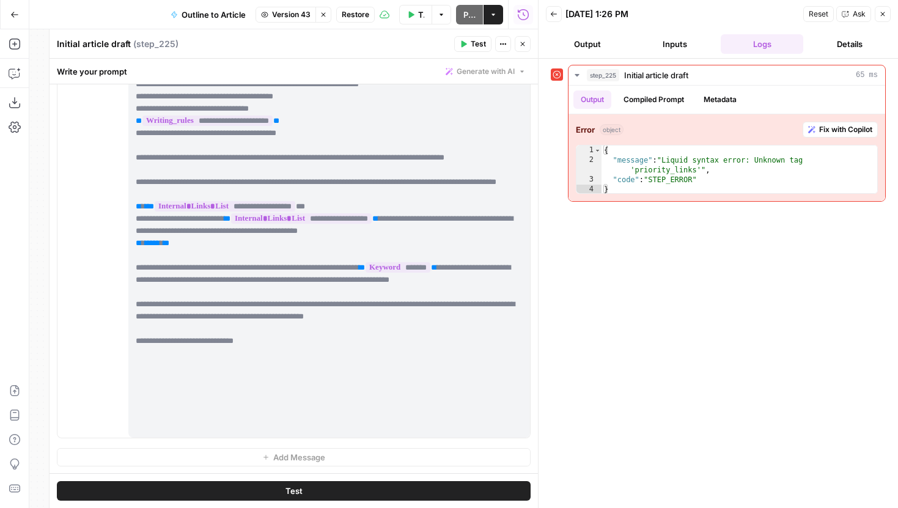
click at [279, 15] on span "Version 43" at bounding box center [291, 14] width 39 height 11
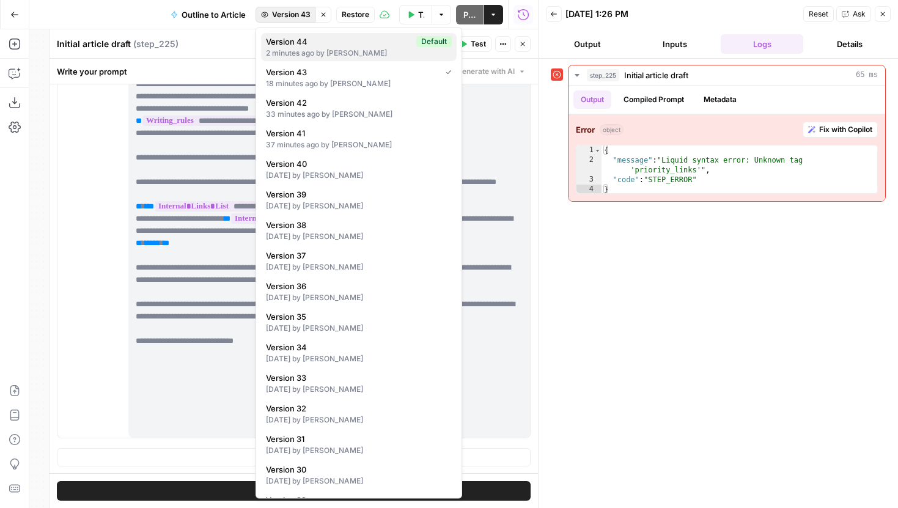
click at [309, 52] on div "2 minutes ago by Joel Fazecas" at bounding box center [359, 53] width 186 height 11
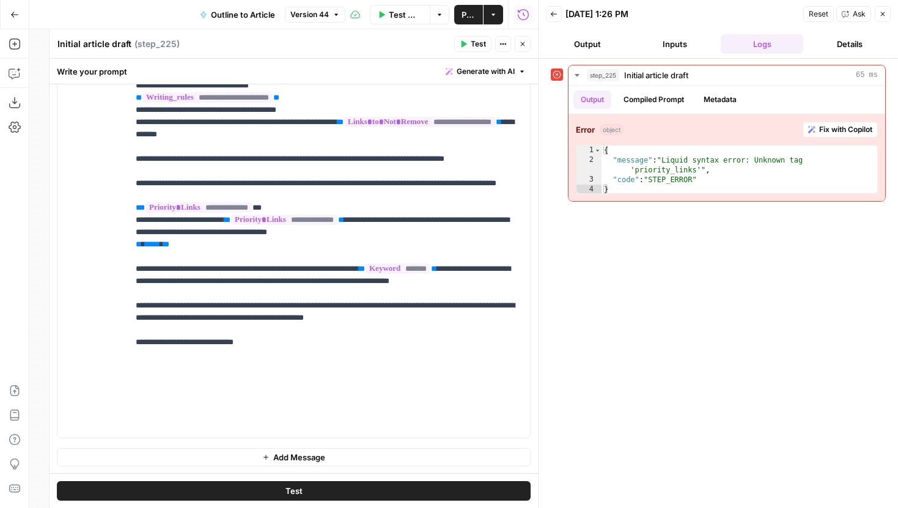
scroll to position [563, 0]
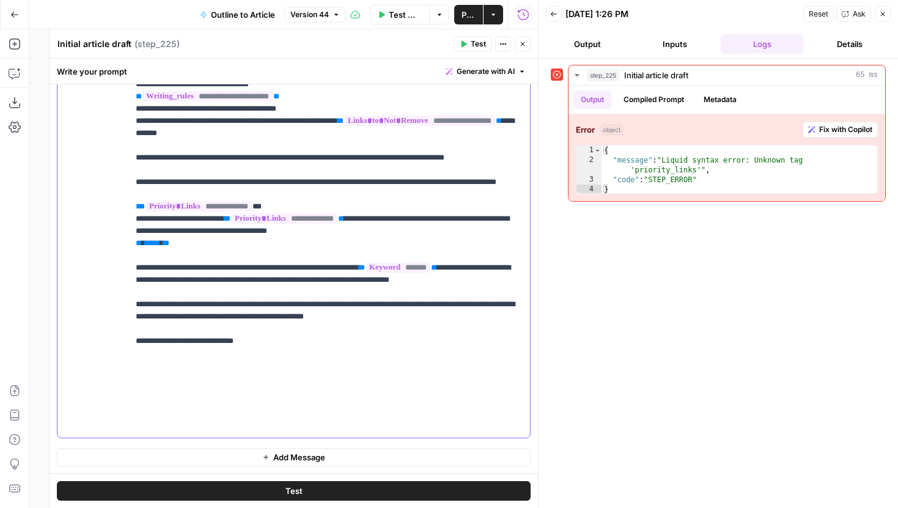
click at [336, 484] on button "Test" at bounding box center [294, 491] width 474 height 20
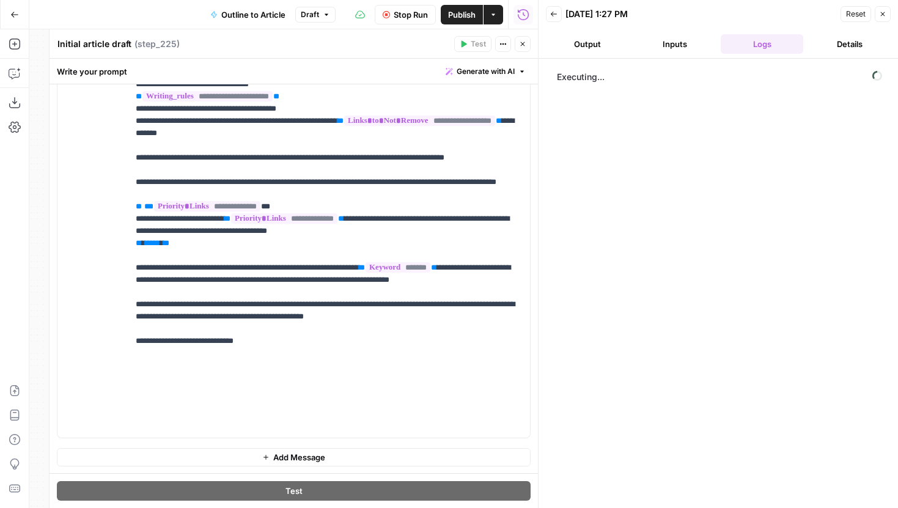
click at [403, 18] on span "Stop Run" at bounding box center [411, 15] width 34 height 12
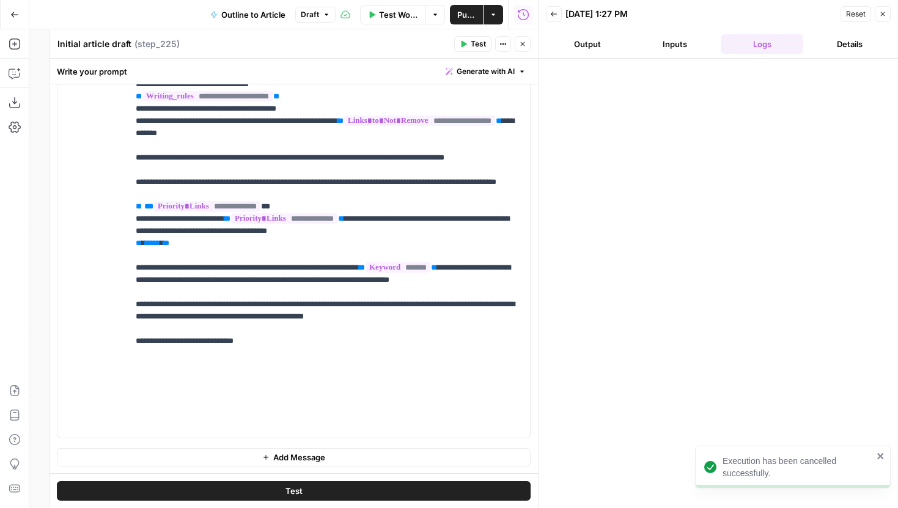
click at [521, 41] on icon "button" at bounding box center [522, 43] width 7 height 7
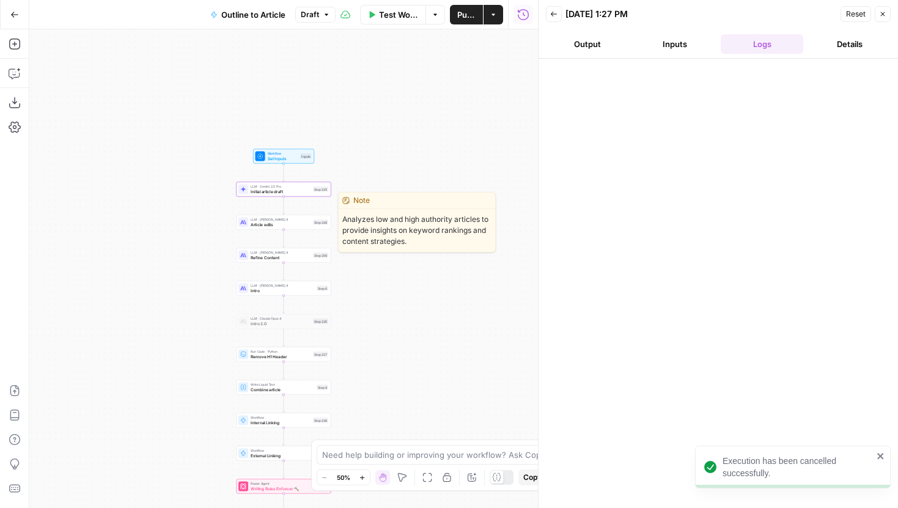
click at [311, 226] on div "LLM · Claude Sonnet 4 Article edits Step 226 Copy step Delete step Edit Note Te…" at bounding box center [283, 222] width 90 height 10
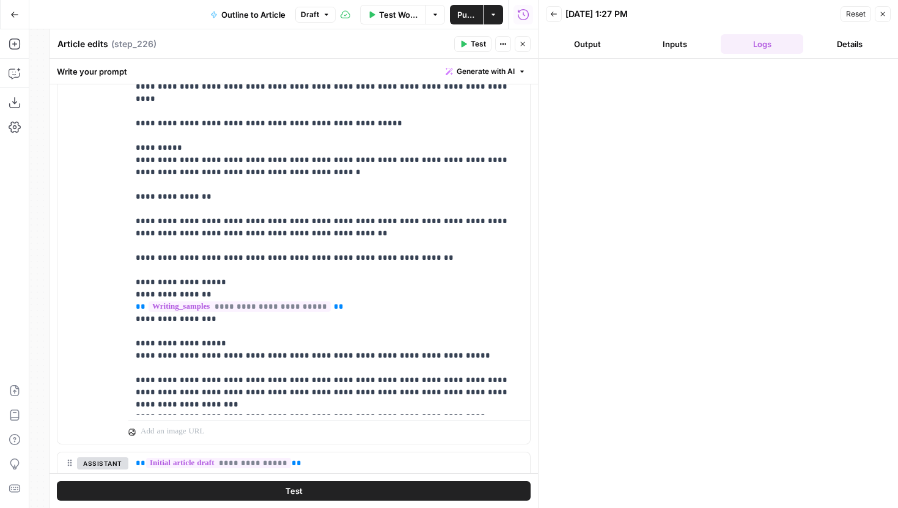
scroll to position [1024, 0]
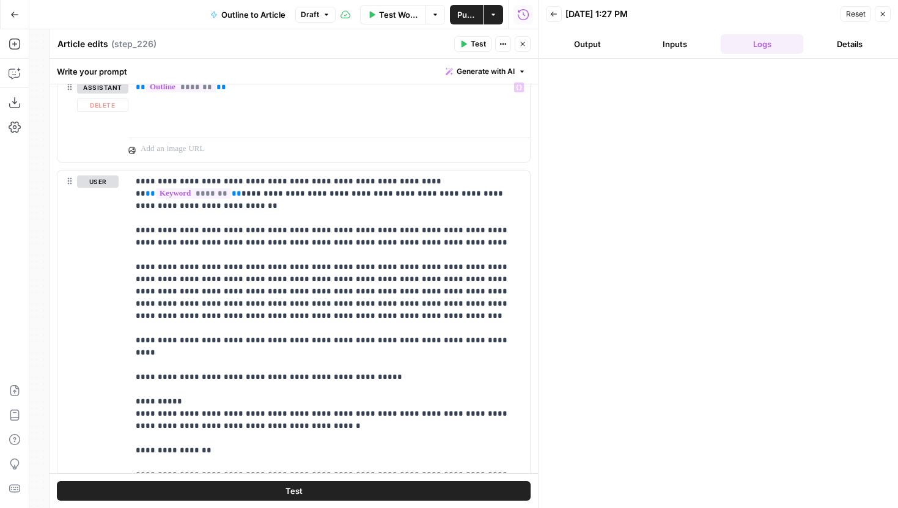
click at [526, 46] on icon "button" at bounding box center [522, 43] width 7 height 7
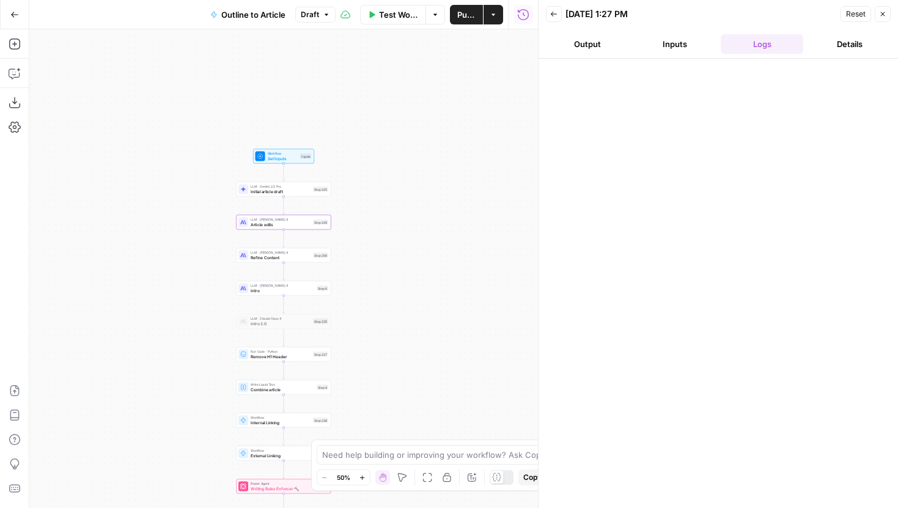
click at [268, 259] on span "Refine Content" at bounding box center [281, 257] width 60 height 6
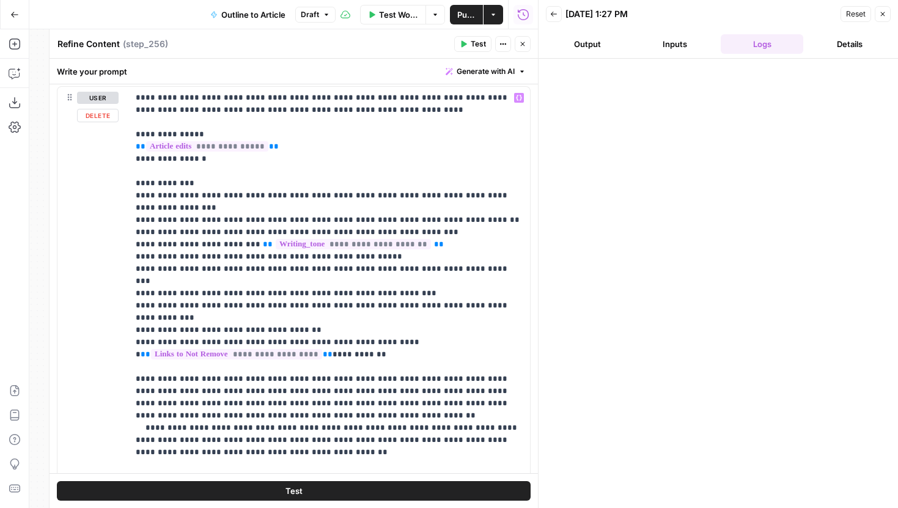
scroll to position [2362, 0]
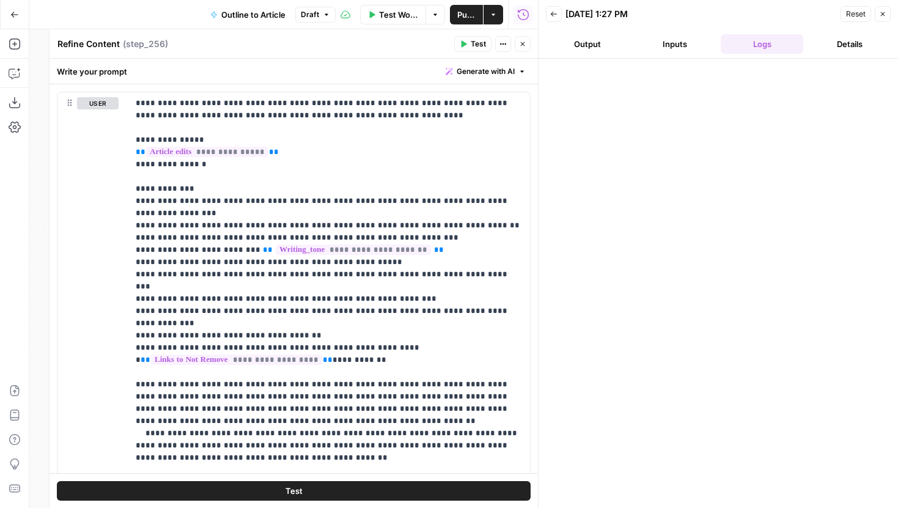
click at [524, 44] on icon "button" at bounding box center [522, 43] width 7 height 7
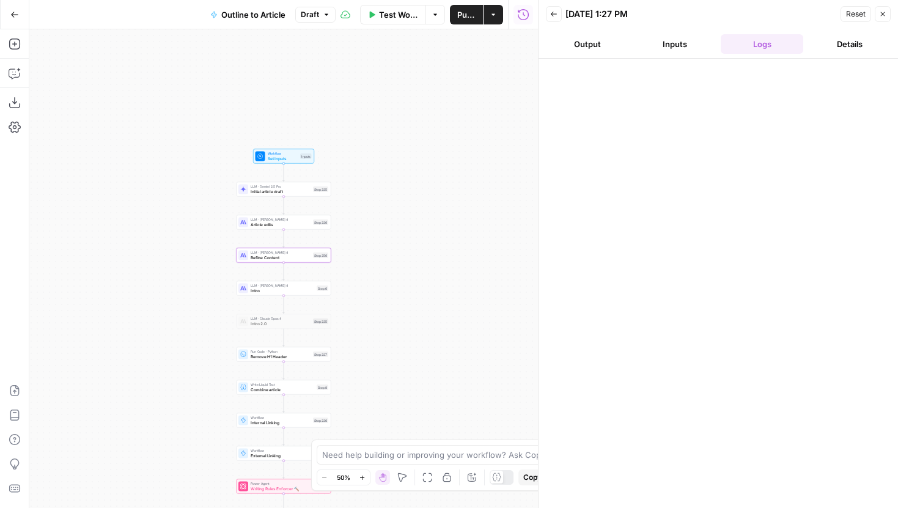
click at [462, 12] on span "Publish" at bounding box center [466, 15] width 18 height 12
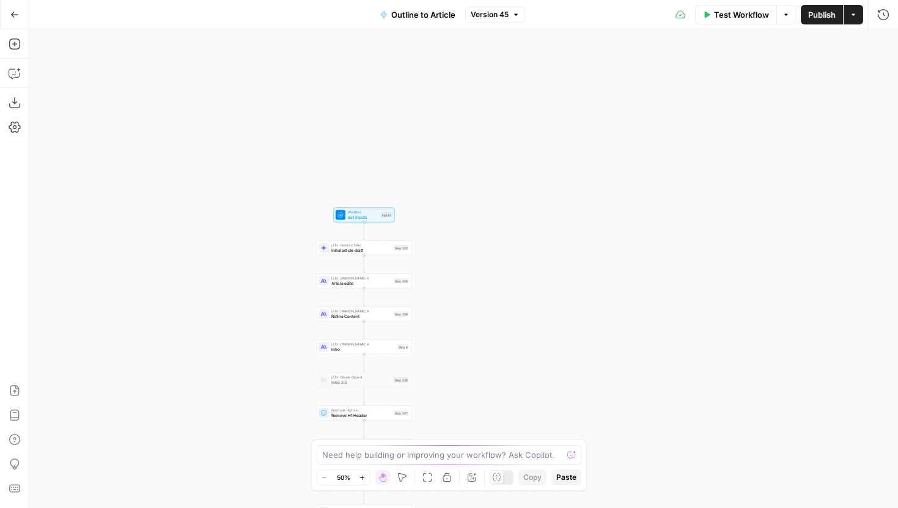
drag, startPoint x: 366, startPoint y: 94, endPoint x: 263, endPoint y: 304, distance: 234.6
click at [263, 304] on div "Workflow Set Inputs Inputs LLM · Gemini 2.5 Pro Initial article draft Step 225 …" at bounding box center [463, 268] width 869 height 479
click at [355, 214] on span "Workflow" at bounding box center [360, 212] width 31 height 5
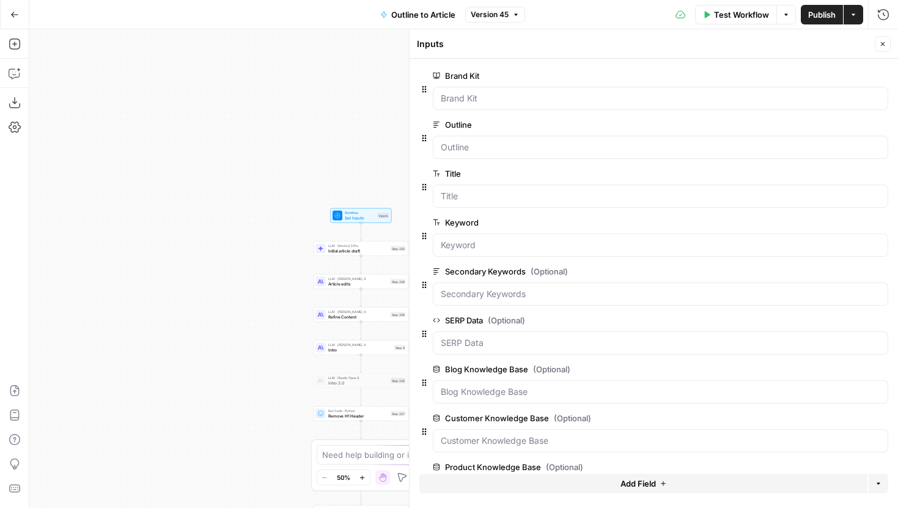
click at [620, 477] on span "Add Field" at bounding box center [637, 483] width 35 height 12
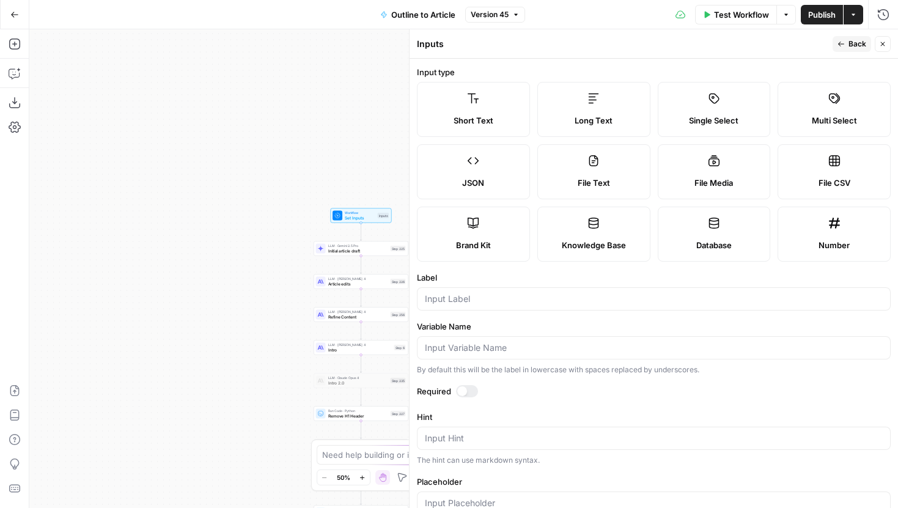
click at [598, 111] on label "Long Text" at bounding box center [593, 109] width 113 height 55
click at [494, 291] on div at bounding box center [654, 298] width 474 height 23
type input "Semantic Keywords"
click at [848, 40] on span "Back" at bounding box center [857, 44] width 18 height 11
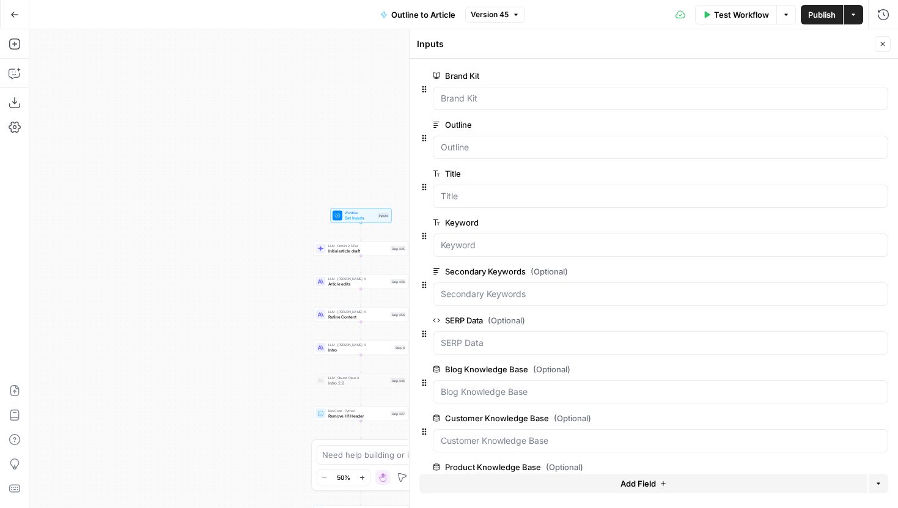
click at [880, 43] on icon "button" at bounding box center [882, 43] width 7 height 7
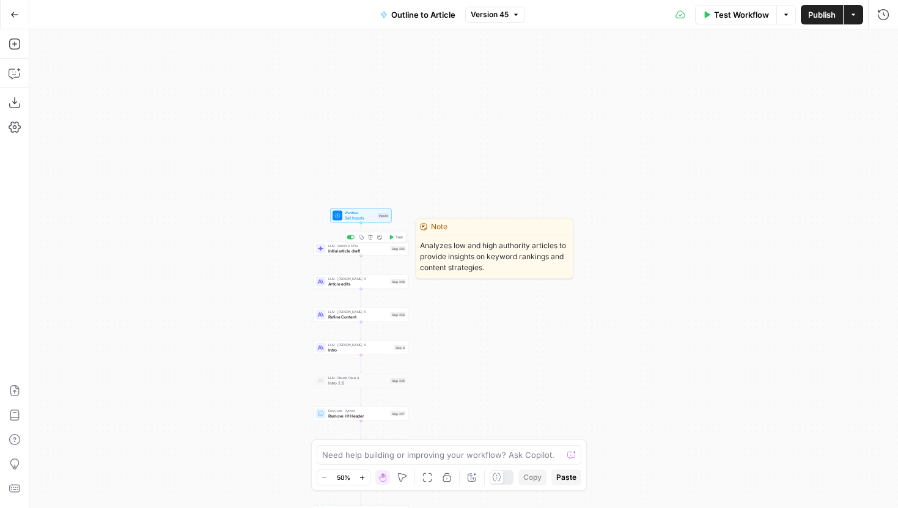
click at [388, 250] on div "LLM · Gemini 2.5 Pro Initial article draft Step 225 Copy step Delete step Edit …" at bounding box center [361, 248] width 90 height 10
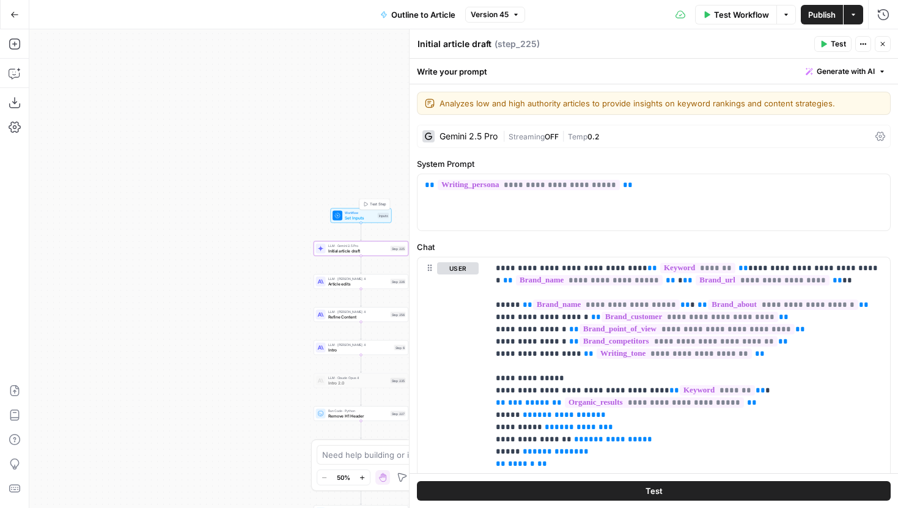
click at [372, 215] on span "Set Inputs" at bounding box center [360, 218] width 31 height 6
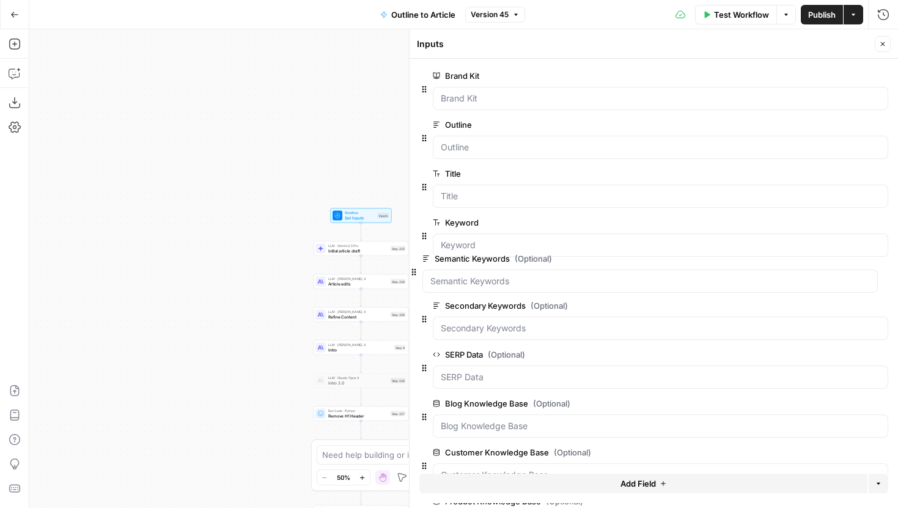
drag, startPoint x: 427, startPoint y: 435, endPoint x: 416, endPoint y: 260, distance: 175.8
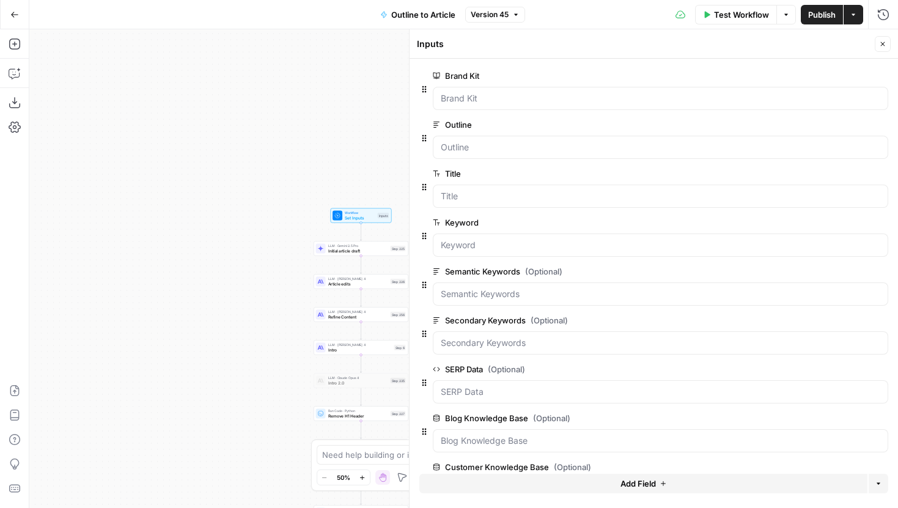
click at [881, 41] on icon "button" at bounding box center [882, 43] width 7 height 7
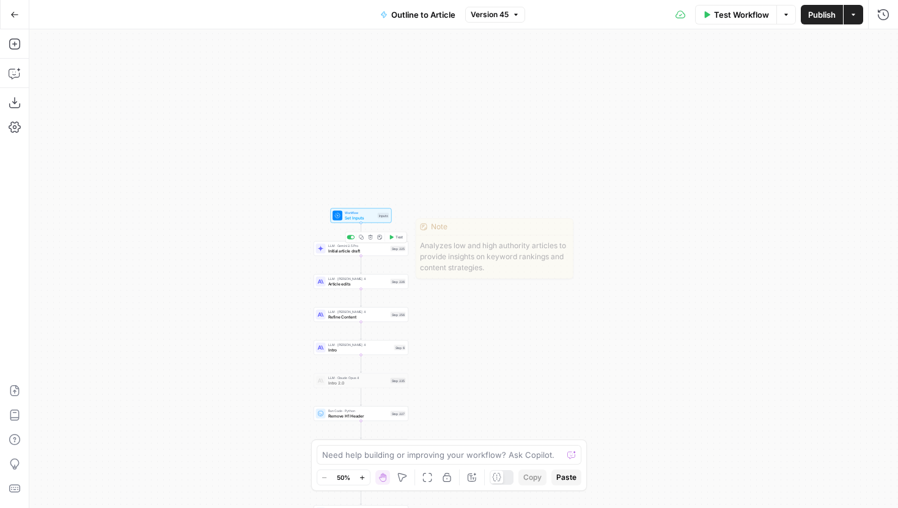
click at [384, 253] on span "Initial article draft" at bounding box center [358, 251] width 60 height 6
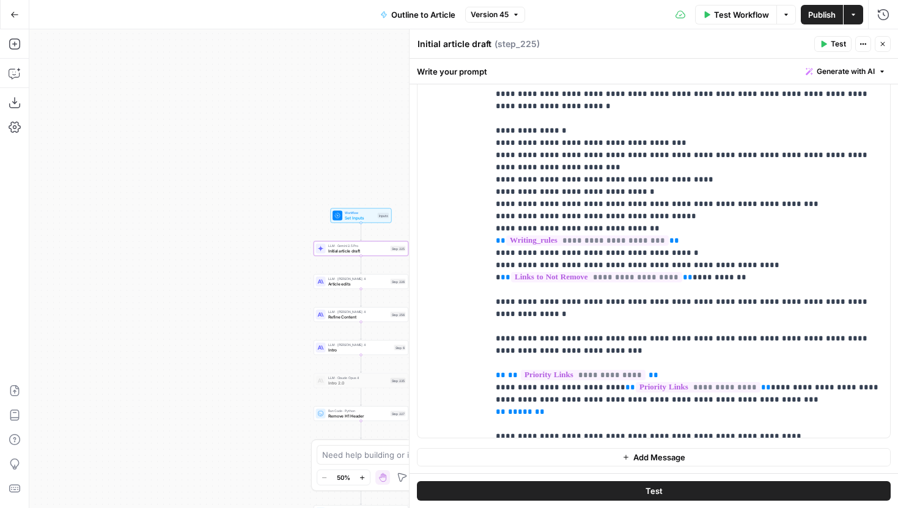
scroll to position [517, 0]
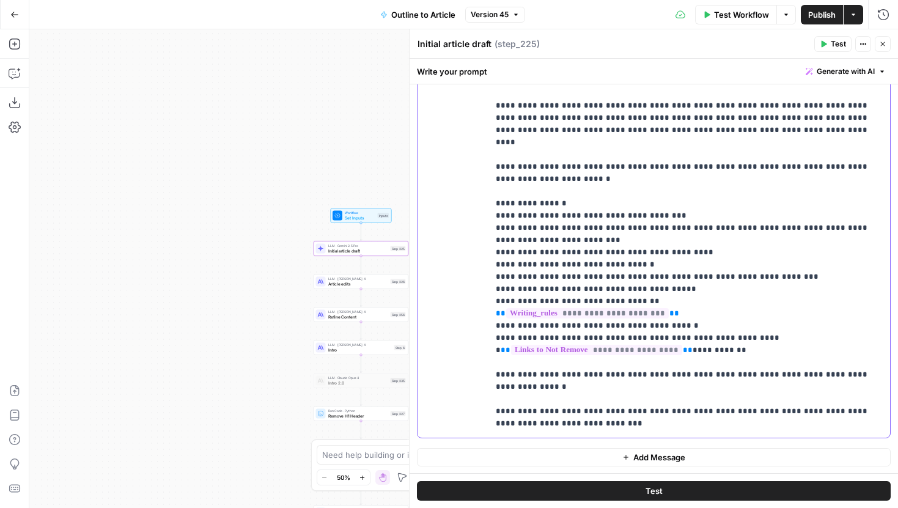
scroll to position [452, 0]
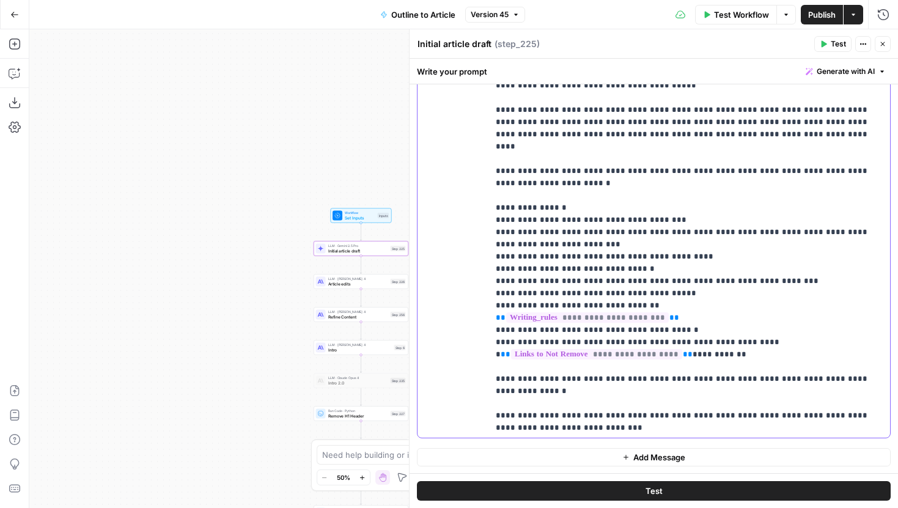
click at [743, 293] on p "**********" at bounding box center [689, 18] width 387 height 1051
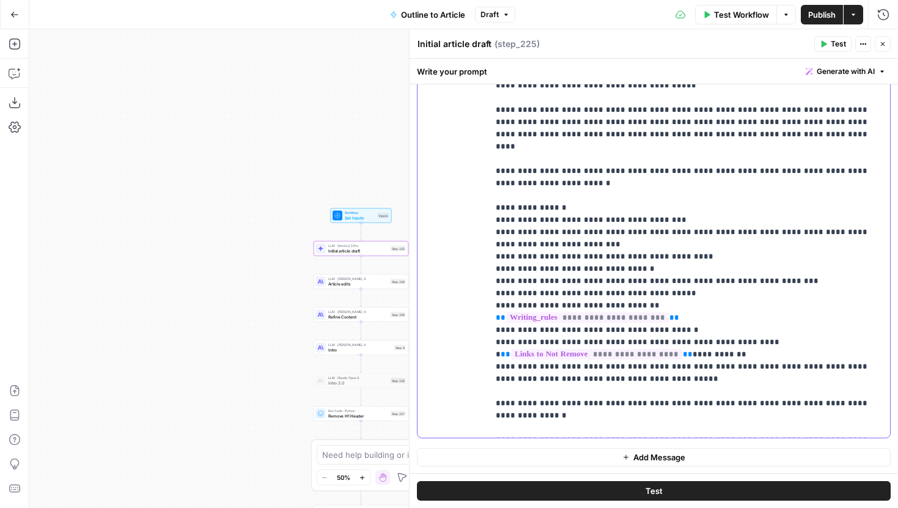
click at [493, 306] on div "**********" at bounding box center [689, 188] width 402 height 498
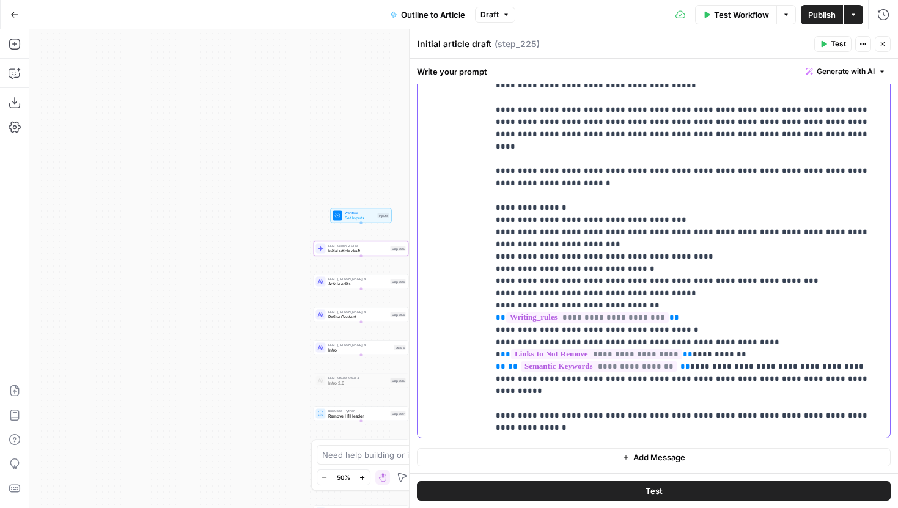
click at [718, 324] on p "**********" at bounding box center [689, 31] width 387 height 1076
click at [763, 315] on p "**********" at bounding box center [689, 31] width 387 height 1076
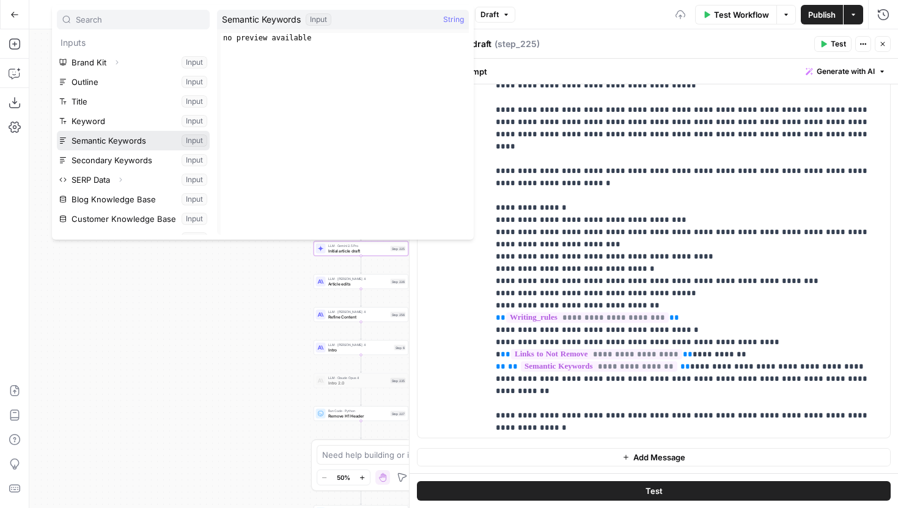
click at [134, 145] on button "Select variable Semantic Keywords" at bounding box center [133, 141] width 153 height 20
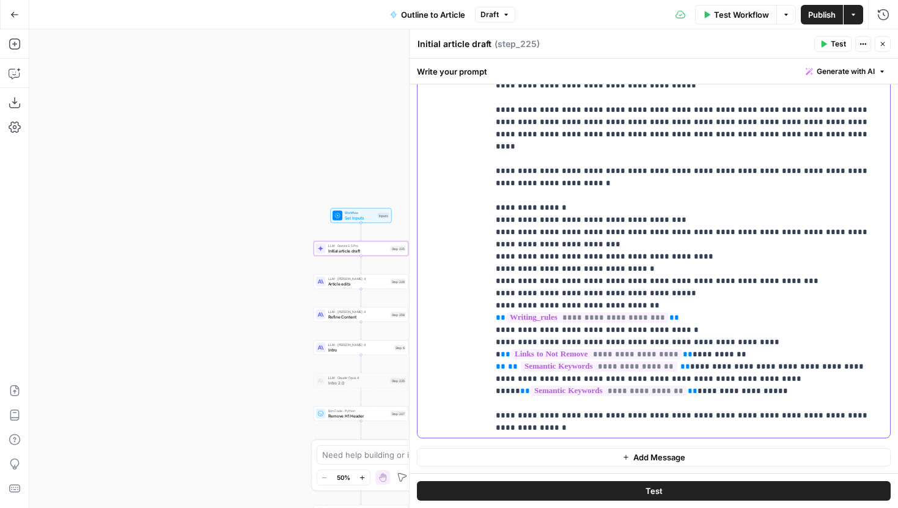
click at [771, 326] on p "**********" at bounding box center [689, 37] width 387 height 1088
click at [760, 308] on p "**********" at bounding box center [689, 37] width 387 height 1088
click at [760, 307] on p "**********" at bounding box center [689, 37] width 387 height 1088
drag, startPoint x: 776, startPoint y: 305, endPoint x: 727, endPoint y: 306, distance: 48.3
click at [727, 306] on p "**********" at bounding box center [689, 37] width 387 height 1088
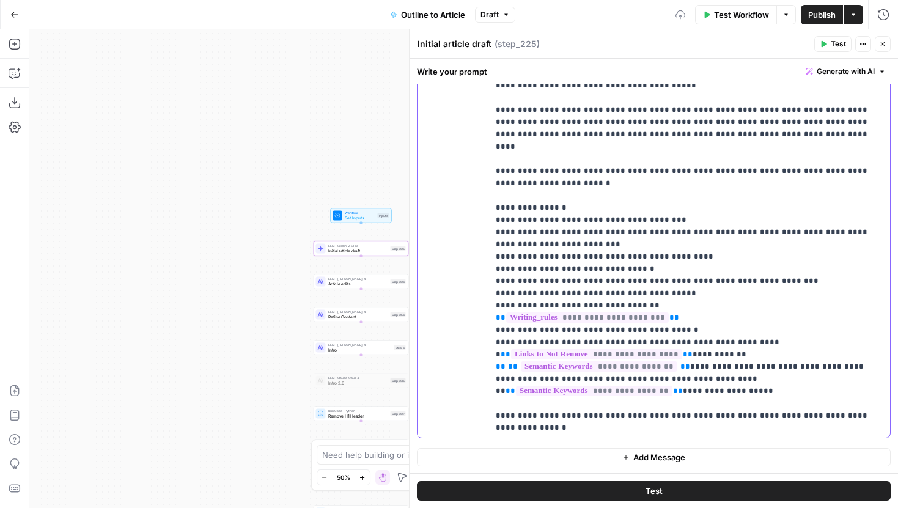
click at [737, 319] on p "**********" at bounding box center [689, 37] width 387 height 1088
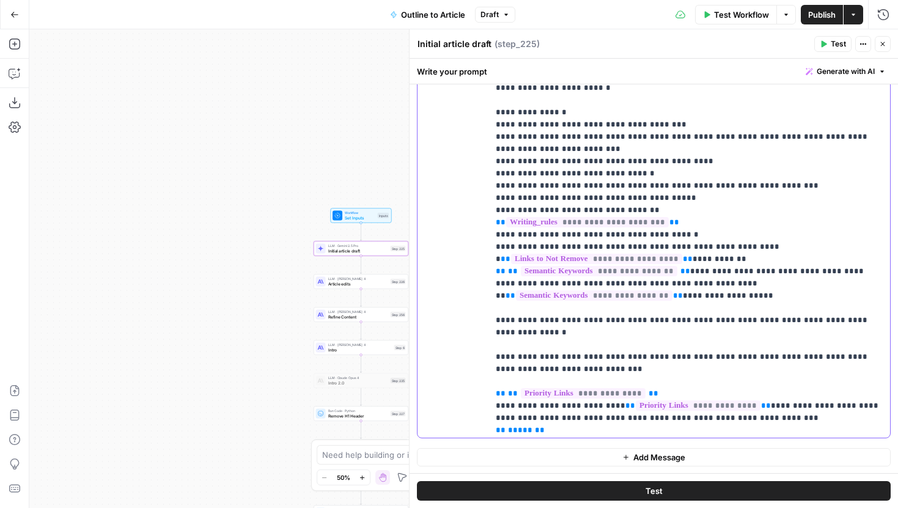
scroll to position [542, 0]
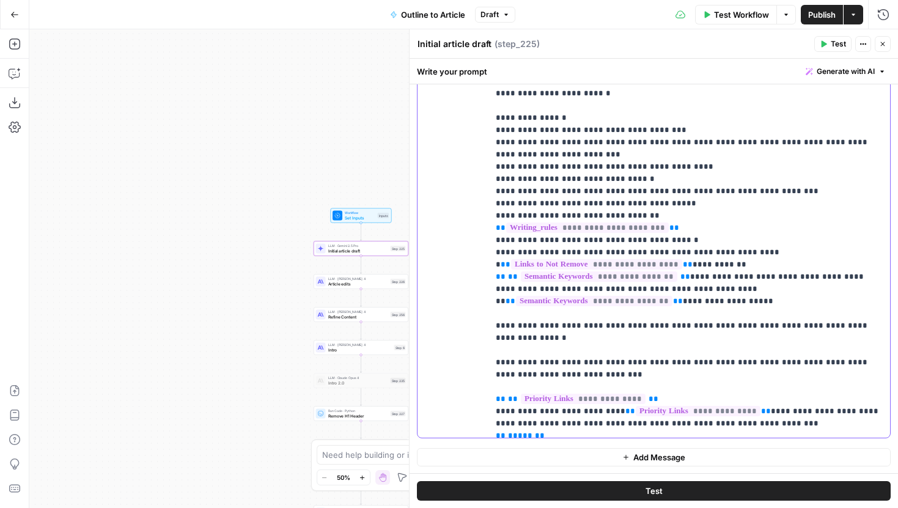
drag, startPoint x: 615, startPoint y: 366, endPoint x: 494, endPoint y: 372, distance: 121.2
click at [494, 372] on div "**********" at bounding box center [689, 188] width 402 height 498
drag, startPoint x: 550, startPoint y: 369, endPoint x: 445, endPoint y: 374, distance: 105.3
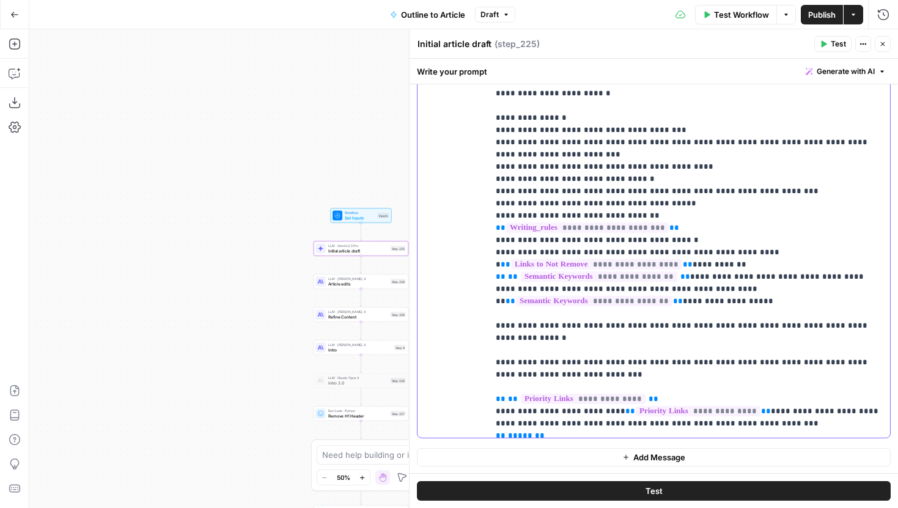
click at [445, 374] on div "**********" at bounding box center [654, 188] width 473 height 498
copy p "** ***** **"
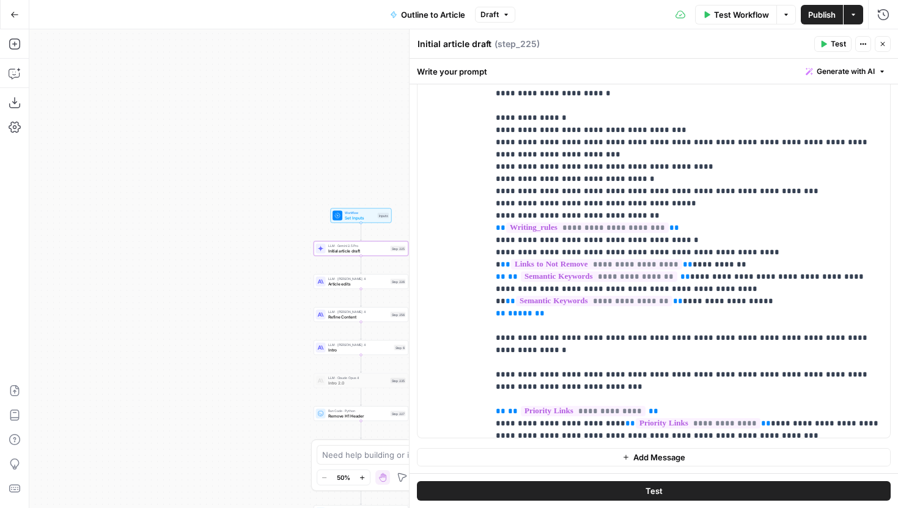
click at [822, 14] on span "Publish" at bounding box center [822, 15] width 28 height 12
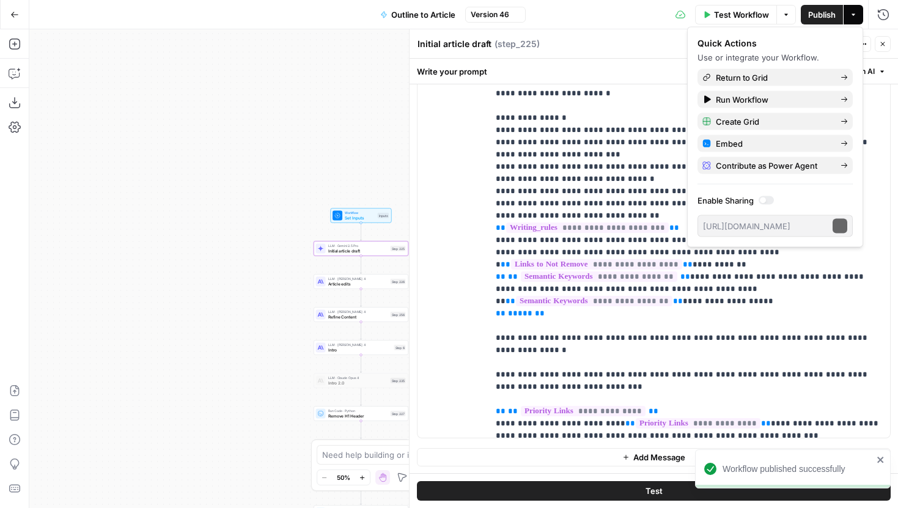
click at [507, 19] on span "Version 46" at bounding box center [490, 14] width 39 height 11
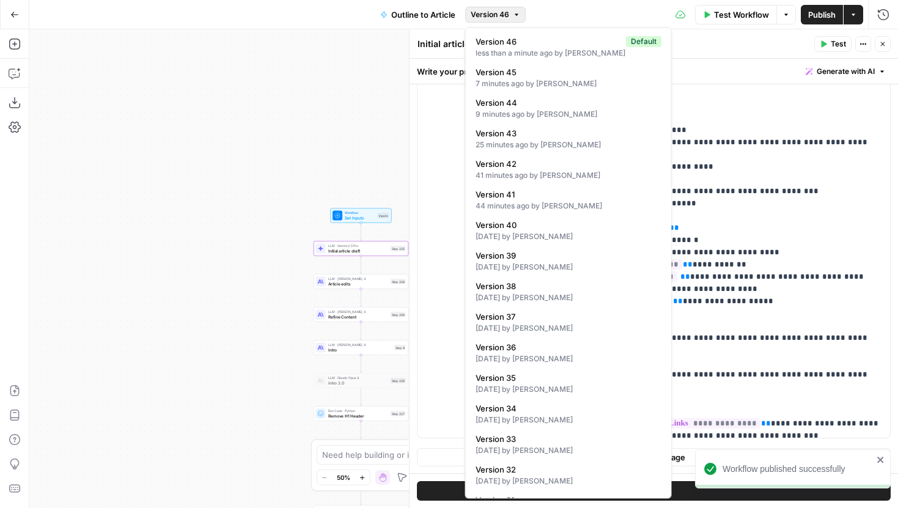
click at [507, 11] on span "Version 46" at bounding box center [490, 14] width 39 height 11
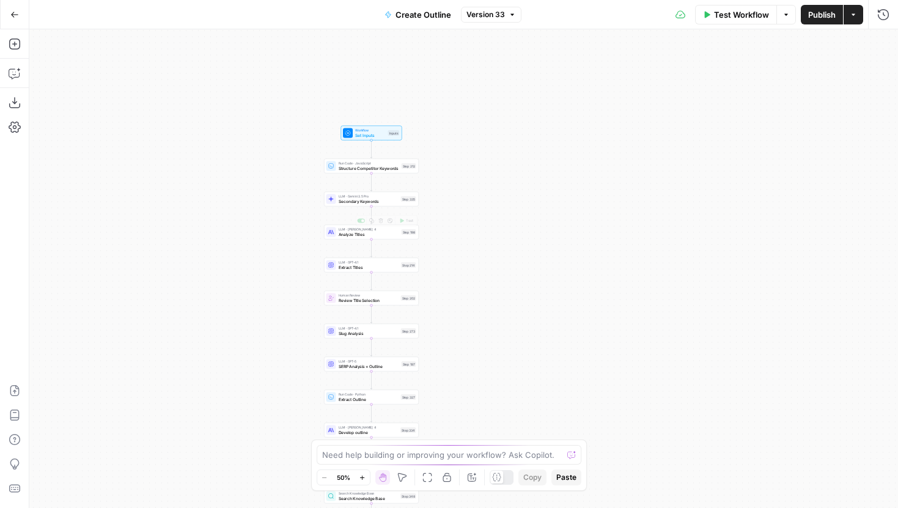
drag, startPoint x: 392, startPoint y: 88, endPoint x: 282, endPoint y: 275, distance: 217.3
click at [282, 275] on div "Workflow Set Inputs Inputs Run Code · JavaScript Structure Competitor Keywords …" at bounding box center [463, 268] width 869 height 479
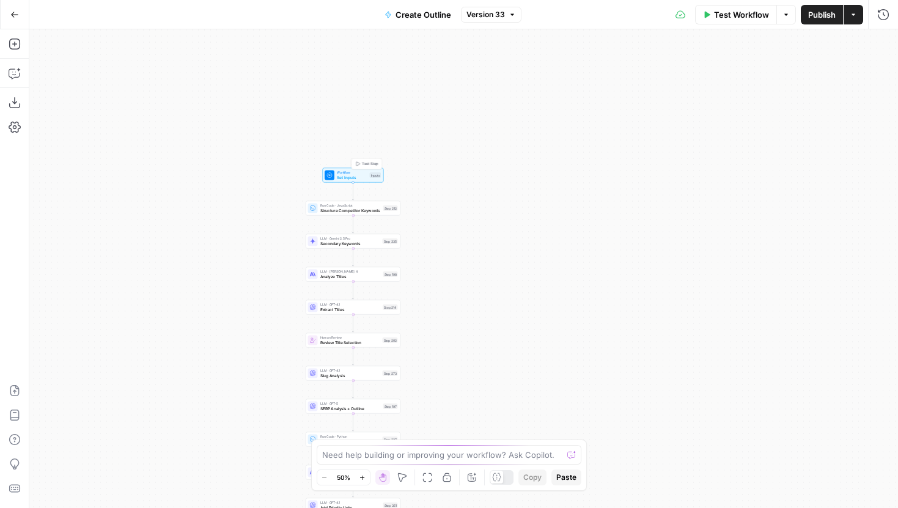
click at [346, 178] on span "Set Inputs" at bounding box center [352, 177] width 31 height 6
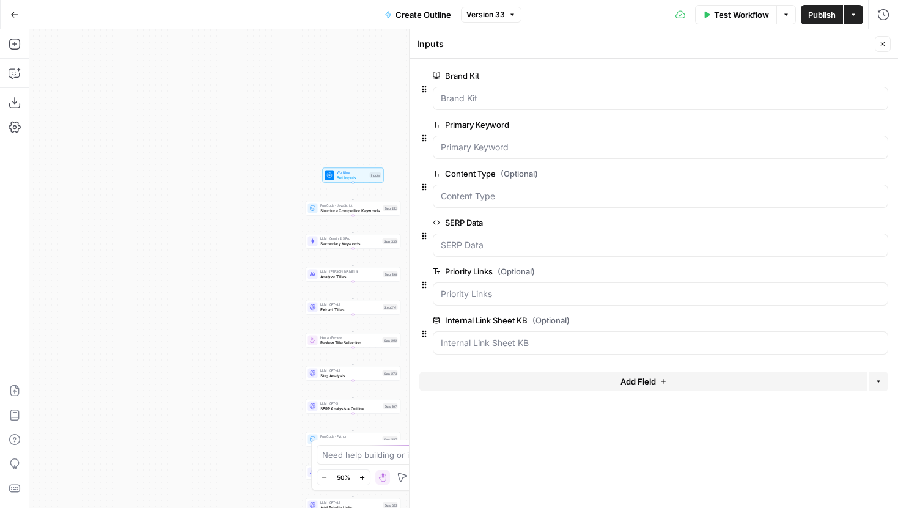
click at [884, 175] on icon "button" at bounding box center [881, 174] width 7 height 7
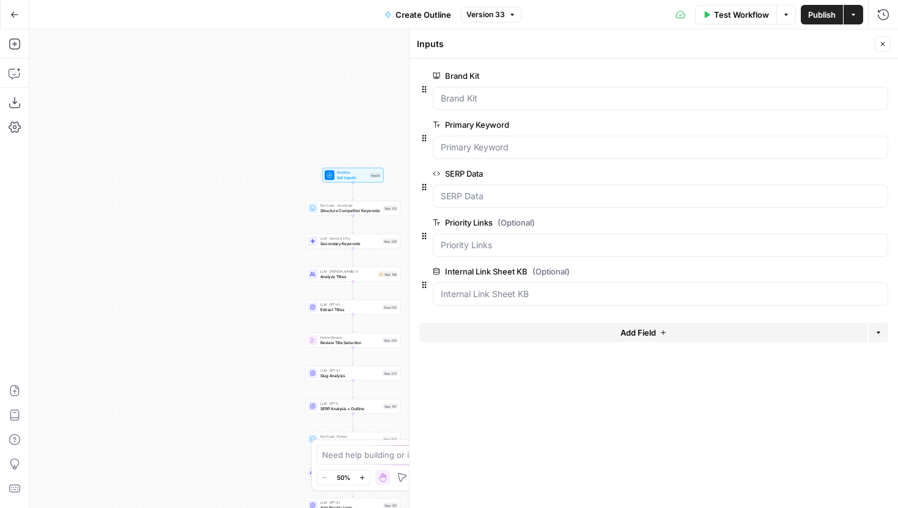
click at [830, 13] on span "Publish" at bounding box center [822, 15] width 28 height 12
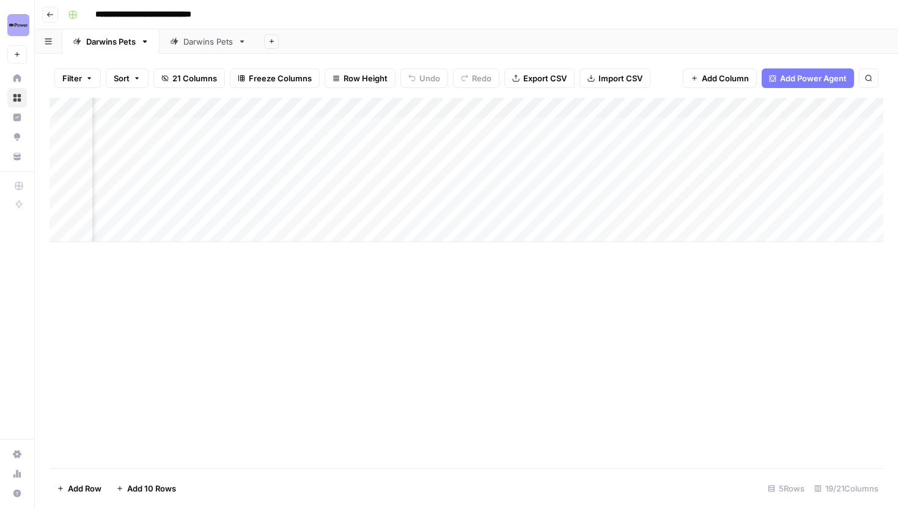
scroll to position [0, 362]
click at [528, 105] on div "Add Column" at bounding box center [467, 170] width 834 height 144
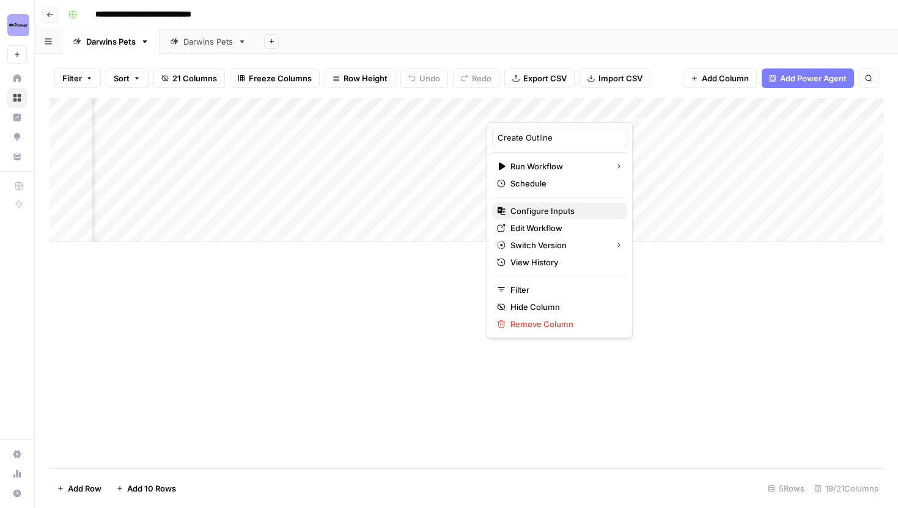
click at [546, 209] on span "Configure Inputs" at bounding box center [563, 211] width 107 height 12
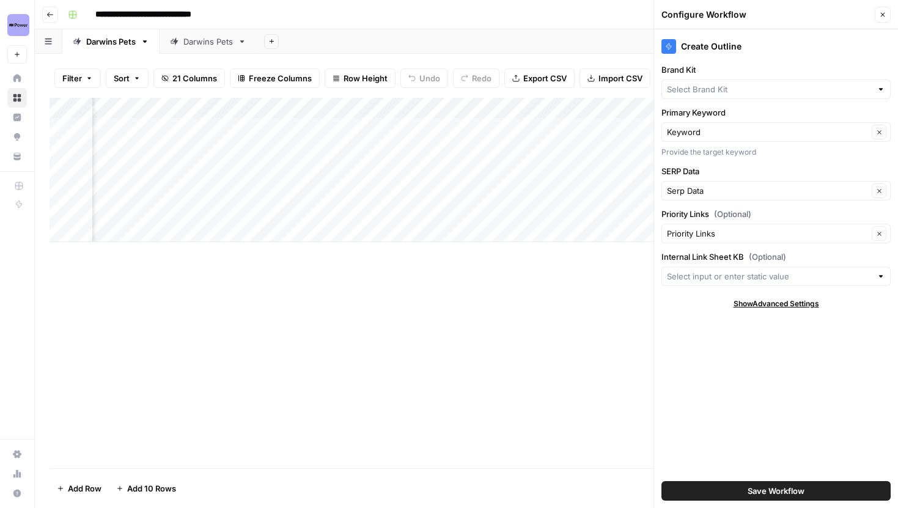
type input "[PERSON_NAME]'s Pet Food"
type input "Darwins Pet Link Sheet"
click at [880, 19] on button "Close" at bounding box center [883, 15] width 16 height 16
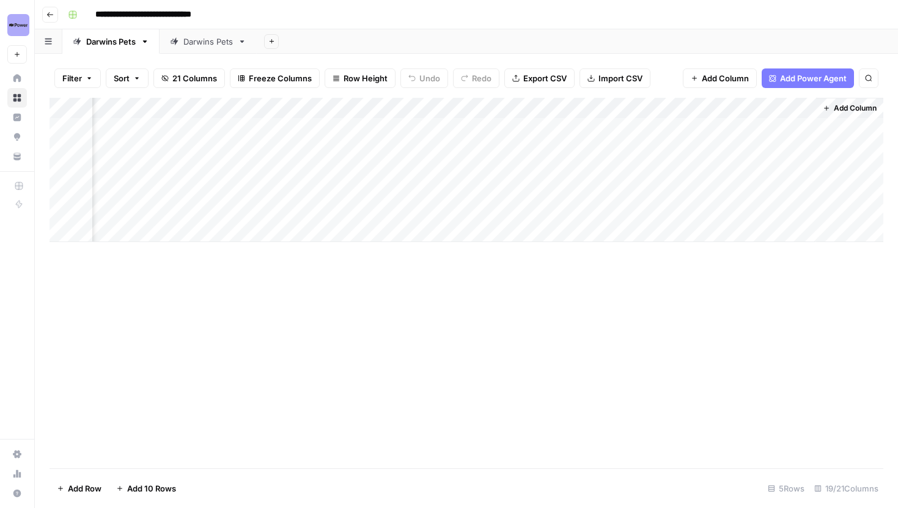
scroll to position [0, 1430]
click at [51, 14] on icon "button" at bounding box center [50, 14] width 6 height 5
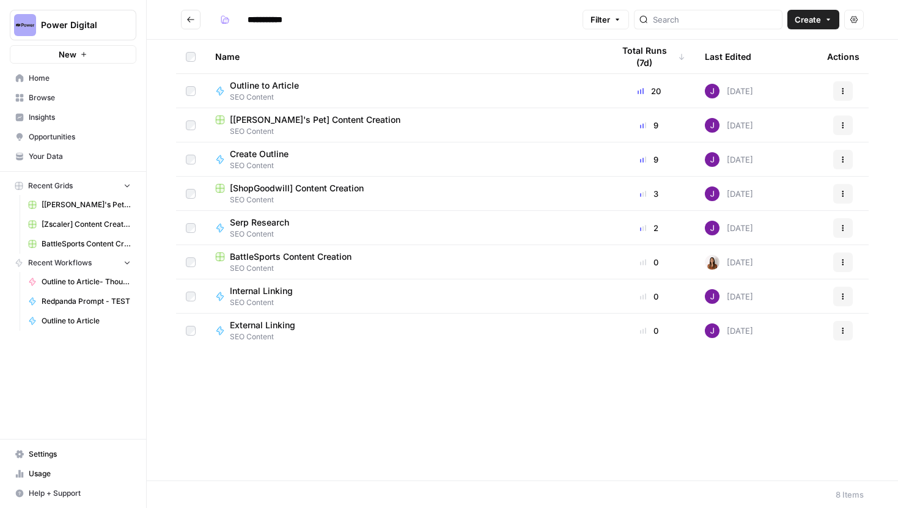
click at [311, 191] on span "[ShopGoodwill] Content Creation" at bounding box center [297, 188] width 134 height 12
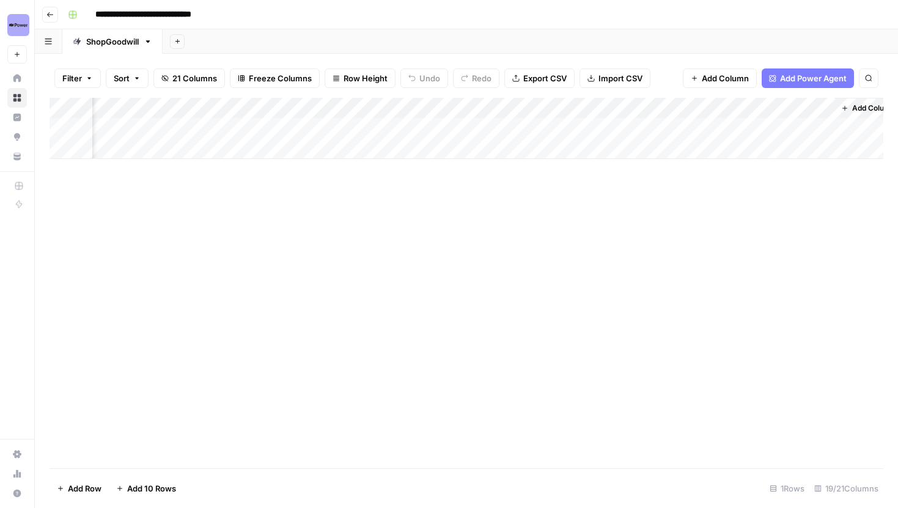
scroll to position [0, 1579]
click at [806, 125] on div "Add Column" at bounding box center [467, 128] width 834 height 61
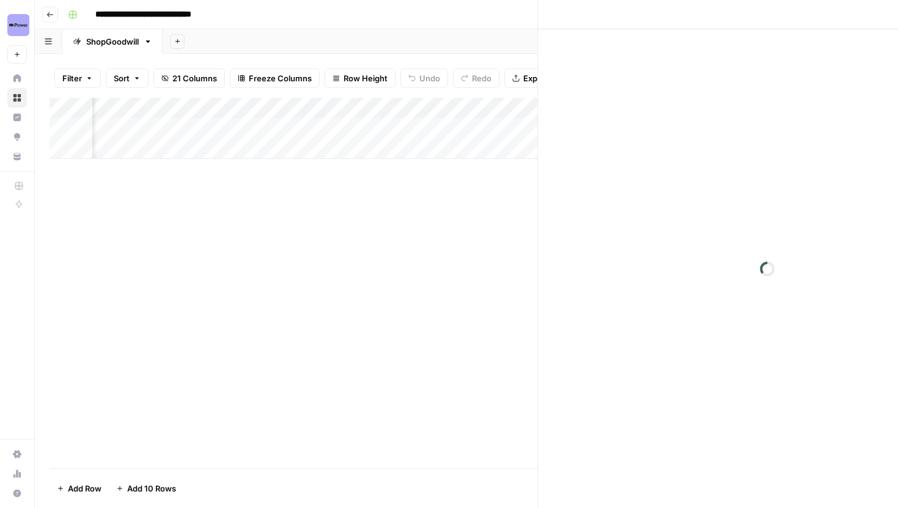
scroll to position [0, 1568]
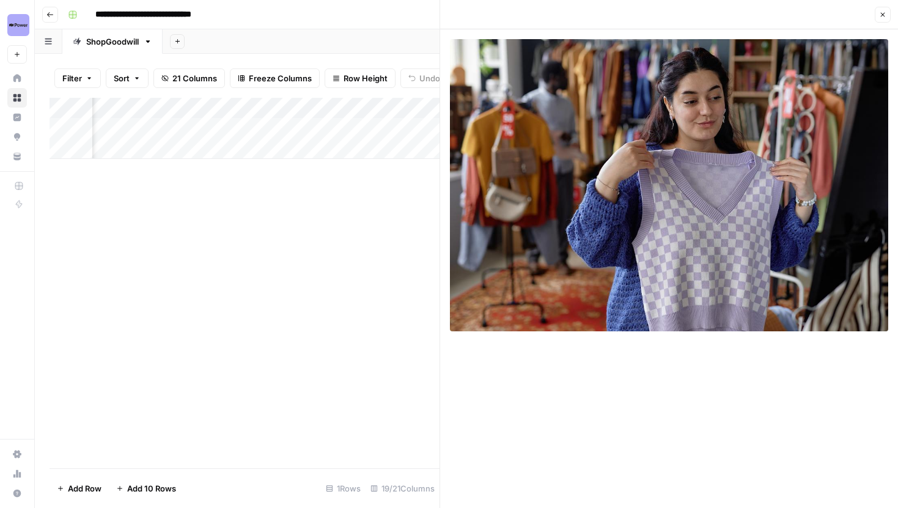
click at [878, 14] on button "Close" at bounding box center [883, 15] width 16 height 16
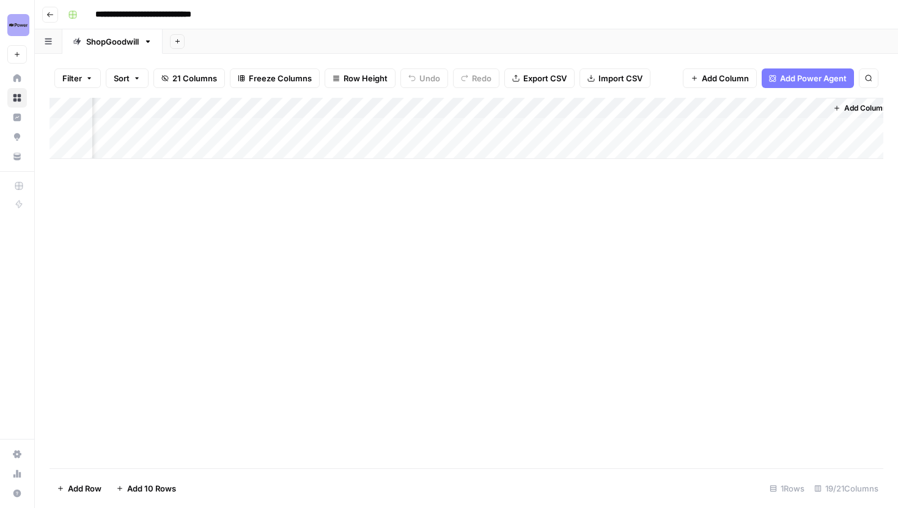
scroll to position [0, 1564]
click at [49, 17] on icon "button" at bounding box center [49, 14] width 7 height 7
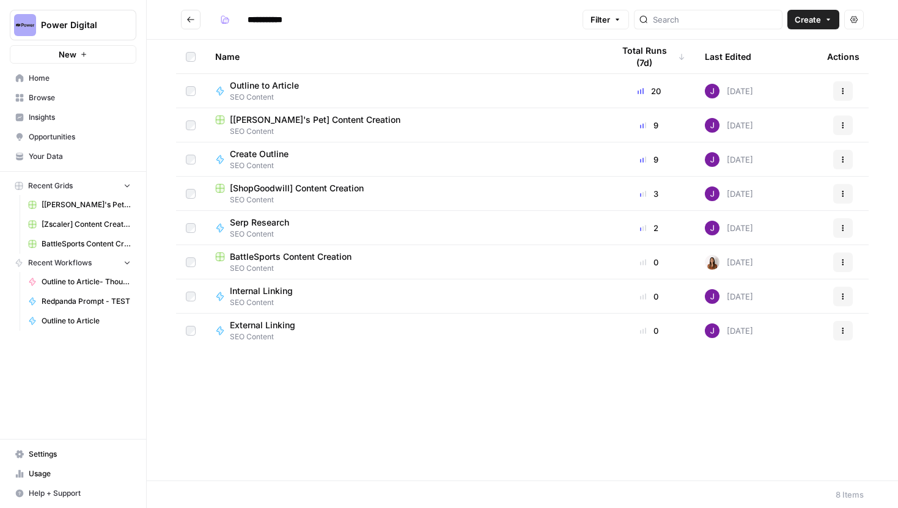
click at [319, 116] on span "[[PERSON_NAME]'s Pet] Content Creation" at bounding box center [315, 120] width 171 height 12
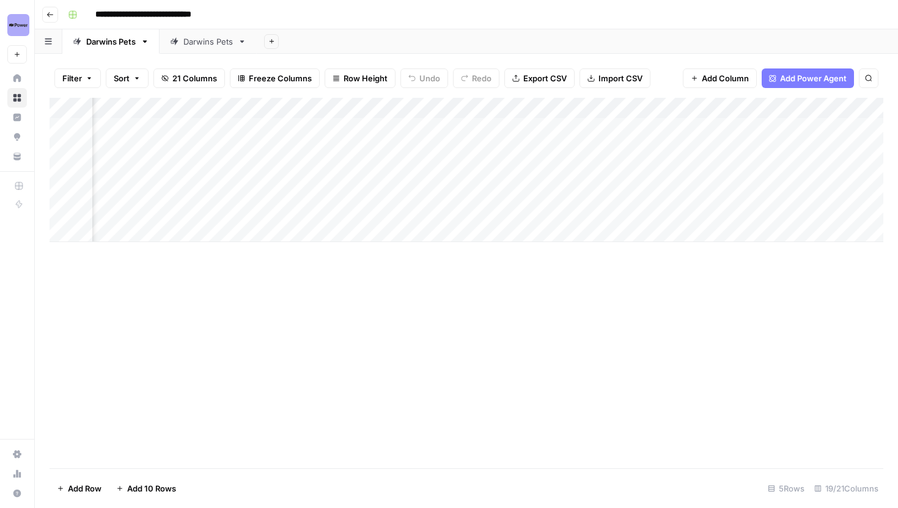
scroll to position [0, 518]
click at [212, 36] on div "Darwins Pets" at bounding box center [208, 41] width 50 height 12
click at [246, 42] on icon "button" at bounding box center [242, 41] width 9 height 9
click at [287, 103] on button "Delete Sheet" at bounding box center [288, 109] width 87 height 17
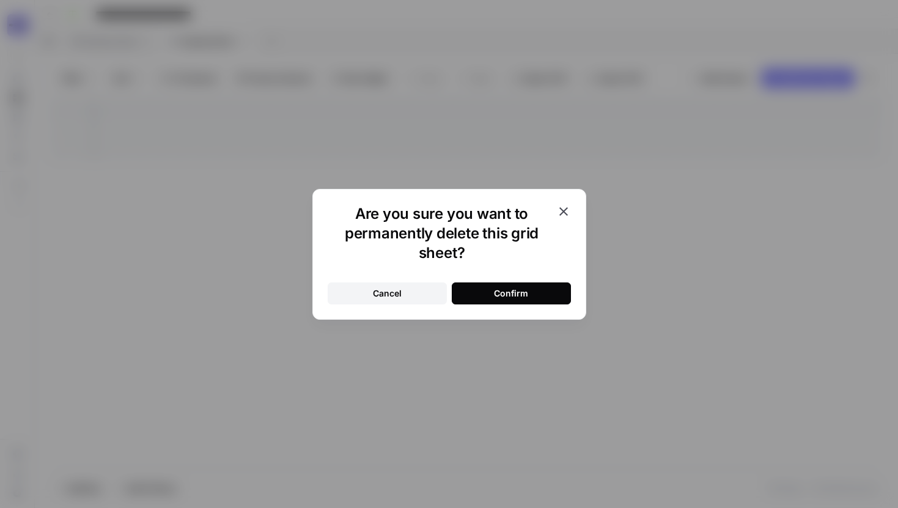
click at [507, 287] on div "Confirm" at bounding box center [511, 293] width 34 height 12
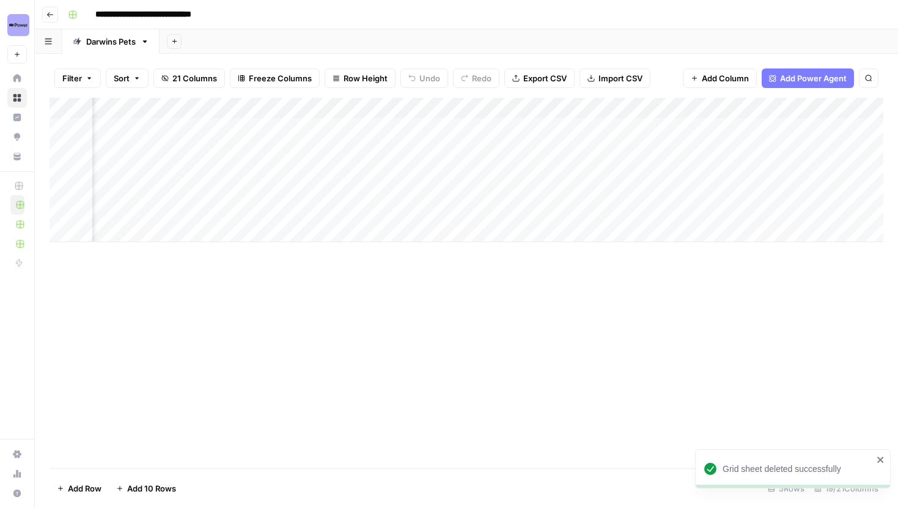
scroll to position [0, 62]
click at [43, 17] on button "Go back" at bounding box center [50, 15] width 16 height 16
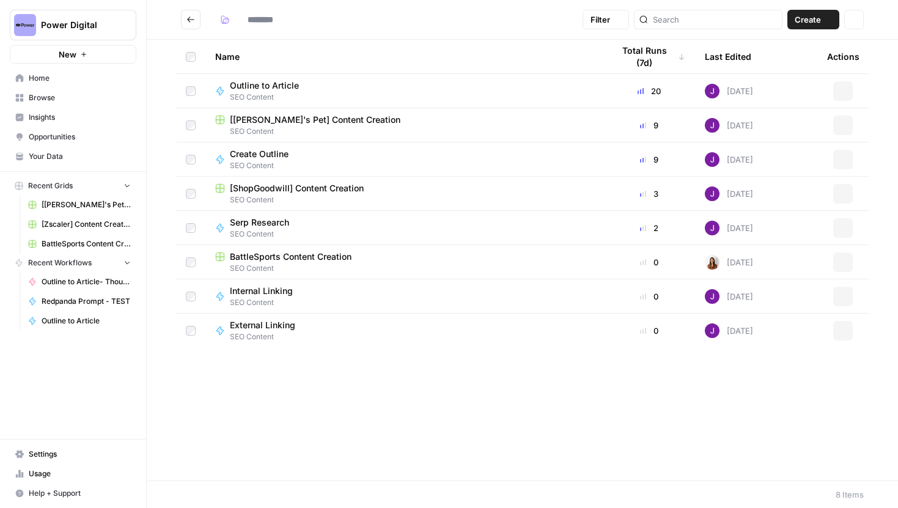
type input "**********"
click at [195, 20] on button "Go back" at bounding box center [191, 20] width 20 height 20
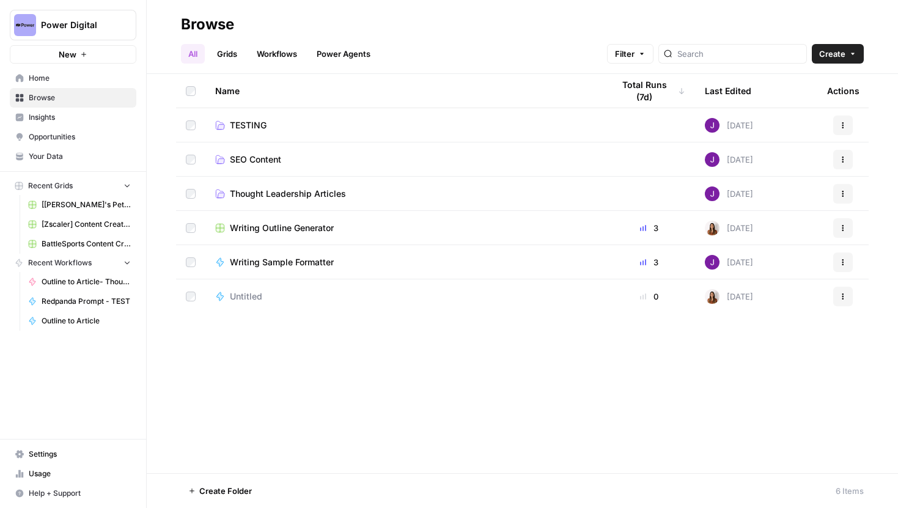
drag, startPoint x: 262, startPoint y: 125, endPoint x: 314, endPoint y: 193, distance: 85.9
click at [314, 193] on span "Thought Leadership Articles" at bounding box center [288, 194] width 116 height 12
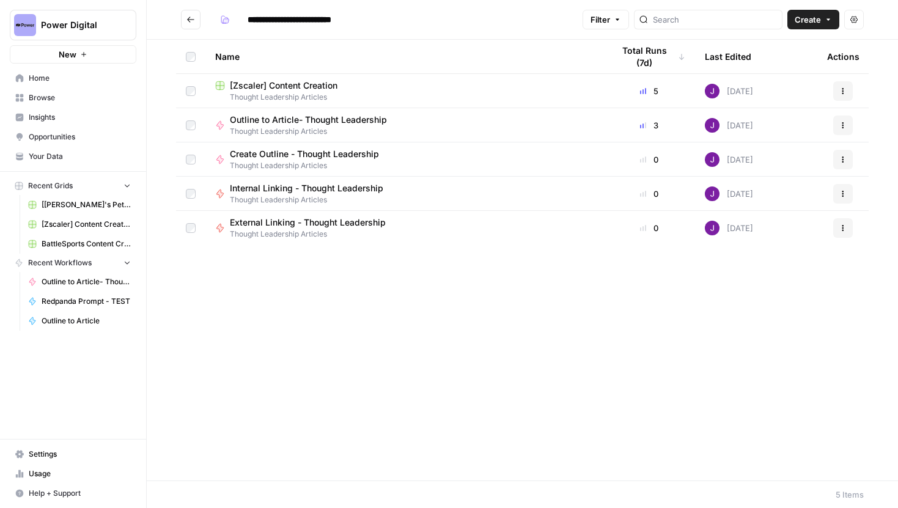
click at [317, 83] on span "[Zscaler] Content Creation" at bounding box center [284, 85] width 108 height 12
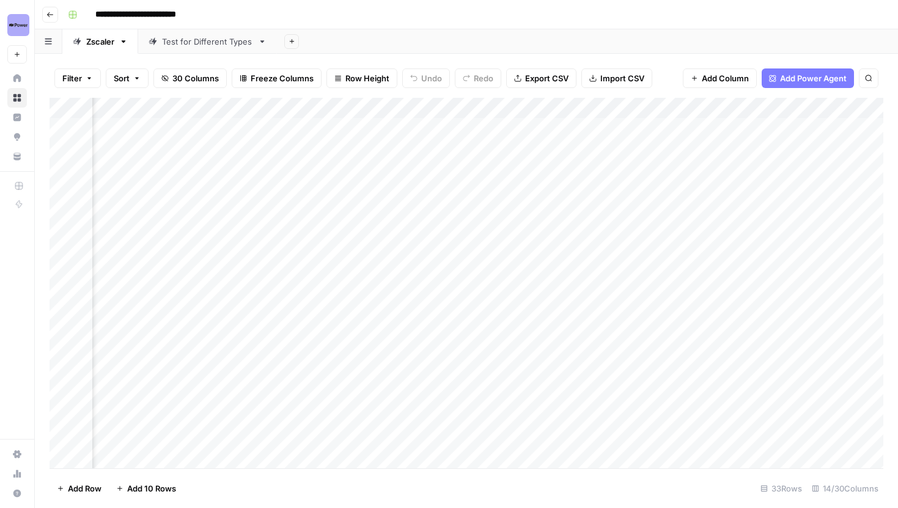
scroll to position [0, 1293]
click at [583, 357] on div "Add Column" at bounding box center [467, 283] width 834 height 370
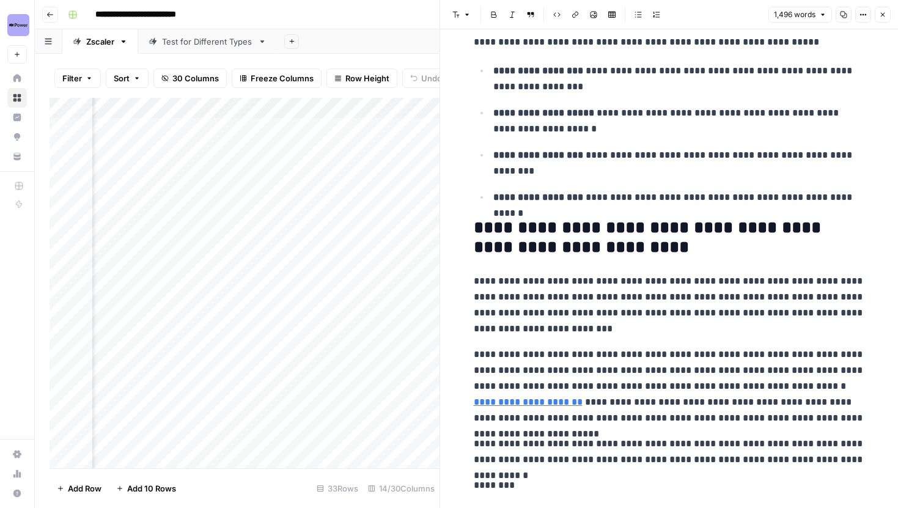
scroll to position [3019, 0]
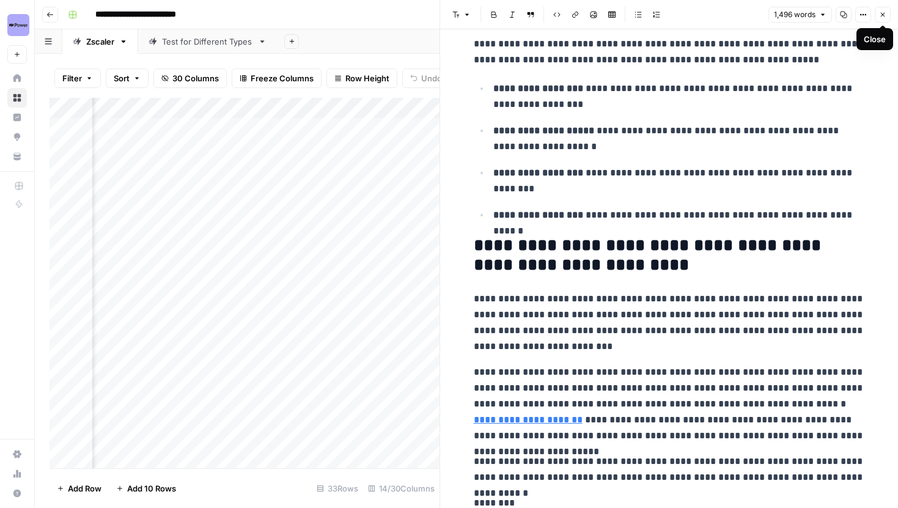
click at [886, 17] on icon "button" at bounding box center [882, 14] width 7 height 7
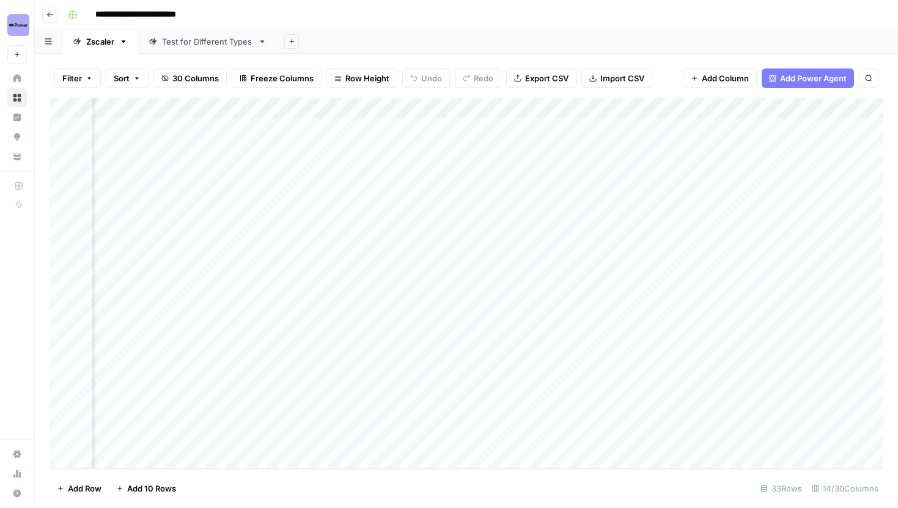
scroll to position [0, 162]
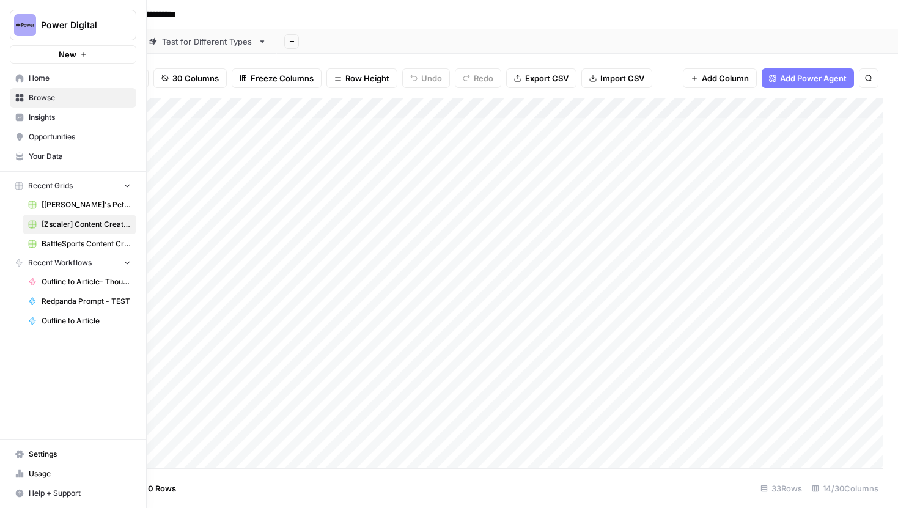
click at [60, 101] on span "Browse" at bounding box center [80, 97] width 102 height 11
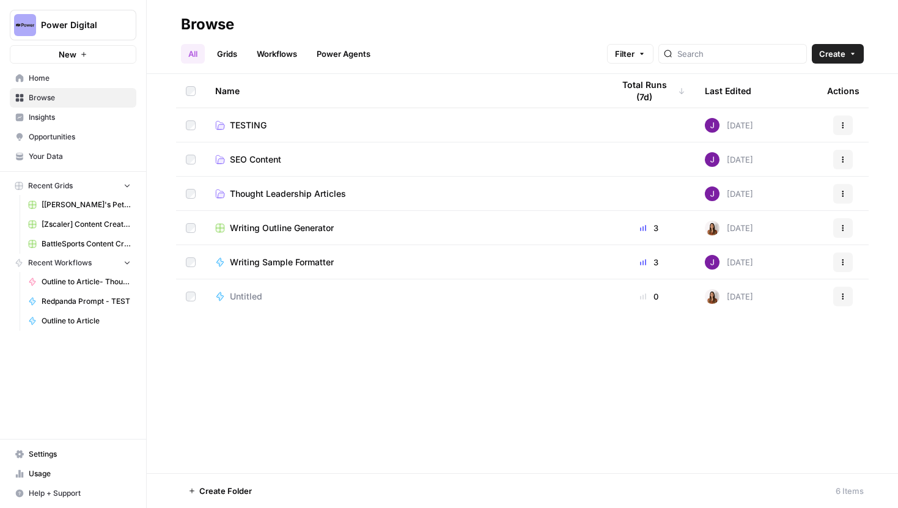
click at [89, 197] on link "[[PERSON_NAME]'s Pet] Content Creation" at bounding box center [80, 205] width 114 height 20
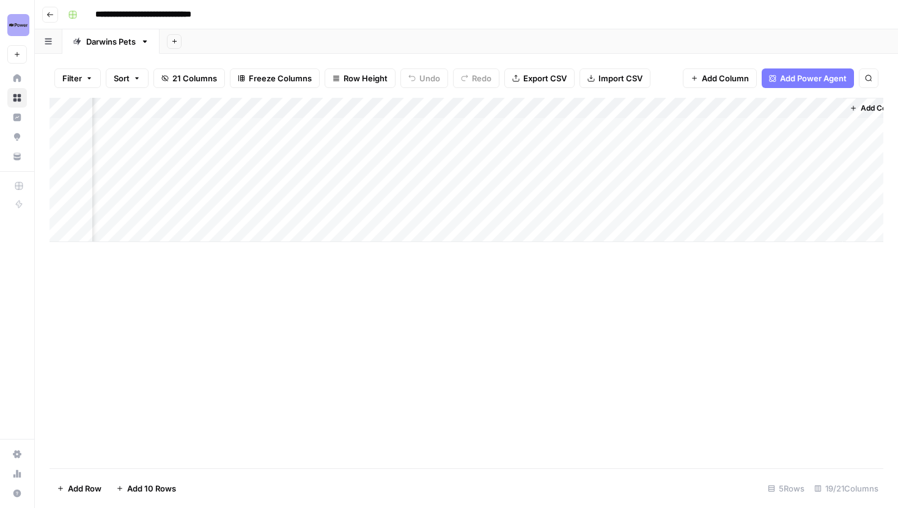
scroll to position [0, 1464]
click at [189, 110] on div "Add Column" at bounding box center [467, 170] width 834 height 144
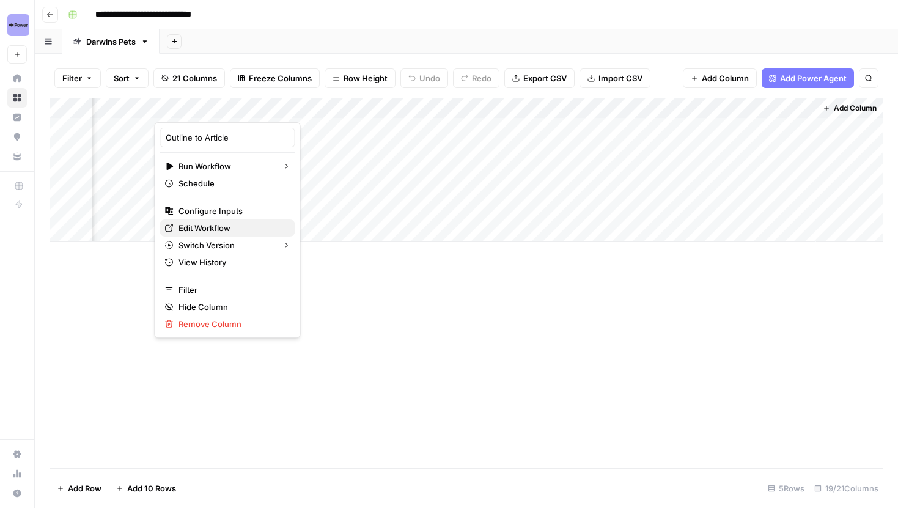
click at [202, 229] on span "Edit Workflow" at bounding box center [231, 228] width 107 height 12
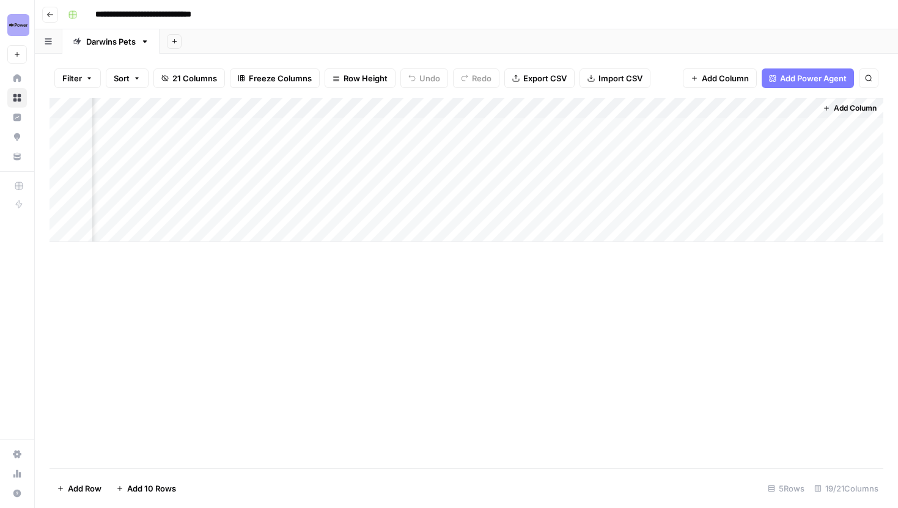
click at [215, 106] on div "Add Column" at bounding box center [467, 170] width 834 height 144
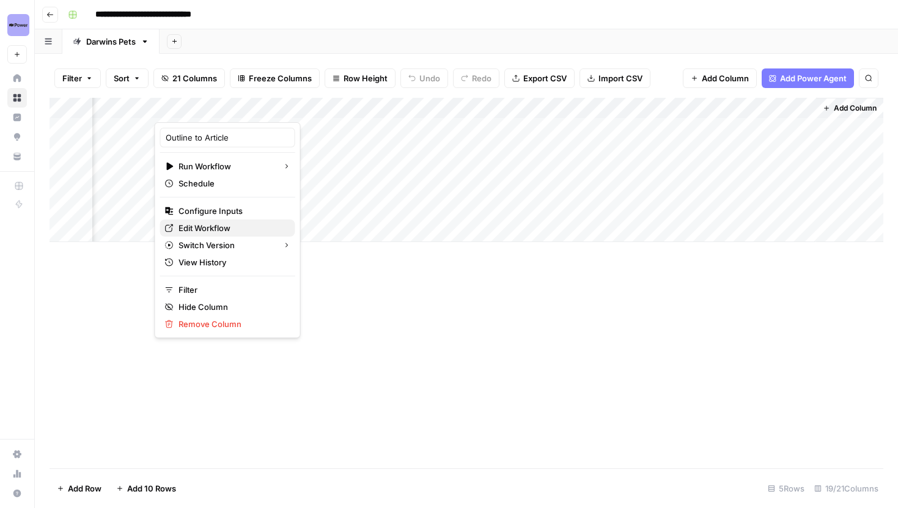
click at [212, 228] on span "Edit Workflow" at bounding box center [231, 228] width 107 height 12
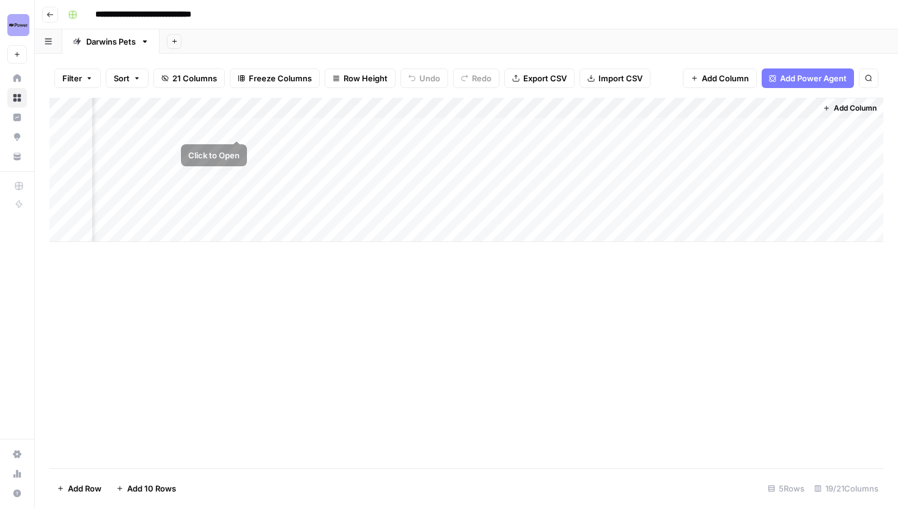
click at [222, 116] on div "Add Column" at bounding box center [467, 170] width 834 height 144
click at [421, 323] on div "Add Column" at bounding box center [467, 283] width 834 height 370
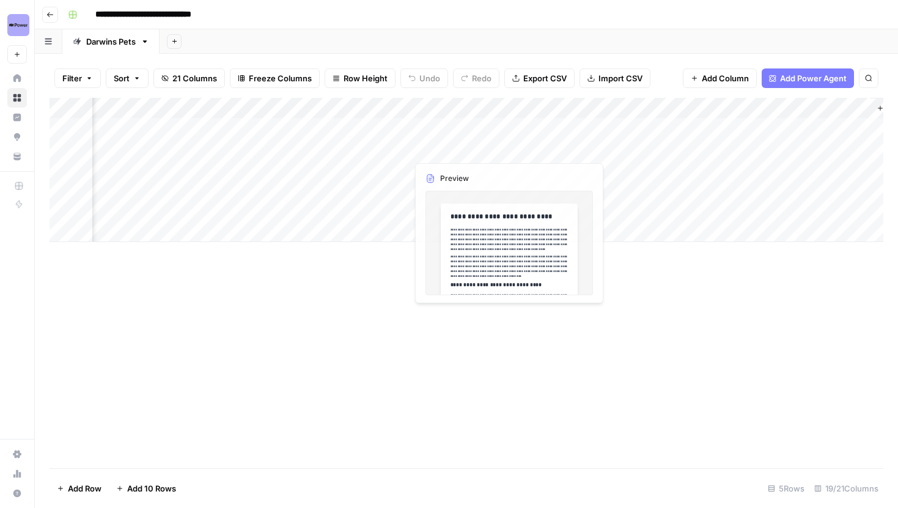
scroll to position [0, 1402]
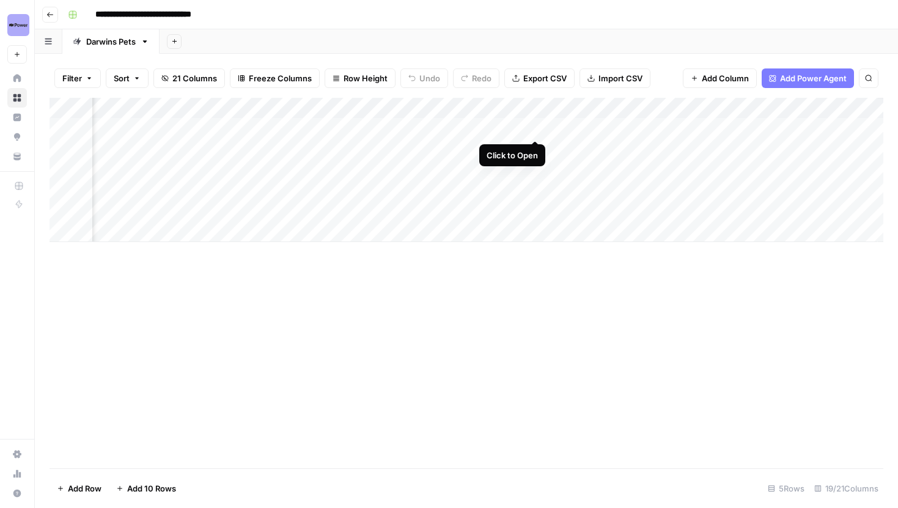
click at [535, 124] on div "Add Column" at bounding box center [467, 170] width 834 height 144
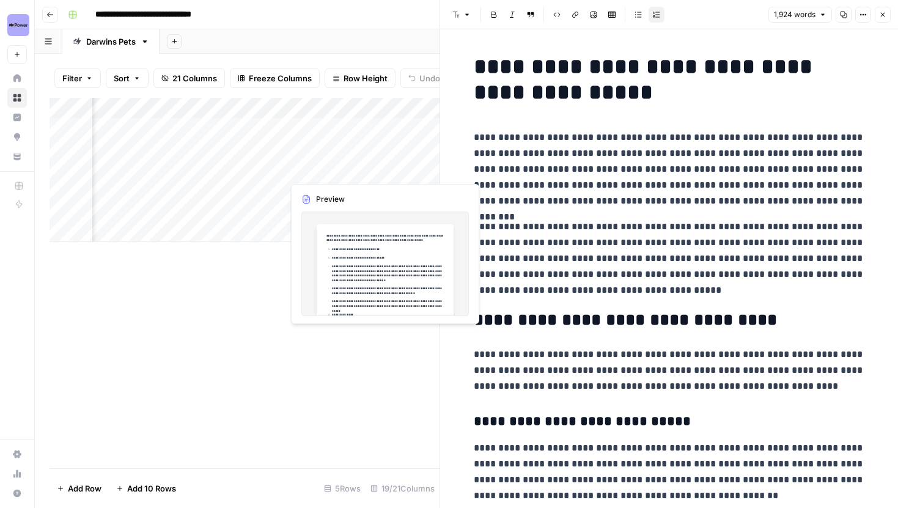
scroll to position [0, 1196]
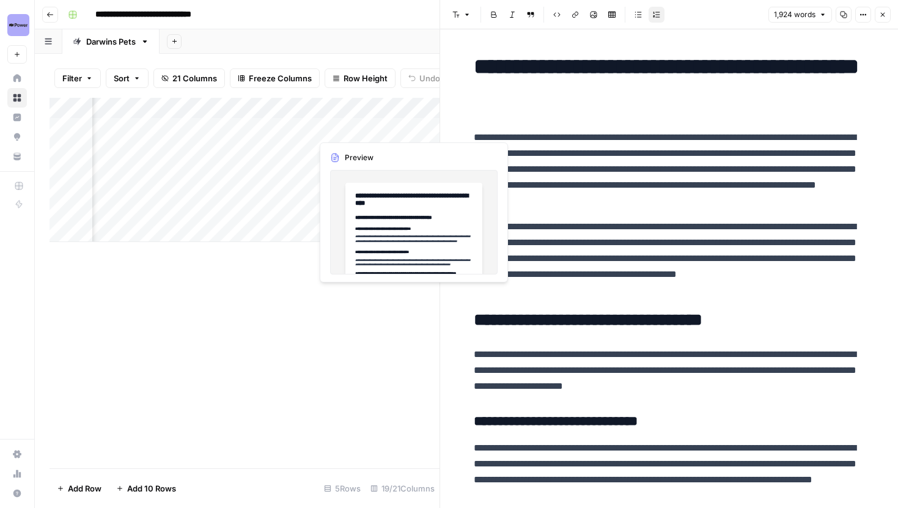
click at [668, 158] on p "**********" at bounding box center [669, 169] width 391 height 79
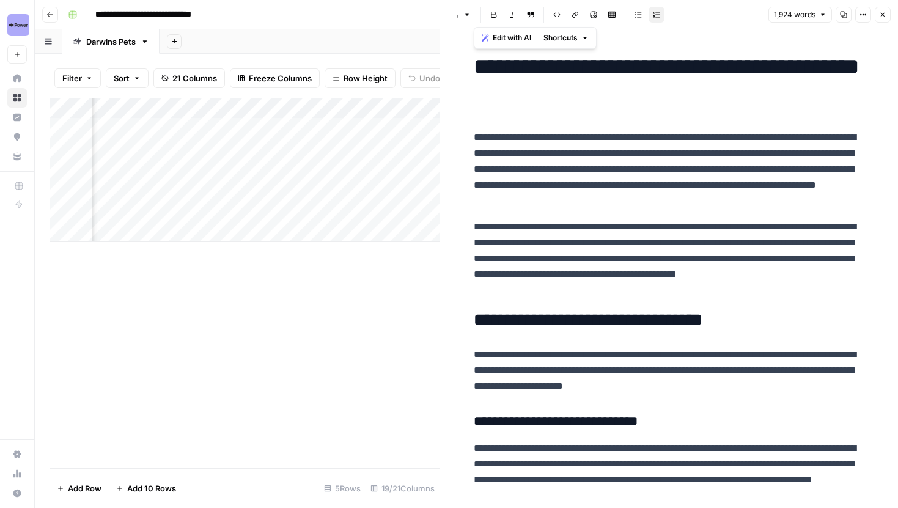
copy div "**********"
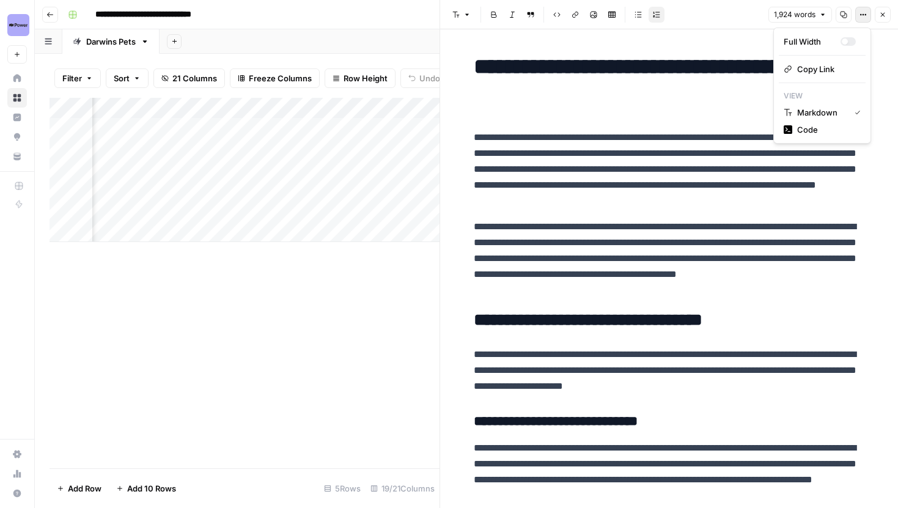
click at [861, 13] on icon "button" at bounding box center [862, 14] width 7 height 7
click at [818, 123] on span "Code" at bounding box center [826, 129] width 59 height 12
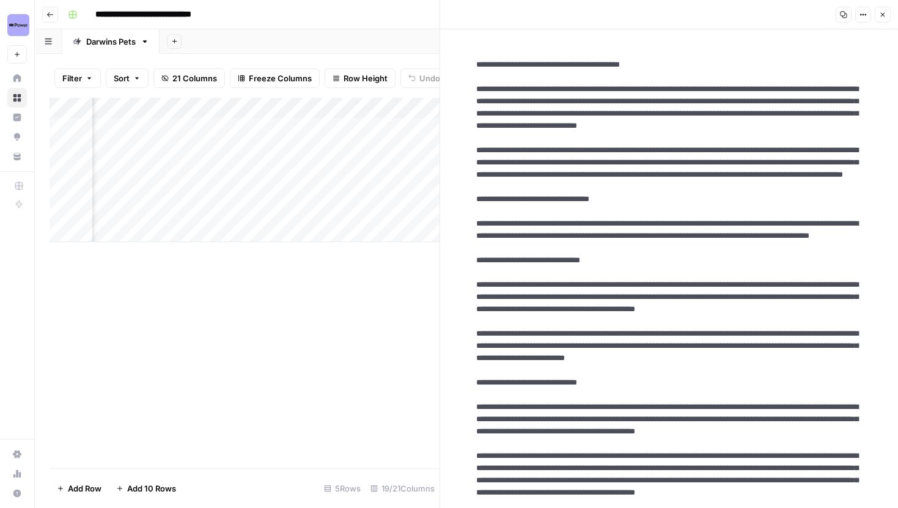
click at [885, 20] on button "Close" at bounding box center [883, 15] width 16 height 16
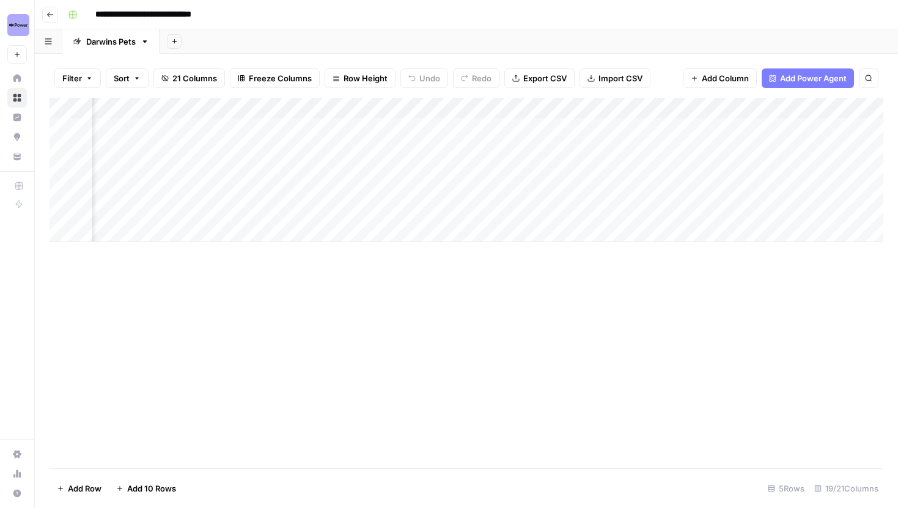
scroll to position [0, 1154]
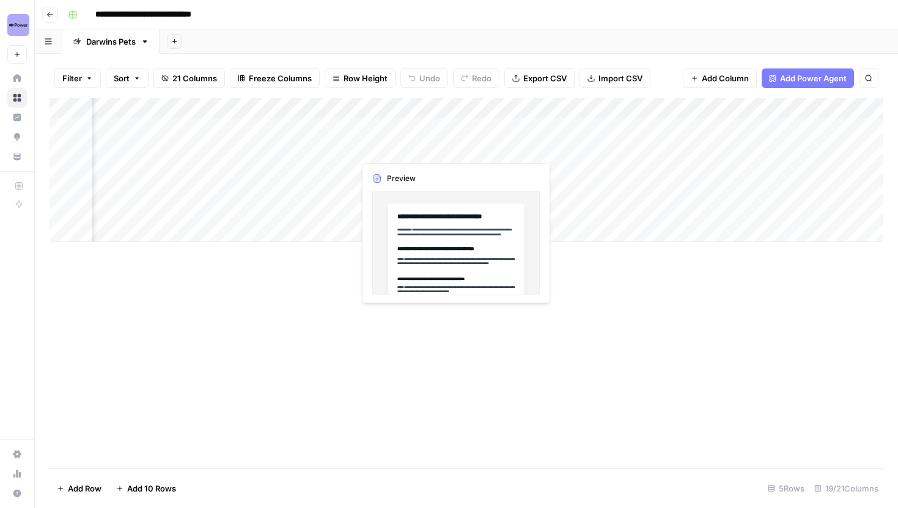
click at [455, 128] on div "Add Column" at bounding box center [467, 170] width 834 height 144
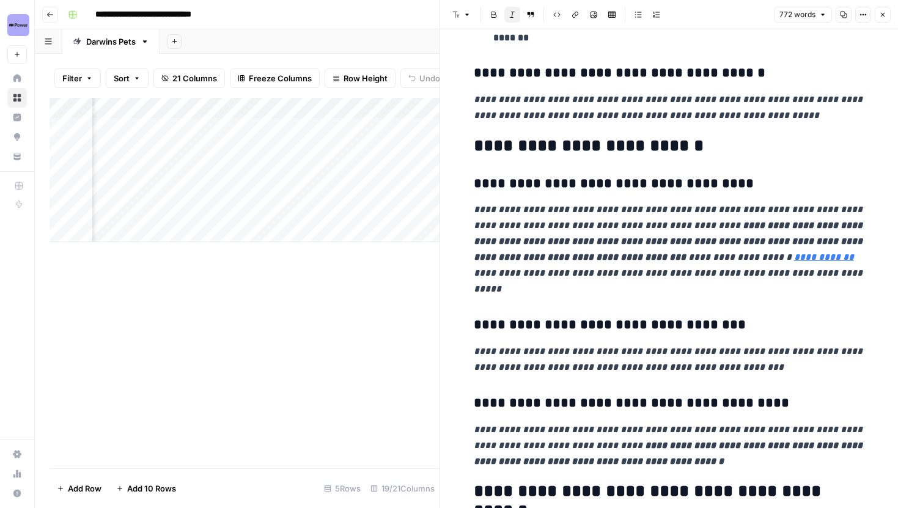
scroll to position [884, 0]
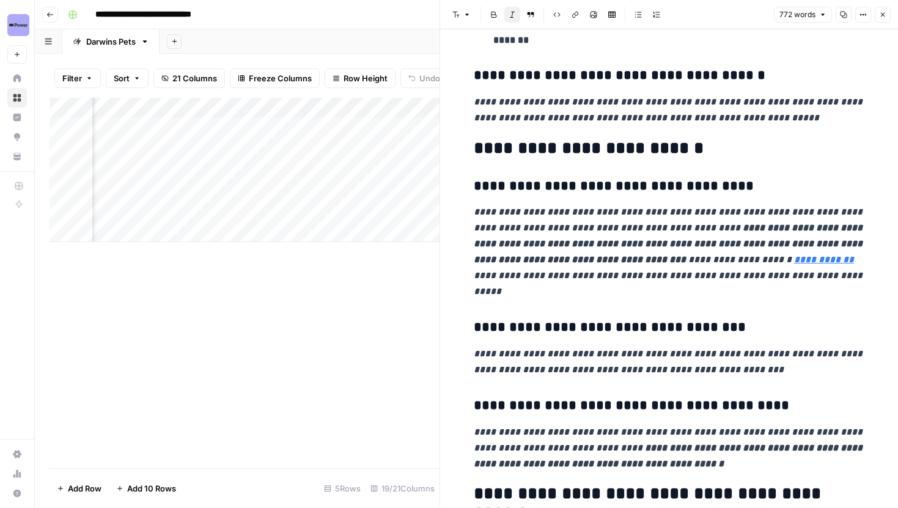
click at [883, 17] on icon "button" at bounding box center [882, 14] width 7 height 7
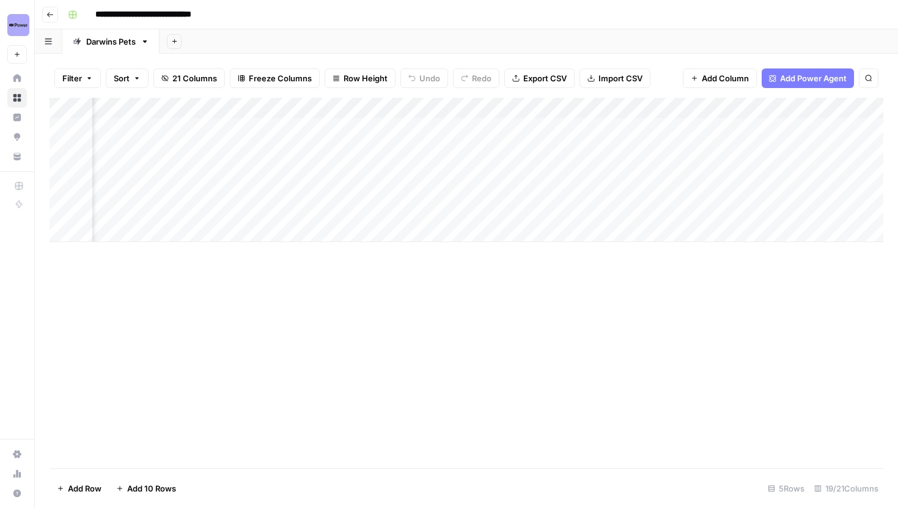
scroll to position [0, 745]
click at [154, 105] on div "Add Column" at bounding box center [467, 170] width 834 height 144
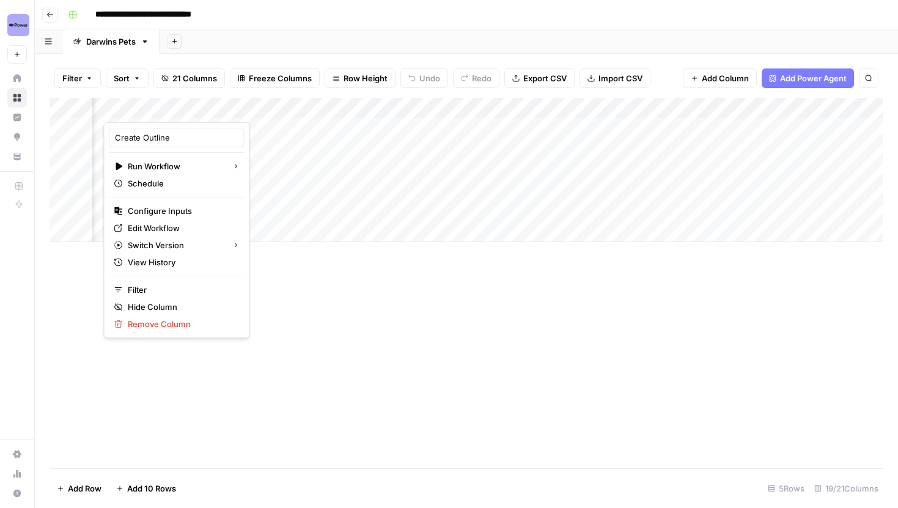
click at [493, 345] on div "Add Column" at bounding box center [467, 283] width 834 height 370
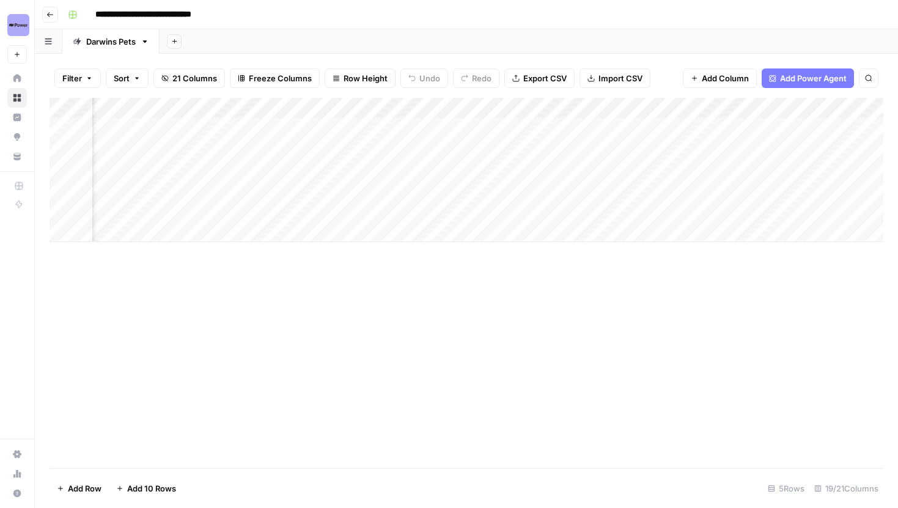
click at [864, 151] on div "Add Column" at bounding box center [467, 170] width 834 height 144
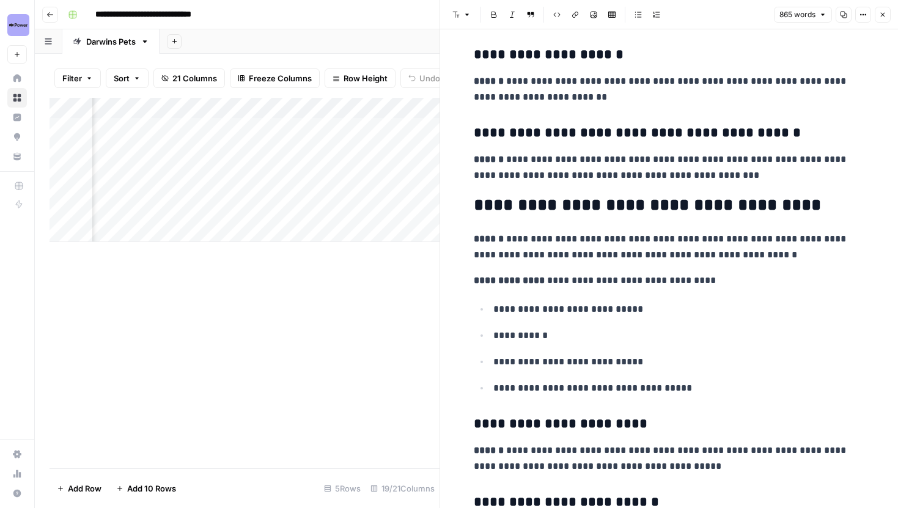
scroll to position [1289, 0]
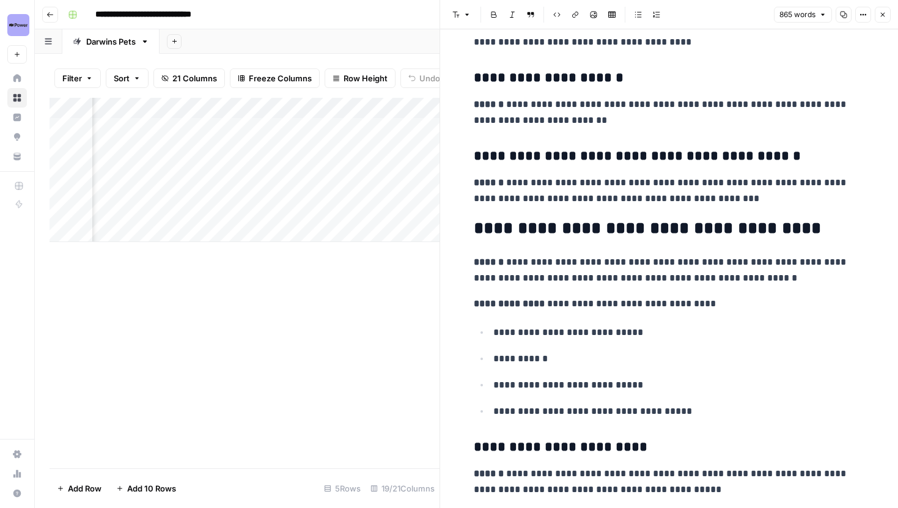
click at [884, 12] on icon "button" at bounding box center [882, 14] width 7 height 7
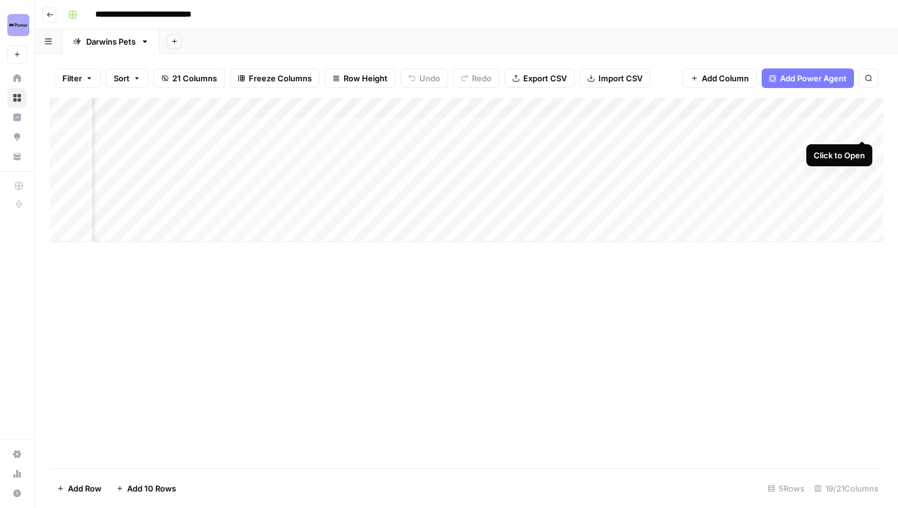
click at [860, 124] on div "Add Column" at bounding box center [467, 170] width 834 height 144
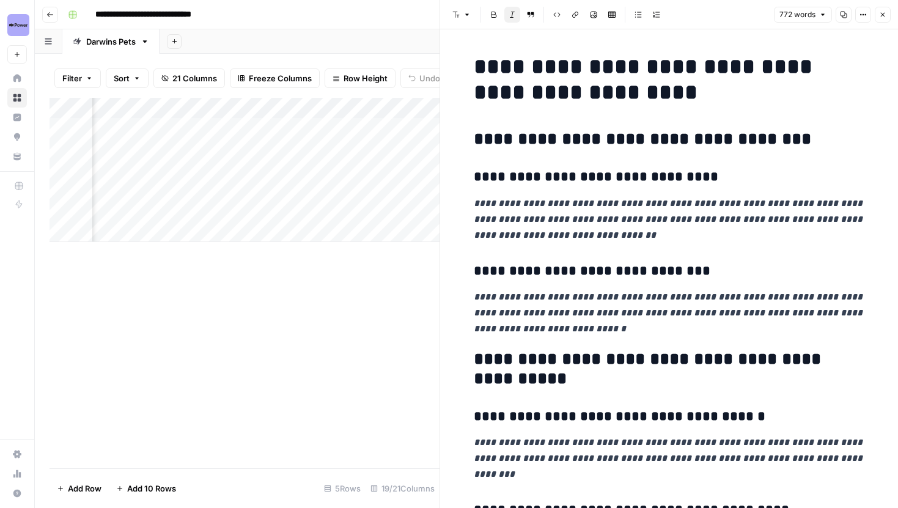
scroll to position [210, 0]
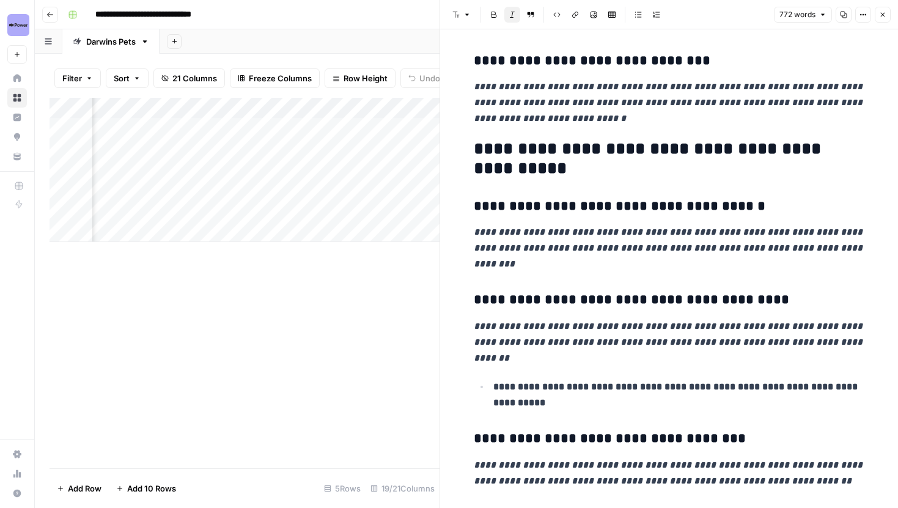
click at [879, 19] on button "Close" at bounding box center [883, 15] width 16 height 16
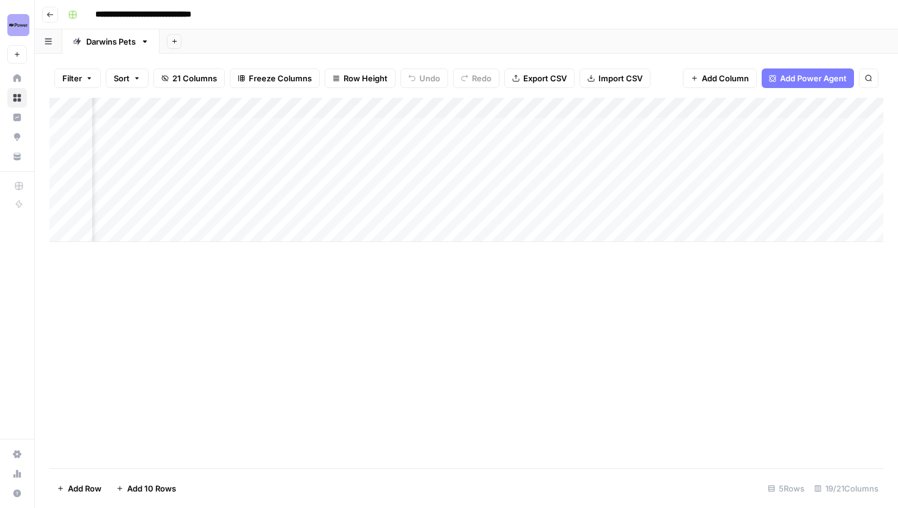
click at [862, 148] on div "Add Column" at bounding box center [467, 170] width 834 height 144
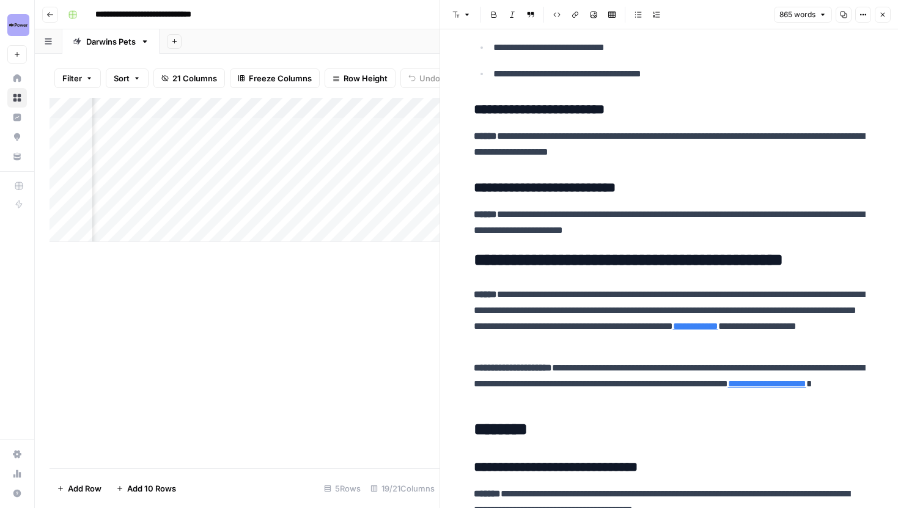
scroll to position [1519, 0]
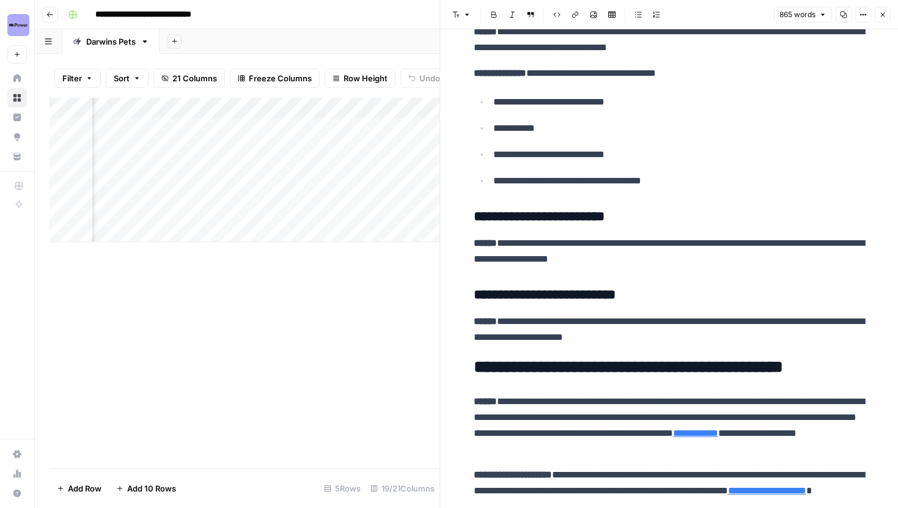
click at [888, 18] on button "Close" at bounding box center [883, 15] width 16 height 16
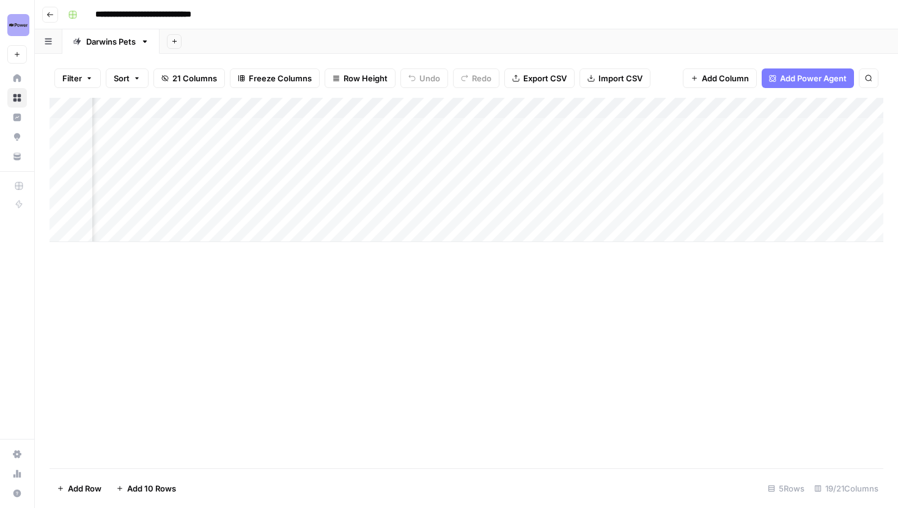
scroll to position [0, 1035]
click at [575, 128] on div "Add Column" at bounding box center [467, 170] width 834 height 144
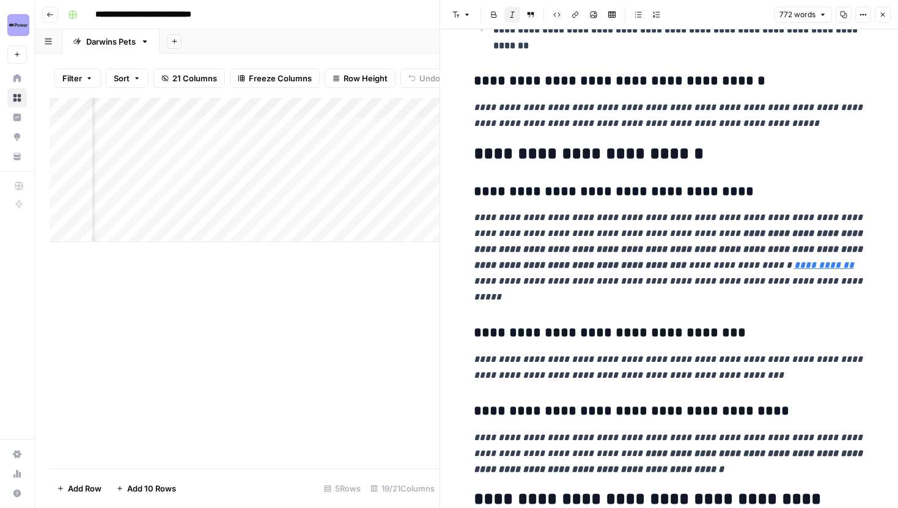
scroll to position [899, 0]
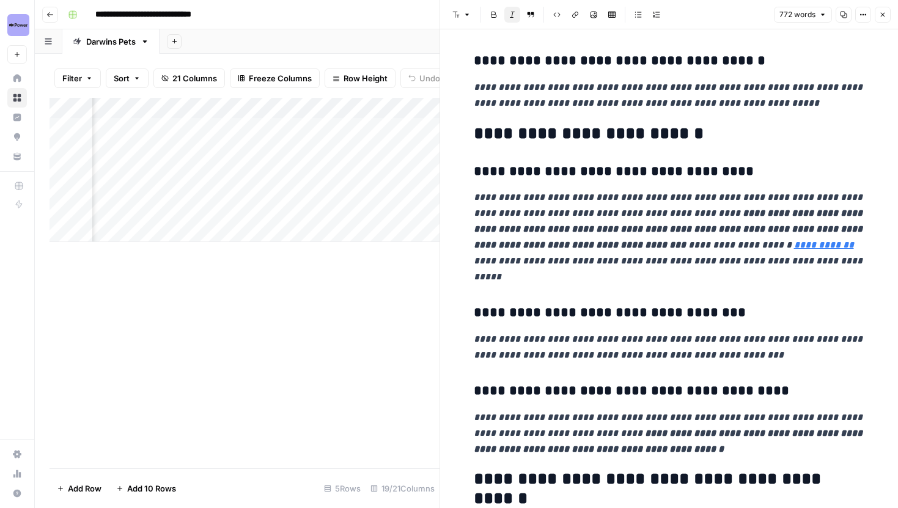
click at [879, 13] on icon "button" at bounding box center [882, 14] width 7 height 7
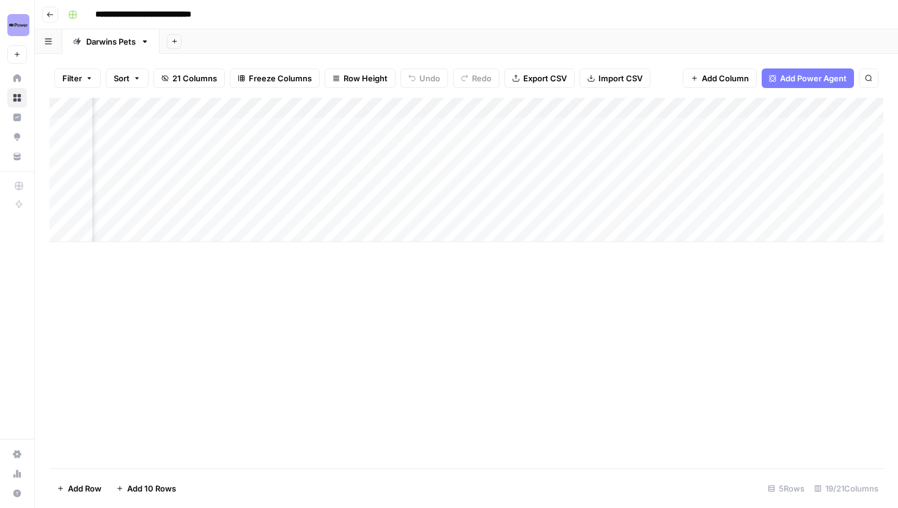
scroll to position [0, 1464]
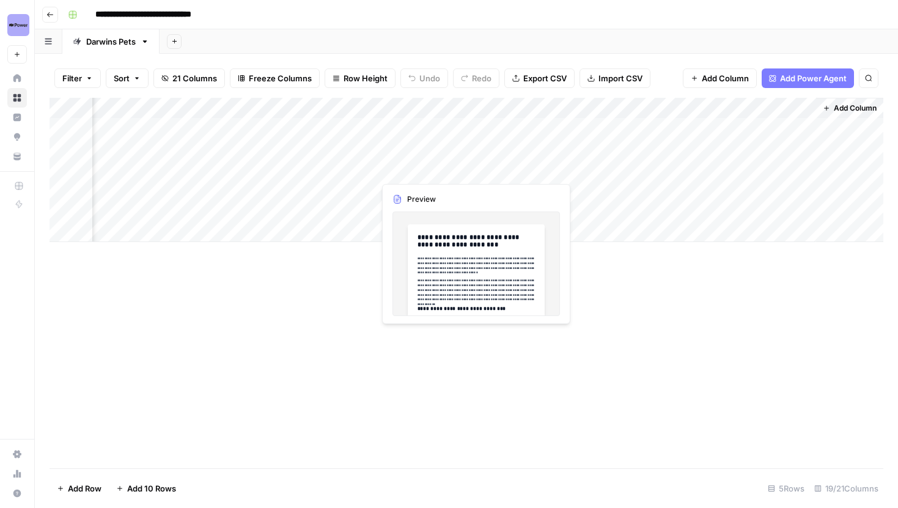
click at [442, 155] on div "Add Column" at bounding box center [467, 170] width 834 height 144
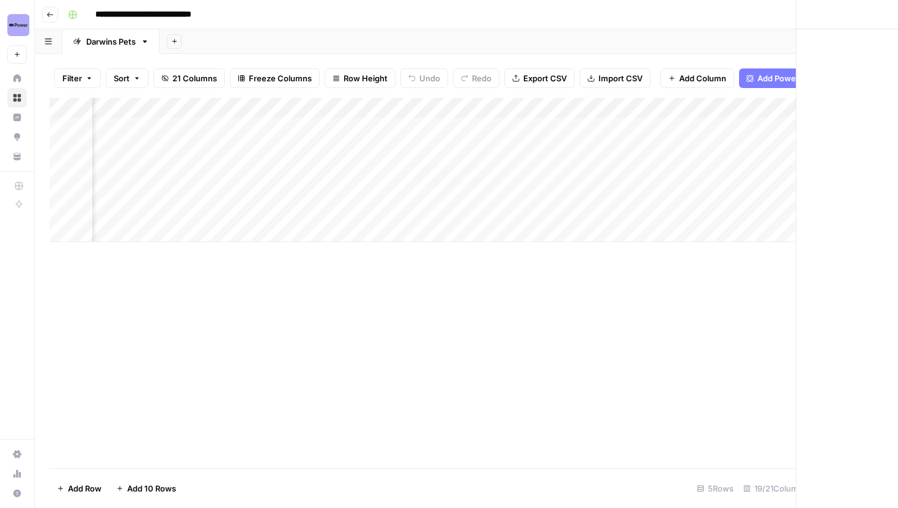
scroll to position [0, 1459]
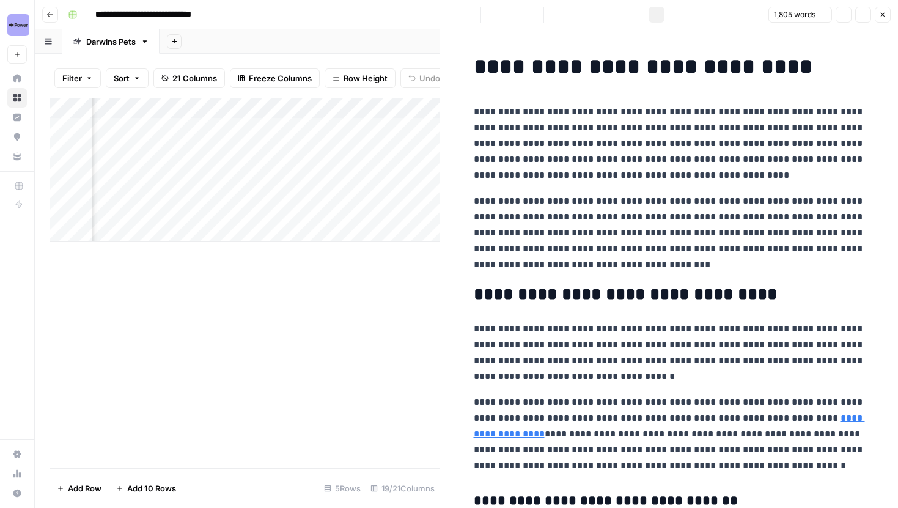
click at [656, 177] on p "**********" at bounding box center [669, 143] width 391 height 79
copy div "**********"
click at [888, 21] on button "Close" at bounding box center [883, 15] width 16 height 16
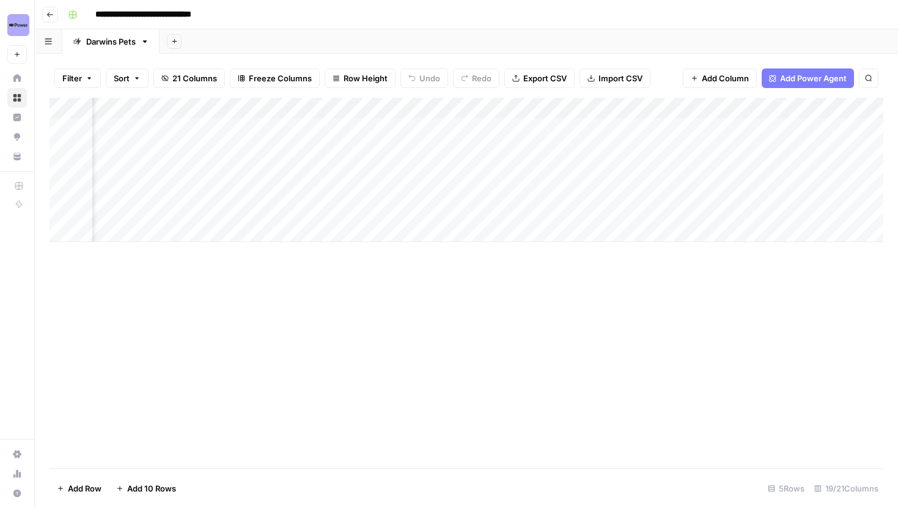
scroll to position [0, 1279]
click at [326, 149] on div "Add Column" at bounding box center [467, 170] width 834 height 144
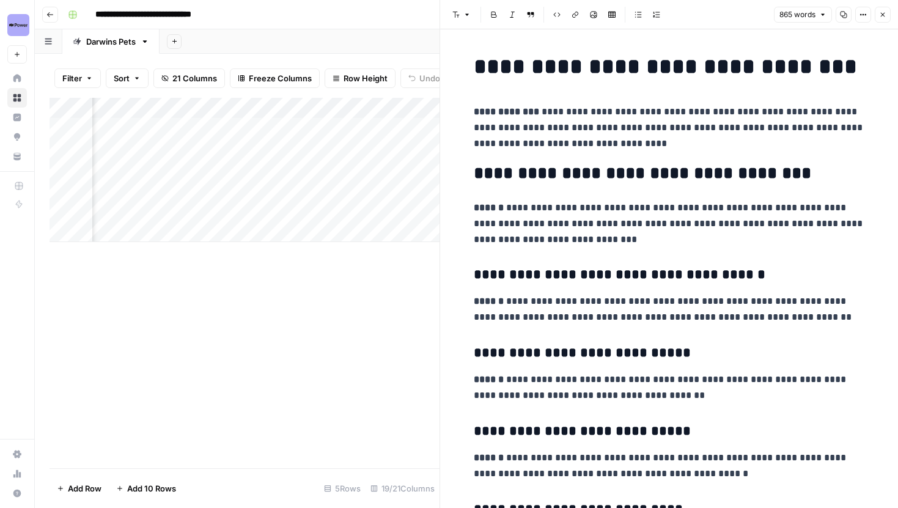
click at [877, 18] on button "Close" at bounding box center [883, 15] width 16 height 16
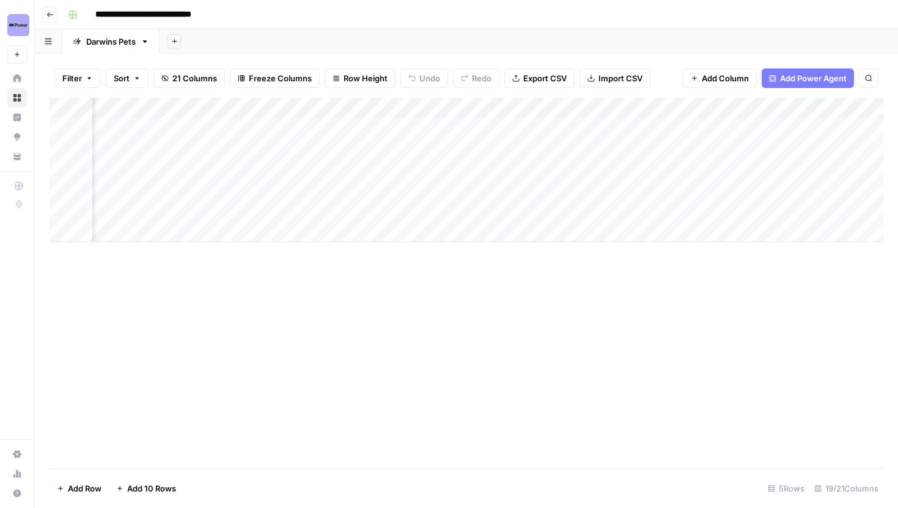
scroll to position [0, 1305]
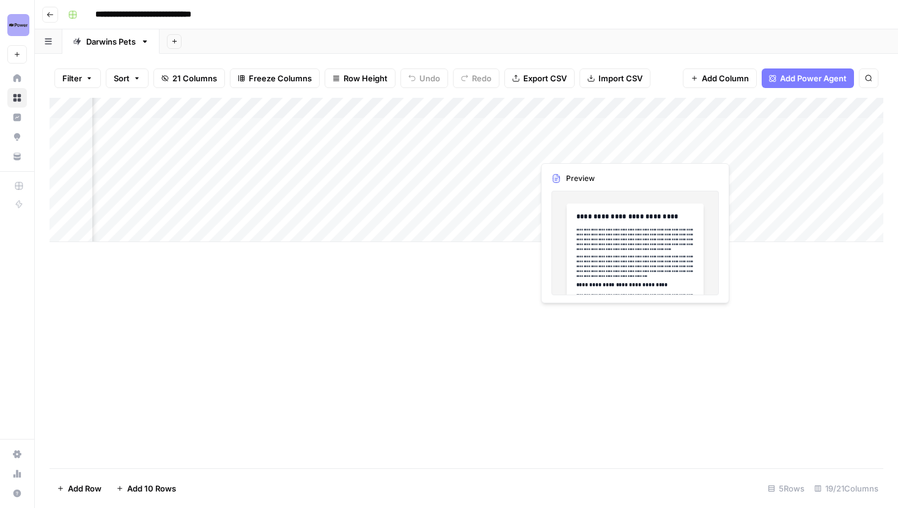
click at [632, 148] on div "Add Column" at bounding box center [467, 170] width 834 height 144
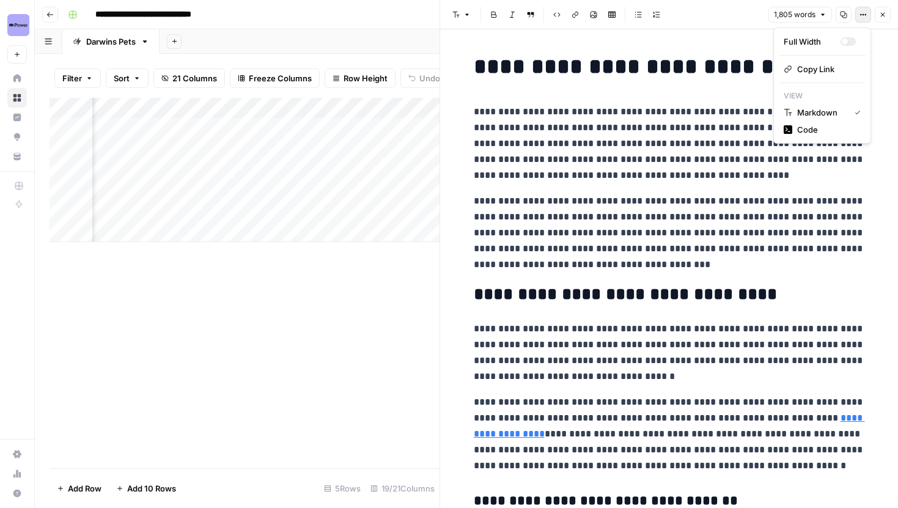
click at [860, 14] on icon "button" at bounding box center [861, 15] width 2 height 2
click at [810, 134] on span "Code" at bounding box center [826, 129] width 59 height 12
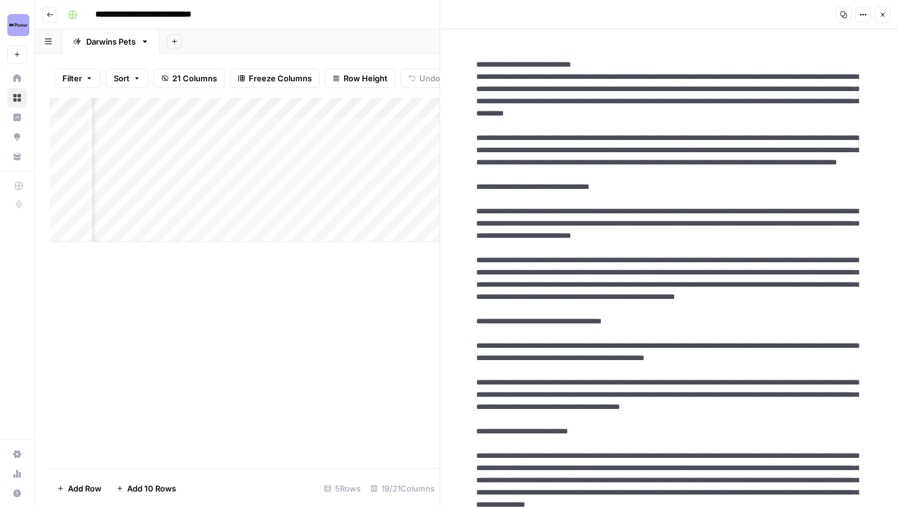
click at [883, 15] on icon "button" at bounding box center [883, 15] width 4 height 4
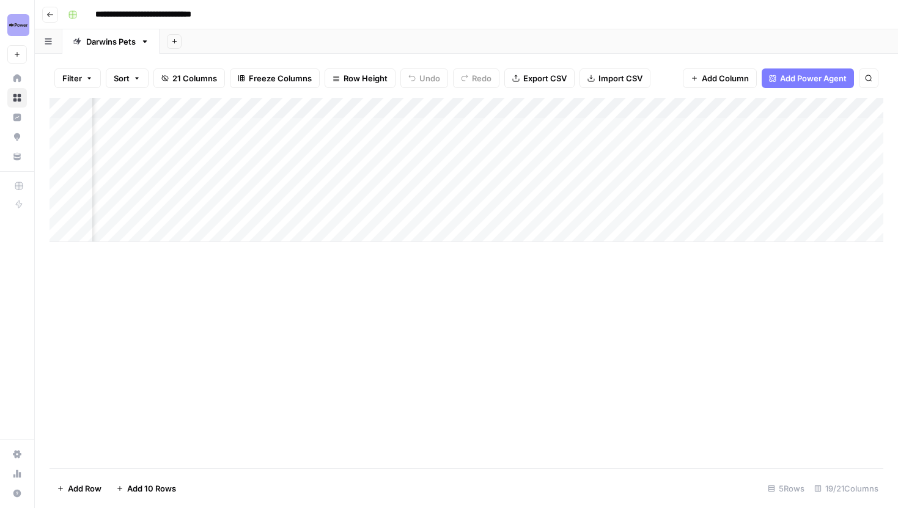
click at [631, 145] on div "Add Column" at bounding box center [467, 170] width 834 height 144
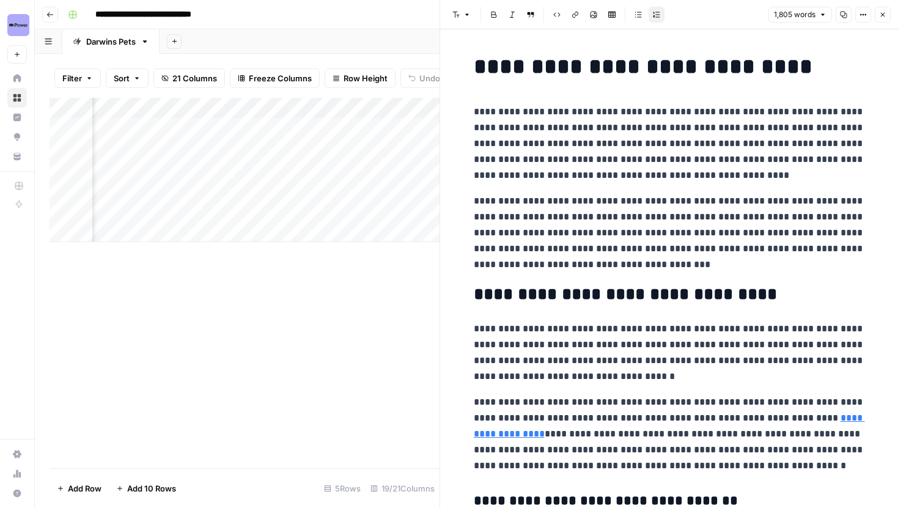
click at [880, 17] on icon "button" at bounding box center [882, 14] width 7 height 7
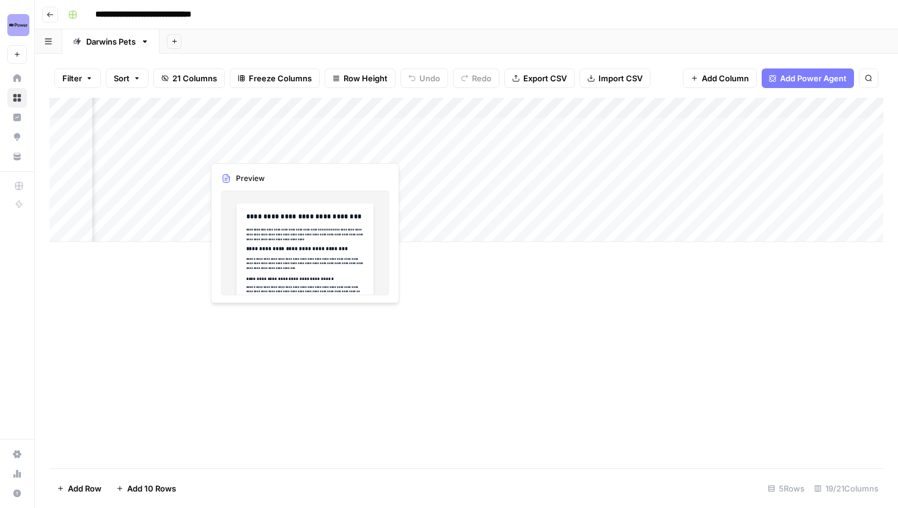
click at [301, 144] on div "Add Column" at bounding box center [467, 170] width 834 height 144
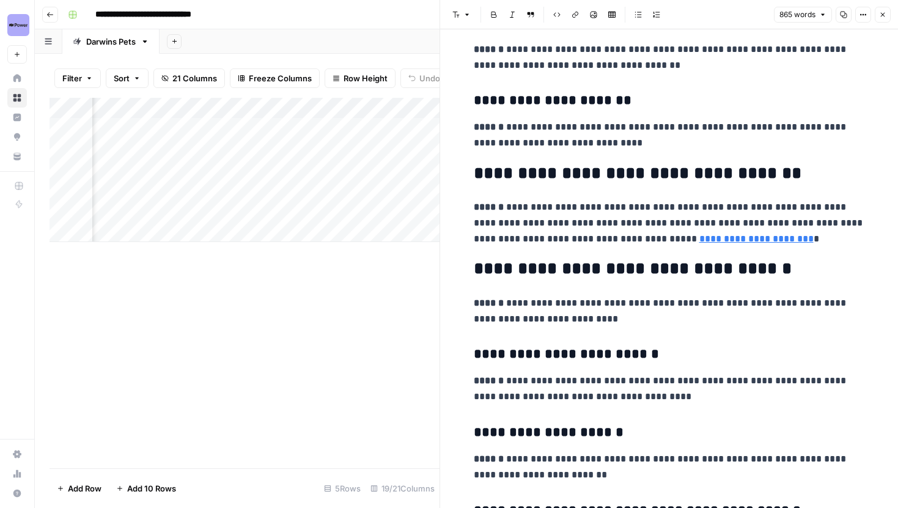
scroll to position [935, 0]
click at [812, 221] on input "https://www.darwinspet.com/blogs/resources/can-cats-eat-dog-treats" at bounding box center [742, 221] width 163 height 12
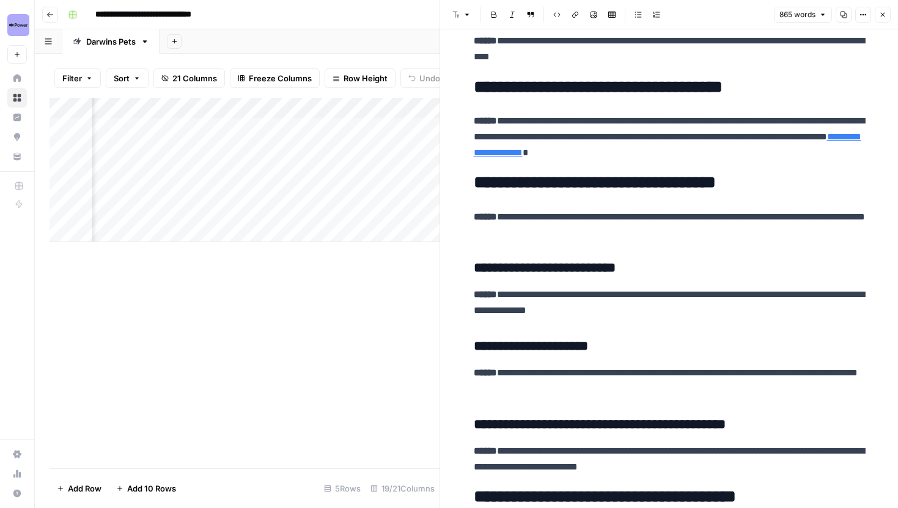
scroll to position [0, 726]
click at [193, 111] on div "Add Column" at bounding box center [245, 170] width 390 height 144
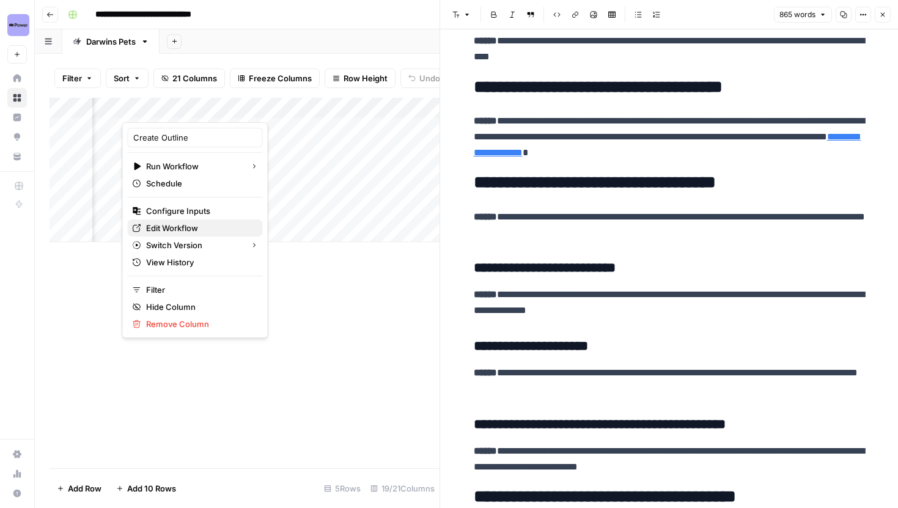
click at [178, 230] on span "Edit Workflow" at bounding box center [199, 228] width 107 height 12
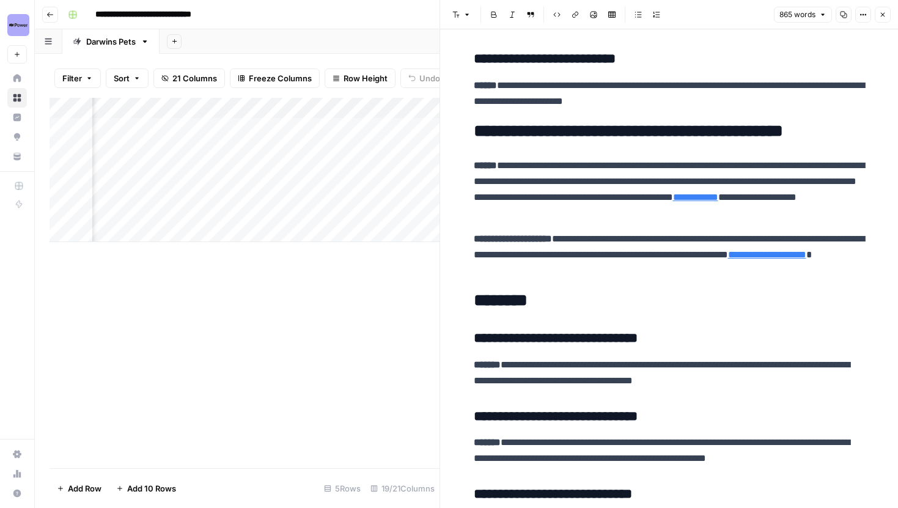
scroll to position [1753, 0]
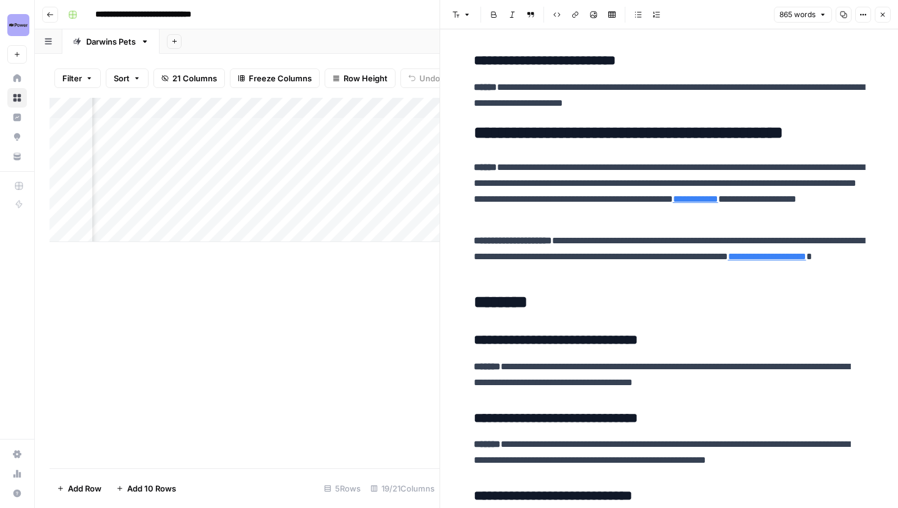
click at [697, 279] on p "**********" at bounding box center [669, 257] width 391 height 48
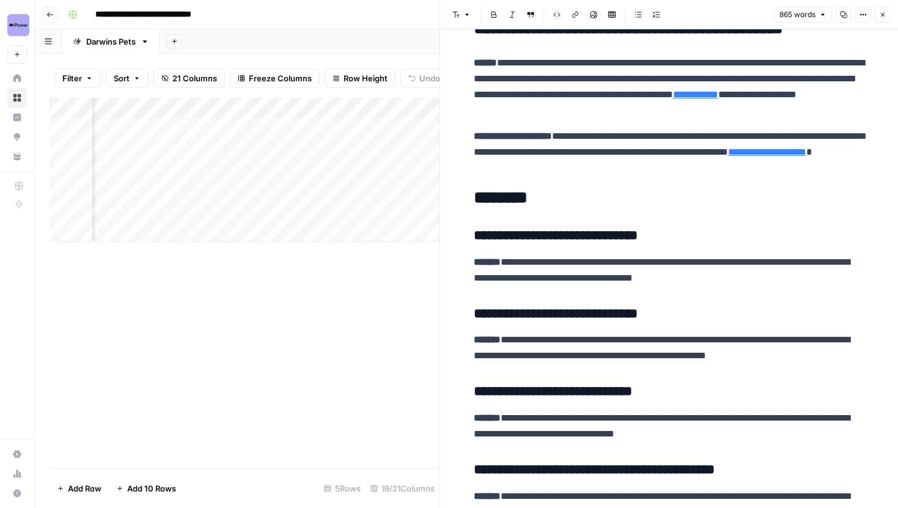
scroll to position [1860, 0]
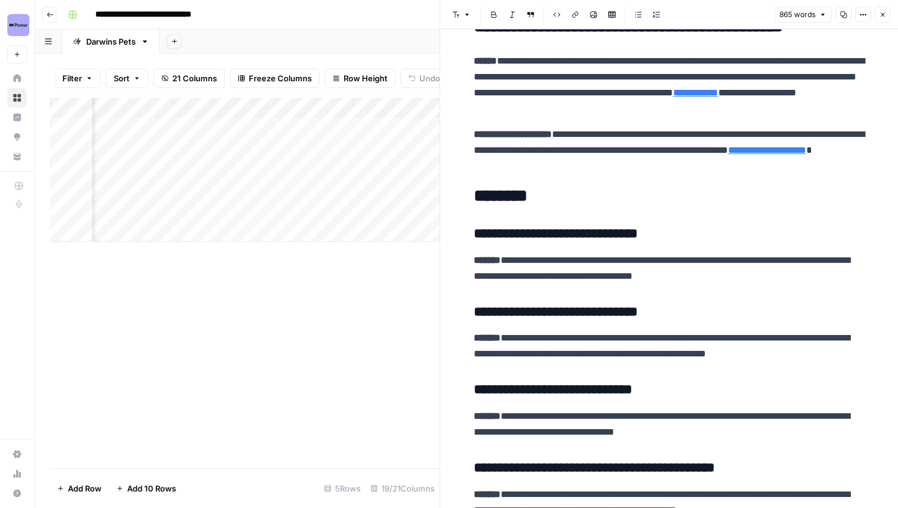
click at [887, 12] on button "Close" at bounding box center [883, 15] width 16 height 16
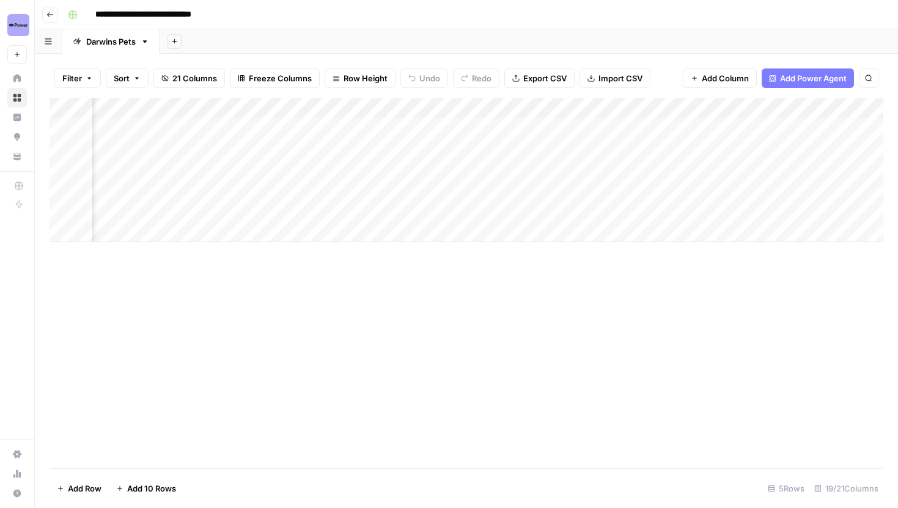
scroll to position [0, 1070]
click at [533, 150] on div "Add Column" at bounding box center [467, 170] width 834 height 144
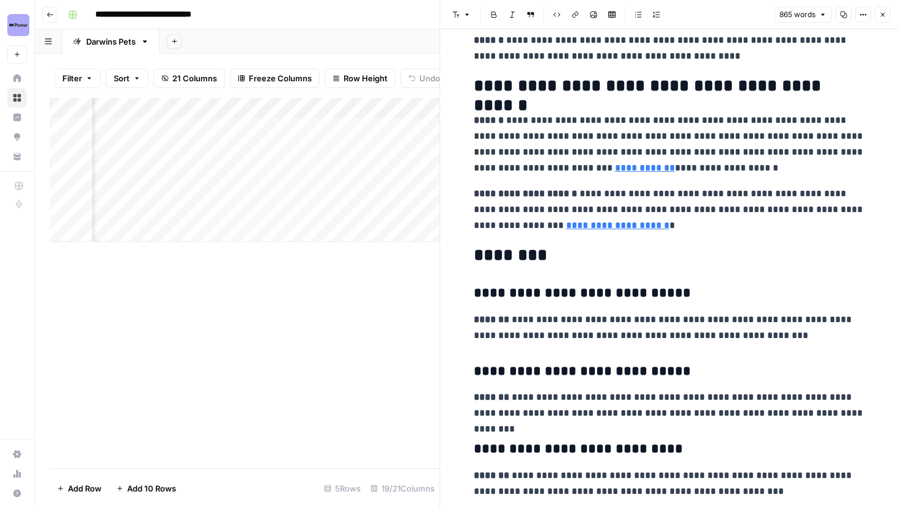
scroll to position [1801, 0]
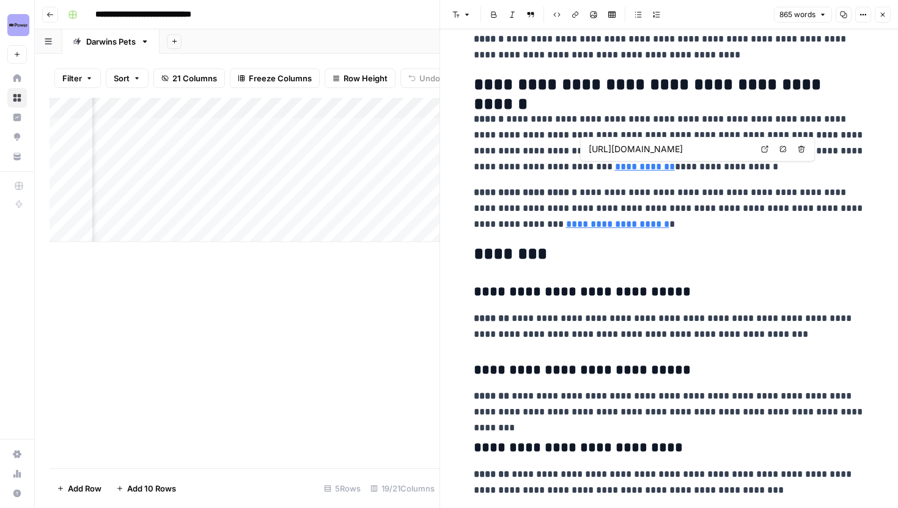
click at [639, 152] on input "https://www.darwinspet.com/cat-food/" at bounding box center [670, 149] width 163 height 12
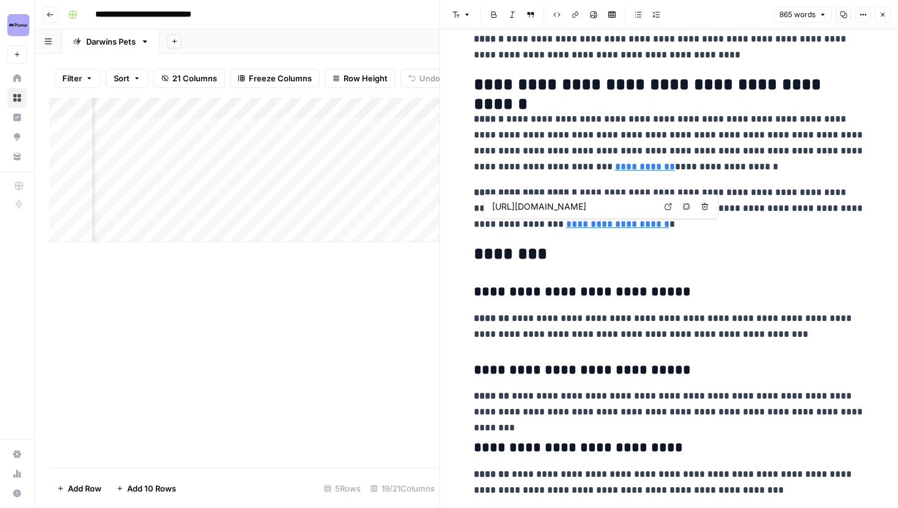
click at [579, 210] on input "https://www.darwinspet.com/product/prescription-meals-for-cats/" at bounding box center [573, 206] width 163 height 12
click at [880, 15] on icon "button" at bounding box center [882, 14] width 7 height 7
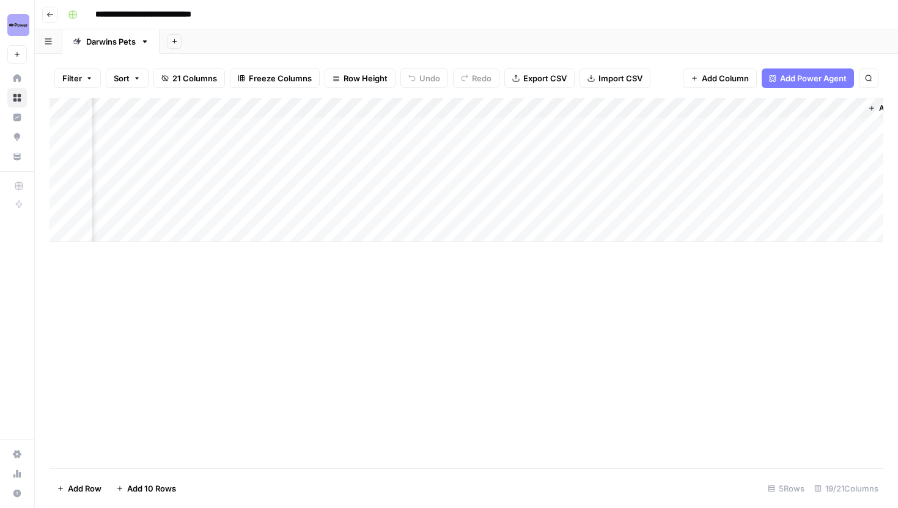
scroll to position [0, 1464]
click at [237, 149] on div "Add Column" at bounding box center [467, 170] width 834 height 144
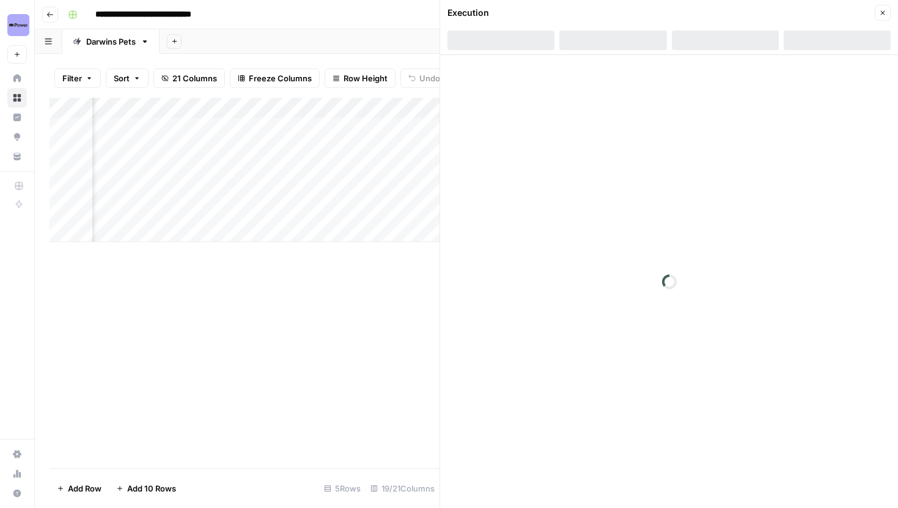
click at [728, 40] on div at bounding box center [725, 41] width 107 height 20
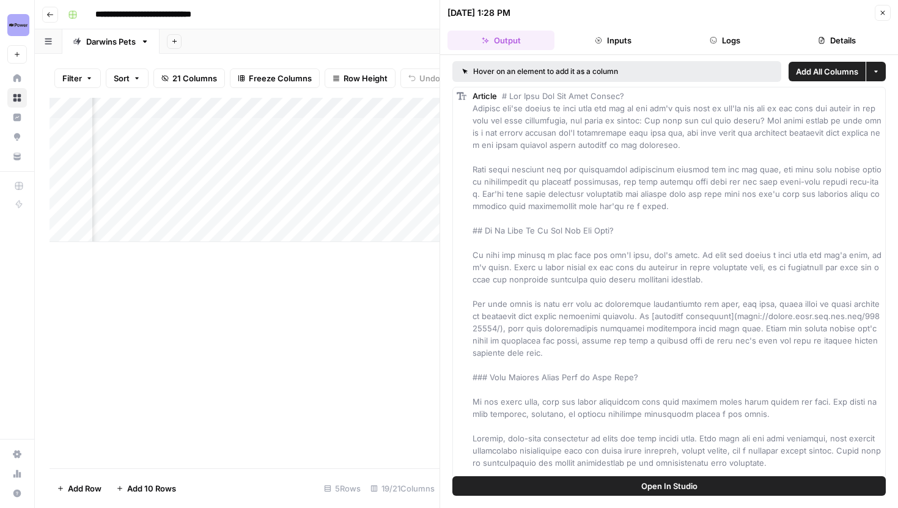
click at [720, 42] on button "Logs" at bounding box center [725, 41] width 107 height 20
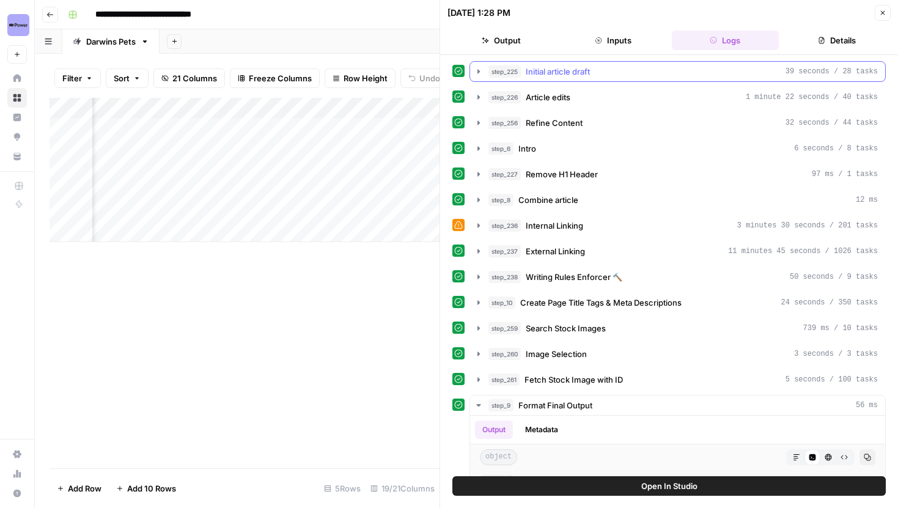
click at [468, 74] on div "step_225 Initial article draft 39 seconds / 28 tasks" at bounding box center [668, 71] width 433 height 21
click at [485, 72] on button "step_225 Initial article draft 39 seconds / 28 tasks" at bounding box center [677, 72] width 415 height 20
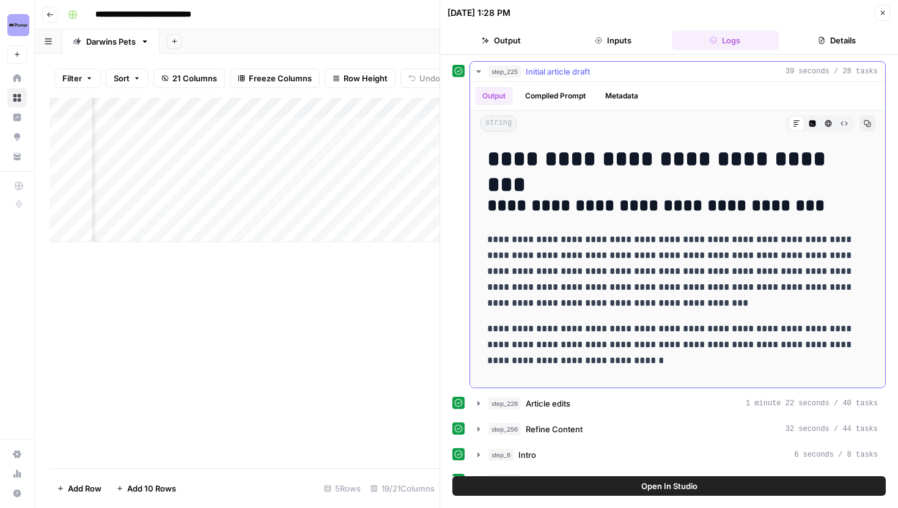
click at [845, 120] on icon "button" at bounding box center [844, 123] width 7 height 7
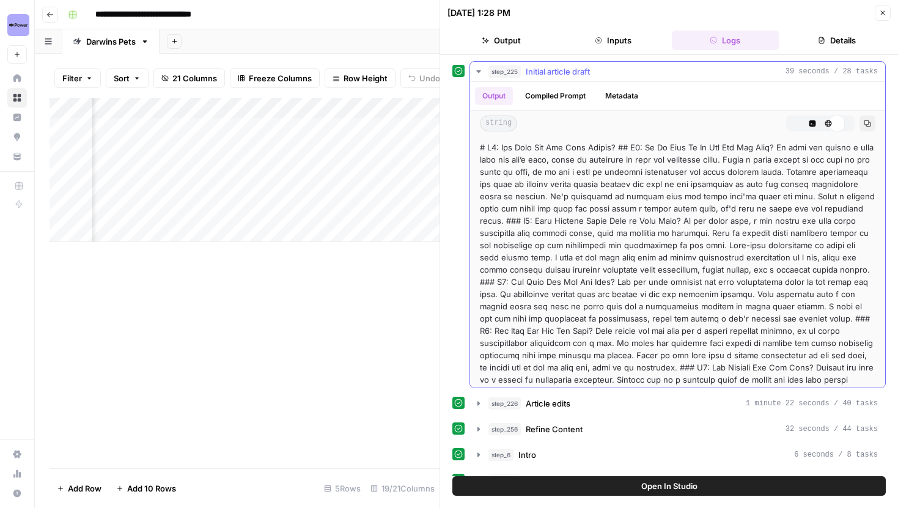
click at [815, 130] on button "Code Editor" at bounding box center [812, 124] width 16 height 16
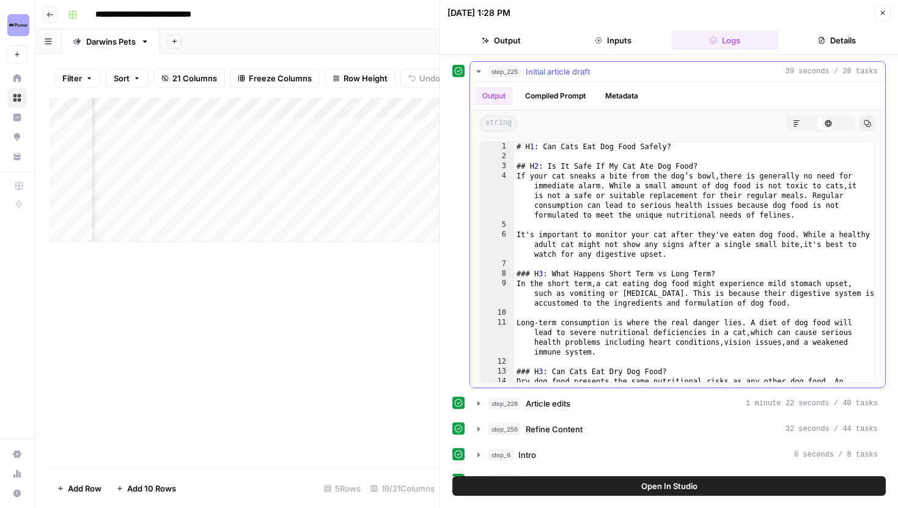
type textarea "**********"
click at [698, 175] on div "# H 1 : Can Cats Eat Dog Food Safely? ## H 2 : Is It Safe If My Cat Ate Dog Foo…" at bounding box center [694, 277] width 361 height 270
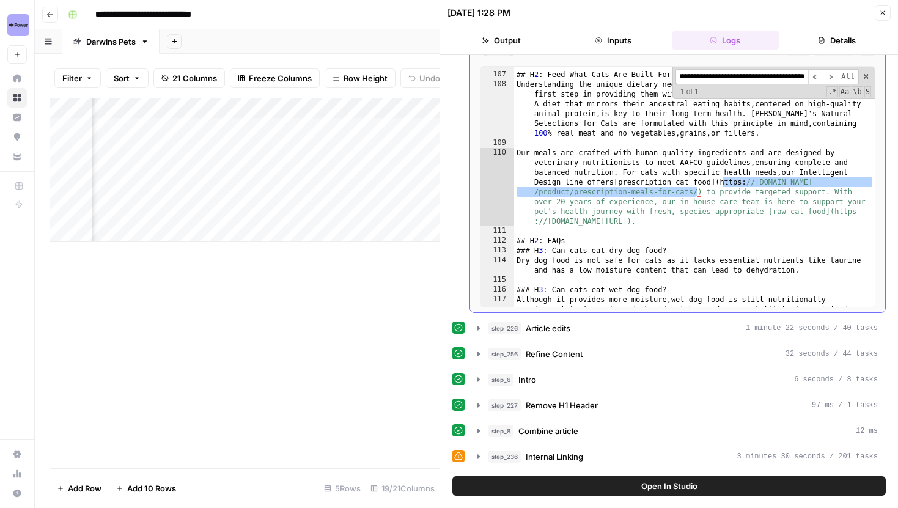
scroll to position [85, 0]
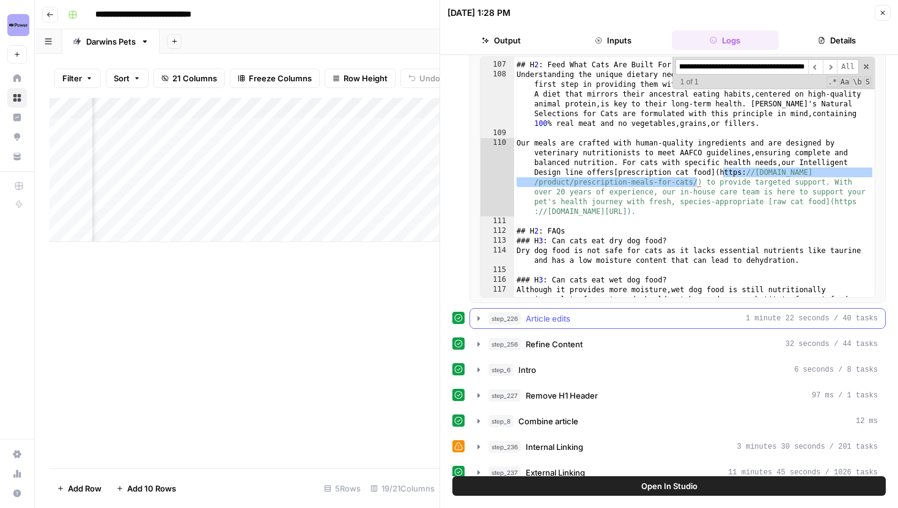
type input "**********"
click at [481, 311] on button "step_226 Article edits 1 minute 22 seconds / 40 tasks" at bounding box center [677, 319] width 415 height 20
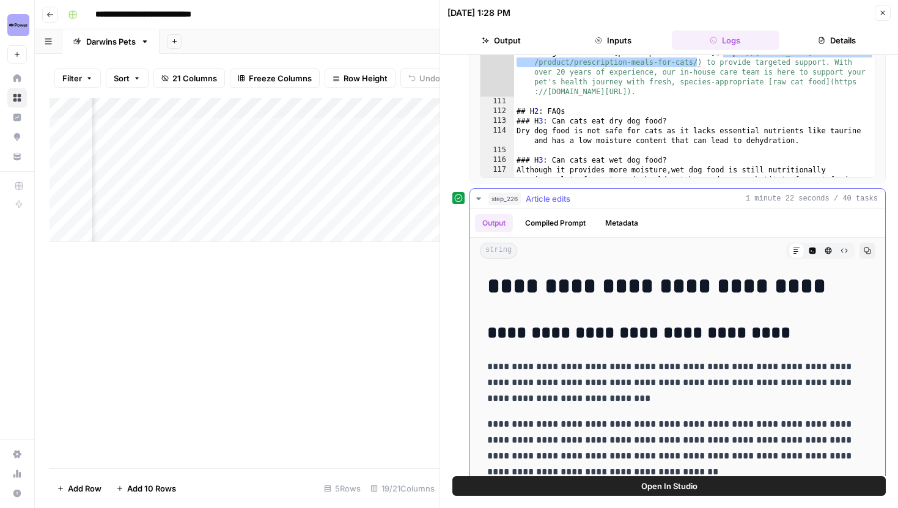
scroll to position [204, 0]
click at [812, 248] on icon "button" at bounding box center [812, 251] width 7 height 7
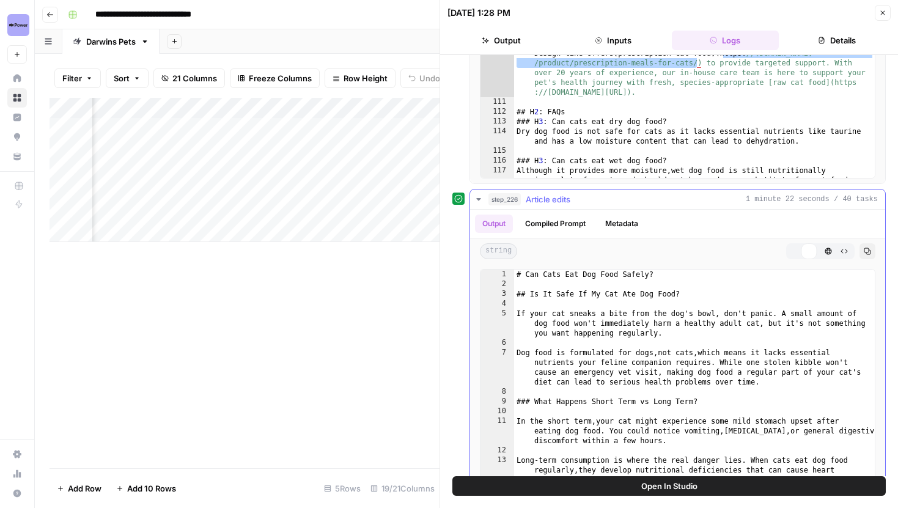
type textarea "**********"
click at [741, 293] on div "# Can Cats Eat Dog Food Safely? ## Is It Safe If My Cat Ate Dog Food? If your c…" at bounding box center [694, 400] width 361 height 260
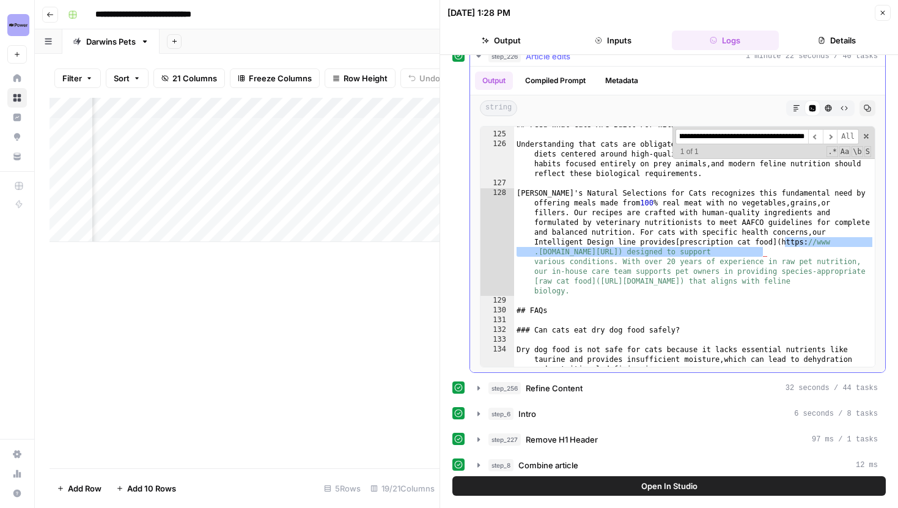
scroll to position [405, 0]
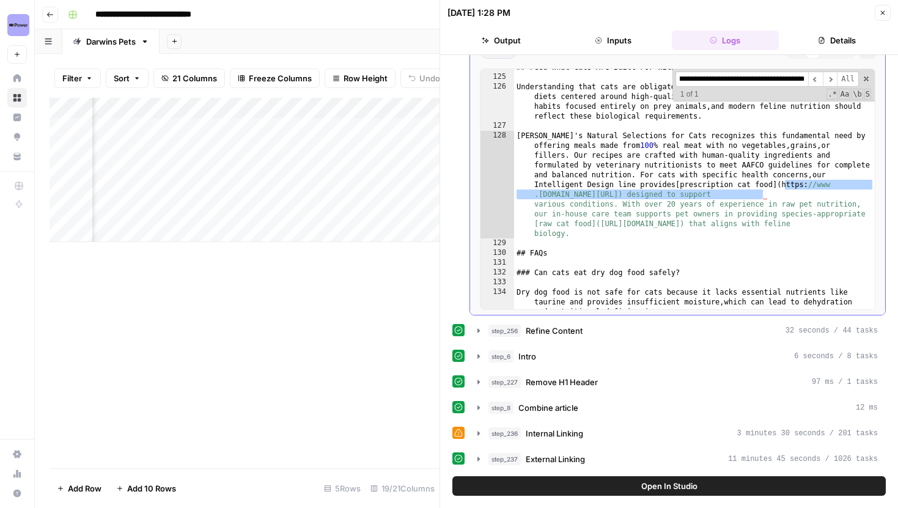
type input "**********"
click at [485, 325] on button "step_256 Refine Content 32 seconds / 44 tasks" at bounding box center [677, 331] width 415 height 20
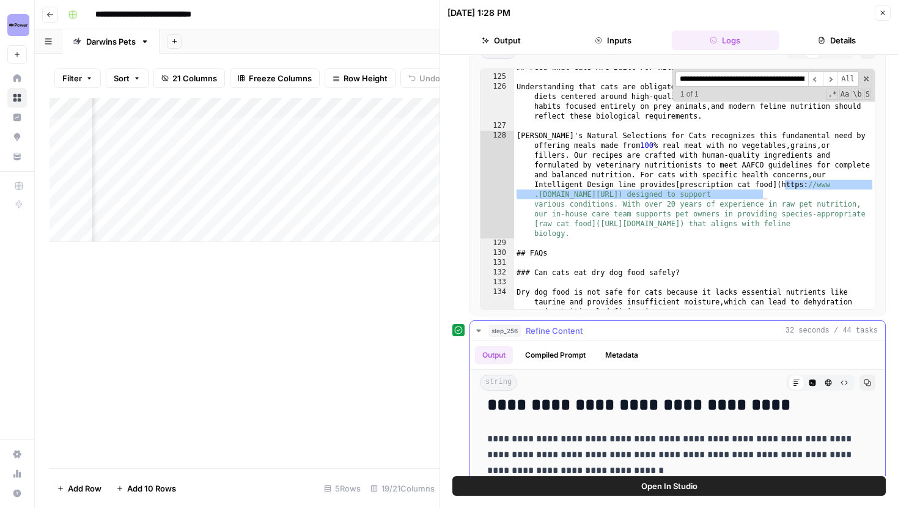
scroll to position [112, 0]
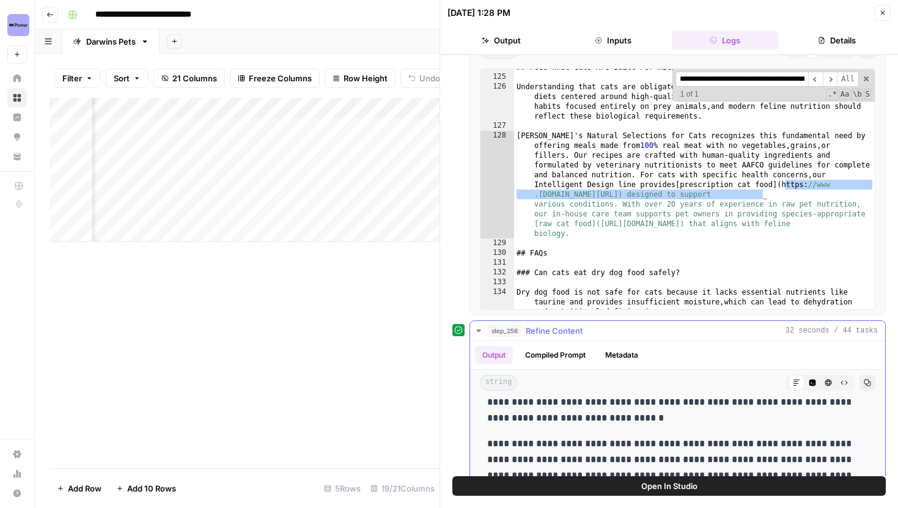
click at [815, 379] on icon "button" at bounding box center [812, 382] width 7 height 7
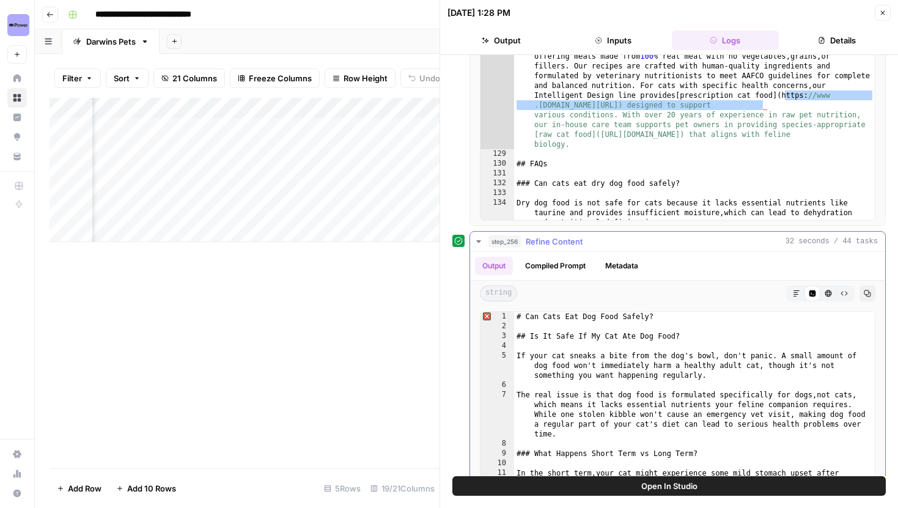
scroll to position [506, 0]
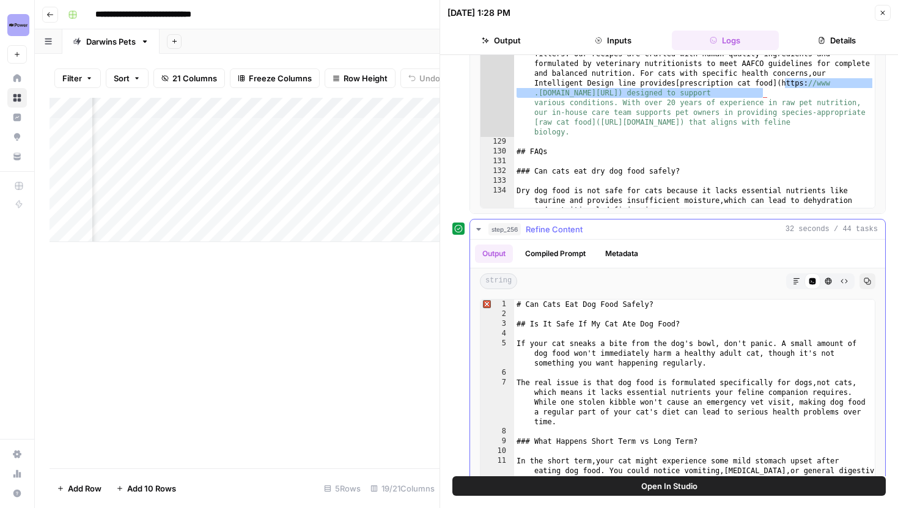
type textarea "**********"
click at [756, 355] on div "# Can Cats Eat Dog Food Safely? ## Is It Safe If My Cat Ate Dog Food? If your c…" at bounding box center [694, 430] width 361 height 260
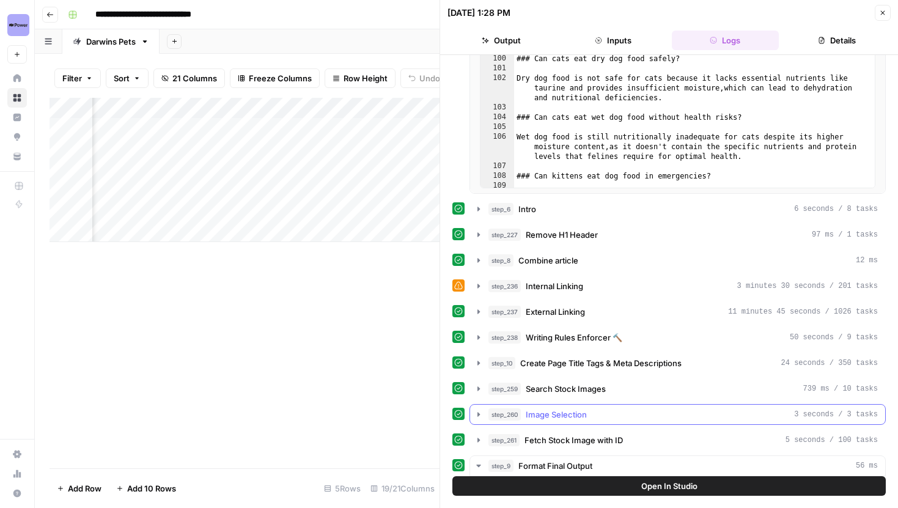
scroll to position [866, 0]
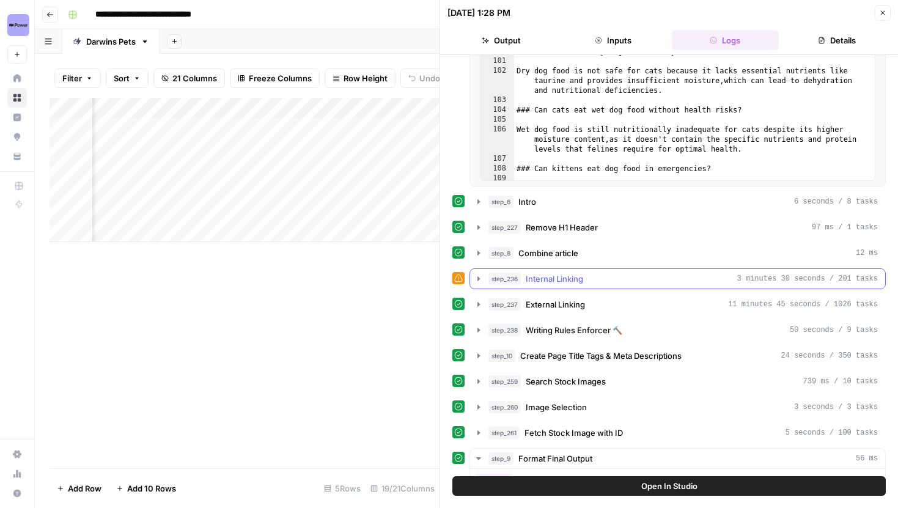
type input "**********"
click at [478, 277] on icon "button" at bounding box center [478, 278] width 2 height 4
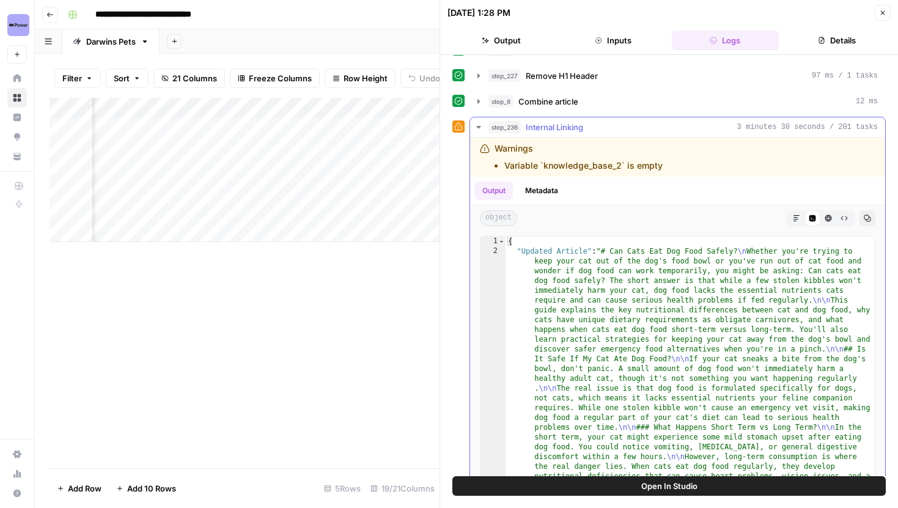
scroll to position [1043, 0]
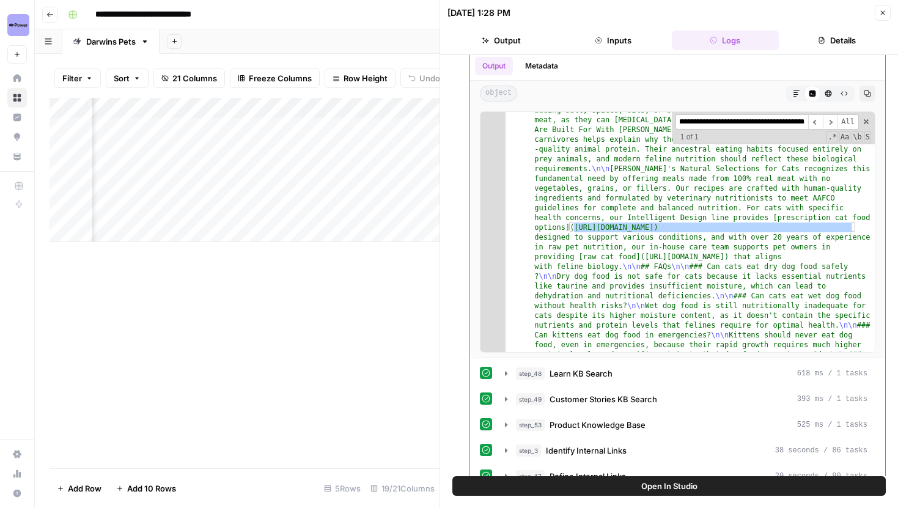
scroll to position [1085, 0]
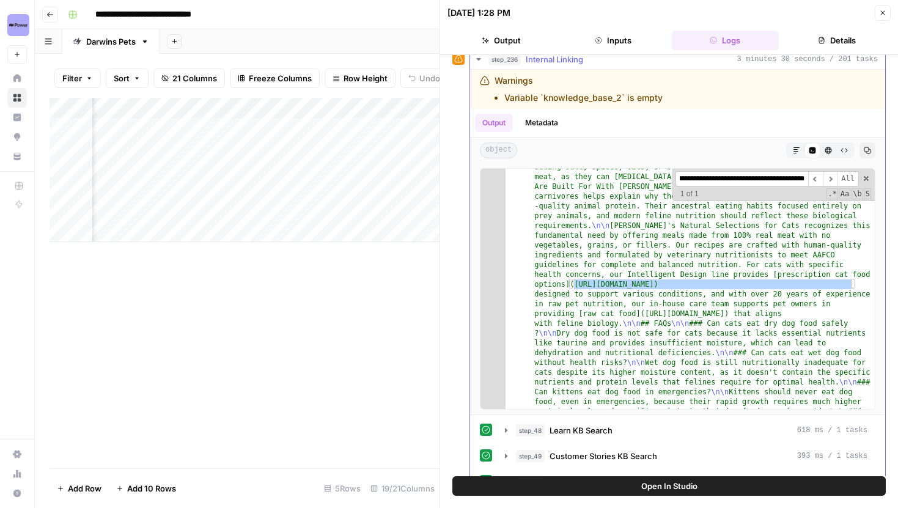
type input "**********"
click at [480, 61] on icon "button" at bounding box center [479, 59] width 10 height 10
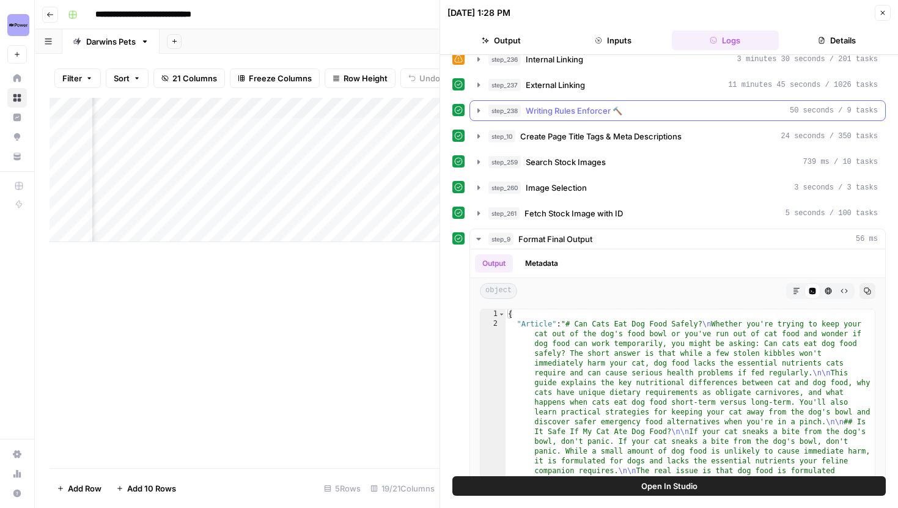
click at [476, 107] on icon "button" at bounding box center [479, 111] width 10 height 10
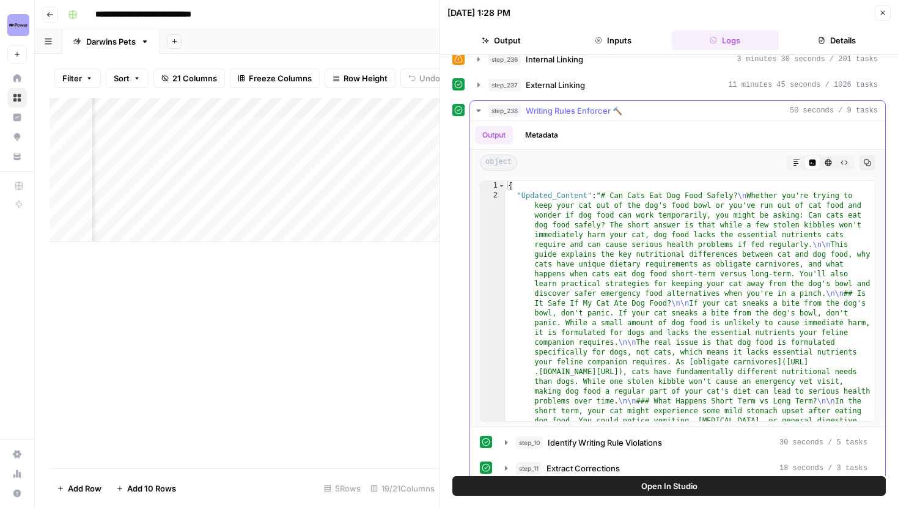
type textarea "**********"
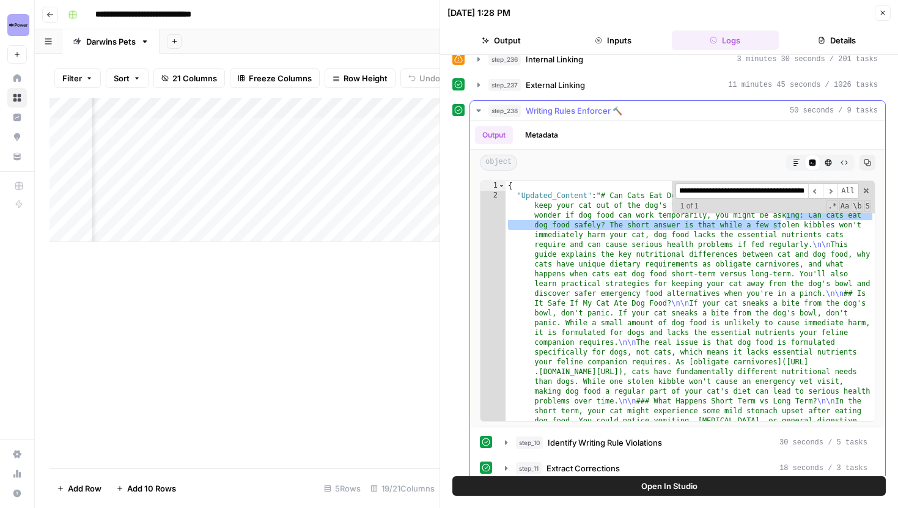
scroll to position [0, 152]
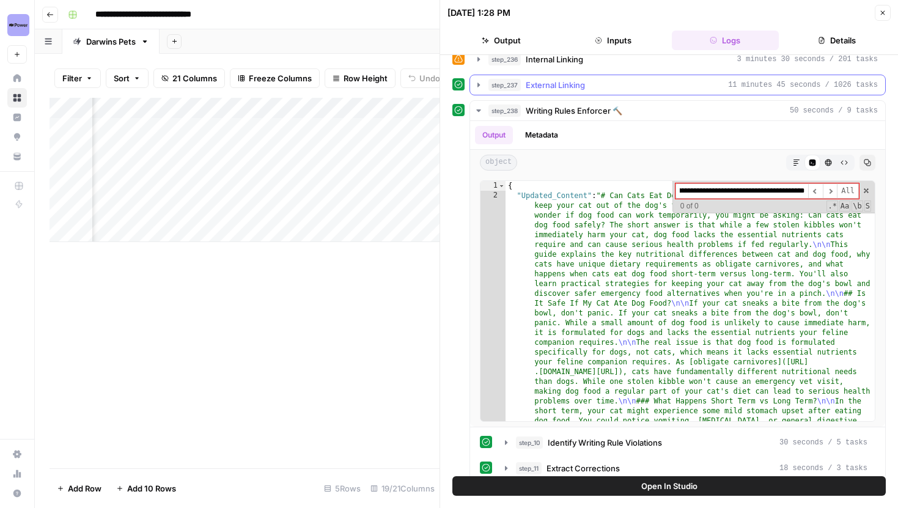
type input "**********"
click at [533, 85] on span "External Linking" at bounding box center [555, 85] width 59 height 12
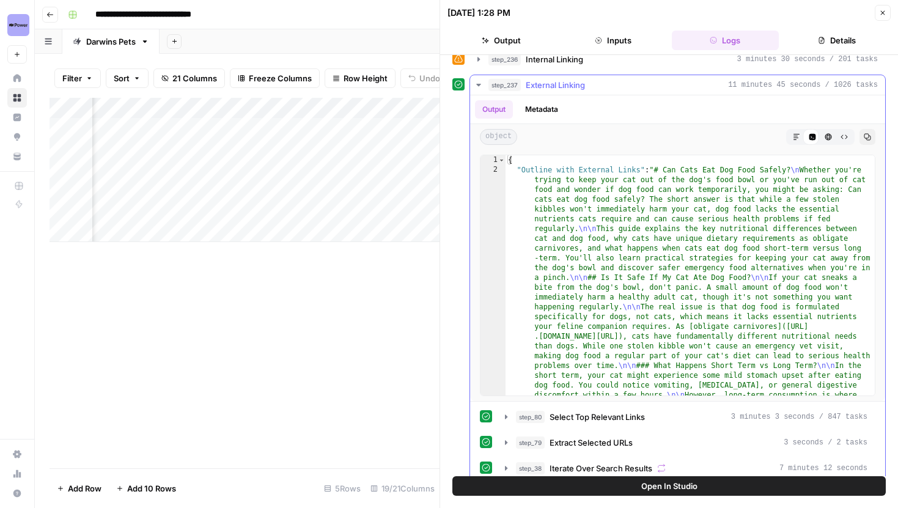
type textarea "**********"
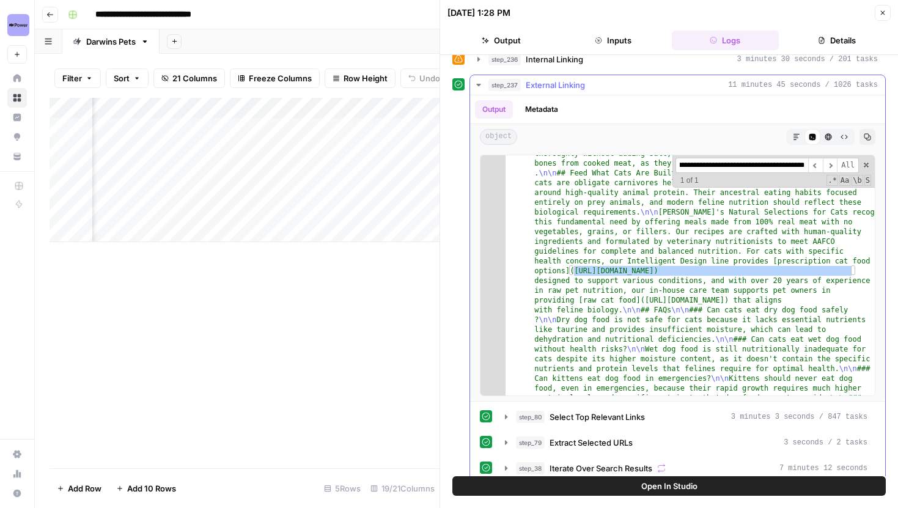
type input "**********"
click at [484, 84] on button "step_237 External Linking 11 minutes 45 seconds / 1026 tasks" at bounding box center [677, 85] width 415 height 20
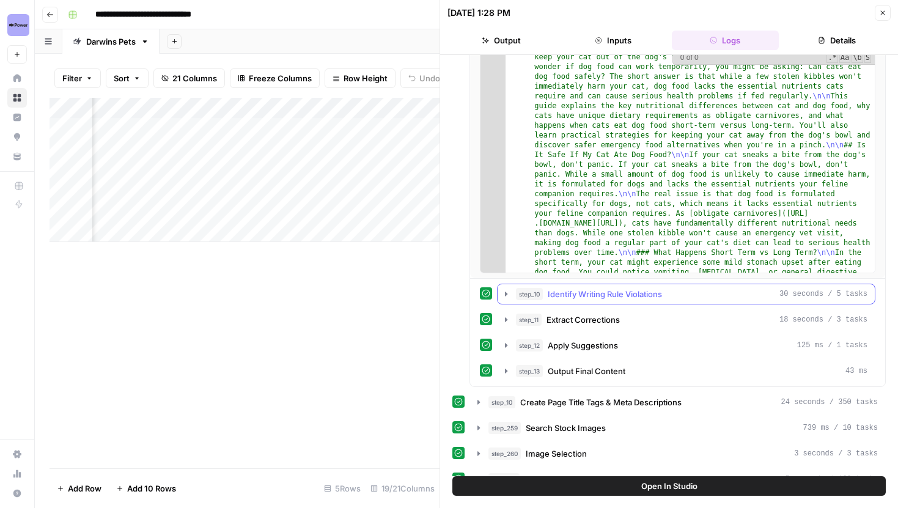
click at [505, 293] on icon "button" at bounding box center [506, 294] width 2 height 4
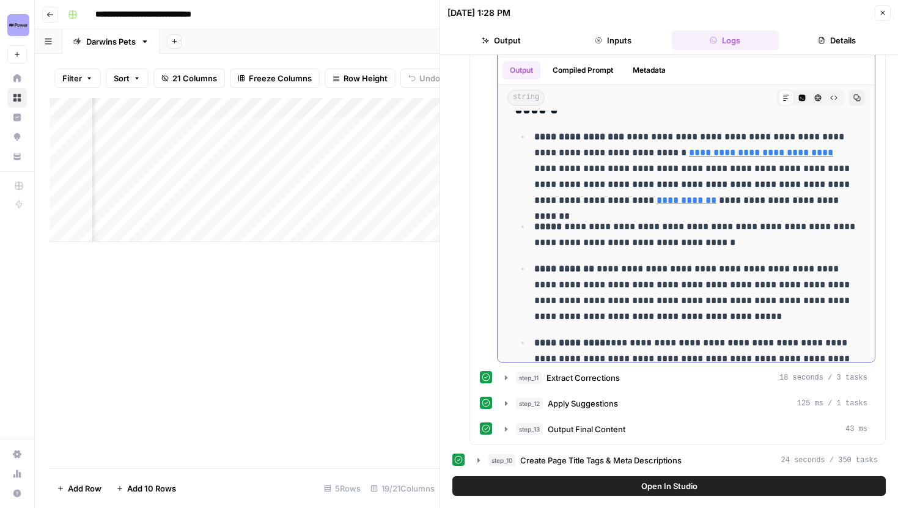
click at [639, 166] on p "**********" at bounding box center [695, 168] width 323 height 79
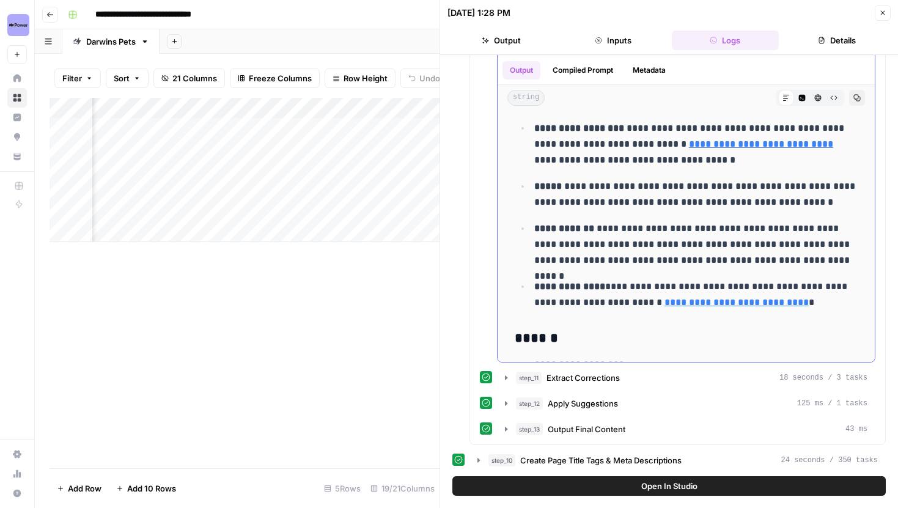
scroll to position [730, 0]
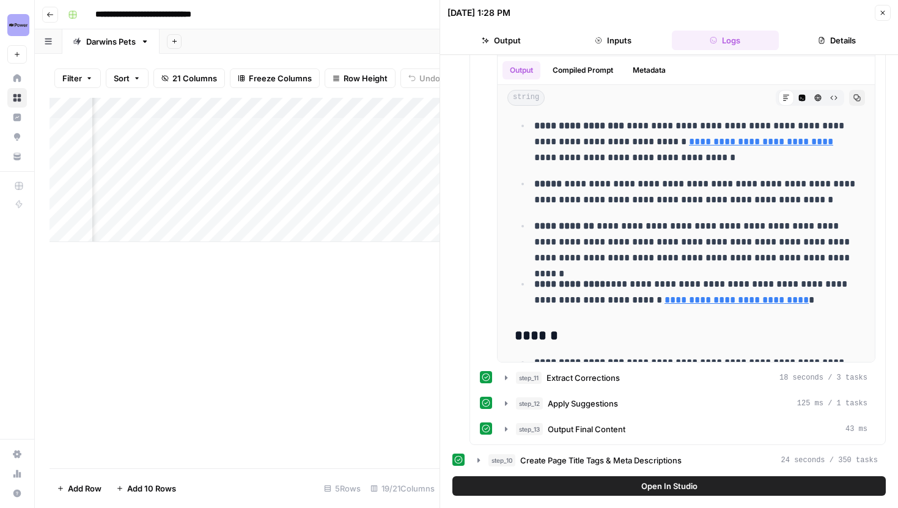
click at [883, 15] on icon "button" at bounding box center [882, 12] width 7 height 7
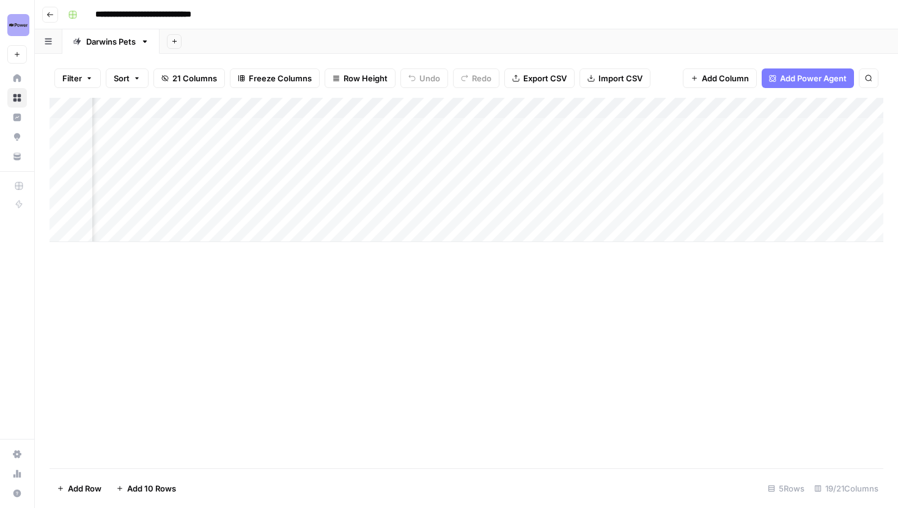
scroll to position [0, 1276]
click at [331, 166] on div "Add Column" at bounding box center [467, 170] width 834 height 144
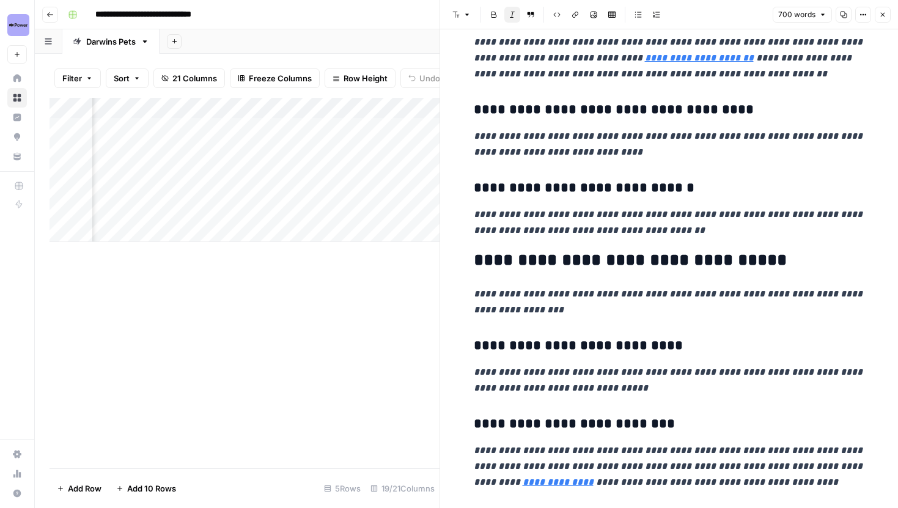
scroll to position [1157, 0]
click at [887, 15] on button "Close" at bounding box center [883, 15] width 16 height 16
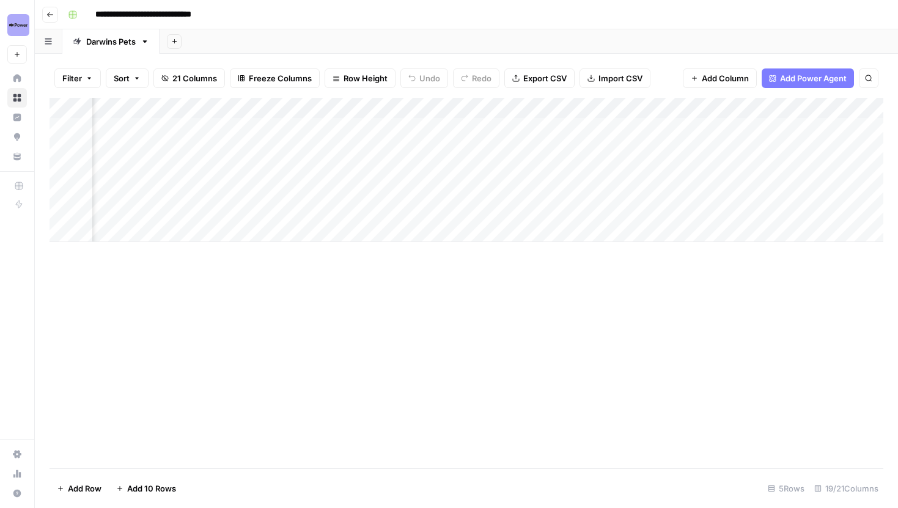
click at [664, 172] on div "Add Column" at bounding box center [467, 170] width 834 height 144
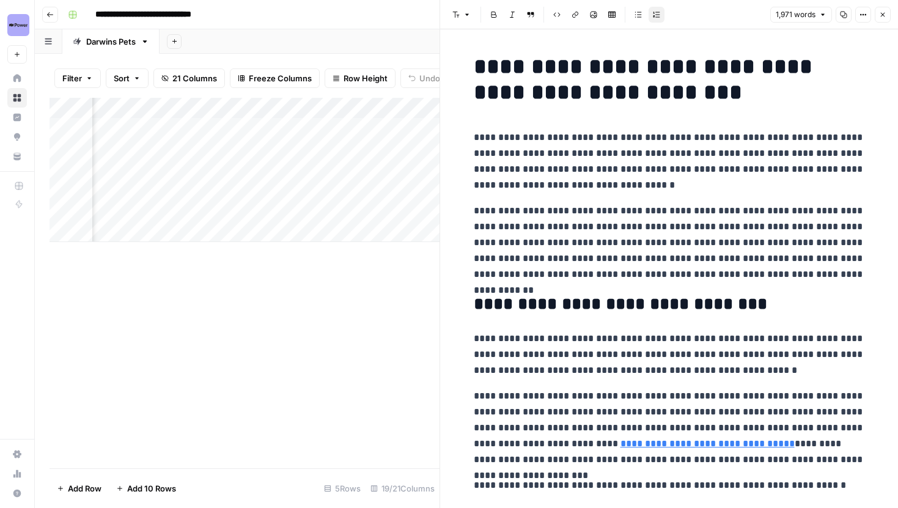
click at [663, 227] on p "**********" at bounding box center [669, 242] width 391 height 79
type input "f"
type input "raw food diet for cats"
click at [835, 32] on icon "button" at bounding box center [833, 32] width 6 height 6
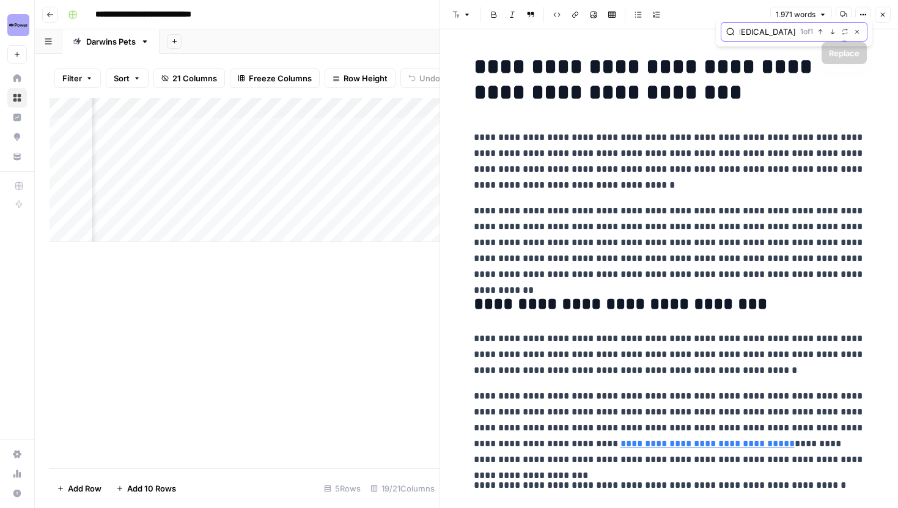
scroll to position [0, 0]
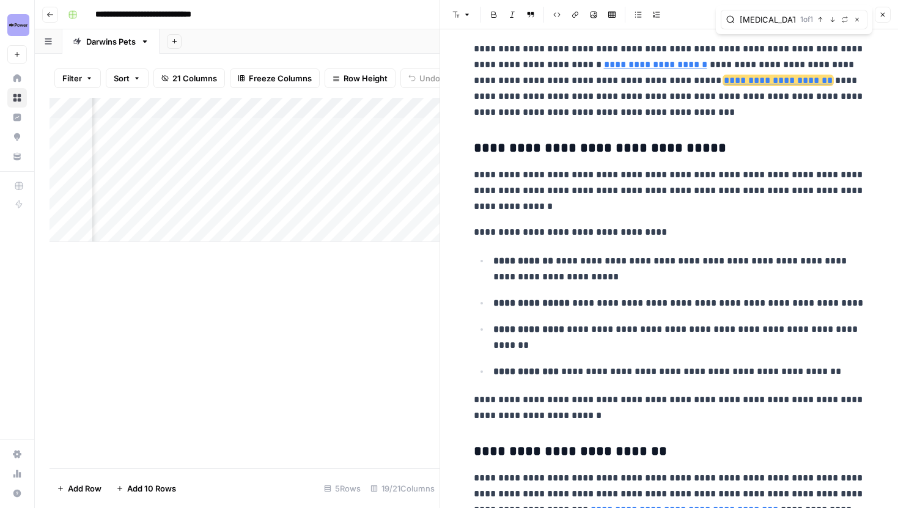
click at [732, 195] on p "**********" at bounding box center [669, 191] width 391 height 48
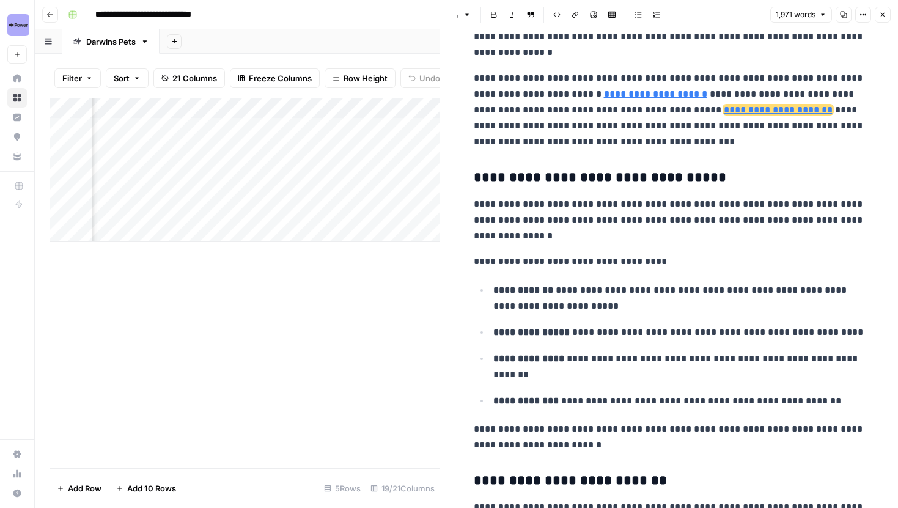
scroll to position [2180, 0]
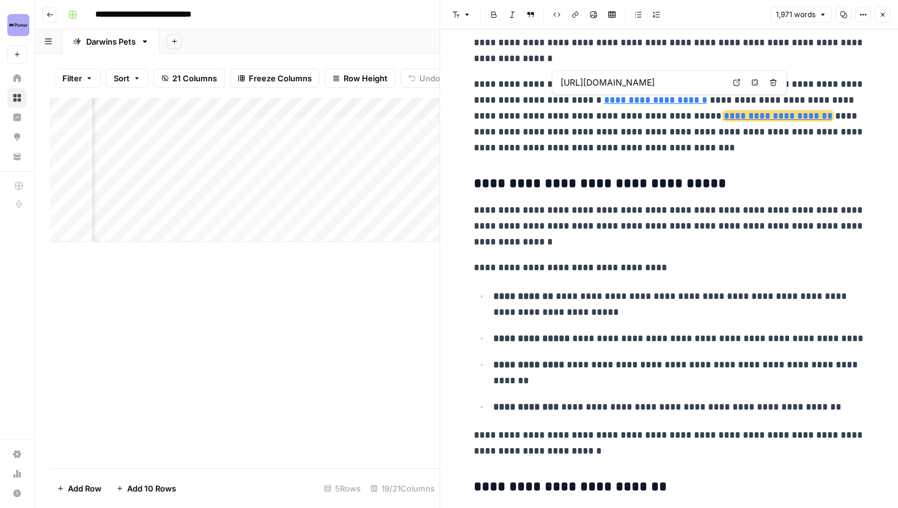
type input "https://www.darwinspet.com/cat-food/"
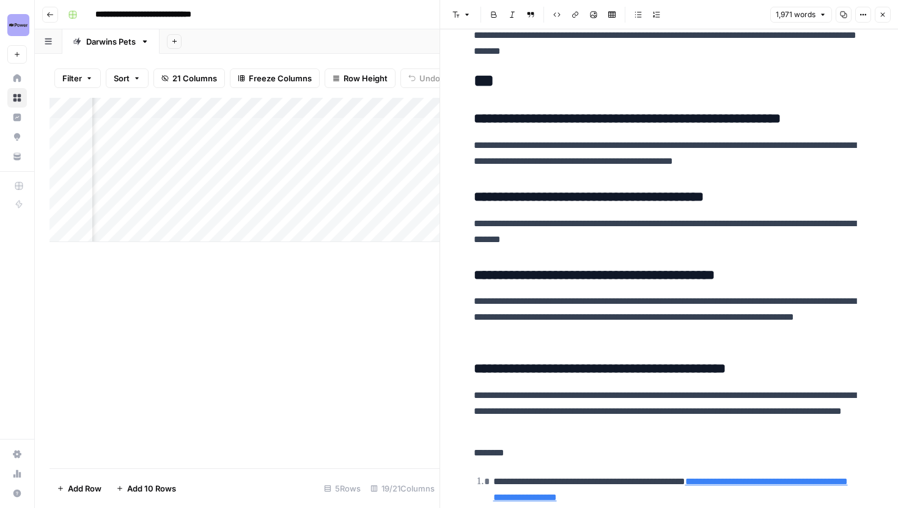
scroll to position [0, 1199]
click at [300, 172] on div "Add Column" at bounding box center [245, 170] width 390 height 144
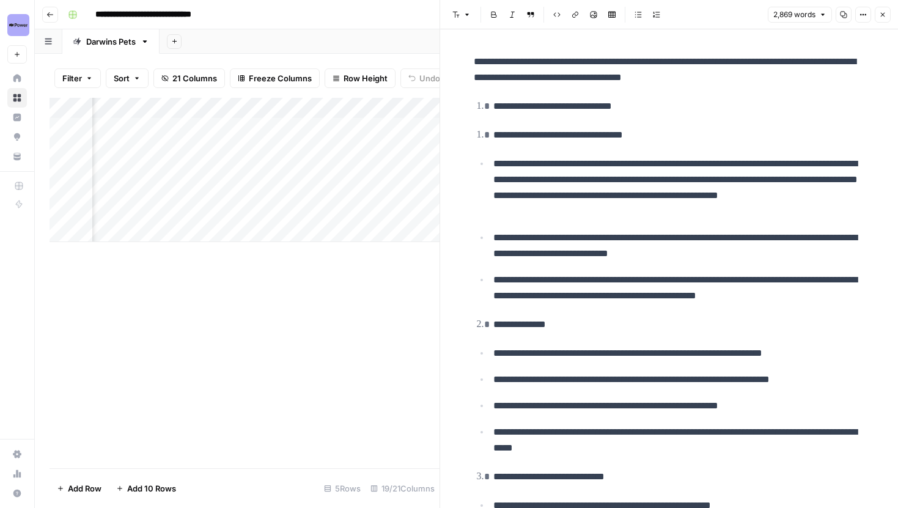
scroll to position [0, 624]
click at [211, 171] on div "Add Column" at bounding box center [245, 170] width 390 height 144
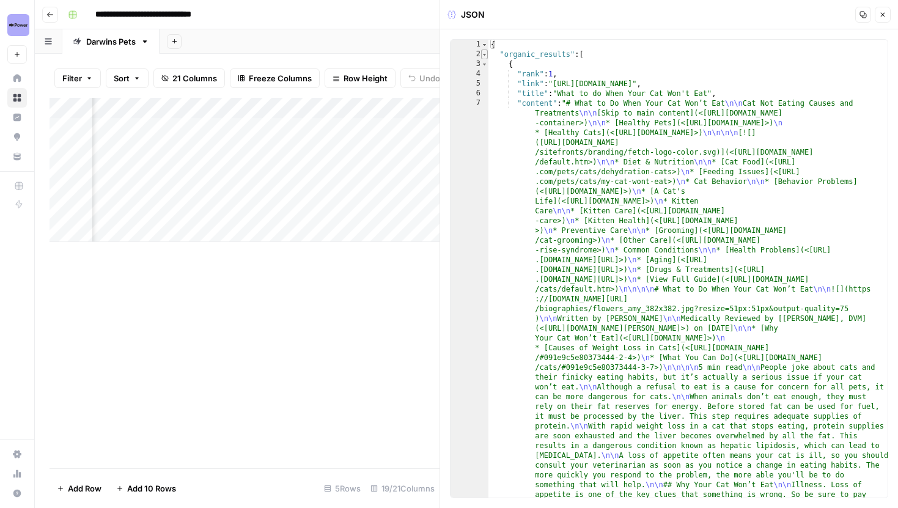
type textarea "*"
click at [482, 57] on span "Toggle code folding, rows 2 through 8160" at bounding box center [484, 55] width 7 height 10
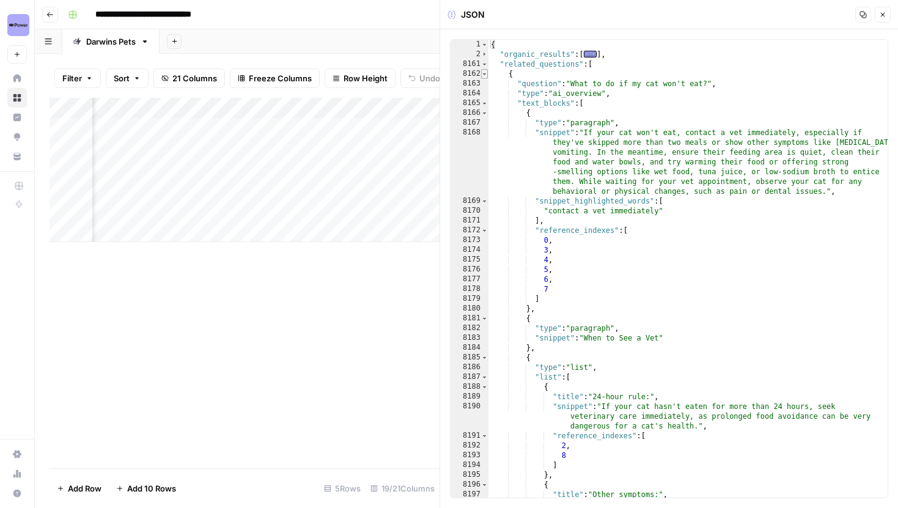
click at [485, 75] on span "Toggle code folding, rows 8162 through 8370" at bounding box center [484, 74] width 7 height 10
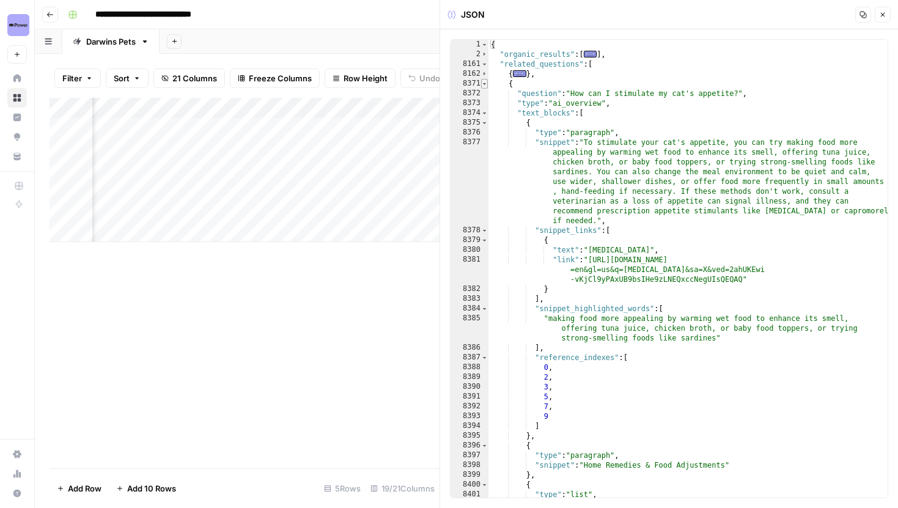
click at [485, 82] on span "Toggle code folding, rows 8371 through 8616" at bounding box center [484, 84] width 7 height 10
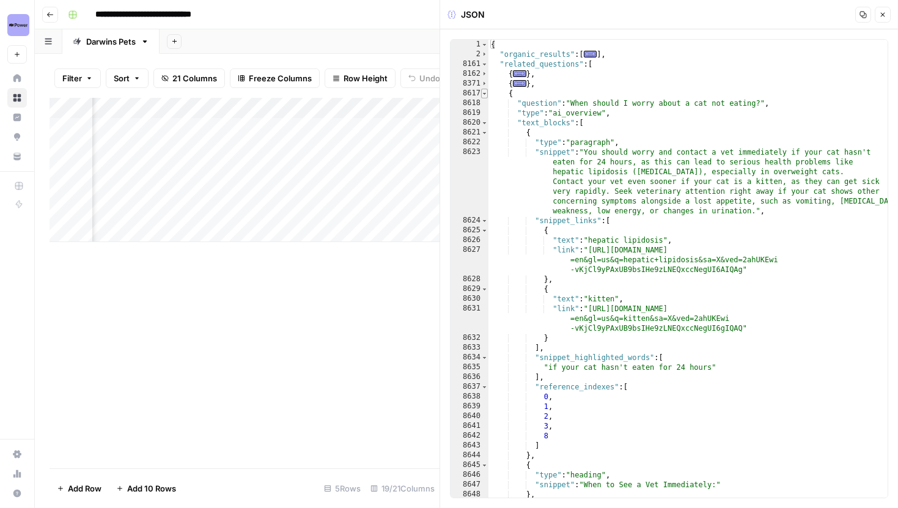
click at [485, 90] on span "Toggle code folding, rows 8617 through 8901" at bounding box center [484, 94] width 7 height 10
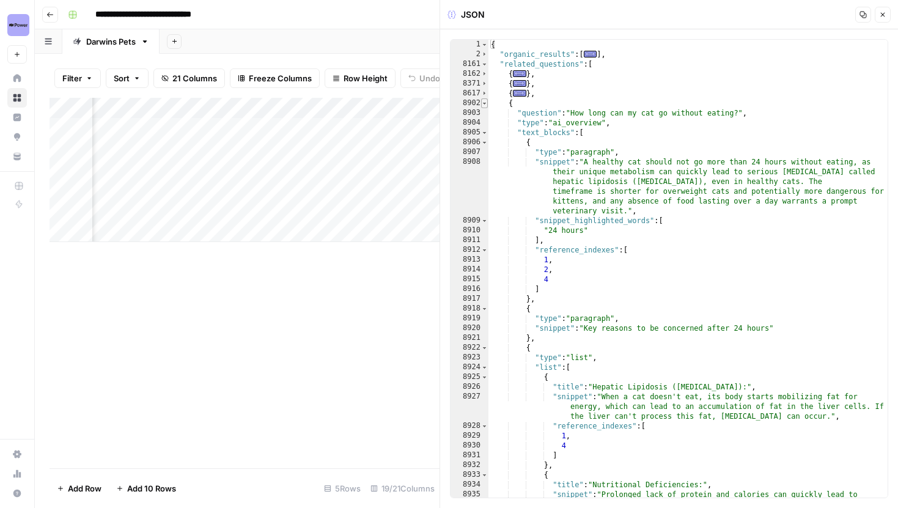
click at [485, 99] on span "Toggle code folding, rows 8902 through 9157" at bounding box center [484, 103] width 7 height 10
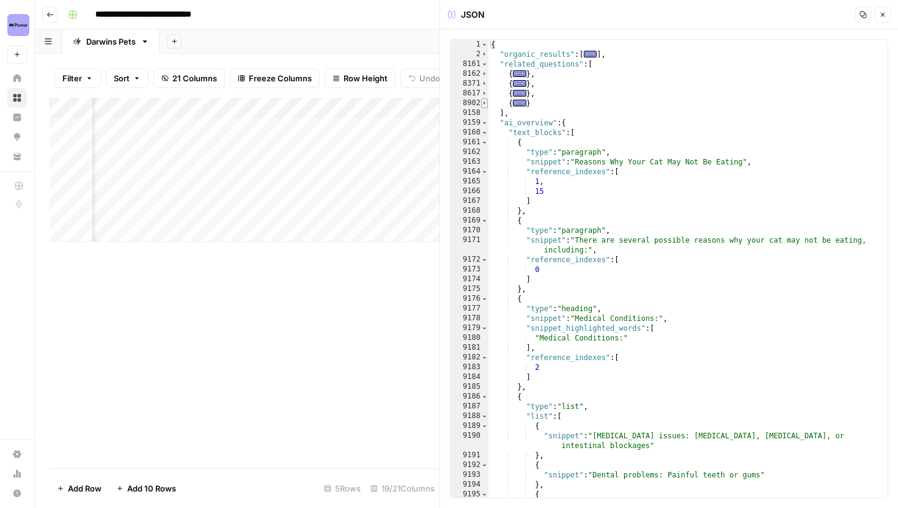
click at [485, 103] on span "Toggle code folding, rows 8902 through 9157" at bounding box center [484, 103] width 7 height 10
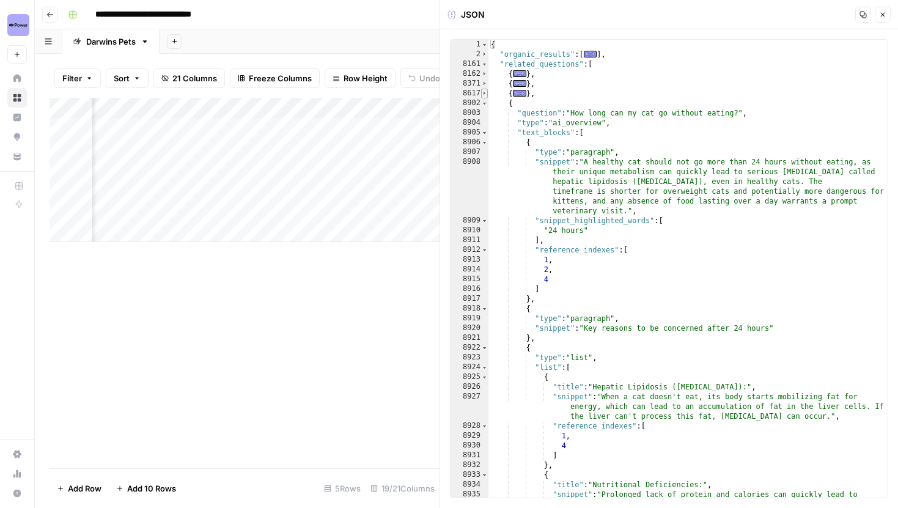
click at [485, 94] on span "Toggle code folding, rows 8617 through 8901" at bounding box center [484, 94] width 7 height 10
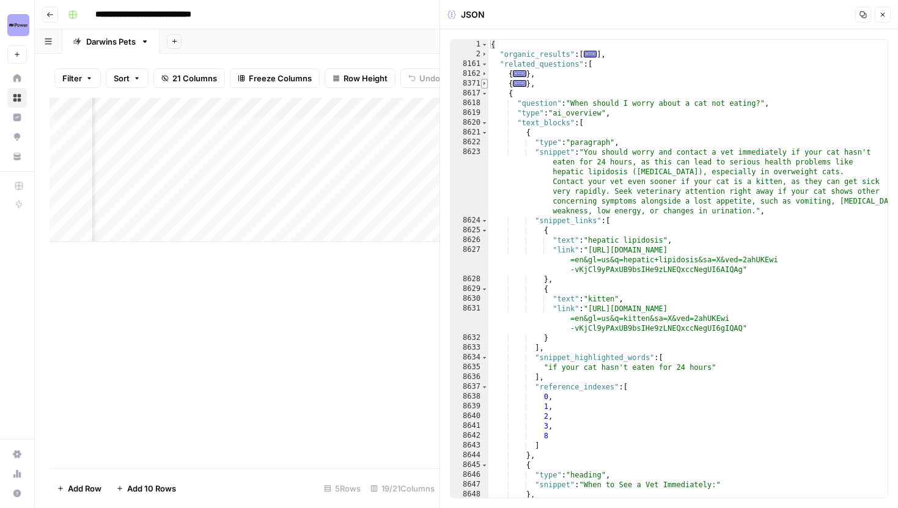
click at [485, 84] on span "Toggle code folding, rows 8371 through 8616" at bounding box center [484, 84] width 7 height 10
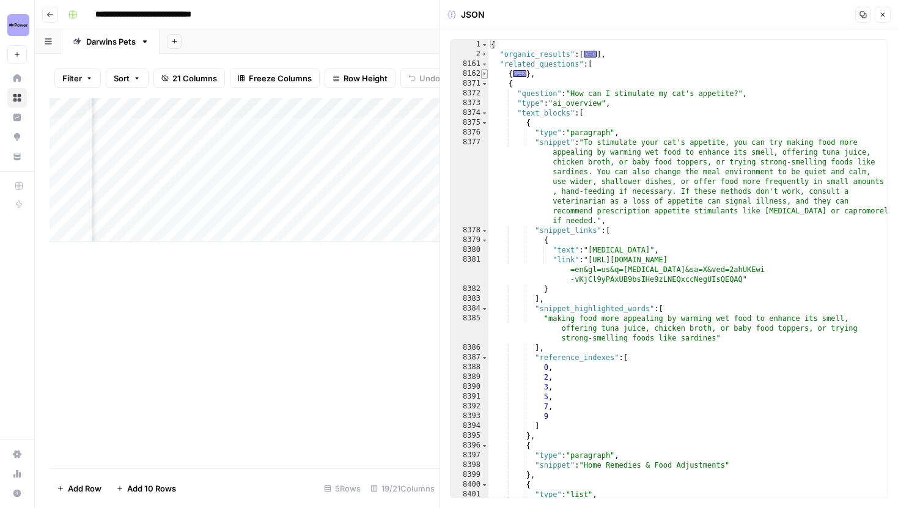
click at [485, 73] on span "Toggle code folding, rows 8162 through 8370" at bounding box center [484, 74] width 7 height 10
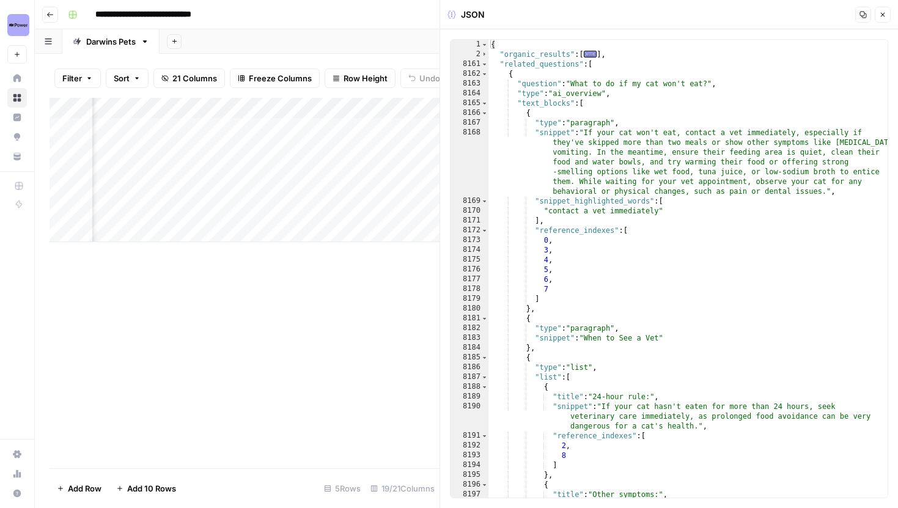
click at [878, 12] on button "Close" at bounding box center [883, 15] width 16 height 16
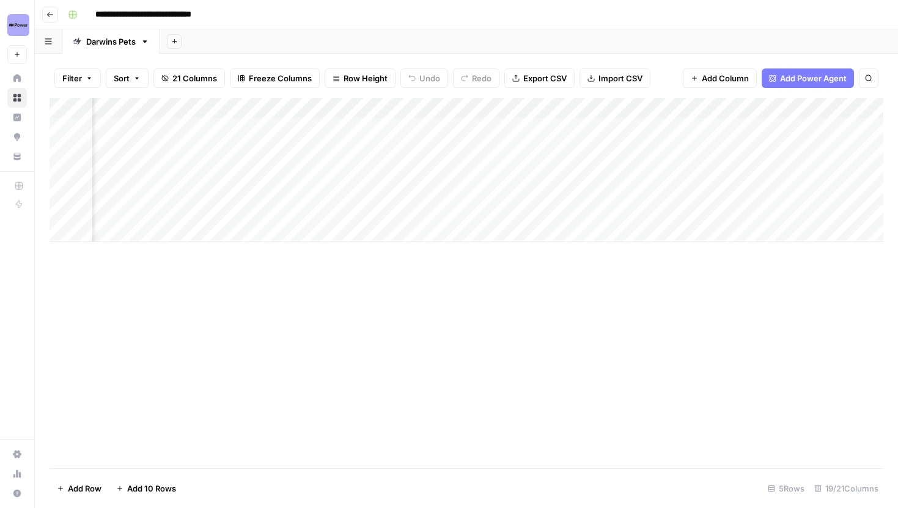
scroll to position [0, 1464]
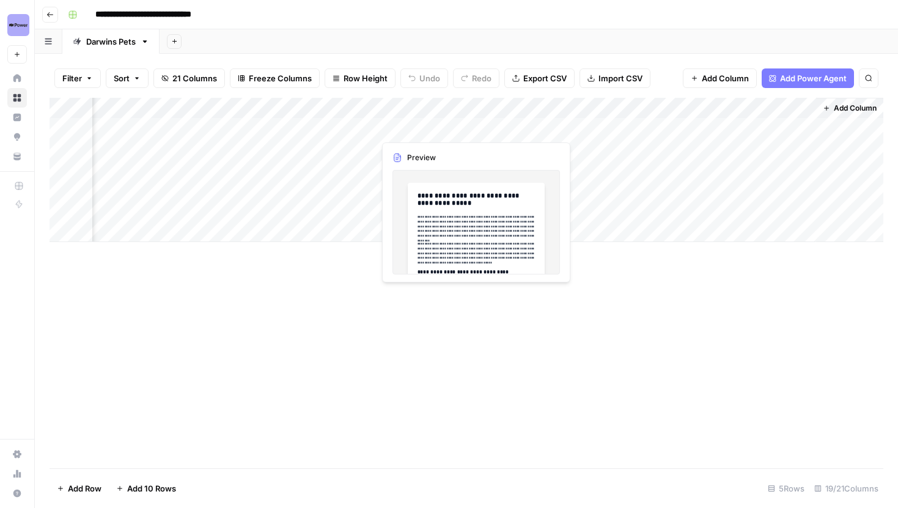
click at [474, 127] on div "Add Column" at bounding box center [467, 170] width 834 height 144
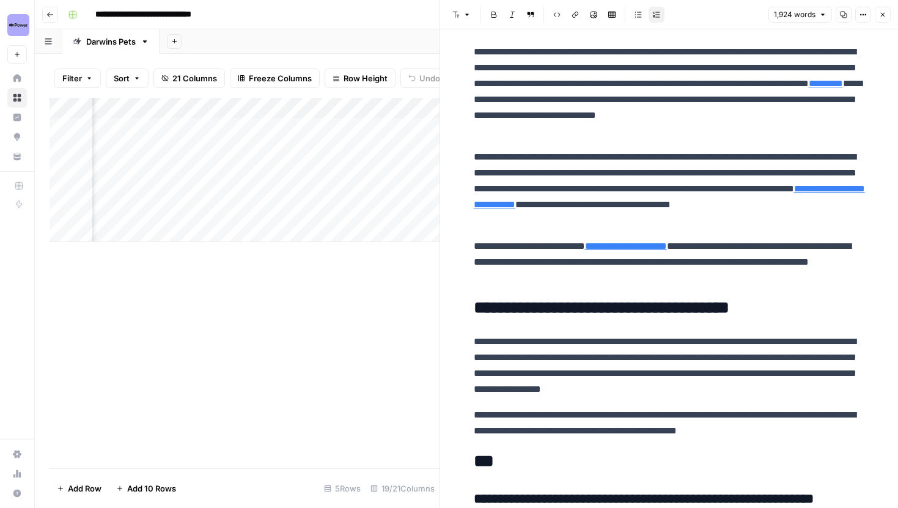
scroll to position [2828, 0]
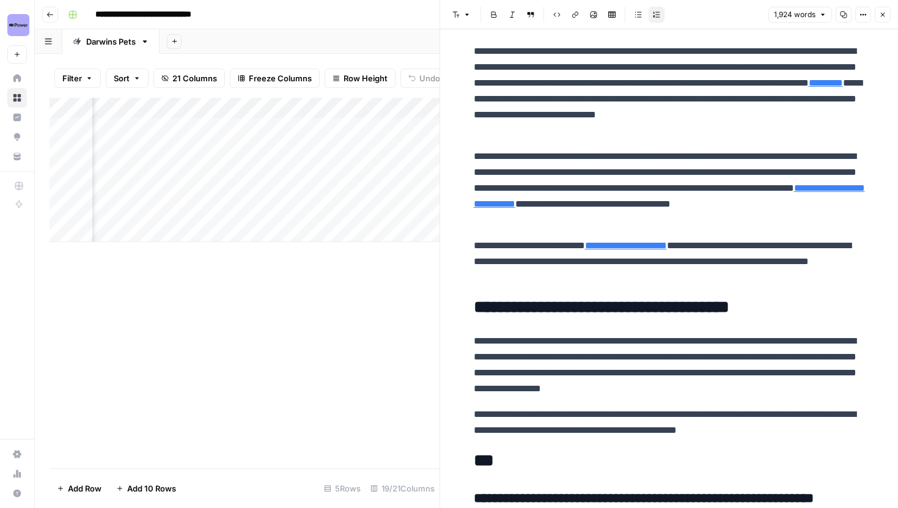
click at [883, 20] on button "Close" at bounding box center [883, 15] width 16 height 16
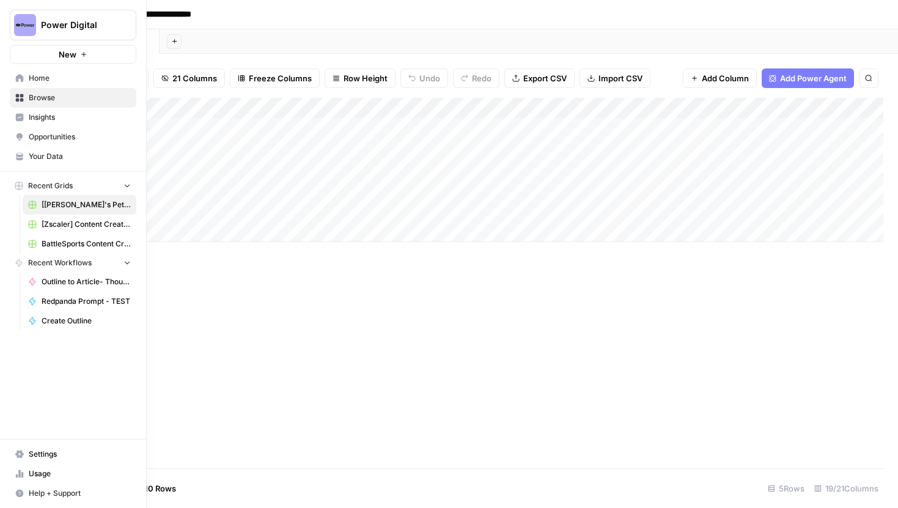
click at [20, 77] on icon at bounding box center [20, 78] width 8 height 8
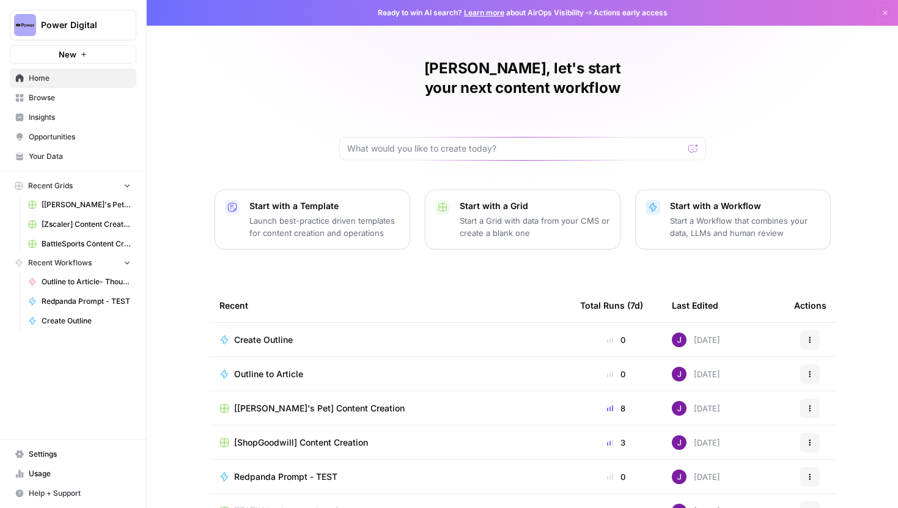
click at [215, 103] on div "Joel, let's start your next content workflow Start with a Template Launch best-…" at bounding box center [522, 291] width 751 height 582
click at [81, 203] on span "[[PERSON_NAME]'s Pet] Content Creation" at bounding box center [86, 204] width 89 height 11
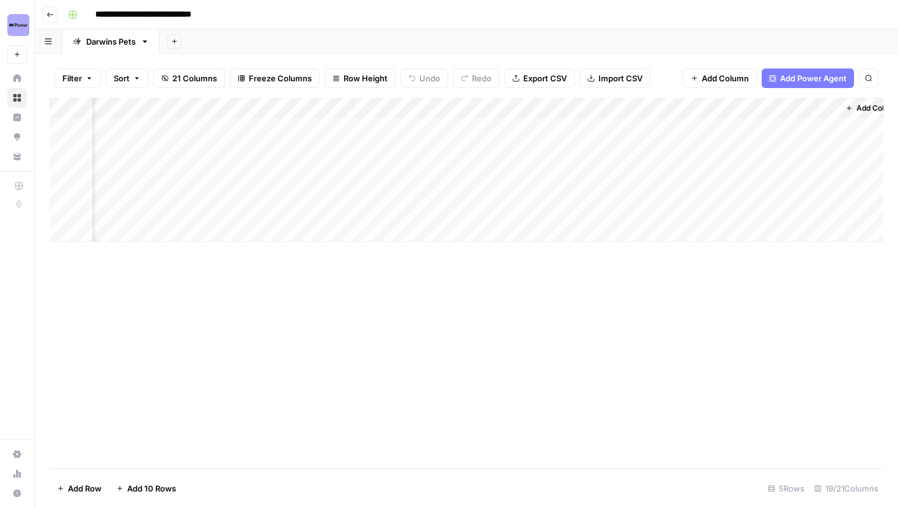
scroll to position [0, 1464]
click at [805, 127] on div "Add Column" at bounding box center [467, 170] width 834 height 144
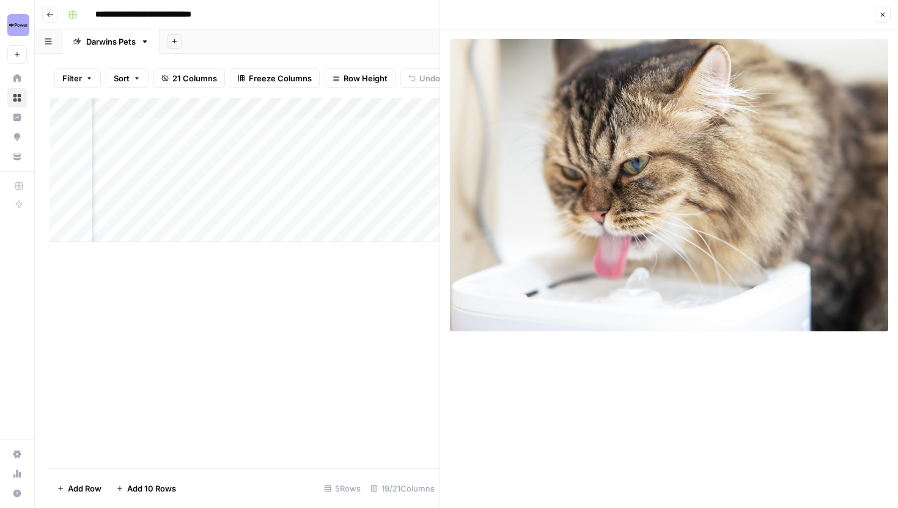
click at [888, 13] on button "Close" at bounding box center [883, 15] width 16 height 16
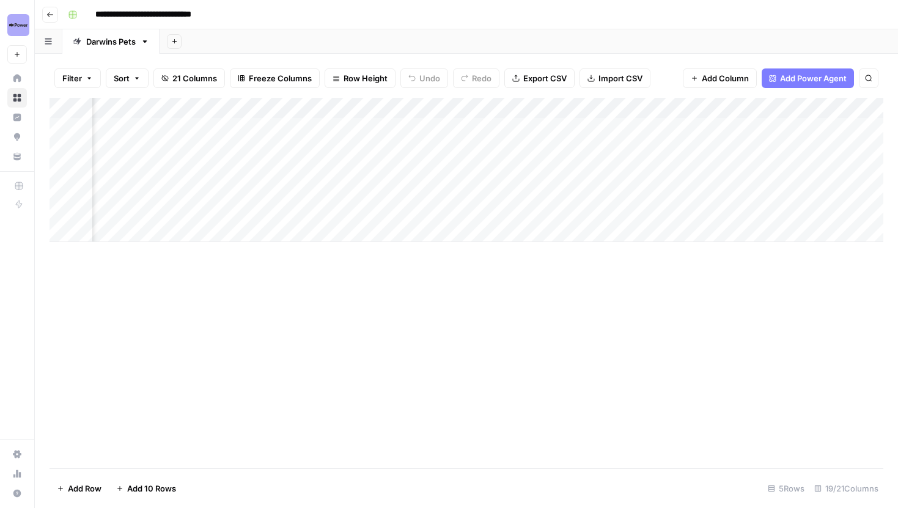
scroll to position [0, 1302]
click at [384, 108] on div "Add Column" at bounding box center [467, 170] width 834 height 144
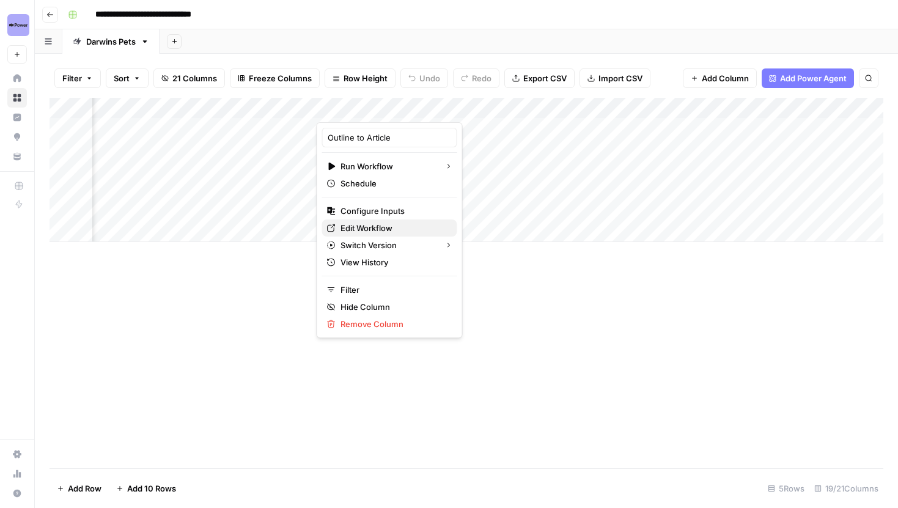
click at [384, 224] on span "Edit Workflow" at bounding box center [393, 228] width 107 height 12
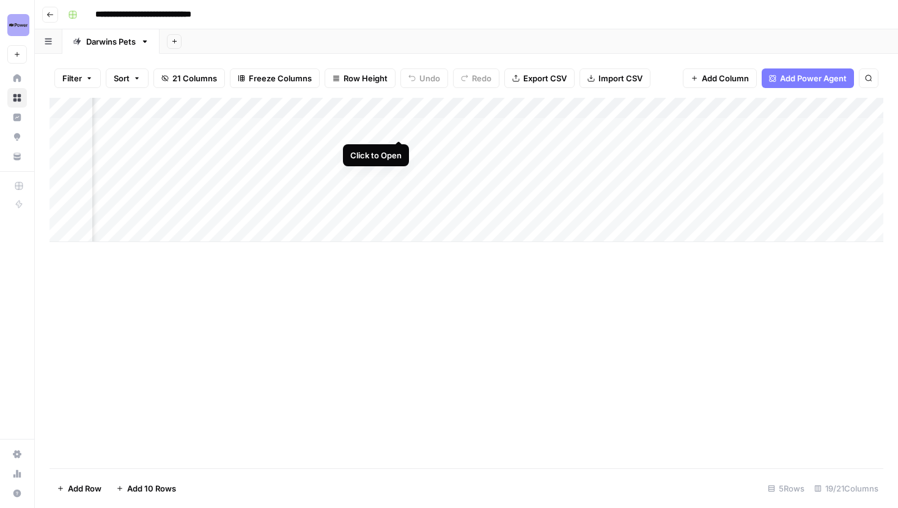
click at [402, 127] on div "Add Column" at bounding box center [467, 170] width 834 height 144
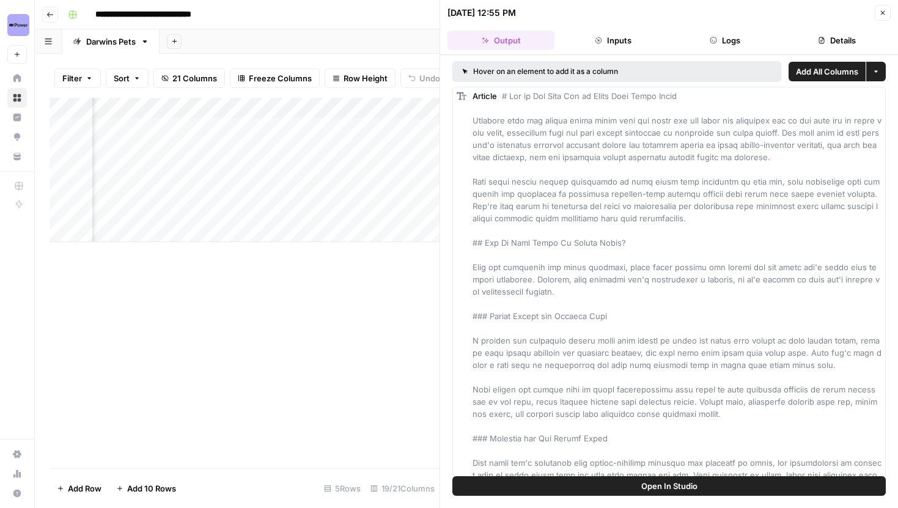
click at [719, 44] on button "Logs" at bounding box center [725, 41] width 107 height 20
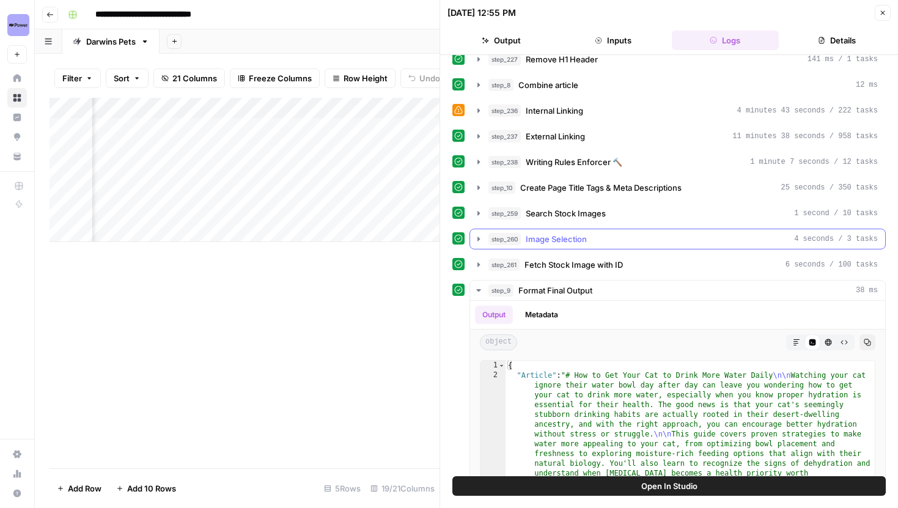
scroll to position [129, 0]
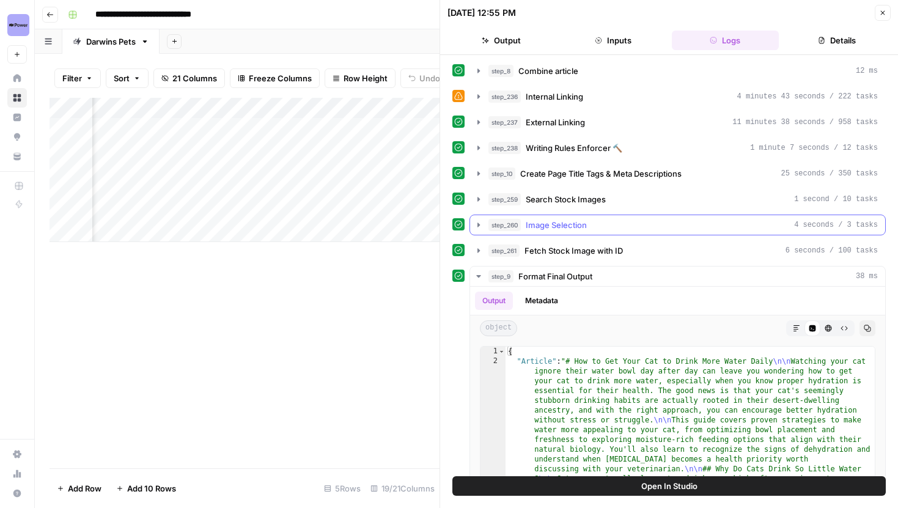
click at [475, 218] on button "step_260 Image Selection 4 seconds / 3 tasks" at bounding box center [677, 225] width 415 height 20
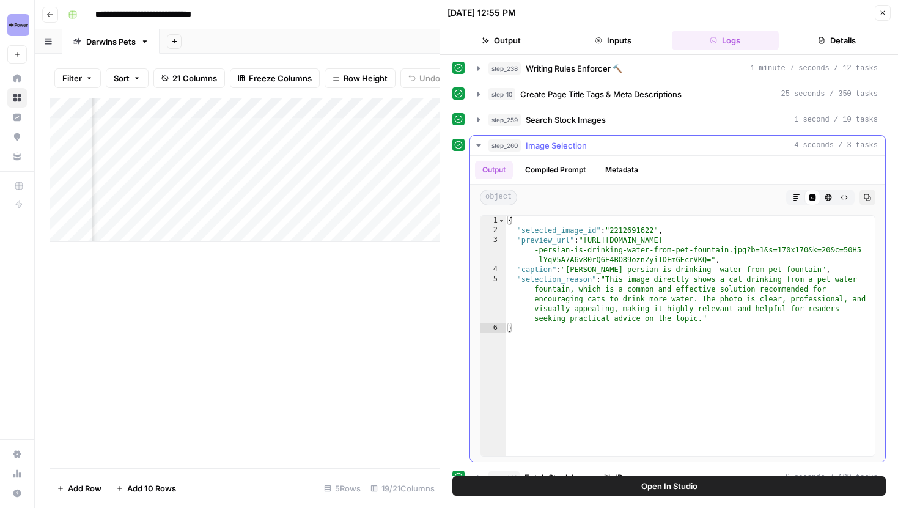
scroll to position [188, 0]
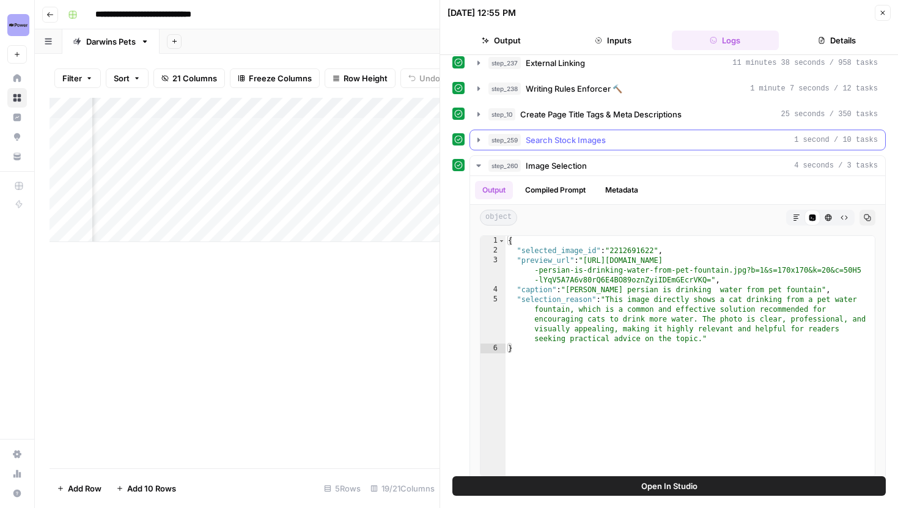
click at [479, 134] on button "step_259 Search Stock Images 1 second / 10 tasks" at bounding box center [677, 140] width 415 height 20
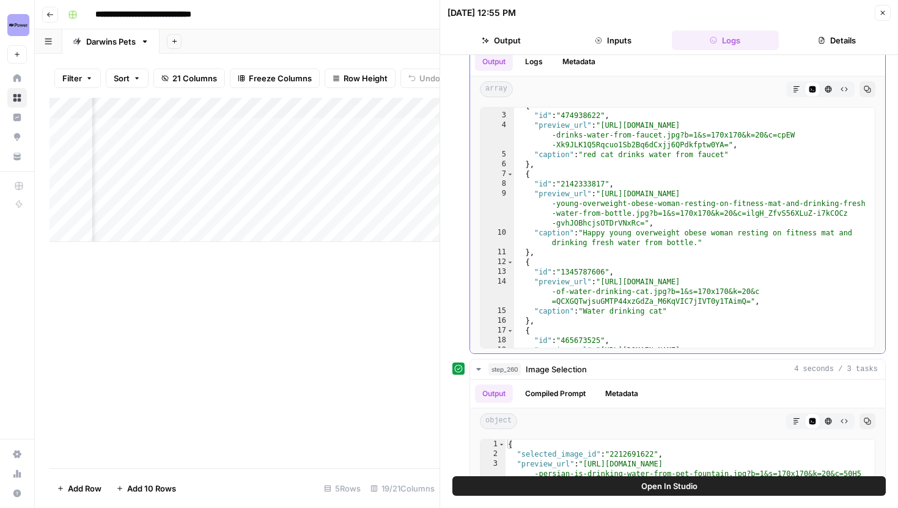
scroll to position [10, 0]
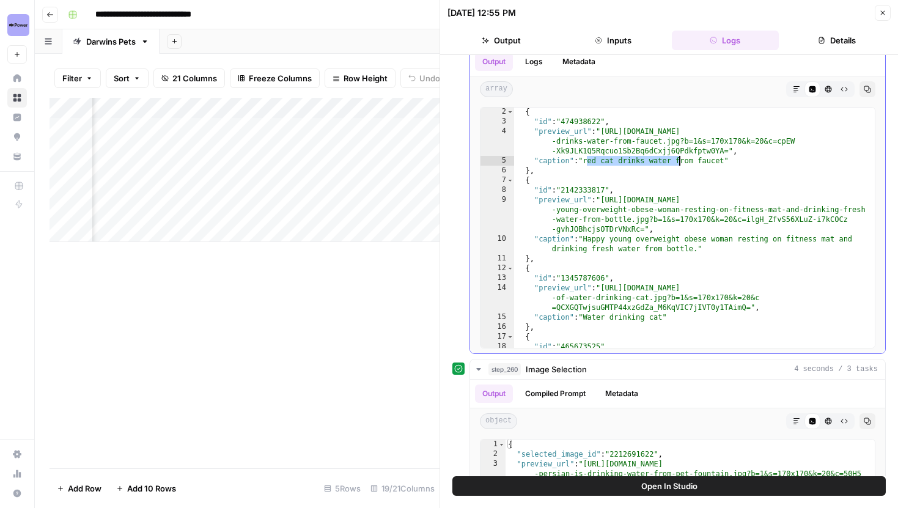
drag, startPoint x: 587, startPoint y: 160, endPoint x: 680, endPoint y: 159, distance: 92.9
click at [680, 160] on div "{ "id" : "474938622" , "preview_url" : "https://media.gettyimages.com/id/474938…" at bounding box center [694, 246] width 361 height 279
click at [680, 159] on div "{ "id" : "474938622" , "preview_url" : "https://media.gettyimages.com/id/474938…" at bounding box center [694, 246] width 361 height 279
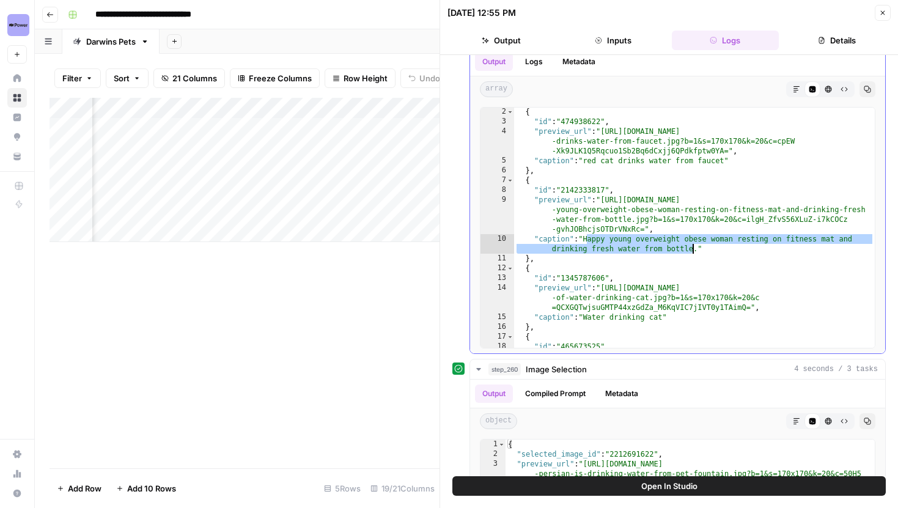
drag, startPoint x: 586, startPoint y: 243, endPoint x: 692, endPoint y: 247, distance: 105.8
click at [692, 247] on div "{ "id" : "474938622" , "preview_url" : "https://media.gettyimages.com/id/474938…" at bounding box center [694, 246] width 361 height 279
type textarea "**********"
click at [692, 247] on div "{ "id" : "474938622" , "preview_url" : "https://media.gettyimages.com/id/474938…" at bounding box center [694, 246] width 361 height 279
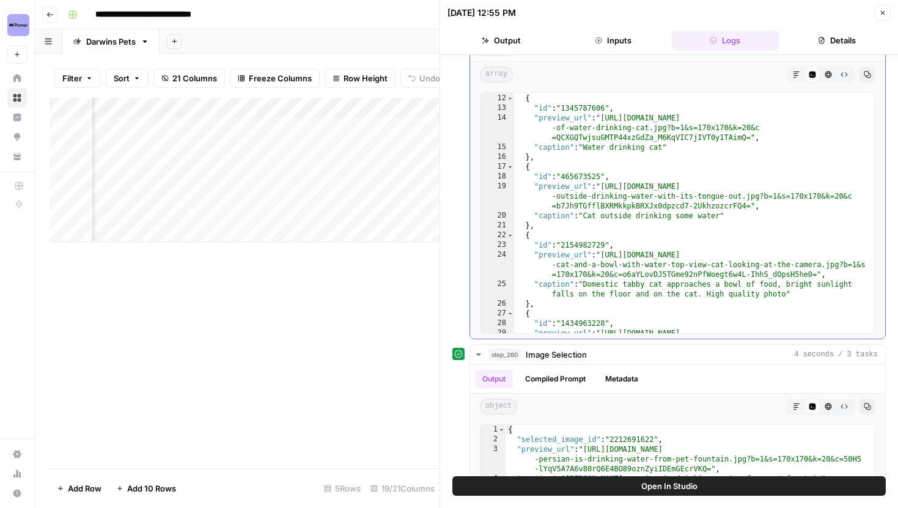
scroll to position [166, 0]
click at [886, 11] on icon "button" at bounding box center [882, 12] width 7 height 7
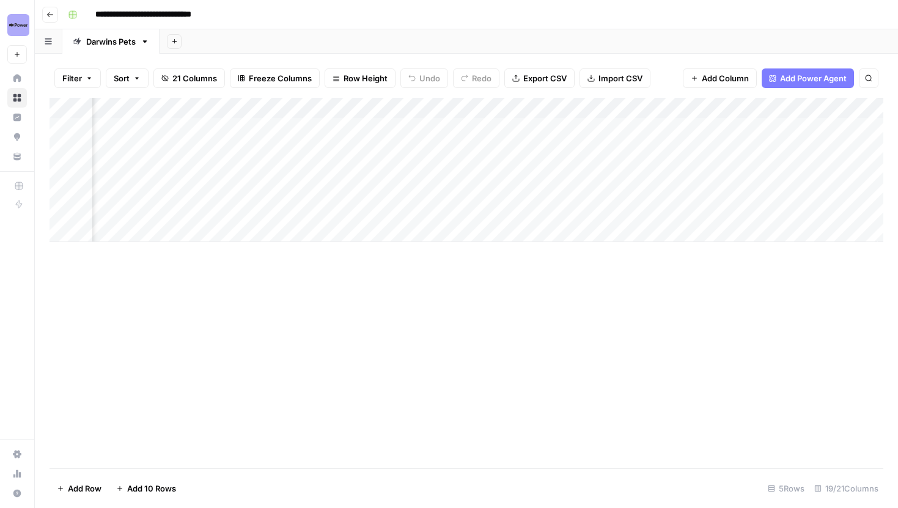
scroll to position [0, 1464]
click at [765, 130] on div "Add Column" at bounding box center [467, 170] width 834 height 144
click at [804, 127] on div "Add Column" at bounding box center [467, 170] width 834 height 144
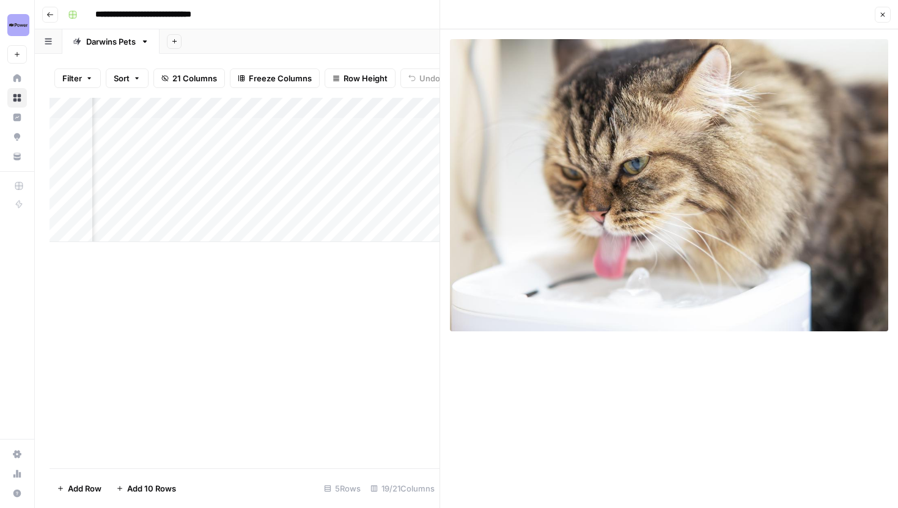
click at [877, 15] on button "Close" at bounding box center [883, 15] width 16 height 16
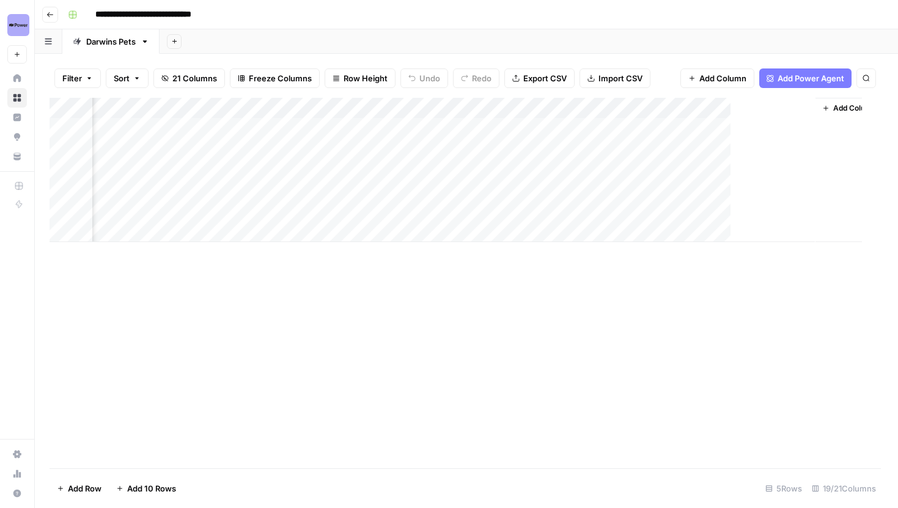
scroll to position [0, 1449]
click at [770, 133] on div "Add Column" at bounding box center [467, 170] width 834 height 144
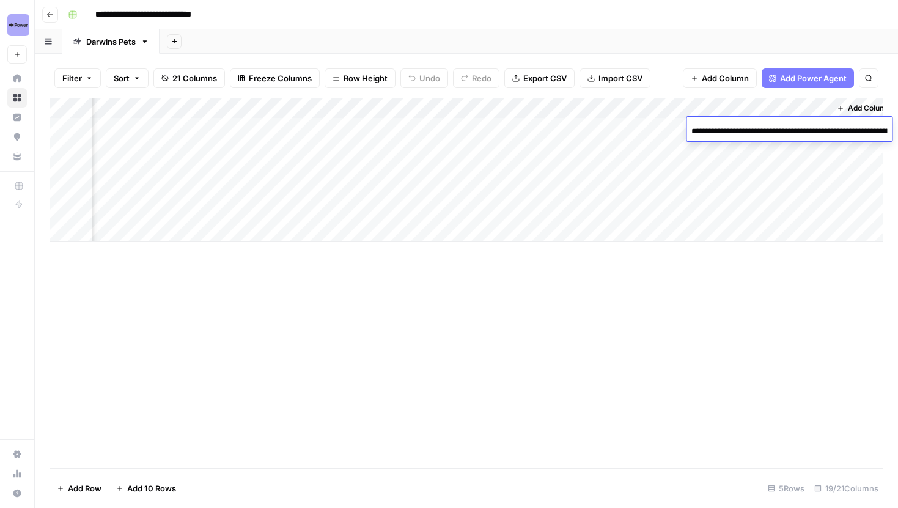
click at [770, 133] on input "**********" at bounding box center [789, 131] width 196 height 15
click at [785, 127] on input "**********" at bounding box center [789, 131] width 196 height 15
drag, startPoint x: 758, startPoint y: 130, endPoint x: 875, endPoint y: 130, distance: 117.4
click at [875, 130] on input "**********" at bounding box center [789, 131] width 196 height 15
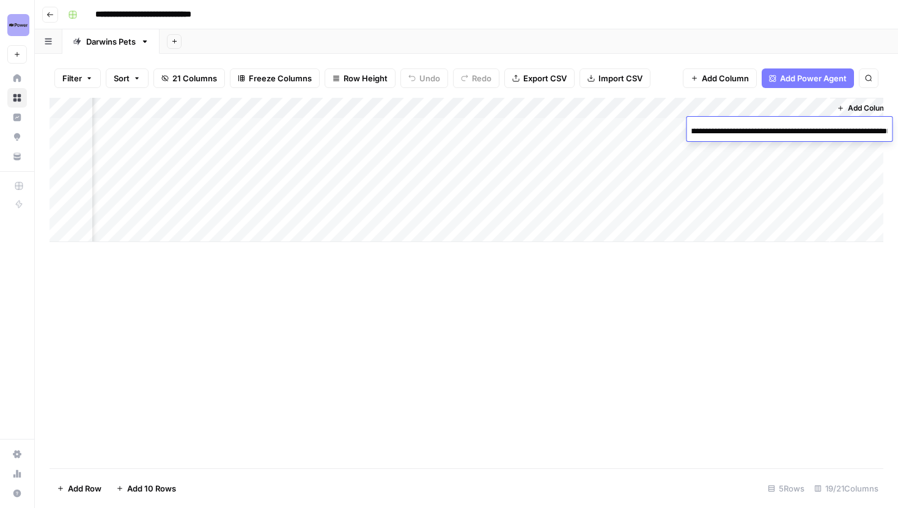
click at [869, 130] on input "**********" at bounding box center [789, 131] width 196 height 15
click at [676, 258] on div "Add Column" at bounding box center [467, 283] width 834 height 370
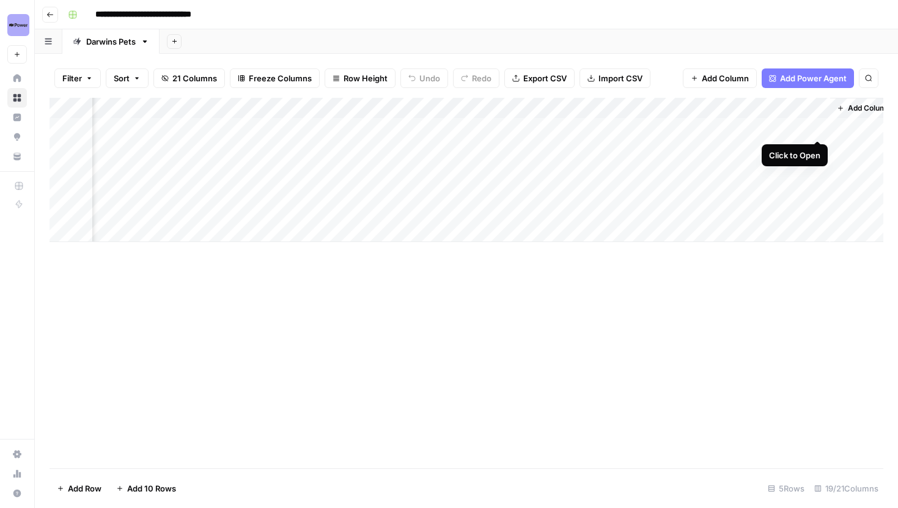
click at [815, 127] on div "Add Column" at bounding box center [467, 170] width 834 height 144
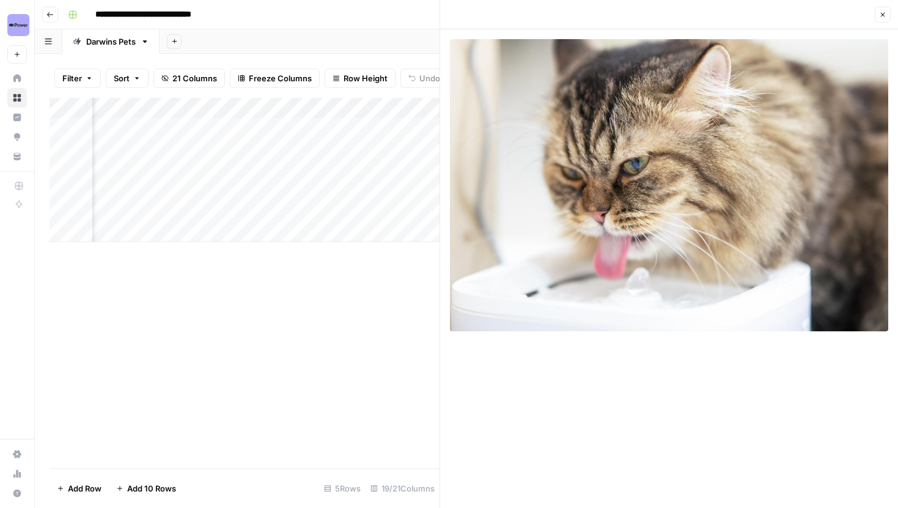
click at [886, 20] on button "Close" at bounding box center [883, 15] width 16 height 16
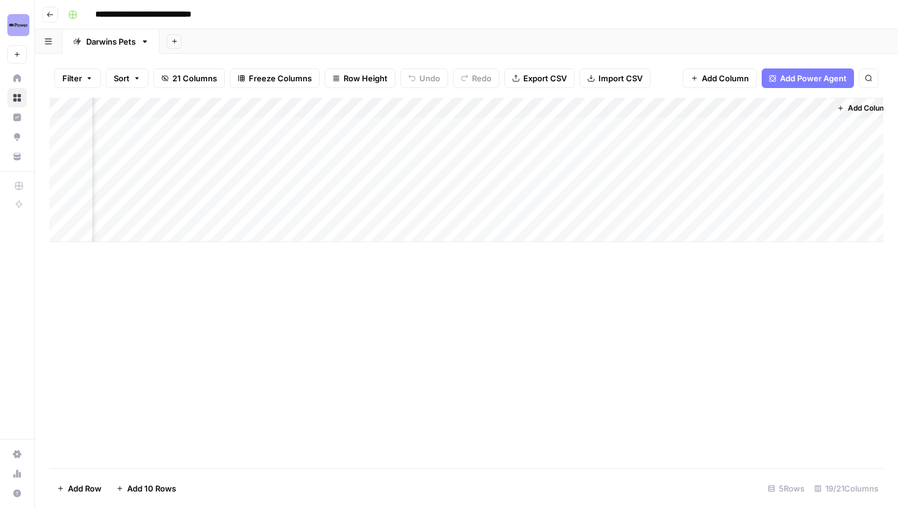
click at [758, 133] on div "Add Column" at bounding box center [467, 170] width 834 height 144
click at [758, 133] on input "**********" at bounding box center [822, 131] width 196 height 15
click at [762, 132] on input "**********" at bounding box center [789, 131] width 196 height 15
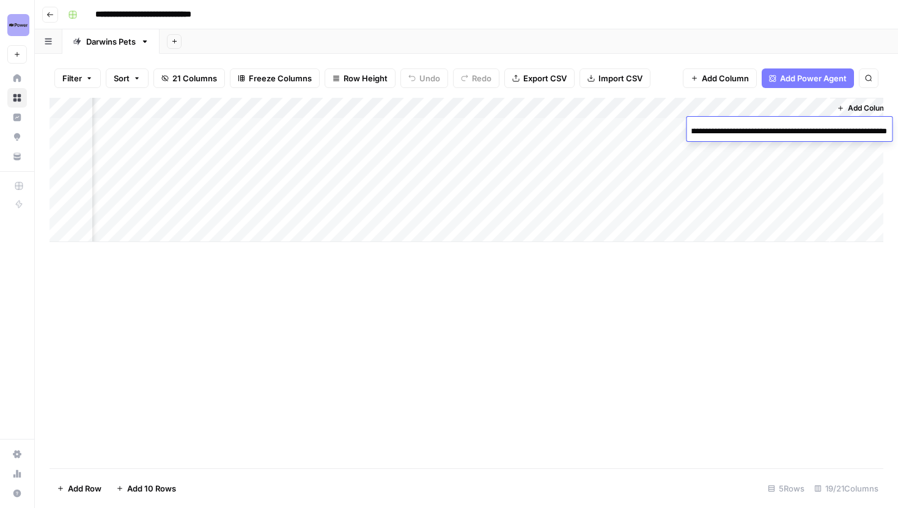
click at [762, 132] on input "**********" at bounding box center [789, 131] width 196 height 15
click at [632, 277] on div "Add Column" at bounding box center [467, 283] width 834 height 370
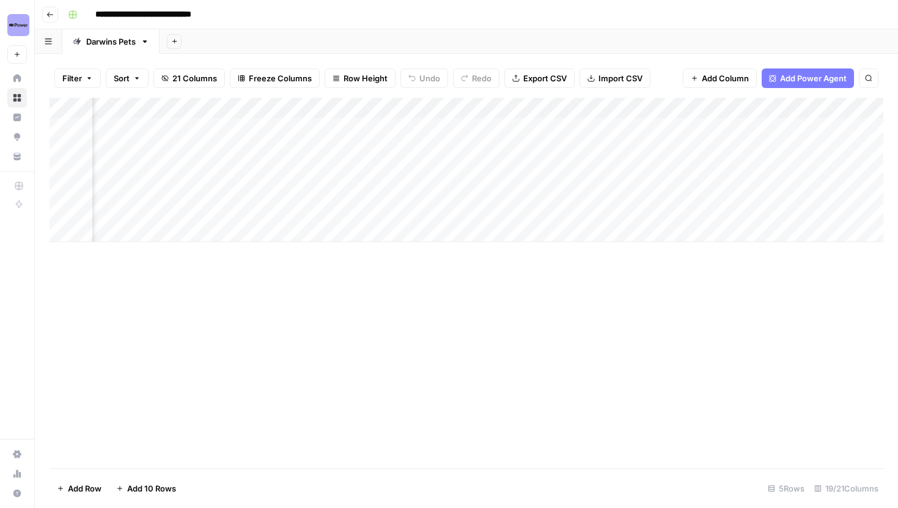
scroll to position [0, 1103]
click at [55, 13] on button "Go back" at bounding box center [50, 15] width 16 height 16
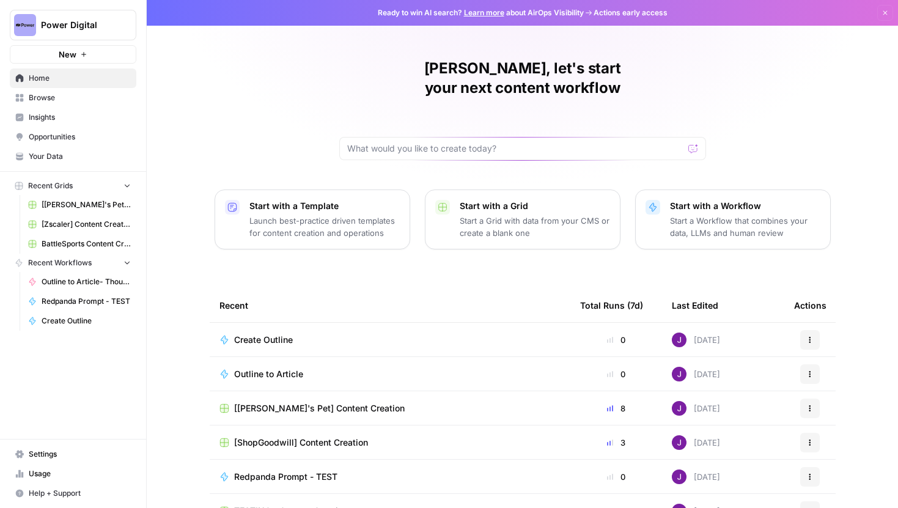
scroll to position [54, 0]
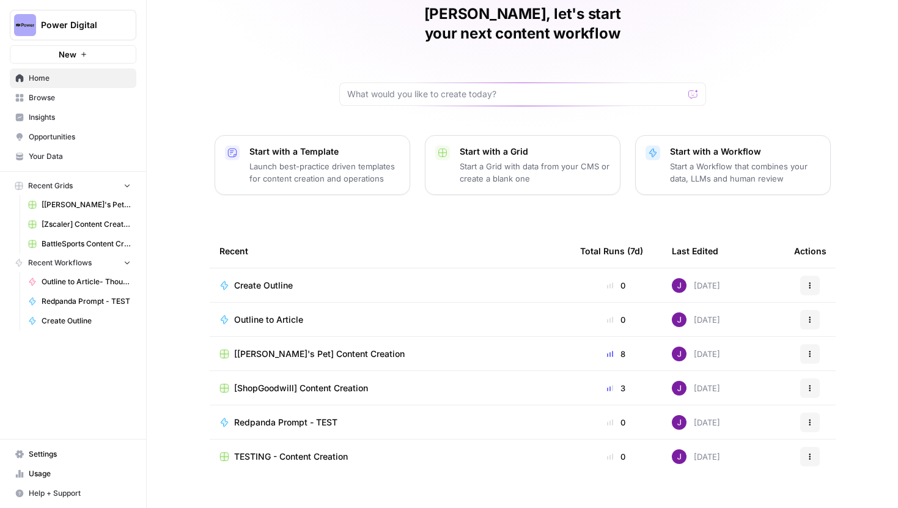
click at [50, 102] on span "Browse" at bounding box center [80, 97] width 102 height 11
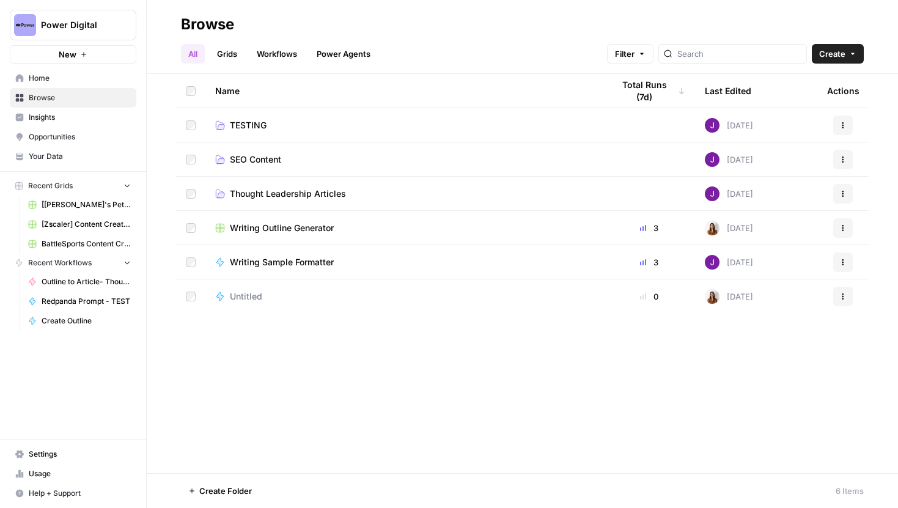
click at [271, 195] on span "Thought Leadership Articles" at bounding box center [288, 194] width 116 height 12
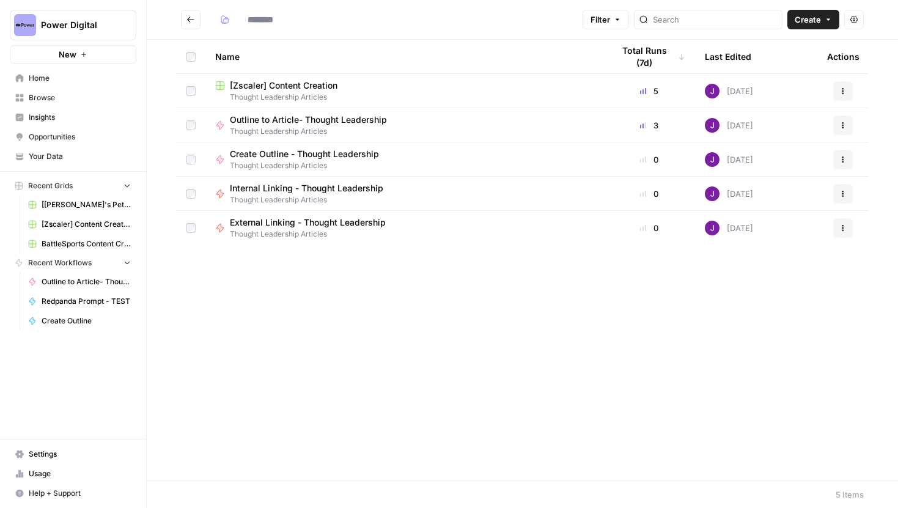
type input "**********"
click at [336, 86] on span "[Zscaler] Content Creation" at bounding box center [284, 85] width 108 height 12
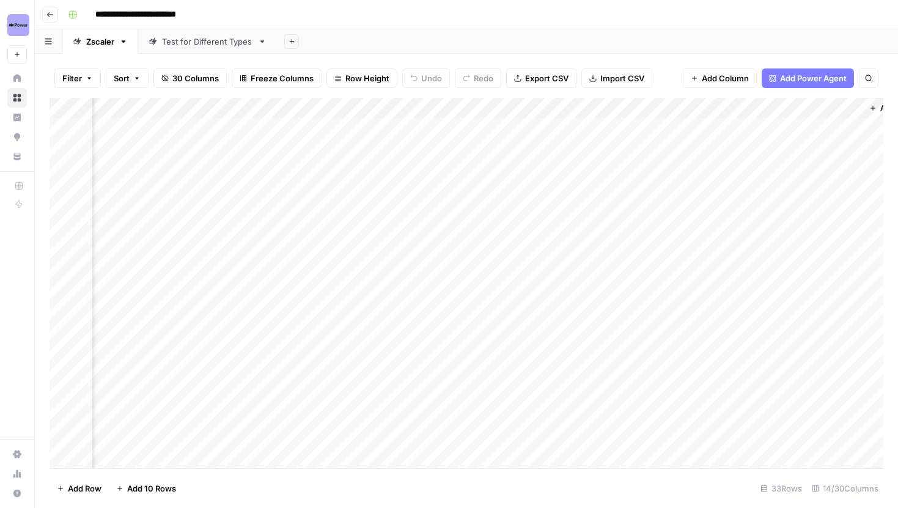
scroll to position [0, 1248]
click at [628, 357] on div "Add Column" at bounding box center [467, 283] width 834 height 370
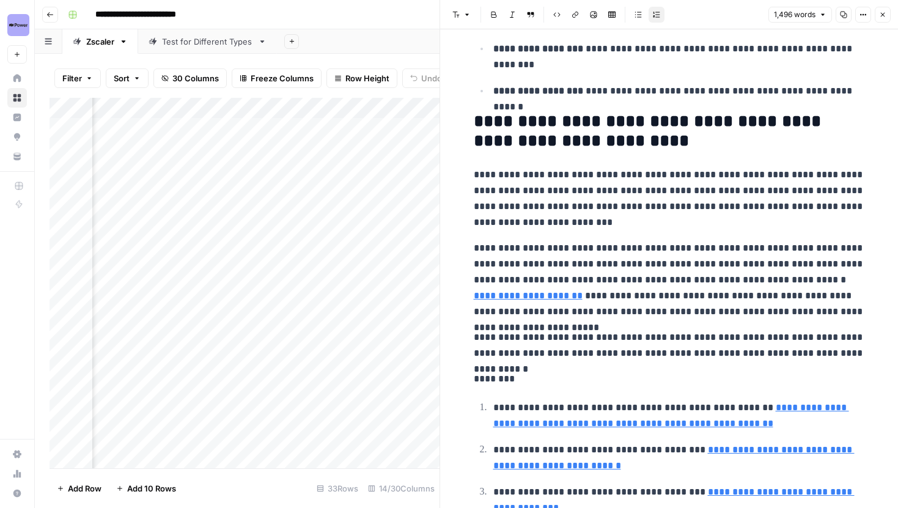
scroll to position [3141, 0]
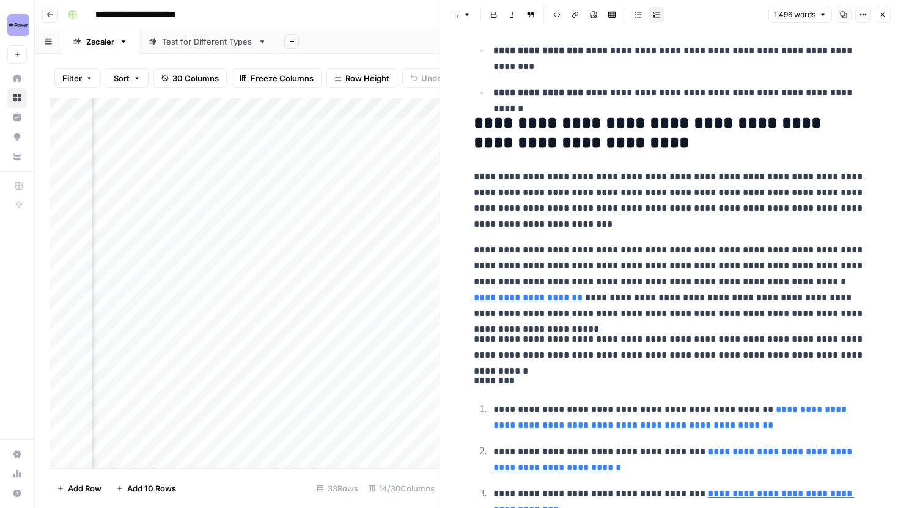
click at [883, 12] on icon "button" at bounding box center [882, 14] width 7 height 7
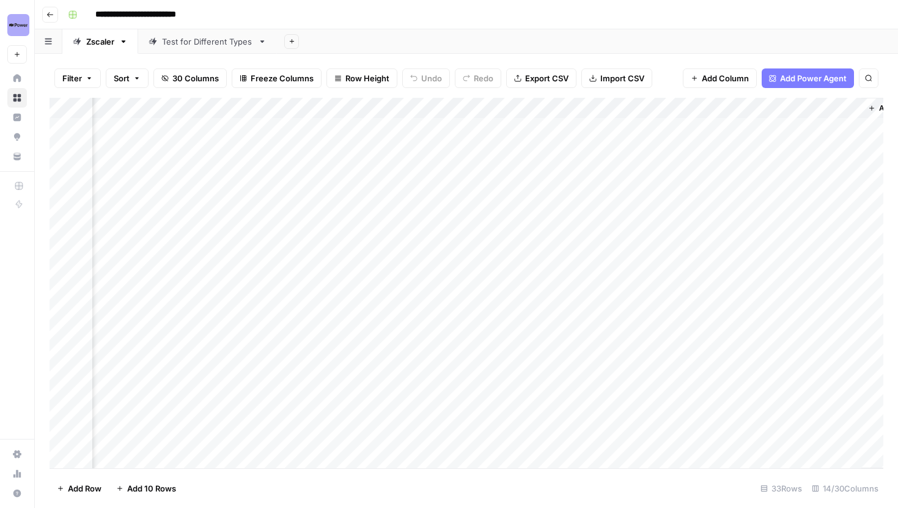
click at [48, 17] on icon "button" at bounding box center [49, 14] width 7 height 7
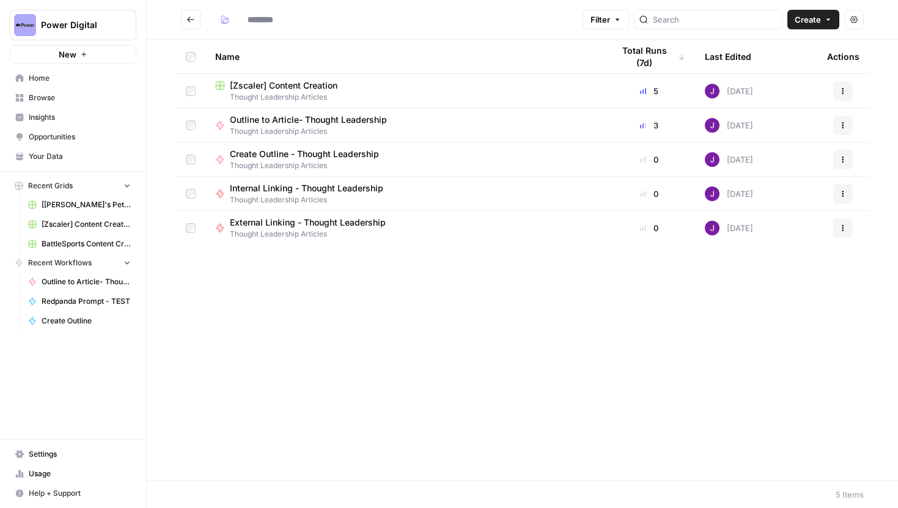
type input "**********"
click at [194, 16] on icon "Go back" at bounding box center [190, 19] width 9 height 9
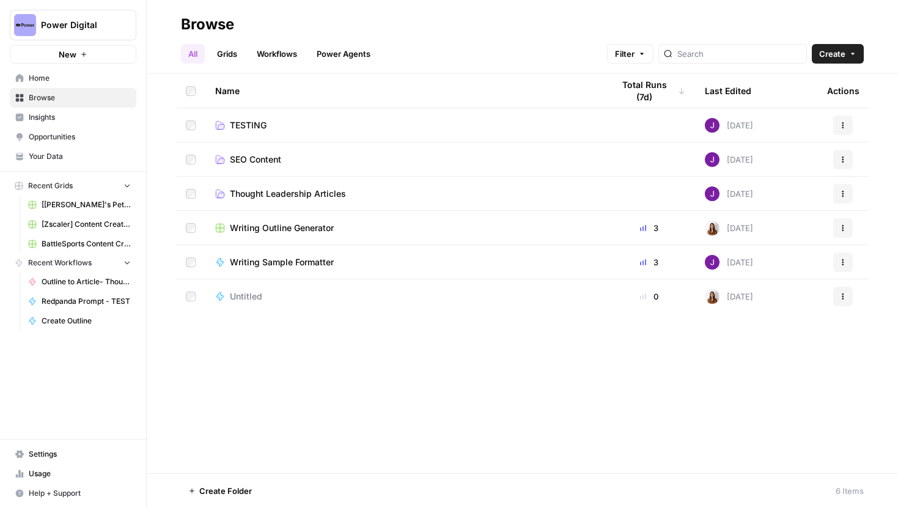
click at [256, 123] on span "TESTING" at bounding box center [248, 125] width 37 height 12
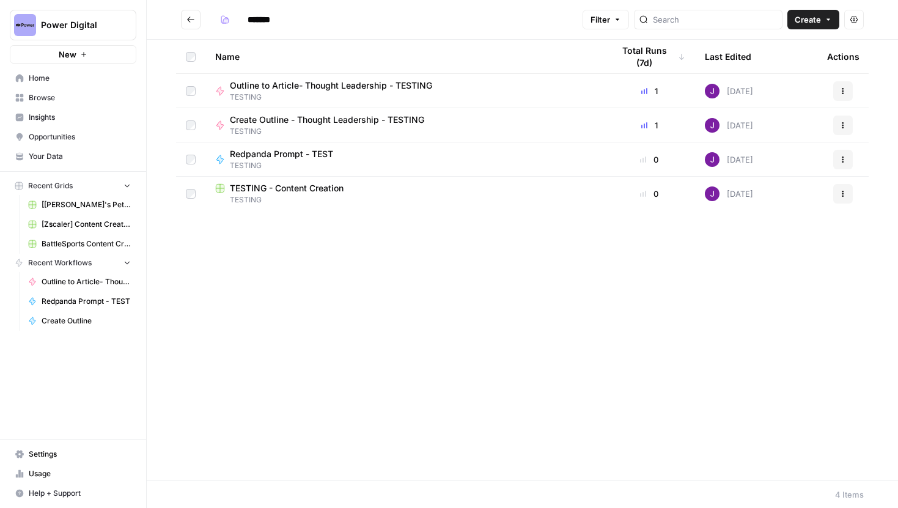
click at [300, 191] on span "TESTING - Content Creation" at bounding box center [287, 188] width 114 height 12
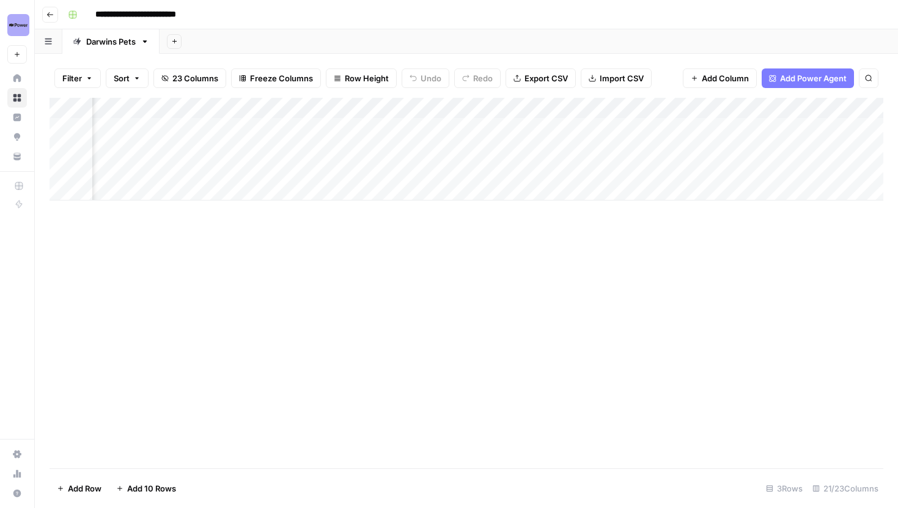
scroll to position [0, 1844]
click at [724, 108] on div "Add Column" at bounding box center [467, 149] width 834 height 103
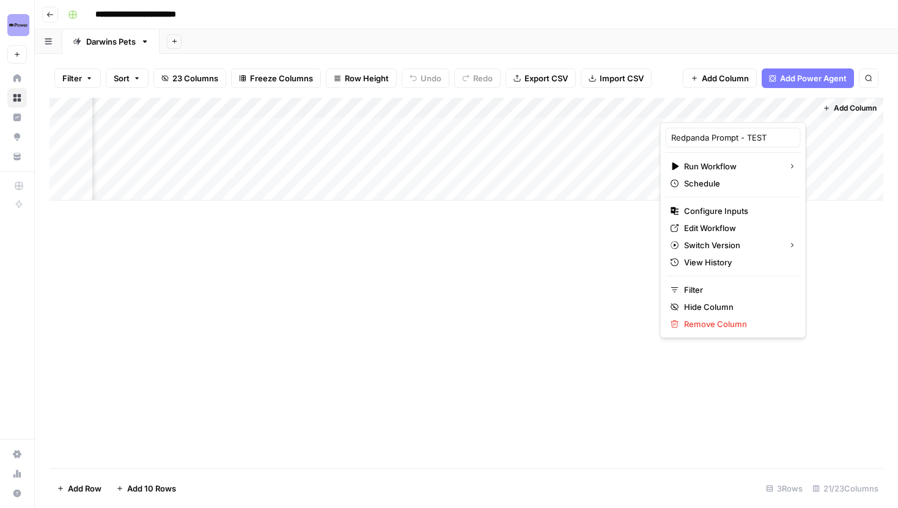
click at [663, 84] on div "Filter Sort 23 Columns Freeze Columns Row Height Undo Redo Export CSV Import CS…" at bounding box center [467, 78] width 834 height 39
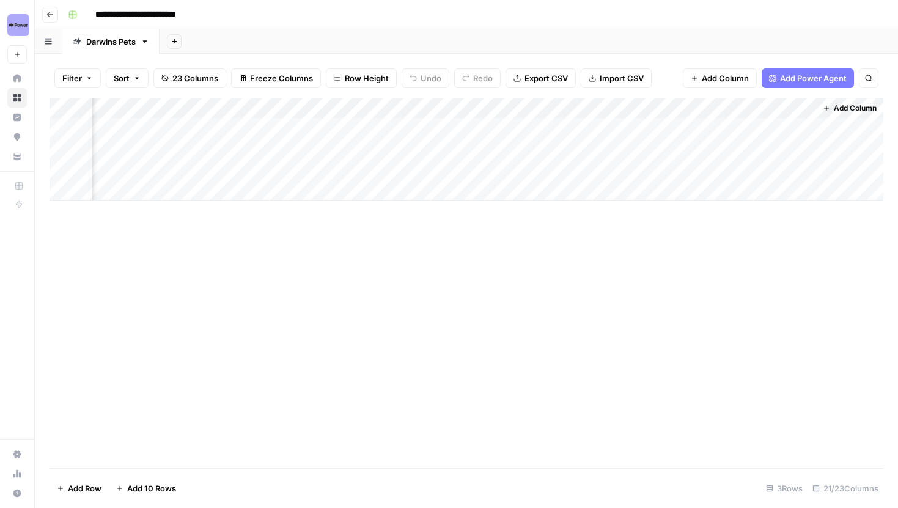
click at [724, 112] on div "Add Column" at bounding box center [467, 149] width 834 height 103
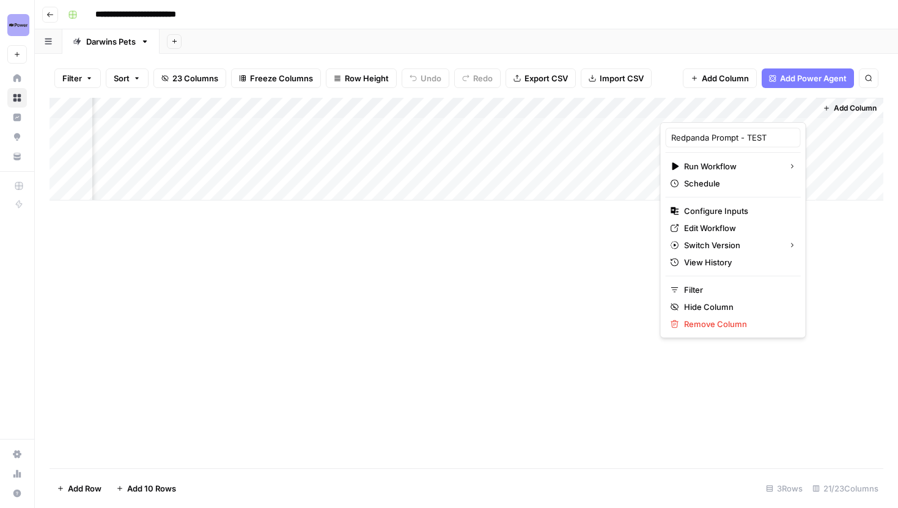
click at [620, 291] on div "Add Column" at bounding box center [467, 283] width 834 height 370
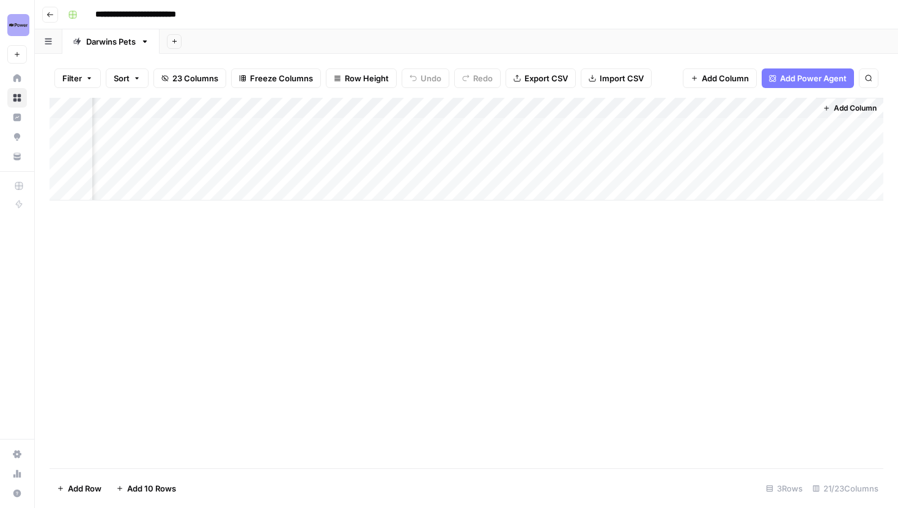
click at [718, 110] on div "Add Column" at bounding box center [467, 149] width 834 height 103
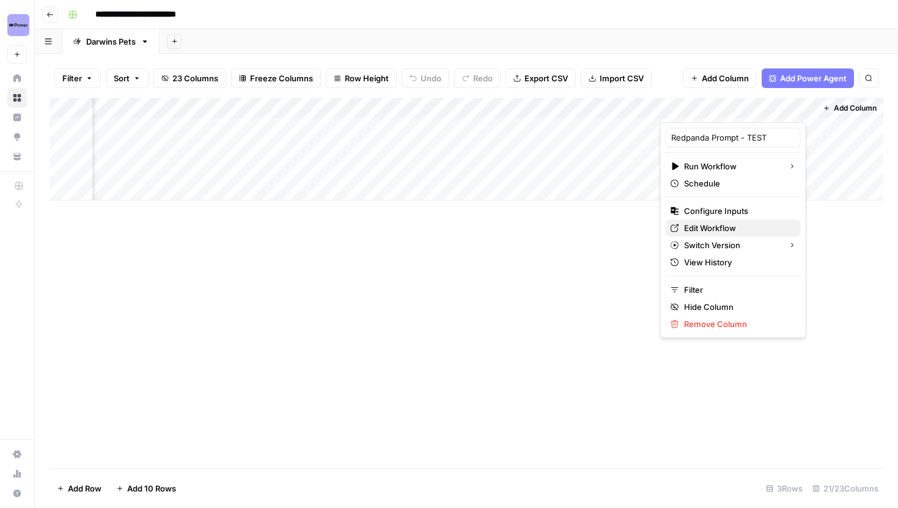
click at [708, 227] on span "Edit Workflow" at bounding box center [737, 228] width 107 height 12
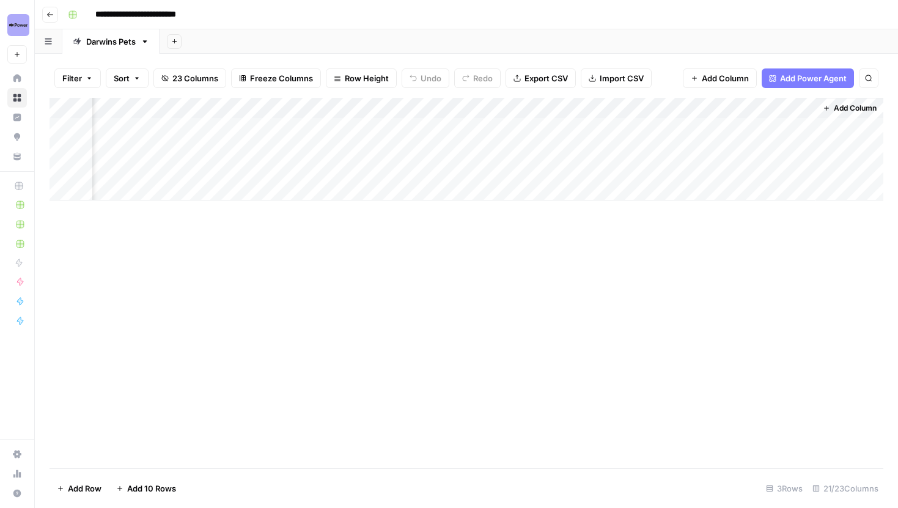
click at [53, 14] on icon "button" at bounding box center [50, 14] width 6 height 5
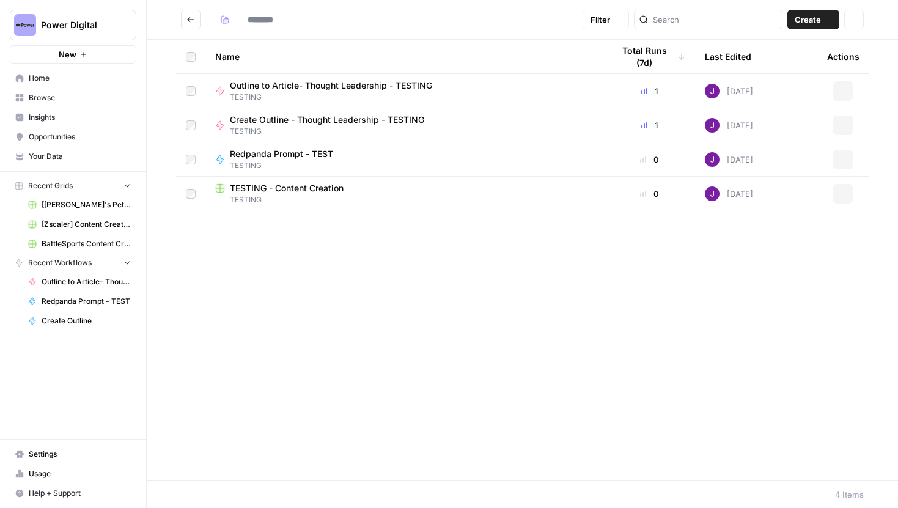
type input "*******"
click at [187, 23] on icon "Go back" at bounding box center [190, 19] width 9 height 9
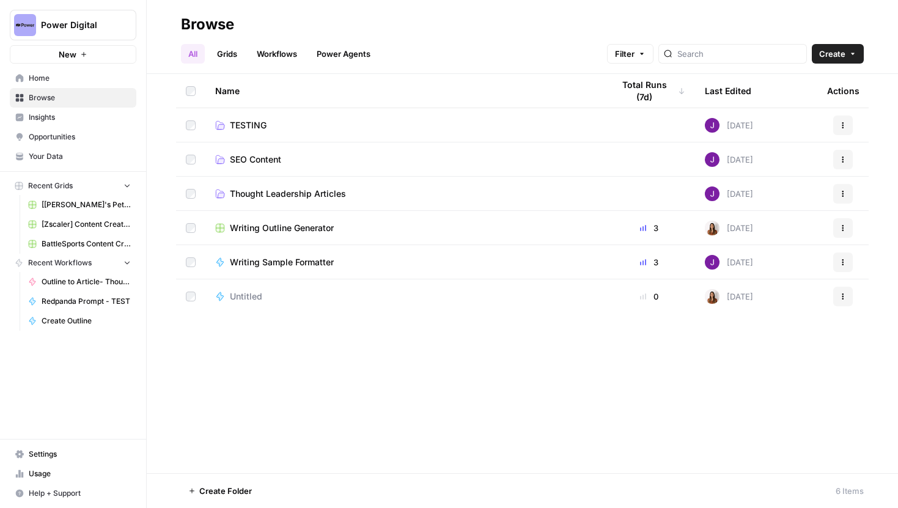
click at [293, 200] on td "Thought Leadership Articles" at bounding box center [404, 194] width 398 height 34
click at [263, 191] on span "Thought Leadership Articles" at bounding box center [288, 194] width 116 height 12
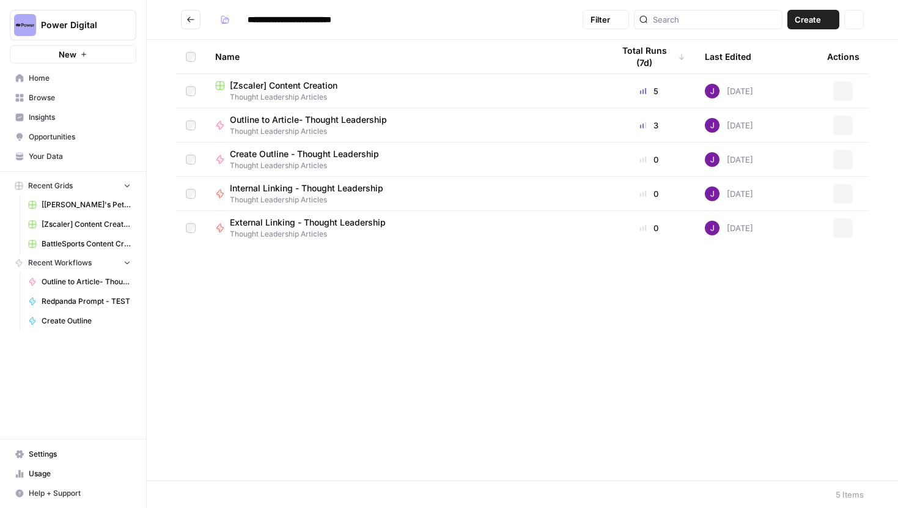
type input "**********"
click at [290, 87] on span "[Zscaler] Content Creation" at bounding box center [284, 85] width 108 height 12
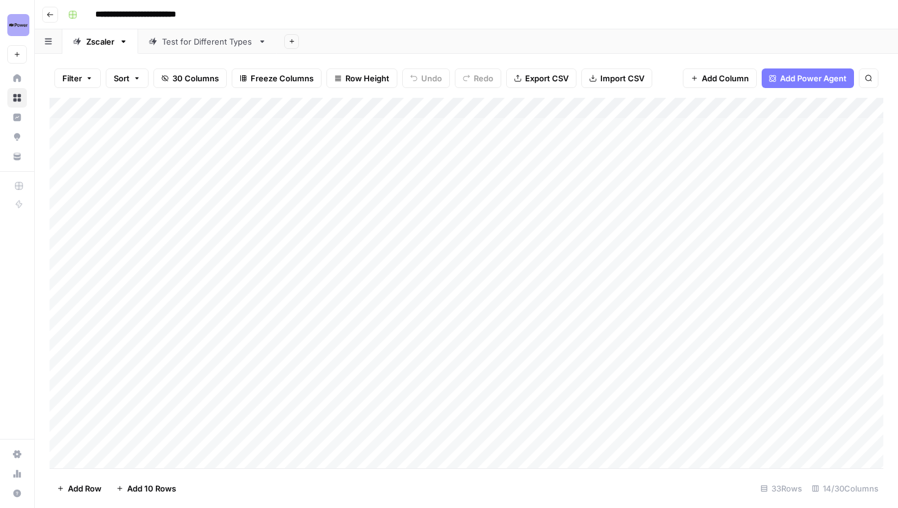
click at [194, 43] on div "Test for Different Types" at bounding box center [207, 41] width 91 height 12
click at [578, 127] on div "Add Column" at bounding box center [467, 139] width 834 height 82
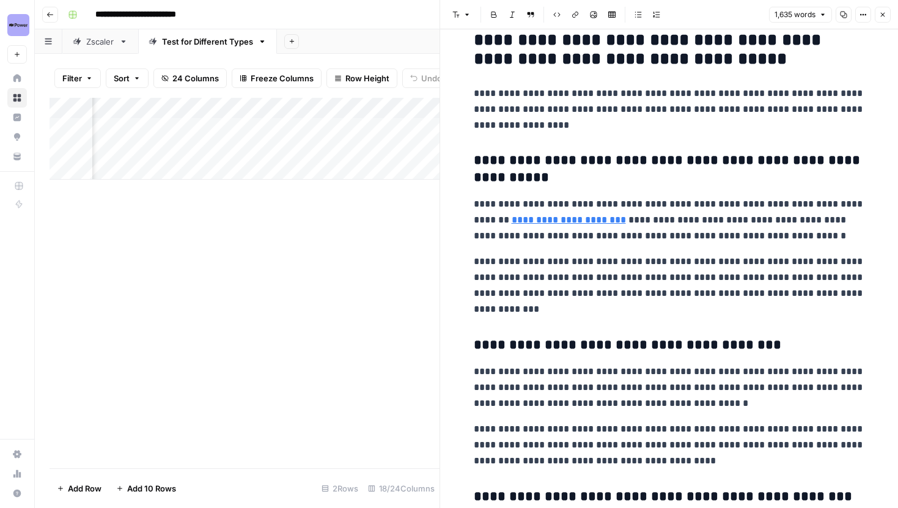
scroll to position [2147, 0]
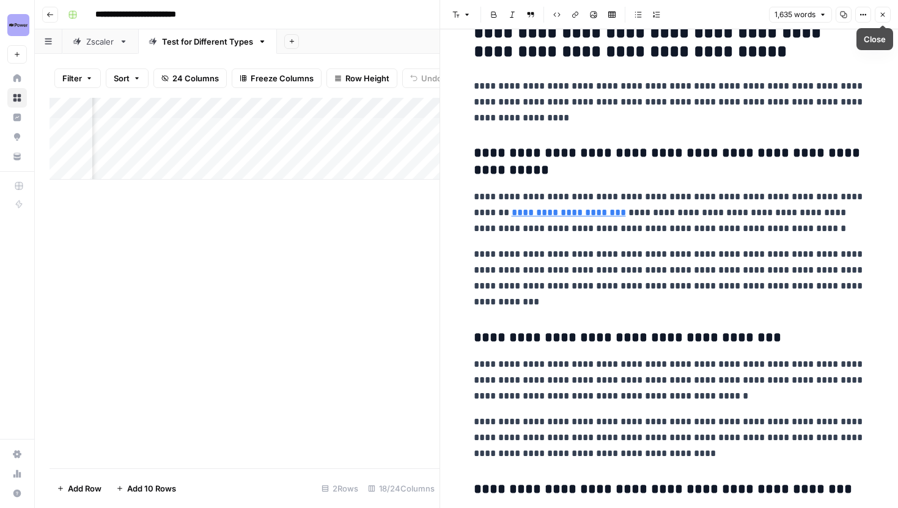
click at [881, 19] on button "Close" at bounding box center [883, 15] width 16 height 16
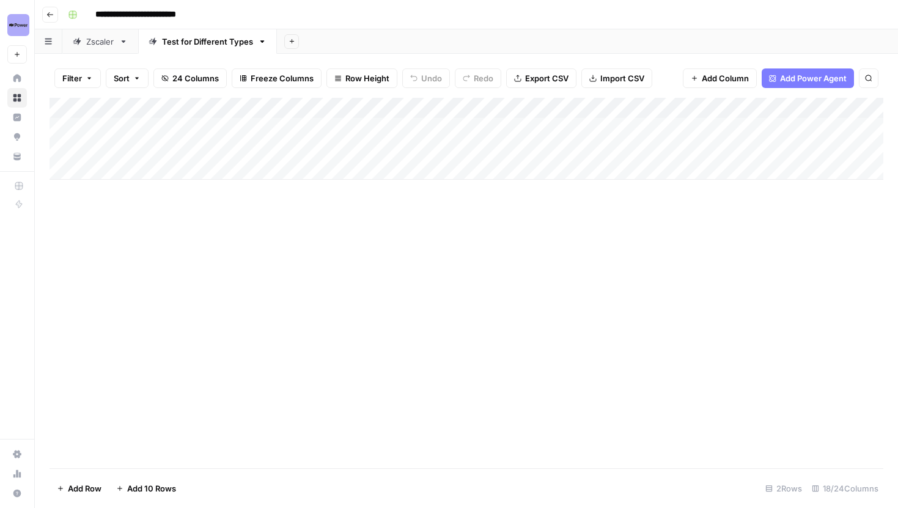
click at [87, 136] on div "Add Column" at bounding box center [467, 139] width 834 height 82
click at [136, 131] on div "Add Column" at bounding box center [467, 139] width 834 height 82
click at [94, 32] on link "Zscaler" at bounding box center [100, 41] width 76 height 24
click at [198, 45] on div "Test for Different Types" at bounding box center [207, 41] width 91 height 12
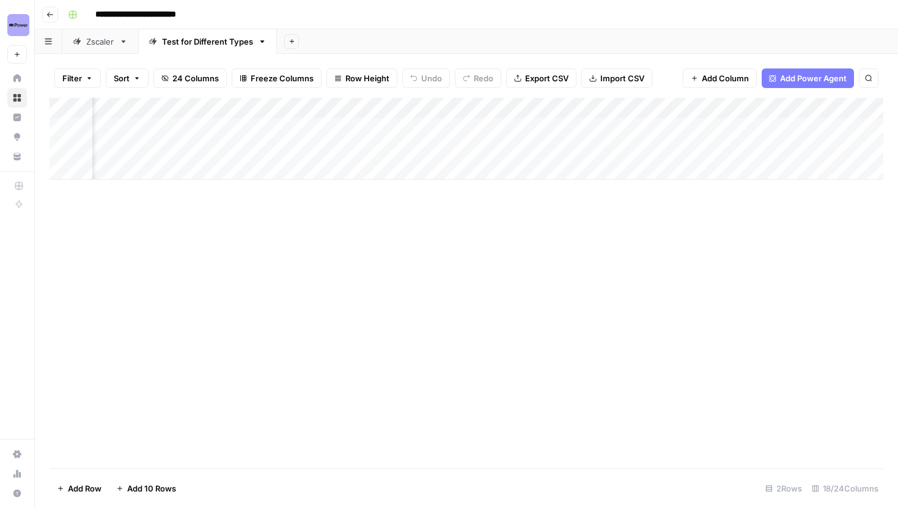
click at [51, 12] on icon "button" at bounding box center [49, 14] width 7 height 7
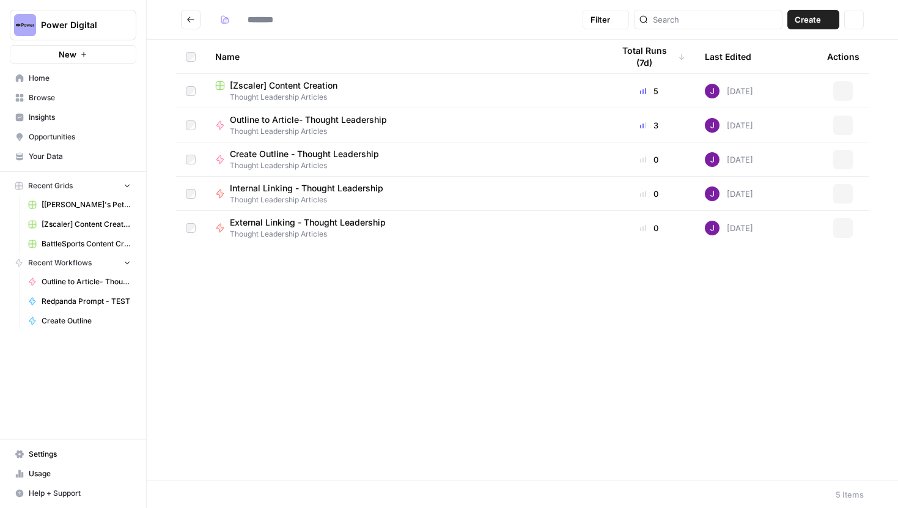
type input "**********"
click at [56, 157] on span "Your Data" at bounding box center [80, 156] width 102 height 11
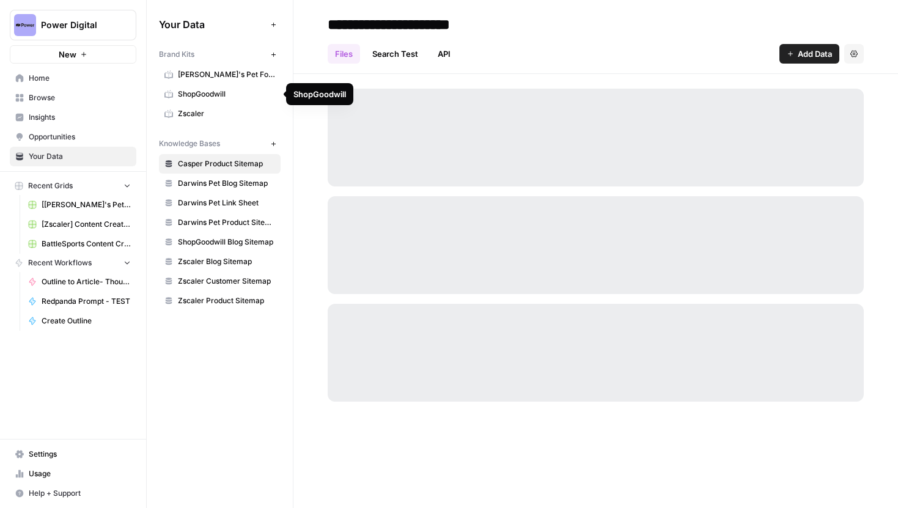
click at [204, 115] on span "Zscaler" at bounding box center [226, 113] width 97 height 11
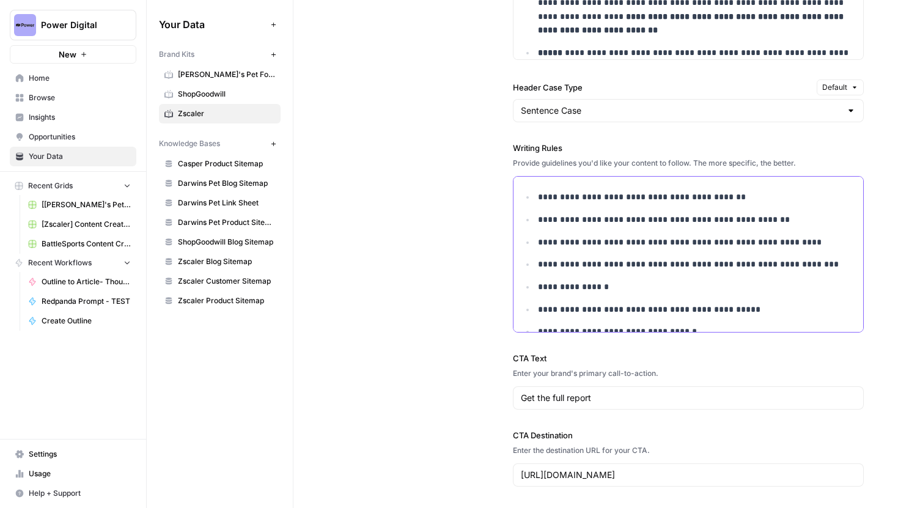
click at [540, 200] on p "**********" at bounding box center [697, 197] width 318 height 14
drag, startPoint x: 540, startPoint y: 200, endPoint x: 697, endPoint y: 194, distance: 157.8
click at [699, 194] on p "**********" at bounding box center [697, 197] width 318 height 14
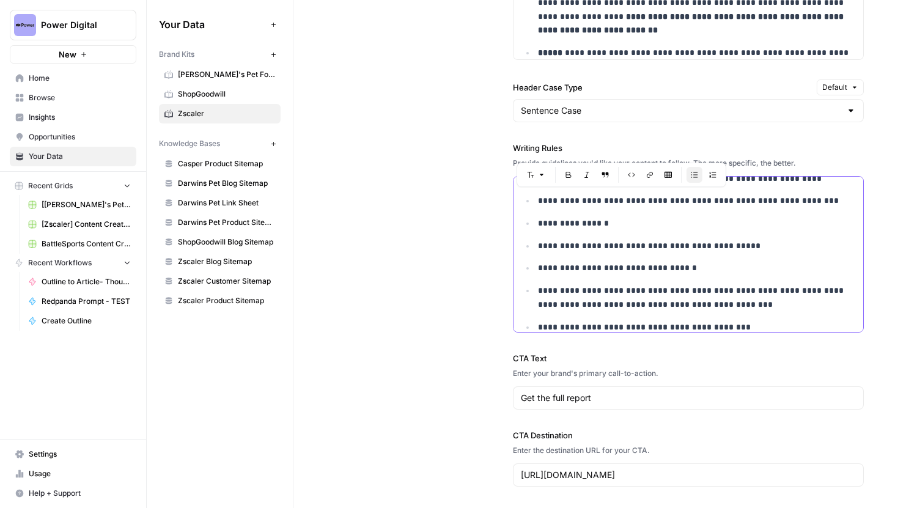
scroll to position [78, 0]
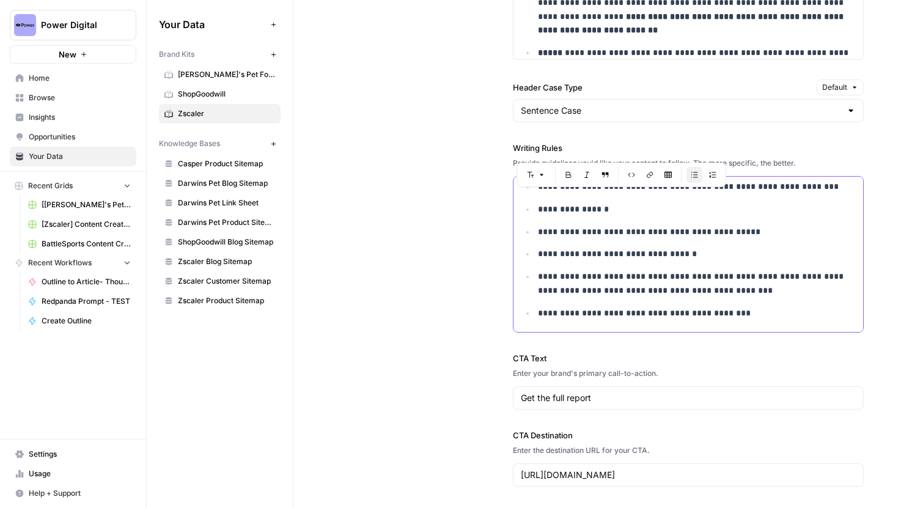
click at [636, 248] on p "**********" at bounding box center [697, 254] width 318 height 14
drag, startPoint x: 545, startPoint y: 230, endPoint x: 595, endPoint y: 229, distance: 50.1
click at [595, 229] on p "**********" at bounding box center [697, 232] width 318 height 14
drag, startPoint x: 543, startPoint y: 231, endPoint x: 589, endPoint y: 231, distance: 46.5
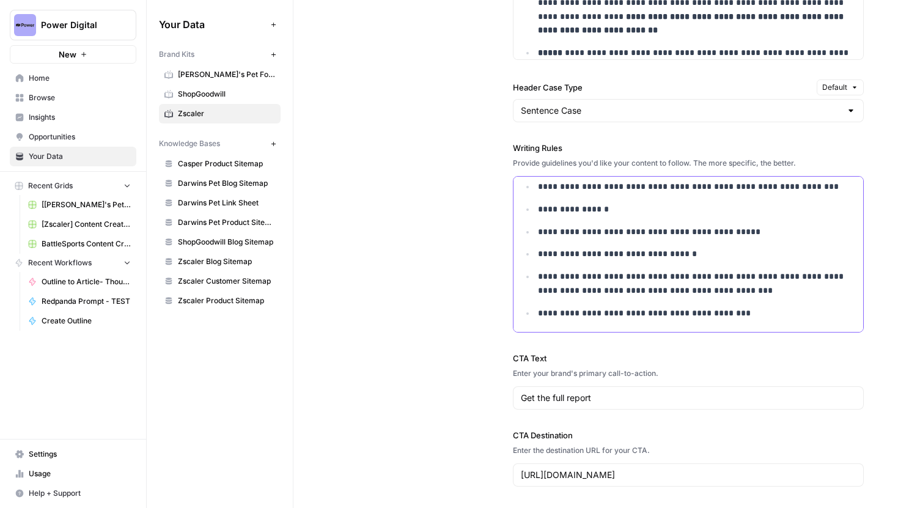
click at [589, 231] on p "**********" at bounding box center [697, 232] width 318 height 14
click at [572, 234] on p "**********" at bounding box center [697, 232] width 318 height 14
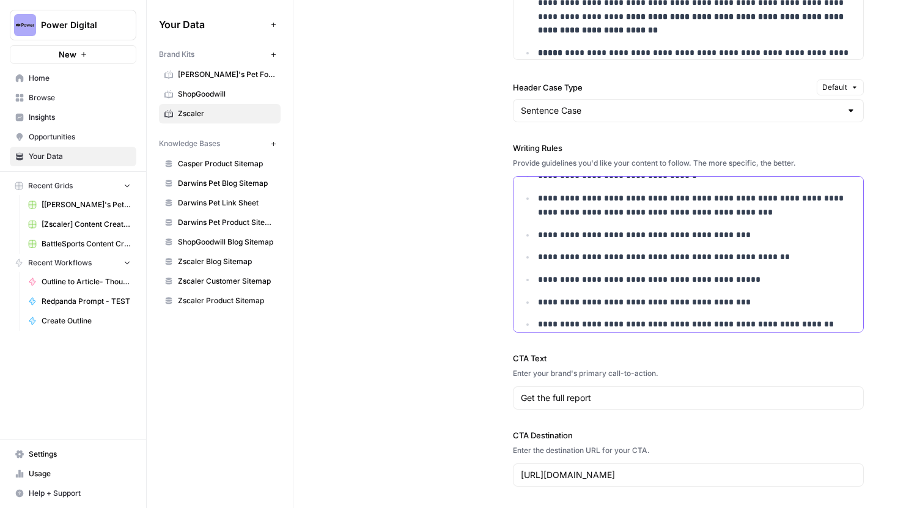
scroll to position [176, 0]
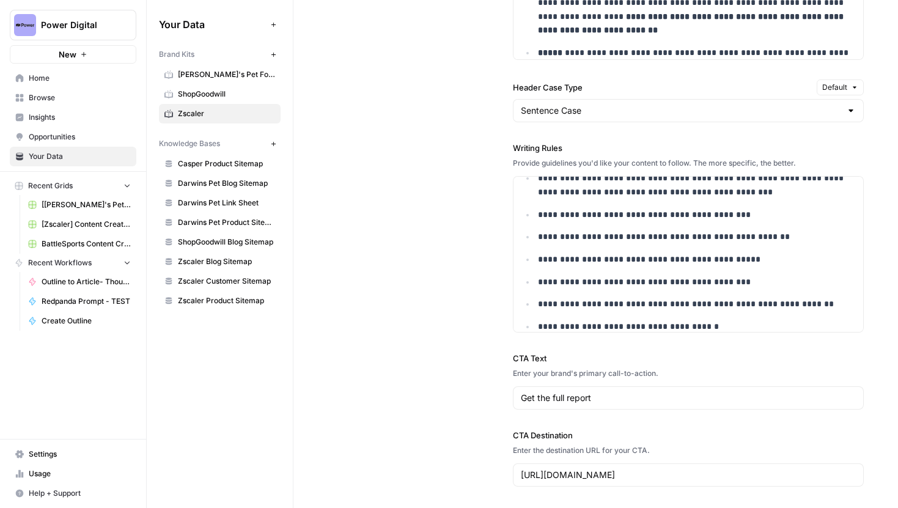
click at [218, 71] on span "Darwin's Pet Food" at bounding box center [226, 74] width 97 height 11
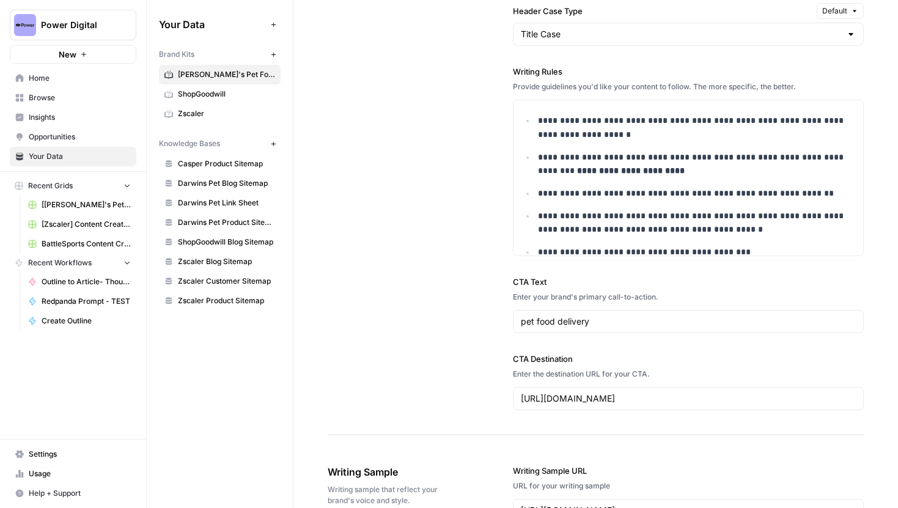
scroll to position [1410, 0]
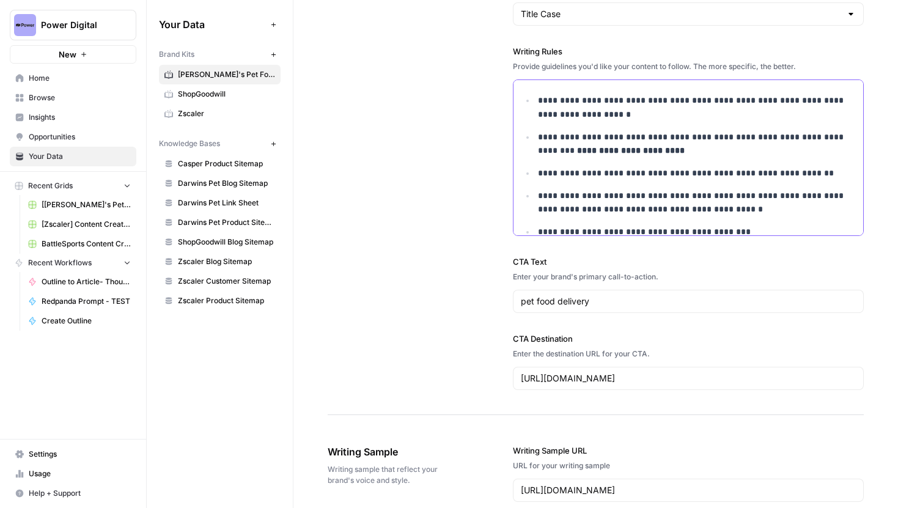
drag, startPoint x: 614, startPoint y: 100, endPoint x: 638, endPoint y: 99, distance: 23.8
click at [639, 99] on p "**********" at bounding box center [697, 108] width 318 height 28
click at [745, 104] on p "**********" at bounding box center [697, 108] width 318 height 28
drag, startPoint x: 542, startPoint y: 115, endPoint x: 612, endPoint y: 114, distance: 70.3
click at [612, 114] on p "**********" at bounding box center [697, 108] width 318 height 28
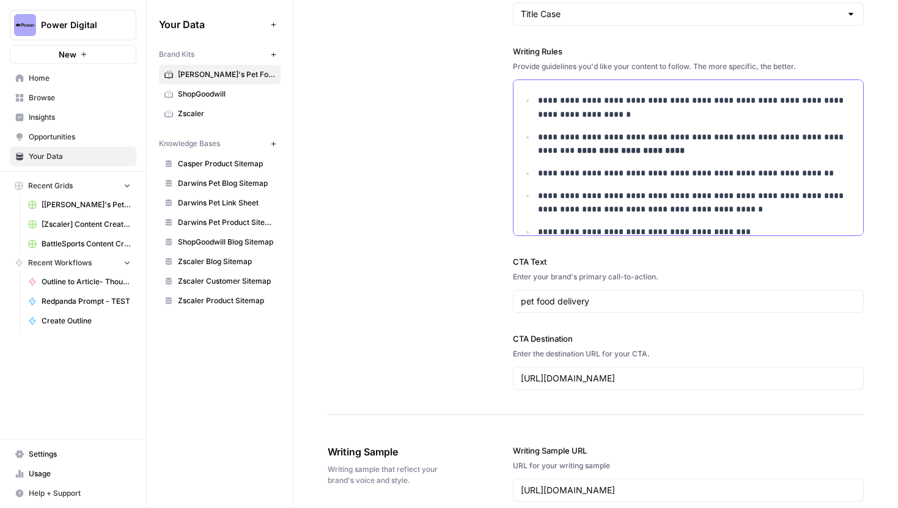
click at [608, 142] on p "**********" at bounding box center [697, 144] width 318 height 28
drag, startPoint x: 649, startPoint y: 153, endPoint x: 538, endPoint y: 106, distance: 121.0
click at [538, 106] on ul "**********" at bounding box center [688, 229] width 335 height 271
click at [631, 149] on strong "**********" at bounding box center [631, 150] width 108 height 9
click at [635, 155] on p "**********" at bounding box center [697, 144] width 318 height 28
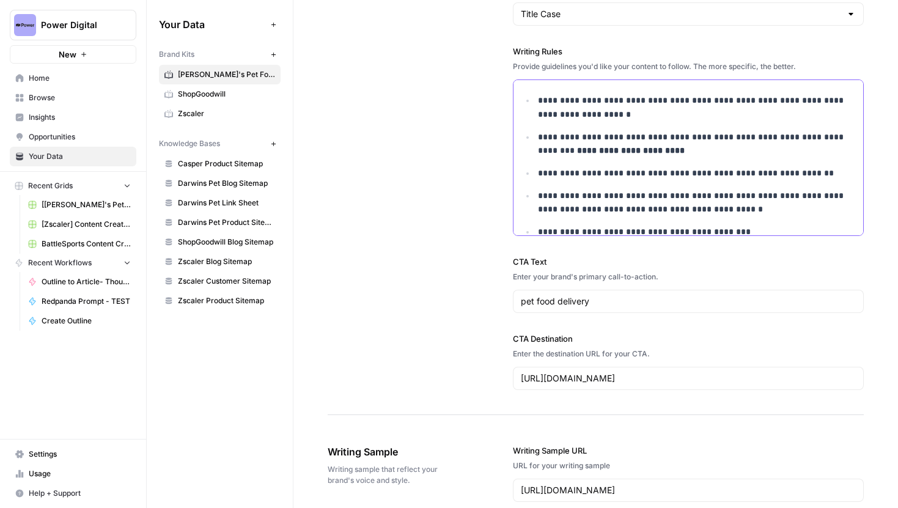
drag, startPoint x: 540, startPoint y: 98, endPoint x: 616, endPoint y: 118, distance: 79.0
click at [616, 118] on p "**********" at bounding box center [697, 108] width 318 height 28
click at [608, 151] on strong "**********" at bounding box center [631, 150] width 108 height 9
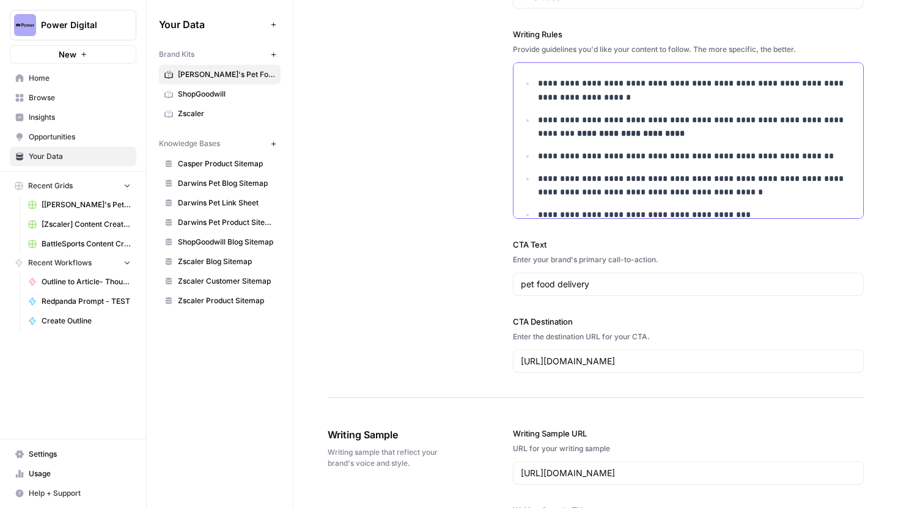
scroll to position [1424, 0]
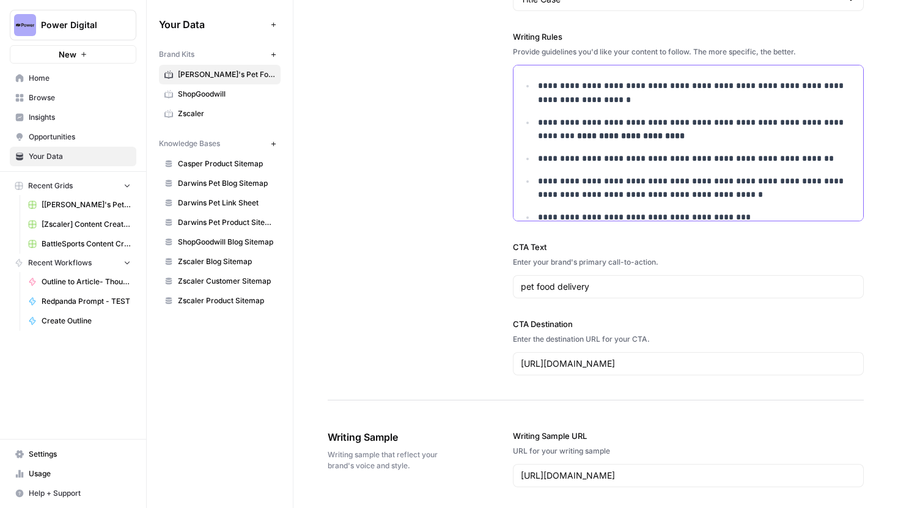
click at [657, 170] on ul "**********" at bounding box center [688, 214] width 335 height 271
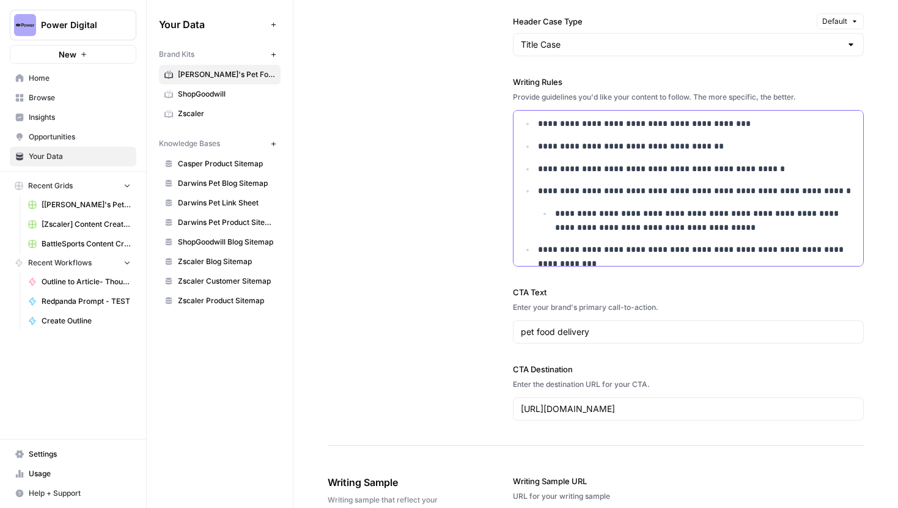
scroll to position [1386, 0]
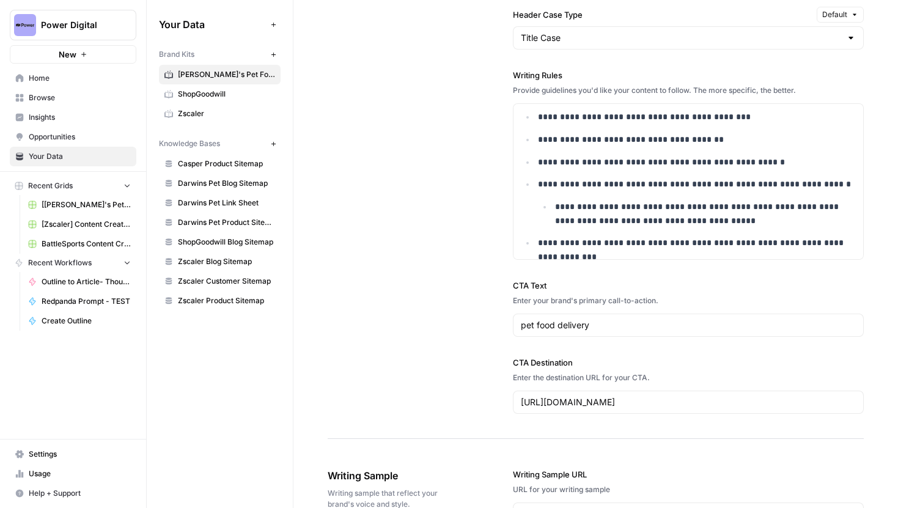
click at [71, 199] on span "[[PERSON_NAME]'s Pet] Content Creation" at bounding box center [86, 204] width 89 height 11
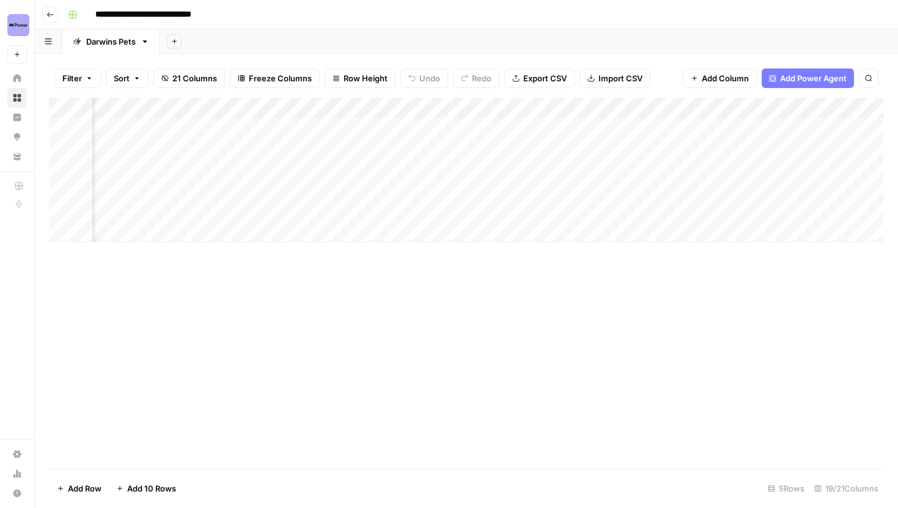
scroll to position [0, 445]
click at [447, 111] on div "Add Column" at bounding box center [467, 170] width 834 height 144
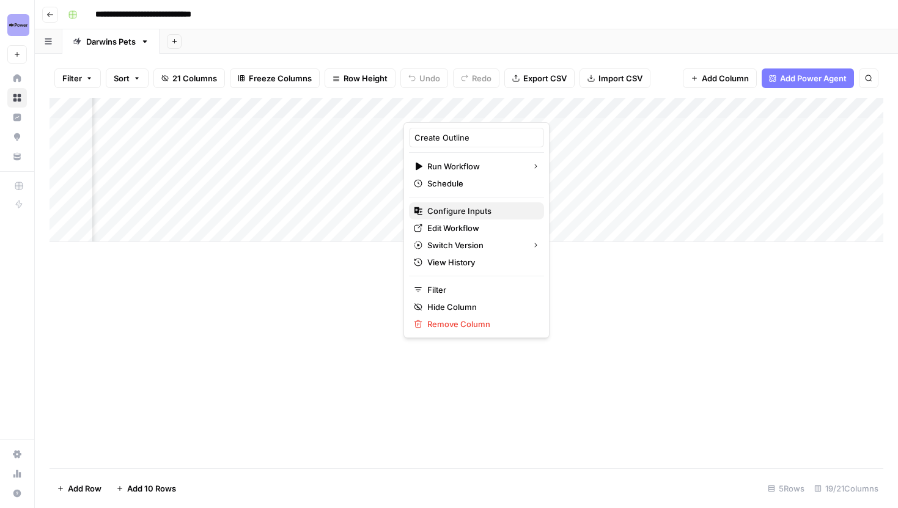
click at [457, 213] on span "Configure Inputs" at bounding box center [480, 211] width 107 height 12
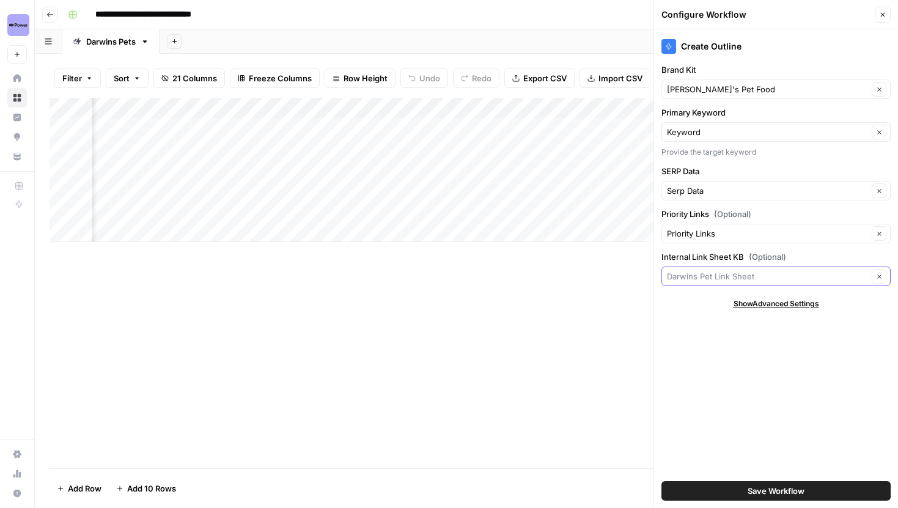
click at [837, 281] on input "Internal Link Sheet KB (Optional)" at bounding box center [767, 276] width 201 height 12
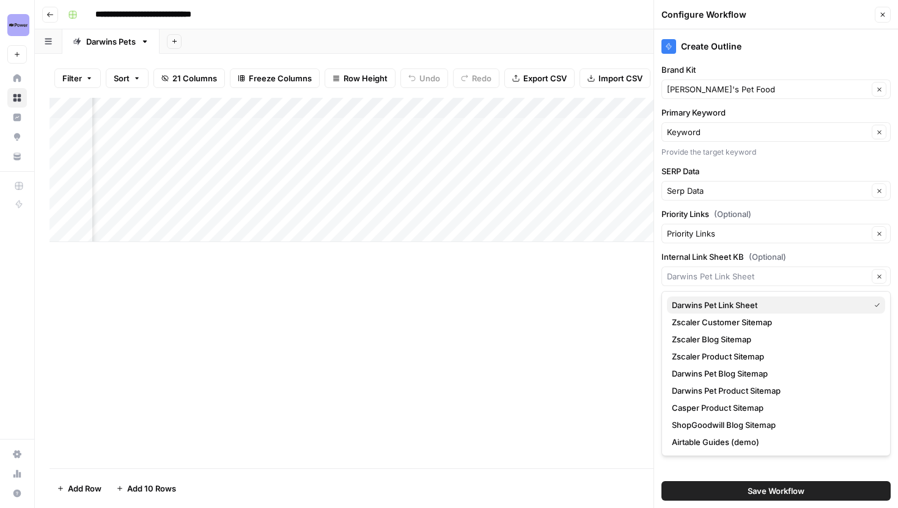
click at [763, 306] on span "Darwins Pet Link Sheet" at bounding box center [768, 305] width 193 height 12
type input "Darwins Pet Link Sheet"
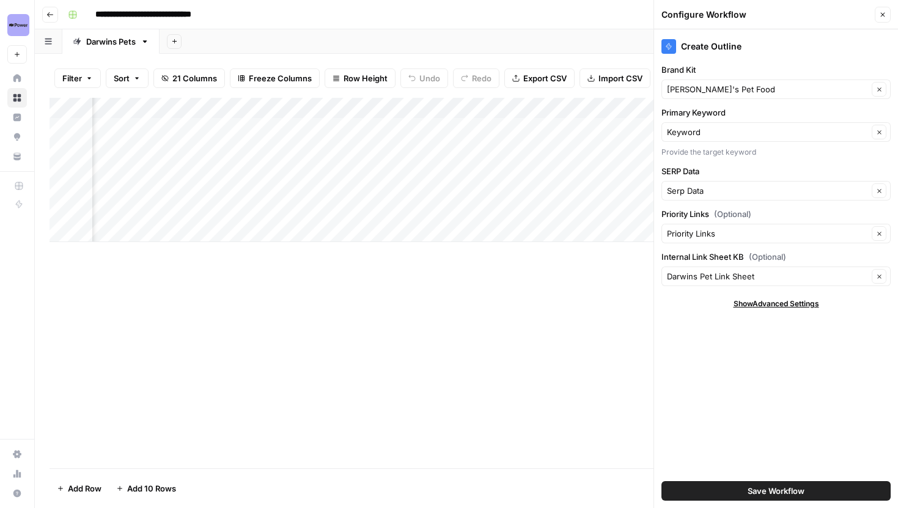
scroll to position [0, 254]
click at [886, 15] on button "Close" at bounding box center [883, 15] width 16 height 16
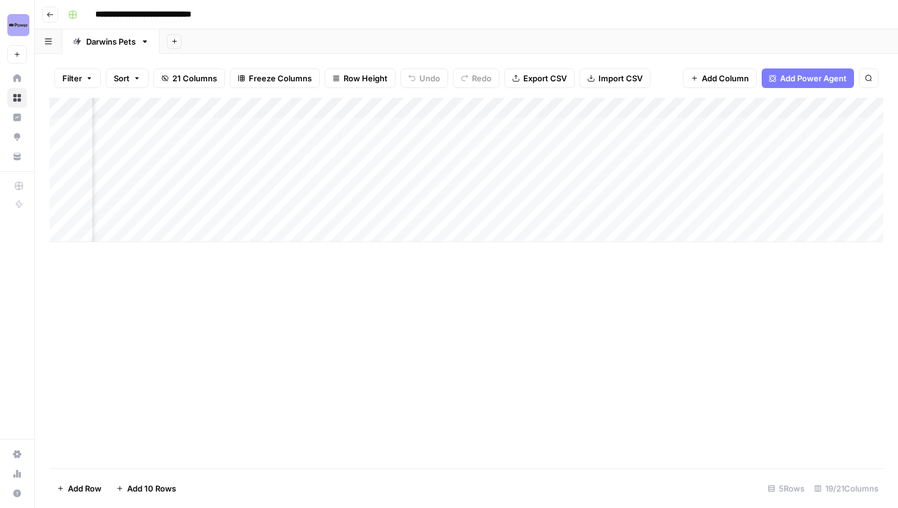
scroll to position [0, 182]
click at [264, 131] on div "Add Column" at bounding box center [467, 170] width 834 height 144
click at [269, 131] on div "Add Column" at bounding box center [467, 170] width 834 height 144
click at [269, 131] on div at bounding box center [249, 128] width 178 height 23
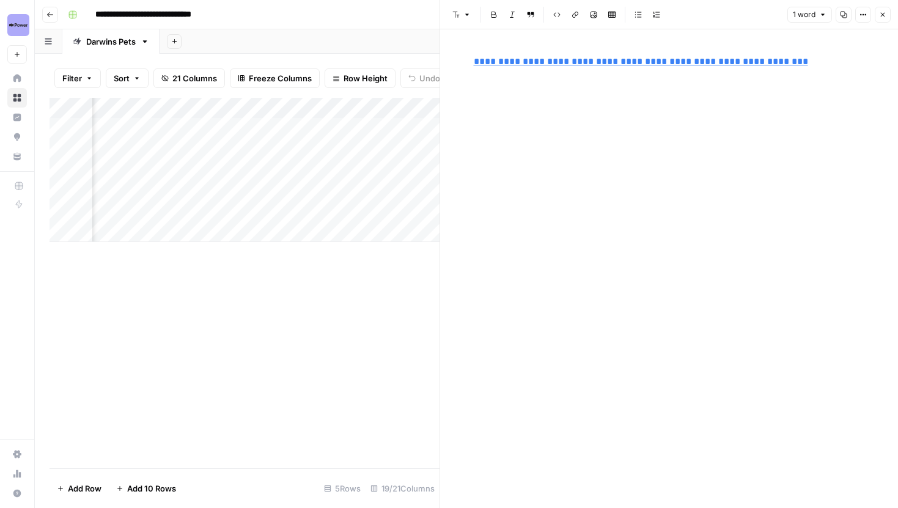
click at [693, 121] on div "**********" at bounding box center [669, 268] width 406 height 479
click at [878, 16] on button "Close" at bounding box center [883, 15] width 16 height 16
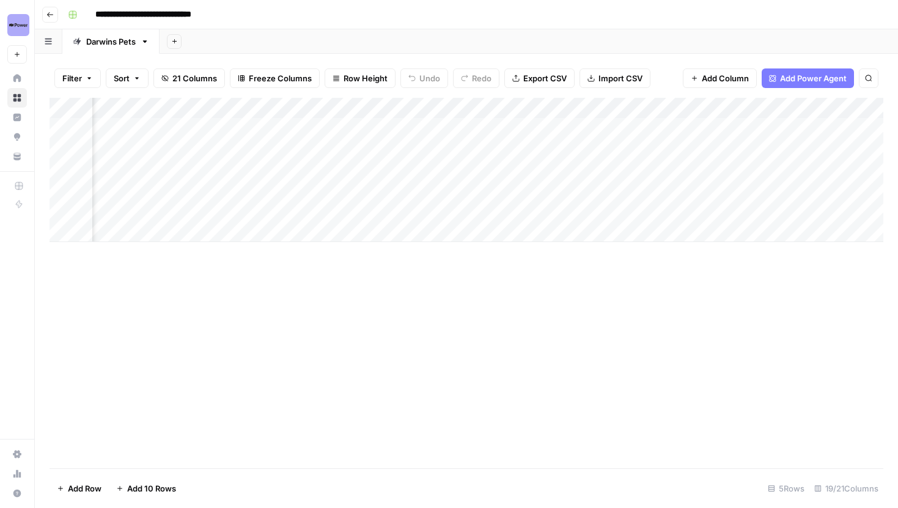
scroll to position [0, 135]
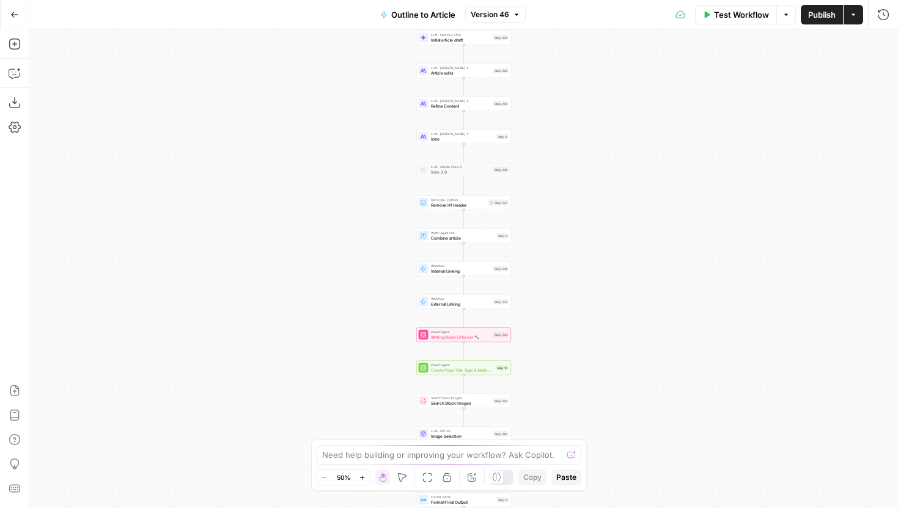
click at [363, 476] on icon "button" at bounding box center [362, 477] width 7 height 7
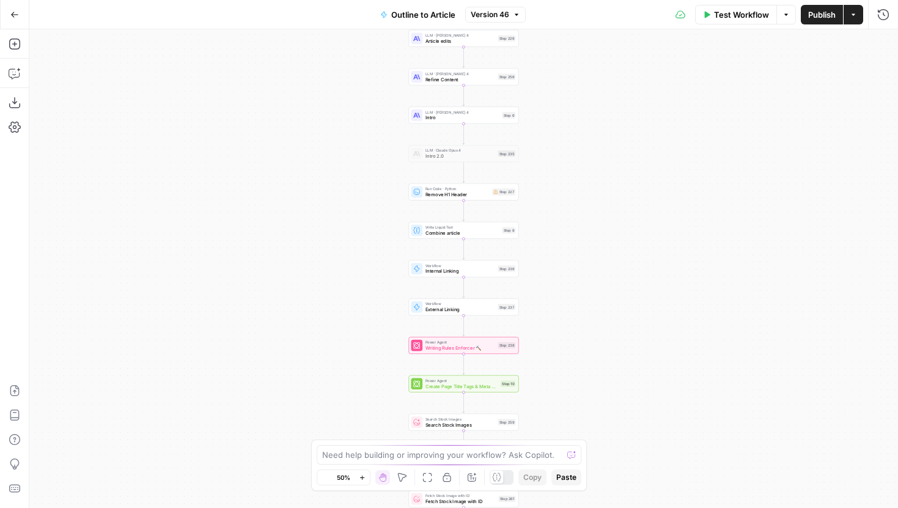
click at [363, 476] on icon "button" at bounding box center [362, 477] width 7 height 7
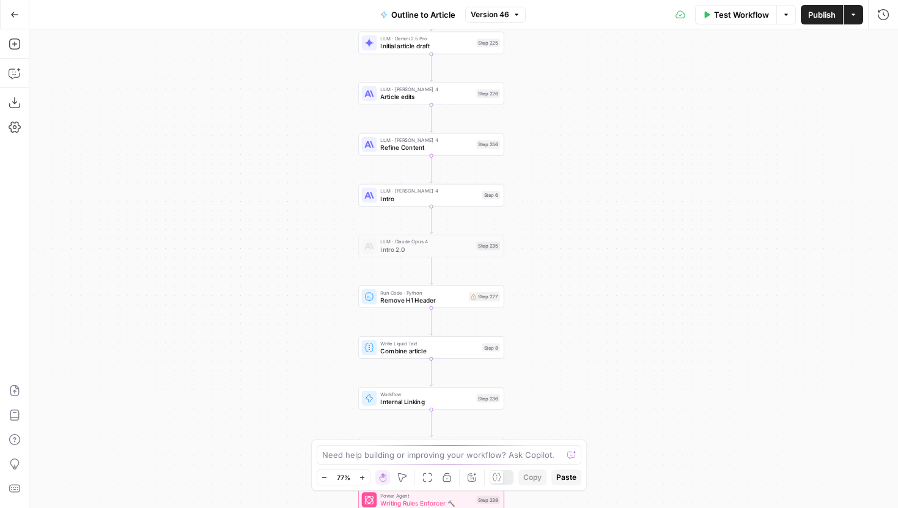
drag, startPoint x: 336, startPoint y: 230, endPoint x: 268, endPoint y: 117, distance: 131.4
click at [268, 117] on div "Workflow Set Inputs Inputs LLM · Gemini 2.5 Pro Initial article draft Step 225 …" at bounding box center [463, 268] width 869 height 479
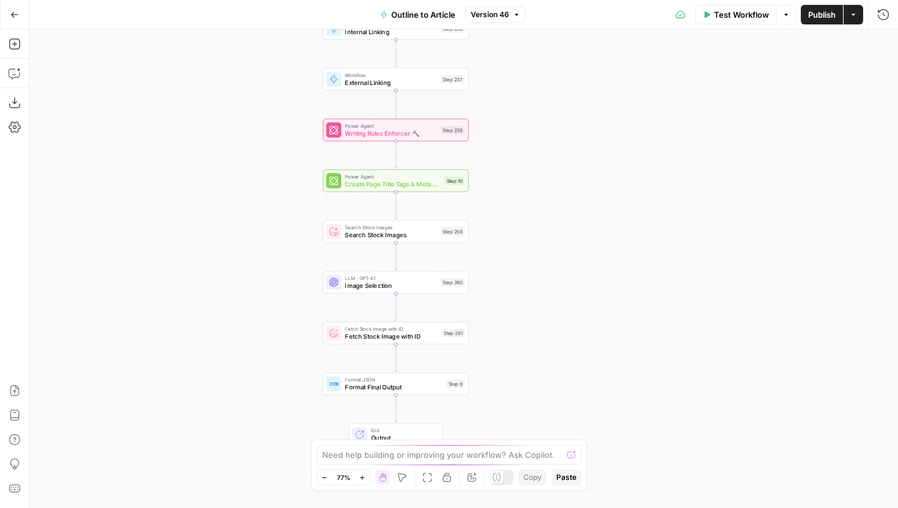
drag, startPoint x: 256, startPoint y: 315, endPoint x: 255, endPoint y: 220, distance: 95.4
click at [256, 220] on div "Workflow Set Inputs Inputs LLM · Gemini 2.5 Pro Initial article draft Step 225 …" at bounding box center [463, 268] width 869 height 479
click at [365, 185] on span "Create Page Title Tags & Meta Descriptions" at bounding box center [393, 181] width 96 height 9
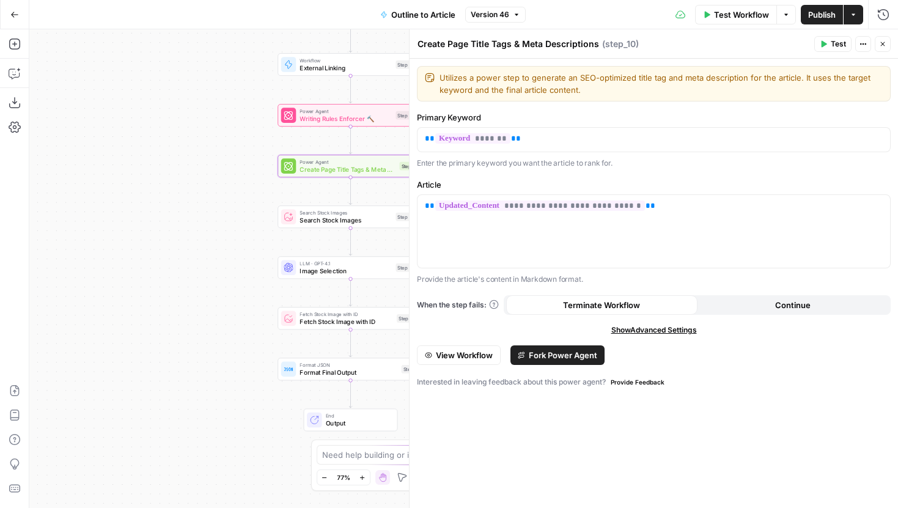
drag, startPoint x: 274, startPoint y: 218, endPoint x: 160, endPoint y: 190, distance: 117.6
click at [160, 190] on div "Workflow Set Inputs Inputs LLM · Gemini 2.5 Pro Initial article draft Step 225 …" at bounding box center [463, 268] width 869 height 479
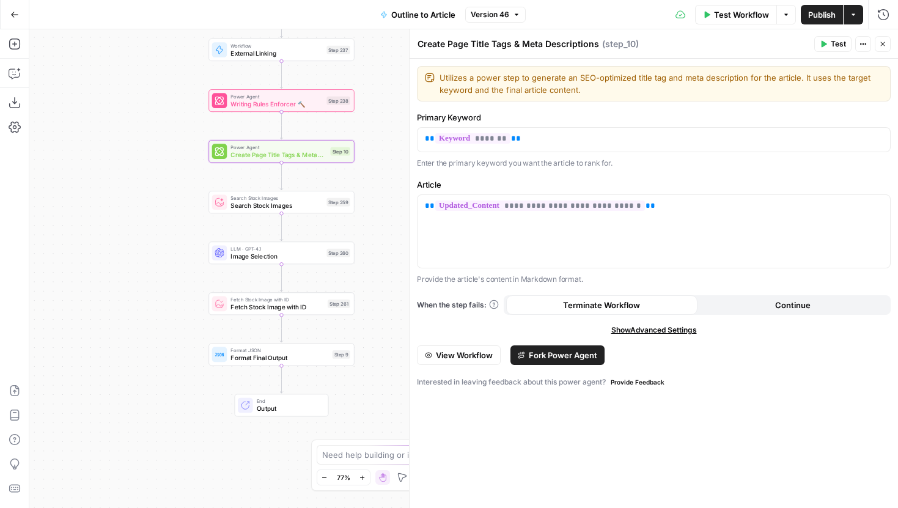
click at [463, 361] on span "View Workflow" at bounding box center [464, 355] width 57 height 12
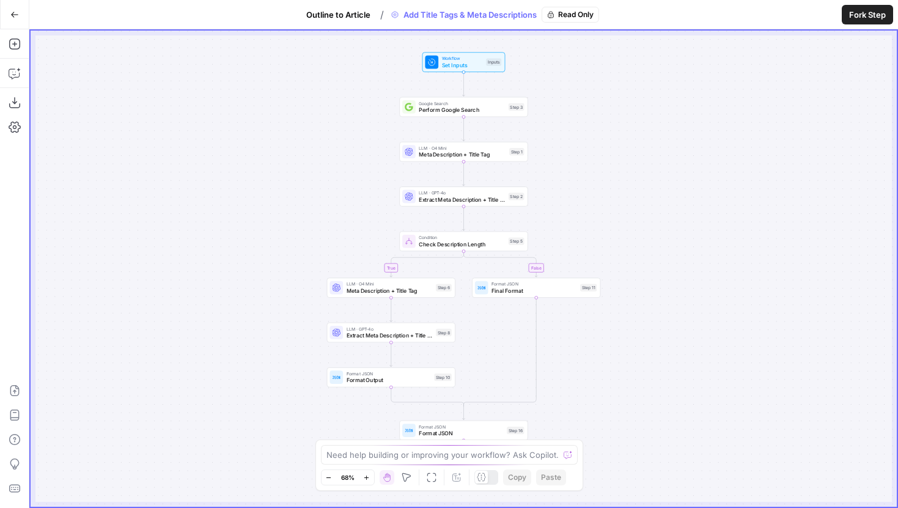
click at [334, 476] on button "Zoom Out" at bounding box center [329, 477] width 15 height 15
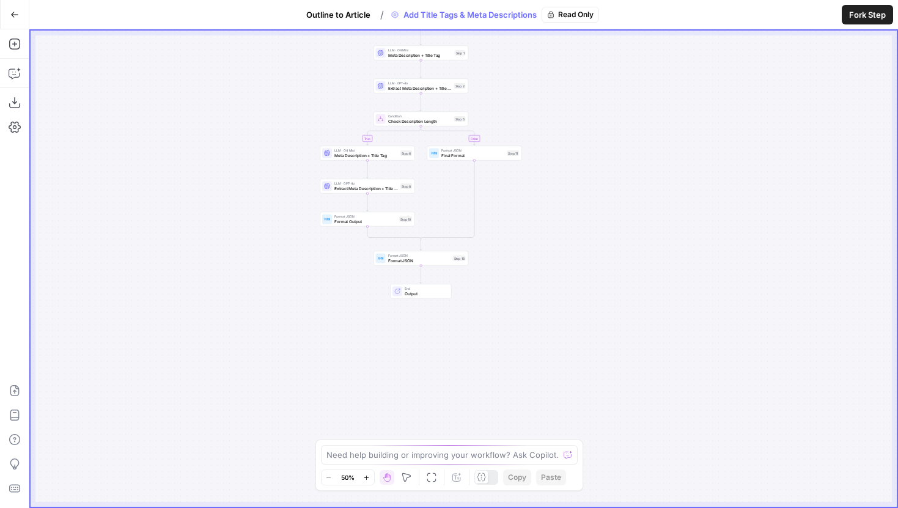
drag, startPoint x: 297, startPoint y: 390, endPoint x: 252, endPoint y: 260, distance: 137.3
click at [252, 260] on div "true false Workflow Set Inputs Inputs Google Search Perform Google Search Step …" at bounding box center [464, 269] width 866 height 476
click at [17, 12] on icon "button" at bounding box center [14, 14] width 9 height 9
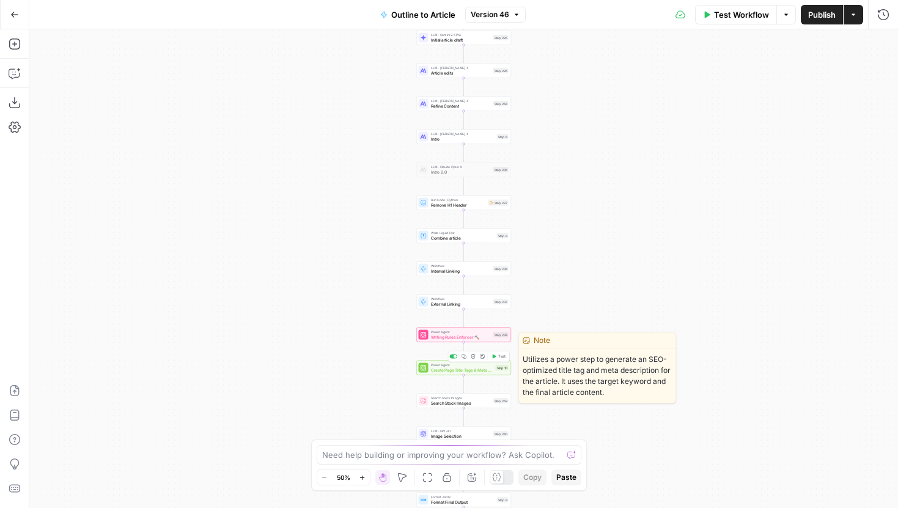
click at [470, 371] on span "Create Page Title Tags & Meta Descriptions" at bounding box center [462, 370] width 62 height 6
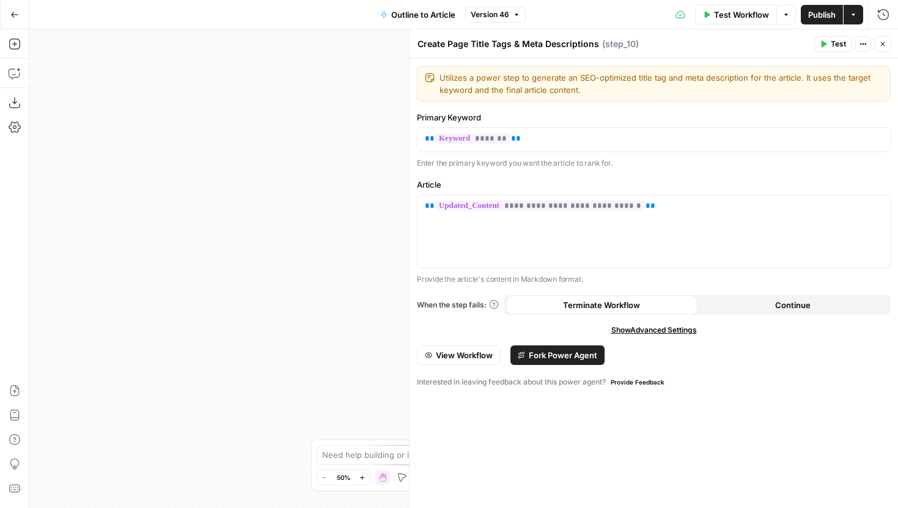
click at [557, 356] on span "Fork Power Agent" at bounding box center [563, 355] width 68 height 12
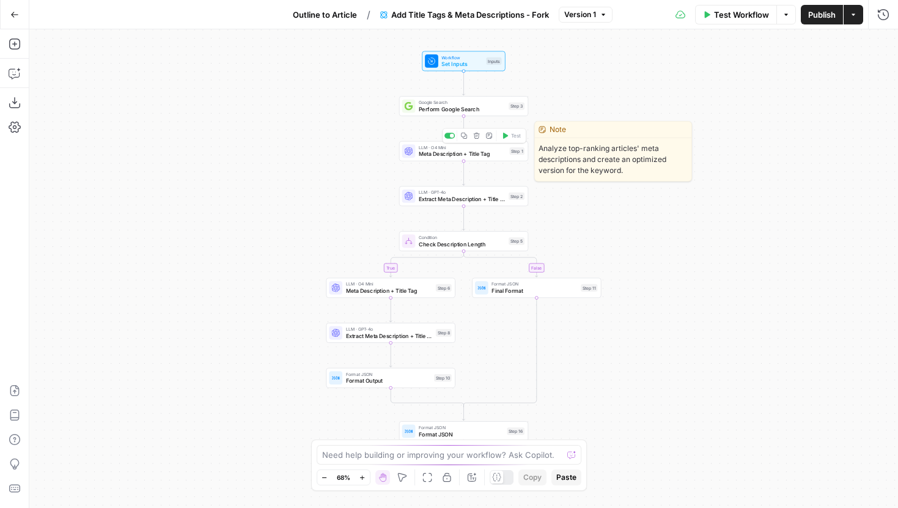
click at [494, 152] on span "Meta Description + Title Tag" at bounding box center [462, 154] width 87 height 9
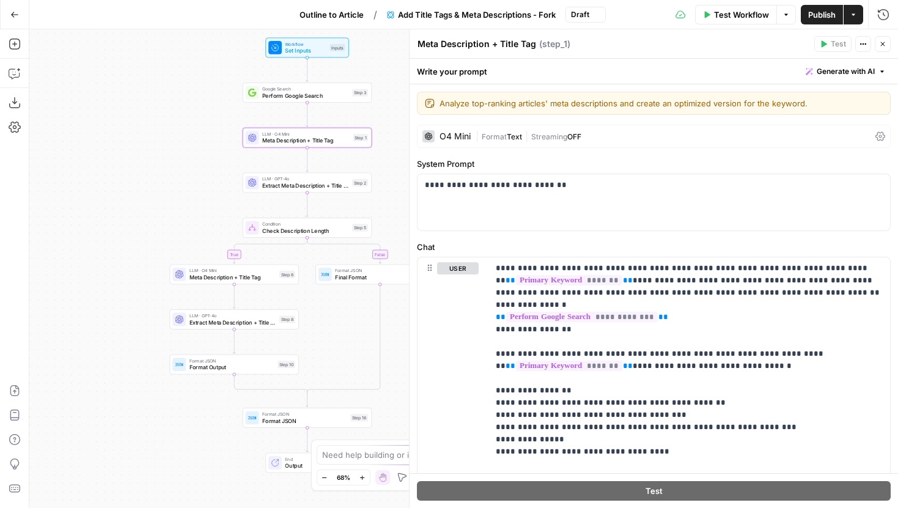
drag, startPoint x: 274, startPoint y: 225, endPoint x: 94, endPoint y: 206, distance: 181.3
click at [94, 207] on div "true false Workflow Set Inputs Inputs Google Search Perform Google Search Step …" at bounding box center [463, 268] width 869 height 479
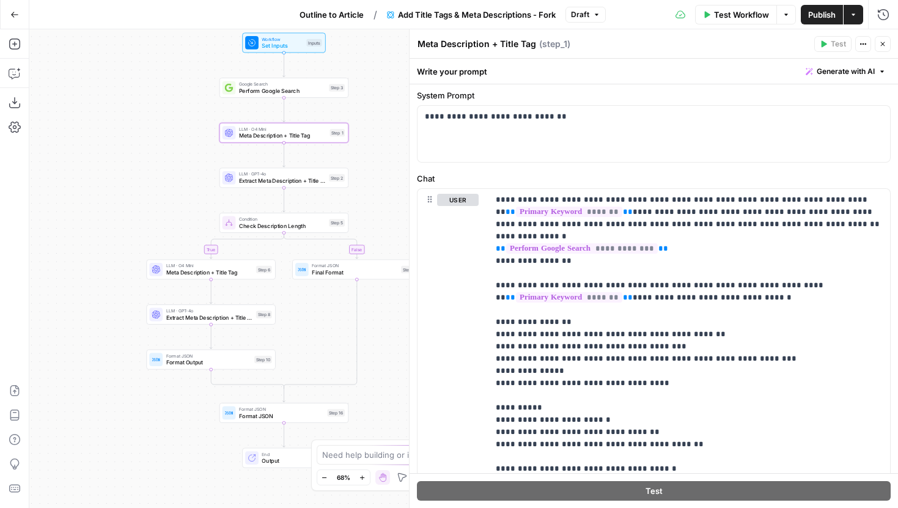
scroll to position [73, 0]
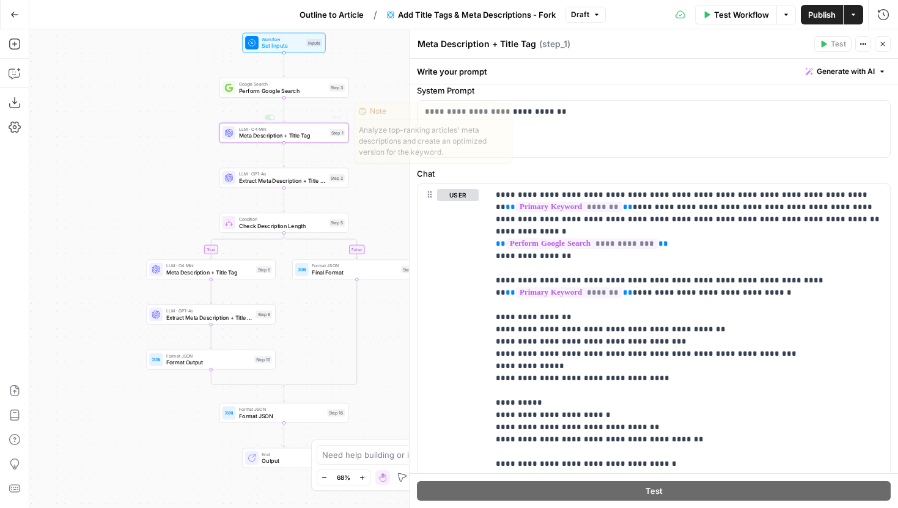
click at [274, 182] on span "Extract Meta Description + Title Tag" at bounding box center [282, 181] width 87 height 9
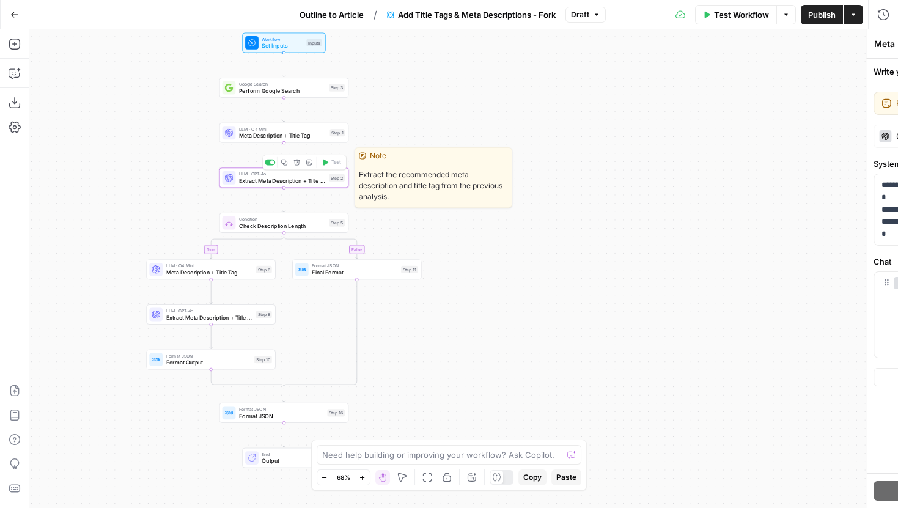
type textarea "Extract Meta Description + Title Tag"
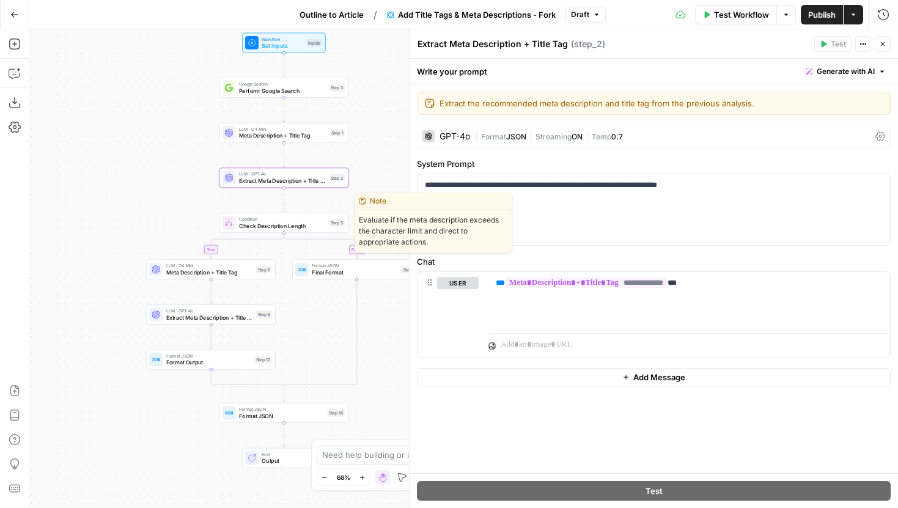
click at [282, 229] on span "Check Description Length" at bounding box center [282, 225] width 87 height 9
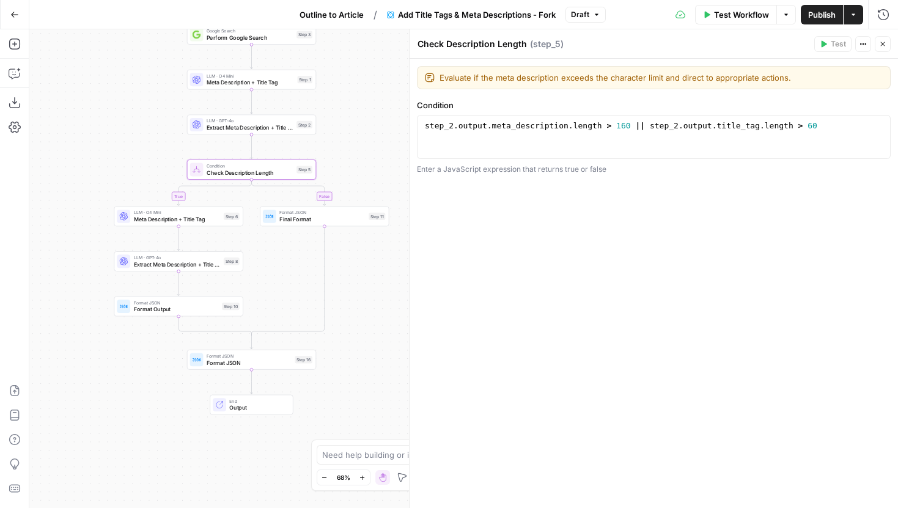
drag, startPoint x: 183, startPoint y: 212, endPoint x: 151, endPoint y: 158, distance: 62.3
click at [151, 158] on div "true false Workflow Set Inputs Inputs Google Search Perform Google Search Step …" at bounding box center [463, 268] width 869 height 479
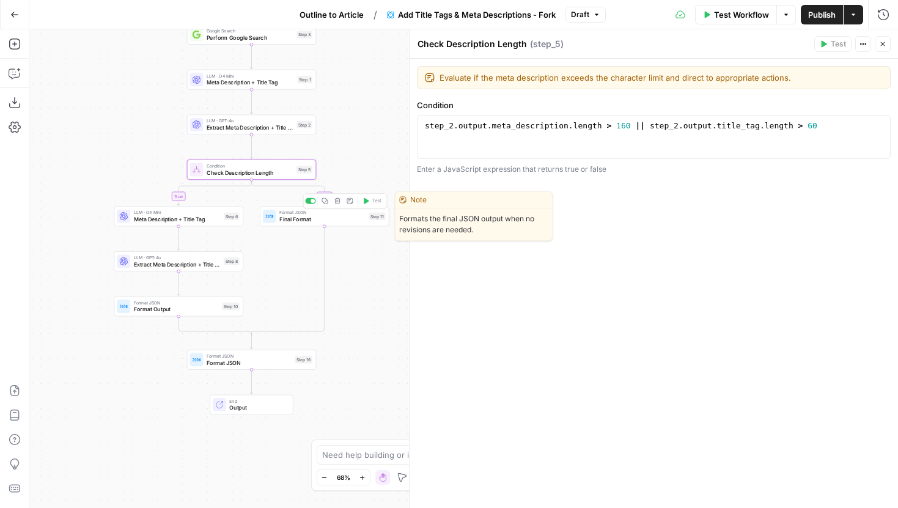
click at [292, 222] on span "Final Format" at bounding box center [322, 219] width 86 height 9
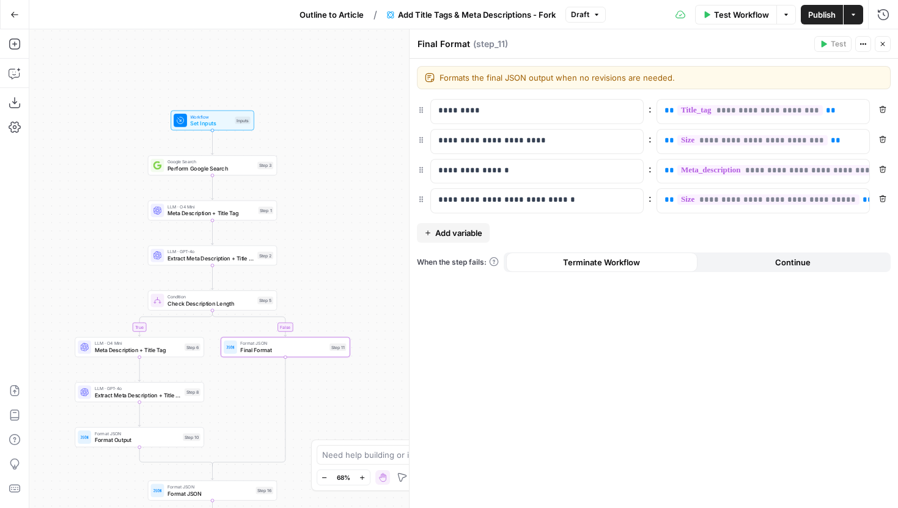
drag, startPoint x: 364, startPoint y: 145, endPoint x: 325, endPoint y: 275, distance: 136.0
click at [325, 275] on div "true false Workflow Set Inputs Inputs Google Search Perform Google Search Step …" at bounding box center [463, 268] width 869 height 479
click at [251, 174] on div "Google Search Perform Google Search Step 3 Copy step Delete step Edit Note Test" at bounding box center [212, 165] width 129 height 20
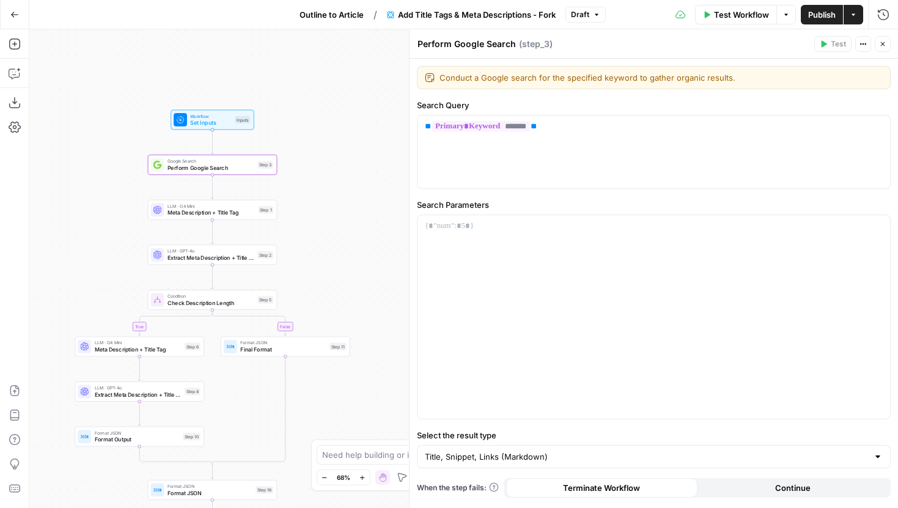
click at [245, 216] on span "Meta Description + Title Tag" at bounding box center [210, 212] width 87 height 9
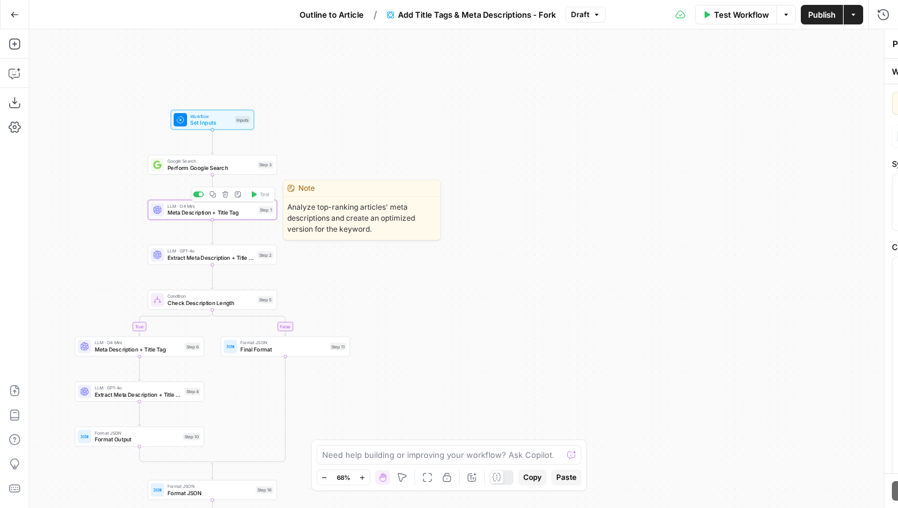
type textarea "Meta Description + Title Tag"
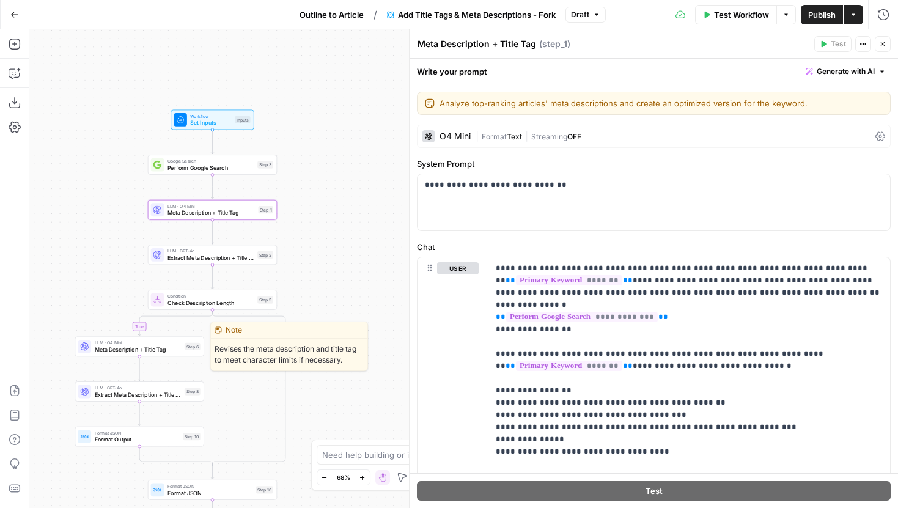
click at [110, 355] on div "LLM · O4 Mini Meta Description + Title Tag Step 6 Copy step Delete step Edit No…" at bounding box center [139, 347] width 129 height 20
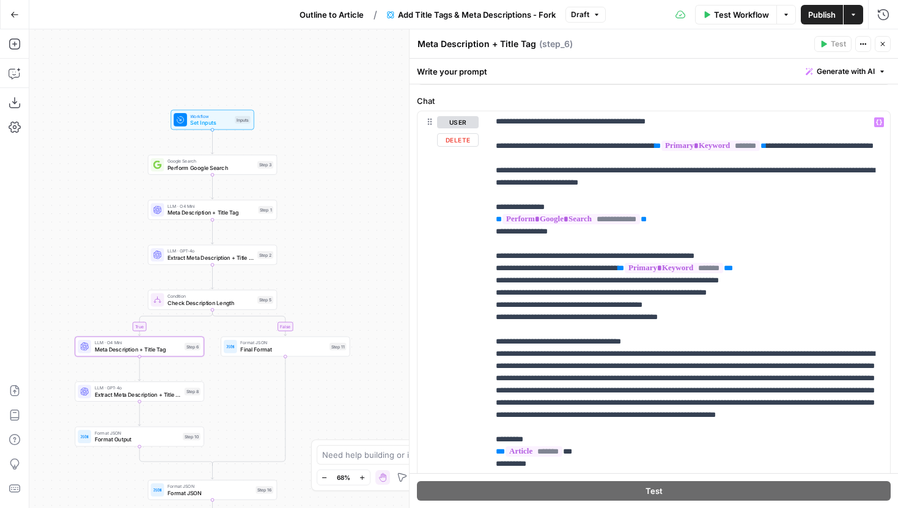
scroll to position [0, 0]
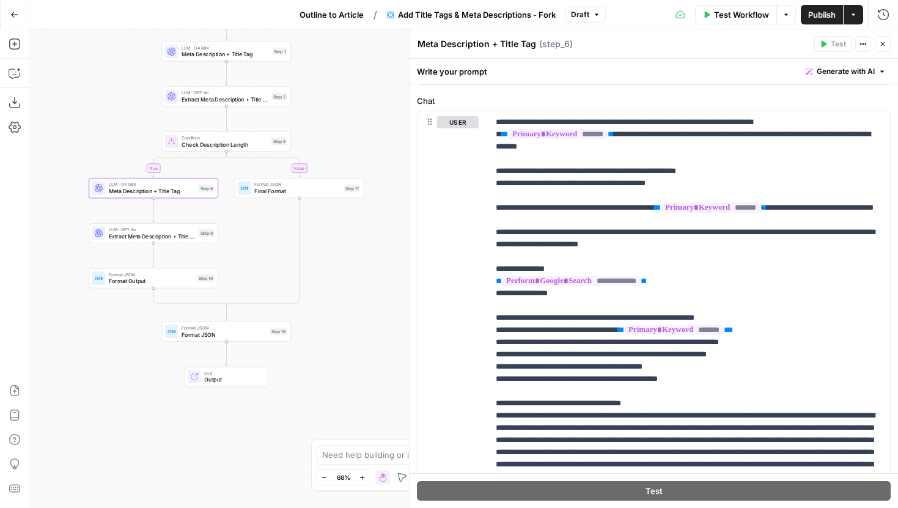
drag, startPoint x: 324, startPoint y: 299, endPoint x: 339, endPoint y: 138, distance: 162.0
click at [339, 138] on div "true false Workflow Set Inputs Inputs Google Search Perform Google Search Step …" at bounding box center [463, 268] width 869 height 479
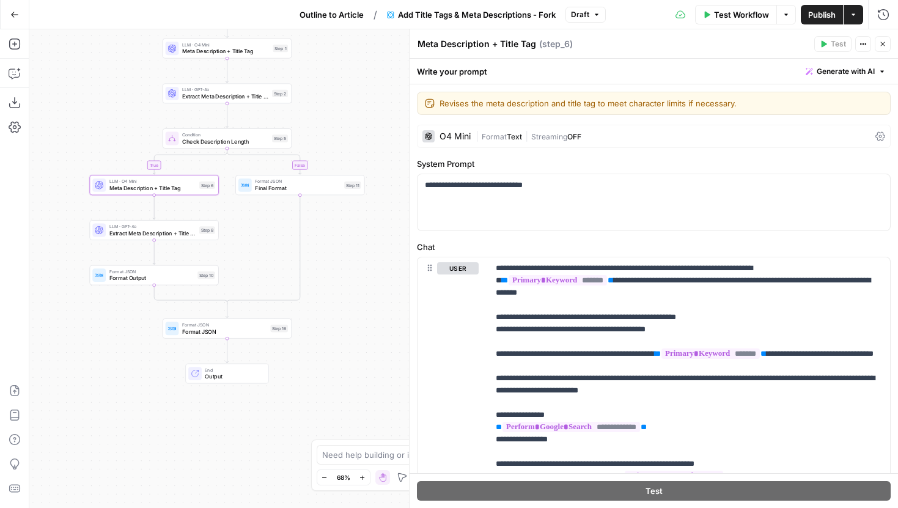
click at [247, 49] on span "Meta Description + Title Tag" at bounding box center [225, 51] width 87 height 9
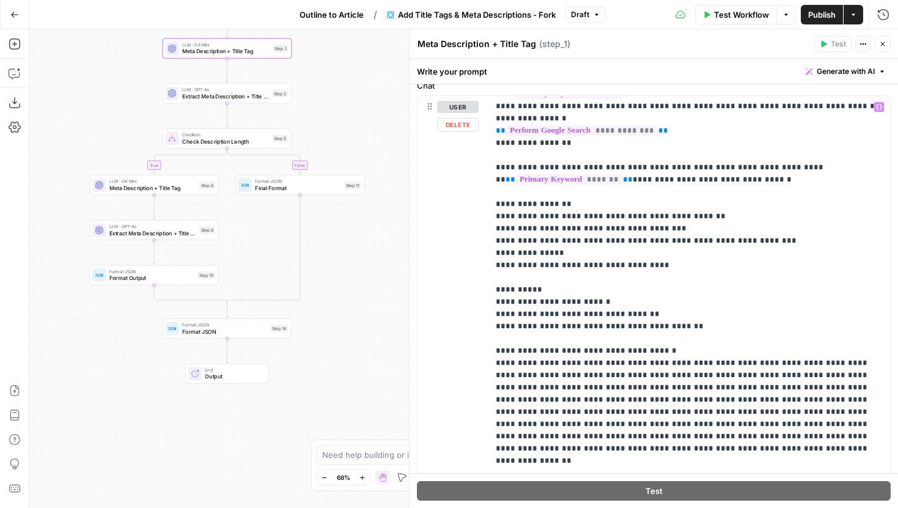
scroll to position [163, 0]
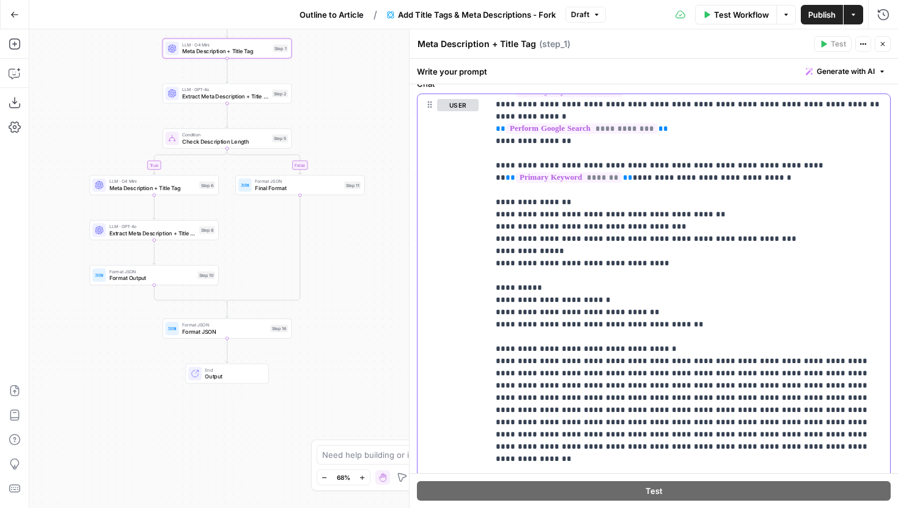
click at [574, 197] on p "**********" at bounding box center [689, 330] width 387 height 513
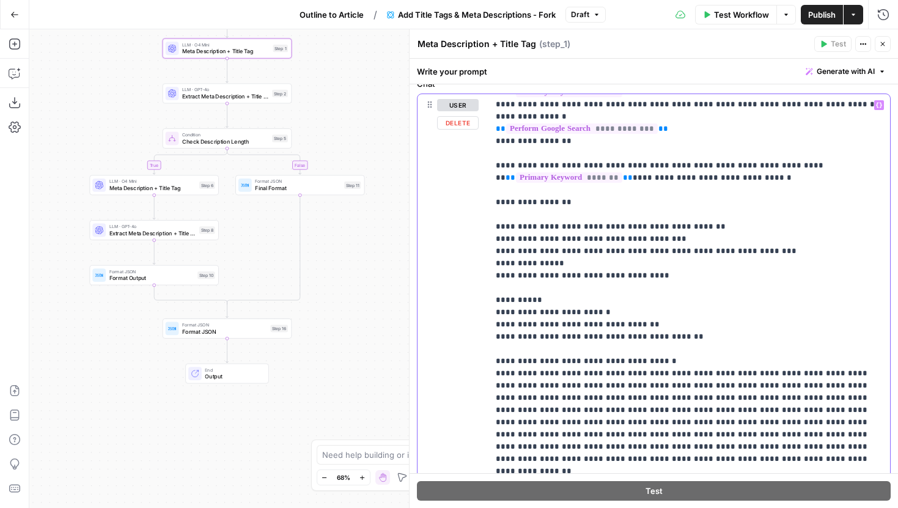
paste div
click at [496, 218] on p "**********" at bounding box center [689, 337] width 387 height 526
click at [697, 214] on p "**********" at bounding box center [689, 337] width 387 height 526
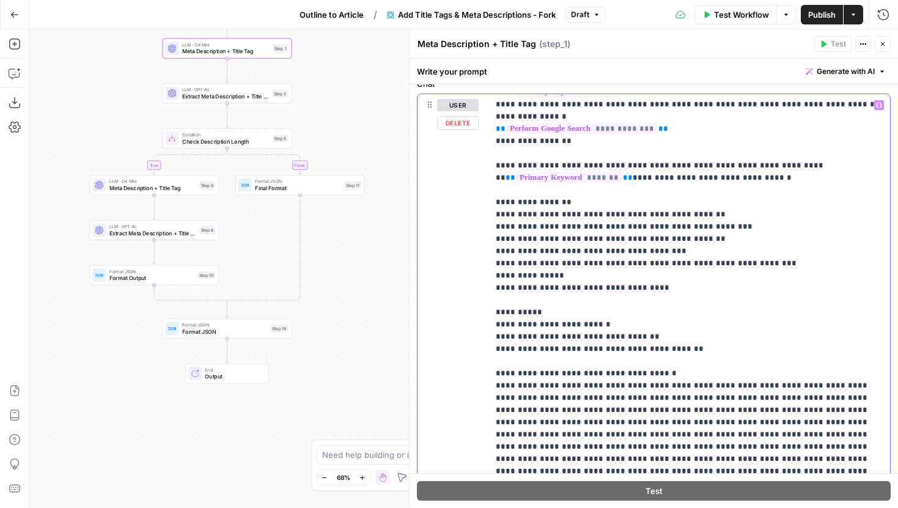
click at [495, 226] on div "**********" at bounding box center [689, 343] width 402 height 498
click at [598, 234] on p "**********" at bounding box center [689, 343] width 387 height 538
click at [660, 283] on p "**********" at bounding box center [689, 343] width 387 height 538
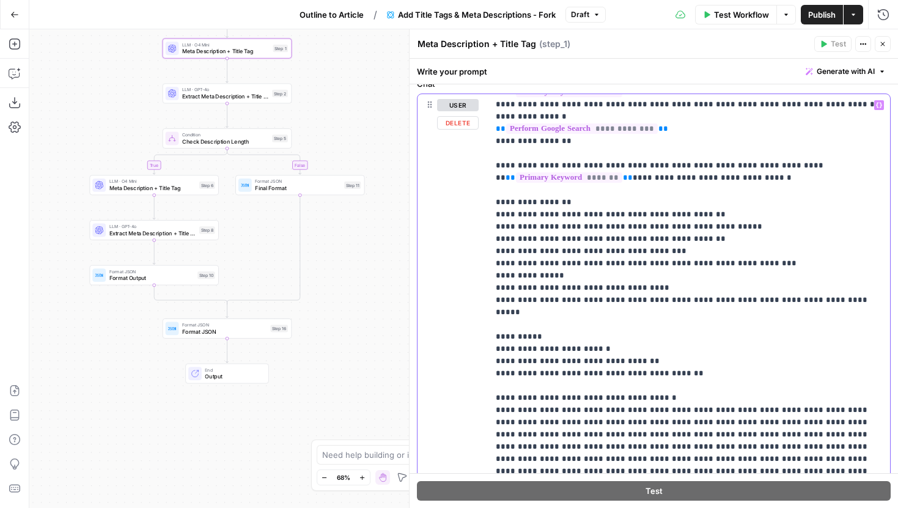
click at [612, 311] on p "**********" at bounding box center [689, 349] width 387 height 550
click at [682, 307] on p "**********" at bounding box center [689, 349] width 387 height 550
click at [816, 300] on p "**********" at bounding box center [689, 349] width 387 height 550
click at [541, 326] on p "**********" at bounding box center [689, 349] width 387 height 550
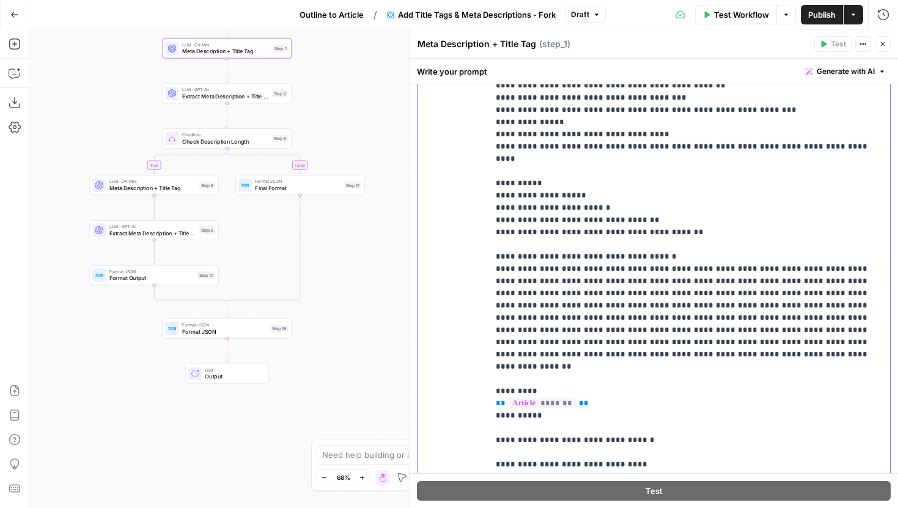
scroll to position [265, 0]
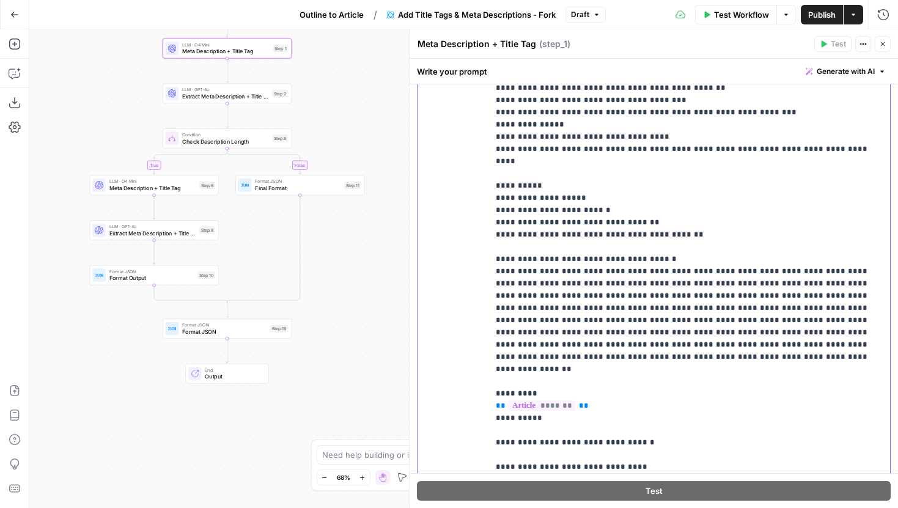
click at [598, 192] on p "**********" at bounding box center [689, 204] width 387 height 562
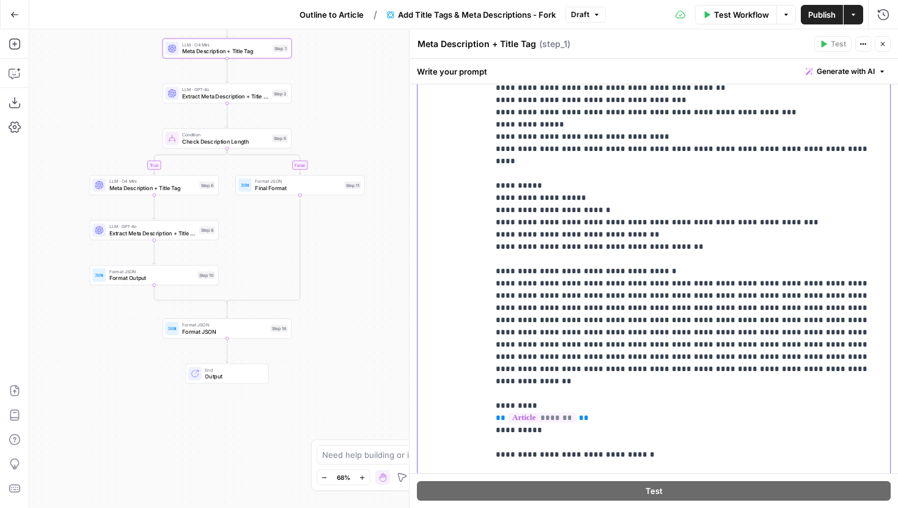
click at [504, 209] on p "**********" at bounding box center [689, 210] width 387 height 575
drag, startPoint x: 622, startPoint y: 210, endPoint x: 502, endPoint y: 215, distance: 120.5
click at [502, 215] on p "**********" at bounding box center [689, 210] width 387 height 575
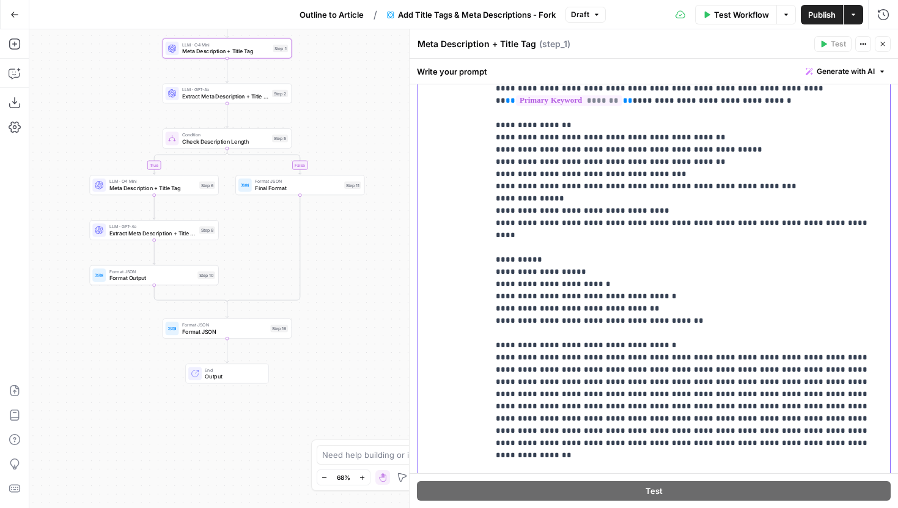
scroll to position [226, 0]
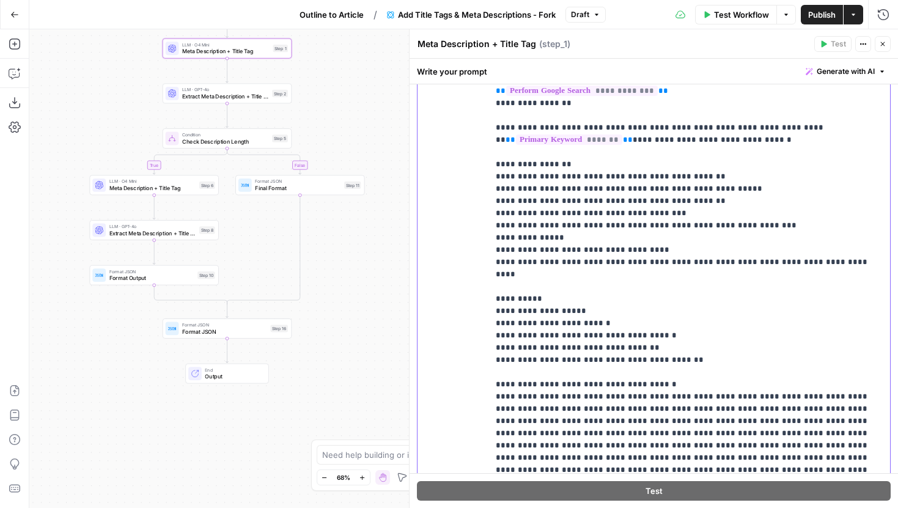
click at [612, 323] on p "**********" at bounding box center [689, 323] width 387 height 575
drag, startPoint x: 620, startPoint y: 141, endPoint x: 491, endPoint y: 141, distance: 129.0
click at [491, 141] on div "**********" at bounding box center [689, 280] width 402 height 498
copy p "** ******* **"
click at [615, 323] on p "**********" at bounding box center [689, 323] width 387 height 575
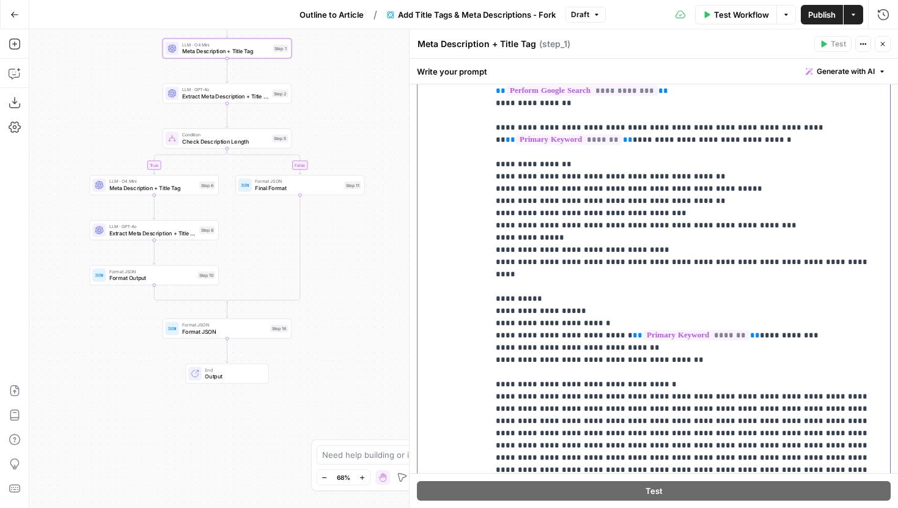
click at [689, 341] on p "**********" at bounding box center [689, 323] width 387 height 575
click at [655, 332] on p "**********" at bounding box center [689, 323] width 387 height 575
click at [617, 316] on p "**********" at bounding box center [689, 323] width 387 height 575
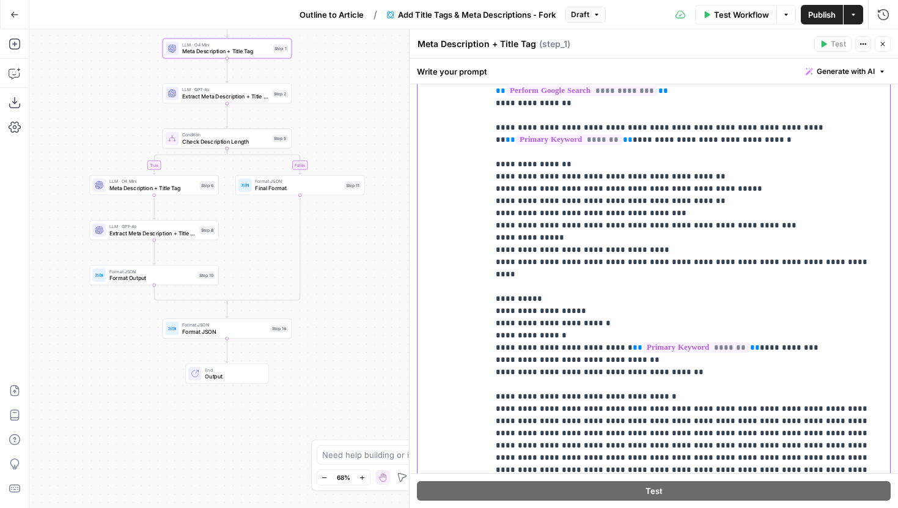
drag, startPoint x: 559, startPoint y: 323, endPoint x: 487, endPoint y: 320, distance: 72.8
click at [487, 320] on div "**********" at bounding box center [654, 294] width 473 height 527
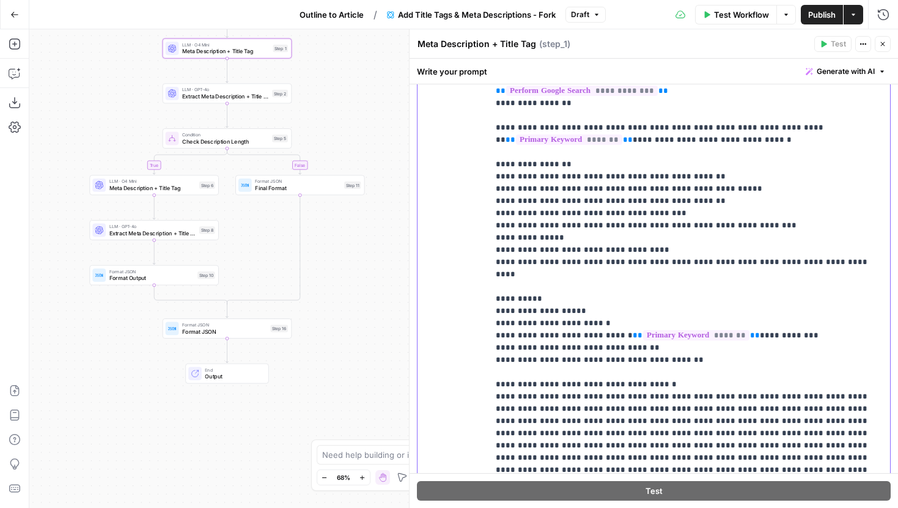
click at [683, 347] on p "**********" at bounding box center [689, 323] width 387 height 575
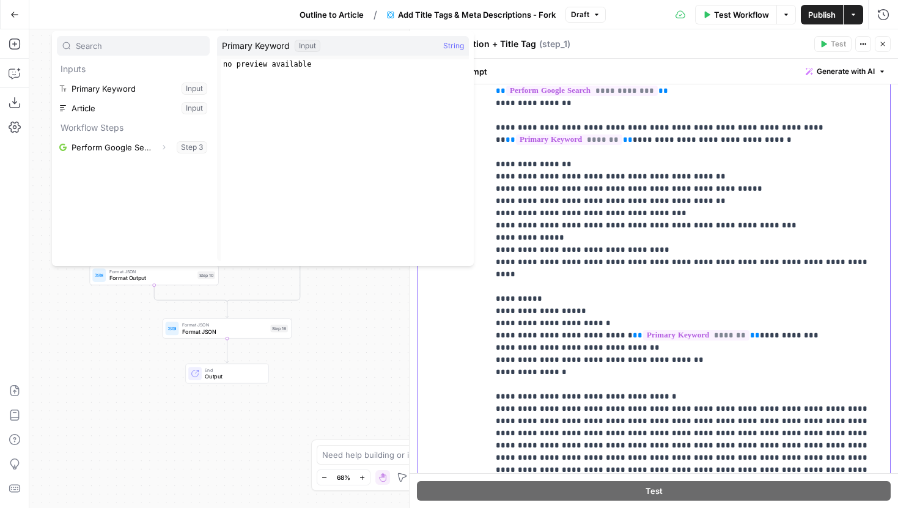
click at [546, 362] on p "**********" at bounding box center [689, 329] width 387 height 587
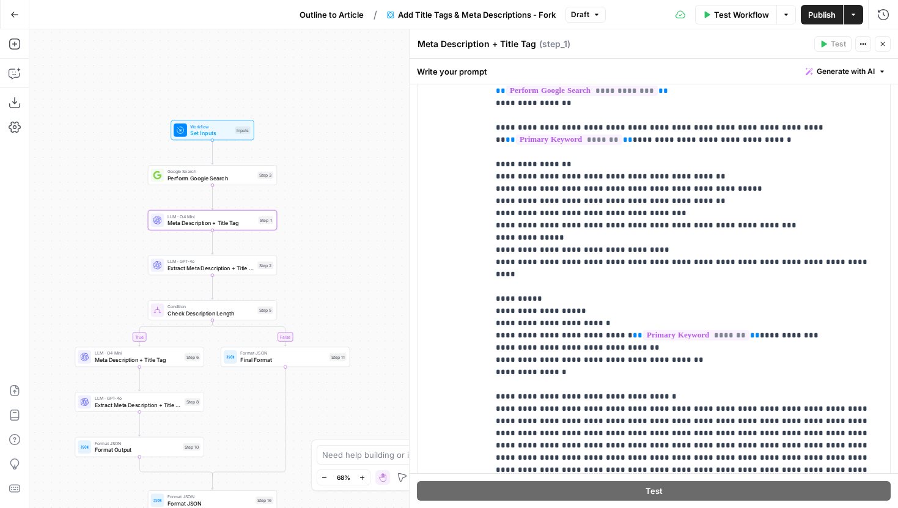
drag, startPoint x: 326, startPoint y: 69, endPoint x: 309, endPoint y: 242, distance: 173.8
click at [309, 242] on div "true false Workflow Set Inputs Inputs Google Search Perform Google Search Step …" at bounding box center [463, 268] width 869 height 479
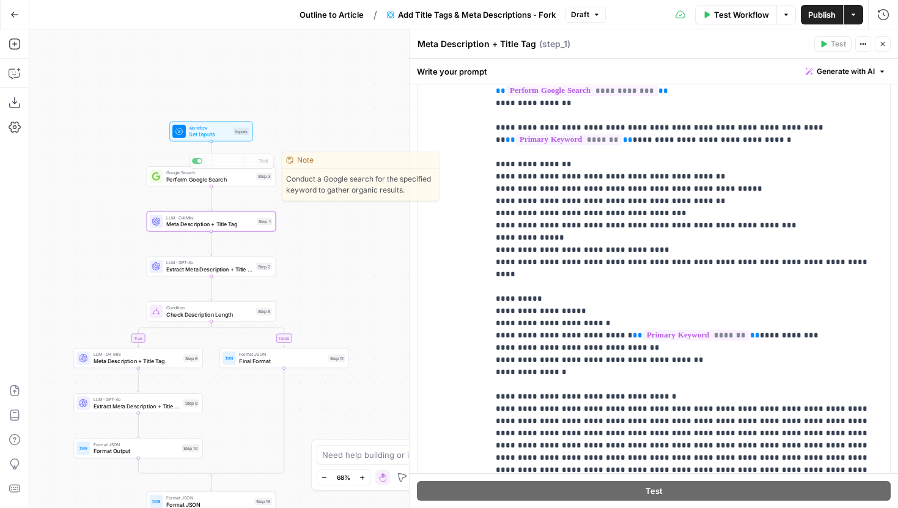
click at [222, 133] on span "Set Inputs" at bounding box center [209, 134] width 41 height 9
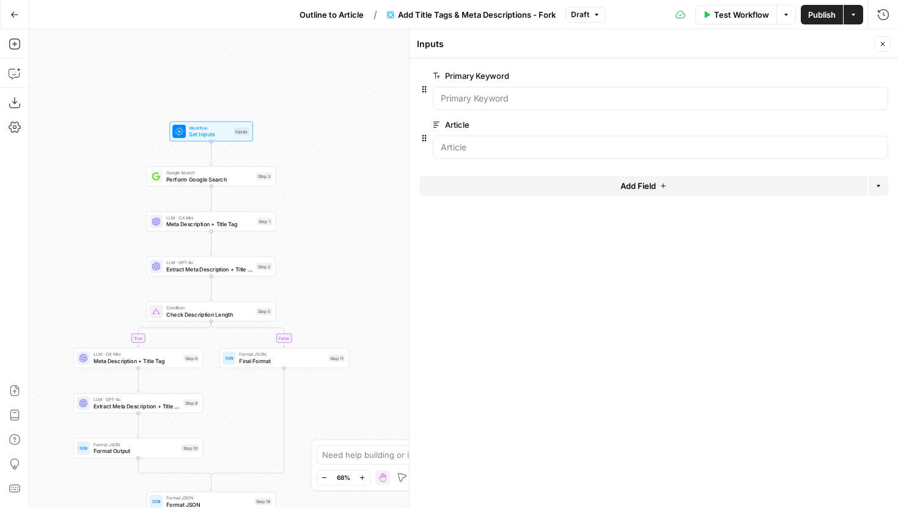
click at [705, 189] on button "Add Field" at bounding box center [643, 186] width 448 height 20
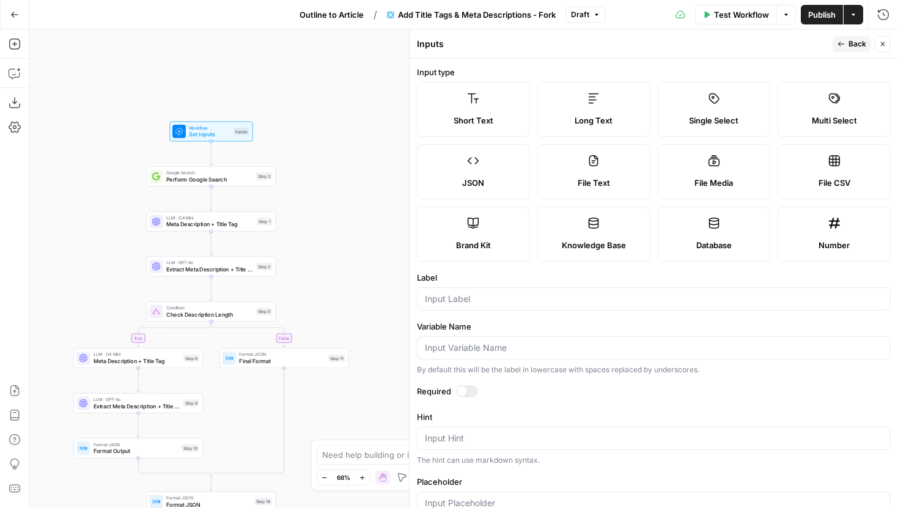
click at [494, 243] on div "Brand Kit" at bounding box center [473, 245] width 92 height 12
click at [506, 300] on input "Label" at bounding box center [654, 299] width 458 height 12
drag, startPoint x: 512, startPoint y: 301, endPoint x: 391, endPoint y: 301, distance: 121.0
click at [390, 301] on body "Power Digital New Home Browse Insights Opportunities Your Data Recent Grids [[P…" at bounding box center [449, 254] width 898 height 508
click at [490, 300] on input "Brand Kit" at bounding box center [654, 299] width 458 height 12
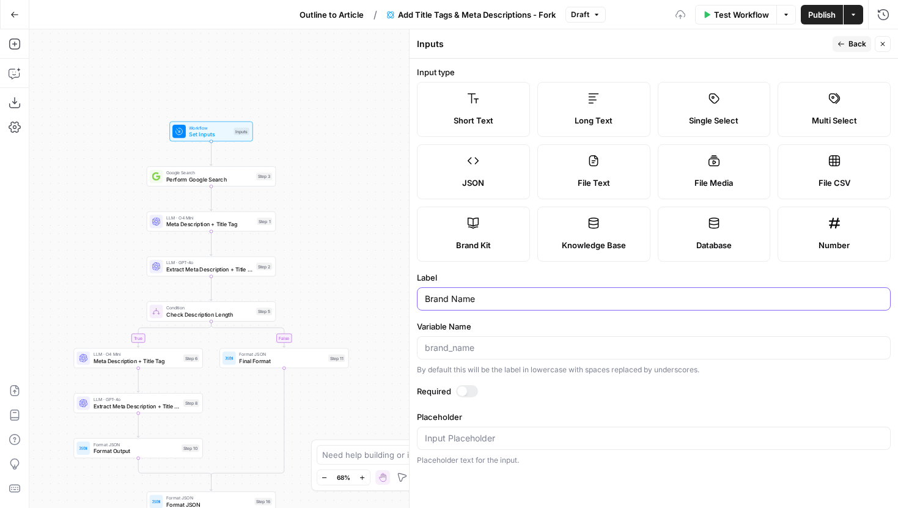
type input "Brand Name"
click at [523, 107] on label "Short Text" at bounding box center [473, 109] width 113 height 55
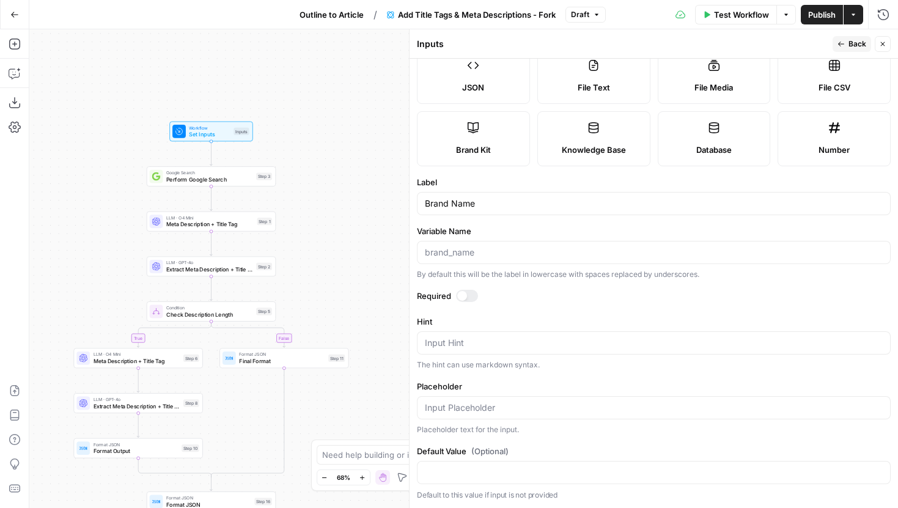
click at [852, 39] on span "Back" at bounding box center [857, 44] width 18 height 11
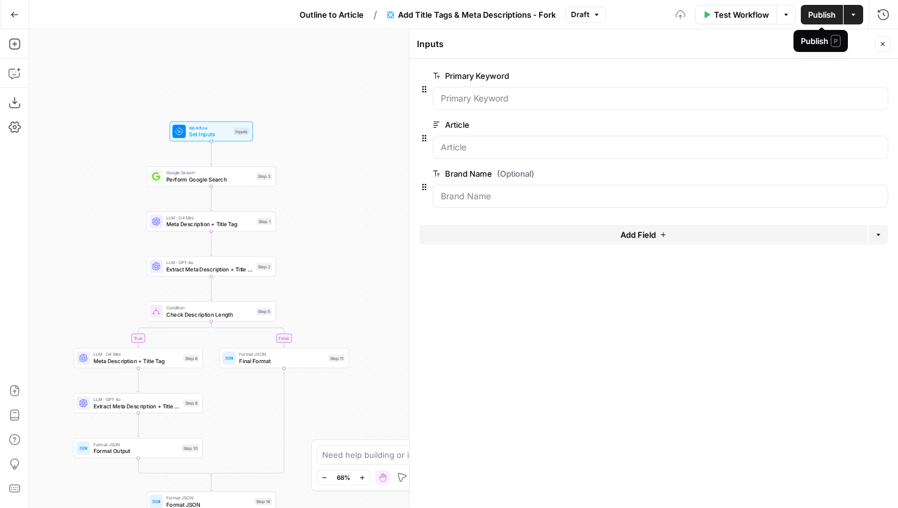
click at [825, 14] on span "Publish" at bounding box center [822, 15] width 28 height 12
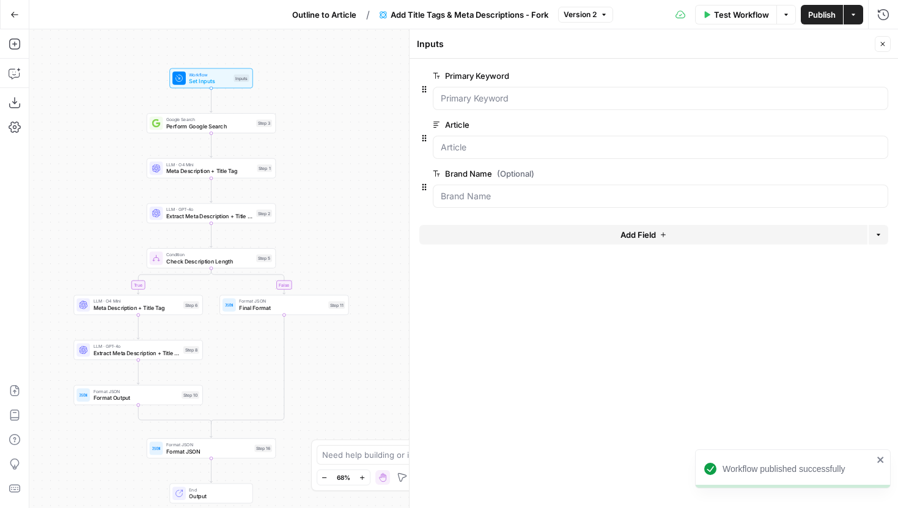
drag, startPoint x: 329, startPoint y: 284, endPoint x: 329, endPoint y: 254, distance: 29.3
click at [329, 254] on div "true false Workflow Set Inputs Inputs Google Search Perform Google Search Step …" at bounding box center [463, 268] width 869 height 479
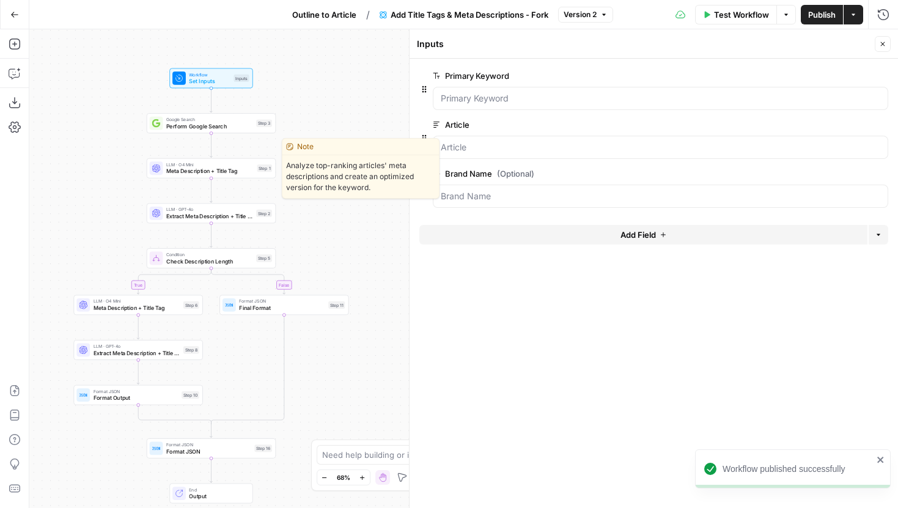
click at [247, 169] on span "Meta Description + Title Tag" at bounding box center [209, 171] width 87 height 9
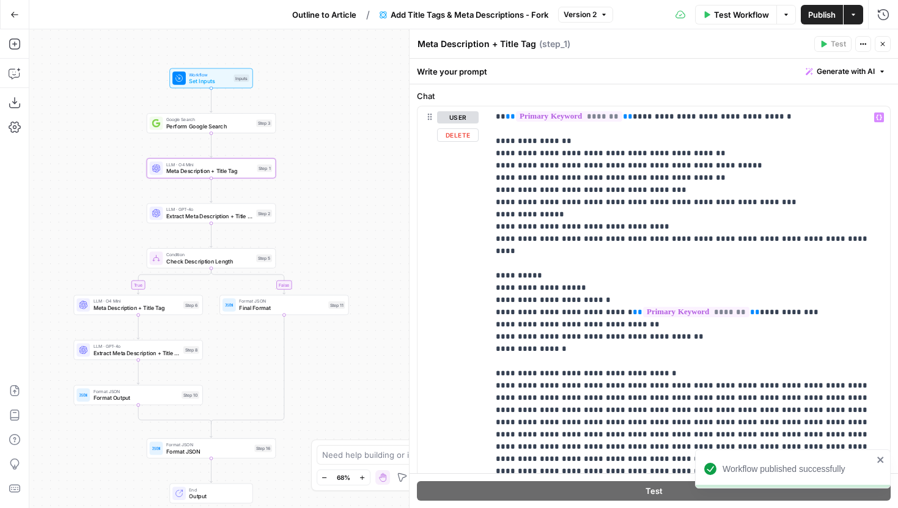
scroll to position [173, 0]
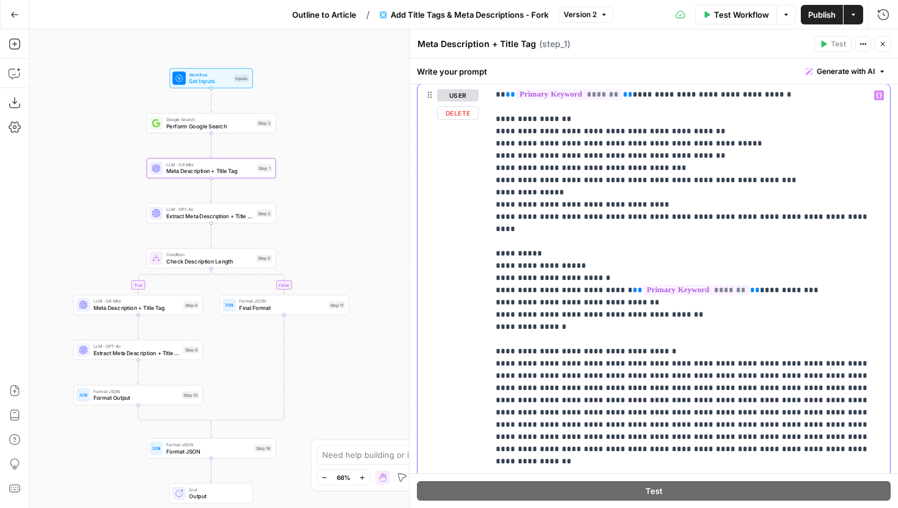
click at [546, 317] on p "**********" at bounding box center [689, 284] width 387 height 587
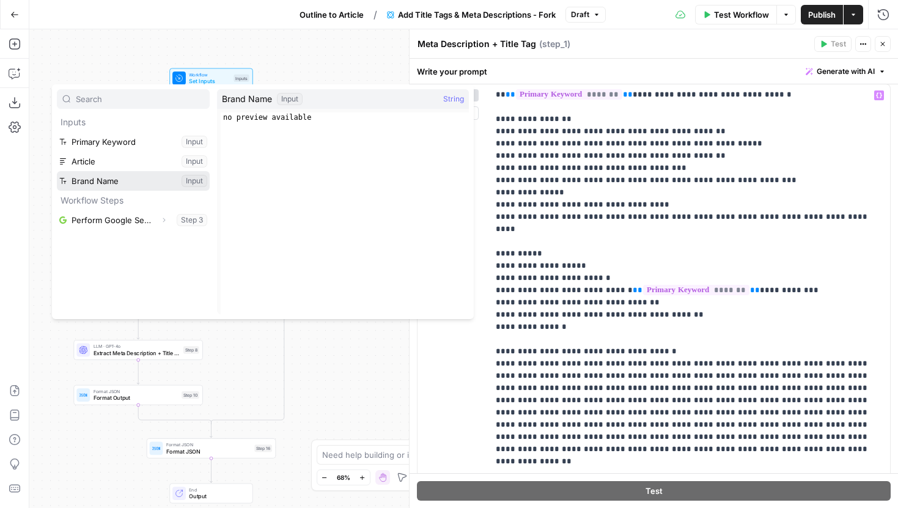
click at [126, 180] on button "Select variable Brand Name" at bounding box center [133, 181] width 153 height 20
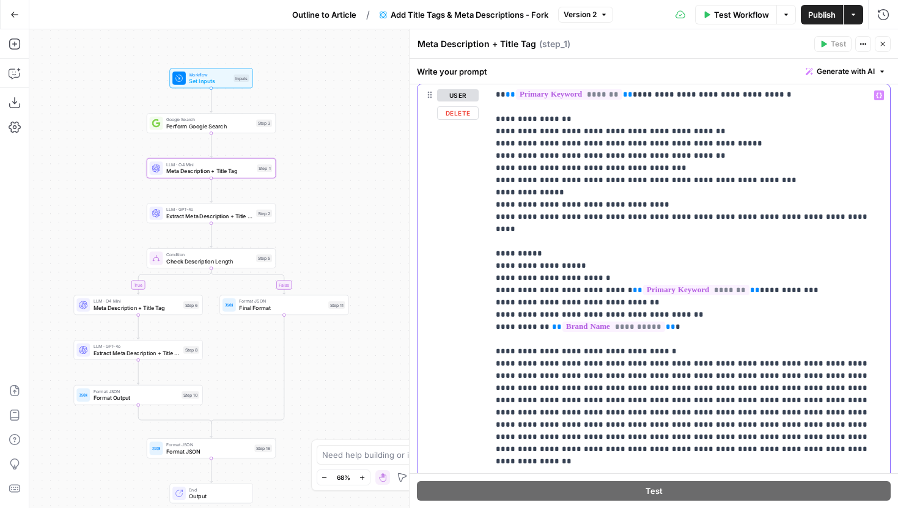
click at [686, 312] on p "**********" at bounding box center [689, 284] width 387 height 587
click at [699, 333] on p "**********" at bounding box center [689, 284] width 387 height 587
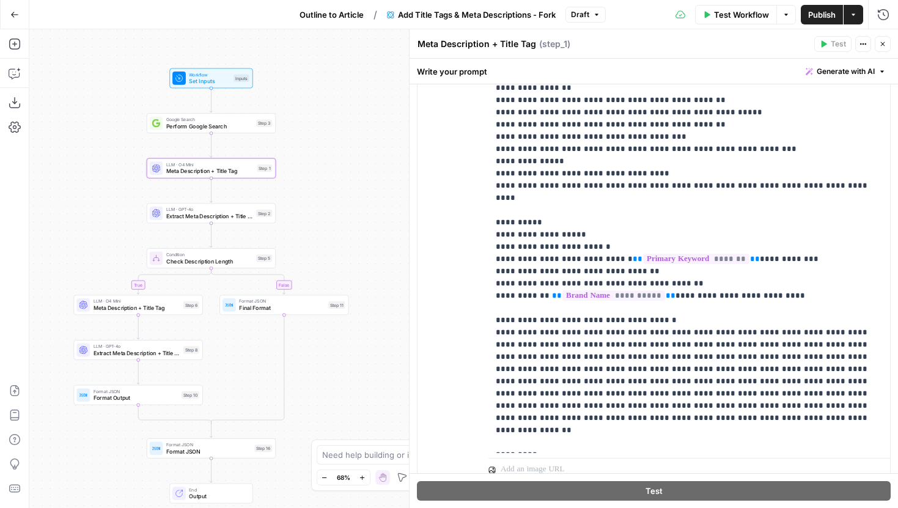
scroll to position [98, 0]
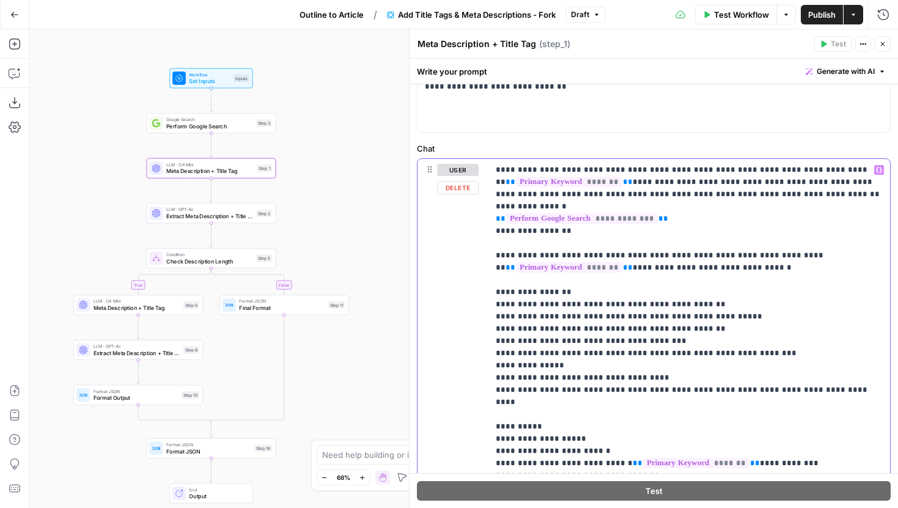
click at [606, 235] on p "**********" at bounding box center [689, 457] width 387 height 587
click at [605, 237] on p "**********" at bounding box center [689, 457] width 387 height 587
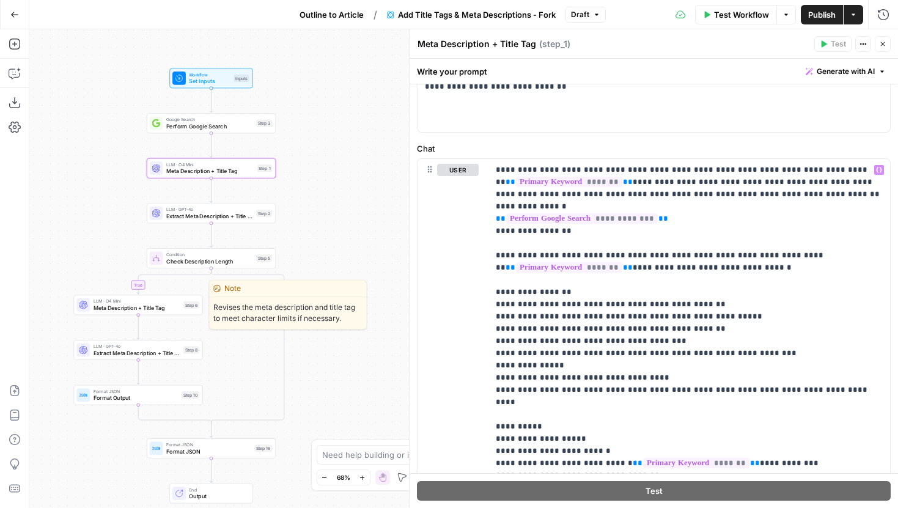
click at [154, 304] on span "Meta Description + Title Tag" at bounding box center [137, 308] width 87 height 9
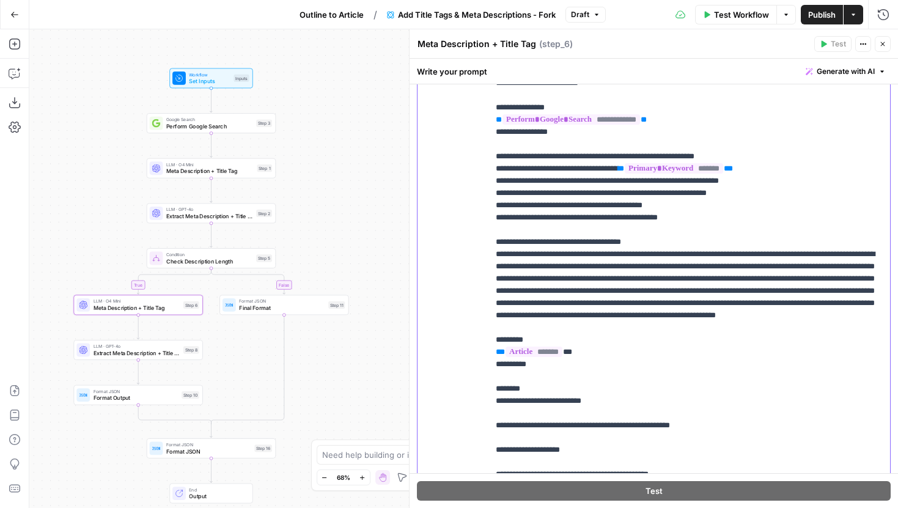
click at [627, 234] on p "**********" at bounding box center [689, 230] width 387 height 550
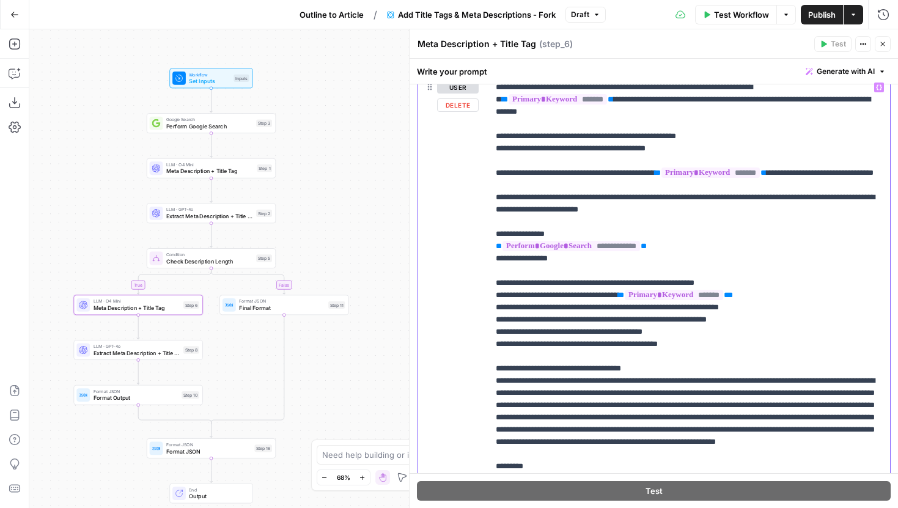
scroll to position [123, 0]
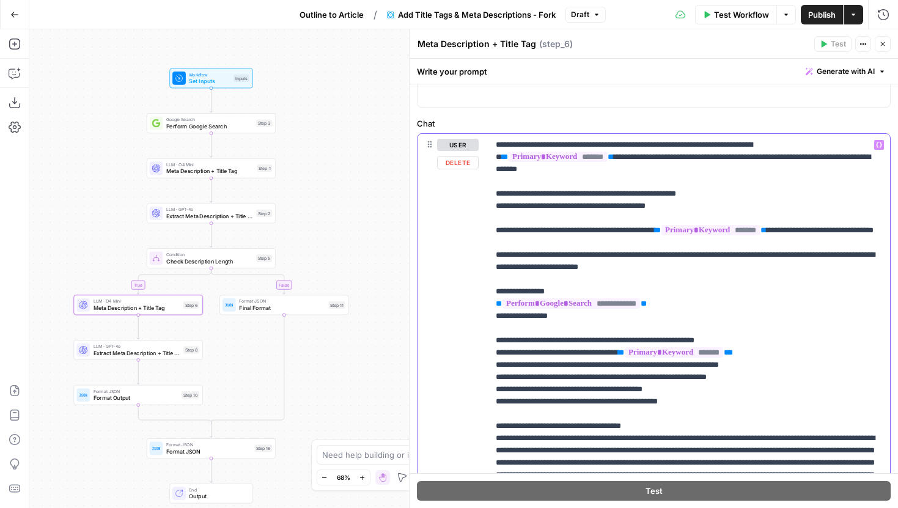
click at [664, 301] on p "**********" at bounding box center [689, 414] width 387 height 550
click at [668, 237] on p "**********" at bounding box center [689, 414] width 387 height 550
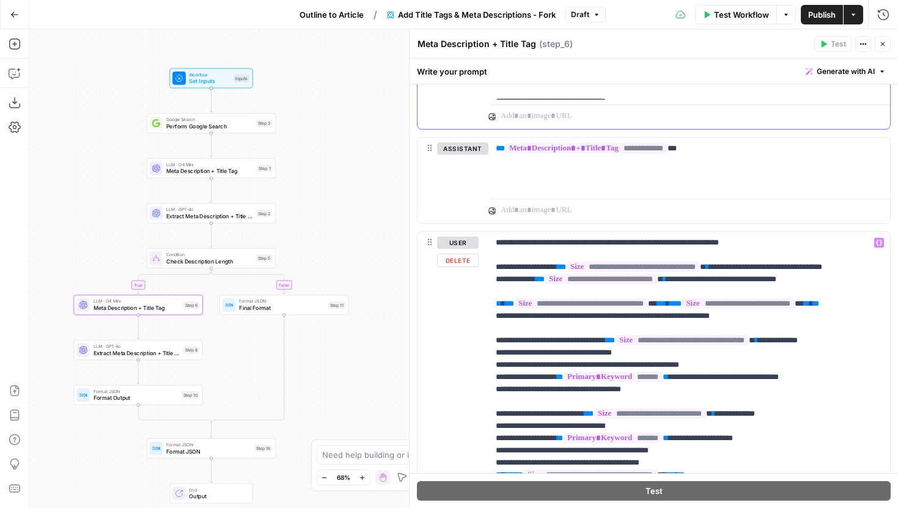
scroll to position [0, 0]
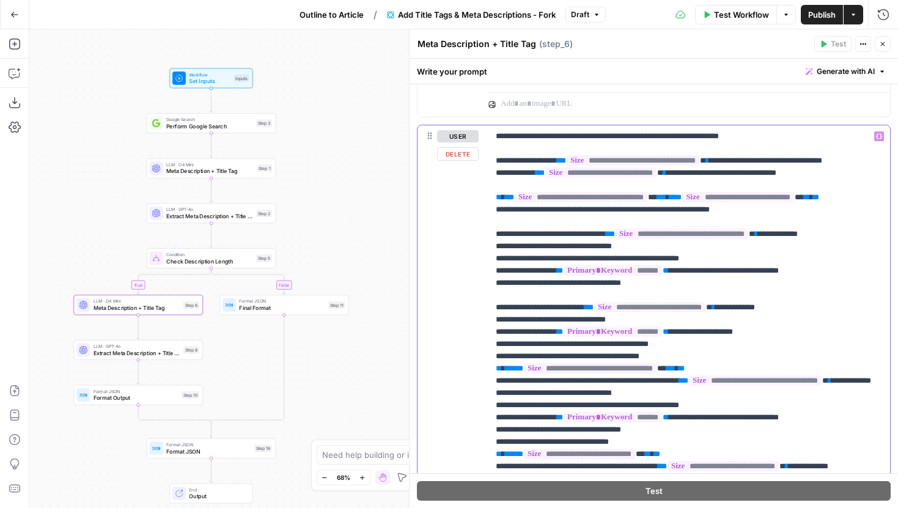
drag, startPoint x: 524, startPoint y: 224, endPoint x: 489, endPoint y: 208, distance: 38.9
click at [489, 208] on div "**********" at bounding box center [689, 374] width 402 height 498
click at [567, 223] on p "**********" at bounding box center [689, 374] width 387 height 489
drag, startPoint x: 558, startPoint y: 225, endPoint x: 722, endPoint y: 208, distance: 164.7
click at [722, 208] on p "**********" at bounding box center [689, 374] width 387 height 489
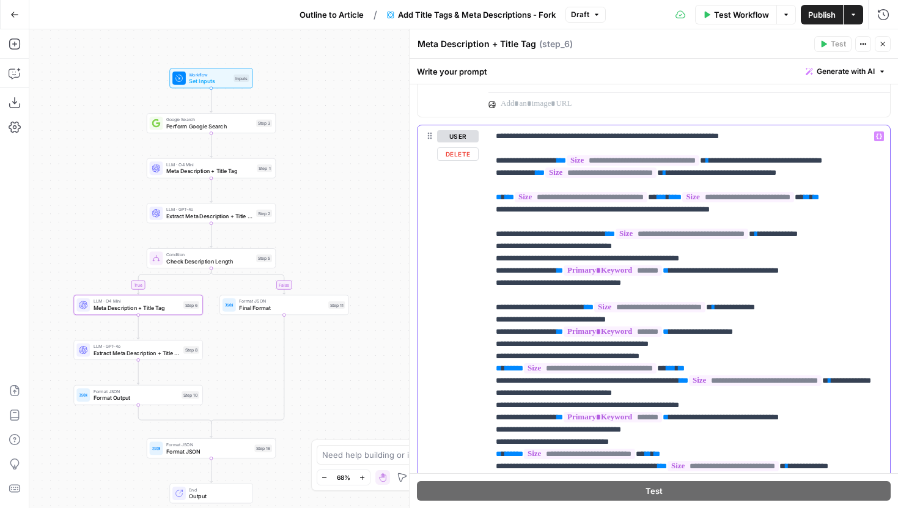
click at [691, 219] on p "**********" at bounding box center [689, 374] width 387 height 489
drag, startPoint x: 663, startPoint y: 223, endPoint x: 488, endPoint y: 211, distance: 175.2
click at [488, 211] on div "**********" at bounding box center [689, 374] width 402 height 498
copy p "**********"
click at [545, 220] on p "**********" at bounding box center [689, 374] width 387 height 489
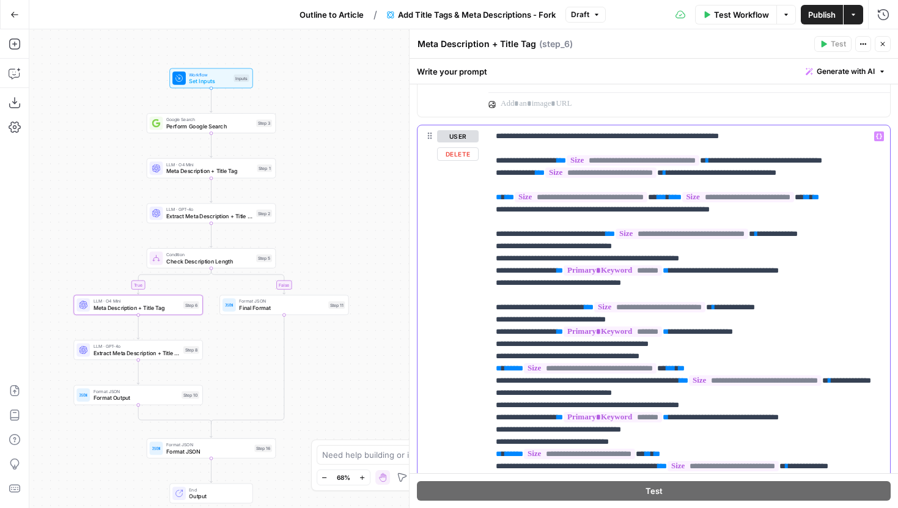
drag, startPoint x: 708, startPoint y: 208, endPoint x: 876, endPoint y: 213, distance: 168.2
click at [876, 213] on p "**********" at bounding box center [689, 374] width 387 height 489
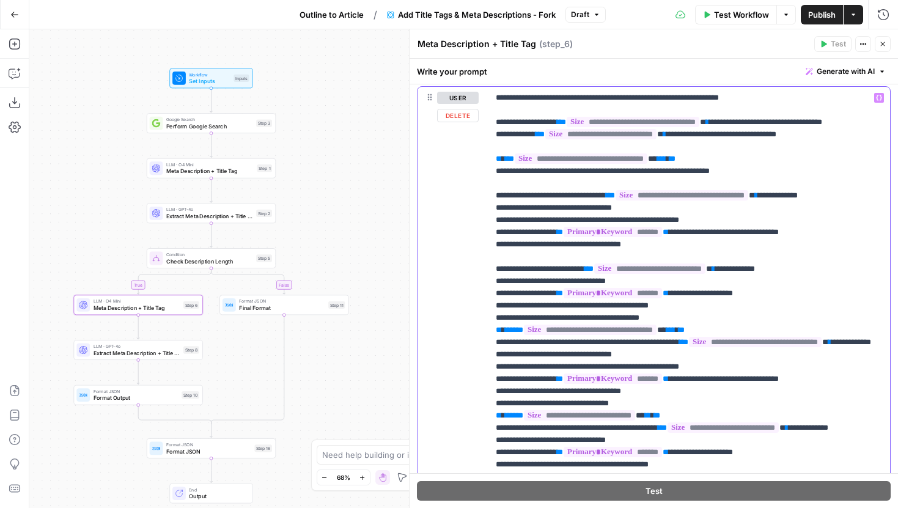
scroll to position [799, 0]
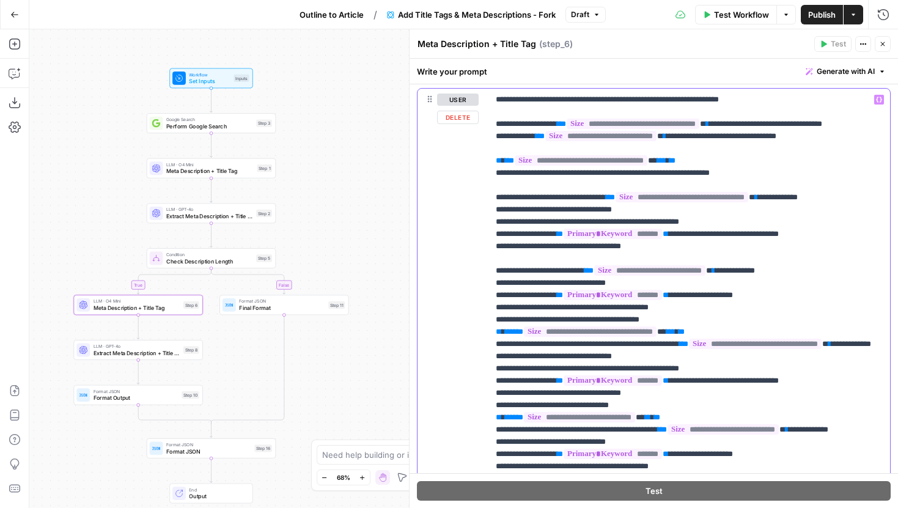
click at [672, 264] on p "**********" at bounding box center [689, 332] width 387 height 477
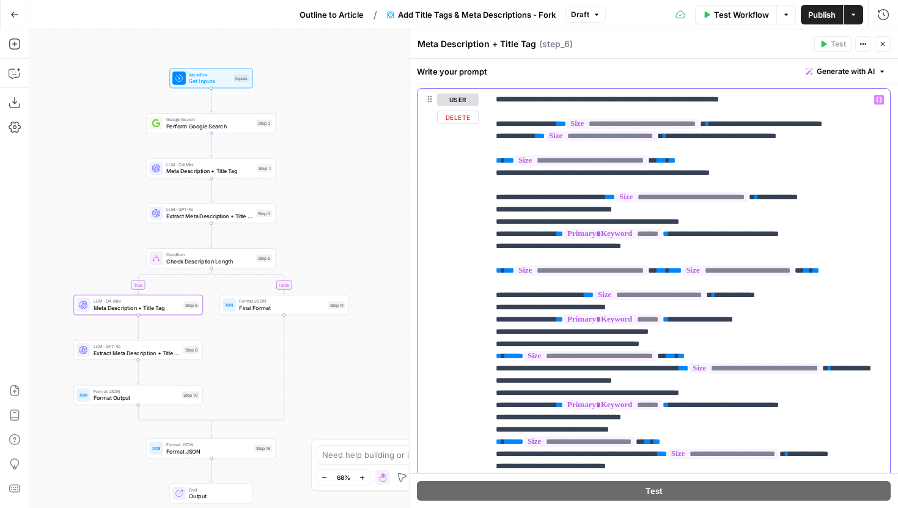
drag, startPoint x: 811, startPoint y: 148, endPoint x: 487, endPoint y: 147, distance: 324.0
click at [487, 147] on div "**********" at bounding box center [654, 352] width 473 height 527
click at [524, 297] on p "**********" at bounding box center [689, 350] width 387 height 513
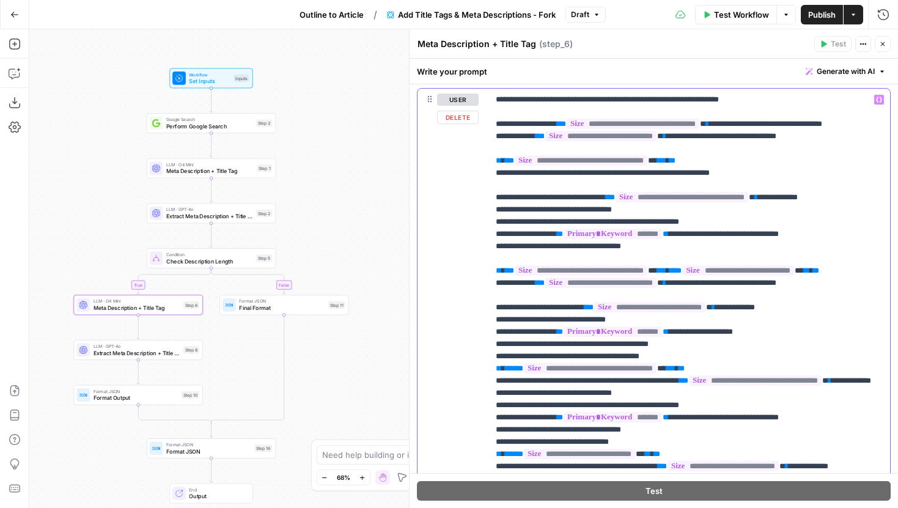
drag, startPoint x: 820, startPoint y: 144, endPoint x: 481, endPoint y: 144, distance: 339.3
click at [481, 144] on div "**********" at bounding box center [654, 352] width 473 height 527
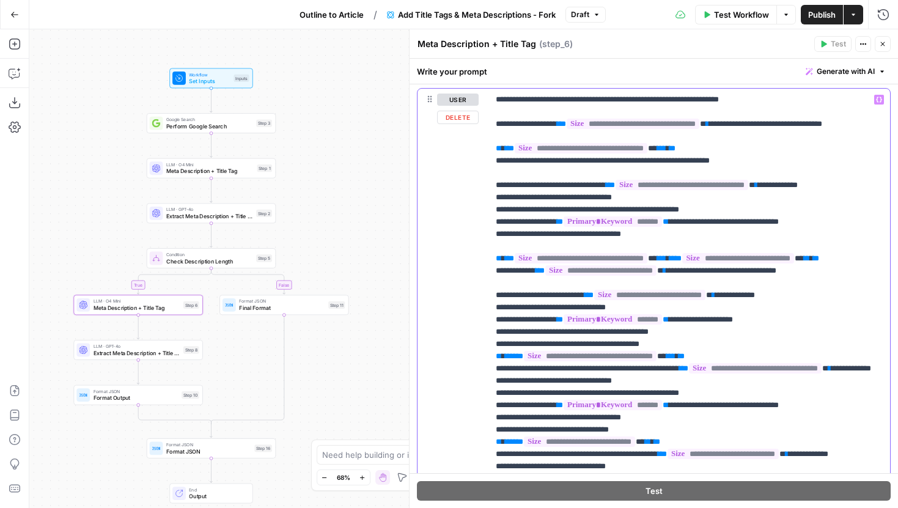
drag, startPoint x: 557, startPoint y: 137, endPoint x: 485, endPoint y: 128, distance: 72.0
click at [485, 128] on div "**********" at bounding box center [654, 352] width 473 height 527
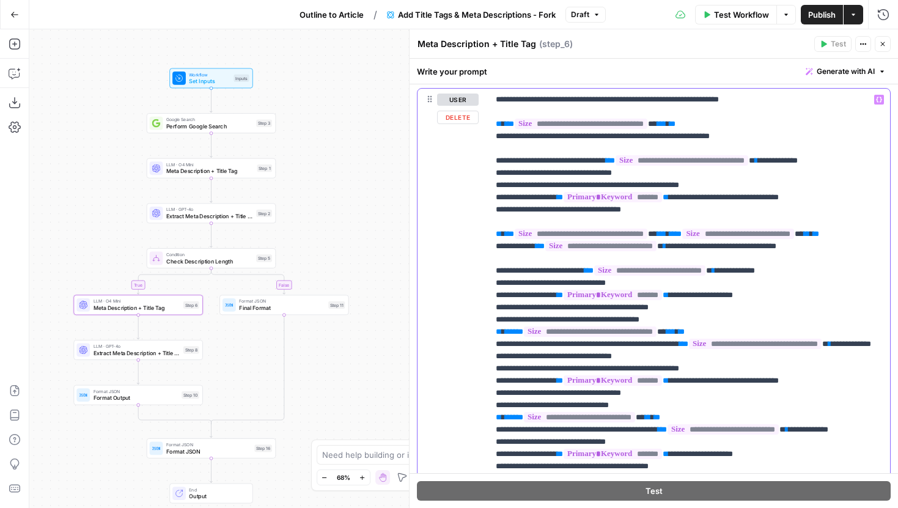
click at [729, 125] on p "**********" at bounding box center [689, 332] width 387 height 477
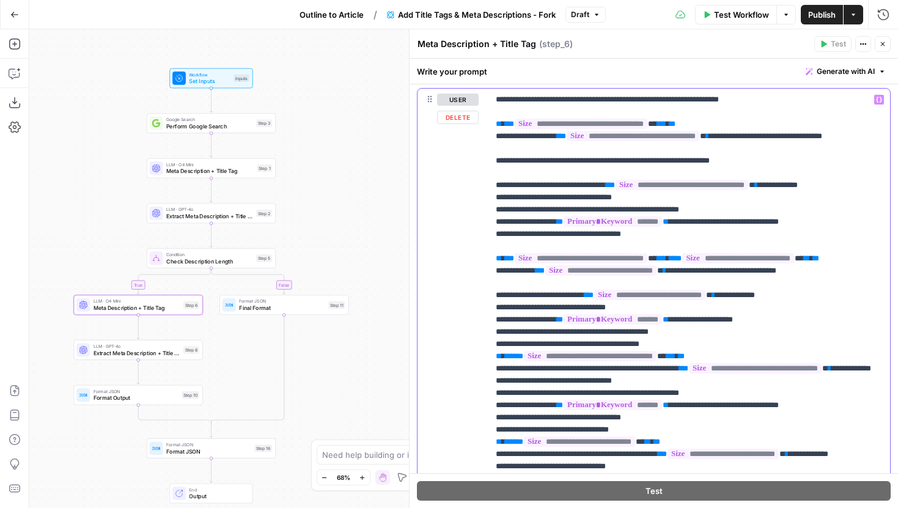
drag, startPoint x: 762, startPoint y: 167, endPoint x: 479, endPoint y: 176, distance: 283.8
click at [479, 176] on div "**********" at bounding box center [654, 352] width 473 height 527
click at [508, 178] on p "**********" at bounding box center [689, 350] width 387 height 513
click at [518, 173] on p "**********" at bounding box center [689, 350] width 387 height 513
drag, startPoint x: 578, startPoint y: 174, endPoint x: 650, endPoint y: 175, distance: 72.8
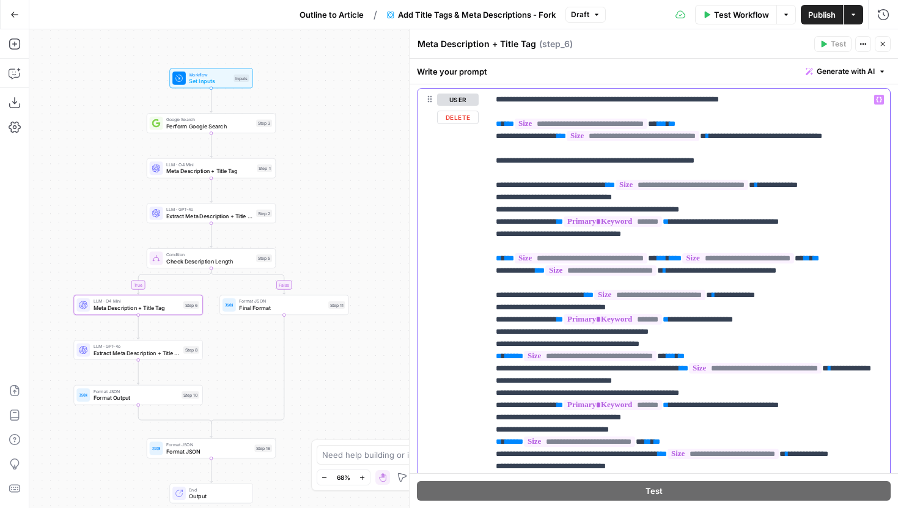
click at [650, 175] on p "**********" at bounding box center [689, 350] width 387 height 513
click at [617, 174] on p "**********" at bounding box center [689, 350] width 387 height 513
click at [609, 154] on p "**********" at bounding box center [689, 350] width 387 height 513
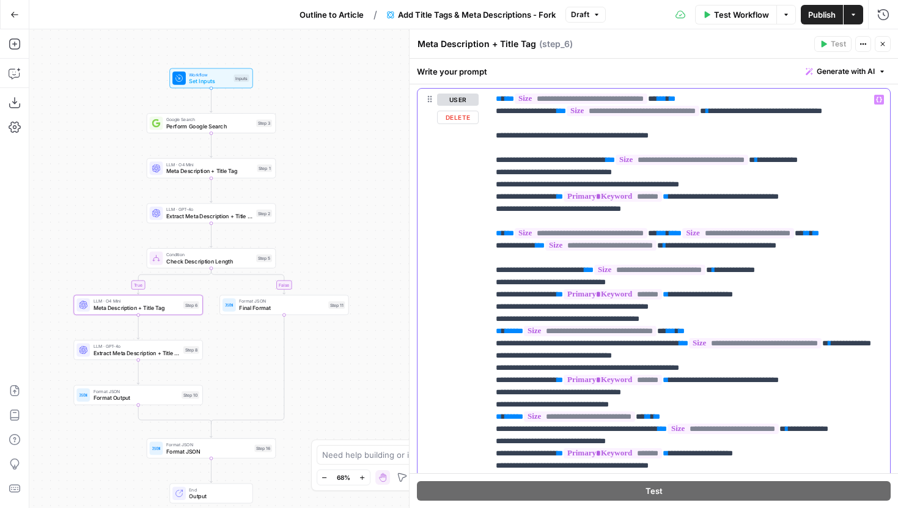
scroll to position [0, 0]
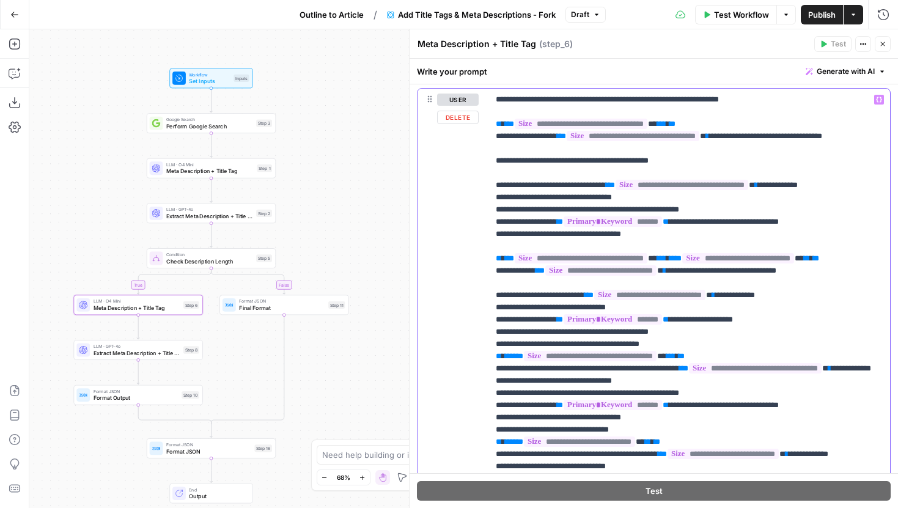
drag, startPoint x: 685, startPoint y: 175, endPoint x: 484, endPoint y: 174, distance: 201.7
click at [484, 174] on div "**********" at bounding box center [654, 352] width 473 height 527
copy p "**********"
click at [826, 299] on p "**********" at bounding box center [689, 350] width 387 height 513
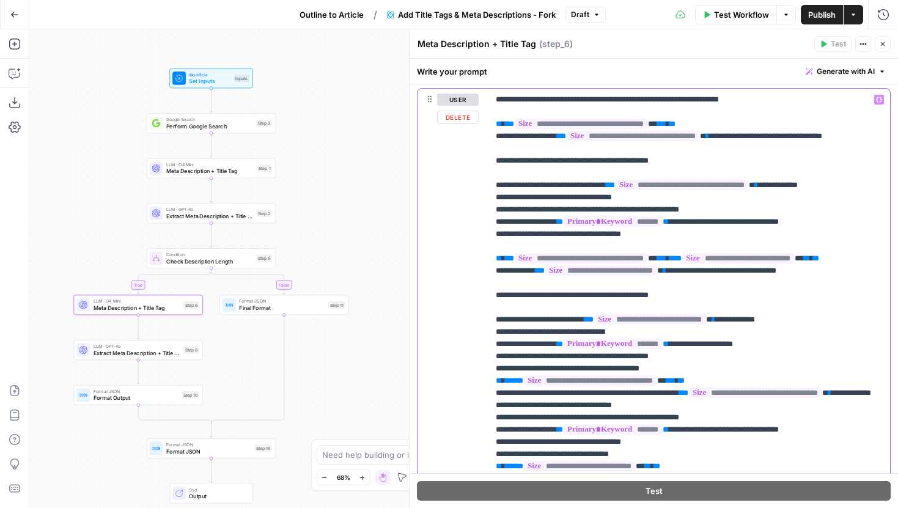
drag, startPoint x: 576, startPoint y: 321, endPoint x: 515, endPoint y: 320, distance: 61.1
click at [515, 320] on p "**********" at bounding box center [689, 363] width 387 height 538
click at [658, 317] on p "**********" at bounding box center [689, 363] width 387 height 538
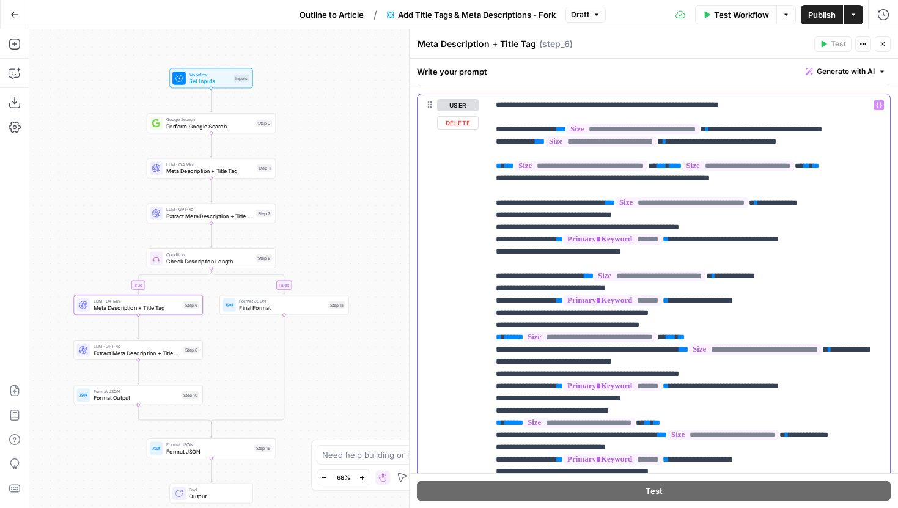
scroll to position [535, 0]
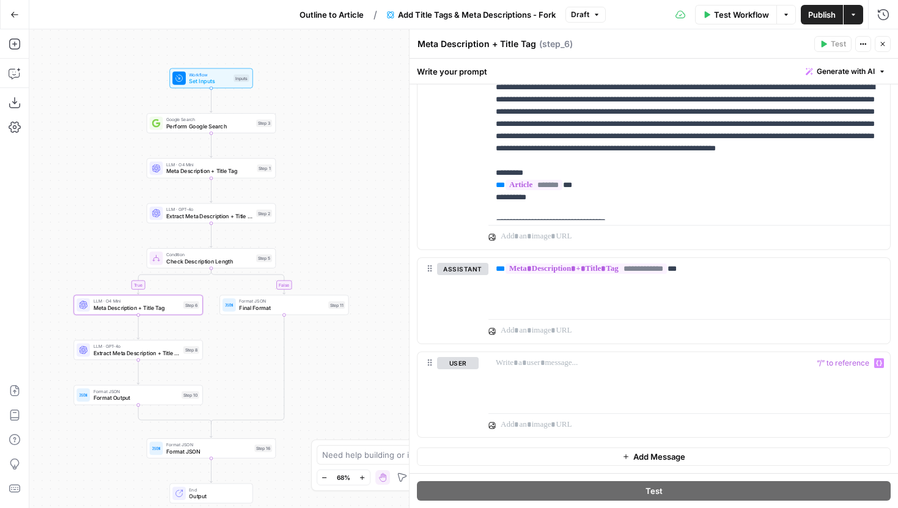
click at [568, 15] on button "Draft" at bounding box center [585, 15] width 40 height 16
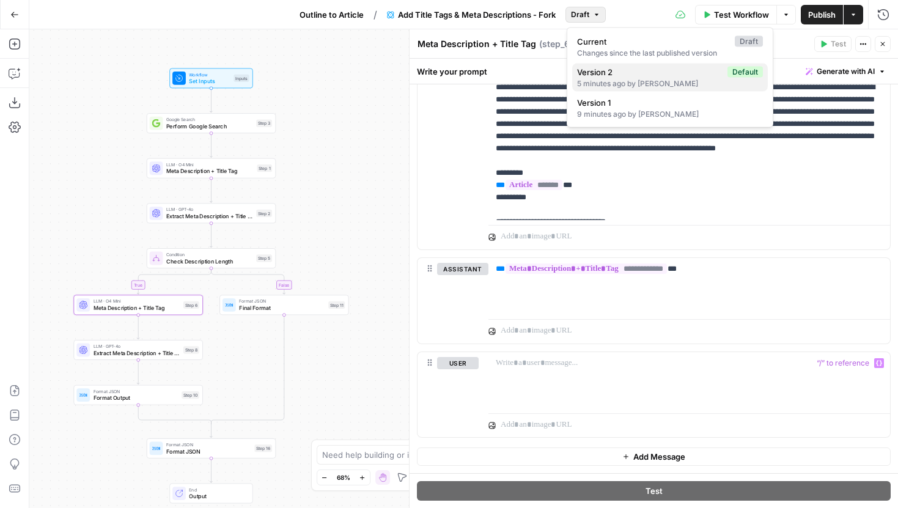
click at [632, 75] on span "Version 2" at bounding box center [649, 72] width 145 height 12
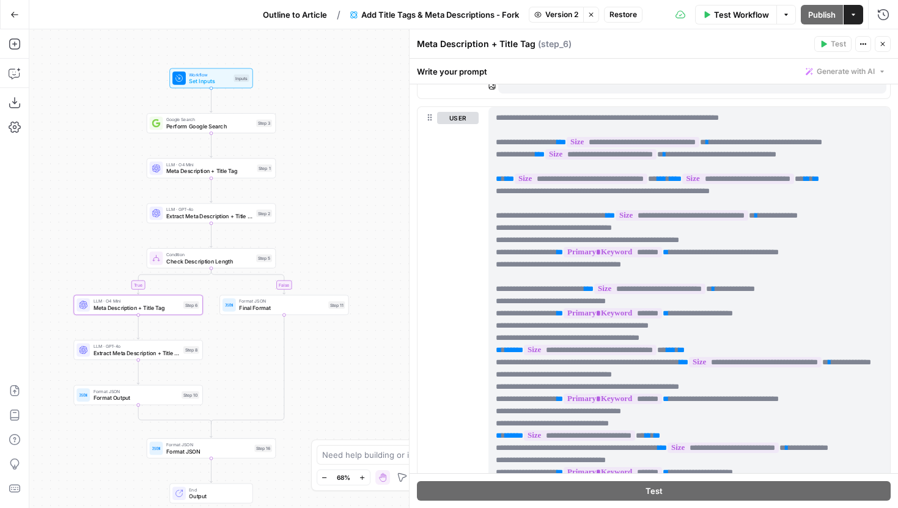
scroll to position [1, 0]
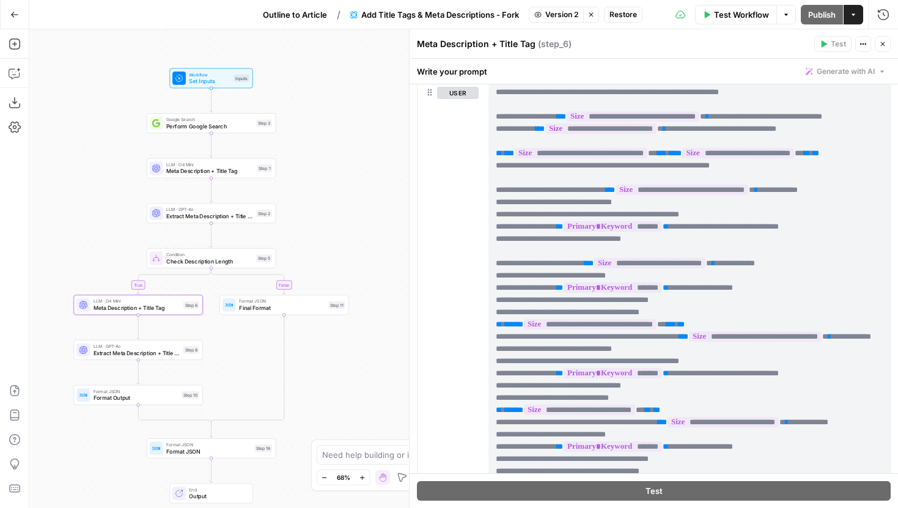
drag, startPoint x: 495, startPoint y: 117, endPoint x: 716, endPoint y: 506, distance: 447.9
click at [716, 506] on div "**********" at bounding box center [654, 283] width 488 height 449
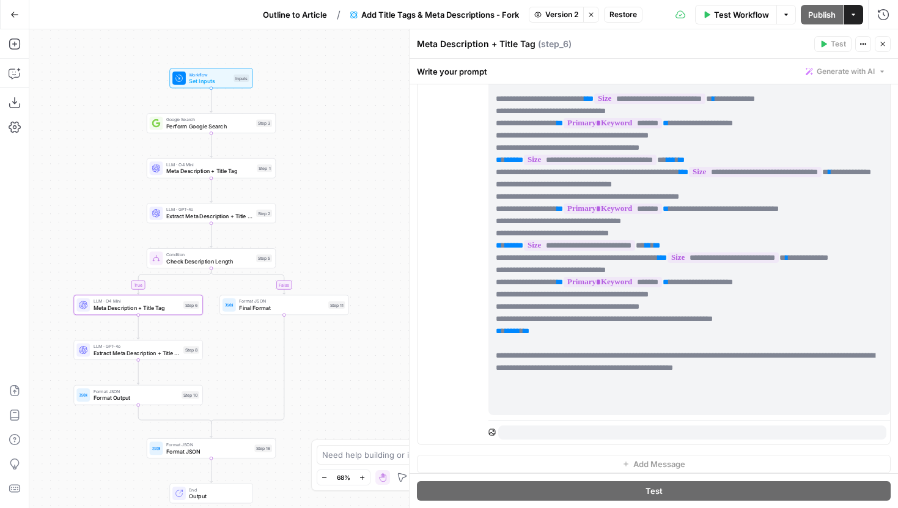
scroll to position [977, 0]
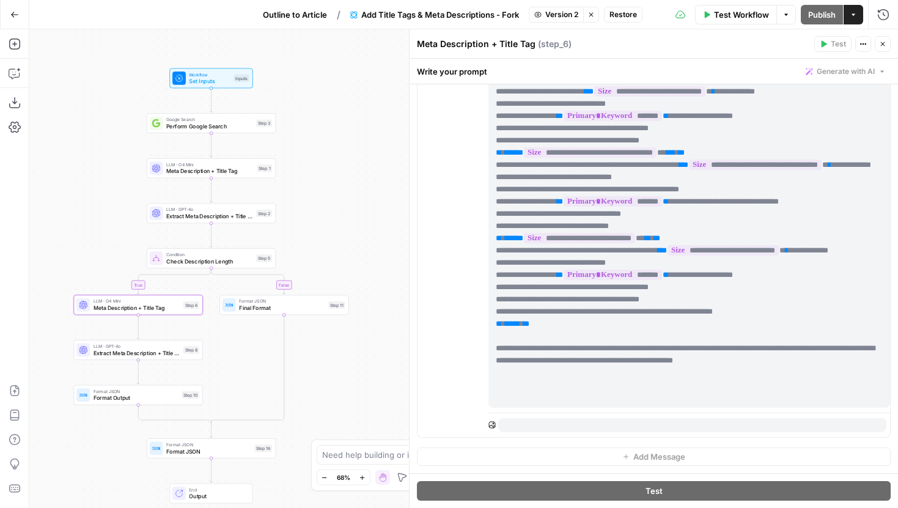
click at [732, 367] on p "**********" at bounding box center [689, 158] width 387 height 489
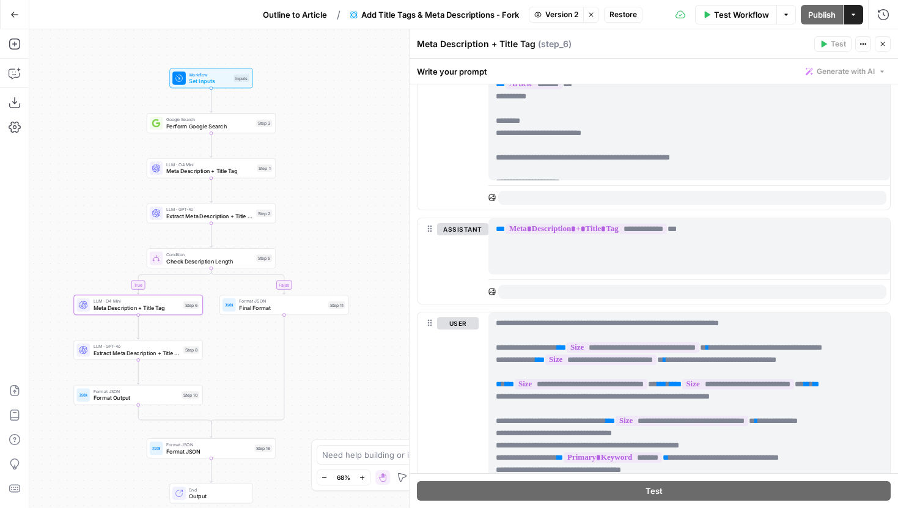
scroll to position [457, 0]
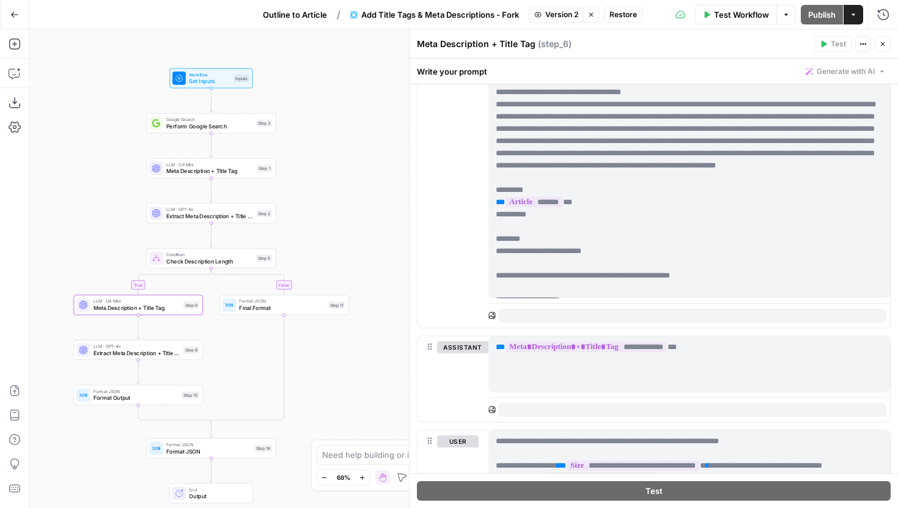
drag, startPoint x: 815, startPoint y: 403, endPoint x: 495, endPoint y: 443, distance: 322.8
copy p "**********"
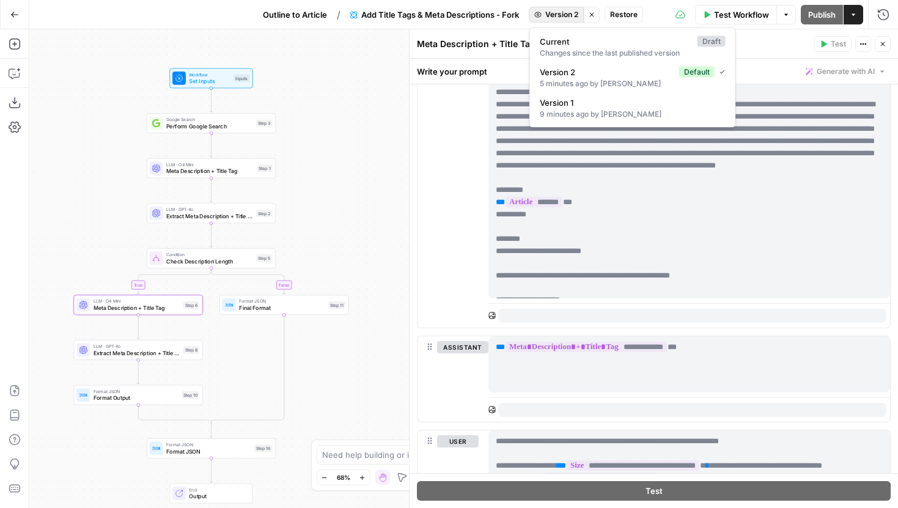
click at [554, 20] on button "Version 2" at bounding box center [556, 15] width 55 height 16
click at [564, 48] on div "Changes since the last published version" at bounding box center [633, 53] width 186 height 11
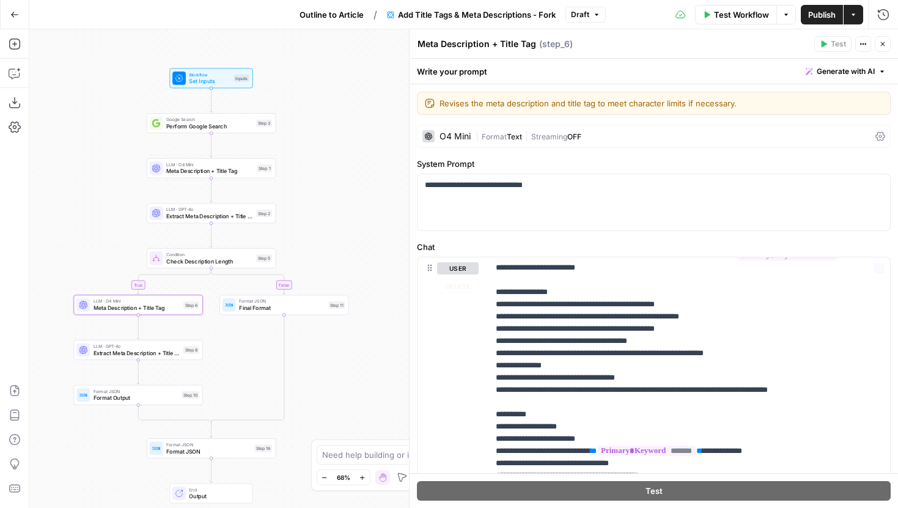
scroll to position [535, 0]
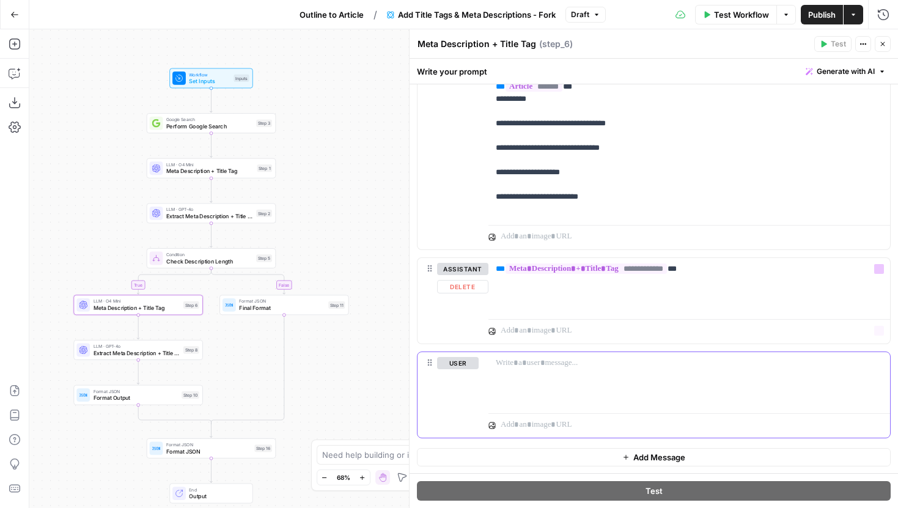
click at [568, 369] on div at bounding box center [689, 380] width 402 height 56
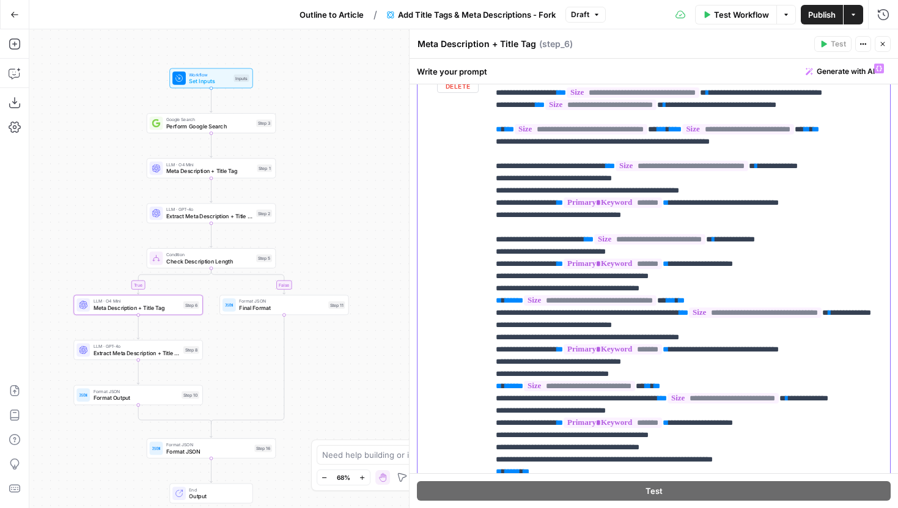
scroll to position [854, 0]
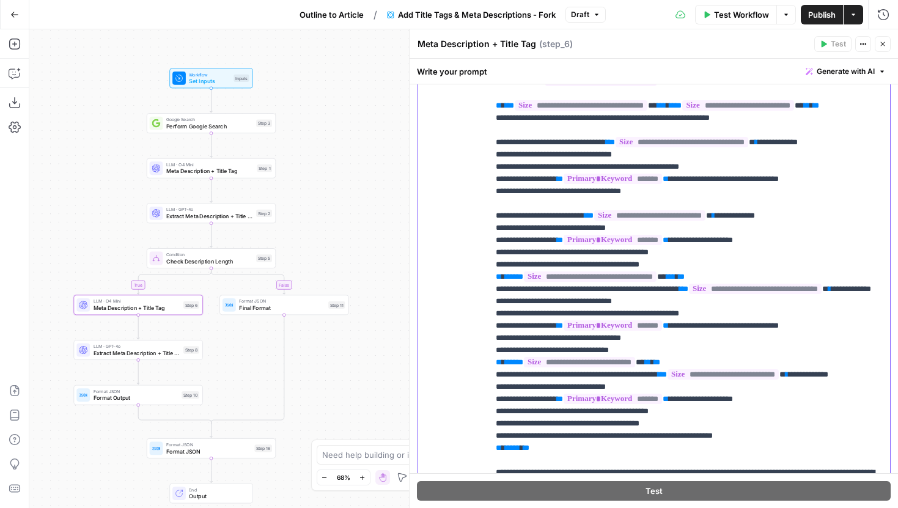
click at [672, 285] on p "**********" at bounding box center [689, 283] width 387 height 489
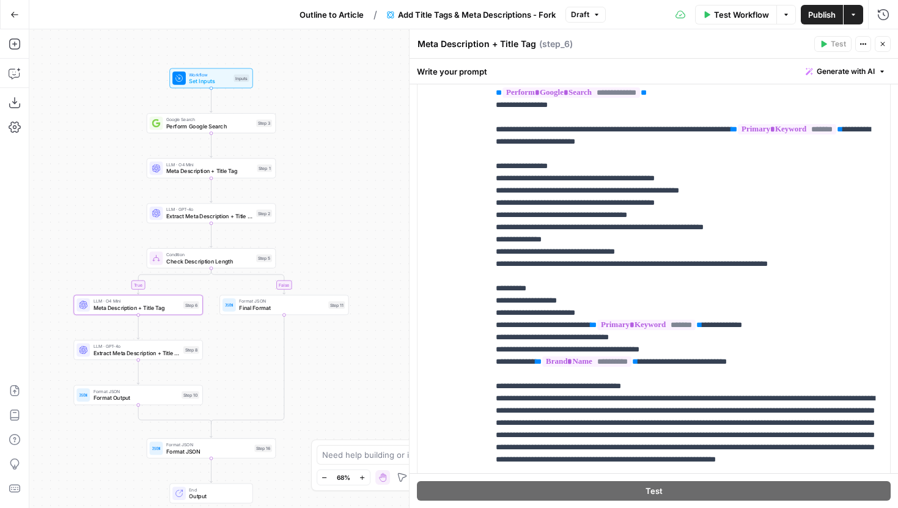
scroll to position [98, 0]
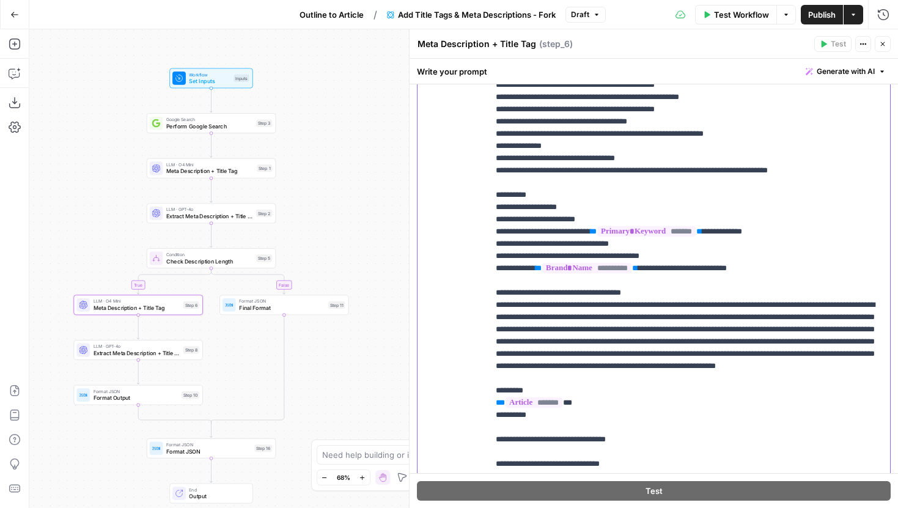
drag, startPoint x: 773, startPoint y: 273, endPoint x: 501, endPoint y: 268, distance: 271.5
click at [501, 268] on p "**********" at bounding box center [689, 237] width 387 height 587
copy p "**********"
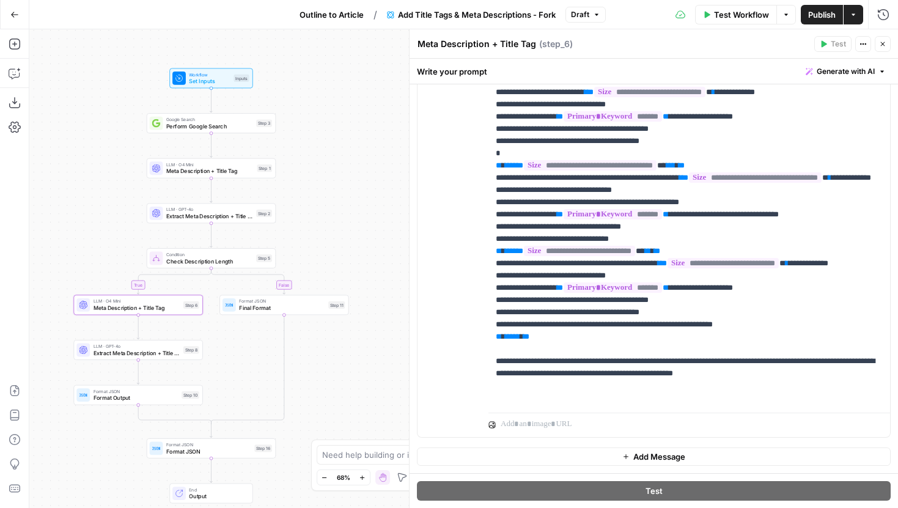
scroll to position [13, 0]
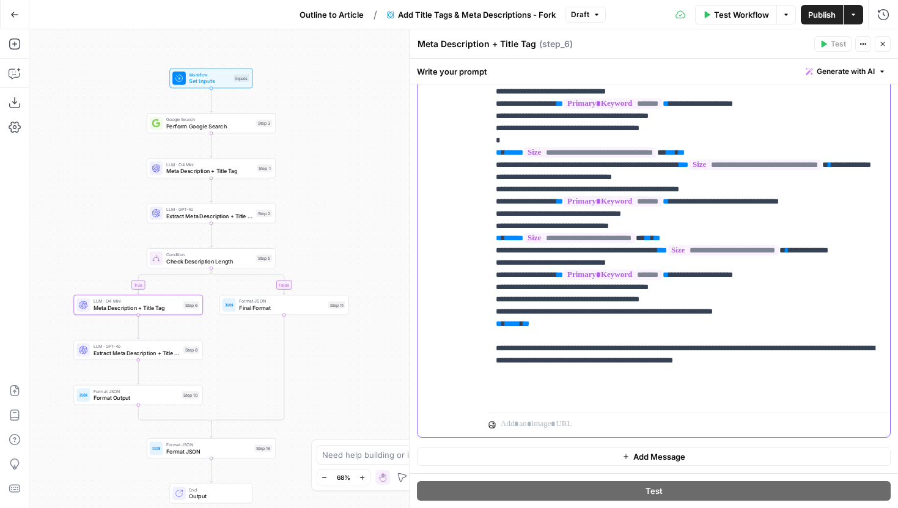
click at [551, 160] on p "**********" at bounding box center [689, 152] width 387 height 501
click at [523, 163] on p "**********" at bounding box center [689, 152] width 387 height 501
click at [778, 166] on p "**********" at bounding box center [689, 152] width 387 height 501
drag, startPoint x: 801, startPoint y: 164, endPoint x: 480, endPoint y: 163, distance: 320.3
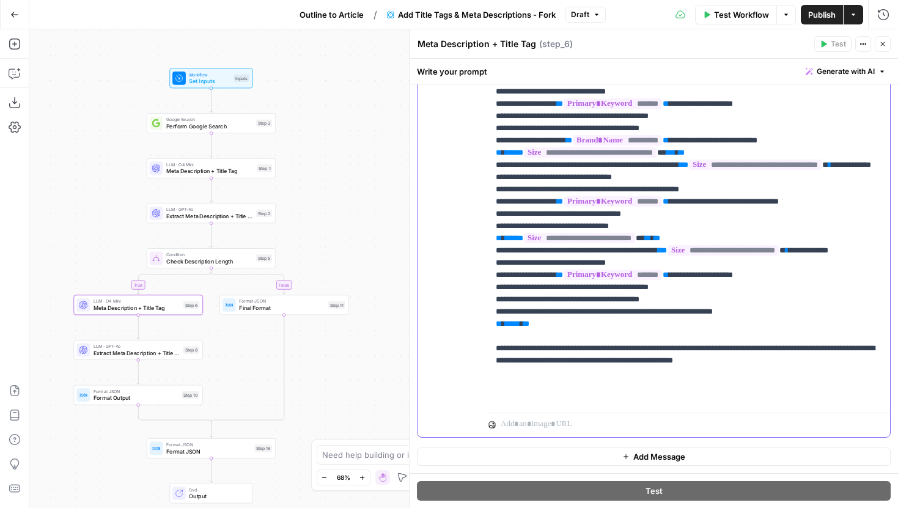
click at [480, 163] on div "**********" at bounding box center [654, 173] width 473 height 527
copy p "**********"
click at [785, 348] on p "**********" at bounding box center [689, 152] width 387 height 501
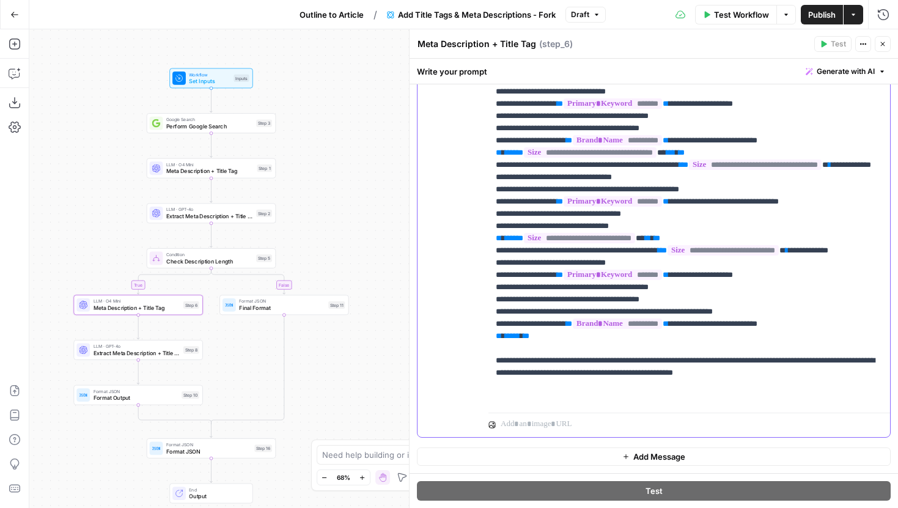
click at [712, 312] on p "**********" at bounding box center [689, 158] width 387 height 513
click at [681, 325] on p "**********" at bounding box center [689, 158] width 387 height 513
click at [701, 326] on p "**********" at bounding box center [689, 158] width 387 height 513
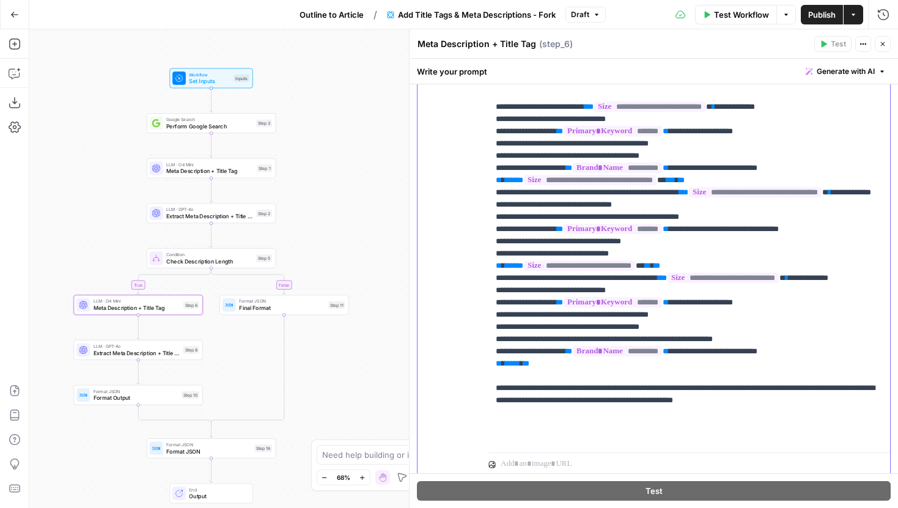
scroll to position [938, 0]
click at [818, 196] on p "**********" at bounding box center [689, 185] width 387 height 513
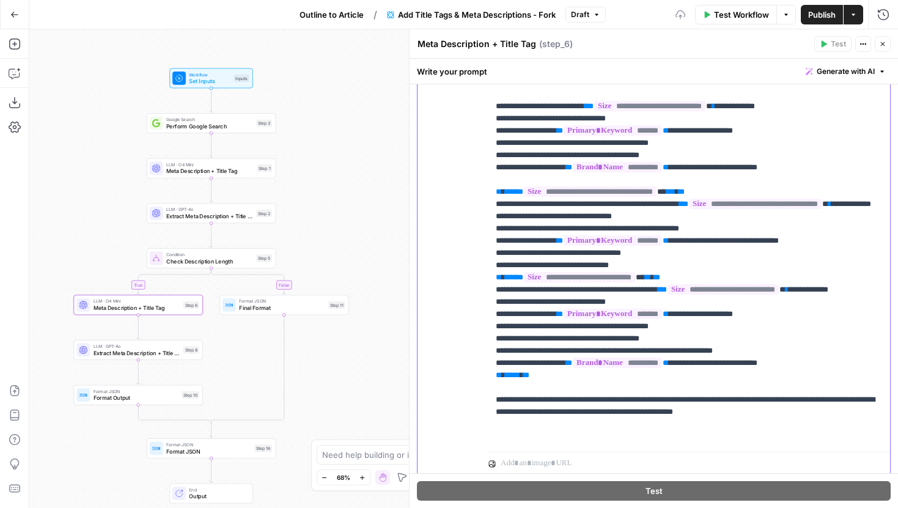
click at [680, 300] on p "**********" at bounding box center [689, 192] width 387 height 526
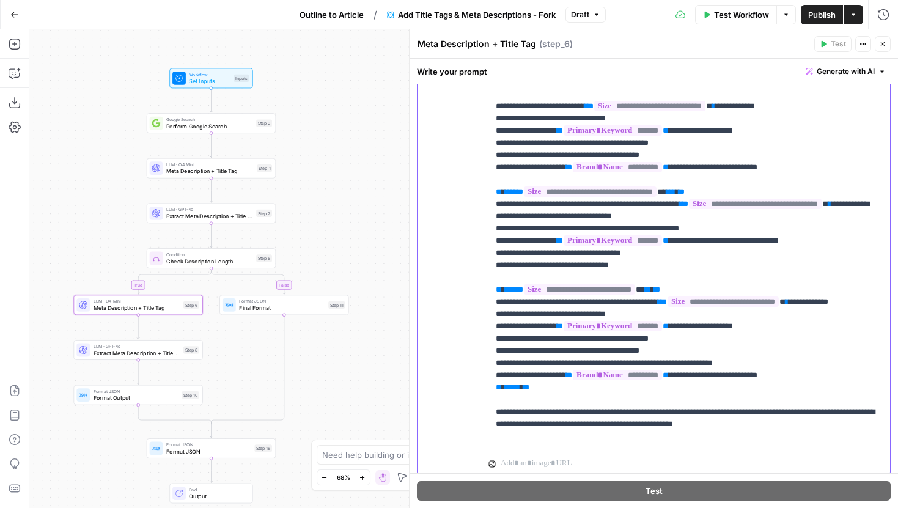
click at [707, 277] on p "**********" at bounding box center [689, 198] width 387 height 538
click at [786, 241] on p "**********" at bounding box center [689, 198] width 387 height 538
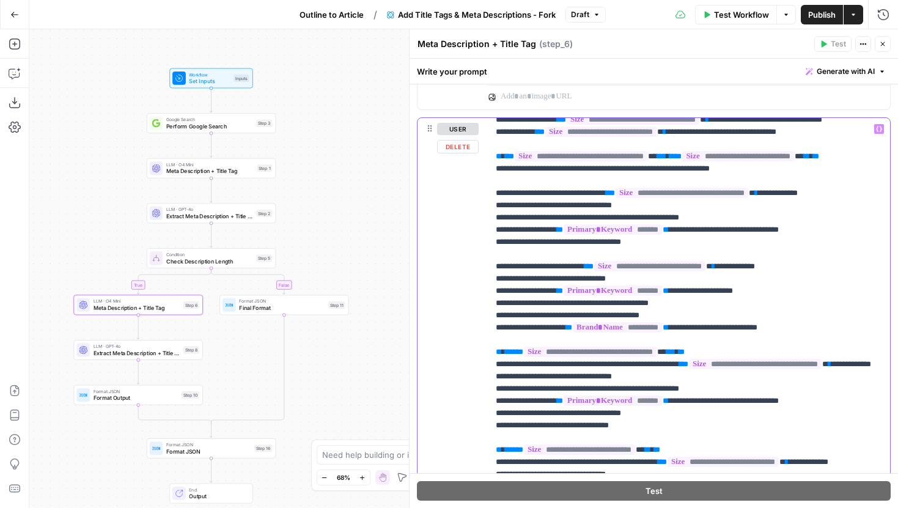
scroll to position [50, 0]
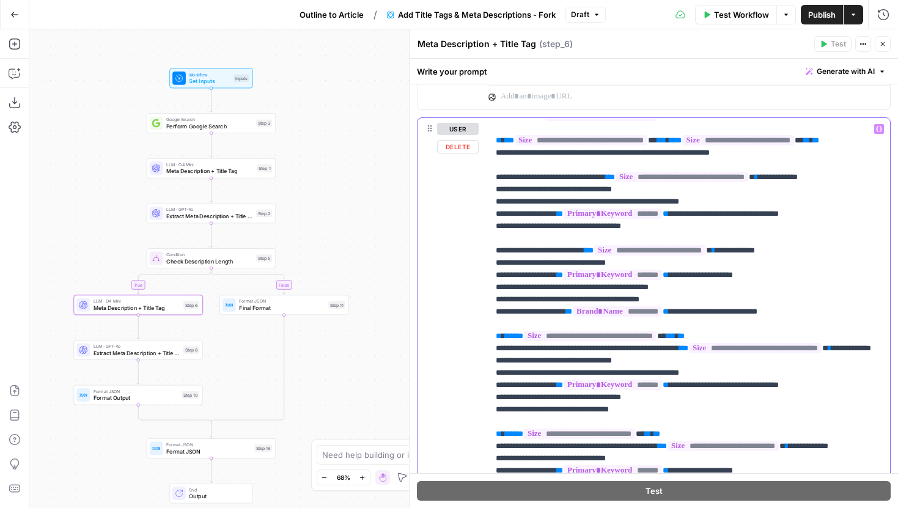
click at [589, 285] on p "**********" at bounding box center [689, 342] width 387 height 538
click at [573, 289] on p "**********" at bounding box center [689, 342] width 387 height 538
click at [722, 320] on p "**********" at bounding box center [689, 342] width 387 height 538
drag, startPoint x: 787, startPoint y: 301, endPoint x: 704, endPoint y: 301, distance: 82.5
click at [704, 301] on p "**********" at bounding box center [689, 342] width 387 height 538
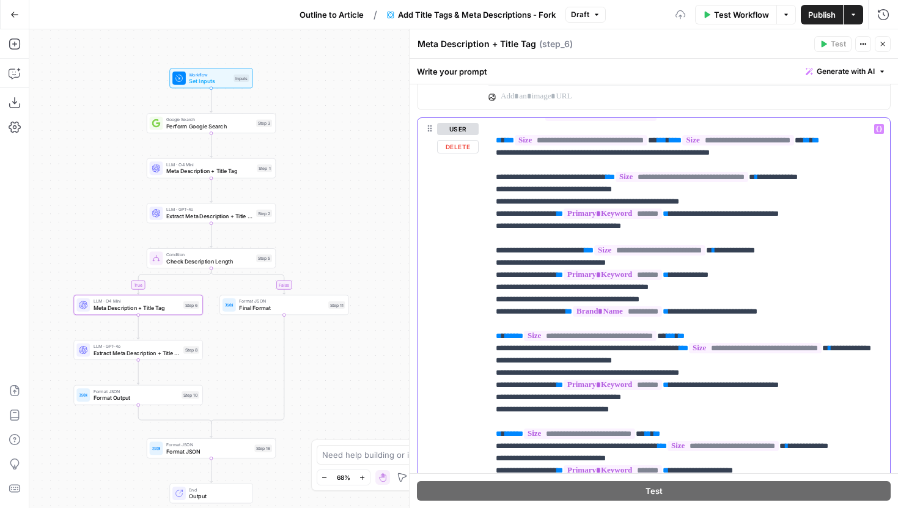
click at [705, 308] on p "**********" at bounding box center [689, 342] width 387 height 538
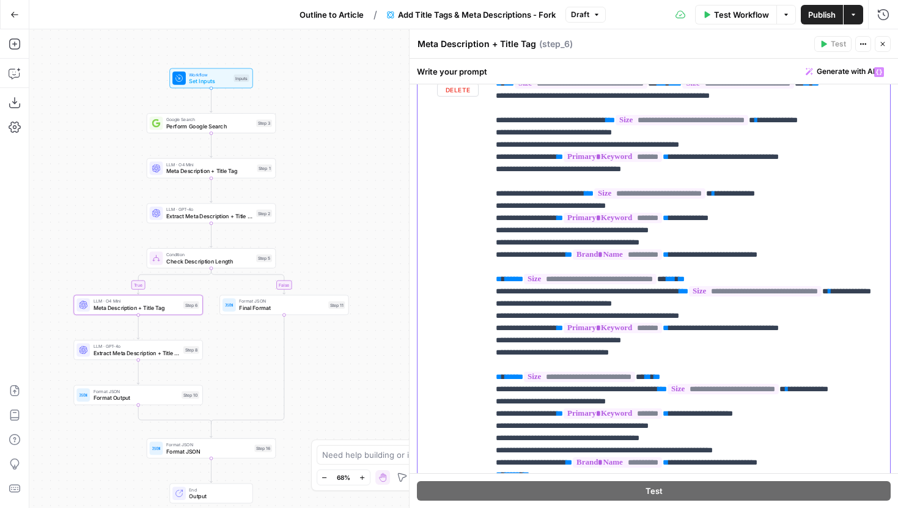
scroll to position [832, 0]
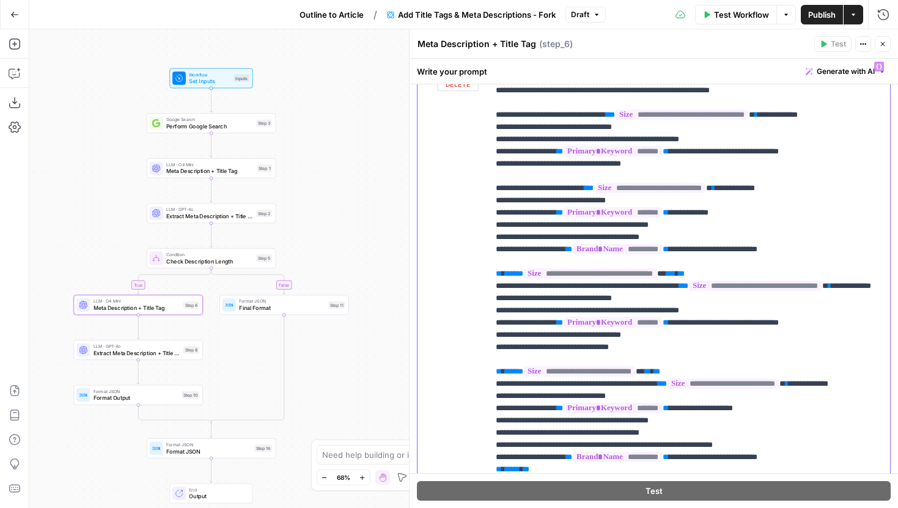
click at [720, 238] on p "**********" at bounding box center [689, 280] width 387 height 538
click at [693, 259] on p "**********" at bounding box center [689, 280] width 387 height 538
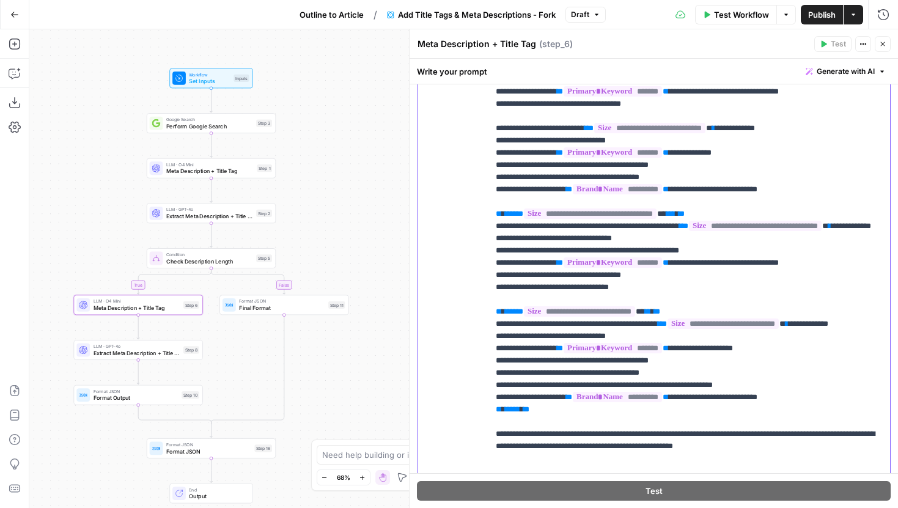
scroll to position [902, 0]
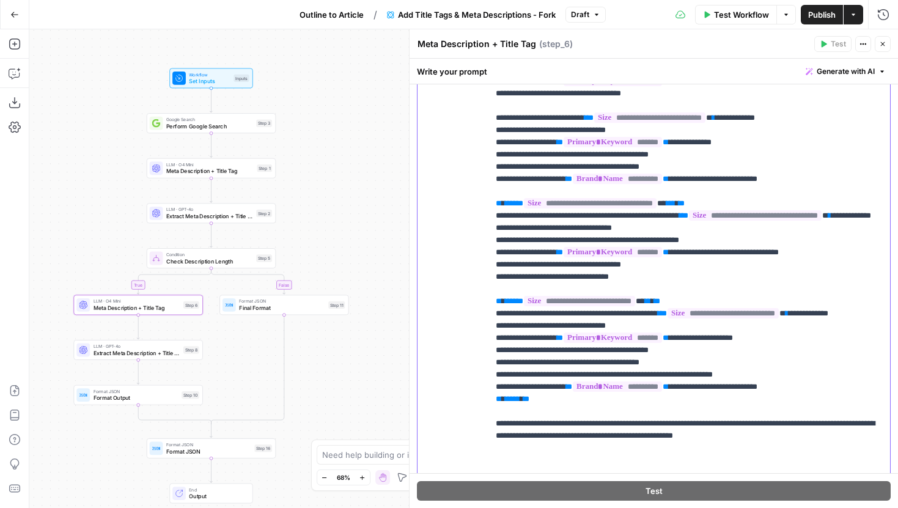
drag, startPoint x: 777, startPoint y: 374, endPoint x: 705, endPoint y: 379, distance: 72.3
click at [705, 379] on p "**********" at bounding box center [689, 210] width 387 height 538
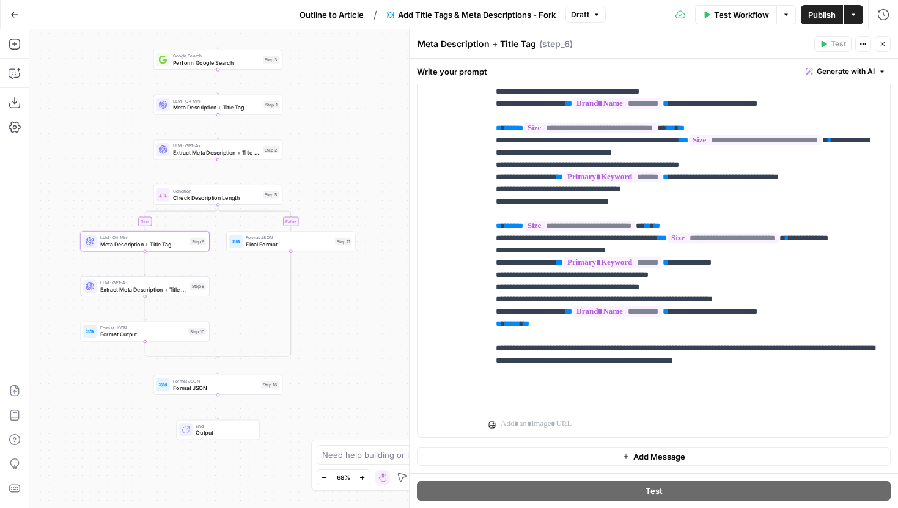
drag, startPoint x: 328, startPoint y: 397, endPoint x: 334, endPoint y: 325, distance: 72.4
click at [334, 325] on div "true false Workflow Set Inputs Inputs Google Search Perform Google Search Step …" at bounding box center [463, 268] width 869 height 479
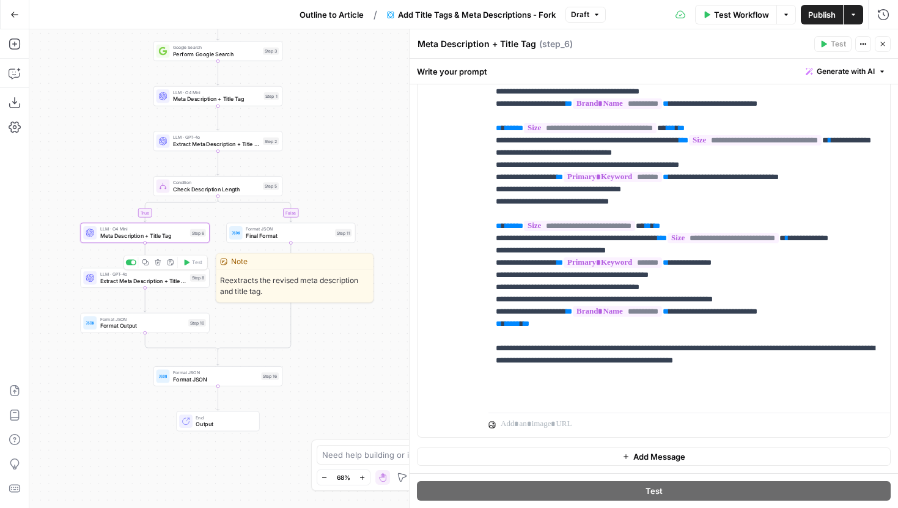
click at [165, 285] on div "LLM · GPT-4o Extract Meta Description + Title Tag Step 8 Copy step Delete step …" at bounding box center [144, 278] width 129 height 20
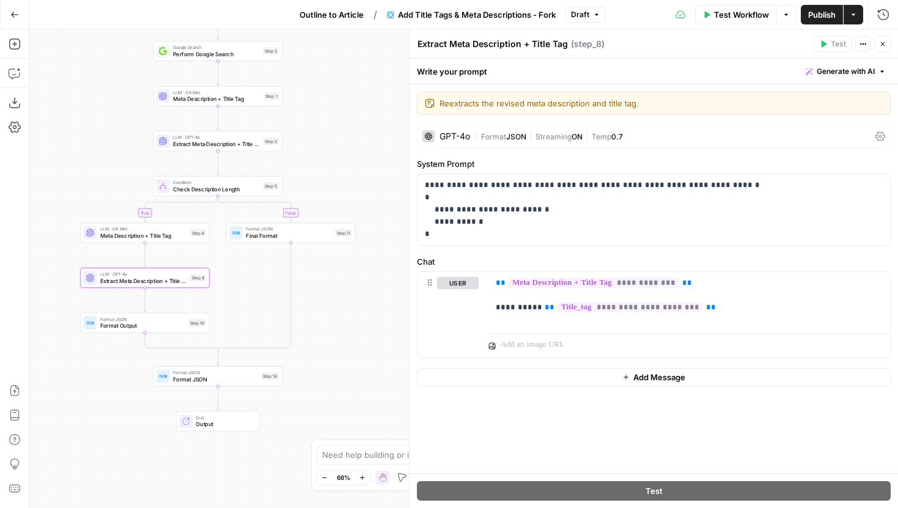
click at [815, 13] on span "Publish" at bounding box center [822, 15] width 28 height 12
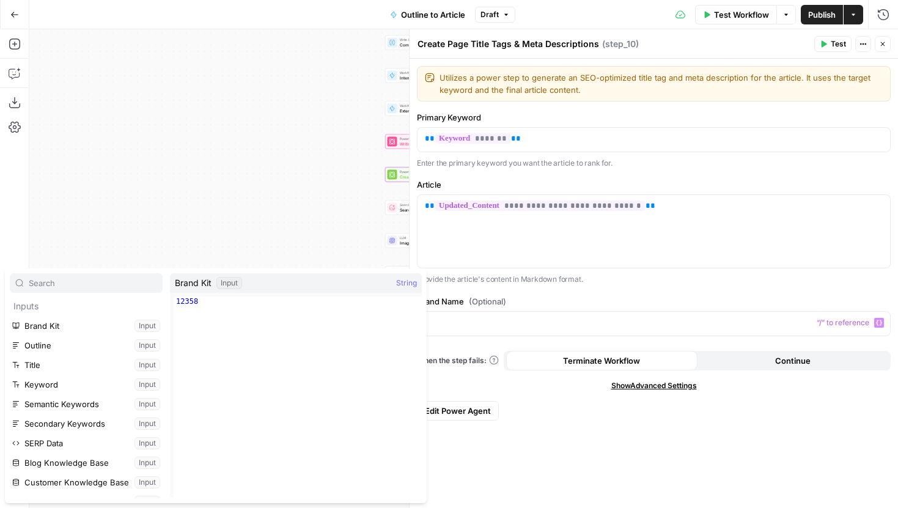
drag, startPoint x: 239, startPoint y: 116, endPoint x: 114, endPoint y: 116, distance: 124.7
click at [114, 116] on div "Workflow Set Inputs Inputs LLM · Gemini 2.5 Pro Initial article draft Step 225 …" at bounding box center [463, 268] width 869 height 479
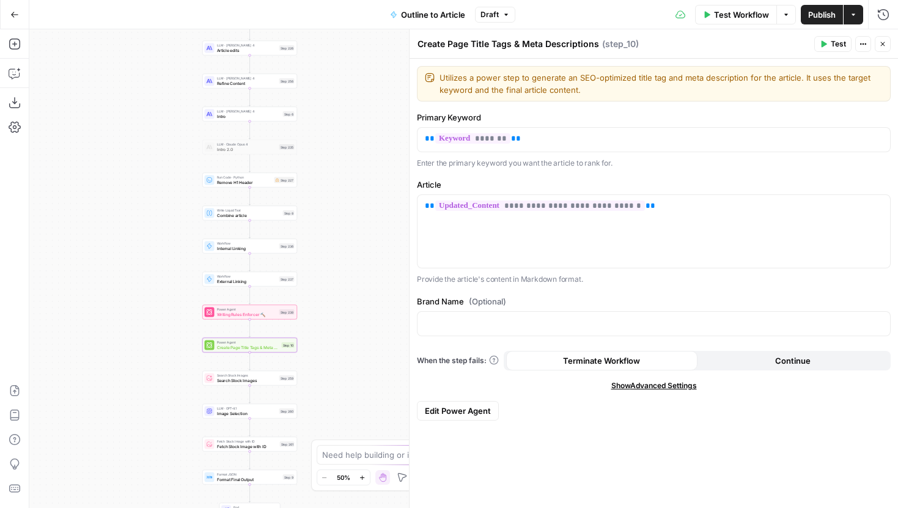
drag, startPoint x: 370, startPoint y: 149, endPoint x: 306, endPoint y: 340, distance: 201.6
click at [306, 340] on div "Workflow Set Inputs Inputs LLM · Gemini 2.5 Pro Initial article draft Step 225 …" at bounding box center [463, 268] width 869 height 479
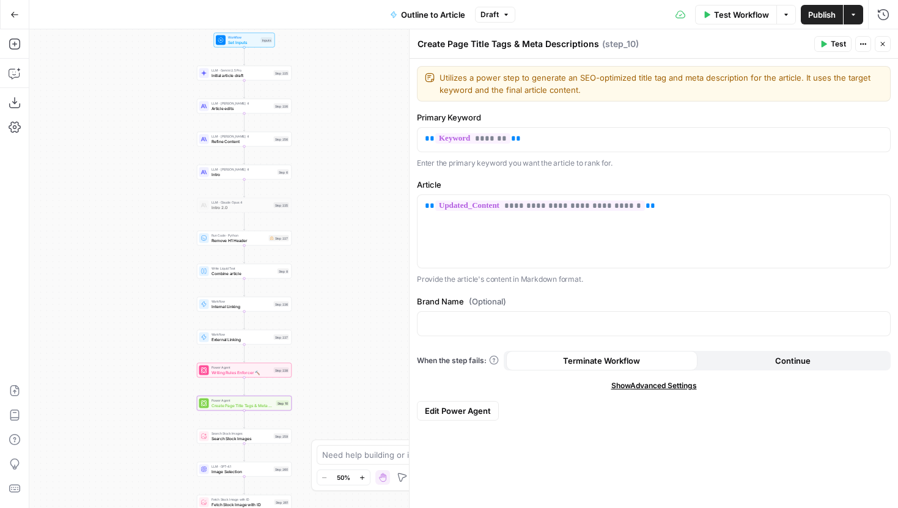
drag, startPoint x: 333, startPoint y: 107, endPoint x: 301, endPoint y: 279, distance: 175.2
click at [301, 279] on div "Workflow Set Inputs Inputs LLM · Gemini 2.5 Pro Initial article draft Step 225 …" at bounding box center [463, 268] width 869 height 479
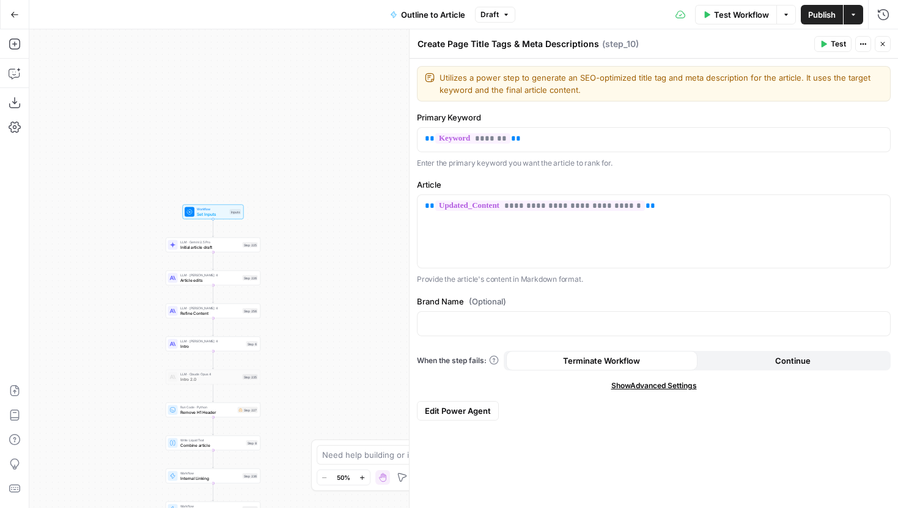
click at [243, 254] on div "Workflow Set Inputs Inputs LLM · Gemini 2.5 Pro Initial article draft Step 225 …" at bounding box center [463, 268] width 869 height 479
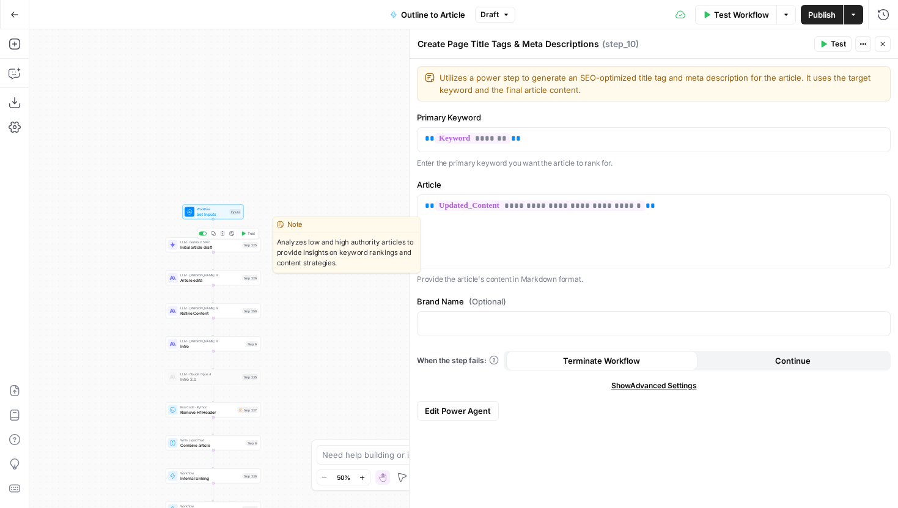
click at [243, 251] on div "LLM · Gemini 2.5 Pro Initial article draft Step 225 Copy step Delete step Edit …" at bounding box center [213, 245] width 95 height 15
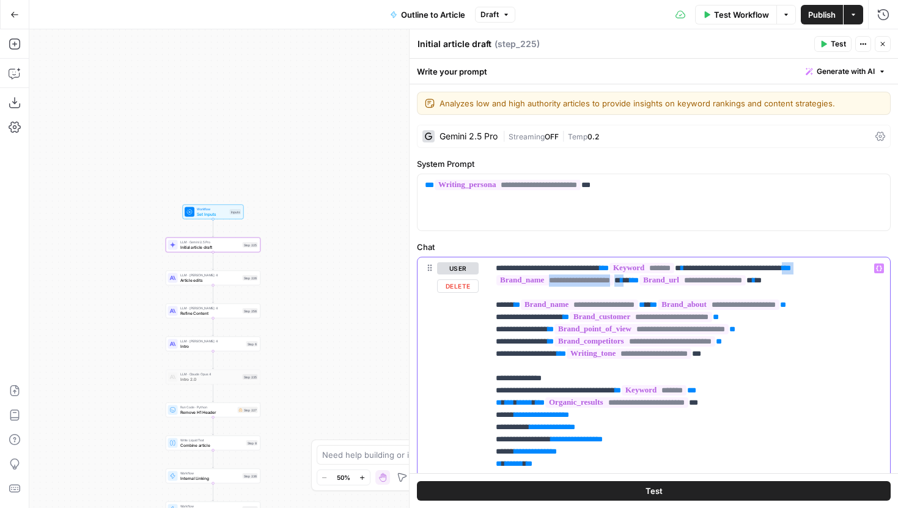
drag, startPoint x: 651, startPoint y: 281, endPoint x: 838, endPoint y: 265, distance: 187.8
copy p "**********"
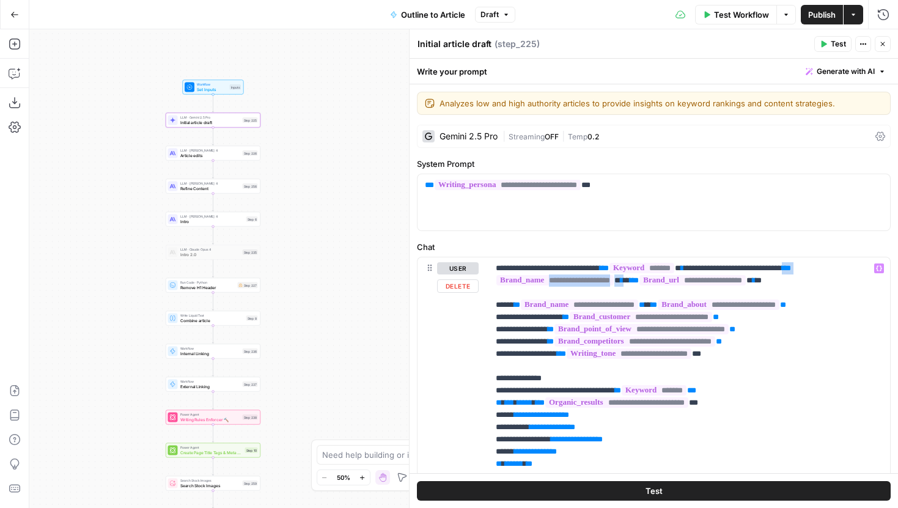
drag, startPoint x: 321, startPoint y: 344, endPoint x: 323, endPoint y: 146, distance: 197.5
click at [323, 146] on div "Workflow Set Inputs Inputs LLM · Gemini 2.5 Pro Initial article draft Step 225 …" at bounding box center [463, 268] width 869 height 479
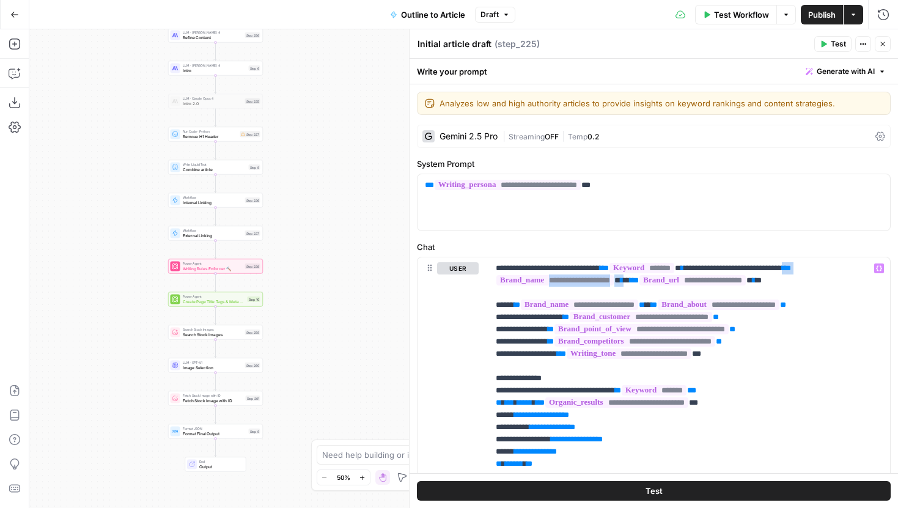
drag, startPoint x: 331, startPoint y: 292, endPoint x: 331, endPoint y: 256, distance: 36.1
click at [331, 256] on div "Workflow Set Inputs Inputs LLM · Gemini 2.5 Pro Initial article draft Step 225 …" at bounding box center [463, 268] width 869 height 479
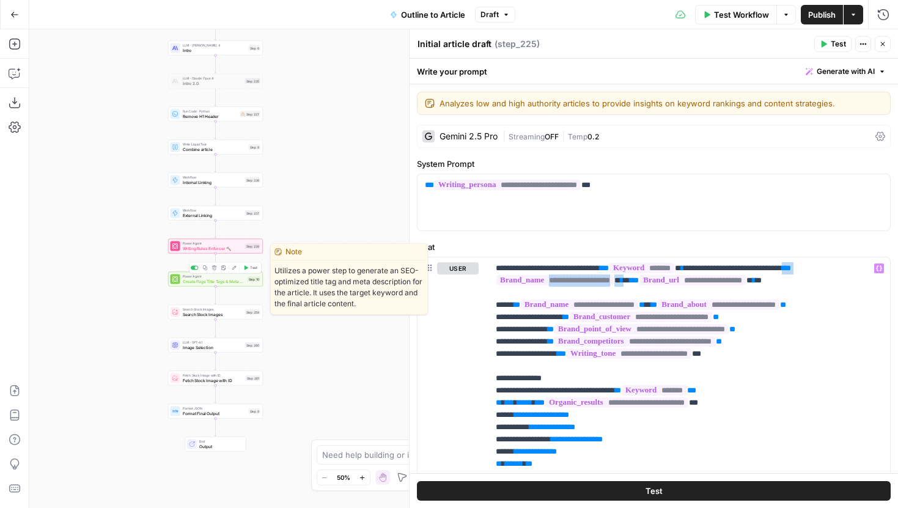
click at [239, 281] on span "Create Page Title Tags & Meta Descriptions" at bounding box center [214, 281] width 62 height 6
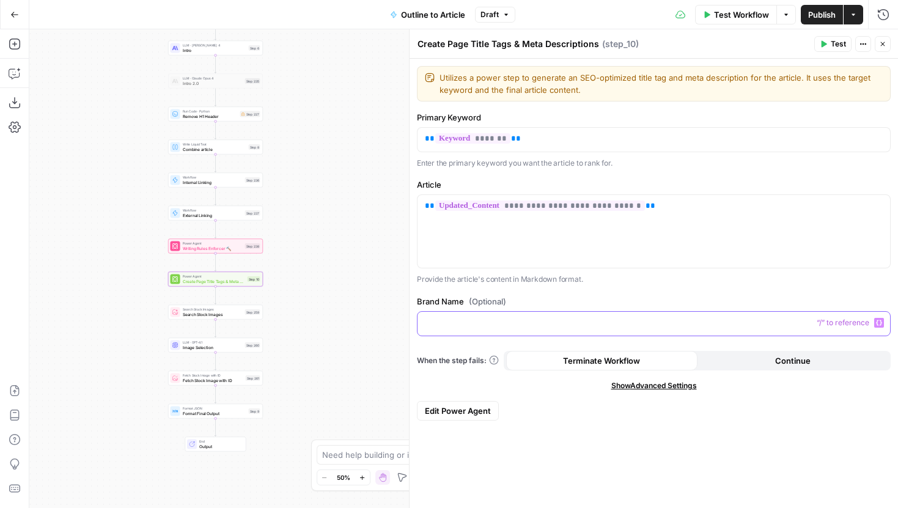
click at [534, 314] on div at bounding box center [654, 324] width 473 height 24
click at [579, 290] on div "**********" at bounding box center [654, 283] width 488 height 449
click at [557, 298] on label "Brand Name (Optional)" at bounding box center [654, 301] width 474 height 12
drag, startPoint x: 373, startPoint y: 293, endPoint x: 375, endPoint y: 243, distance: 49.5
click at [375, 243] on div "Workflow Set Inputs Inputs LLM · Gemini 2.5 Pro Initial article draft Step 225 …" at bounding box center [463, 268] width 869 height 479
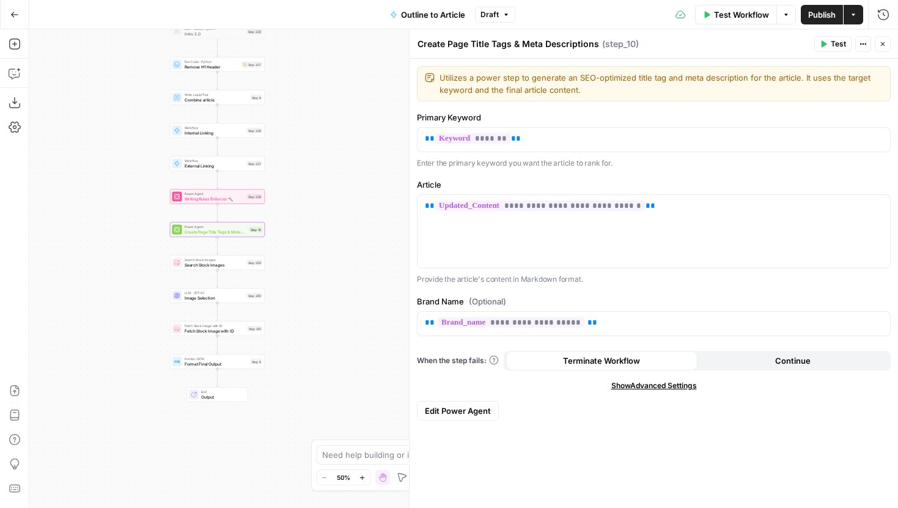
click at [247, 237] on div "Workflow Set Inputs Inputs LLM · Gemini 2.5 Pro Initial article draft Step 225 …" at bounding box center [463, 268] width 869 height 479
click at [488, 20] on button "Draft" at bounding box center [495, 15] width 40 height 16
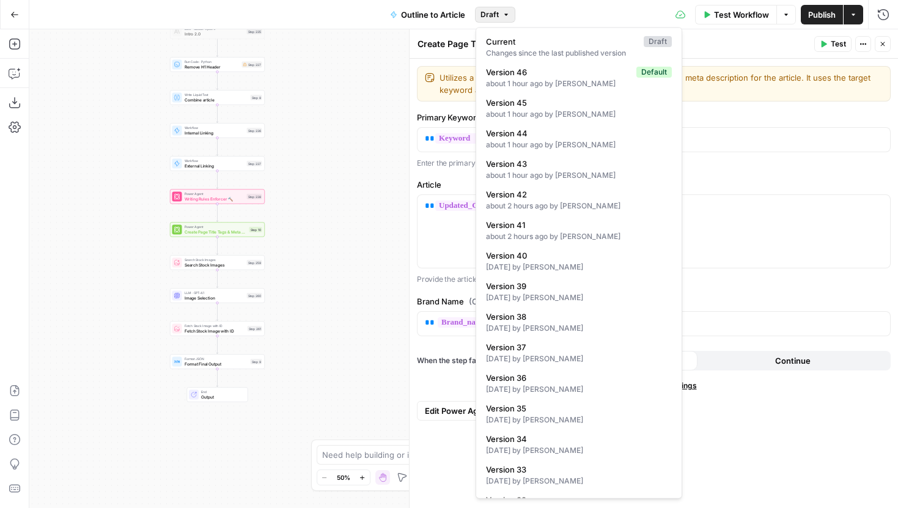
click at [495, 15] on span "Draft" at bounding box center [489, 14] width 18 height 11
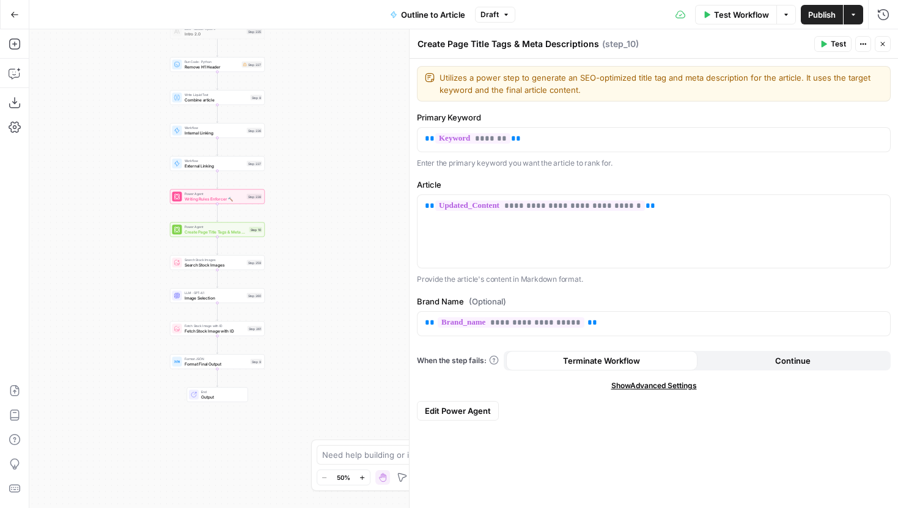
click at [818, 17] on span "Publish" at bounding box center [822, 15] width 28 height 12
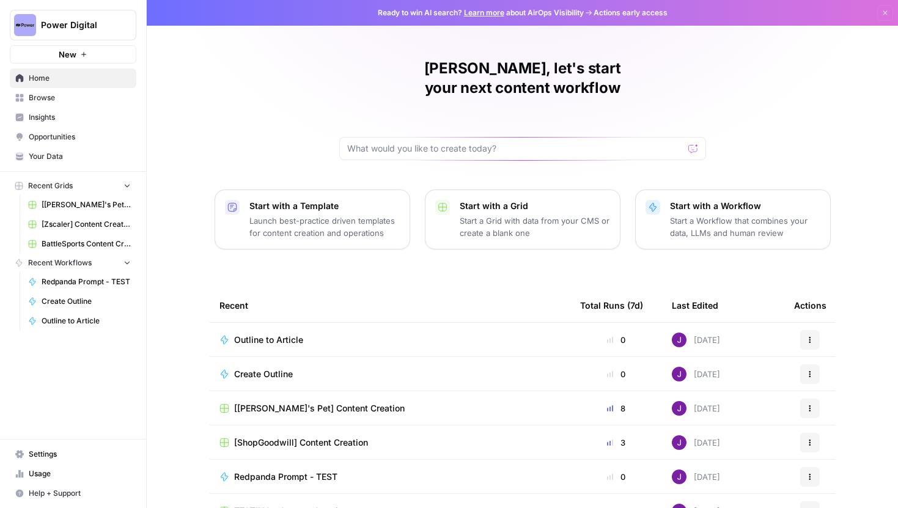
click at [51, 446] on link "Settings" at bounding box center [73, 454] width 127 height 20
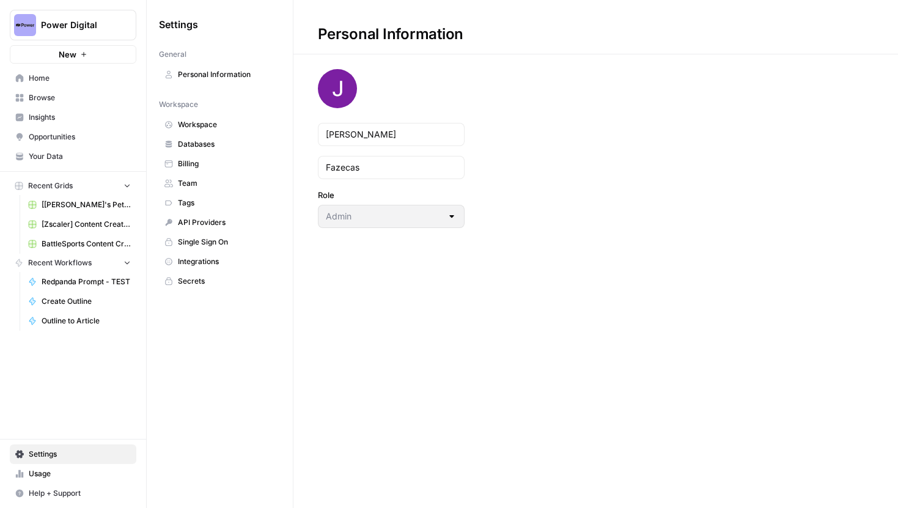
click at [210, 120] on span "Workspace" at bounding box center [226, 124] width 97 height 11
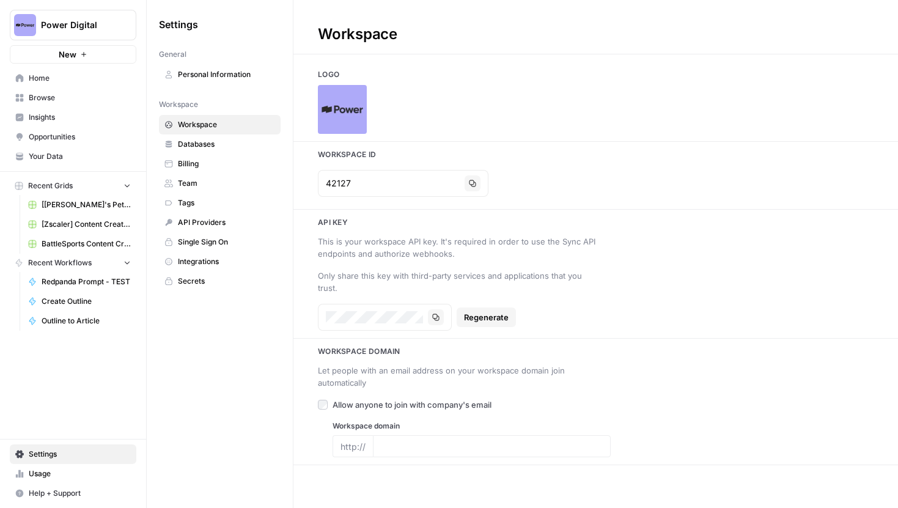
click at [199, 181] on span "Team" at bounding box center [226, 183] width 97 height 11
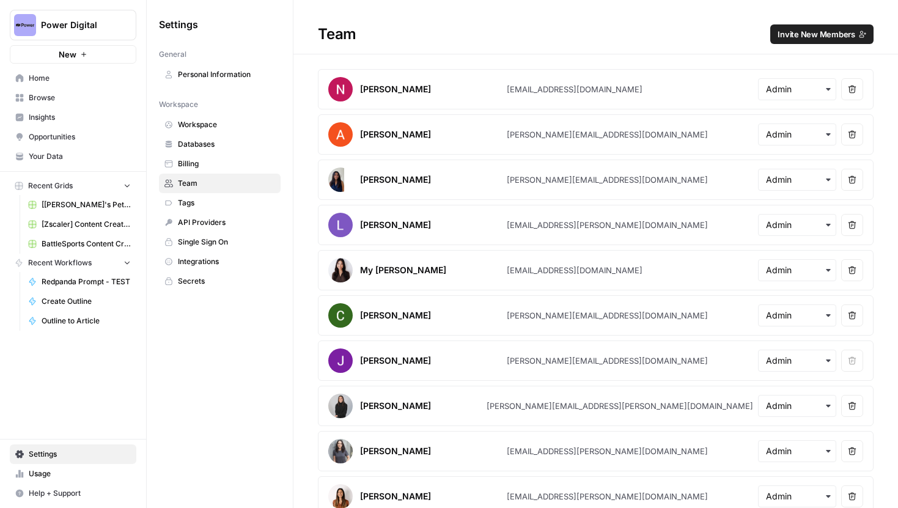
click at [811, 23] on h1 "Team Invite New Members" at bounding box center [595, 27] width 605 height 54
click at [811, 41] on button "Invite New Members" at bounding box center [821, 34] width 103 height 20
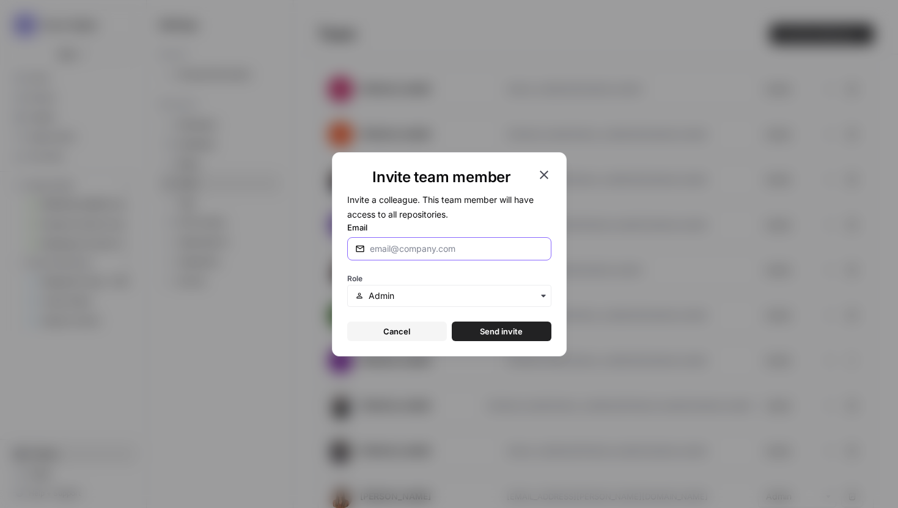
click at [413, 247] on input "Email" at bounding box center [457, 249] width 174 height 12
paste input "[EMAIL_ADDRESS][DOMAIN_NAME]"
type input "[EMAIL_ADDRESS][DOMAIN_NAME]"
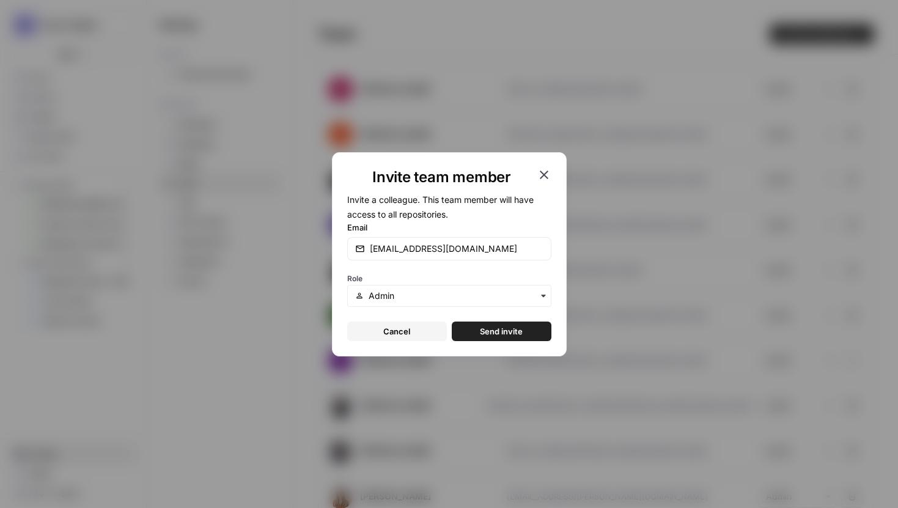
click at [506, 333] on span "Send invite" at bounding box center [501, 331] width 43 height 12
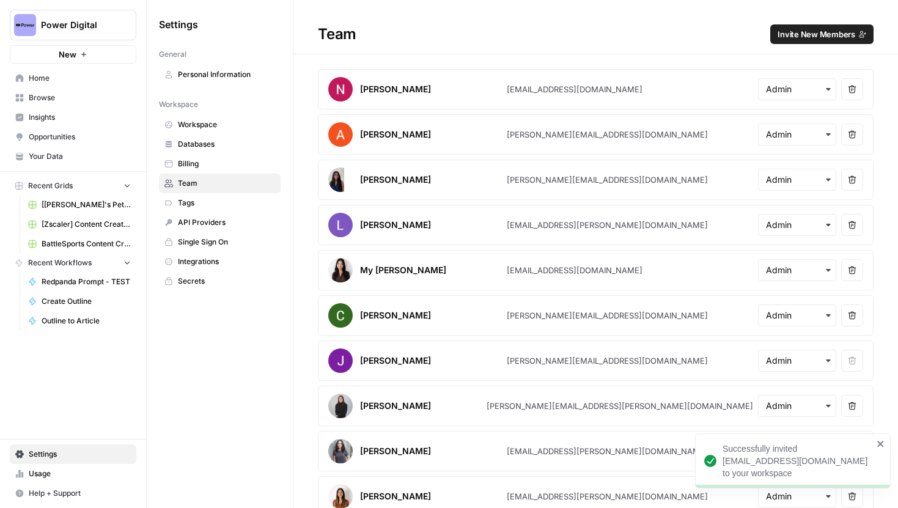
click at [815, 40] on button "Invite New Members" at bounding box center [821, 34] width 103 height 20
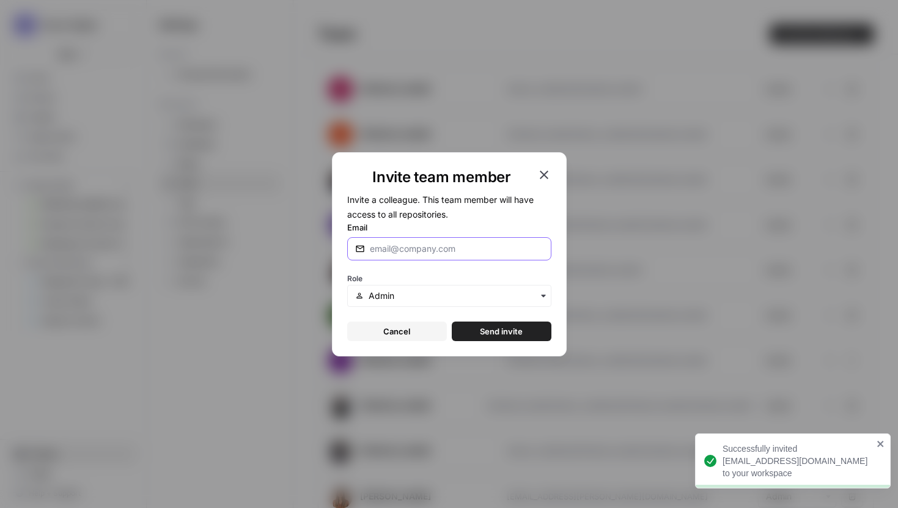
click at [402, 245] on input "Email" at bounding box center [457, 249] width 174 height 12
paste input "[PERSON_NAME][EMAIL_ADDRESS][DOMAIN_NAME]"
type input "[PERSON_NAME][EMAIL_ADDRESS][DOMAIN_NAME]"
click at [491, 333] on span "Send invite" at bounding box center [501, 331] width 43 height 12
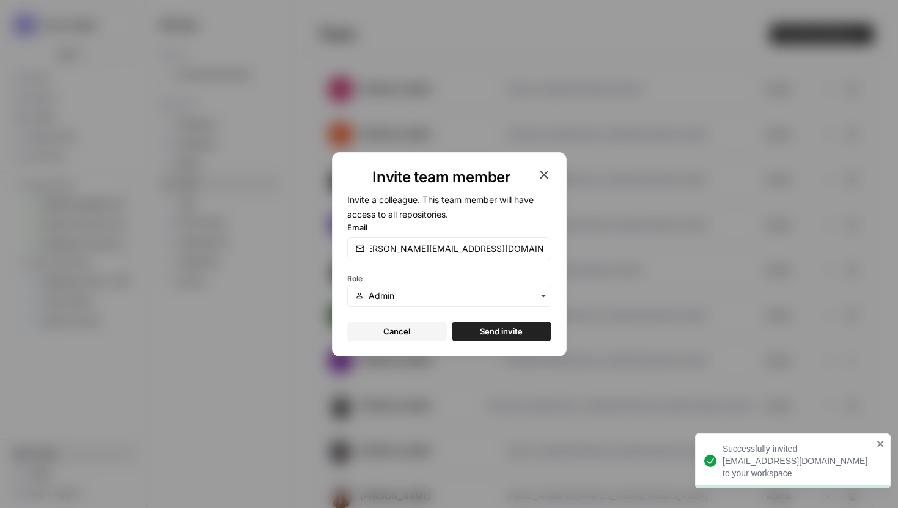
scroll to position [0, 0]
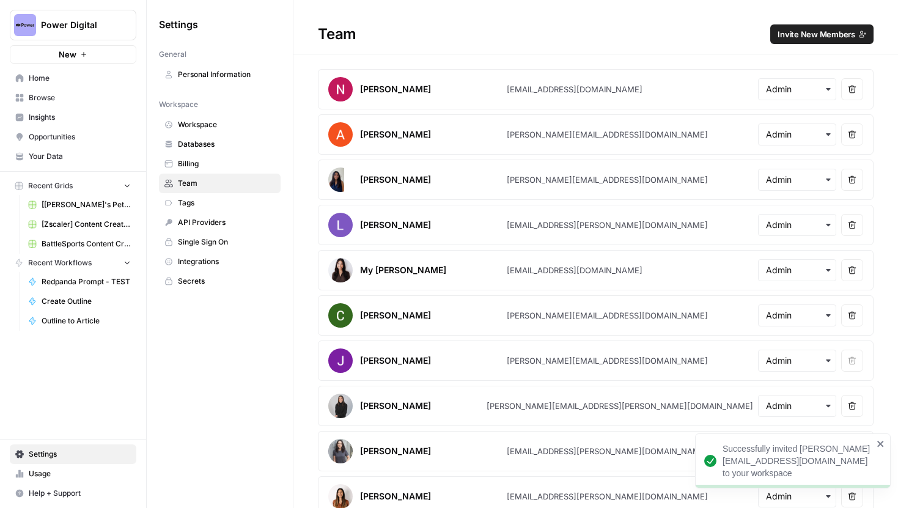
click at [818, 35] on span "Invite New Members" at bounding box center [817, 34] width 78 height 12
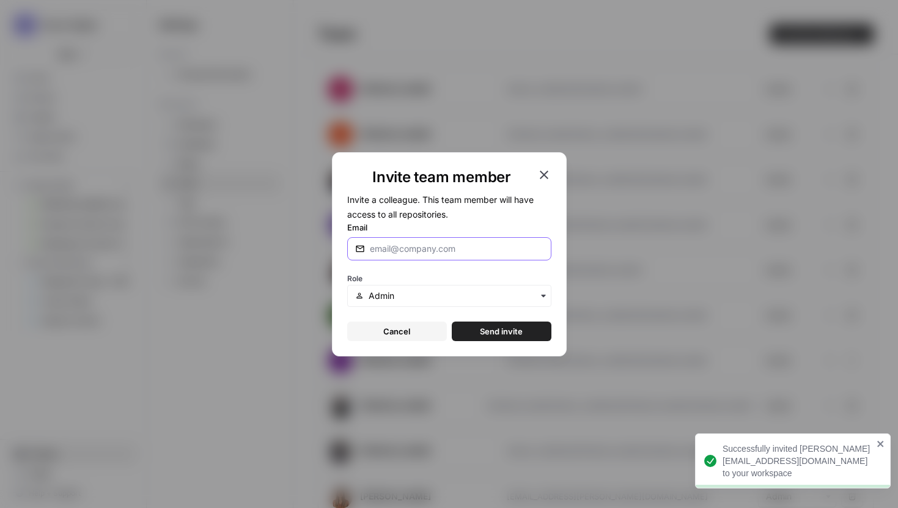
click at [427, 245] on input "Email" at bounding box center [457, 249] width 174 height 12
paste input "[EMAIL_ADDRESS][DOMAIN_NAME]"
type input "[EMAIL_ADDRESS][DOMAIN_NAME]"
click at [499, 334] on span "Send invite" at bounding box center [501, 331] width 43 height 12
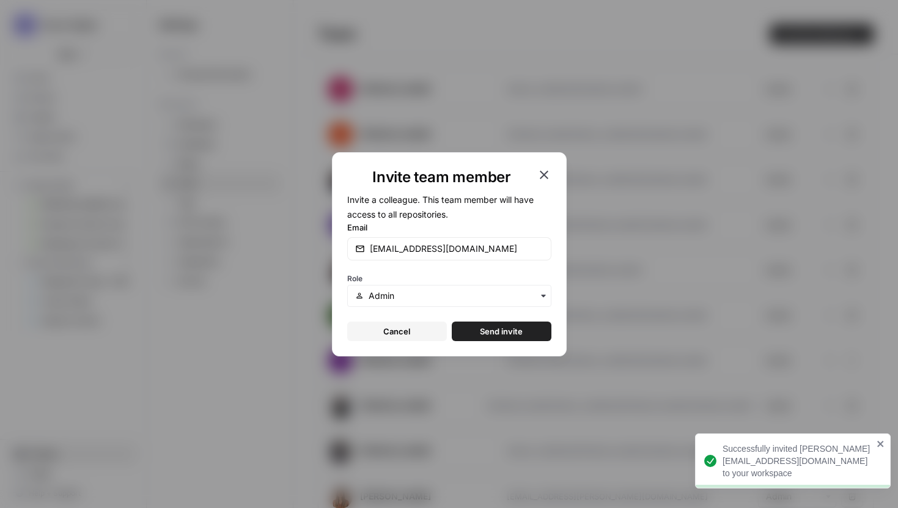
scroll to position [0, 0]
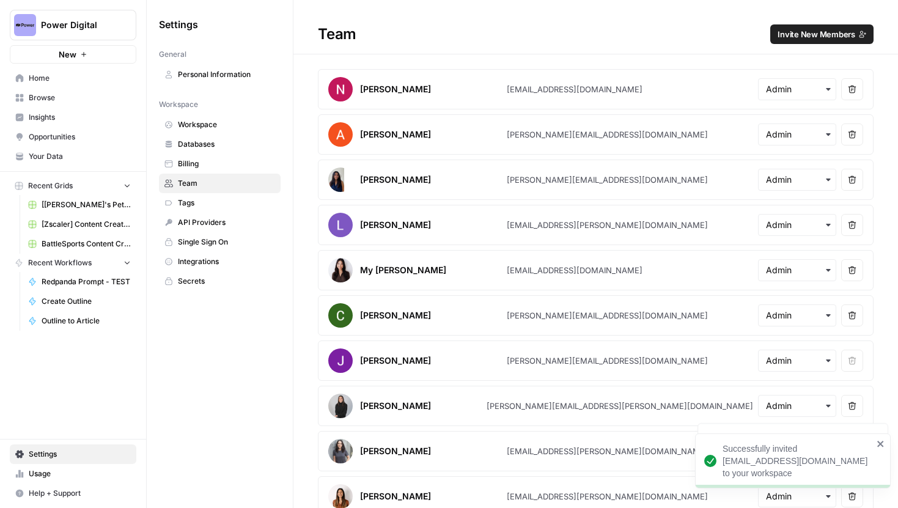
click at [800, 34] on span "Invite New Members" at bounding box center [817, 34] width 78 height 12
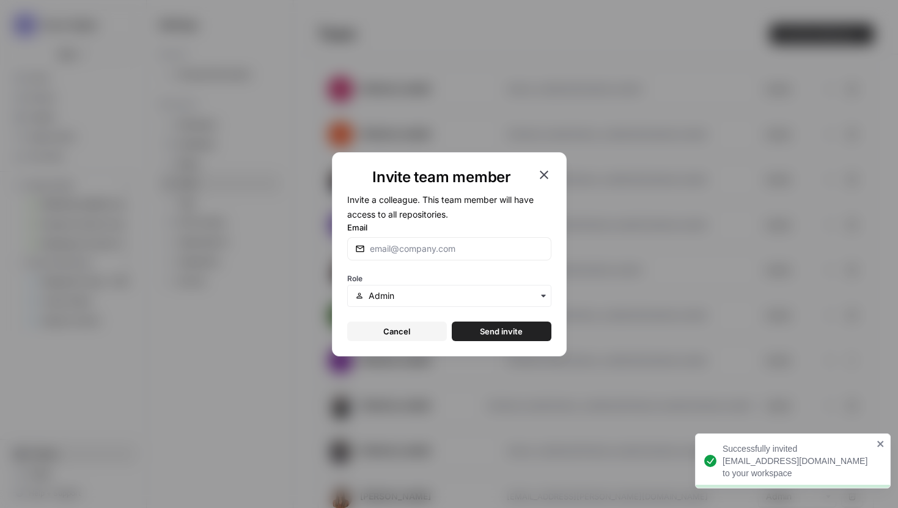
click at [471, 239] on div at bounding box center [449, 248] width 204 height 23
paste input "[EMAIL_ADDRESS][PERSON_NAME][PERSON_NAME][DOMAIN_NAME]"
type input "[EMAIL_ADDRESS][PERSON_NAME][PERSON_NAME][DOMAIN_NAME]"
click at [504, 328] on span "Send invite" at bounding box center [501, 331] width 43 height 12
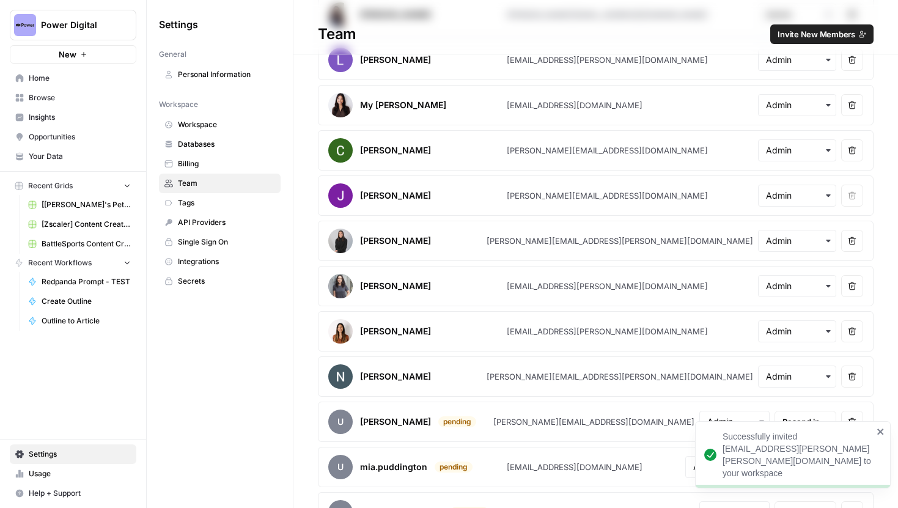
scroll to position [285, 0]
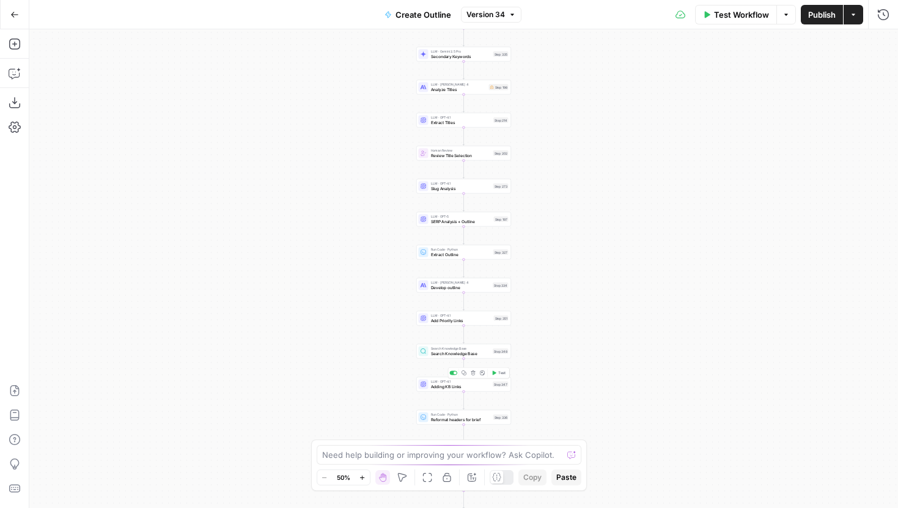
click at [460, 385] on span "Adding KB Links" at bounding box center [461, 386] width 60 height 6
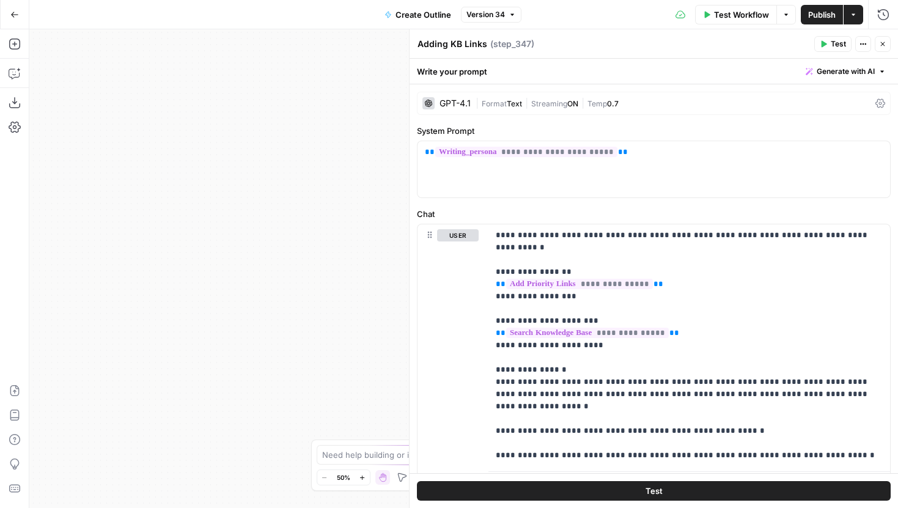
drag, startPoint x: 358, startPoint y: 364, endPoint x: 150, endPoint y: 363, distance: 207.8
click at [150, 363] on div "Workflow Set Inputs Inputs Run Code · JavaScript Structure Competitor Keywords …" at bounding box center [463, 268] width 869 height 479
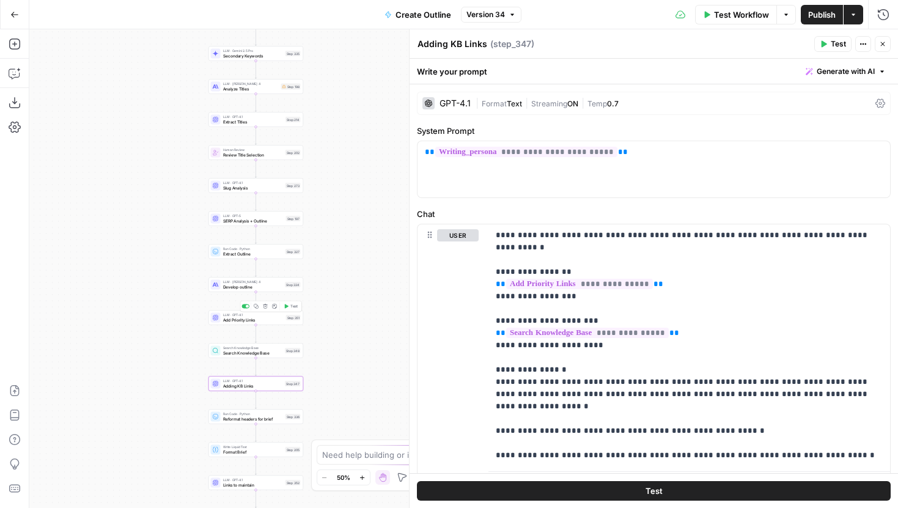
click at [243, 320] on span "Add Priority Links" at bounding box center [253, 320] width 61 height 6
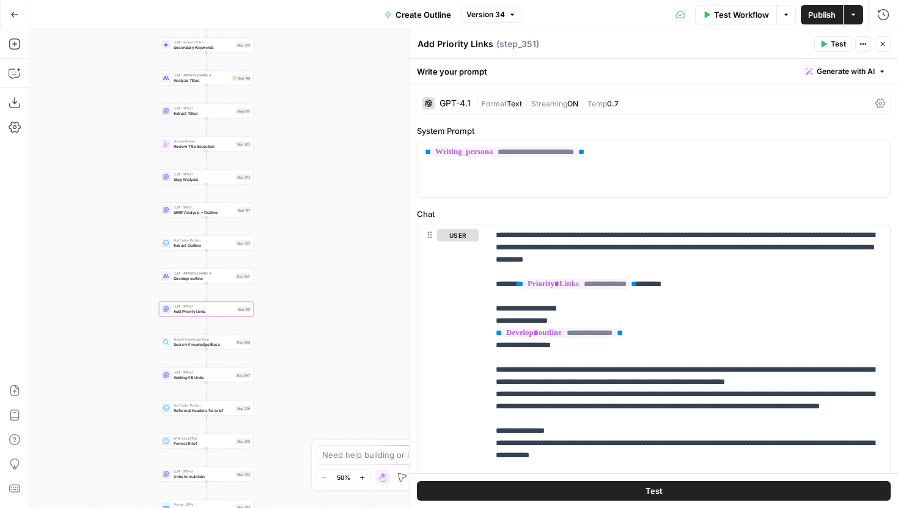
drag, startPoint x: 152, startPoint y: 315, endPoint x: 101, endPoint y: 302, distance: 52.5
click at [101, 302] on div "Workflow Set Inputs Inputs Run Code · JavaScript Structure Competitor Keywords …" at bounding box center [463, 268] width 869 height 479
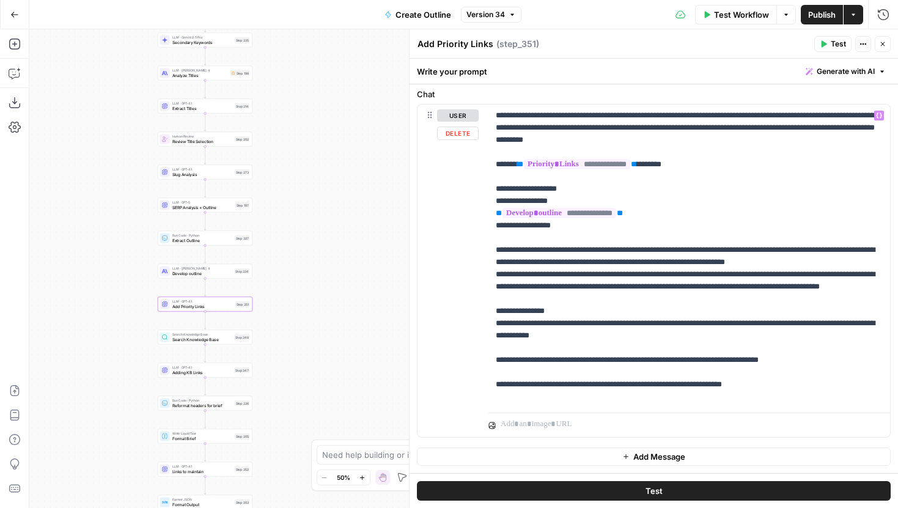
scroll to position [114, 0]
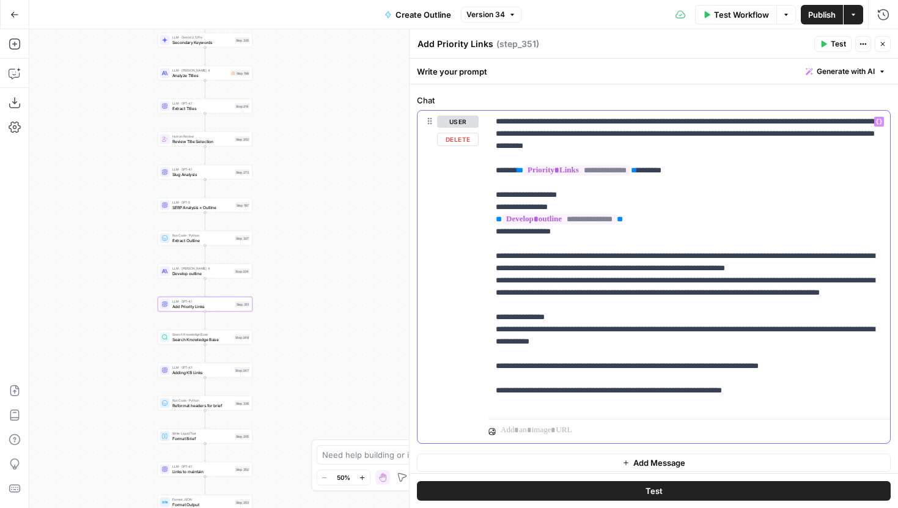
click at [679, 304] on p "**********" at bounding box center [689, 262] width 387 height 293
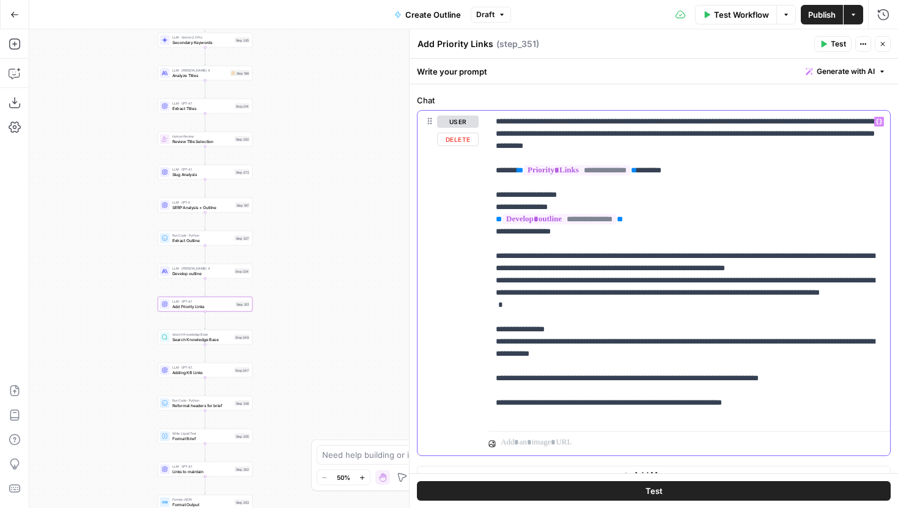
click at [867, 267] on p "**********" at bounding box center [689, 269] width 387 height 306
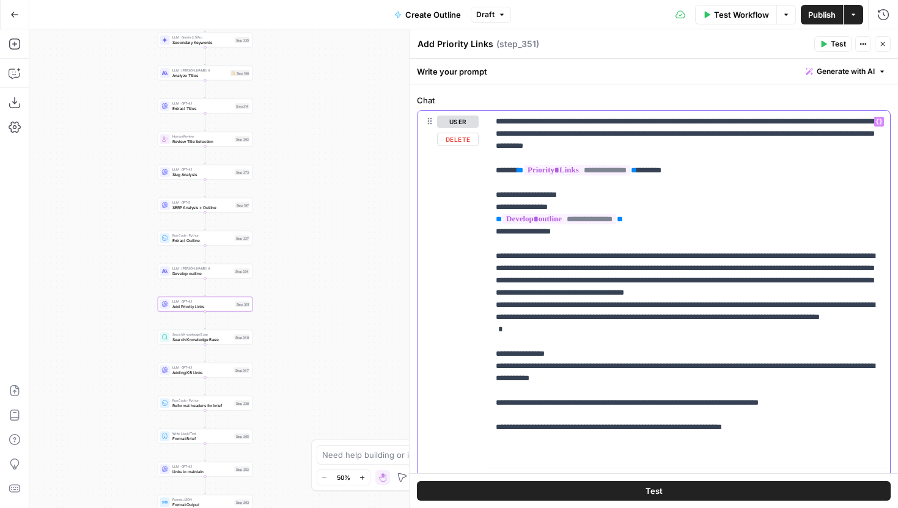
click at [622, 285] on p "**********" at bounding box center [689, 287] width 387 height 342
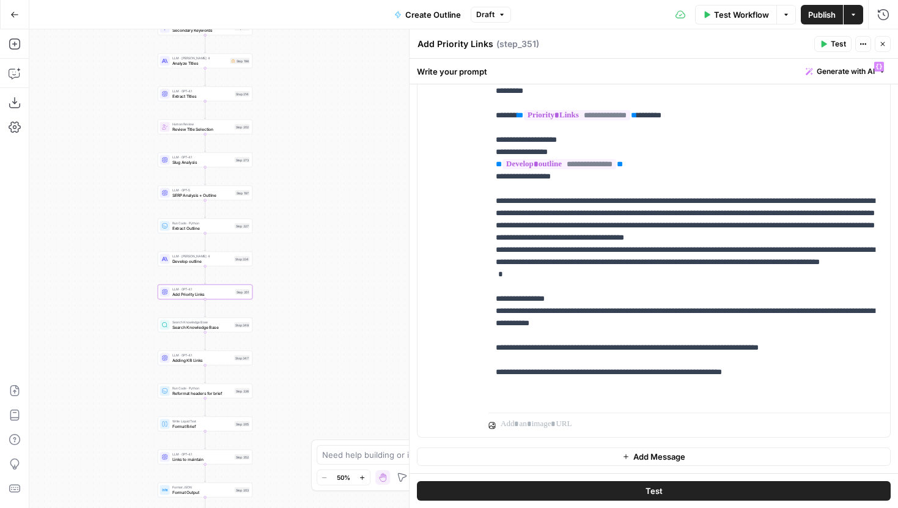
drag, startPoint x: 300, startPoint y: 367, endPoint x: 308, endPoint y: 238, distance: 129.2
click at [308, 238] on div "Workflow Set Inputs Inputs Run Code · JavaScript Structure Competitor Keywords …" at bounding box center [463, 268] width 869 height 479
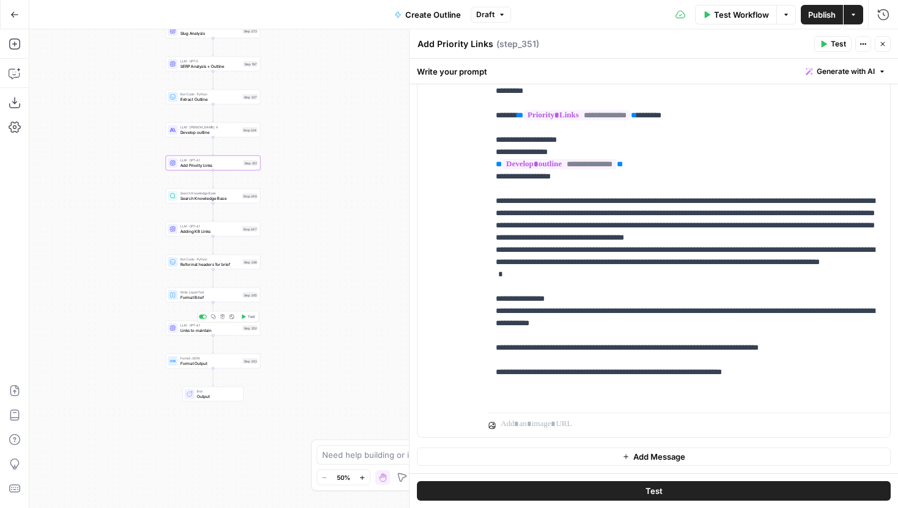
click at [238, 331] on span "Links to maintain" at bounding box center [210, 330] width 60 height 6
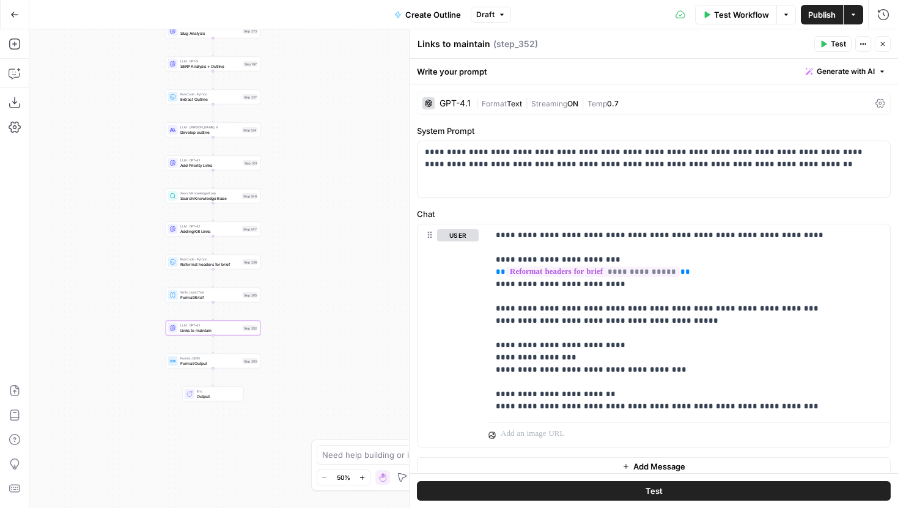
click at [826, 17] on span "Publish" at bounding box center [822, 15] width 28 height 12
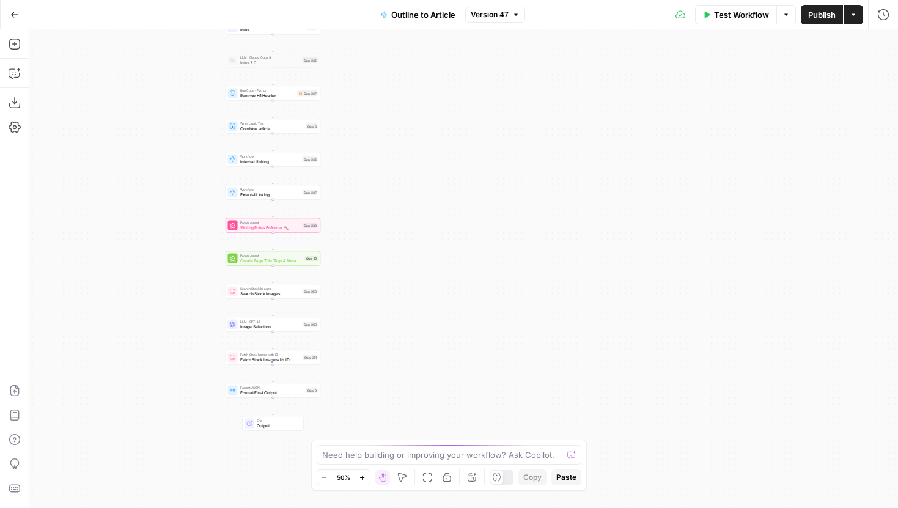
drag, startPoint x: 584, startPoint y: 301, endPoint x: 356, endPoint y: 200, distance: 248.8
click at [356, 200] on div "Workflow Set Inputs Inputs LLM · Gemini 2.5 Pro Initial article draft Step 225 …" at bounding box center [463, 268] width 869 height 479
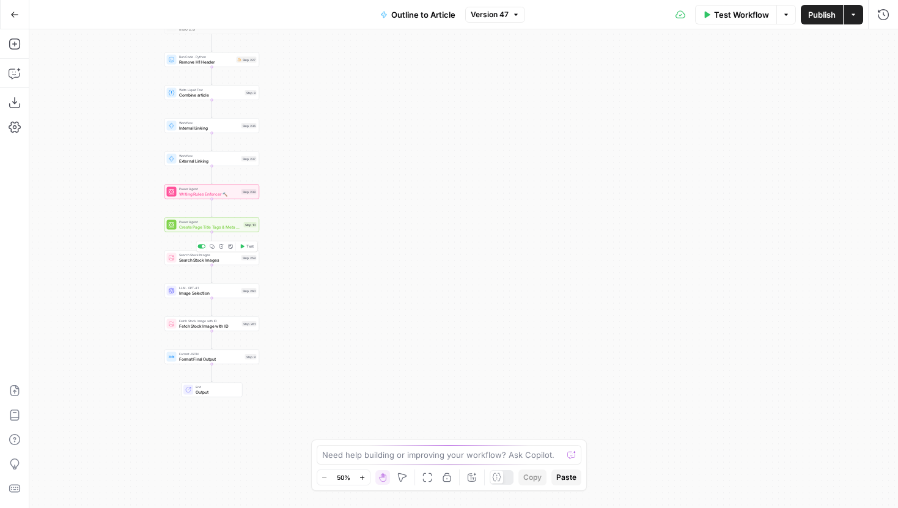
click at [219, 262] on span "Search Stock Images" at bounding box center [209, 260] width 60 height 6
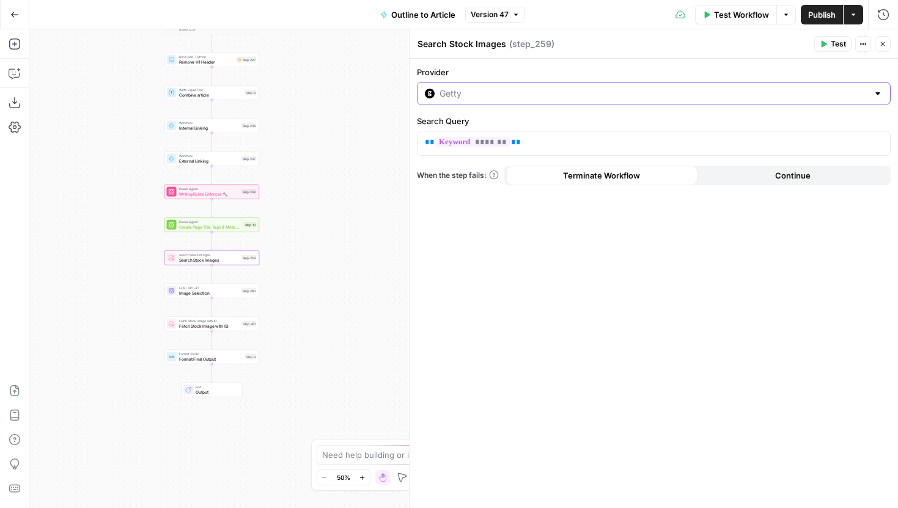
click at [466, 92] on input "Provider" at bounding box center [654, 93] width 429 height 12
type input "Getty"
click at [488, 71] on label "Provider" at bounding box center [654, 72] width 474 height 12
click at [488, 87] on input "Getty" at bounding box center [654, 93] width 429 height 12
type input "Getty"
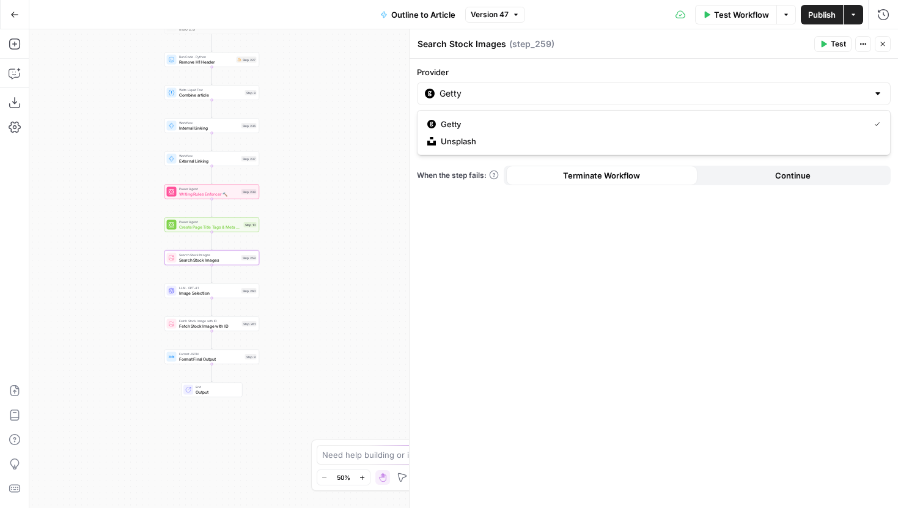
click at [468, 76] on label "Provider" at bounding box center [654, 72] width 474 height 12
click at [468, 87] on input "Getty" at bounding box center [654, 93] width 429 height 12
type input "Getty"
click at [458, 260] on div "Provider Getty Search Query ** ******* ** When the step fails: Terminate Workfl…" at bounding box center [654, 283] width 488 height 449
click at [190, 291] on span "Image Selection" at bounding box center [209, 293] width 60 height 6
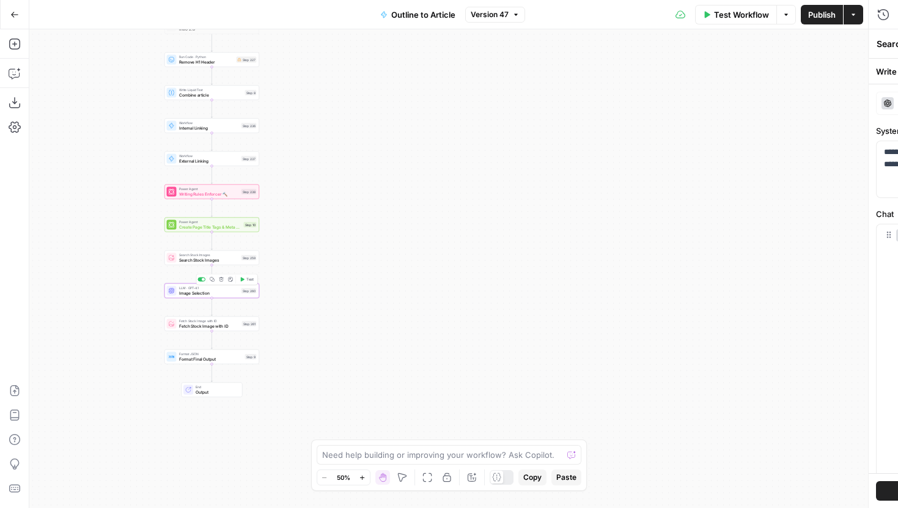
type textarea "Image Selection"
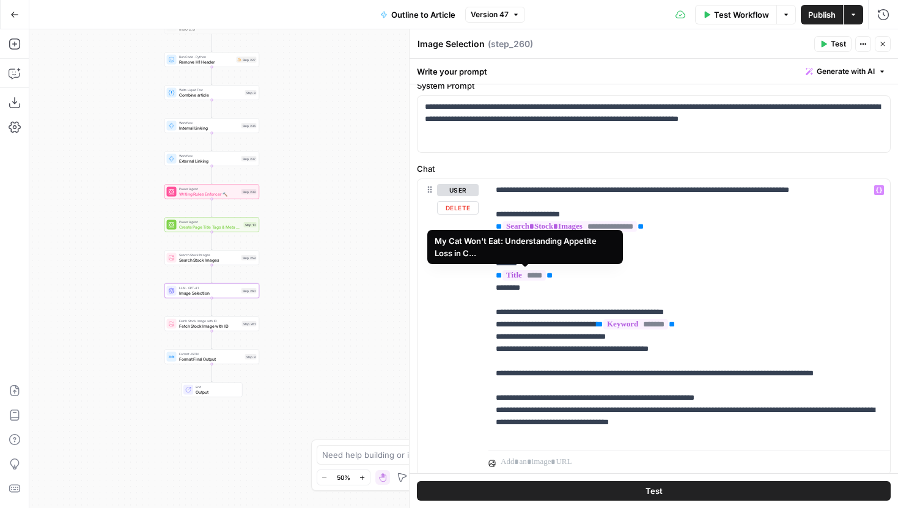
scroll to position [83, 0]
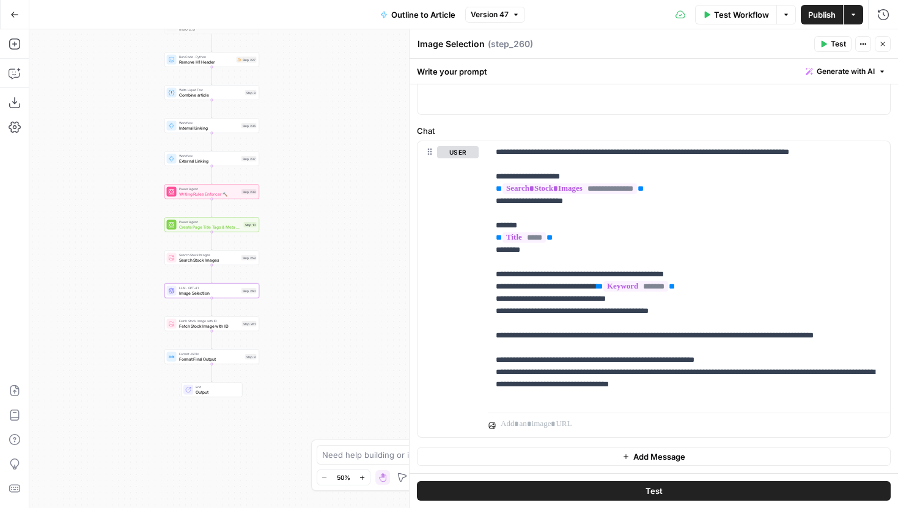
click at [882, 50] on button "Close" at bounding box center [883, 44] width 16 height 16
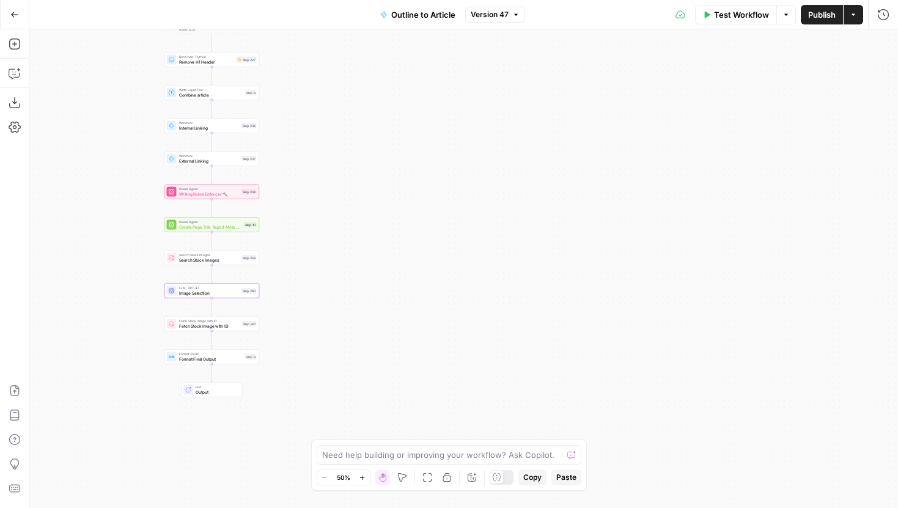
click at [213, 323] on span "Fetch Stock Image with ID" at bounding box center [209, 326] width 61 height 6
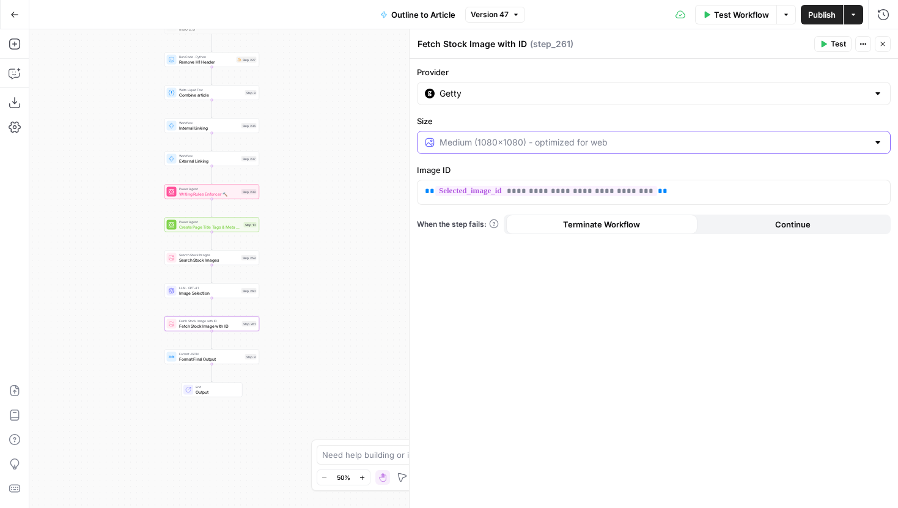
click at [482, 147] on input "Size" at bounding box center [654, 142] width 429 height 12
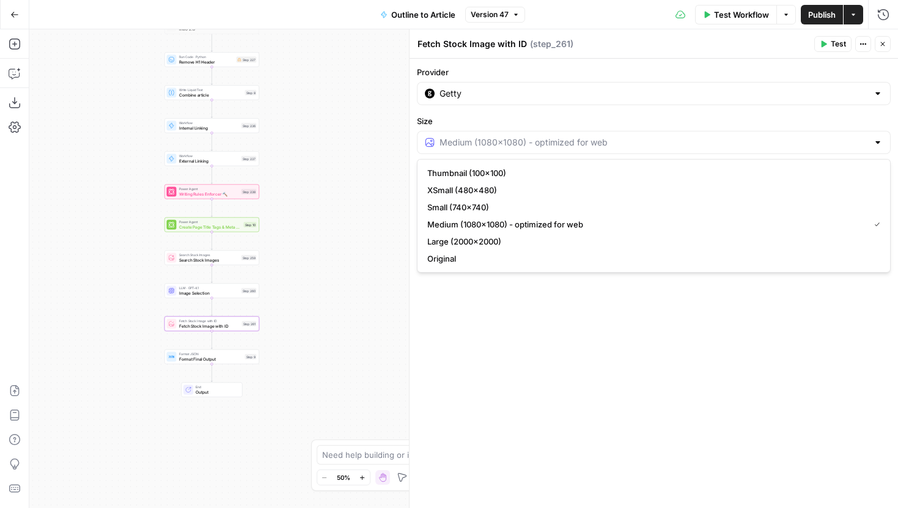
type input "Medium (1080x1080) - optimized for web"
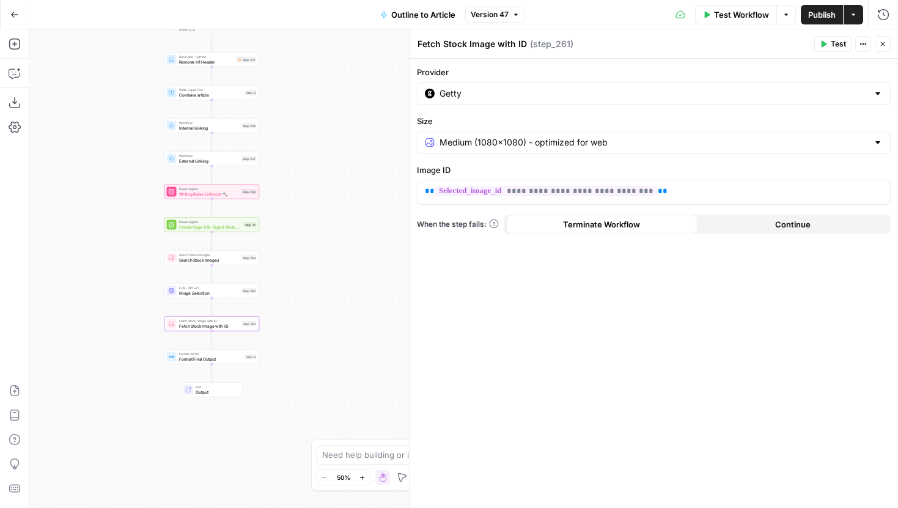
click at [506, 116] on label "Size" at bounding box center [654, 121] width 474 height 12
click at [506, 136] on input "Medium (1080x1080) - optimized for web" at bounding box center [654, 142] width 429 height 12
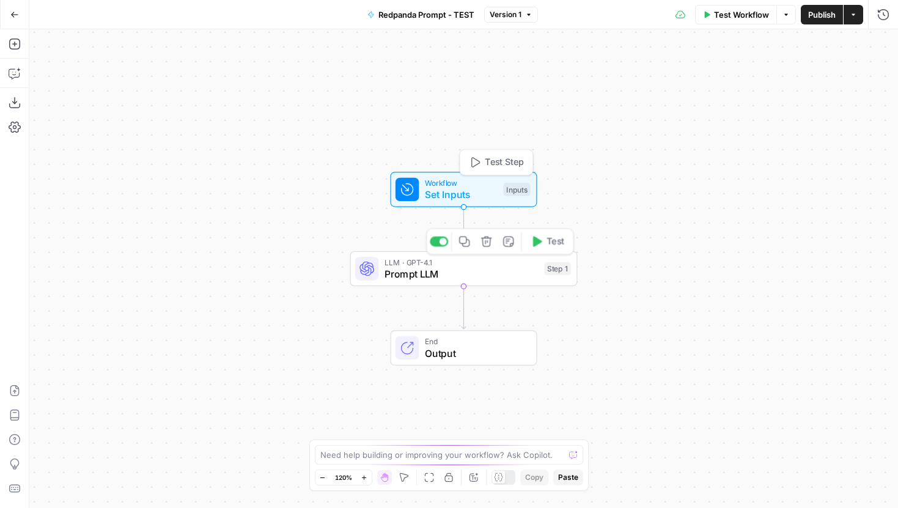
click at [407, 254] on div "LLM · GPT-4.1 Prompt LLM Step 1 Copy step Delete step Add Note Test" at bounding box center [463, 268] width 227 height 35
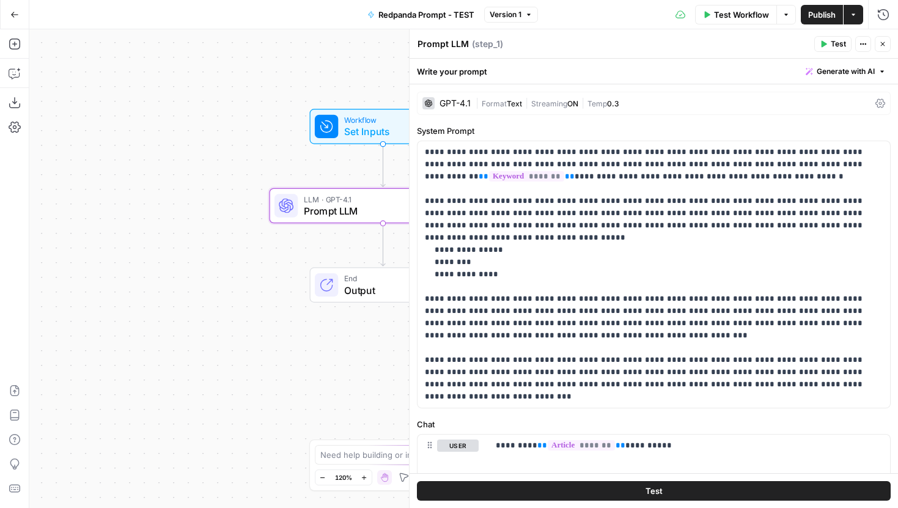
drag, startPoint x: 325, startPoint y: 237, endPoint x: 238, endPoint y: 167, distance: 111.3
click at [238, 167] on div "Workflow Set Inputs Inputs LLM · GPT-4.1 Prompt LLM Step 1 End Output" at bounding box center [463, 268] width 869 height 479
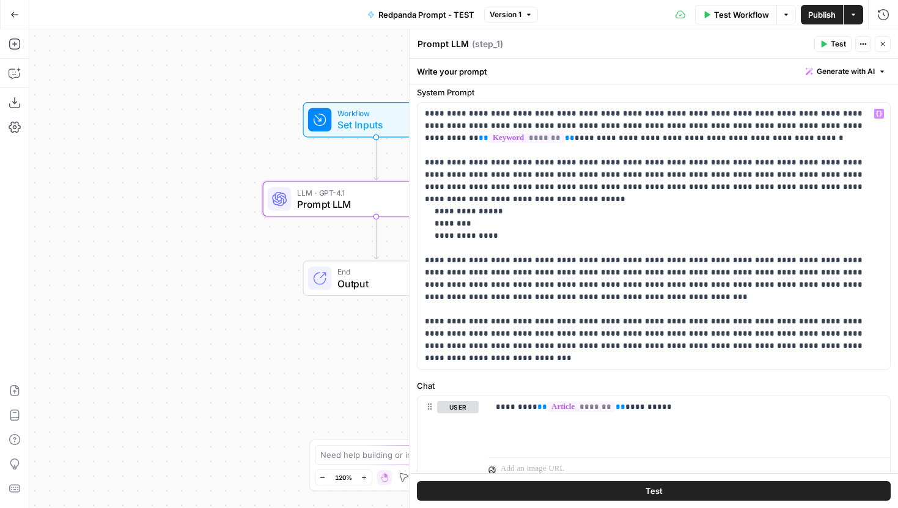
scroll to position [32, 0]
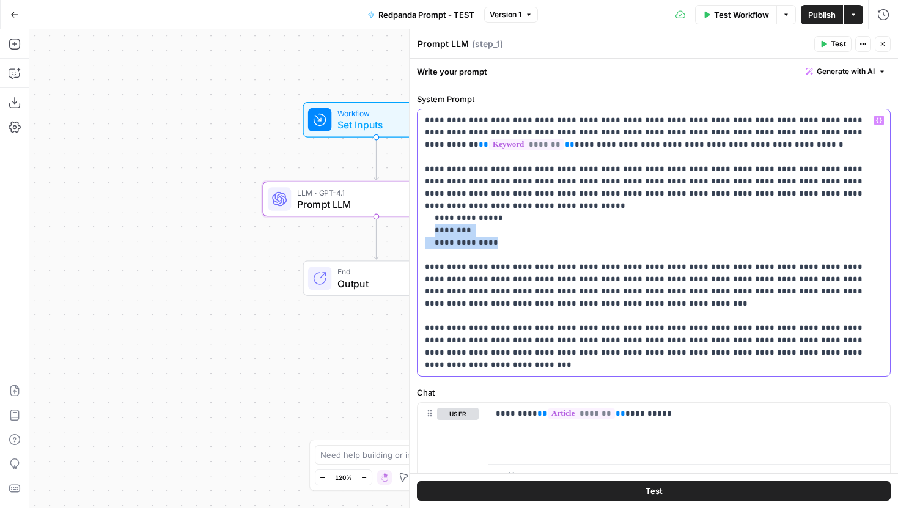
drag, startPoint x: 509, startPoint y: 229, endPoint x: 434, endPoint y: 213, distance: 76.3
click at [434, 213] on p "**********" at bounding box center [654, 242] width 458 height 257
click at [660, 212] on p "**********" at bounding box center [654, 242] width 458 height 257
drag, startPoint x: 495, startPoint y: 233, endPoint x: 441, endPoint y: 208, distance: 59.1
click at [441, 208] on p "**********" at bounding box center [654, 242] width 458 height 257
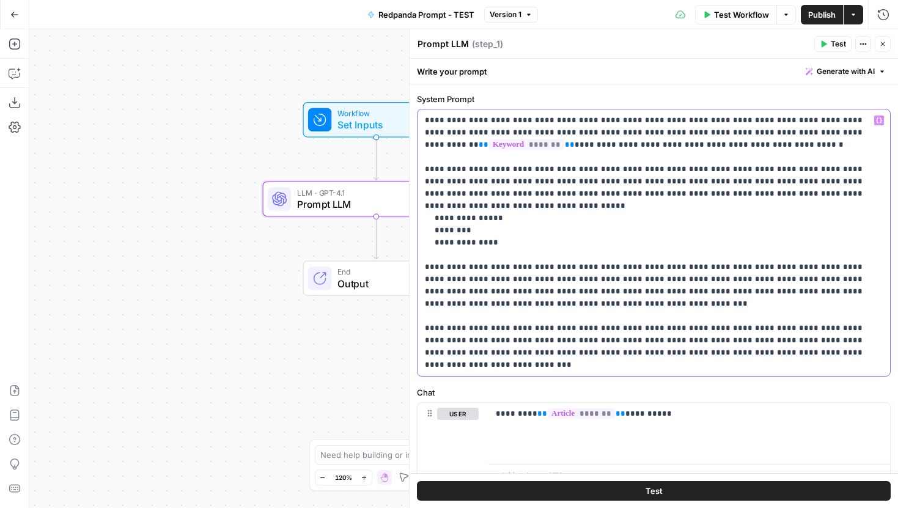
click at [507, 217] on p "**********" at bounding box center [654, 242] width 458 height 257
drag, startPoint x: 504, startPoint y: 232, endPoint x: 420, endPoint y: 206, distance: 87.6
click at [420, 206] on div "**********" at bounding box center [654, 242] width 473 height 267
click at [528, 223] on p "**********" at bounding box center [654, 242] width 458 height 257
drag, startPoint x: 521, startPoint y: 234, endPoint x: 416, endPoint y: 202, distance: 109.3
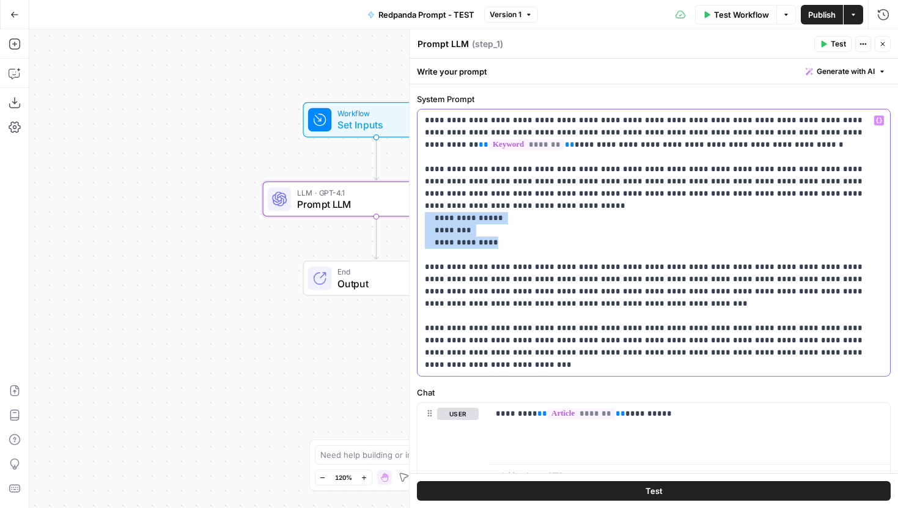
click at [416, 202] on div "**********" at bounding box center [654, 289] width 488 height 472
click at [532, 218] on p "**********" at bounding box center [654, 242] width 458 height 257
click at [590, 217] on p "**********" at bounding box center [654, 242] width 458 height 257
drag, startPoint x: 586, startPoint y: 224, endPoint x: 635, endPoint y: 194, distance: 57.3
click at [635, 194] on p "**********" at bounding box center [654, 242] width 458 height 257
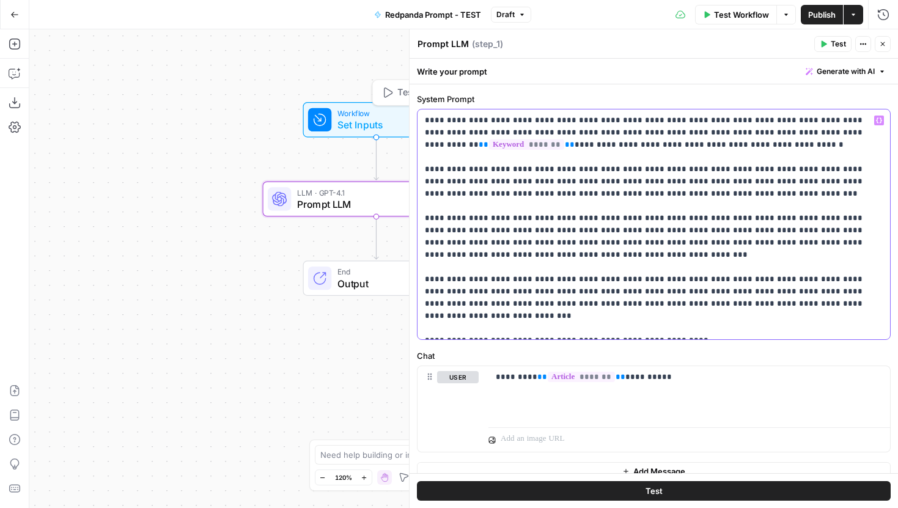
drag, startPoint x: 675, startPoint y: 335, endPoint x: 402, endPoint y: 117, distance: 348.8
click at [400, 117] on body "Power Digital New Home Browse Insights Opportunities Your Data Recent Grids [Da…" at bounding box center [449, 254] width 898 height 508
click at [579, 189] on p "**********" at bounding box center [654, 224] width 458 height 220
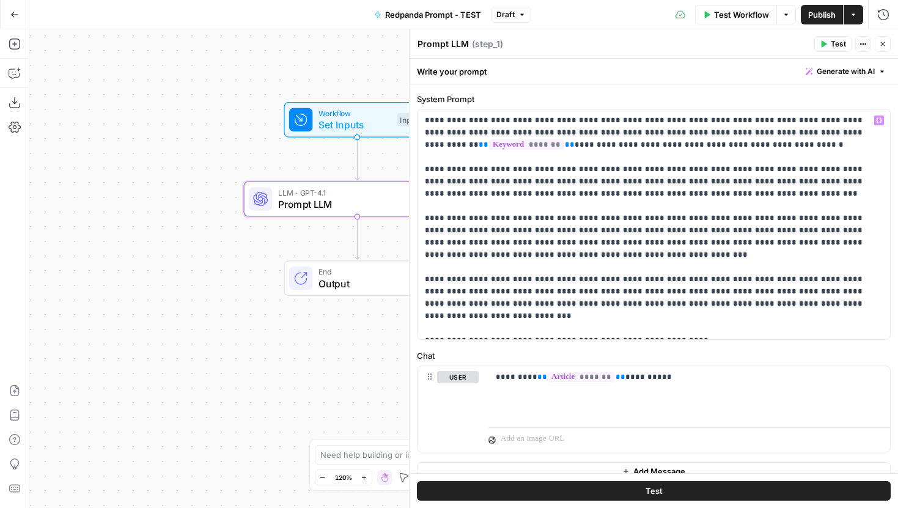
drag, startPoint x: 251, startPoint y: 87, endPoint x: 225, endPoint y: 87, distance: 26.3
click at [225, 87] on div "Workflow Set Inputs Inputs LLM · GPT-4.1 Prompt LLM Step 1 End Output" at bounding box center [463, 268] width 869 height 479
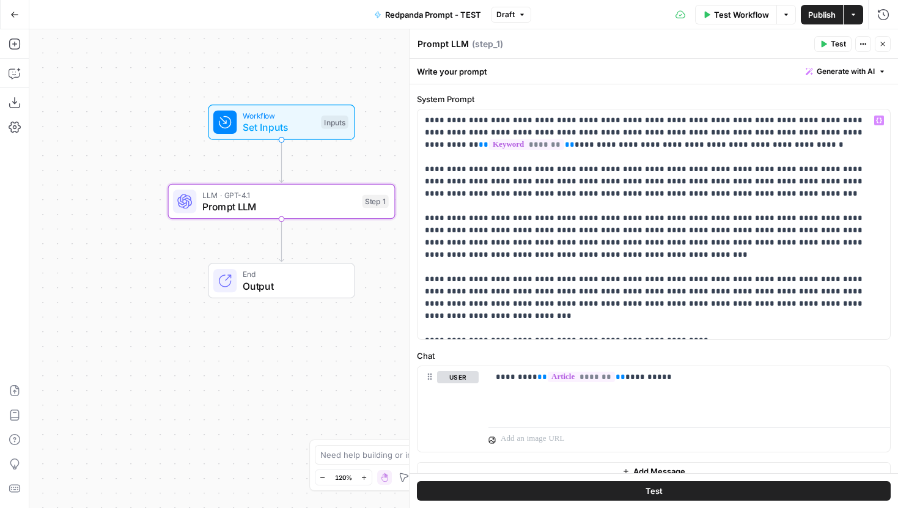
drag, startPoint x: 289, startPoint y: 56, endPoint x: 221, endPoint y: 57, distance: 68.5
click at [221, 57] on div "Workflow Set Inputs Inputs LLM · GPT-4.1 Prompt LLM Step 1 End Output" at bounding box center [463, 268] width 869 height 479
click at [263, 58] on div "Workflow Set Inputs Inputs LLM · GPT-4.1 Prompt LLM Step 1 End Output" at bounding box center [463, 268] width 869 height 479
drag, startPoint x: 423, startPoint y: 122, endPoint x: 660, endPoint y: 220, distance: 256.8
click at [661, 221] on div "**********" at bounding box center [654, 224] width 473 height 230
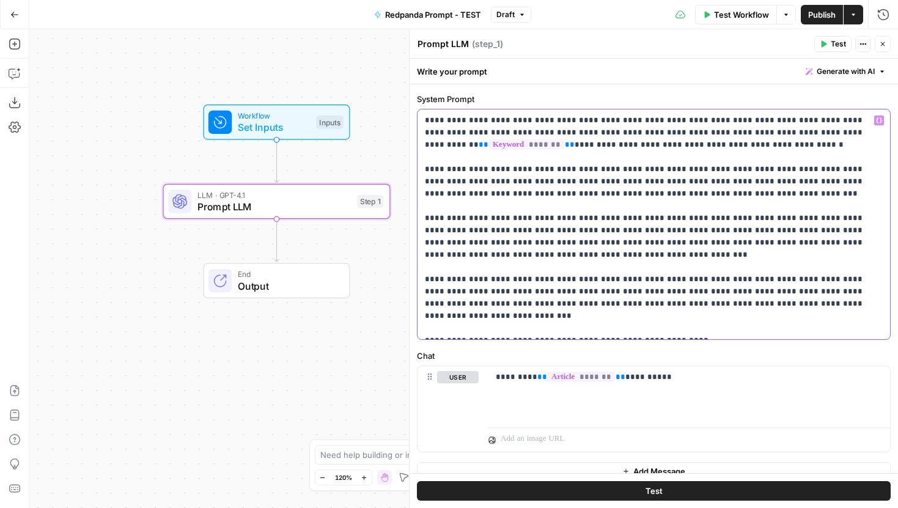
click at [660, 220] on p "**********" at bounding box center [654, 224] width 458 height 220
drag, startPoint x: 660, startPoint y: 197, endPoint x: 566, endPoint y: 189, distance: 94.4
click at [566, 187] on p "**********" at bounding box center [654, 224] width 458 height 220
click at [566, 189] on p "**********" at bounding box center [654, 224] width 458 height 220
click at [633, 193] on p "**********" at bounding box center [654, 224] width 458 height 220
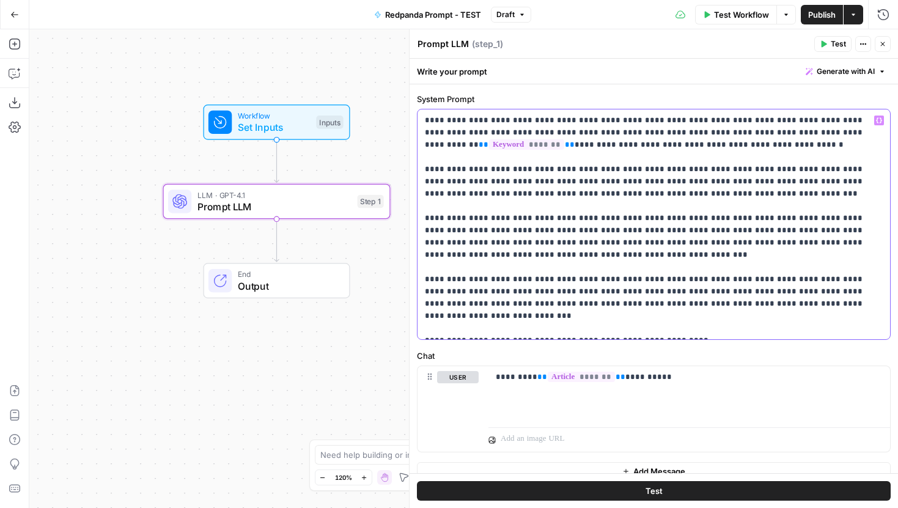
drag, startPoint x: 425, startPoint y: 119, endPoint x: 648, endPoint y: 193, distance: 235.1
click at [648, 193] on p "**********" at bounding box center [654, 224] width 458 height 220
drag, startPoint x: 676, startPoint y: 329, endPoint x: 422, endPoint y: 123, distance: 327.3
click at [422, 123] on div "**********" at bounding box center [654, 224] width 473 height 230
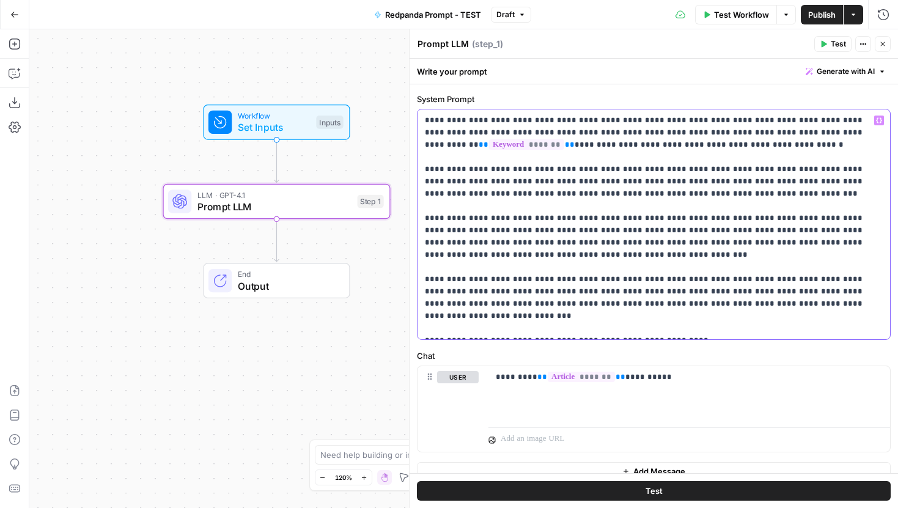
click at [422, 123] on div "**********" at bounding box center [654, 224] width 473 height 230
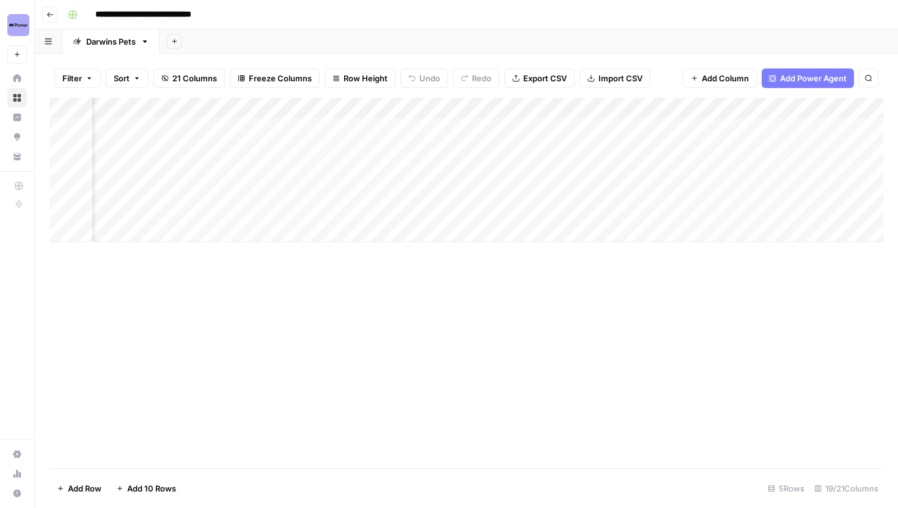
scroll to position [0, 85]
click at [347, 134] on div "Add Column" at bounding box center [467, 170] width 834 height 144
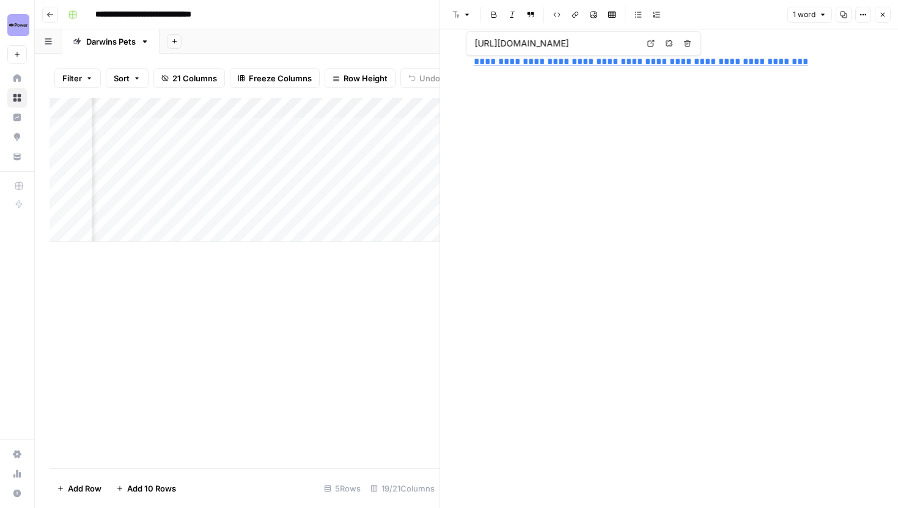
click at [474, 64] on link "**********" at bounding box center [641, 61] width 334 height 9
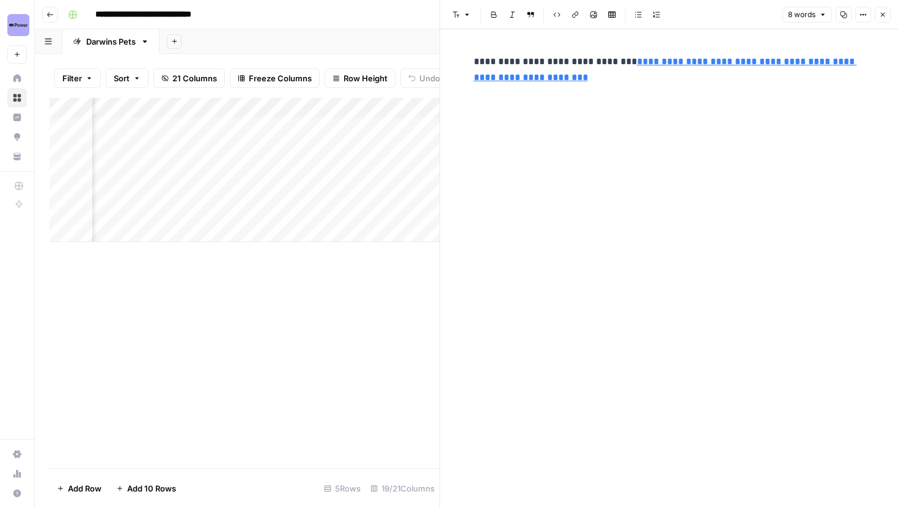
click at [584, 85] on p "**********" at bounding box center [669, 70] width 391 height 32
click at [603, 60] on p "**********" at bounding box center [669, 70] width 391 height 32
click at [596, 81] on p "**********" at bounding box center [669, 70] width 391 height 32
click at [608, 60] on link "**********" at bounding box center [667, 69] width 386 height 25
click at [589, 72] on p "**********" at bounding box center [669, 70] width 391 height 32
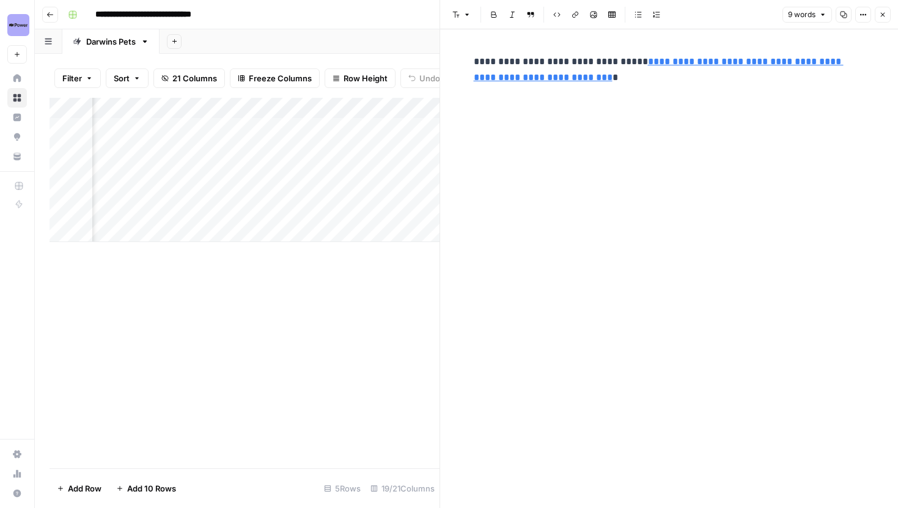
click at [575, 85] on p "**********" at bounding box center [669, 70] width 391 height 32
click at [585, 88] on div "**********" at bounding box center [669, 70] width 406 height 42
drag, startPoint x: 472, startPoint y: 61, endPoint x: 603, endPoint y: 62, distance: 130.8
click at [603, 62] on div "**********" at bounding box center [669, 70] width 406 height 42
click at [610, 100] on div "**********" at bounding box center [669, 268] width 406 height 479
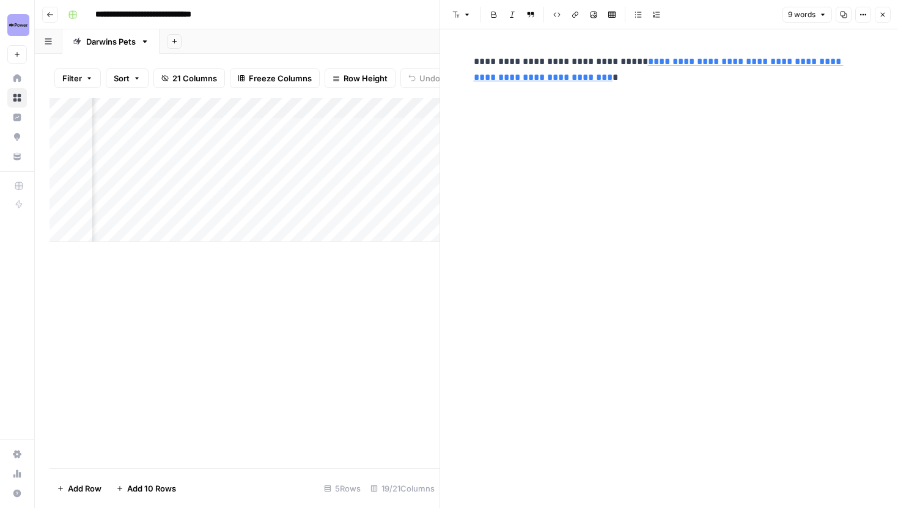
click at [879, 18] on icon "button" at bounding box center [882, 14] width 7 height 7
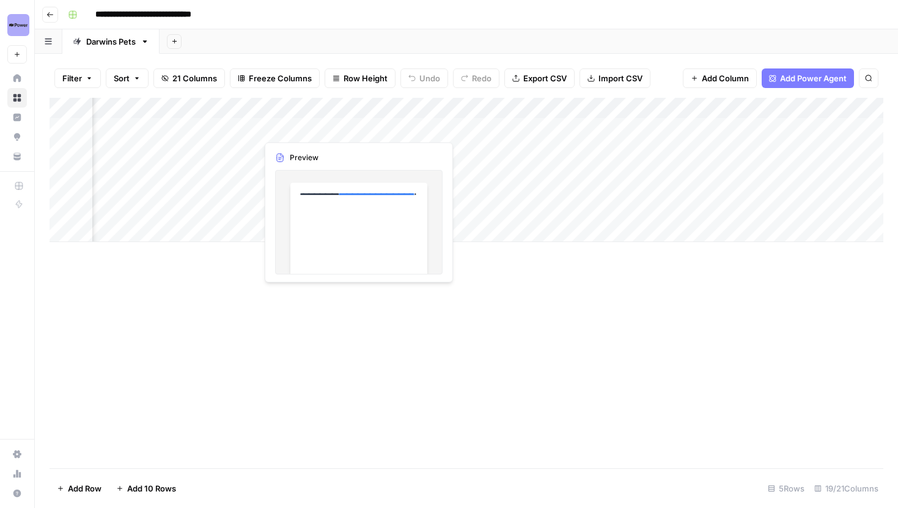
click at [388, 127] on div "Add Column" at bounding box center [467, 170] width 834 height 144
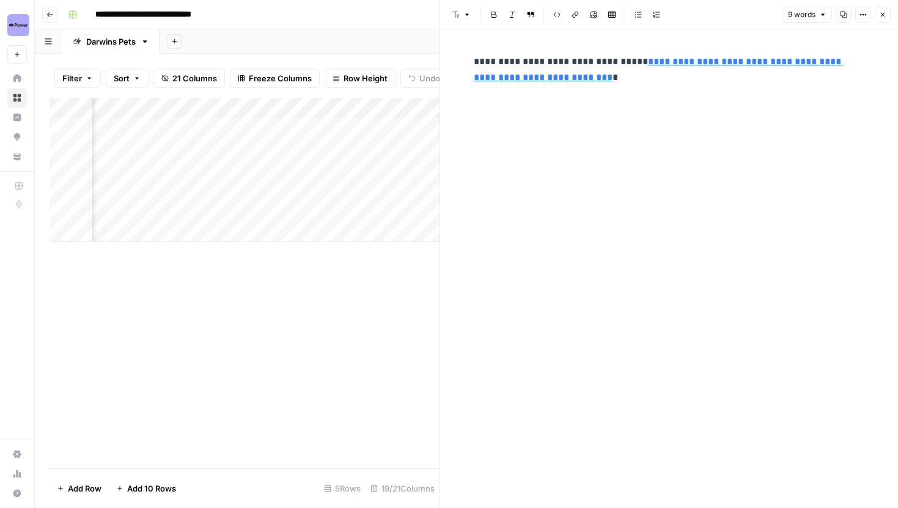
click at [589, 86] on div "**********" at bounding box center [669, 70] width 406 height 42
click at [881, 13] on icon "button" at bounding box center [882, 14] width 7 height 7
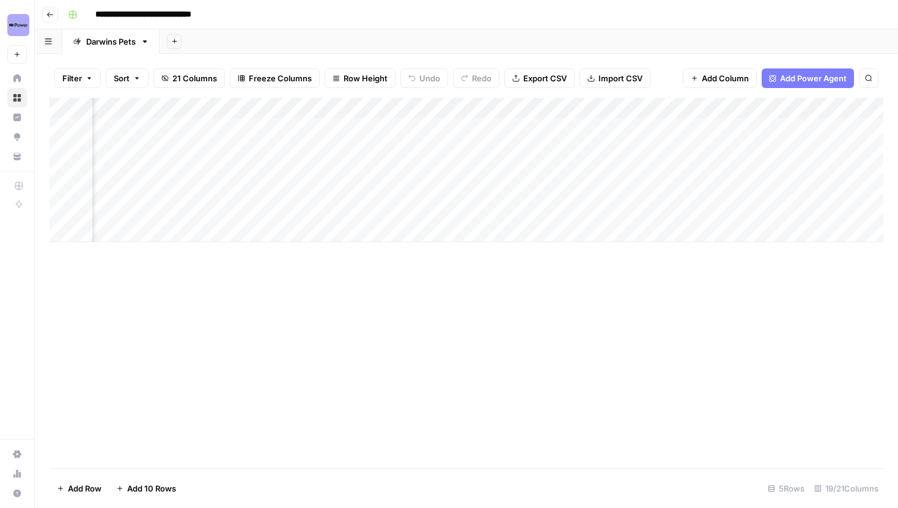
click at [400, 37] on div "Add Sheet" at bounding box center [529, 41] width 738 height 24
click at [401, 133] on div "Add Column" at bounding box center [467, 170] width 834 height 144
click at [401, 133] on div at bounding box center [346, 128] width 178 height 23
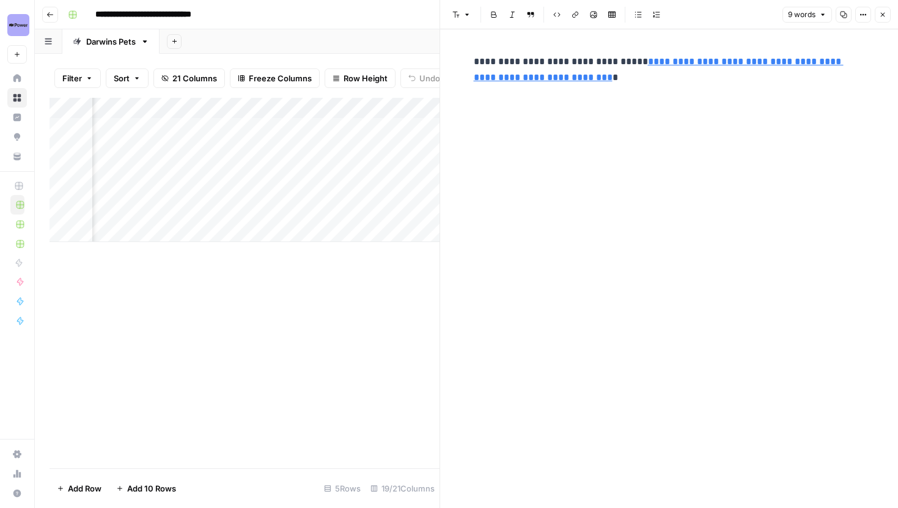
click at [588, 80] on p "**********" at bounding box center [669, 70] width 391 height 32
drag, startPoint x: 549, startPoint y: 81, endPoint x: 474, endPoint y: 61, distance: 77.1
click at [474, 61] on p "**********" at bounding box center [669, 70] width 391 height 32
click at [604, 83] on p "**********" at bounding box center [669, 70] width 391 height 32
click at [628, 101] on div "**********" at bounding box center [669, 268] width 406 height 479
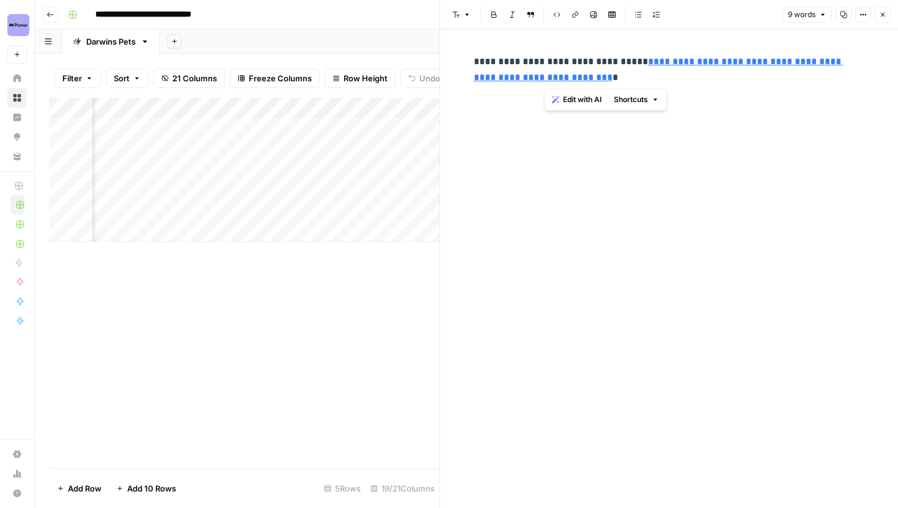
drag, startPoint x: 611, startPoint y: 64, endPoint x: 543, endPoint y: 81, distance: 69.4
click at [543, 81] on link "**********" at bounding box center [659, 69] width 370 height 25
click at [564, 81] on p "**********" at bounding box center [669, 70] width 391 height 32
click at [568, 77] on p "**********" at bounding box center [669, 70] width 391 height 32
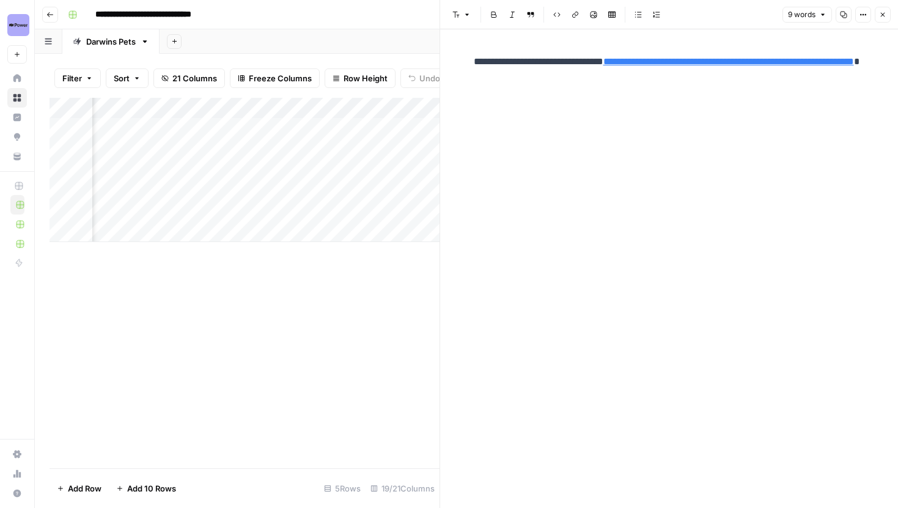
click at [604, 81] on p "**********" at bounding box center [669, 70] width 391 height 32
drag, startPoint x: 579, startPoint y: 79, endPoint x: 546, endPoint y: 79, distance: 33.6
click at [546, 79] on p "**********" at bounding box center [669, 70] width 391 height 32
click at [885, 19] on button "Close" at bounding box center [883, 15] width 16 height 16
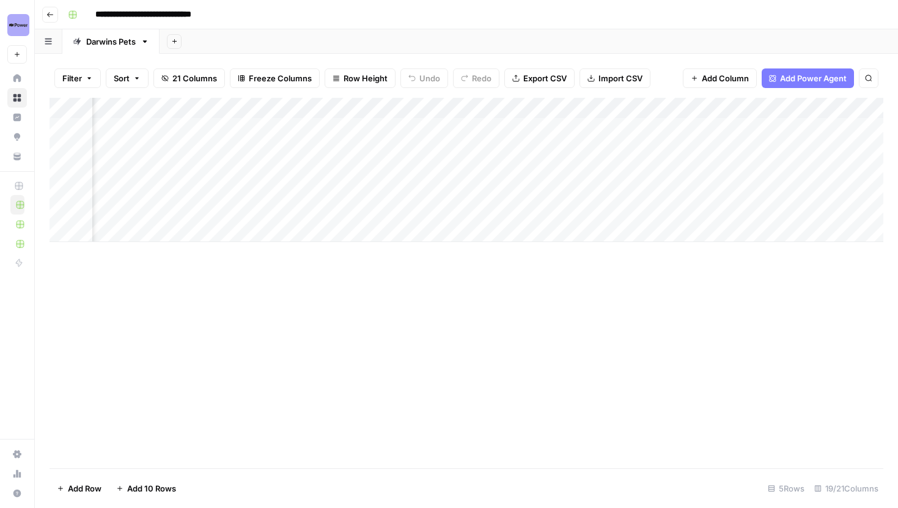
scroll to position [0, 911]
click at [584, 128] on div "Add Column" at bounding box center [467, 170] width 834 height 144
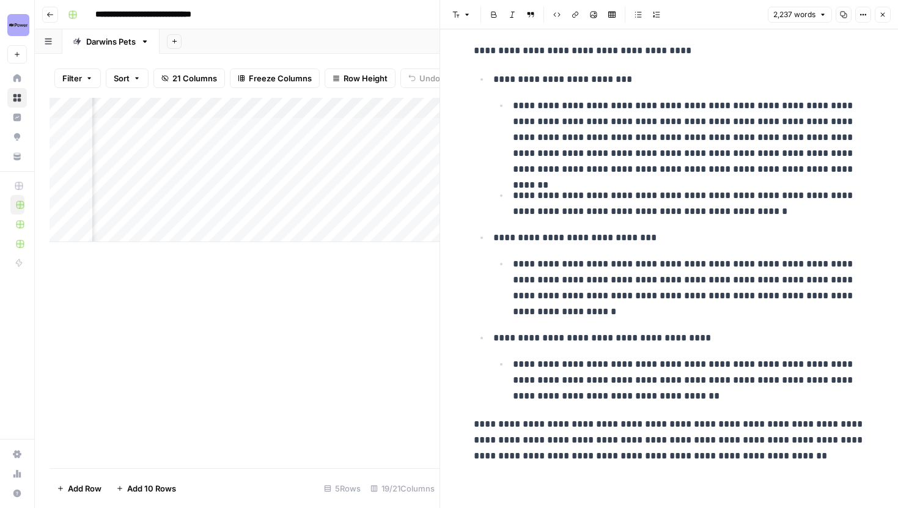
scroll to position [6055, 0]
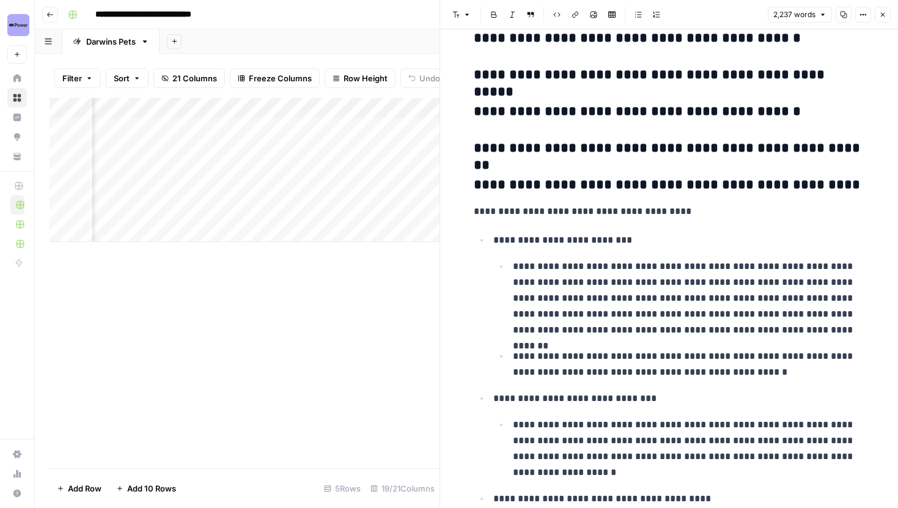
click at [877, 20] on button "Close" at bounding box center [883, 15] width 16 height 16
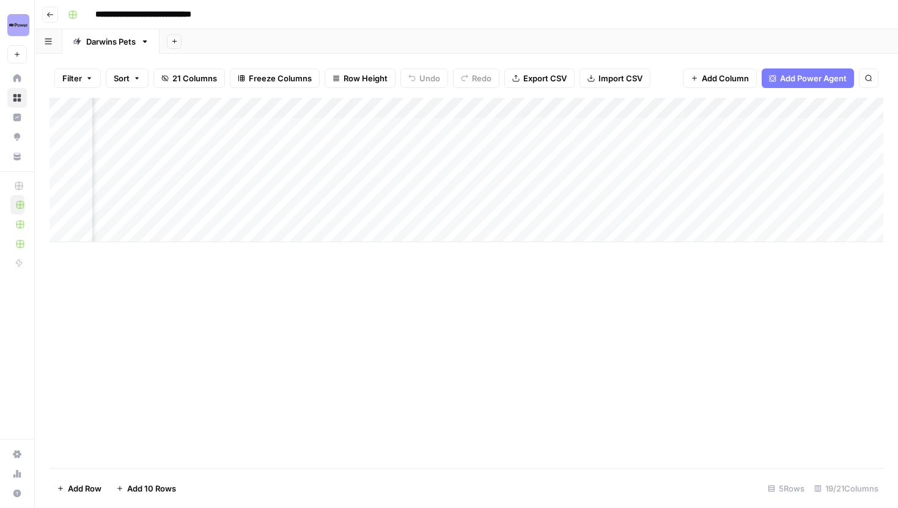
scroll to position [0, 941]
click at [666, 128] on div "Add Column" at bounding box center [467, 170] width 834 height 144
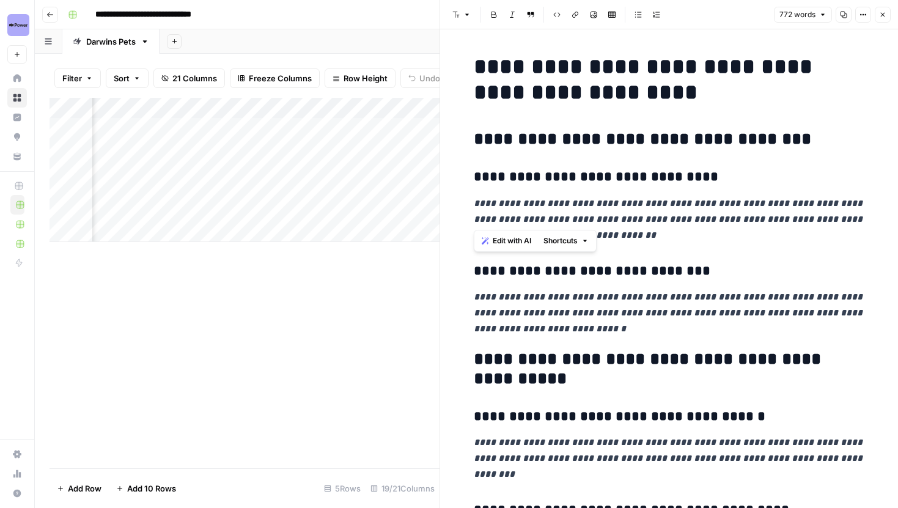
drag, startPoint x: 471, startPoint y: 197, endPoint x: 547, endPoint y: 220, distance: 79.9
click at [880, 11] on icon "button" at bounding box center [882, 14] width 7 height 7
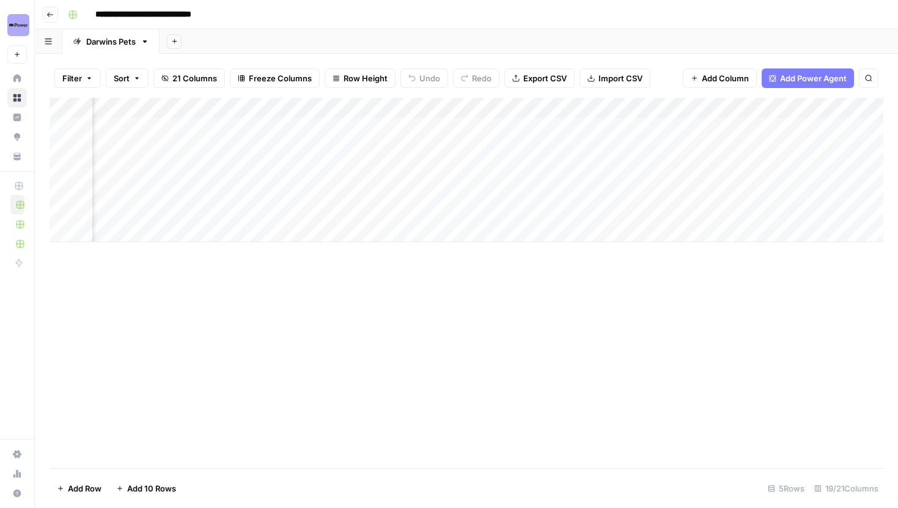
scroll to position [0, 1240]
click at [429, 105] on div "Add Column" at bounding box center [467, 170] width 834 height 144
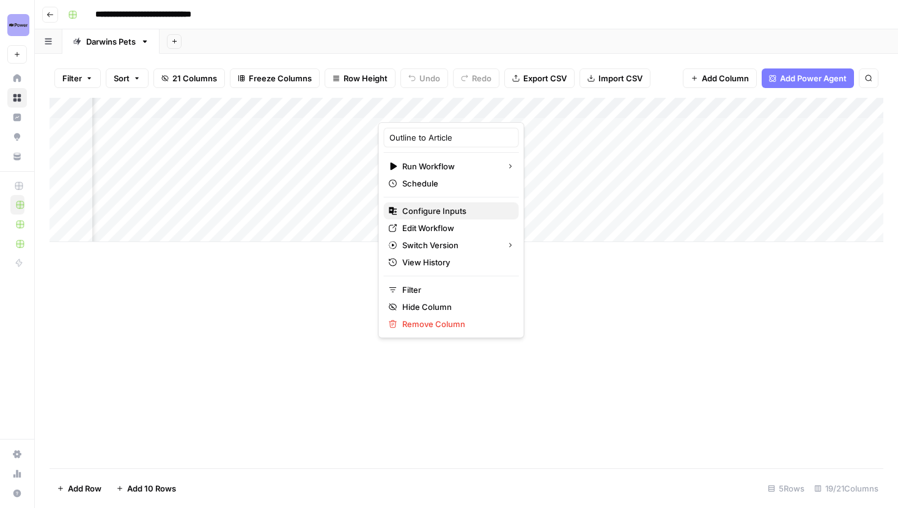
click at [449, 213] on span "Configure Inputs" at bounding box center [455, 211] width 107 height 12
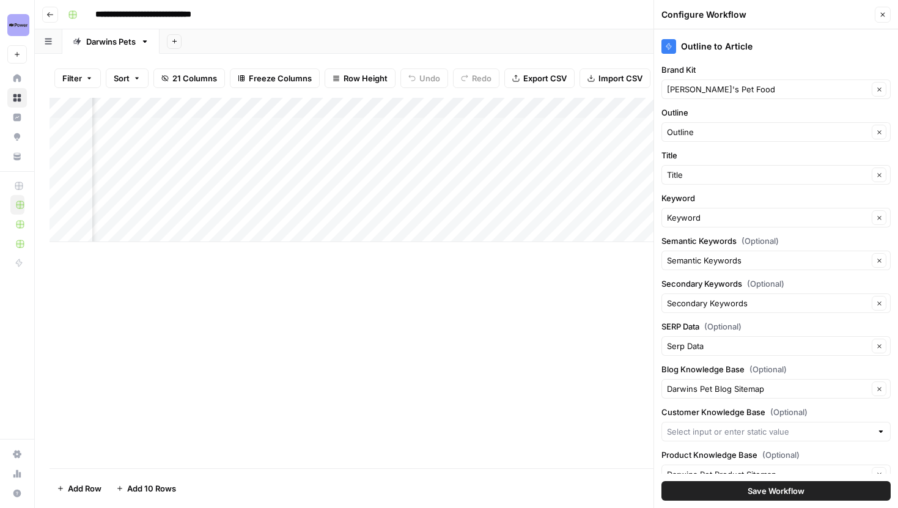
scroll to position [0, 0]
click at [307, 123] on div "Add Column" at bounding box center [467, 170] width 834 height 144
click at [305, 153] on div "Add Column" at bounding box center [467, 170] width 834 height 144
click at [307, 167] on div "Add Column" at bounding box center [467, 170] width 834 height 144
click at [309, 184] on div "Add Column" at bounding box center [467, 170] width 834 height 144
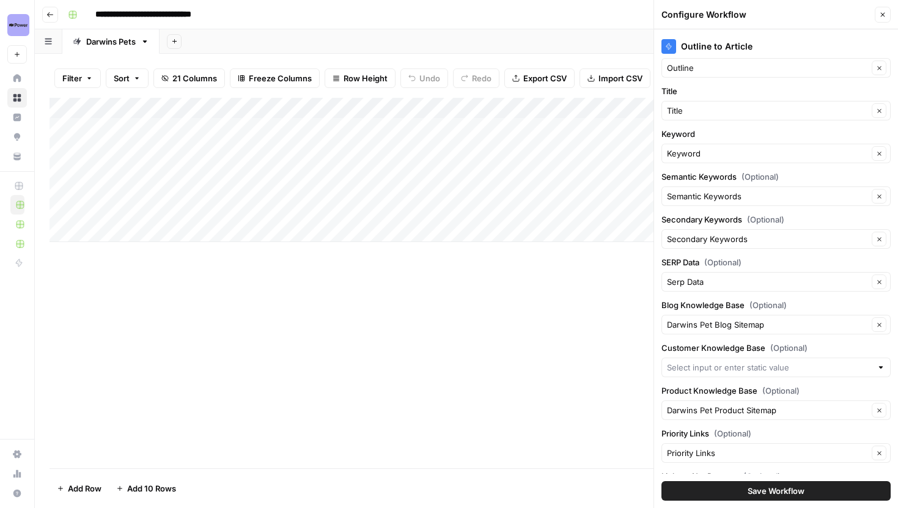
scroll to position [124, 0]
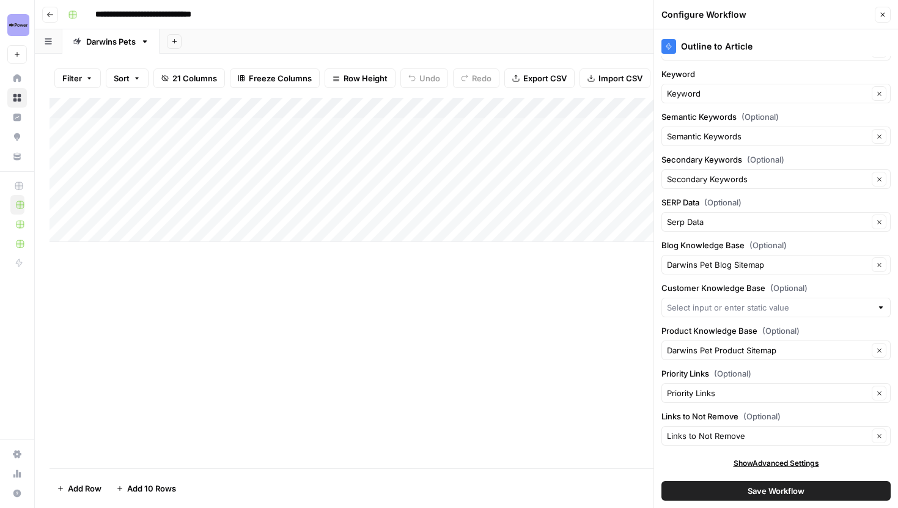
click at [884, 11] on icon "button" at bounding box center [882, 14] width 7 height 7
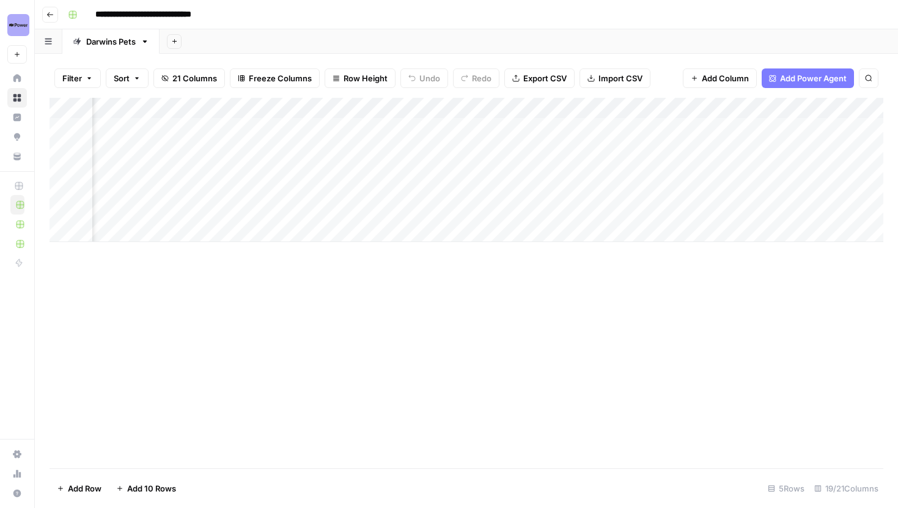
scroll to position [0, 918]
click at [250, 148] on div "Add Column" at bounding box center [467, 170] width 834 height 144
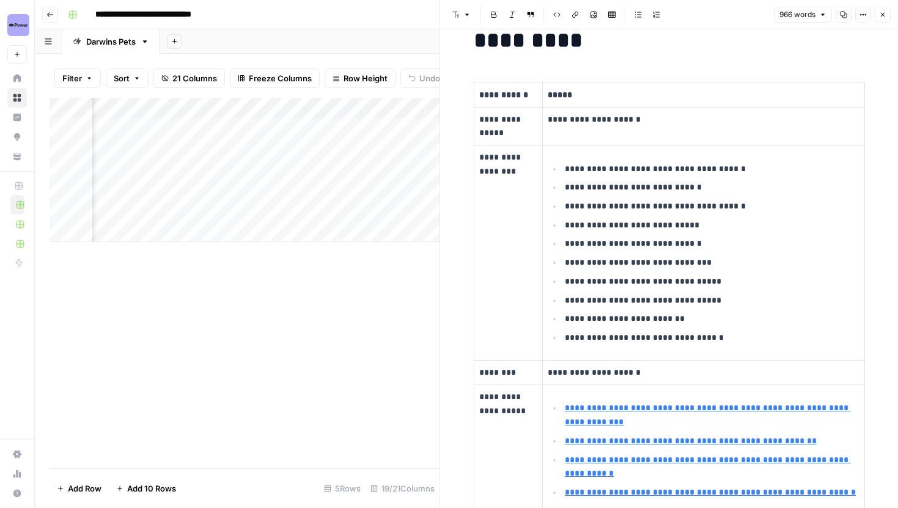
scroll to position [42, 0]
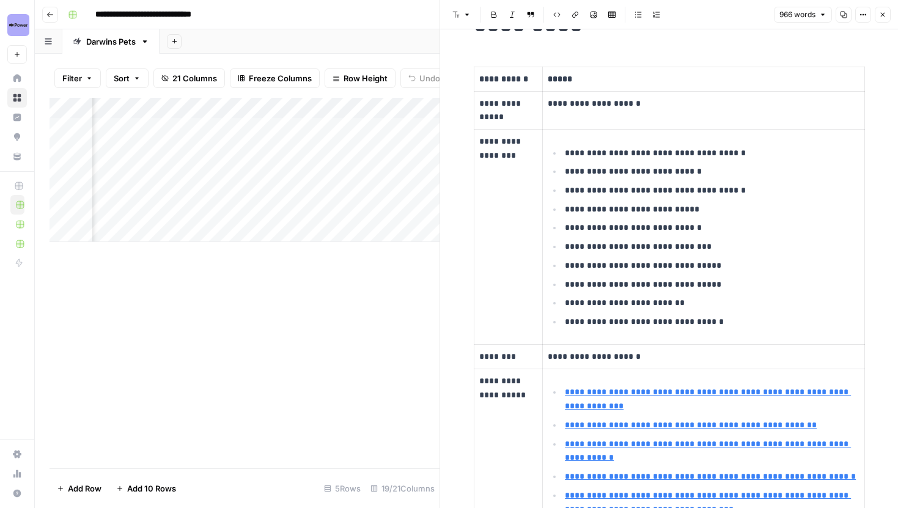
click at [886, 15] on button "Close" at bounding box center [883, 15] width 16 height 16
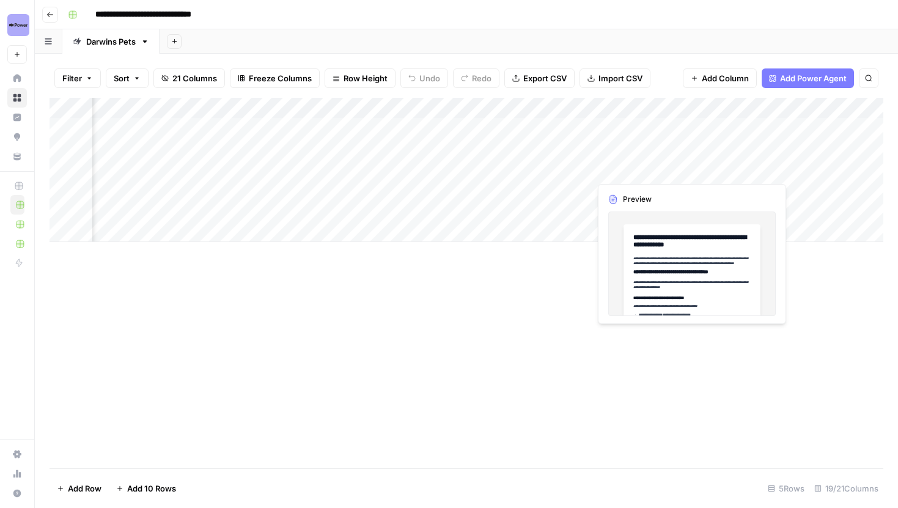
scroll to position [0, 1034]
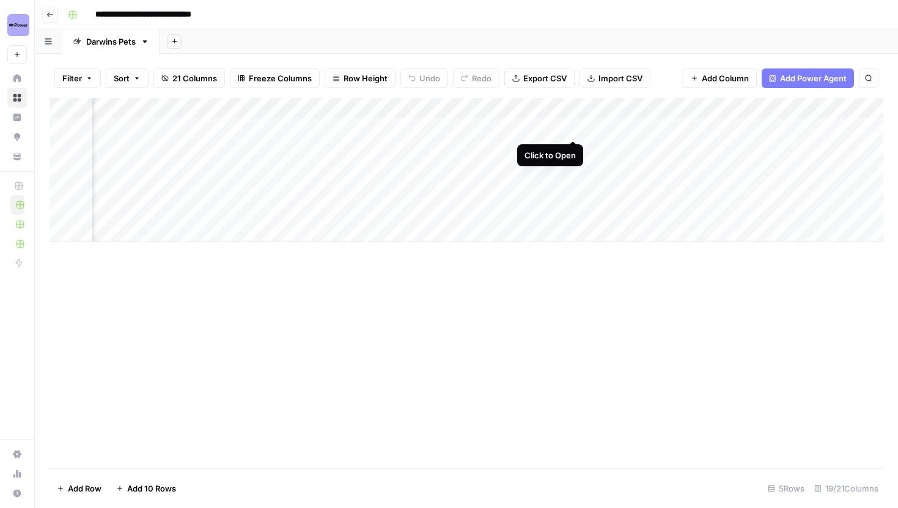
click at [575, 125] on div "Add Column" at bounding box center [467, 170] width 834 height 144
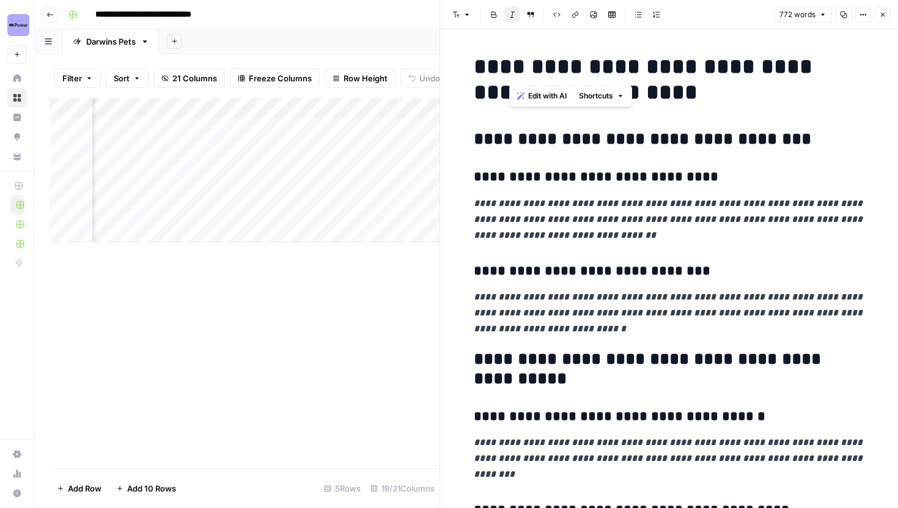
drag, startPoint x: 517, startPoint y: 61, endPoint x: 606, endPoint y: 82, distance: 92.2
click at [606, 82] on h1 "**********" at bounding box center [669, 79] width 391 height 51
drag, startPoint x: 506, startPoint y: 357, endPoint x: 524, endPoint y: 377, distance: 27.2
click at [524, 377] on h2 "**********" at bounding box center [669, 369] width 391 height 39
click at [531, 375] on h2 "**********" at bounding box center [669, 369] width 391 height 39
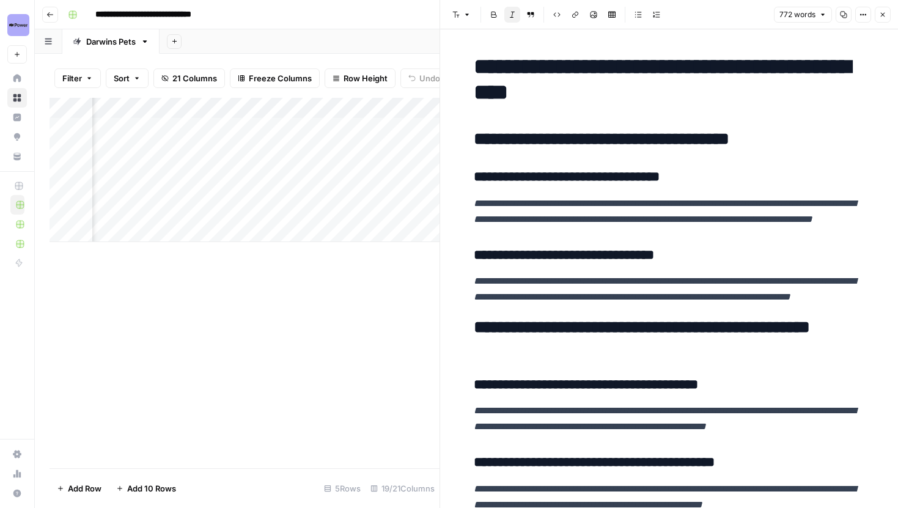
click at [880, 12] on icon "button" at bounding box center [882, 14] width 7 height 7
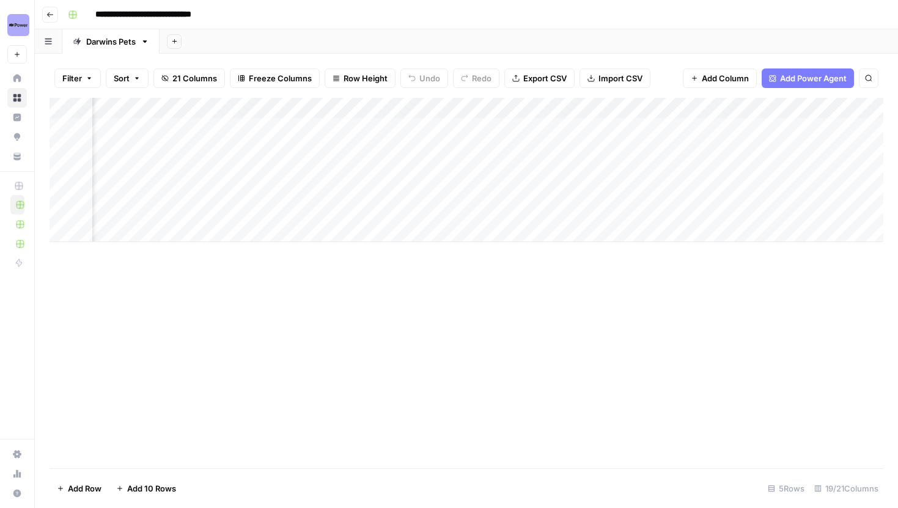
scroll to position [0, 776]
click at [831, 126] on div "Add Column" at bounding box center [467, 170] width 834 height 144
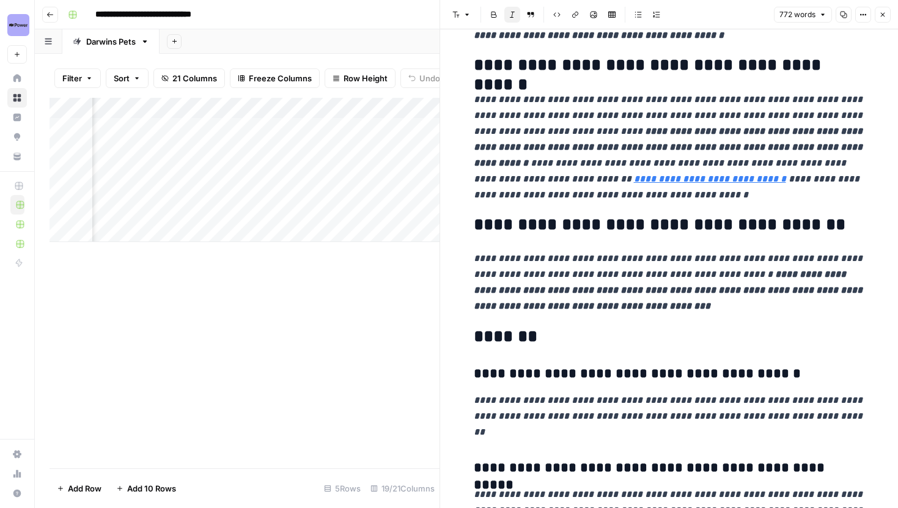
scroll to position [1302, 0]
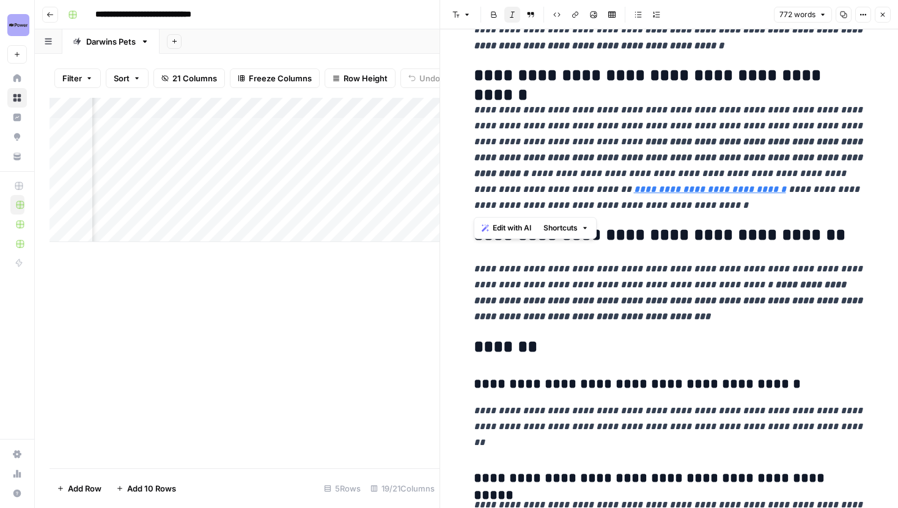
drag, startPoint x: 468, startPoint y: 177, endPoint x: 713, endPoint y: 209, distance: 247.8
click at [713, 264] on em "**********" at bounding box center [669, 276] width 391 height 25
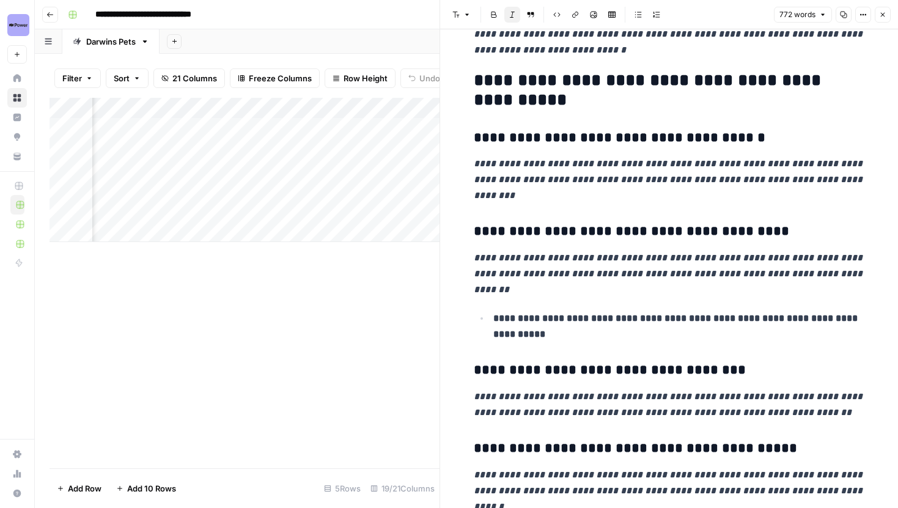
scroll to position [278, 0]
click at [881, 18] on button "Close" at bounding box center [883, 15] width 16 height 16
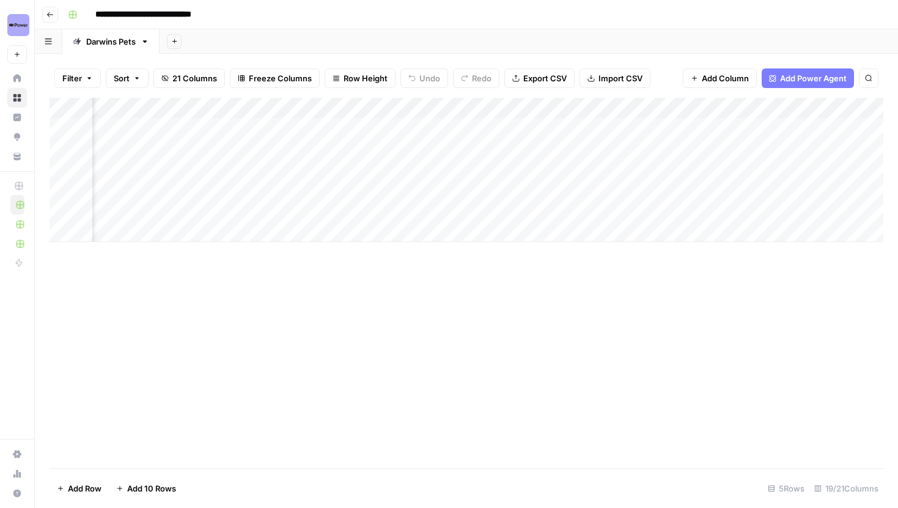
scroll to position [0, 1464]
click at [477, 127] on div "Add Column" at bounding box center [467, 170] width 834 height 144
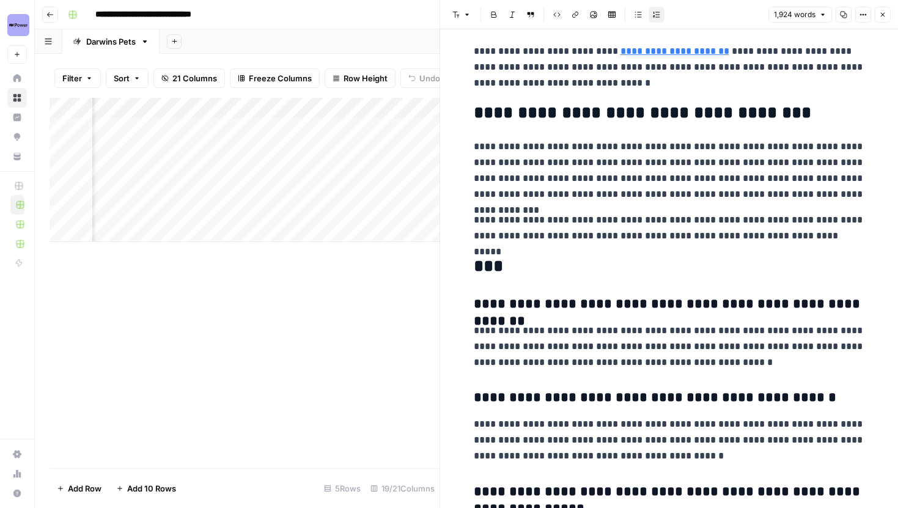
scroll to position [3022, 0]
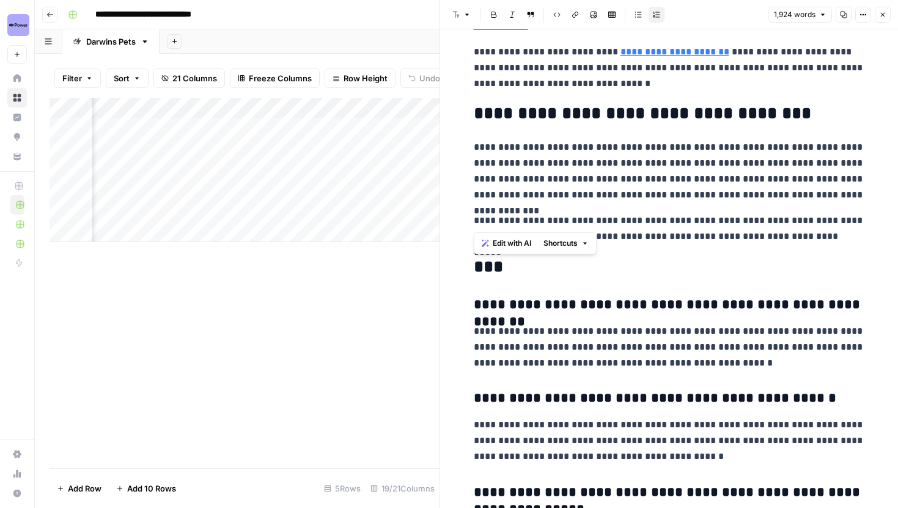
drag, startPoint x: 474, startPoint y: 222, endPoint x: 665, endPoint y: 224, distance: 191.3
click at [665, 224] on p "**********" at bounding box center [669, 229] width 391 height 32
click at [883, 14] on icon "button" at bounding box center [882, 14] width 7 height 7
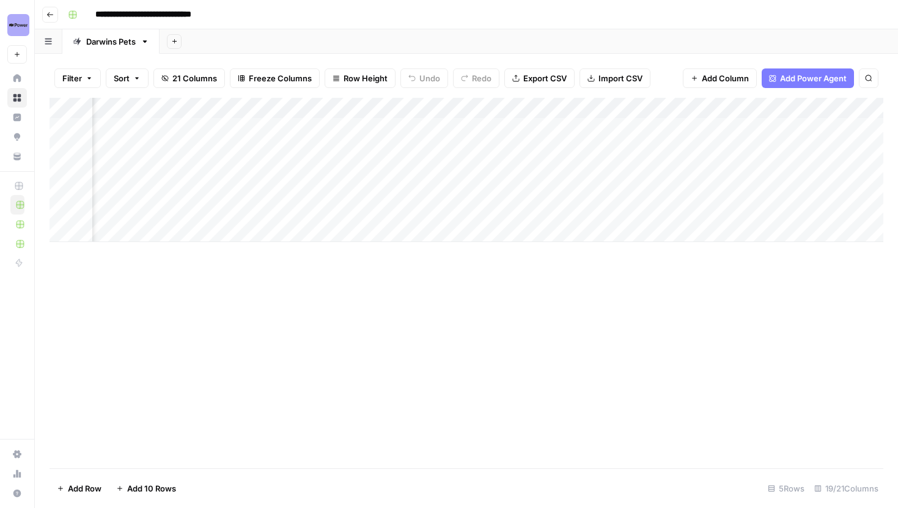
scroll to position [0, 135]
